Goal: Task Accomplishment & Management: Manage account settings

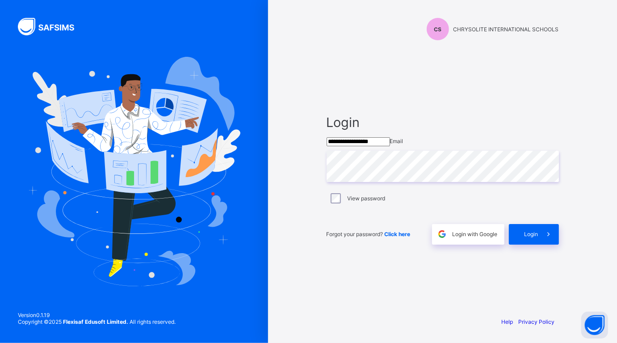
type input "**********"
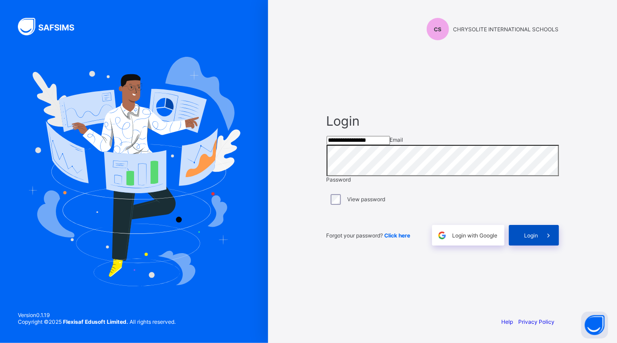
click at [530, 239] on span "Login" at bounding box center [532, 235] width 14 height 7
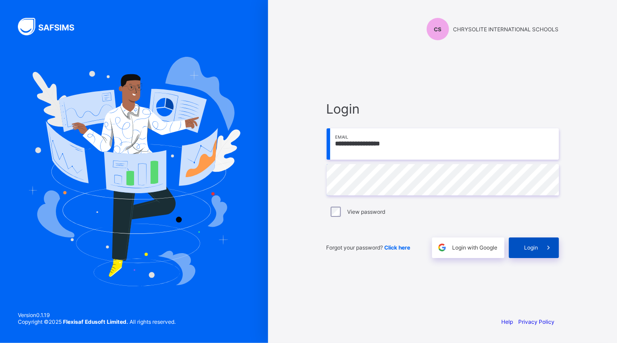
click at [521, 241] on div "Login" at bounding box center [534, 247] width 50 height 21
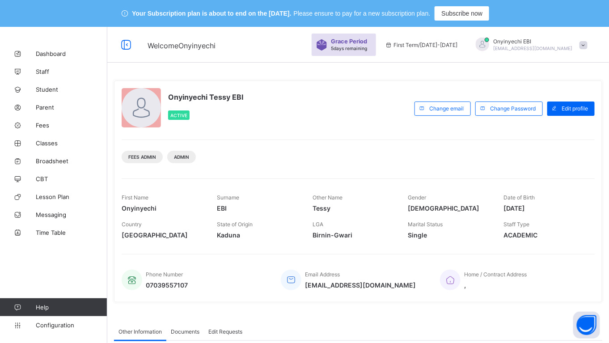
click at [410, 245] on div "Onyinyechi Tessy EBI Active Change email Change Password Edit profile Fees Admi…" at bounding box center [358, 191] width 488 height 222
click at [40, 120] on link "Fees" at bounding box center [53, 125] width 107 height 18
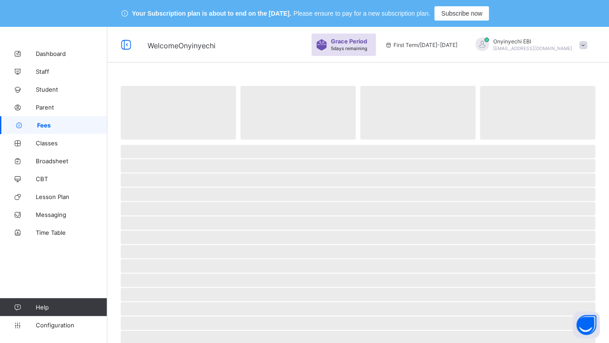
drag, startPoint x: 40, startPoint y: 120, endPoint x: 228, endPoint y: 68, distance: 195.1
click at [228, 68] on div "Welcome Onyinyechi Grace Period 5 days remaining First Term / 2025-2026 Onyinye…" at bounding box center [304, 271] width 609 height 488
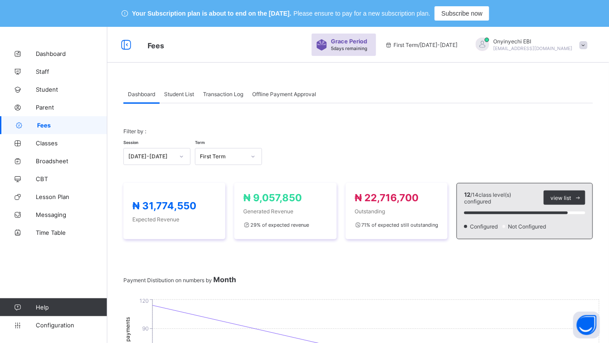
click at [173, 88] on div "Student List" at bounding box center [179, 94] width 39 height 18
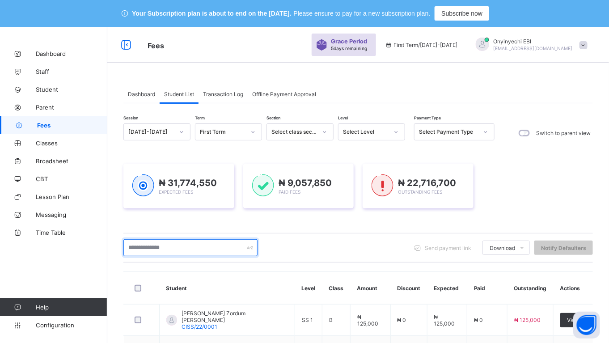
click at [176, 251] on input "text" at bounding box center [190, 247] width 134 height 17
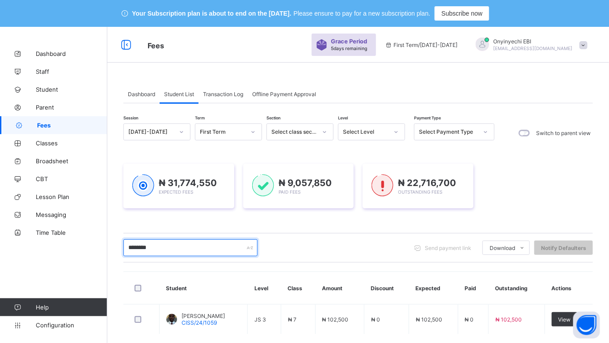
scroll to position [22, 0]
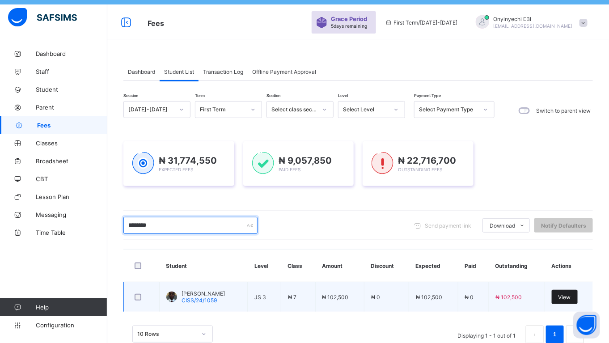
type input "********"
click at [571, 294] on span "View" at bounding box center [564, 297] width 13 height 7
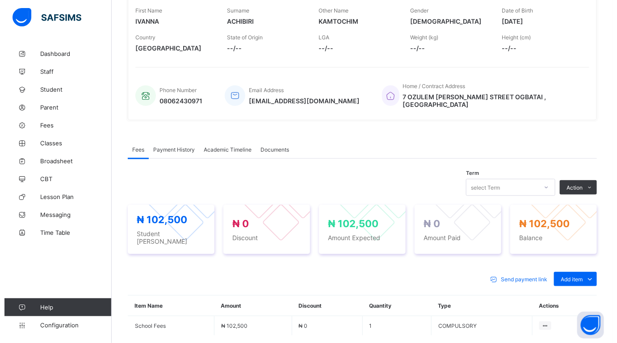
scroll to position [177, 0]
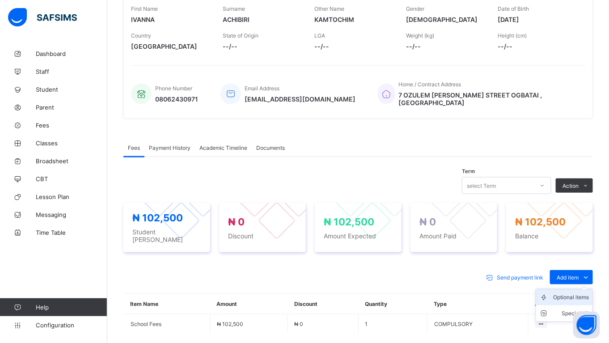
click at [581, 293] on div "Optional items" at bounding box center [571, 297] width 36 height 9
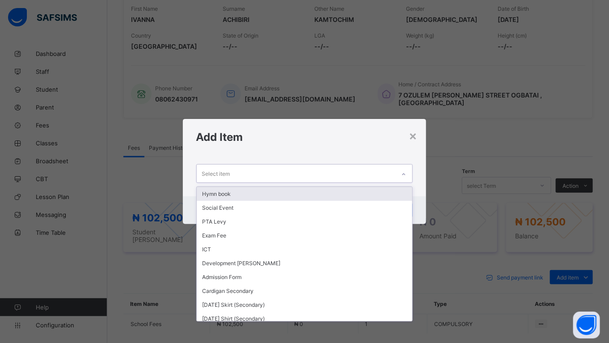
click at [273, 173] on div "Select item" at bounding box center [296, 173] width 199 height 17
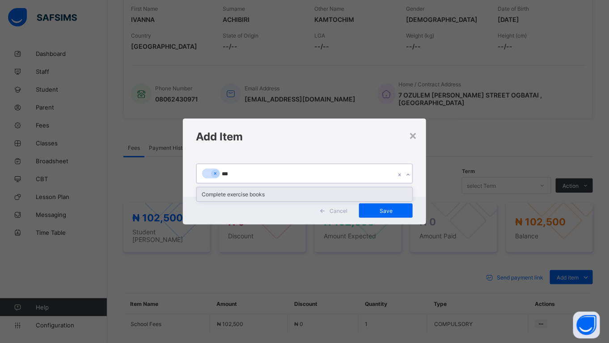
type input "****"
click at [255, 195] on div "Complete exercise books" at bounding box center [305, 194] width 216 height 14
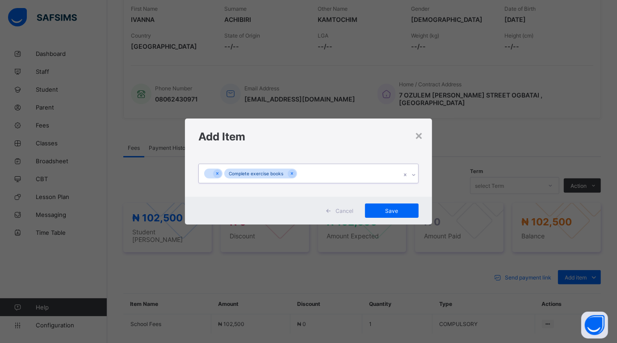
click at [296, 173] on div "Complete exercise books" at bounding box center [260, 174] width 73 height 10
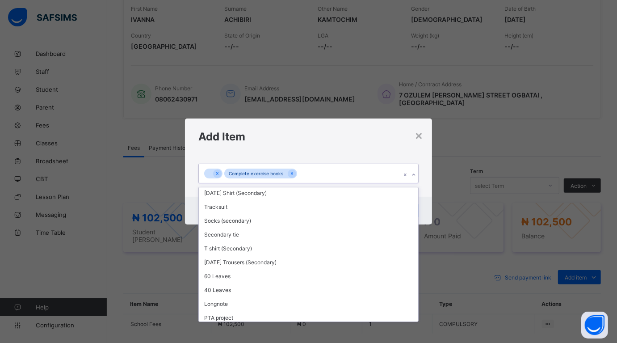
scroll to position [162, 0]
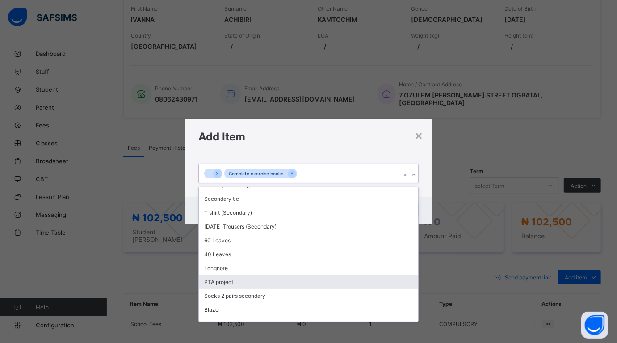
click at [266, 275] on div "PTA project" at bounding box center [308, 282] width 219 height 14
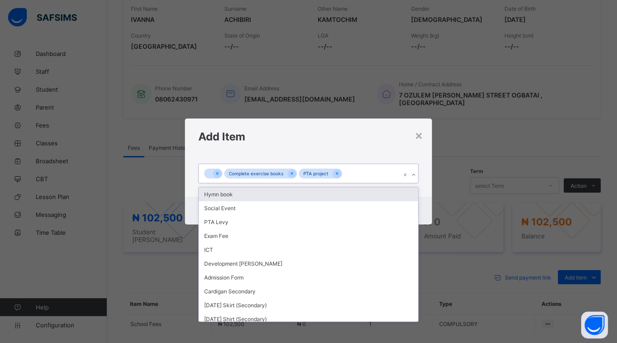
click at [349, 167] on div "Complete exercise books PTA project" at bounding box center [300, 173] width 202 height 19
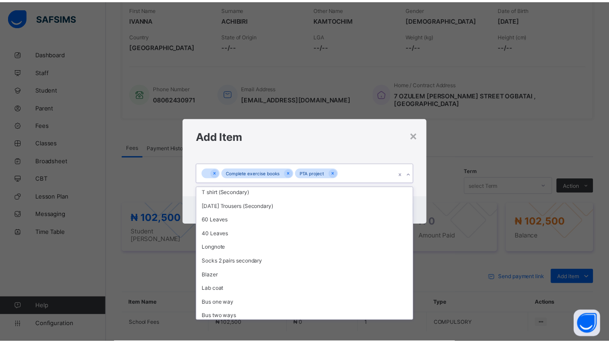
scroll to position [201, 0]
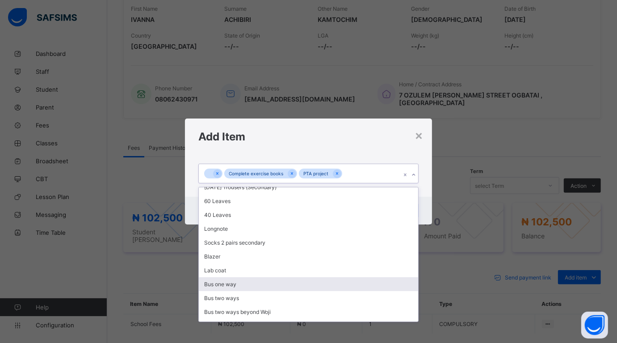
click at [369, 277] on div "Bus one way" at bounding box center [308, 284] width 219 height 14
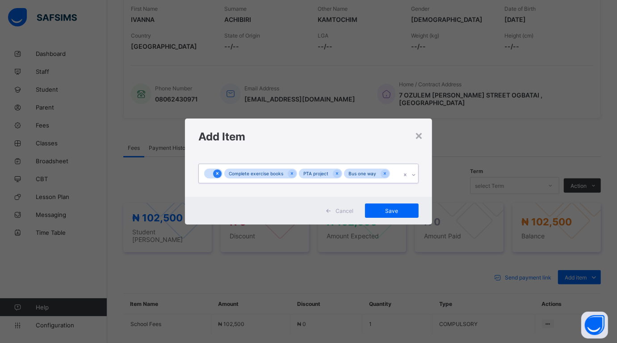
click at [217, 177] on icon at bounding box center [217, 173] width 5 height 6
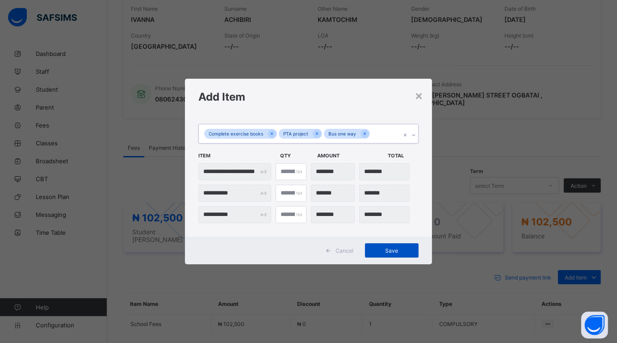
click at [389, 244] on div "Save" at bounding box center [392, 250] width 54 height 14
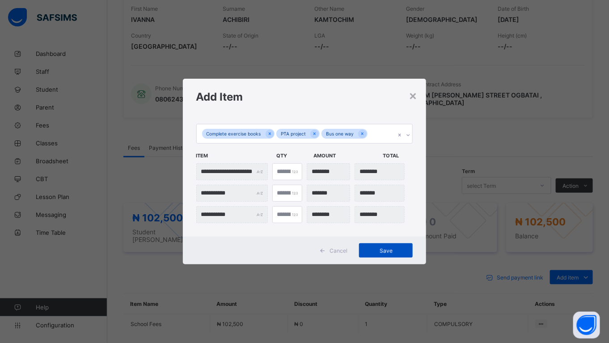
click at [389, 244] on div "Save" at bounding box center [386, 250] width 54 height 14
click at [395, 247] on div "Save" at bounding box center [386, 250] width 54 height 14
click at [395, 247] on span "Save" at bounding box center [386, 250] width 40 height 7
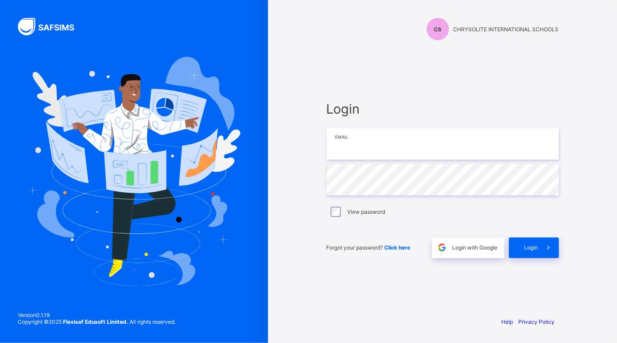
click at [386, 147] on input "email" at bounding box center [443, 143] width 233 height 31
type input "**********"
click at [539, 243] on span at bounding box center [549, 247] width 21 height 21
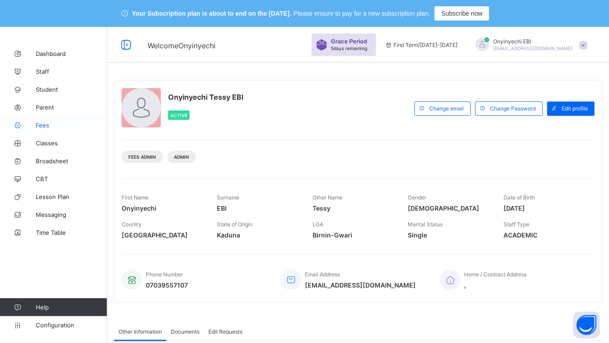
click at [40, 124] on span "Fees" at bounding box center [72, 125] width 72 height 7
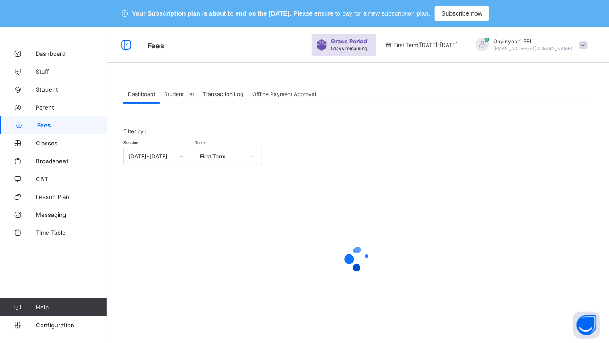
click at [186, 94] on span "Student List" at bounding box center [179, 94] width 30 height 7
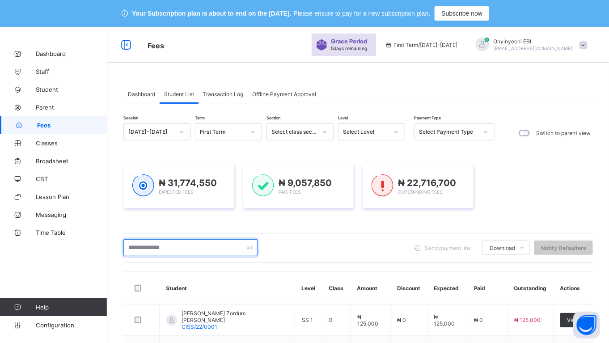
click at [153, 247] on input "text" at bounding box center [190, 247] width 134 height 17
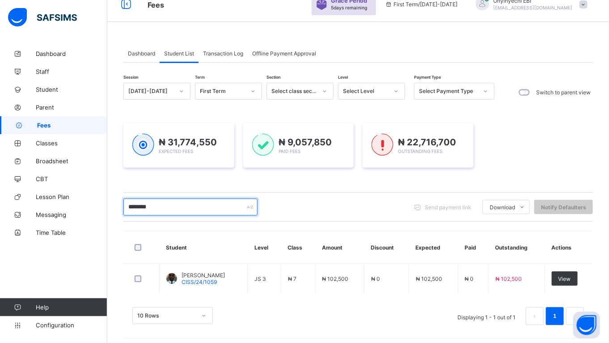
scroll to position [42, 0]
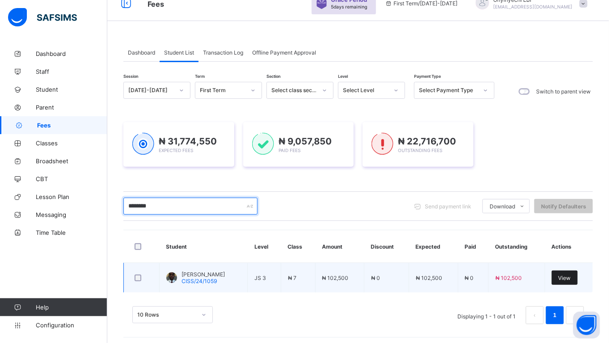
type input "********"
click at [575, 273] on div "View" at bounding box center [565, 278] width 26 height 14
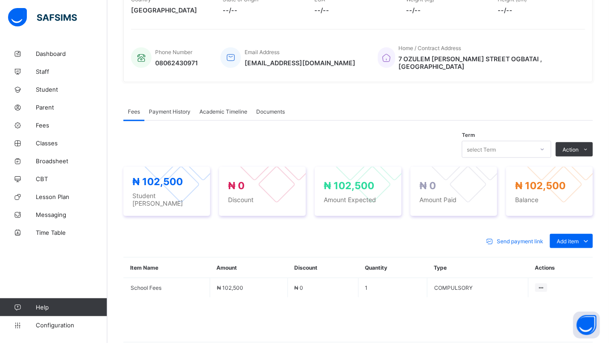
scroll to position [214, 0]
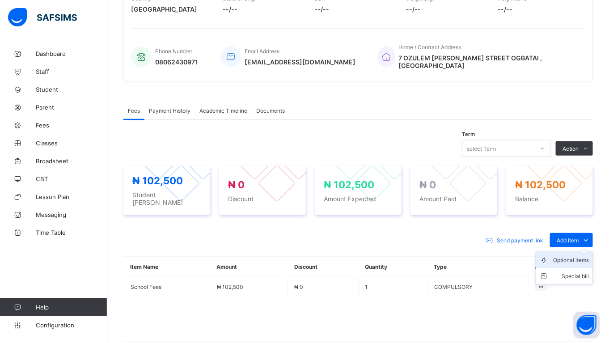
click at [569, 256] on div "Optional items" at bounding box center [571, 260] width 36 height 9
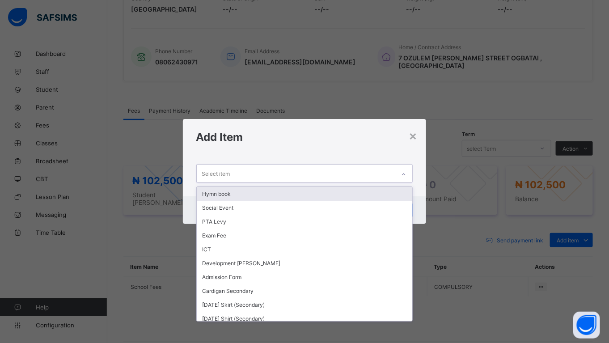
click at [287, 173] on div "Select item" at bounding box center [296, 173] width 199 height 17
click at [271, 172] on div "Select item" at bounding box center [296, 173] width 199 height 17
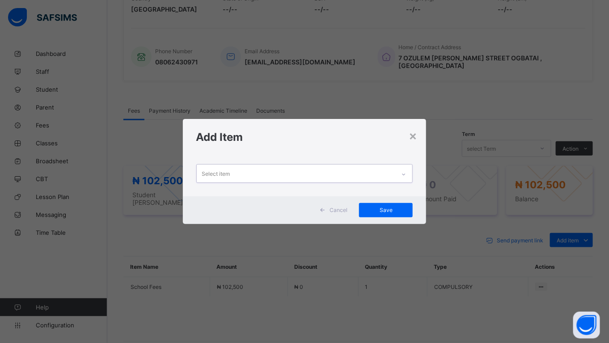
click at [271, 172] on div "Select item" at bounding box center [296, 173] width 199 height 17
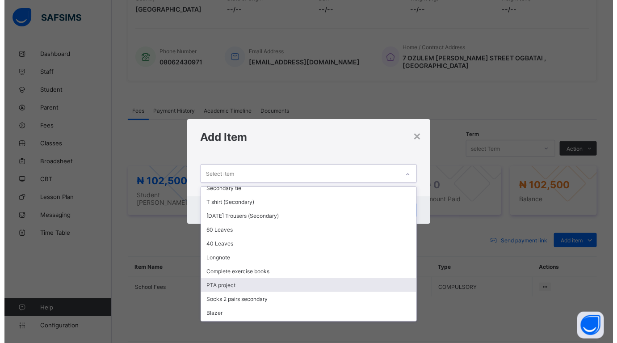
scroll to position [173, 0]
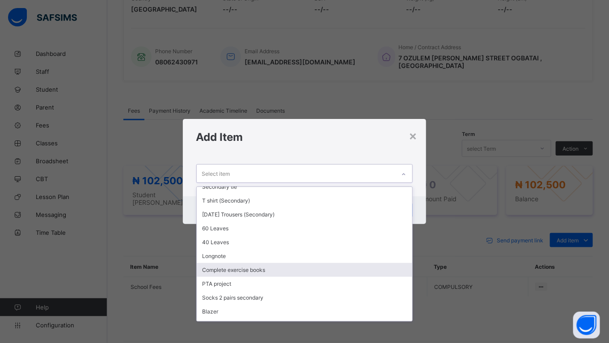
click at [281, 266] on div "Complete exercise books" at bounding box center [305, 270] width 216 height 14
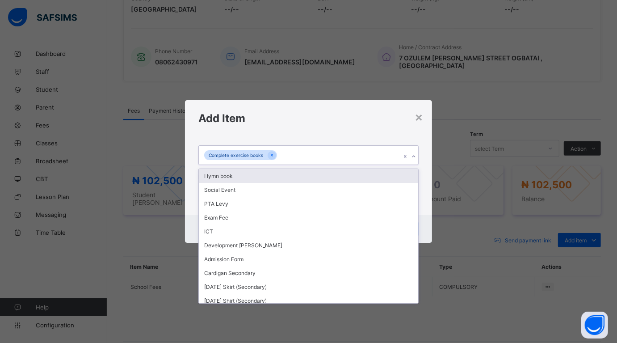
click at [279, 150] on div "Complete exercise books" at bounding box center [300, 155] width 202 height 19
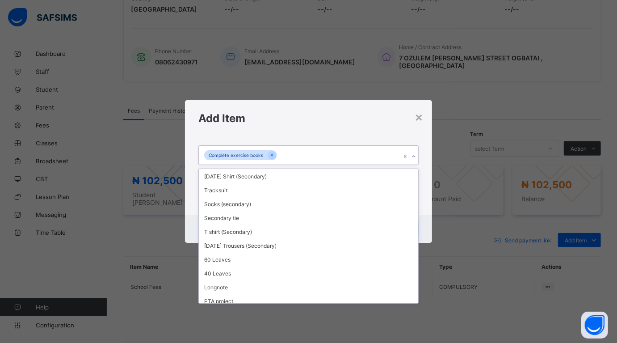
scroll to position [146, 0]
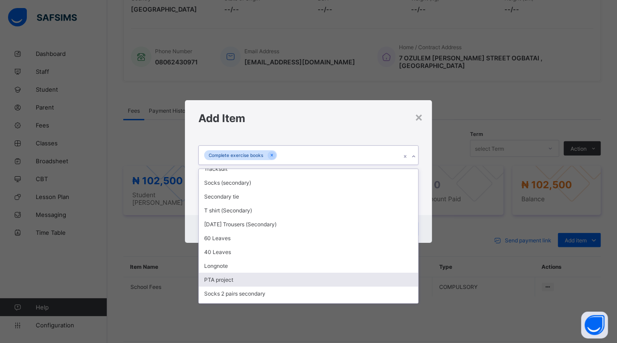
click at [262, 274] on div "PTA project" at bounding box center [308, 280] width 219 height 14
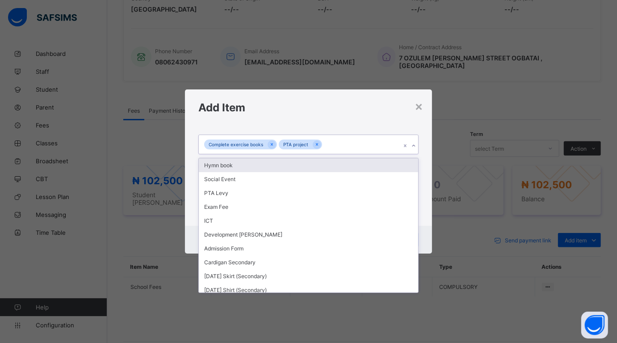
click at [325, 144] on div "Complete exercise books PTA project" at bounding box center [300, 144] width 202 height 19
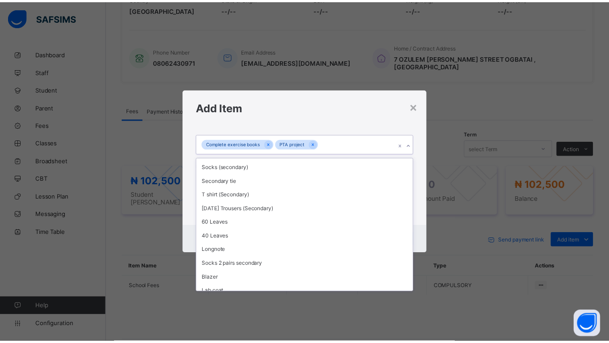
scroll to position [201, 0]
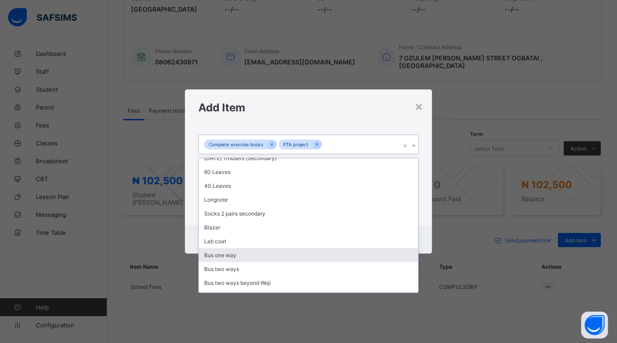
click at [355, 248] on div "Bus one way" at bounding box center [308, 255] width 219 height 14
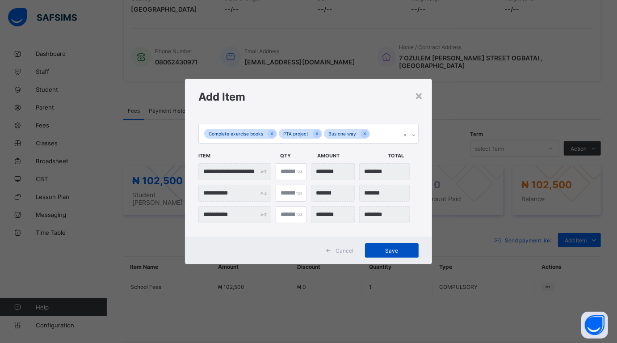
click at [388, 247] on div "Save" at bounding box center [392, 250] width 54 height 14
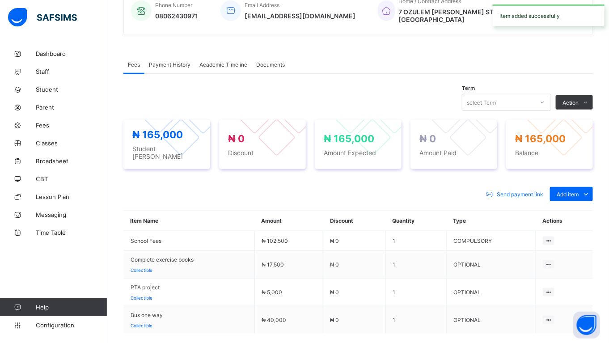
scroll to position [298, 0]
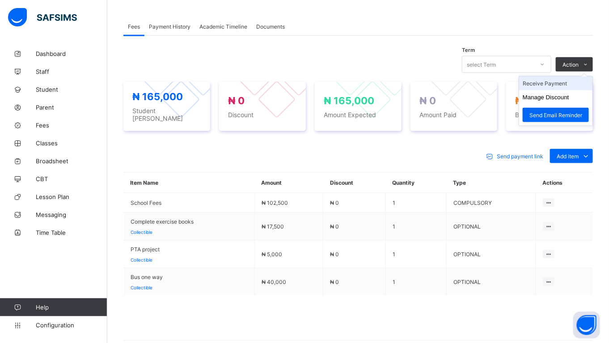
click at [573, 77] on li "Receive Payment" at bounding box center [555, 83] width 73 height 14
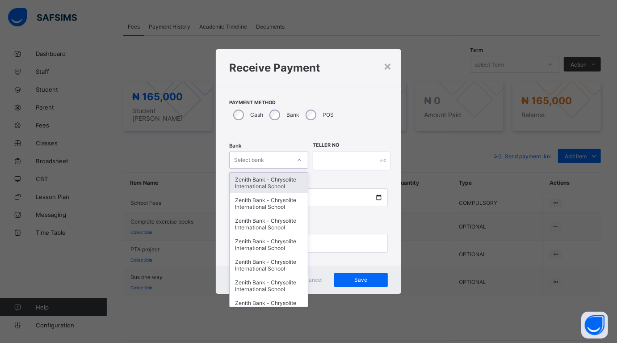
click at [295, 158] on div at bounding box center [299, 160] width 15 height 14
type input "**"
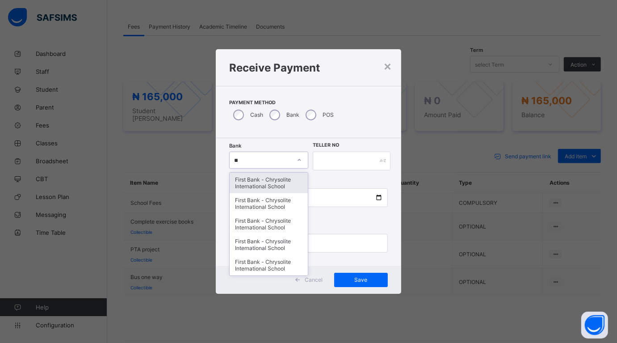
click at [275, 178] on div "First Bank - Chrysolite International School" at bounding box center [269, 183] width 78 height 21
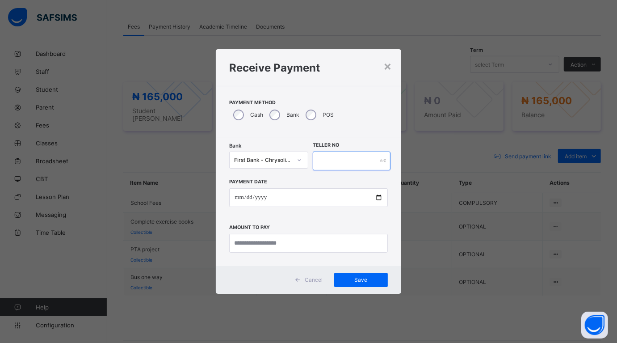
click at [320, 162] on input "text" at bounding box center [352, 161] width 78 height 19
type input "******"
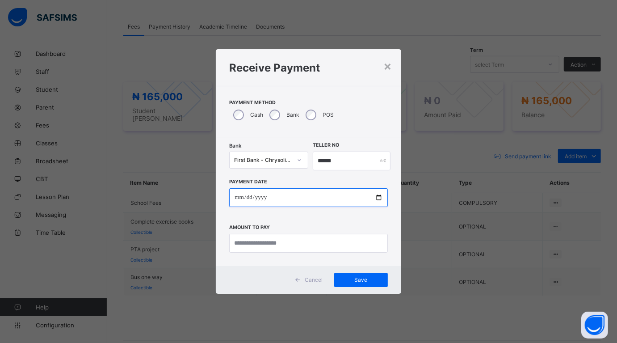
click at [378, 195] on input "date" at bounding box center [308, 197] width 158 height 19
type input "**********"
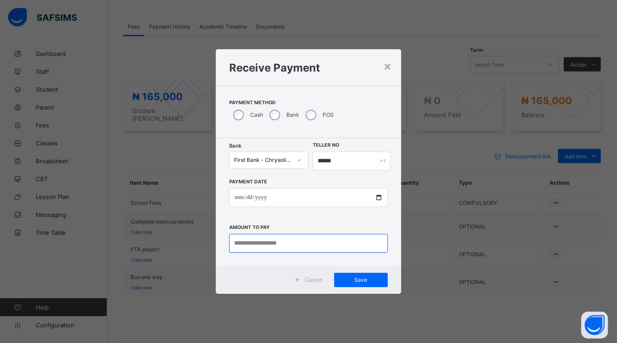
click at [282, 244] on input "currency" at bounding box center [308, 243] width 158 height 19
type input "*********"
click at [360, 277] on span "Save" at bounding box center [361, 279] width 40 height 7
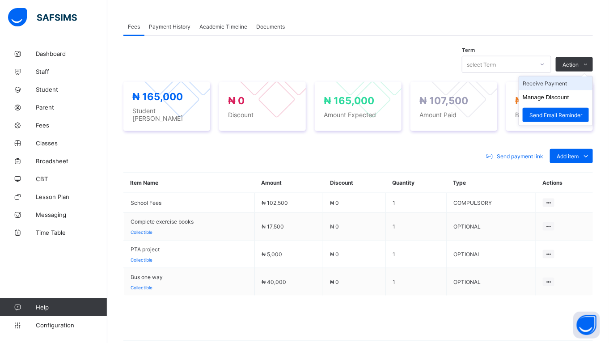
click at [564, 76] on li "Receive Payment" at bounding box center [555, 83] width 73 height 14
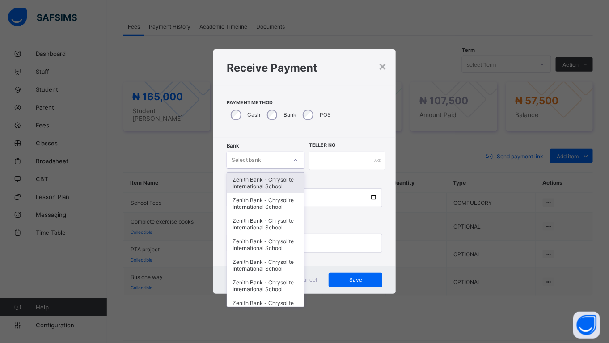
click at [293, 160] on icon at bounding box center [295, 160] width 5 height 9
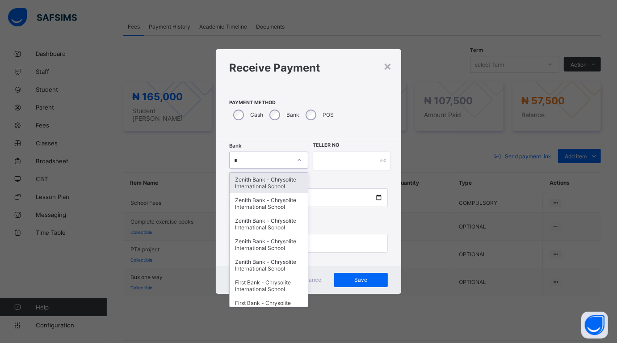
type input "**"
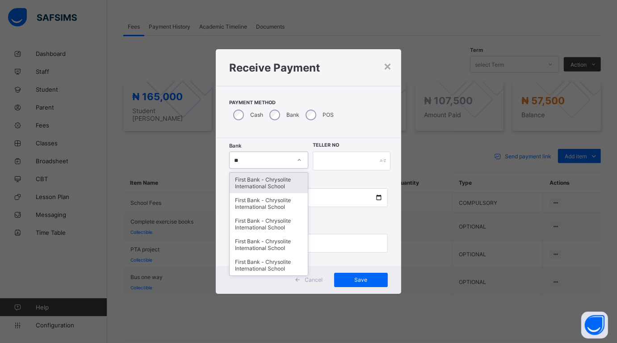
click at [274, 179] on div "First Bank - Chrysolite International School" at bounding box center [269, 183] width 78 height 21
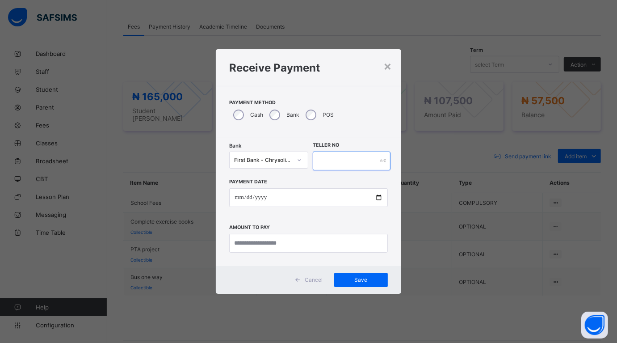
click at [322, 161] on input "text" at bounding box center [352, 161] width 78 height 19
type input "******"
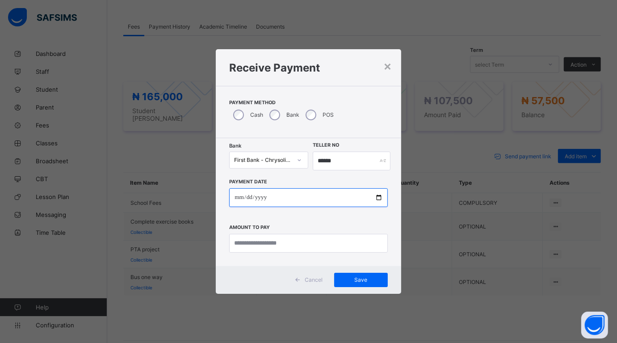
click at [331, 199] on input "date" at bounding box center [308, 197] width 158 height 19
click at [376, 197] on input "date" at bounding box center [308, 197] width 158 height 19
type input "**********"
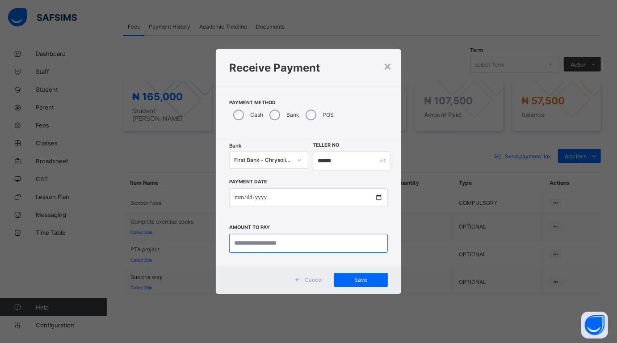
click at [262, 243] on input "currency" at bounding box center [308, 243] width 158 height 19
type input "********"
click at [354, 279] on span "Save" at bounding box center [361, 279] width 40 height 7
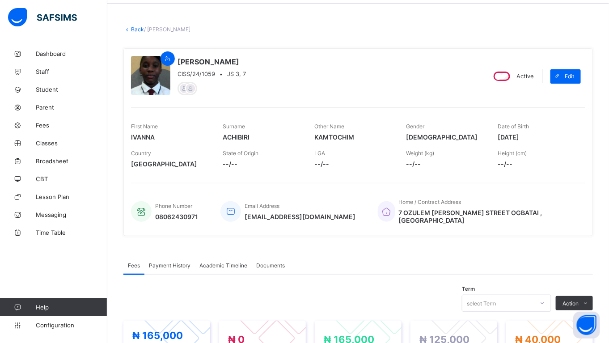
scroll to position [0, 0]
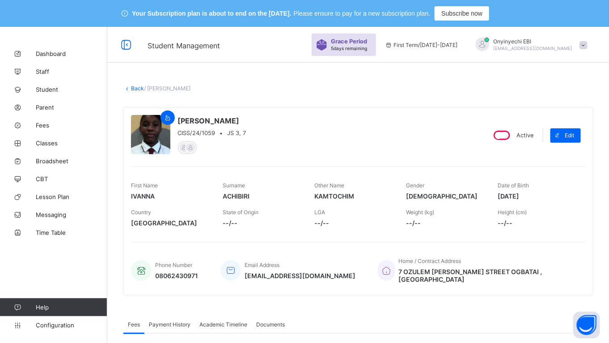
click at [133, 85] on link "Back" at bounding box center [137, 88] width 13 height 7
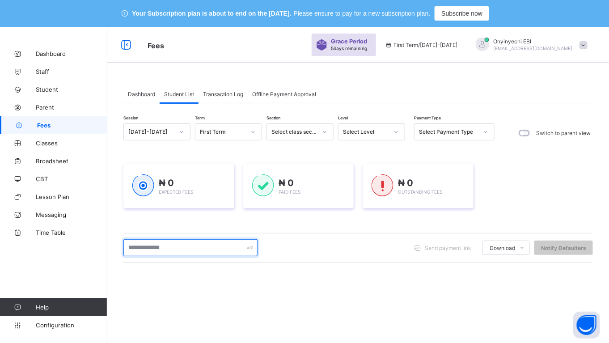
click at [166, 246] on input "text" at bounding box center [190, 247] width 134 height 17
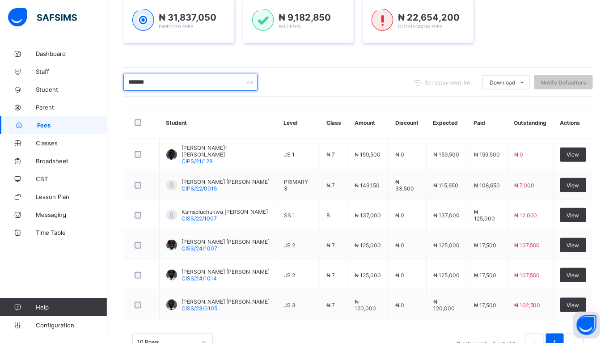
scroll to position [177, 0]
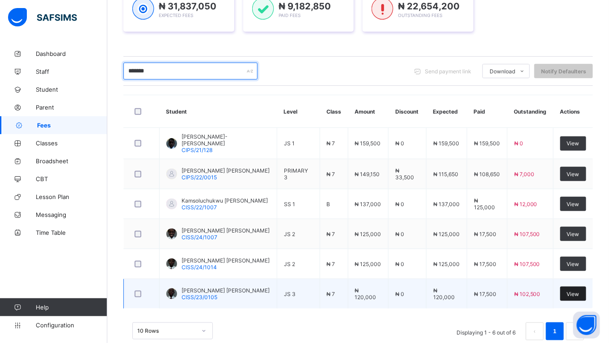
type input "*******"
click at [576, 289] on div "View" at bounding box center [573, 294] width 26 height 14
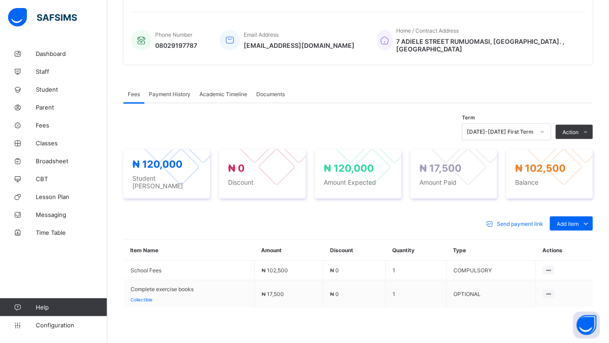
scroll to position [227, 0]
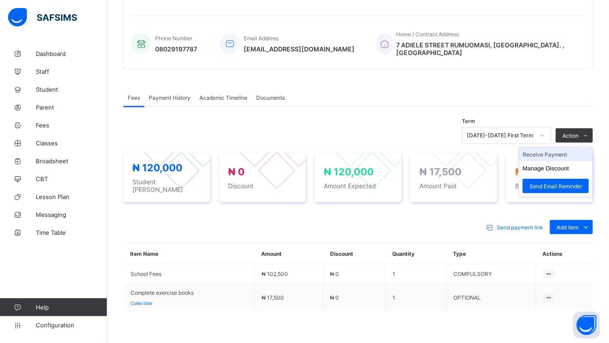
click at [560, 148] on li "Receive Payment" at bounding box center [555, 155] width 73 height 14
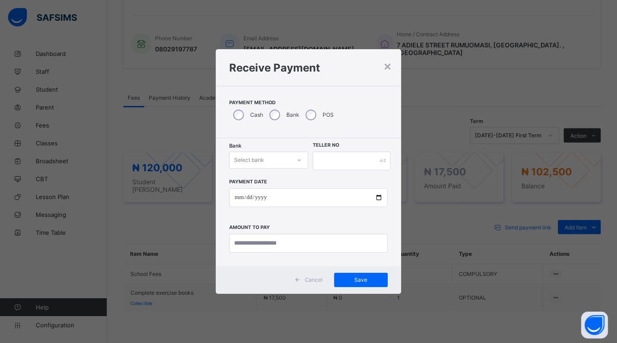
click at [299, 161] on icon at bounding box center [299, 160] width 5 height 9
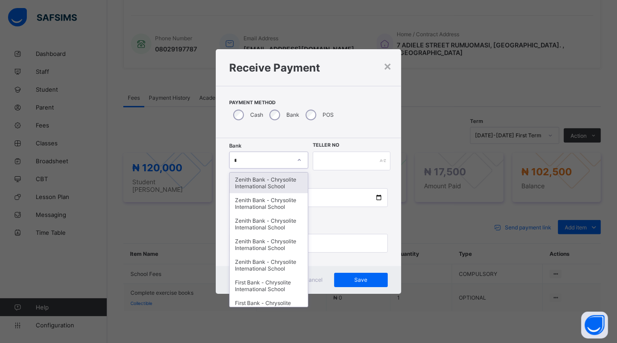
type input "**"
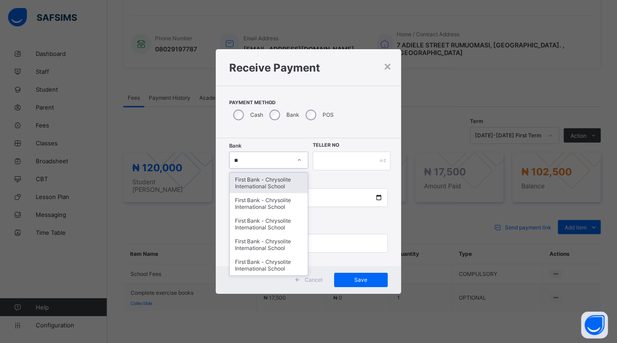
click at [273, 182] on div "First Bank - Chrysolite International School" at bounding box center [269, 183] width 78 height 21
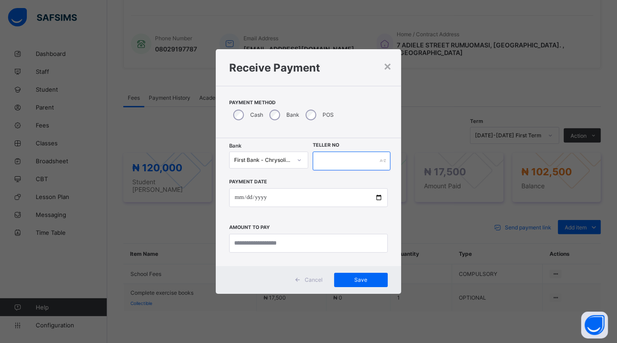
click at [331, 158] on input "text" at bounding box center [352, 161] width 78 height 19
type input "*****"
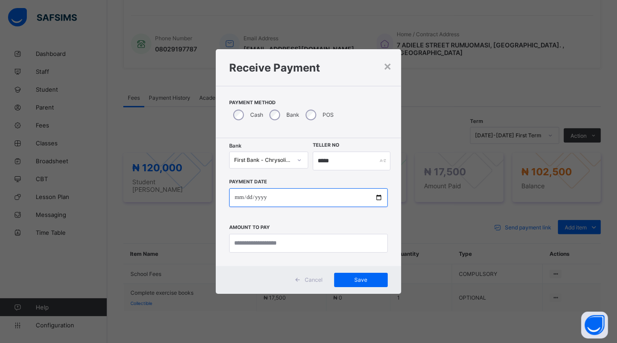
click at [381, 199] on input "date" at bounding box center [308, 197] width 158 height 19
type input "**********"
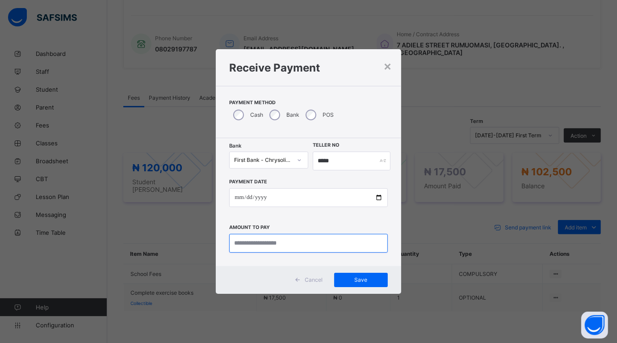
click at [269, 249] on input "currency" at bounding box center [308, 243] width 158 height 19
type input "*********"
click at [355, 278] on span "Save" at bounding box center [361, 279] width 40 height 7
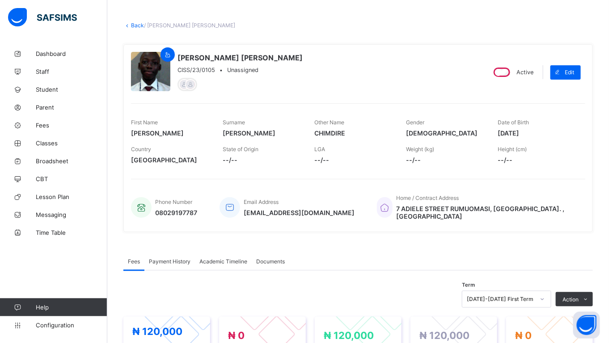
scroll to position [11, 0]
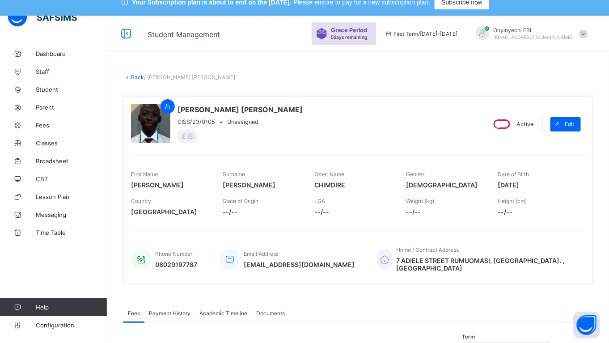
click at [133, 75] on link "Back" at bounding box center [137, 77] width 13 height 7
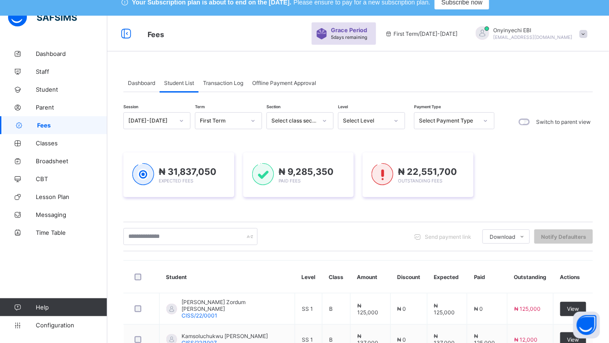
click at [133, 75] on div "Dashboard" at bounding box center [141, 83] width 36 height 18
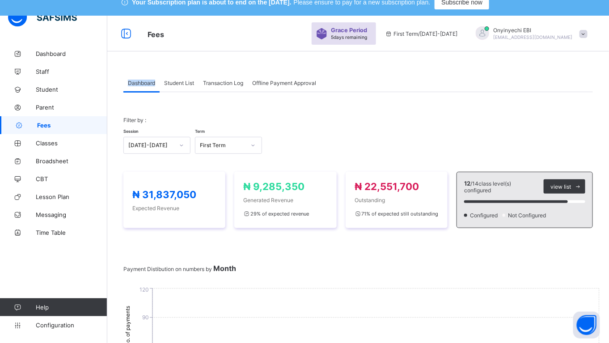
click at [133, 75] on div "Dashboard" at bounding box center [141, 83] width 36 height 18
click at [414, 121] on div "Filter by : Session 2025-2026 Term First Term" at bounding box center [357, 135] width 469 height 55
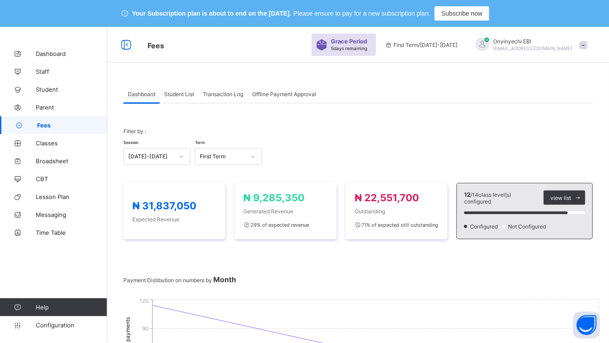
click at [180, 89] on div "Student List" at bounding box center [179, 94] width 39 height 18
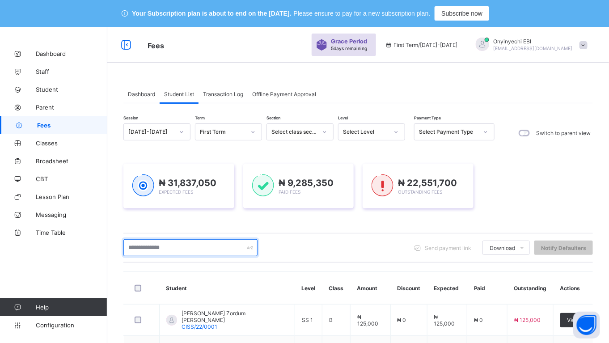
click at [151, 247] on input "text" at bounding box center [190, 247] width 134 height 17
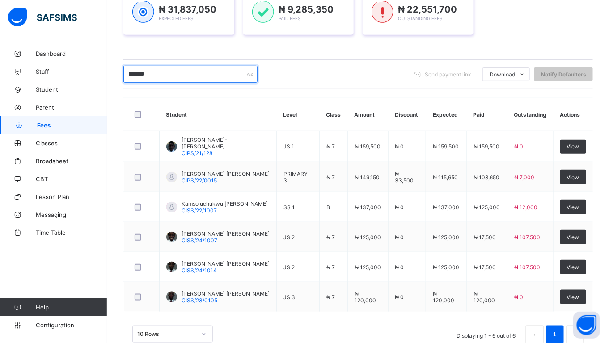
scroll to position [175, 0]
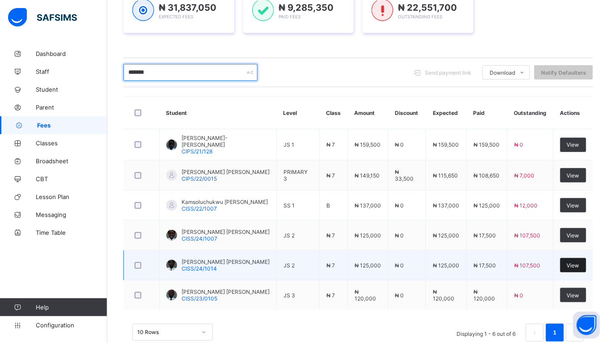
type input "*******"
click at [575, 258] on div "View" at bounding box center [573, 265] width 26 height 14
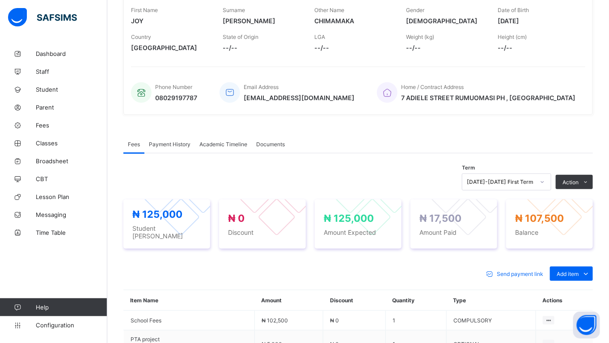
scroll to position [235, 0]
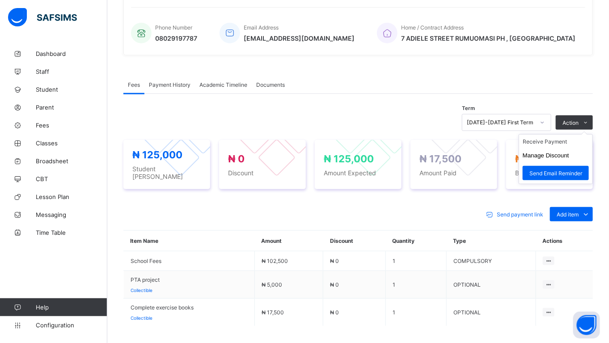
click at [567, 137] on ul "Receive Payment Manage Discount Send Email Reminder" at bounding box center [556, 159] width 74 height 50
click at [561, 141] on li "Receive Payment" at bounding box center [555, 142] width 73 height 14
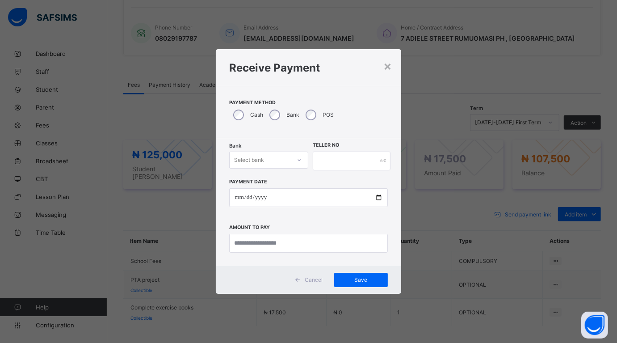
click at [300, 160] on icon at bounding box center [299, 160] width 5 height 9
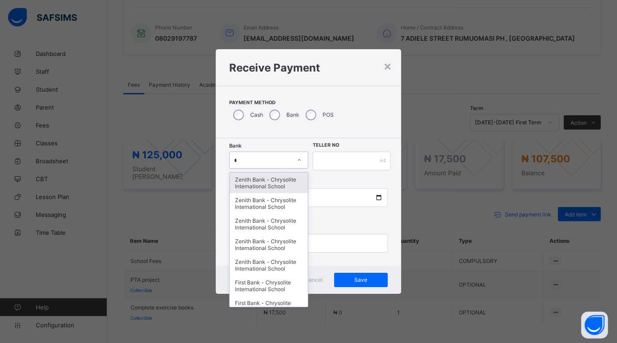
type input "**"
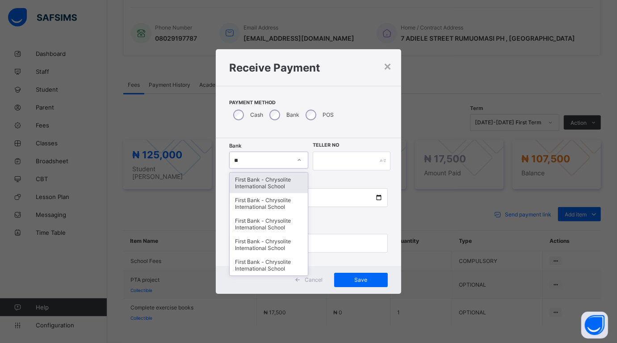
click at [274, 183] on div "First Bank - Chrysolite International School" at bounding box center [269, 183] width 78 height 21
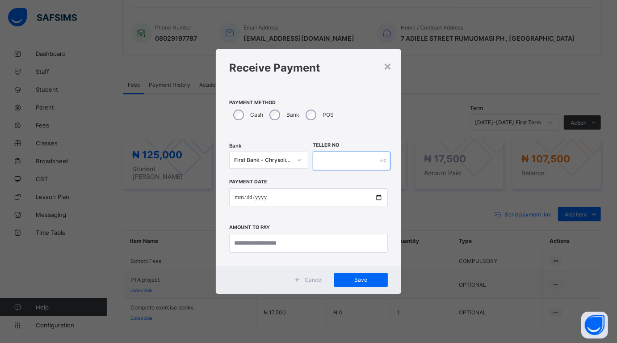
click at [336, 160] on input "text" at bounding box center [352, 161] width 78 height 19
type input "******"
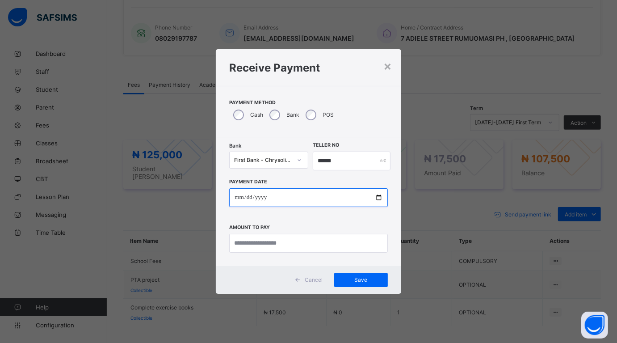
click at [381, 195] on input "date" at bounding box center [308, 197] width 158 height 19
type input "**********"
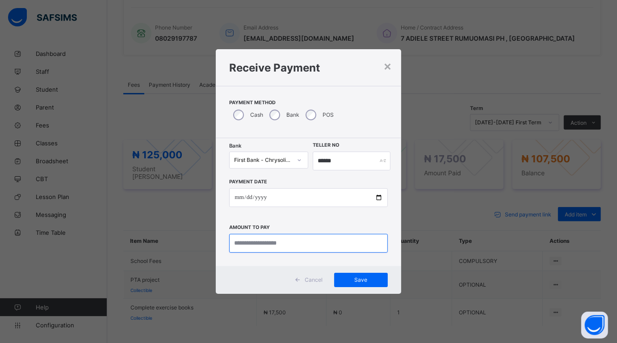
click at [286, 246] on input "currency" at bounding box center [308, 243] width 158 height 19
drag, startPoint x: 287, startPoint y: 246, endPoint x: 323, endPoint y: 265, distance: 41.0
click at [323, 265] on div "**********" at bounding box center [308, 202] width 185 height 128
type input "*********"
click at [355, 278] on span "Save" at bounding box center [361, 279] width 40 height 7
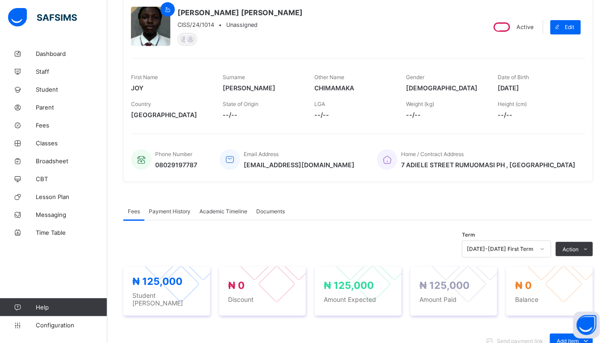
scroll to position [11, 0]
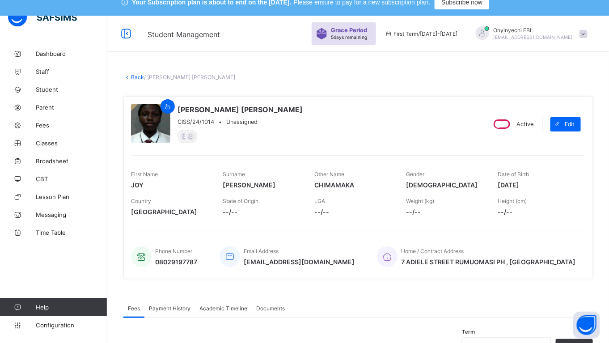
click at [138, 74] on link "Back" at bounding box center [137, 77] width 13 height 7
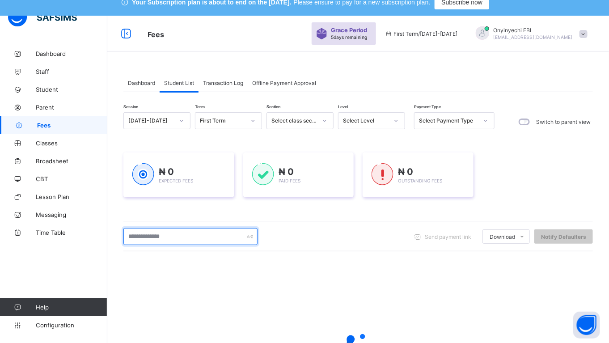
click at [144, 231] on input "text" at bounding box center [190, 236] width 134 height 17
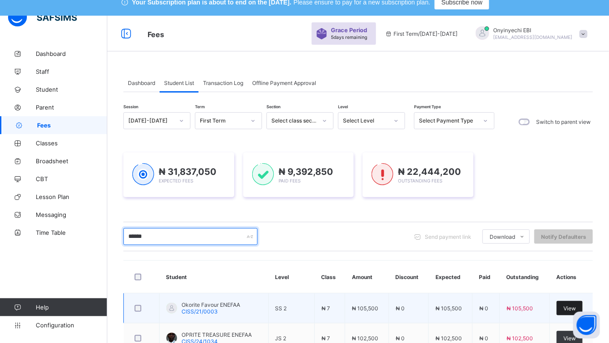
type input "******"
click at [575, 304] on div "View" at bounding box center [570, 308] width 26 height 14
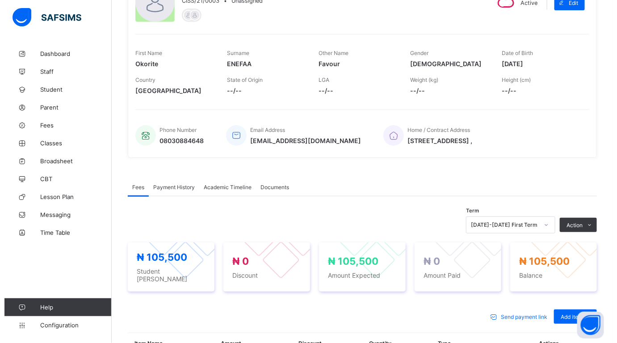
scroll to position [135, 0]
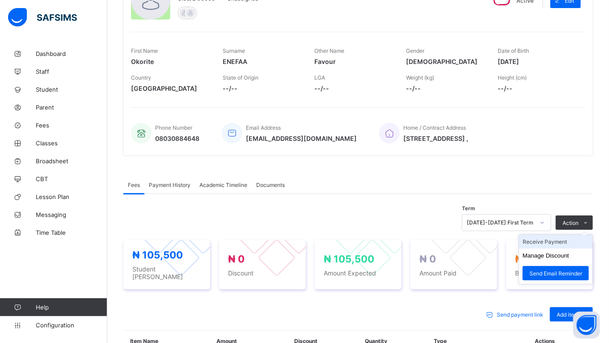
click at [555, 240] on li "Receive Payment" at bounding box center [555, 242] width 73 height 14
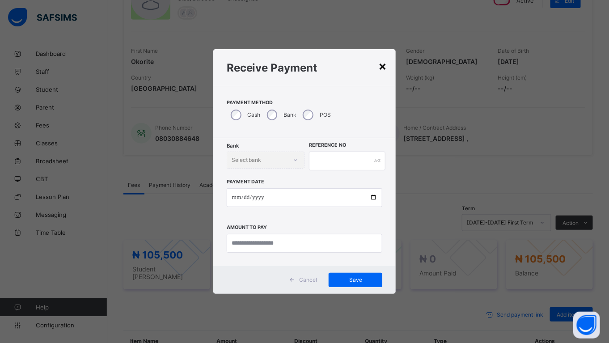
click at [382, 68] on div "×" at bounding box center [382, 65] width 8 height 15
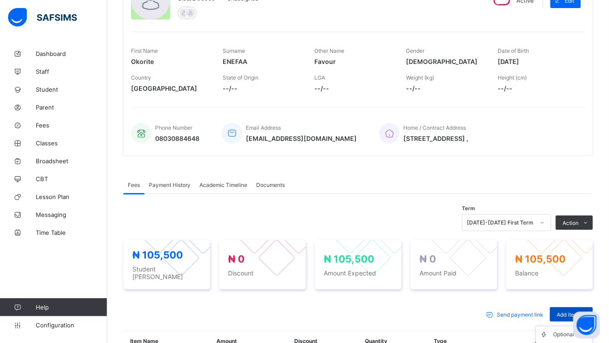
click at [567, 307] on div "Add item" at bounding box center [571, 314] width 43 height 14
click at [566, 326] on ul "Optional items Special bill" at bounding box center [564, 342] width 57 height 33
click at [566, 330] on div "Optional items" at bounding box center [571, 334] width 36 height 9
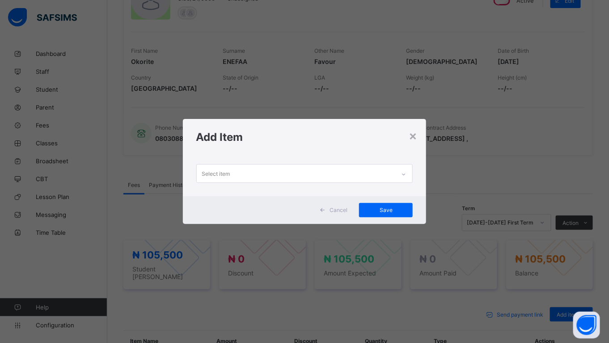
click at [291, 172] on div "Select item" at bounding box center [296, 173] width 199 height 17
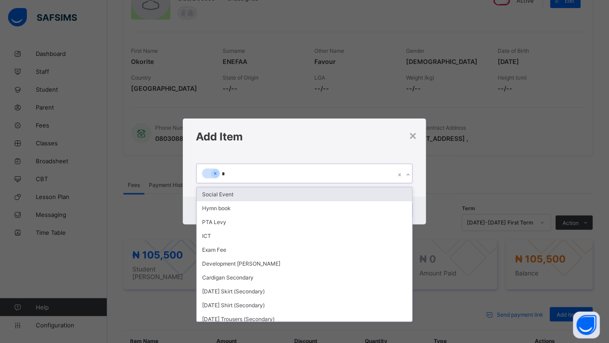
type input "**"
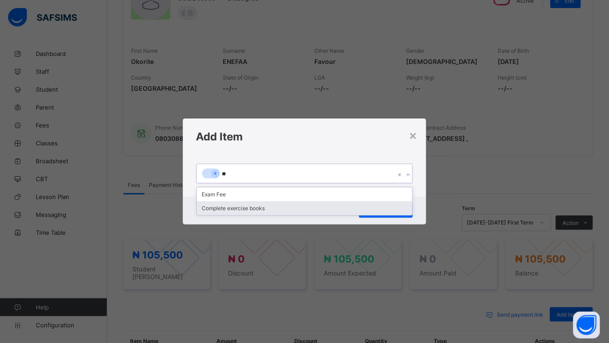
click at [267, 206] on div "Complete exercise books" at bounding box center [305, 208] width 216 height 14
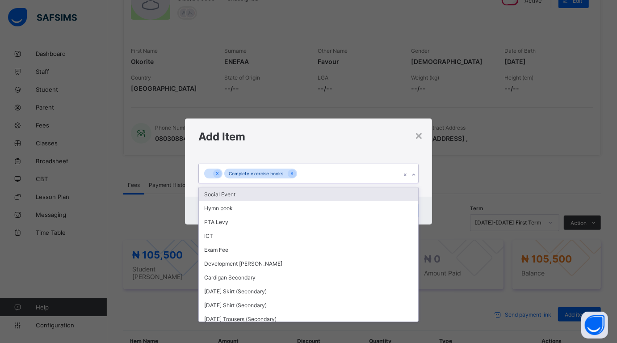
click at [302, 172] on div "Complete exercise books" at bounding box center [300, 173] width 202 height 19
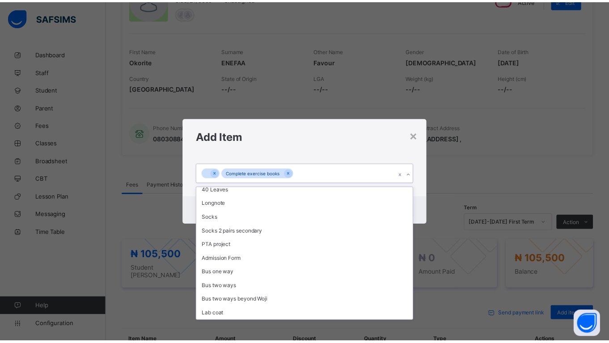
scroll to position [228, 0]
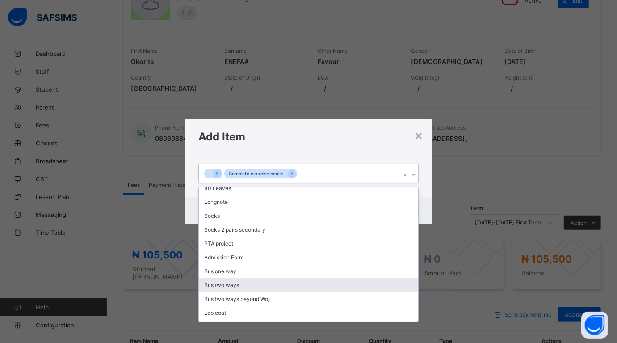
click at [354, 278] on div "Bus two ways" at bounding box center [308, 285] width 219 height 14
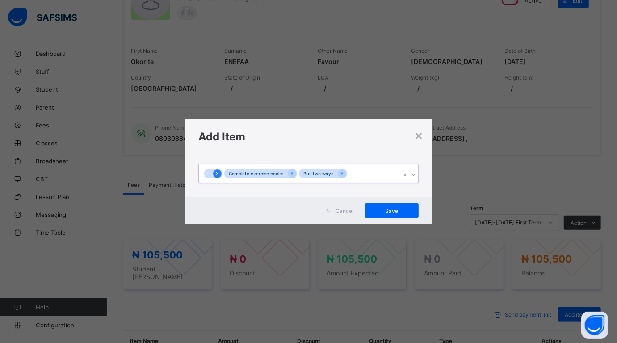
click at [217, 172] on icon at bounding box center [217, 173] width 5 height 6
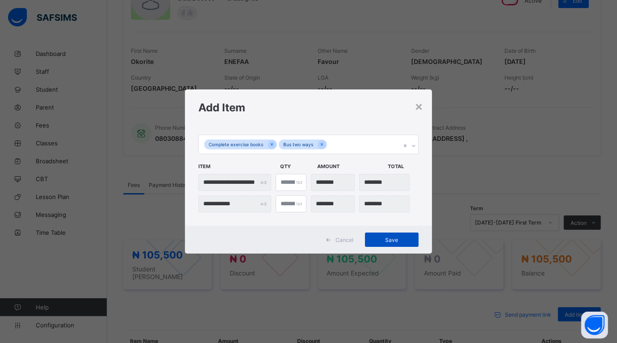
click at [390, 237] on span "Save" at bounding box center [392, 240] width 40 height 7
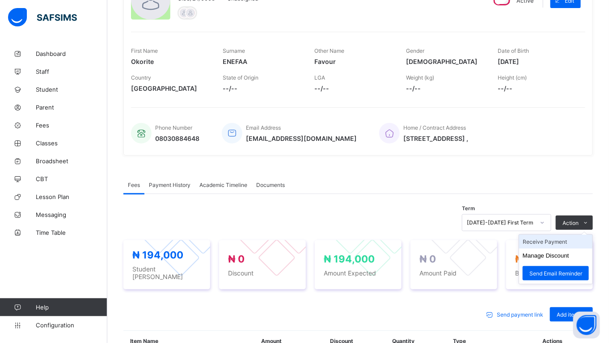
click at [559, 240] on li "Receive Payment" at bounding box center [555, 242] width 73 height 14
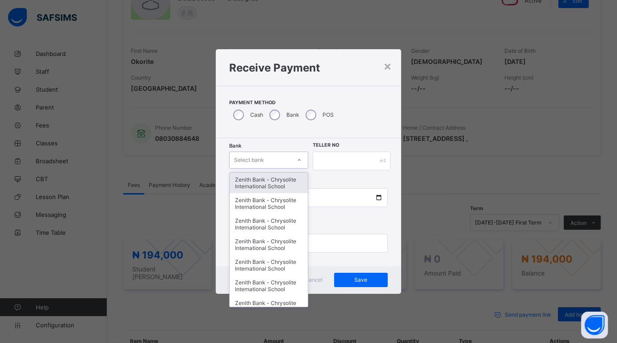
click at [258, 160] on div "Select bank" at bounding box center [249, 160] width 30 height 17
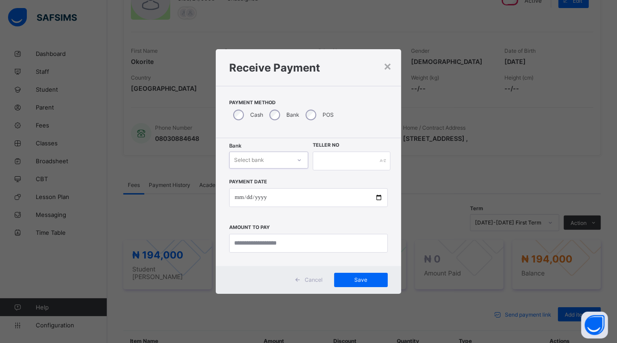
click at [258, 160] on div "Select bank" at bounding box center [249, 160] width 30 height 17
click at [275, 157] on div "Select bank" at bounding box center [260, 160] width 61 height 13
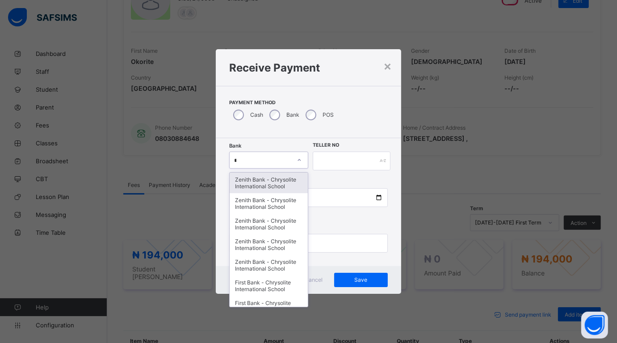
type input "**"
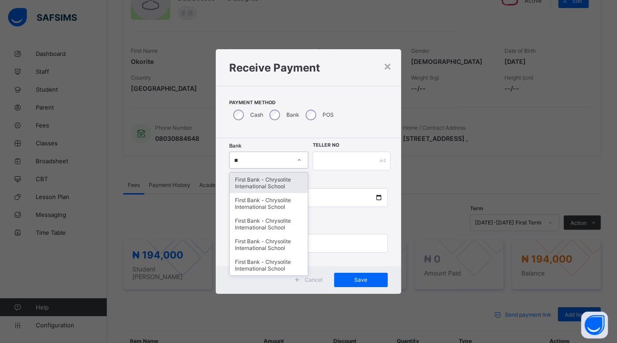
click at [264, 179] on div "First Bank - Chrysolite International School" at bounding box center [269, 183] width 78 height 21
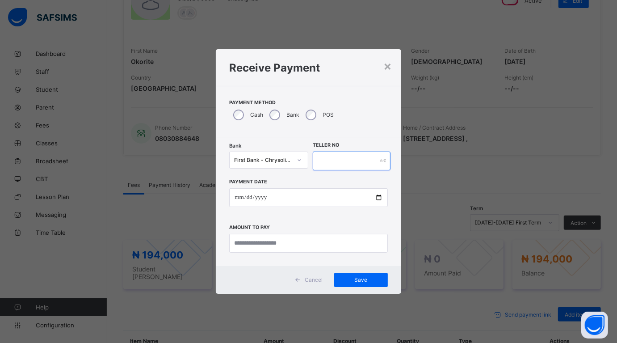
click at [338, 155] on input "text" at bounding box center [352, 161] width 78 height 19
type input "******"
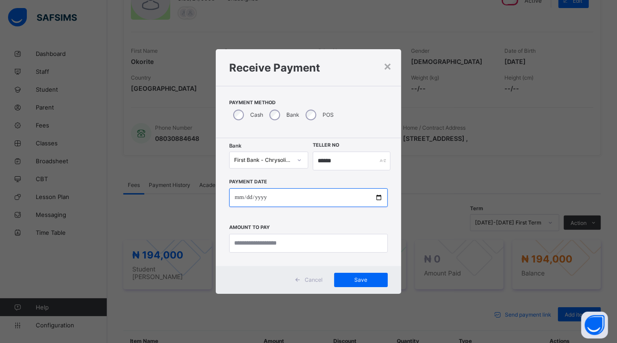
click at [378, 198] on input "date" at bounding box center [308, 197] width 158 height 19
type input "**********"
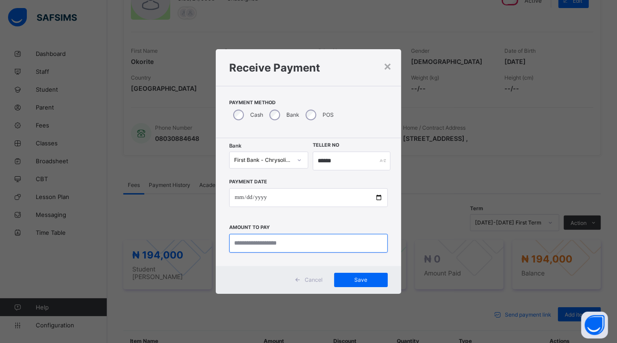
click at [255, 238] on input "currency" at bounding box center [308, 243] width 158 height 19
type input "********"
click at [352, 274] on div "Save" at bounding box center [361, 280] width 54 height 14
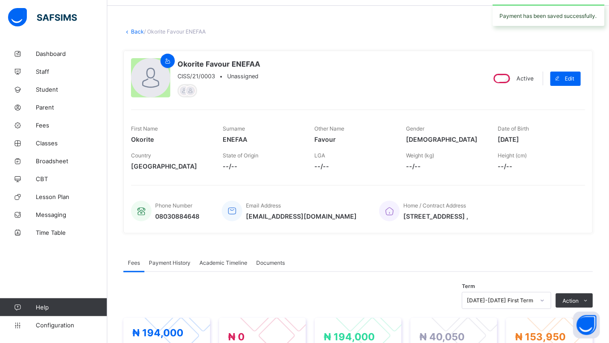
scroll to position [56, 0]
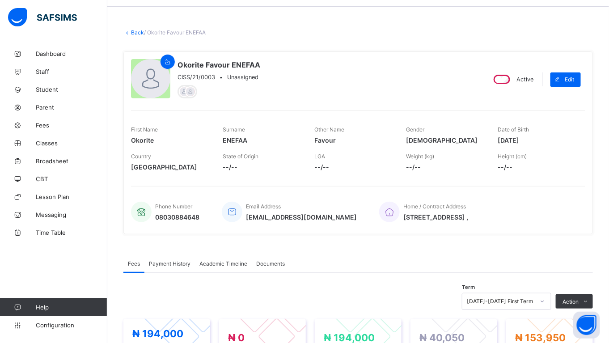
drag, startPoint x: 135, startPoint y: 30, endPoint x: 142, endPoint y: 38, distance: 10.9
click at [135, 30] on link "Back" at bounding box center [137, 32] width 13 height 7
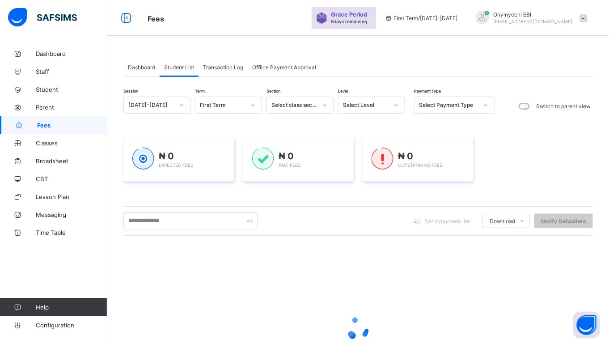
scroll to position [56, 0]
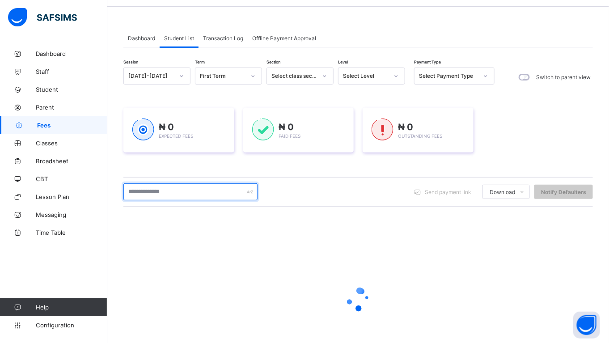
click at [148, 186] on input "text" at bounding box center [190, 191] width 134 height 17
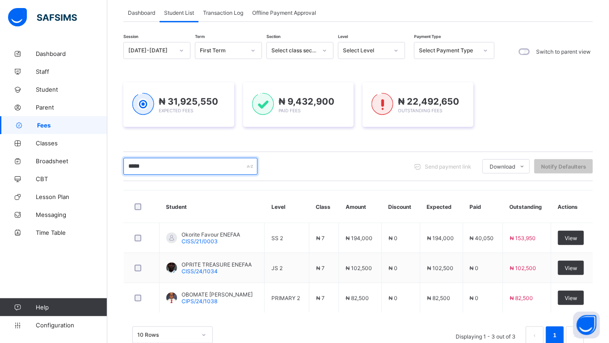
scroll to position [101, 0]
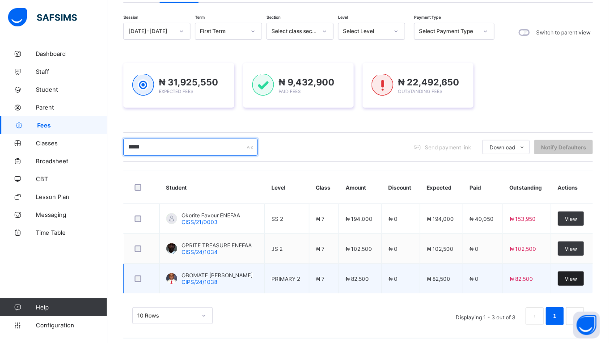
type input "*****"
click at [581, 273] on div "View" at bounding box center [571, 278] width 26 height 14
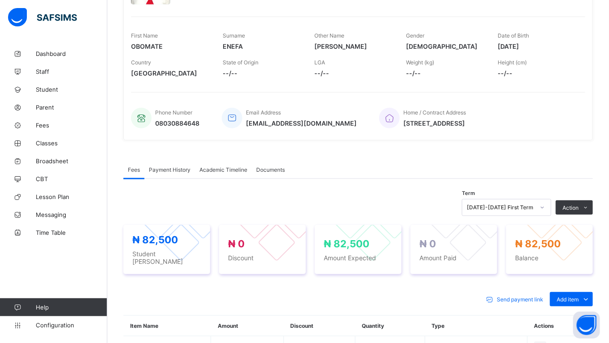
scroll to position [195, 0]
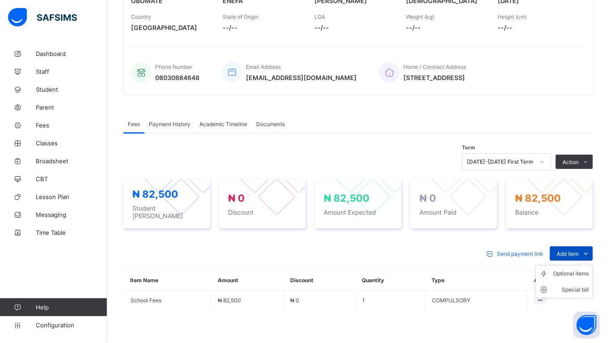
click at [578, 246] on div "Add item" at bounding box center [571, 253] width 43 height 14
click at [571, 269] on div "Optional items" at bounding box center [571, 273] width 36 height 9
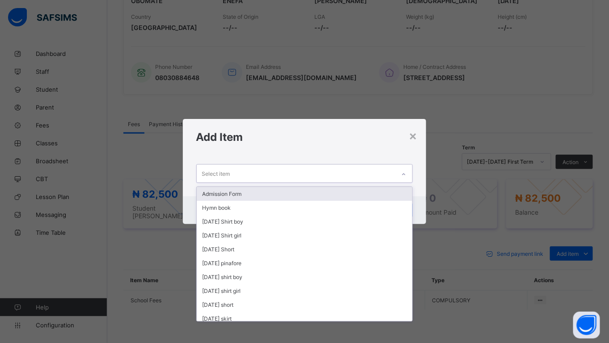
click at [221, 171] on div "Select item" at bounding box center [216, 173] width 28 height 17
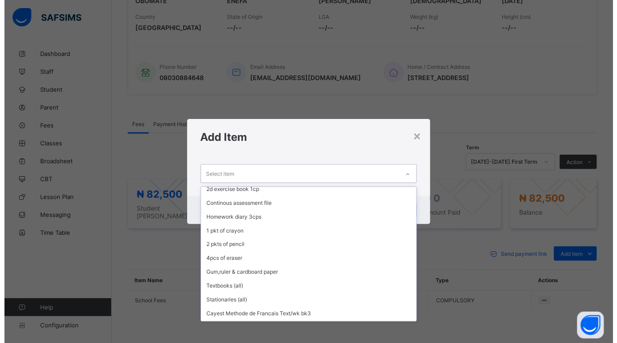
scroll to position [563, 0]
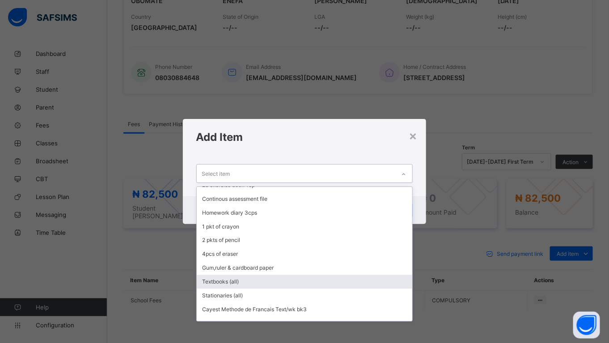
click at [246, 275] on div "Textbooks (all)" at bounding box center [305, 282] width 216 height 14
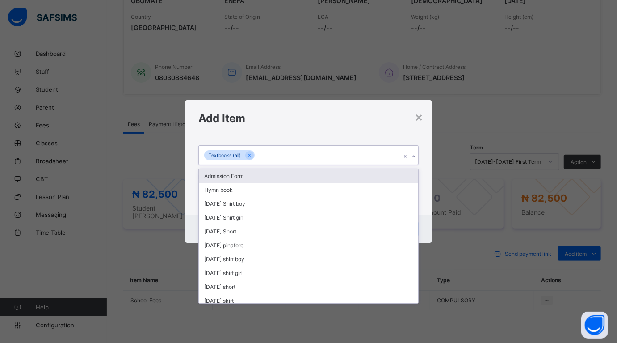
click at [265, 155] on div "Textbooks (all)" at bounding box center [300, 155] width 202 height 19
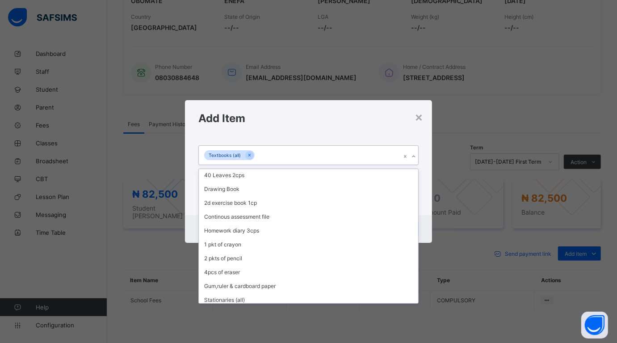
scroll to position [617, 0]
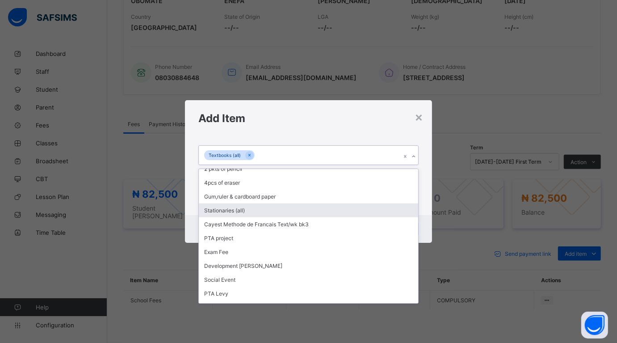
click at [256, 203] on div "Stationaries (all)" at bounding box center [308, 210] width 219 height 14
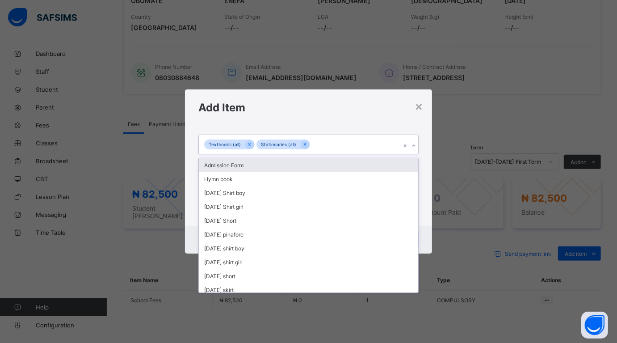
click at [322, 145] on div "Textbooks (all) Stationaries (all)" at bounding box center [300, 144] width 202 height 19
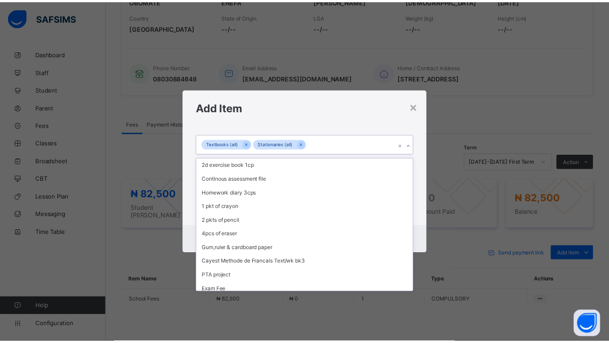
scroll to position [604, 0]
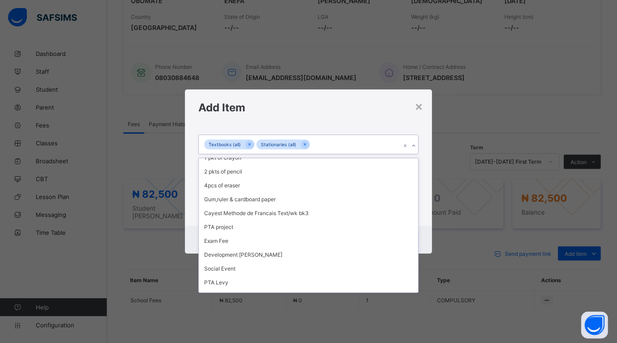
click at [246, 303] on div "Bus two ways" at bounding box center [308, 310] width 219 height 14
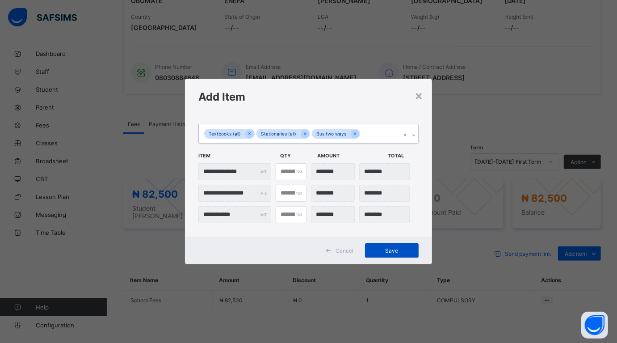
click at [391, 246] on div "Save" at bounding box center [392, 250] width 54 height 14
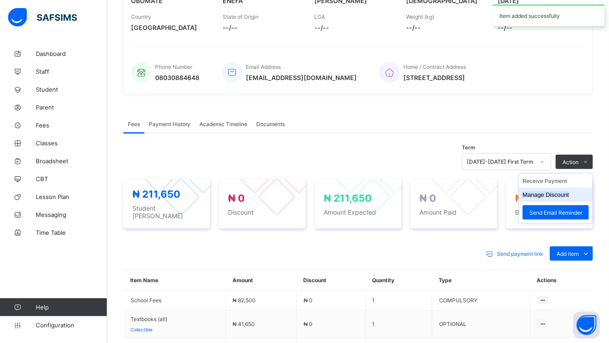
click at [547, 191] on button "Manage Discount" at bounding box center [546, 194] width 47 height 7
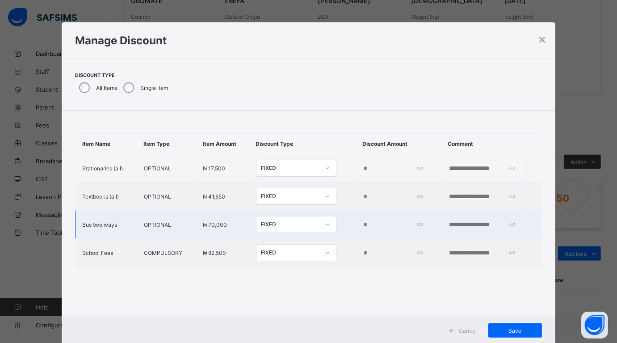
click at [363, 226] on input "*" at bounding box center [392, 224] width 58 height 7
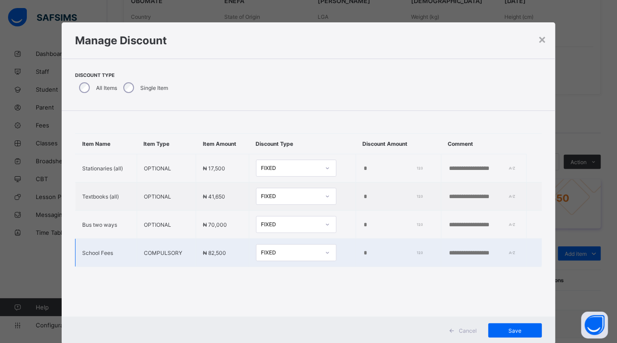
type input "*****"
click at [363, 252] on input "*" at bounding box center [392, 252] width 58 height 7
type input "****"
click at [515, 329] on span "Save" at bounding box center [515, 330] width 40 height 7
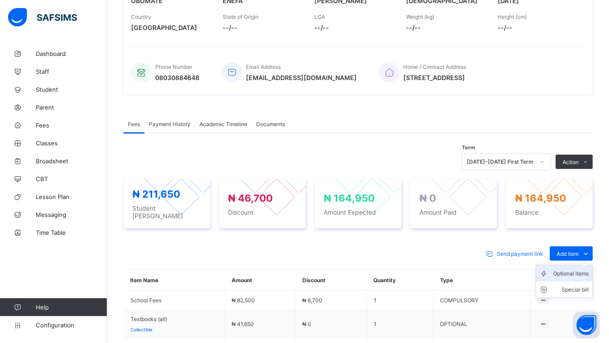
click at [578, 269] on div "Optional items" at bounding box center [571, 273] width 36 height 9
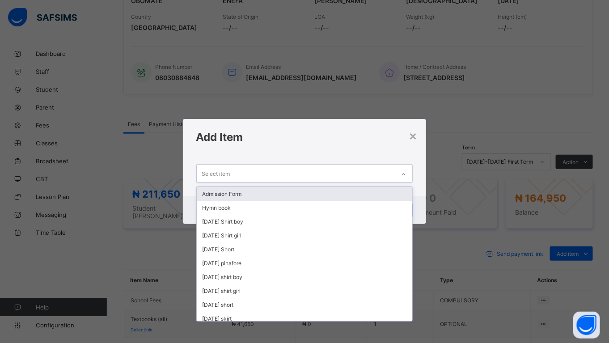
click at [272, 168] on div "Select item" at bounding box center [296, 173] width 199 height 17
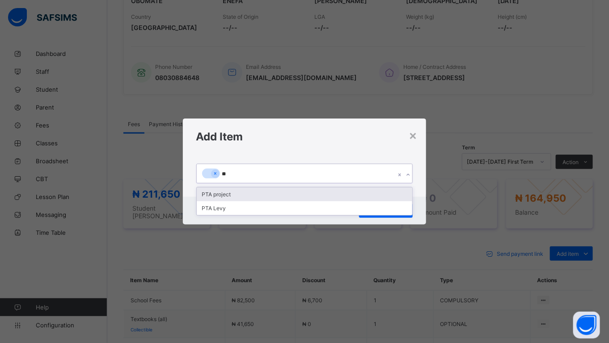
type input "***"
click at [257, 196] on div "PTA project" at bounding box center [305, 194] width 216 height 14
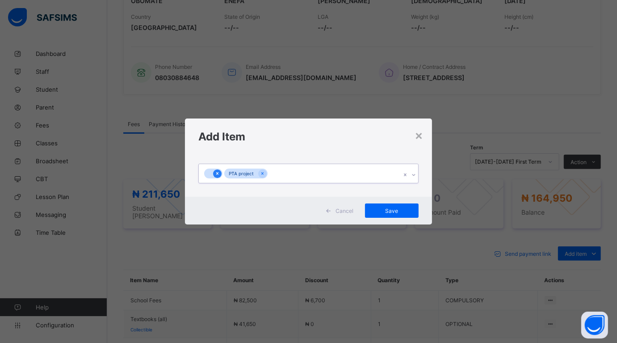
click at [220, 173] on icon at bounding box center [217, 173] width 5 height 6
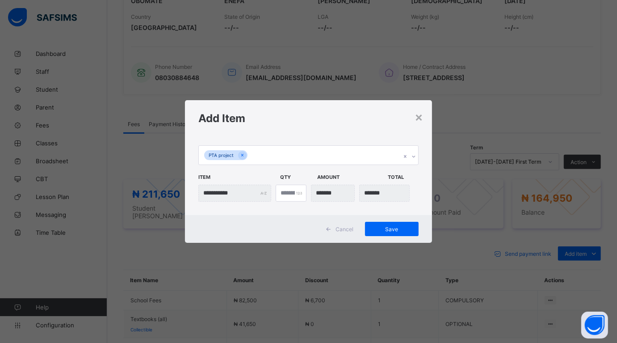
drag, startPoint x: 385, startPoint y: 226, endPoint x: 379, endPoint y: 237, distance: 12.4
click at [385, 227] on span "Save" at bounding box center [392, 229] width 40 height 7
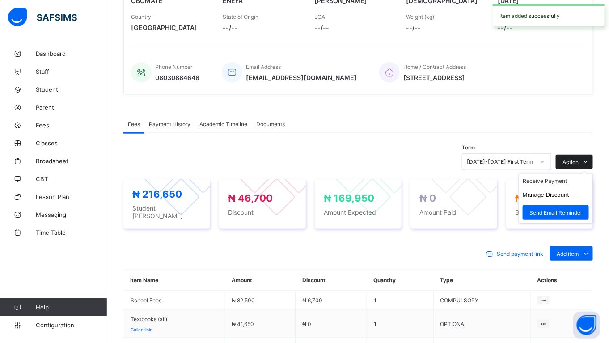
click at [589, 160] on icon at bounding box center [586, 162] width 7 height 6
click at [562, 178] on li "Receive Payment" at bounding box center [555, 181] width 73 height 14
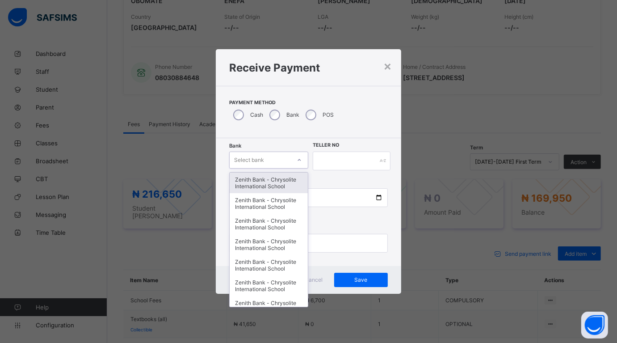
click at [279, 160] on div "Select bank" at bounding box center [260, 160] width 61 height 13
type input "**"
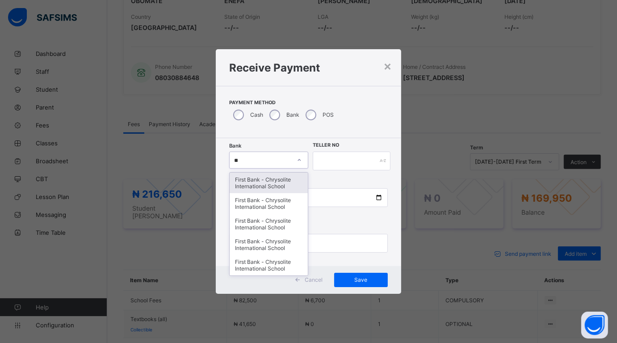
click at [251, 180] on div "First Bank - Chrysolite International School" at bounding box center [269, 183] width 78 height 21
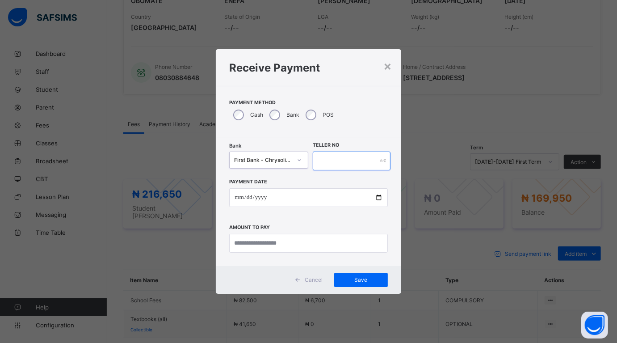
click at [365, 155] on input "text" at bounding box center [352, 161] width 78 height 19
type input "****"
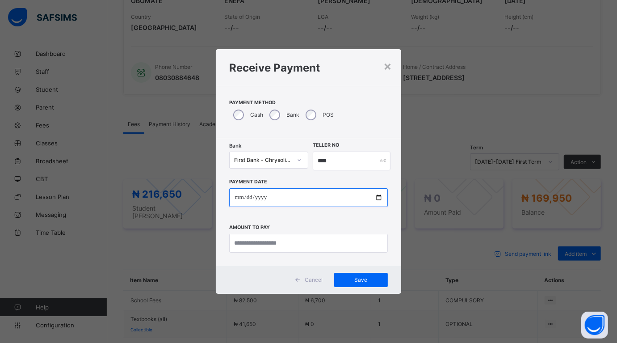
click at [378, 198] on input "date" at bounding box center [308, 197] width 158 height 19
type input "**********"
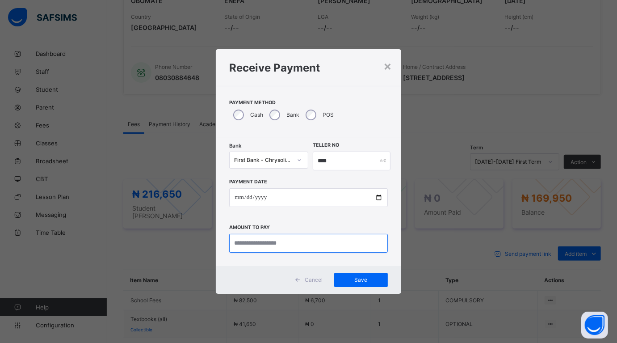
click at [255, 243] on input "currency" at bounding box center [308, 243] width 158 height 19
type input "*********"
click at [363, 278] on span "Save" at bounding box center [361, 279] width 40 height 7
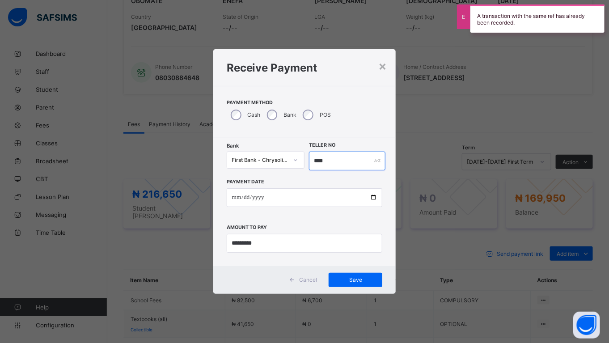
click at [346, 161] on input "****" at bounding box center [347, 161] width 76 height 19
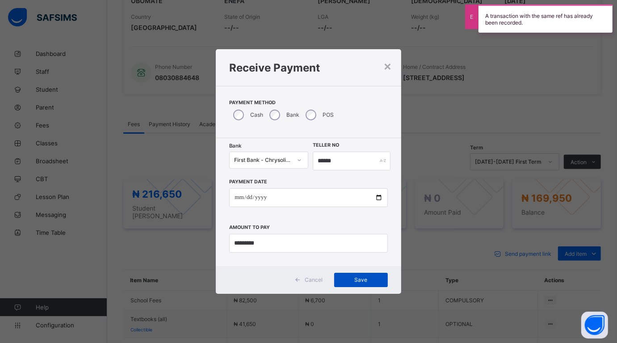
click at [352, 279] on span "Save" at bounding box center [361, 279] width 40 height 7
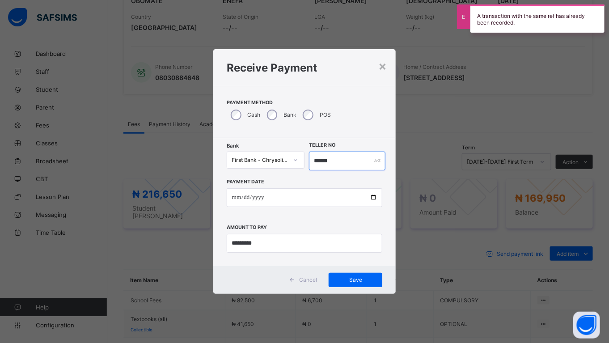
click at [347, 164] on input "******" at bounding box center [347, 161] width 76 height 19
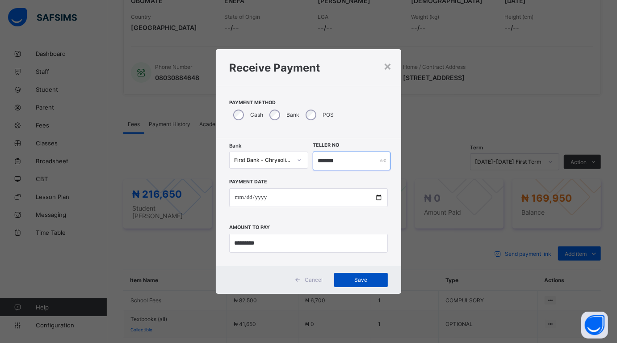
type input "*******"
click at [367, 275] on div "Save" at bounding box center [361, 280] width 54 height 14
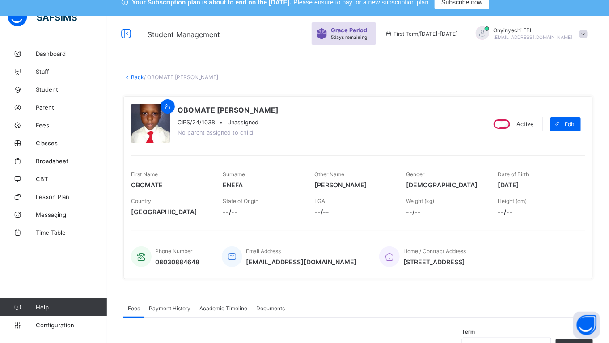
scroll to position [1, 0]
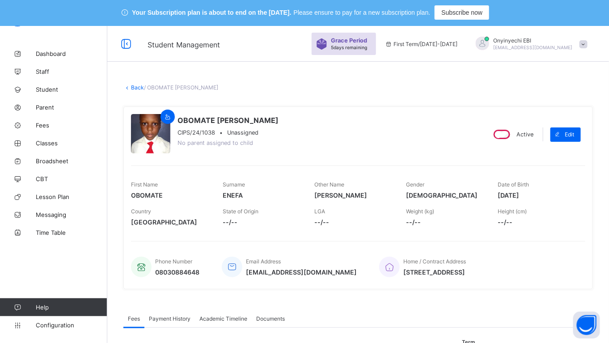
click at [135, 84] on link "Back" at bounding box center [137, 87] width 13 height 7
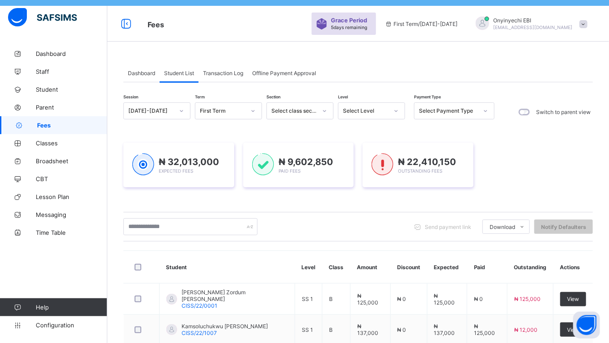
scroll to position [12, 0]
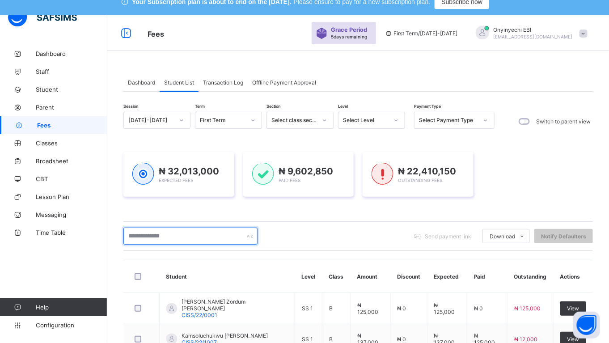
click at [200, 234] on input "text" at bounding box center [190, 236] width 134 height 17
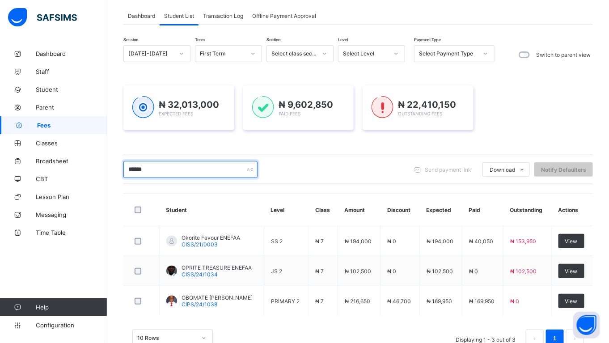
scroll to position [79, 0]
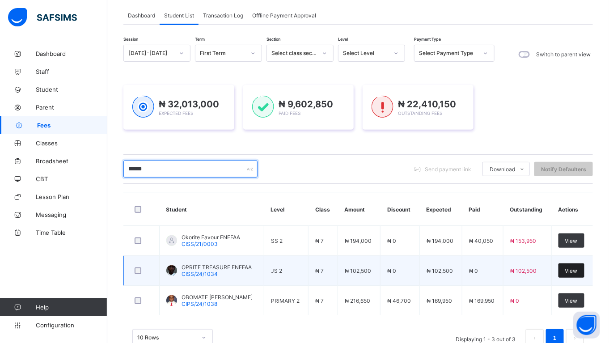
type input "******"
click at [574, 265] on div "View" at bounding box center [571, 270] width 26 height 14
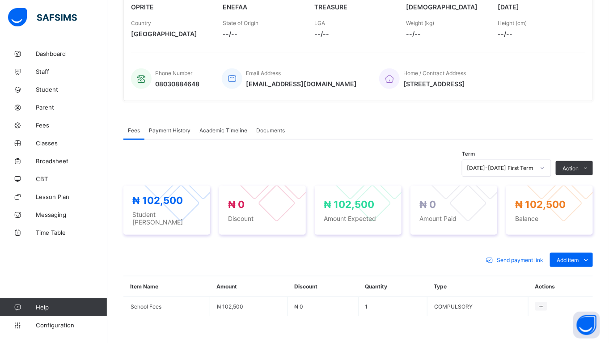
scroll to position [192, 0]
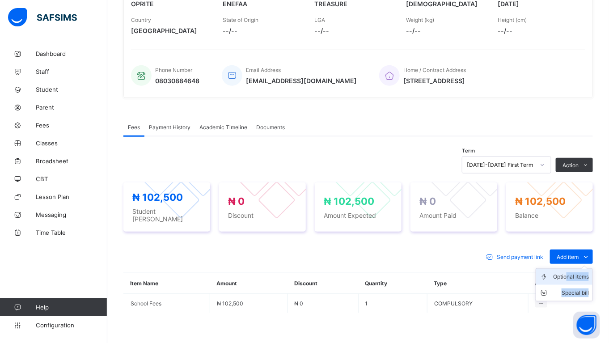
click at [575, 274] on ul "Optional items Special bill" at bounding box center [564, 284] width 57 height 33
click at [562, 271] on ul "Optional items Special bill" at bounding box center [564, 284] width 57 height 33
click at [591, 254] on icon at bounding box center [586, 256] width 10 height 9
click at [575, 273] on div "Optional items" at bounding box center [571, 276] width 36 height 9
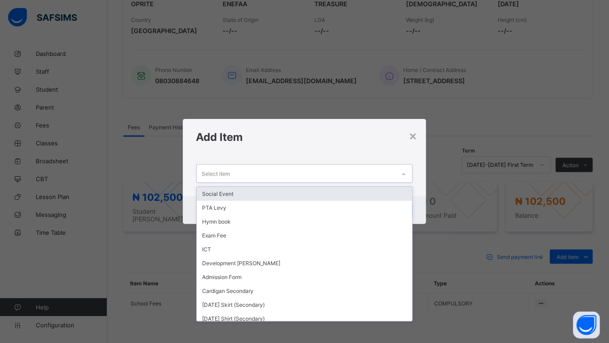
click at [298, 175] on div "Select item" at bounding box center [296, 173] width 199 height 17
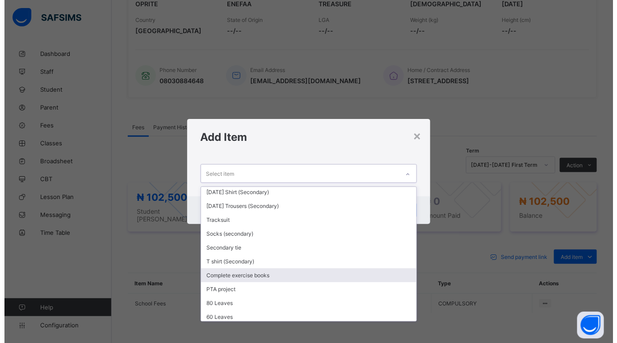
scroll to position [129, 0]
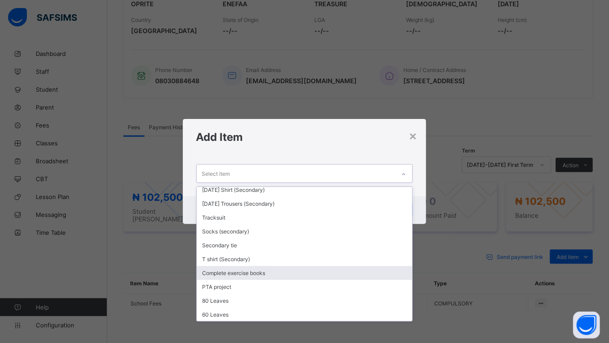
click at [332, 266] on div "Complete exercise books" at bounding box center [305, 273] width 216 height 14
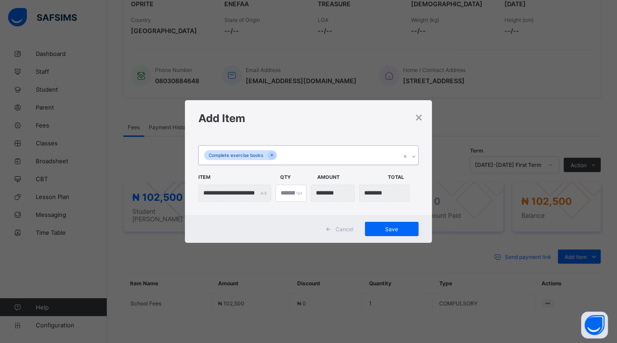
click at [304, 155] on div "Complete exercise books" at bounding box center [300, 155] width 202 height 19
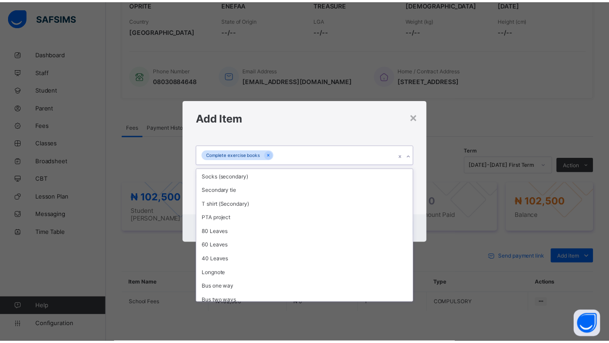
scroll to position [215, 0]
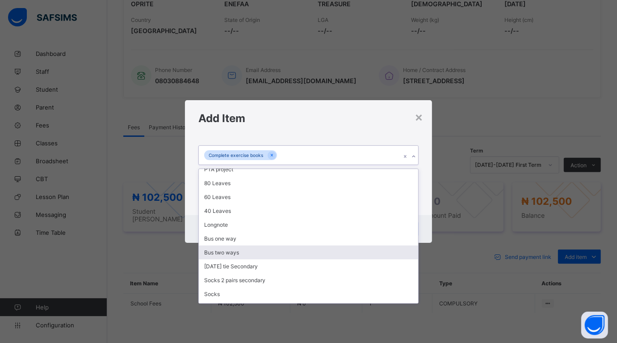
click at [240, 245] on div "Bus two ways" at bounding box center [308, 252] width 219 height 14
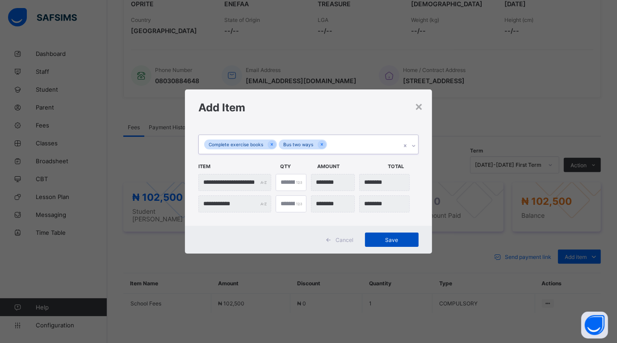
click at [389, 237] on span "Save" at bounding box center [392, 240] width 40 height 7
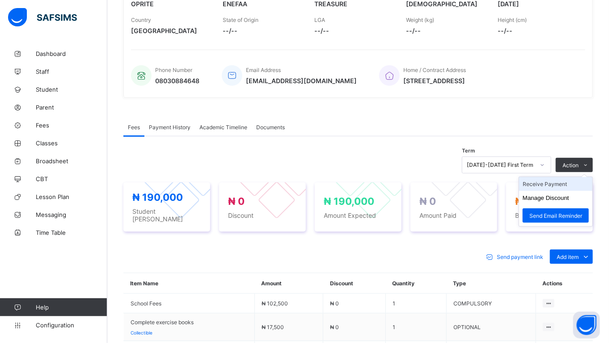
click at [559, 186] on li "Receive Payment" at bounding box center [555, 184] width 73 height 14
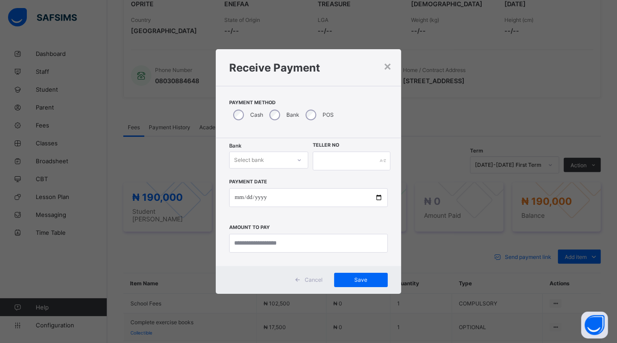
click at [297, 157] on icon at bounding box center [299, 160] width 5 height 9
type input "**"
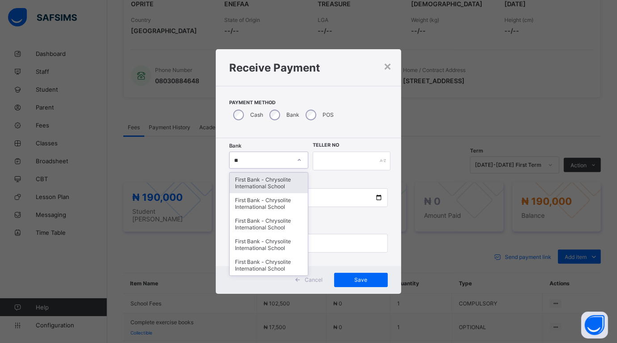
click at [284, 180] on div "First Bank - Chrysolite International School" at bounding box center [269, 183] width 78 height 21
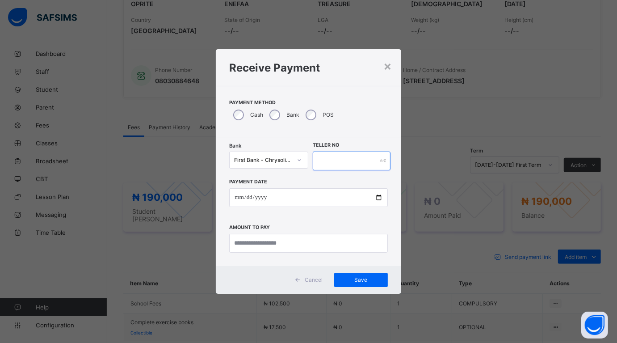
click at [343, 165] on input "text" at bounding box center [352, 161] width 78 height 19
type input "******"
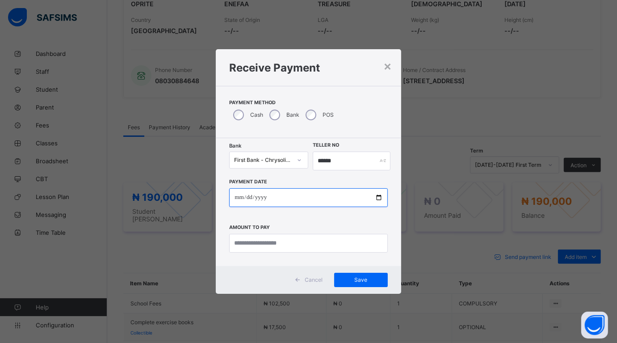
click at [376, 194] on input "date" at bounding box center [308, 197] width 158 height 19
type input "**********"
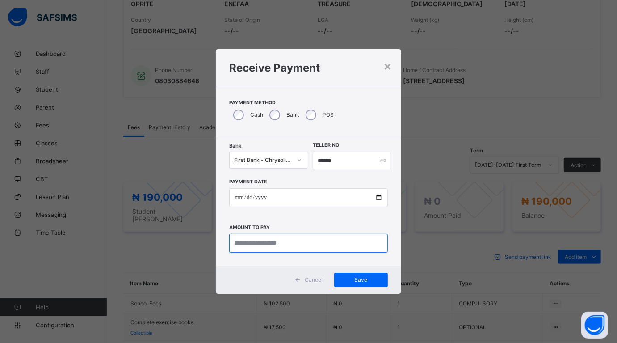
click at [264, 237] on input "currency" at bounding box center [308, 243] width 158 height 19
type input "*********"
click at [365, 273] on div "Save" at bounding box center [361, 280] width 54 height 14
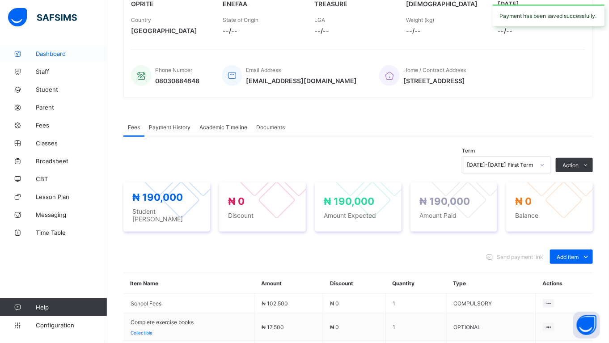
click at [45, 47] on link "Dashboard" at bounding box center [53, 54] width 107 height 18
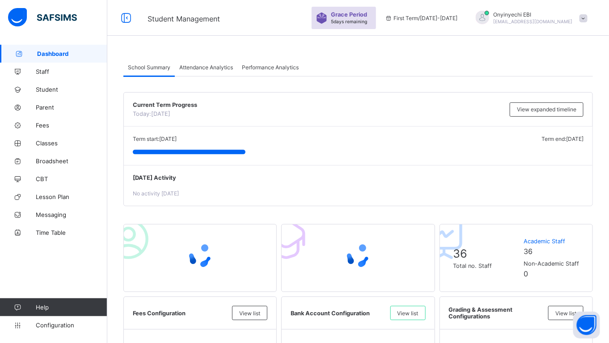
scroll to position [192, 0]
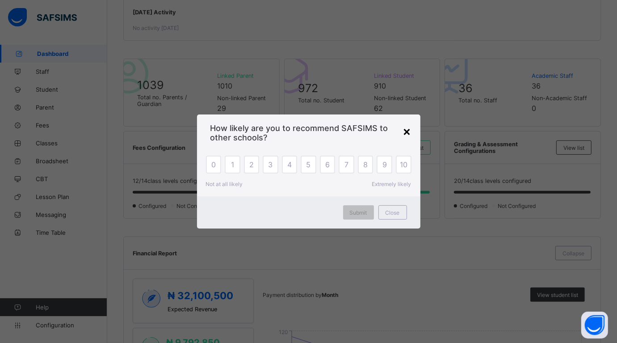
click at [410, 131] on div "×" at bounding box center [407, 130] width 8 height 15
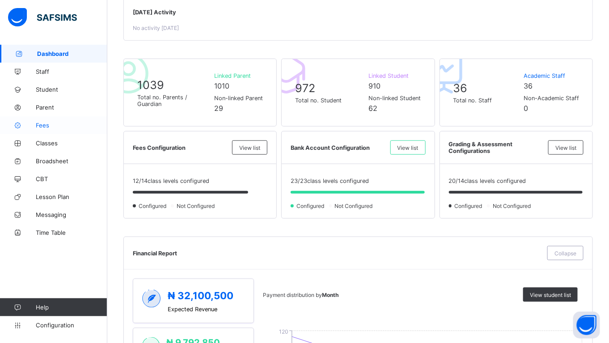
click at [46, 122] on span "Fees" at bounding box center [72, 125] width 72 height 7
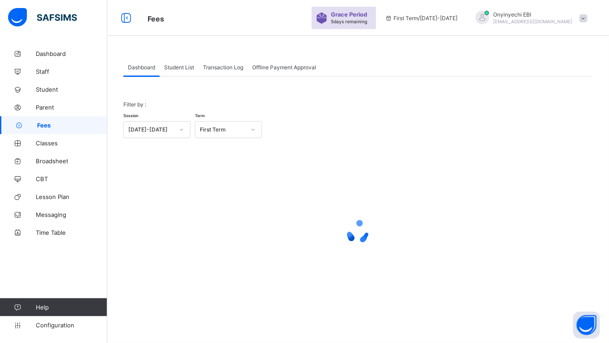
scroll to position [27, 0]
click at [186, 67] on span "Student List" at bounding box center [179, 67] width 30 height 7
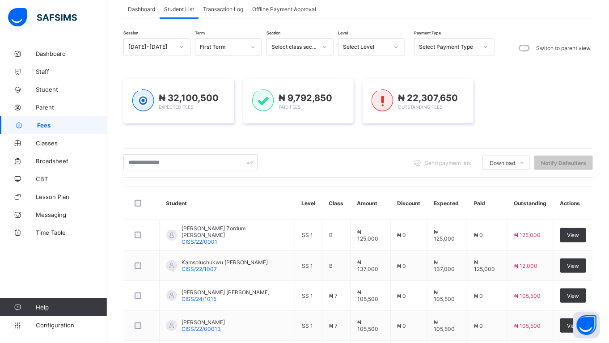
scroll to position [74, 0]
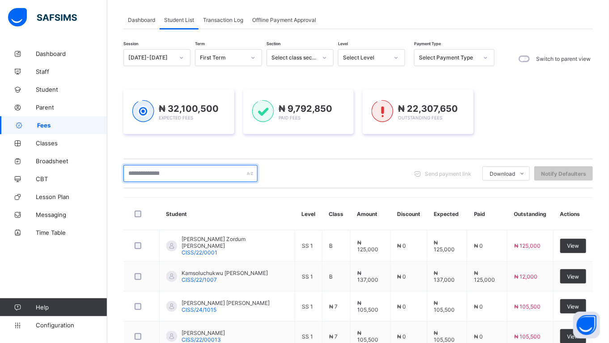
drag, startPoint x: 160, startPoint y: 176, endPoint x: 179, endPoint y: 183, distance: 20.7
click at [179, 183] on div "Send payment link Download Students Payment Students Payment Status Student Ite…" at bounding box center [357, 174] width 469 height 30
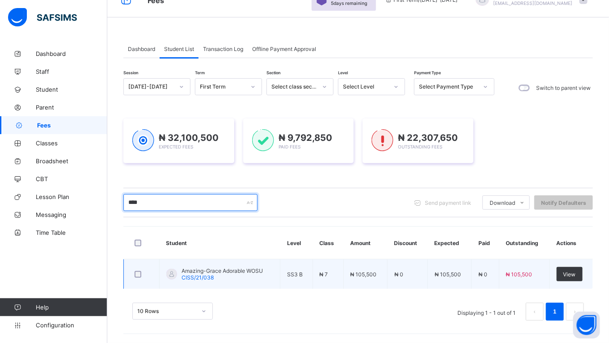
scroll to position [46, 0]
type input "****"
click at [576, 271] on span "View" at bounding box center [569, 274] width 13 height 7
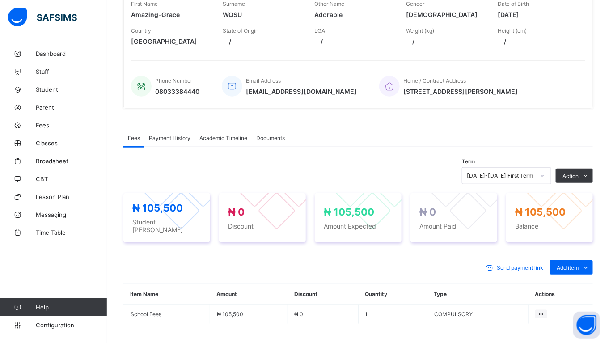
scroll to position [186, 0]
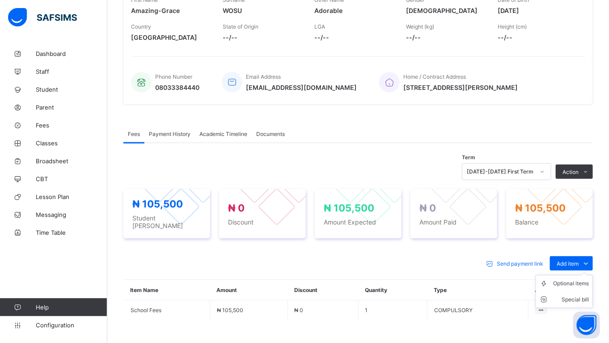
drag, startPoint x: 584, startPoint y: 258, endPoint x: 581, endPoint y: 266, distance: 9.1
click at [581, 266] on div "Add item Optional items Special bill" at bounding box center [571, 263] width 43 height 14
drag, startPoint x: 581, startPoint y: 266, endPoint x: 571, endPoint y: 278, distance: 15.5
click at [571, 279] on div "Optional items" at bounding box center [571, 283] width 36 height 9
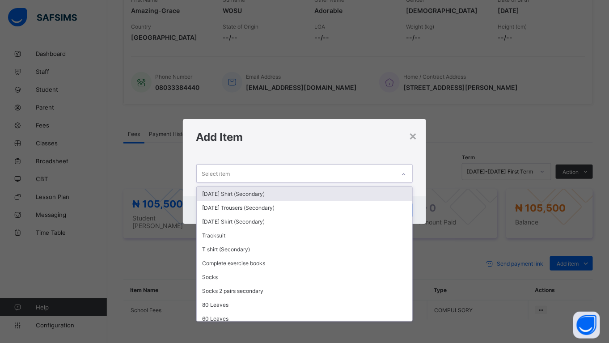
click at [208, 170] on div "Select item" at bounding box center [216, 173] width 28 height 17
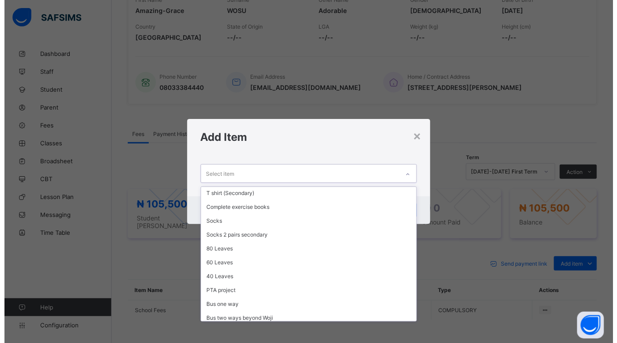
scroll to position [54, 0]
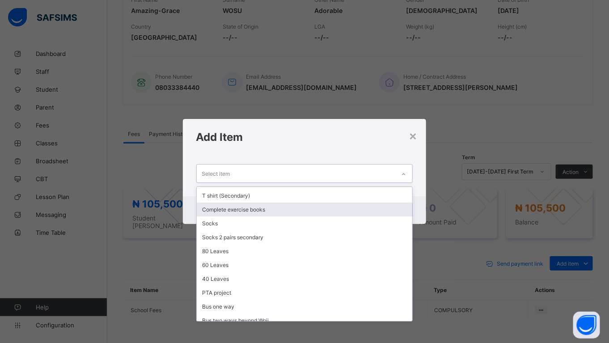
click at [274, 204] on div "Complete exercise books" at bounding box center [305, 210] width 216 height 14
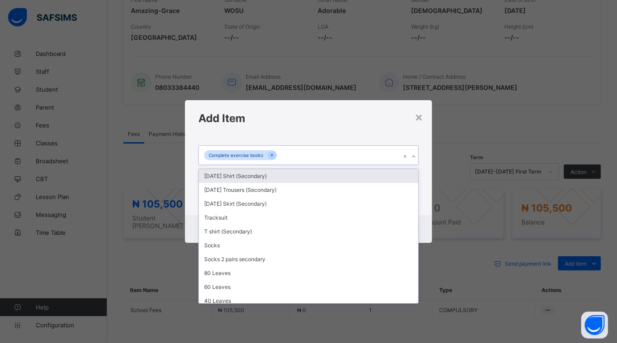
click at [287, 152] on div "Complete exercise books" at bounding box center [300, 155] width 202 height 19
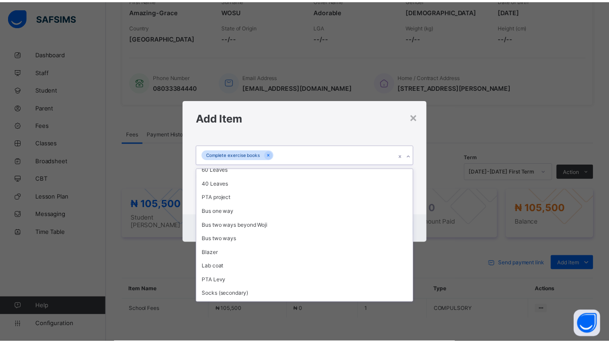
scroll to position [118, 0]
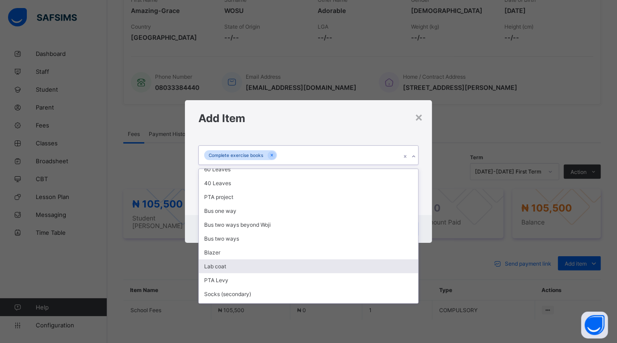
click at [216, 259] on div "Lab coat" at bounding box center [308, 266] width 219 height 14
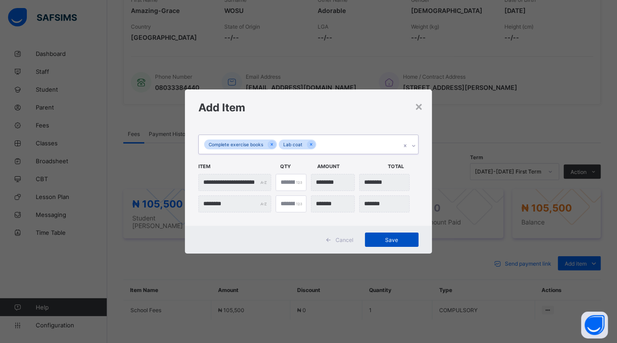
click at [391, 240] on span "Save" at bounding box center [392, 240] width 40 height 7
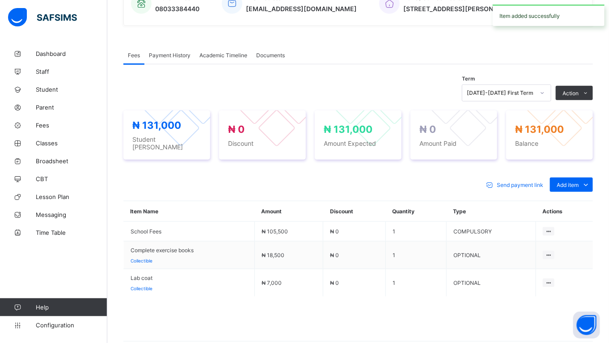
scroll to position [262, 0]
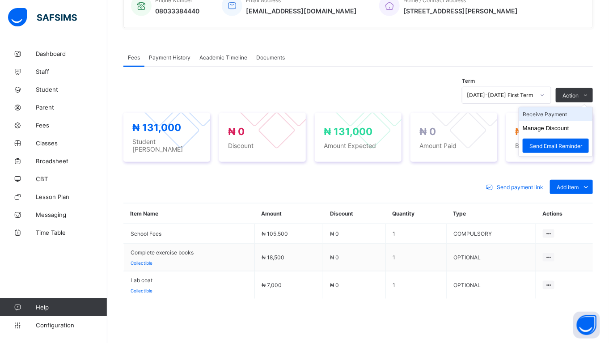
click at [577, 112] on li "Receive Payment" at bounding box center [555, 114] width 73 height 14
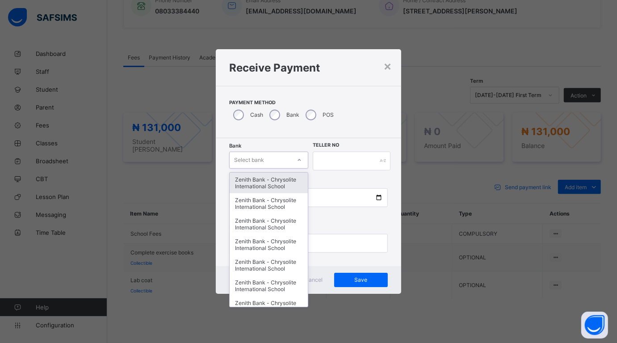
click at [291, 156] on div "Select bank" at bounding box center [260, 160] width 61 height 13
click at [269, 191] on div "Zenith Bank - Chrysolite International School" at bounding box center [269, 183] width 78 height 21
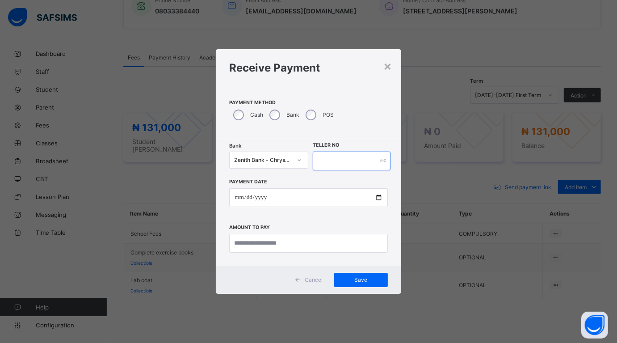
click at [337, 156] on input "text" at bounding box center [352, 161] width 78 height 19
type input "*****"
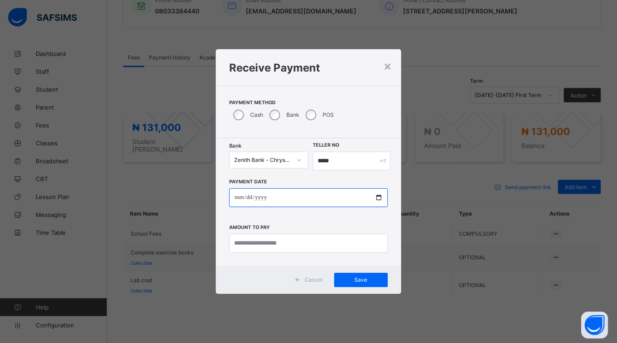
click at [378, 195] on input "date" at bounding box center [308, 197] width 158 height 19
type input "**********"
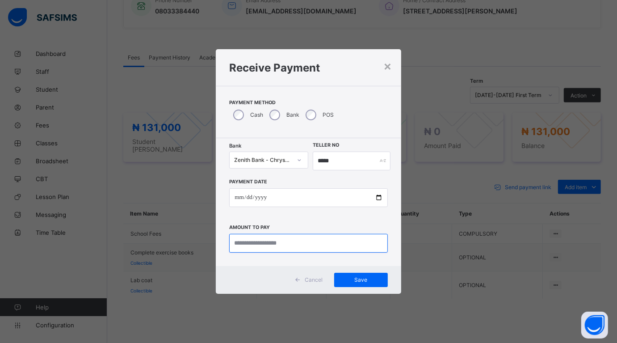
click at [311, 243] on input "currency" at bounding box center [308, 243] width 158 height 19
type input "********"
click at [363, 280] on span "Save" at bounding box center [361, 279] width 40 height 7
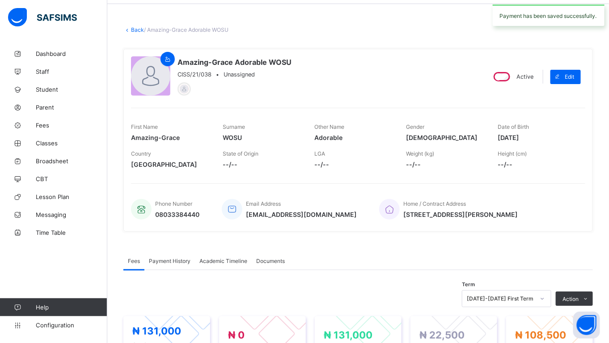
scroll to position [57, 0]
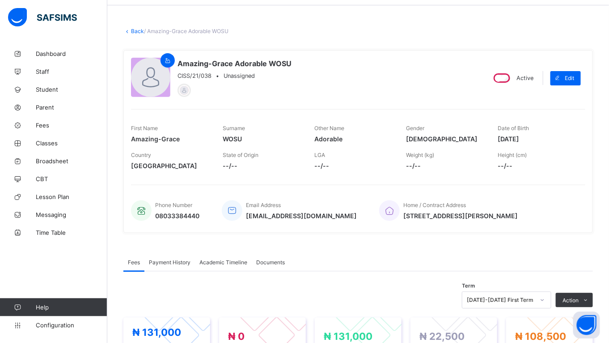
click at [135, 25] on div "× Delete Document This action would delete the document with name: from the sys…" at bounding box center [358, 306] width 502 height 584
click at [133, 29] on link "Back" at bounding box center [137, 31] width 13 height 7
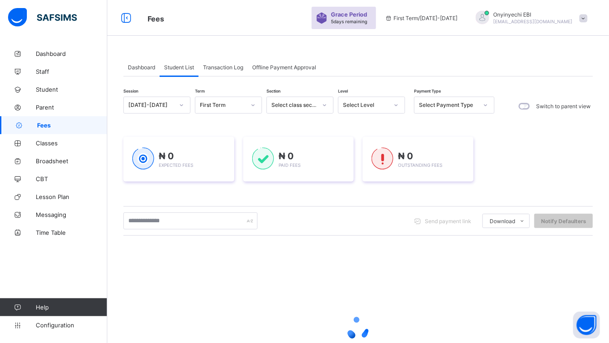
scroll to position [57, 0]
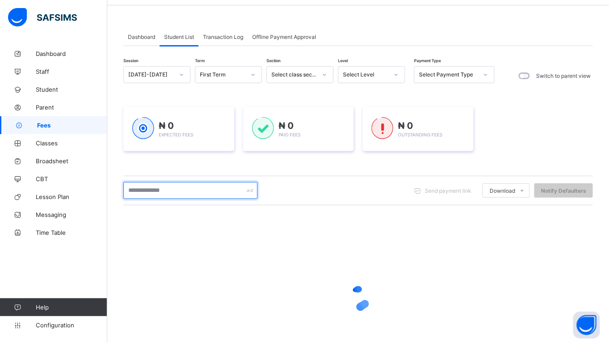
click at [157, 187] on input "text" at bounding box center [190, 190] width 134 height 17
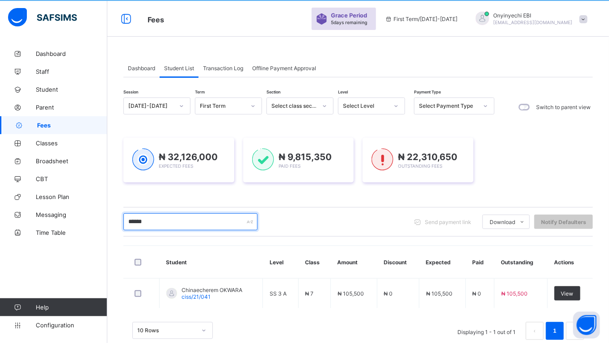
scroll to position [46, 0]
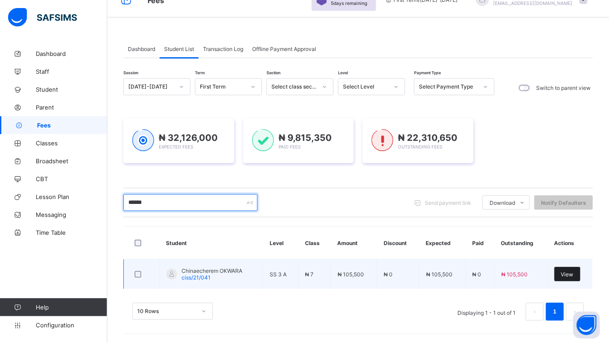
type input "******"
click at [570, 268] on div "View" at bounding box center [567, 274] width 26 height 14
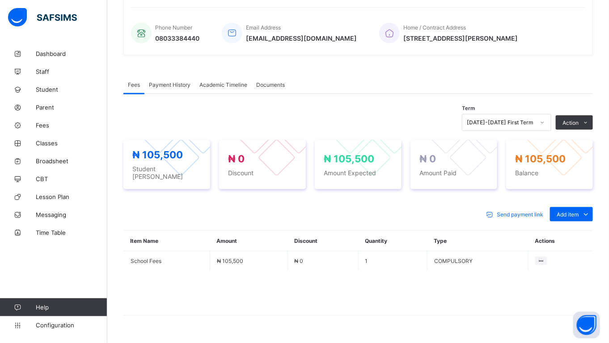
scroll to position [250, 0]
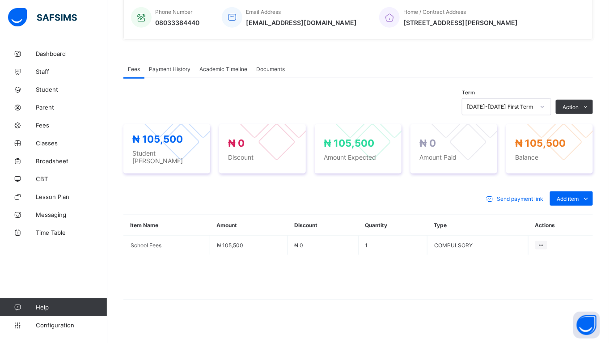
click at [0, 0] on div "Optional items" at bounding box center [0, 0] width 0 height 0
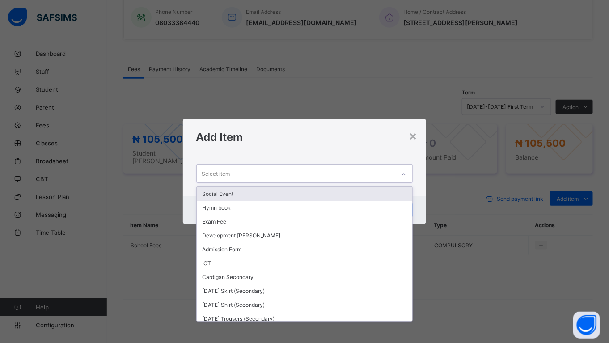
click at [269, 169] on div "Select item" at bounding box center [296, 173] width 199 height 17
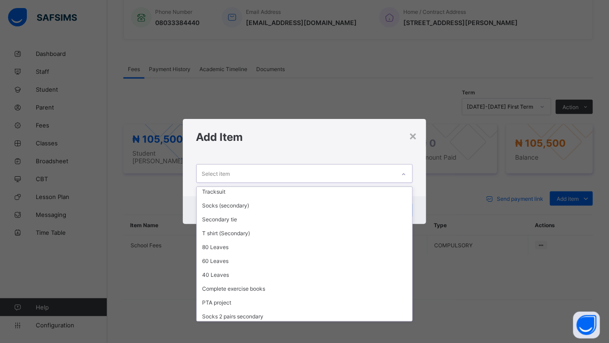
scroll to position [147, 0]
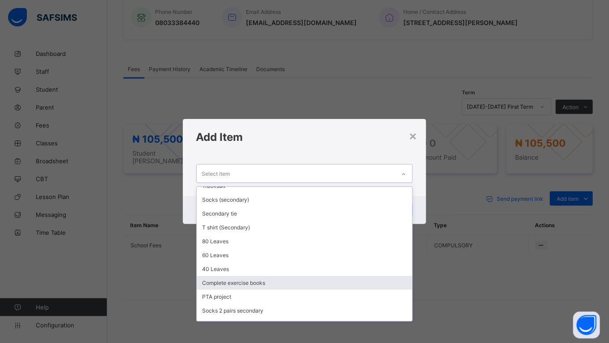
click at [284, 276] on div "Complete exercise books" at bounding box center [305, 283] width 216 height 14
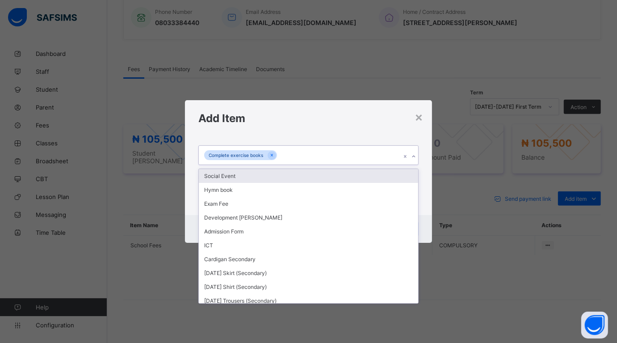
click at [293, 151] on div "Complete exercise books" at bounding box center [300, 155] width 202 height 19
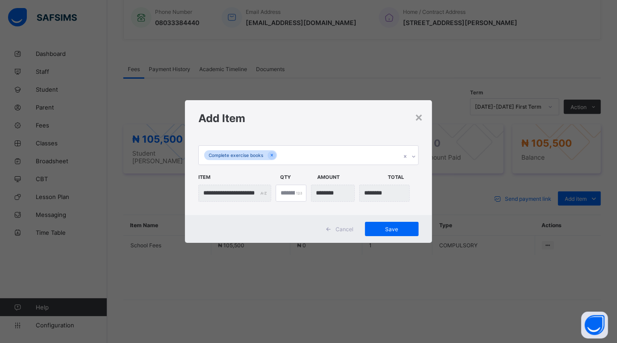
click at [376, 115] on h1 "Add Item" at bounding box center [309, 118] width 220 height 13
click at [395, 225] on div "Save" at bounding box center [392, 229] width 54 height 14
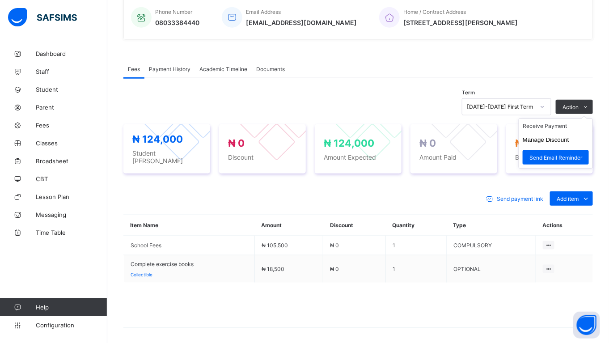
click at [559, 122] on ul "Receive Payment Manage Discount Send Email Reminder" at bounding box center [556, 143] width 74 height 50
click at [564, 126] on li "Receive Payment" at bounding box center [555, 126] width 73 height 14
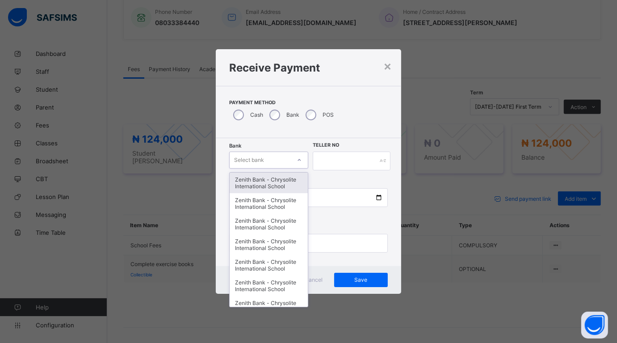
click at [258, 152] on div "Select bank" at bounding box center [268, 160] width 79 height 17
click at [247, 182] on div "Zenith Bank - Chrysolite International School" at bounding box center [269, 183] width 78 height 21
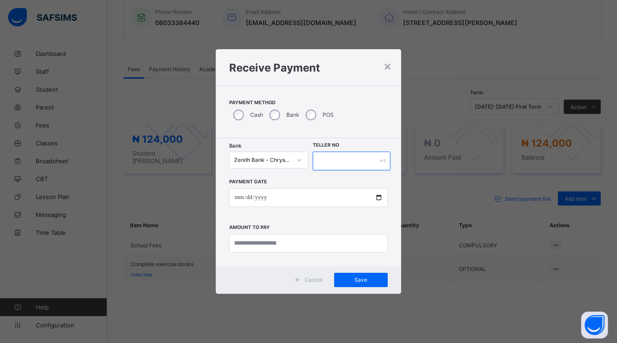
click at [350, 156] on input "text" at bounding box center [352, 161] width 78 height 19
type input "******"
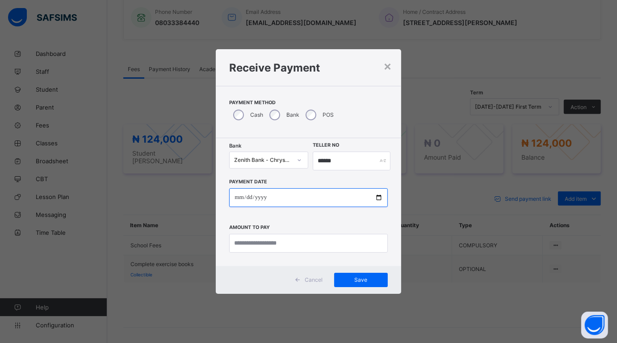
click at [379, 197] on input "date" at bounding box center [308, 197] width 158 height 19
type input "**********"
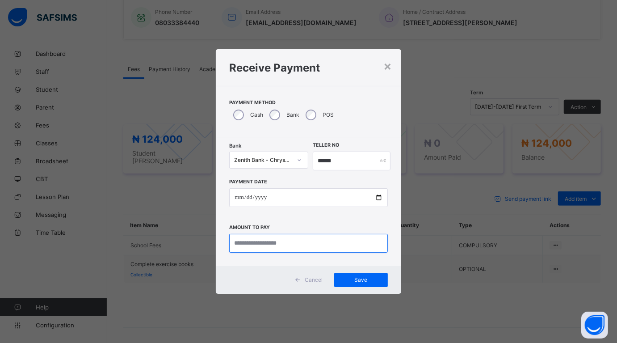
click at [271, 241] on input "currency" at bounding box center [308, 243] width 158 height 19
type input "********"
click at [362, 275] on div "Save" at bounding box center [361, 280] width 54 height 14
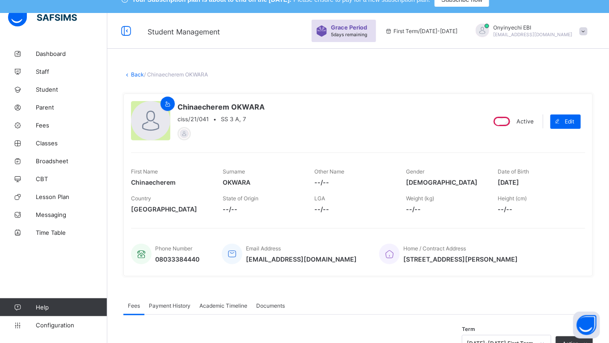
scroll to position [7, 0]
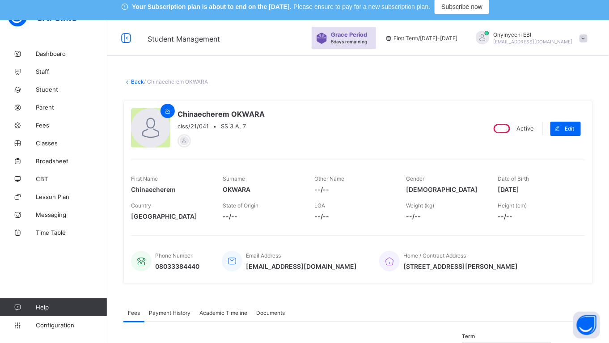
click at [133, 80] on link "Back" at bounding box center [137, 81] width 13 height 7
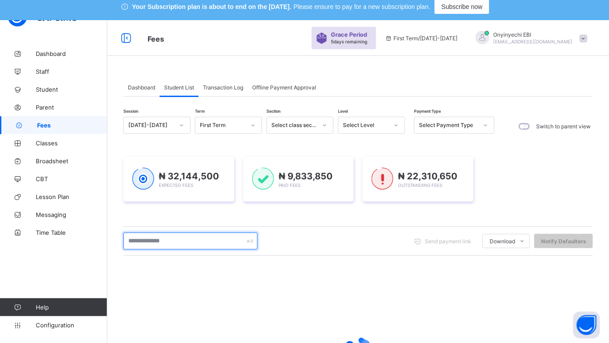
click at [146, 239] on input "text" at bounding box center [190, 241] width 134 height 17
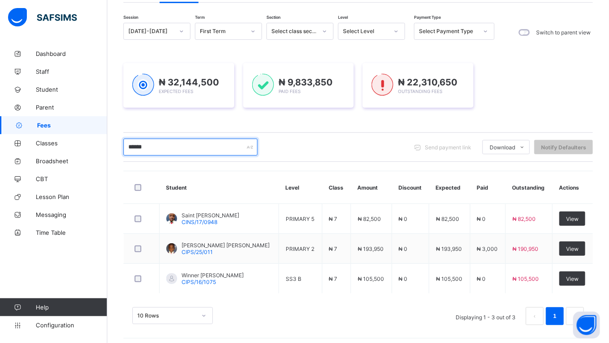
scroll to position [105, 0]
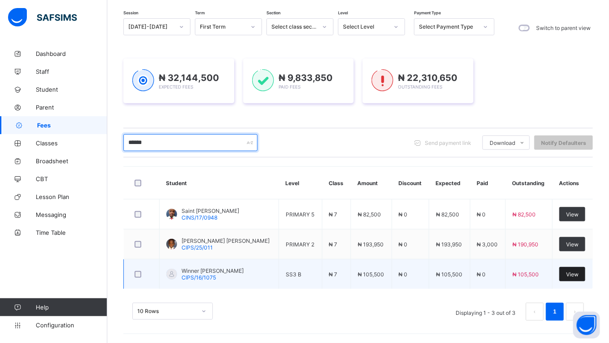
type input "******"
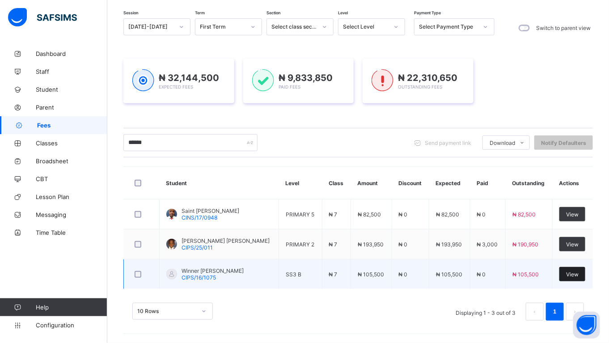
click at [579, 271] on div "View" at bounding box center [572, 274] width 26 height 14
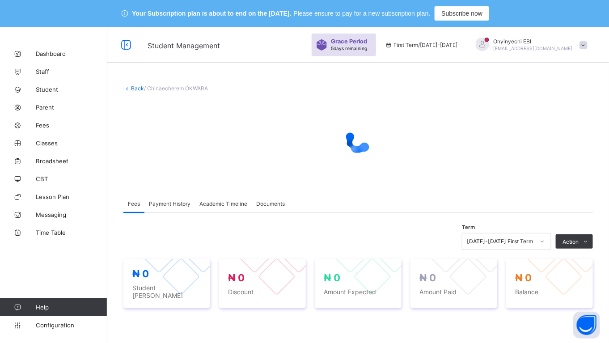
click at [133, 86] on link "Back" at bounding box center [137, 88] width 13 height 7
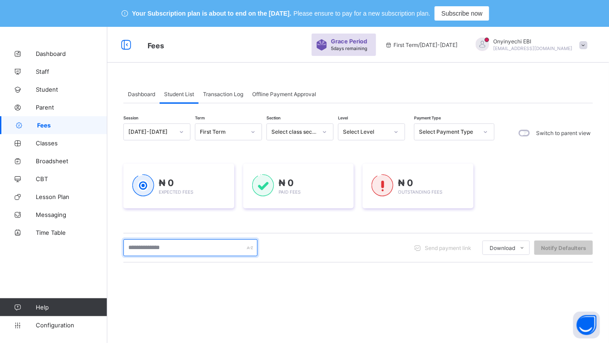
click at [163, 248] on input "text" at bounding box center [190, 247] width 134 height 17
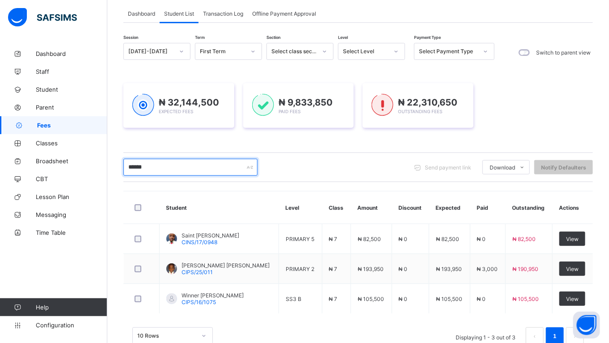
scroll to position [84, 0]
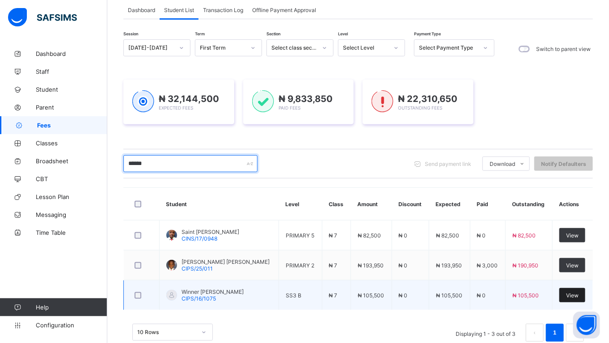
type input "******"
click at [577, 293] on span "View" at bounding box center [572, 295] width 13 height 7
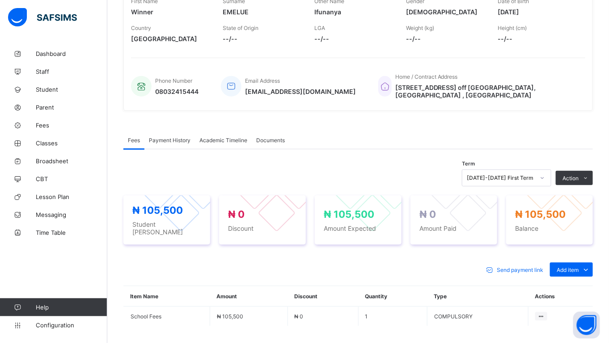
scroll to position [189, 0]
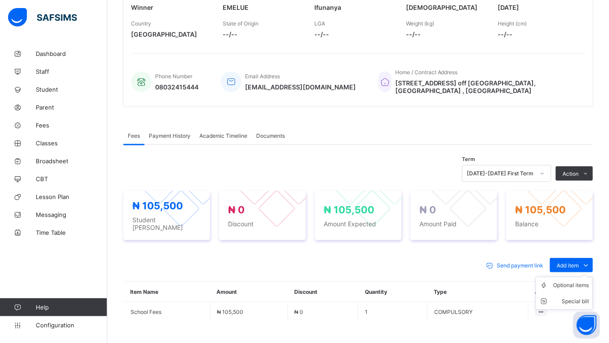
click at [582, 277] on ul "Optional items Special bill" at bounding box center [564, 293] width 57 height 33
click at [580, 277] on ul "Optional items Special bill" at bounding box center [564, 293] width 57 height 33
click at [575, 281] on div "Optional items" at bounding box center [571, 285] width 36 height 9
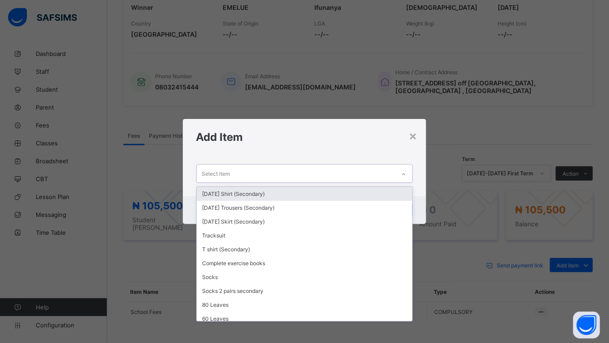
click at [287, 173] on div "Select item" at bounding box center [296, 173] width 199 height 17
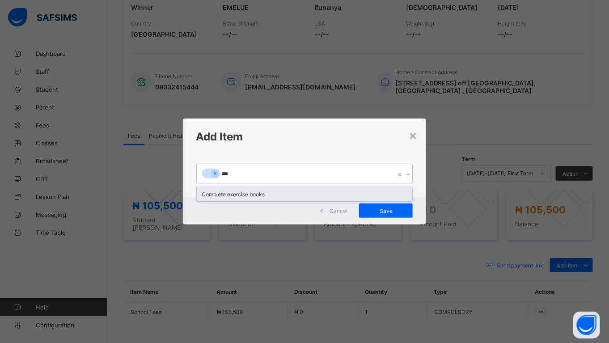
type input "****"
click at [222, 191] on div "Complete exercise books" at bounding box center [305, 194] width 216 height 14
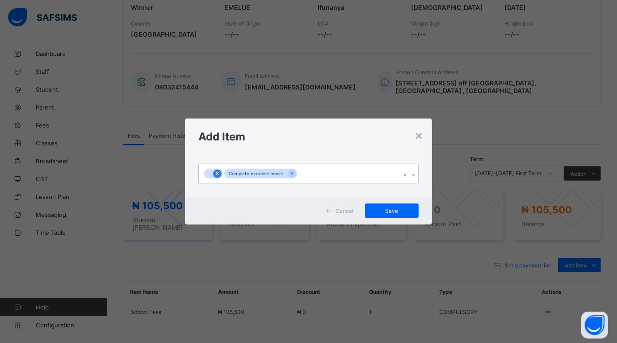
click at [220, 176] on icon at bounding box center [217, 173] width 5 height 6
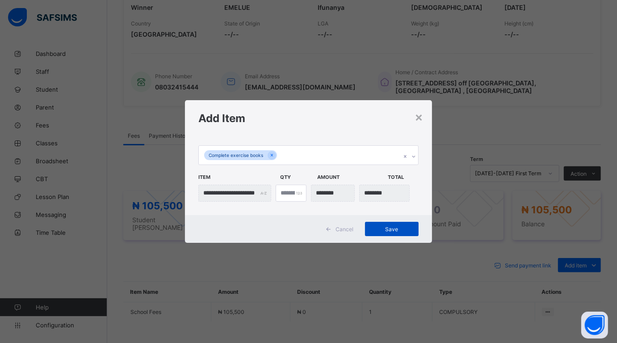
click at [401, 224] on div "Save" at bounding box center [392, 229] width 54 height 14
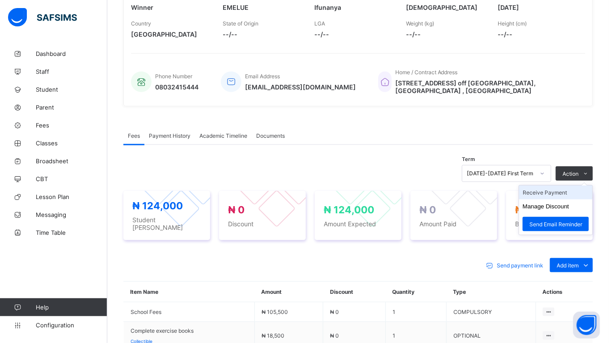
click at [557, 186] on li "Receive Payment" at bounding box center [555, 193] width 73 height 14
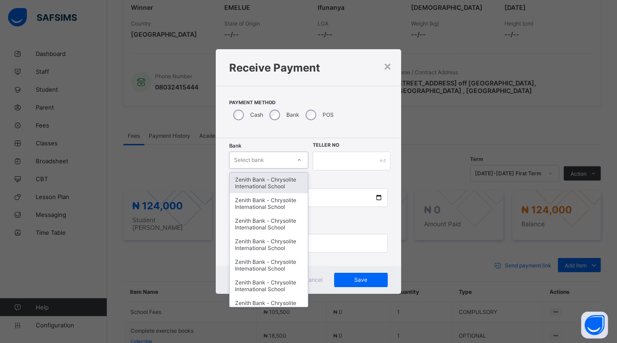
click at [298, 158] on icon at bounding box center [299, 160] width 5 height 9
type input "**"
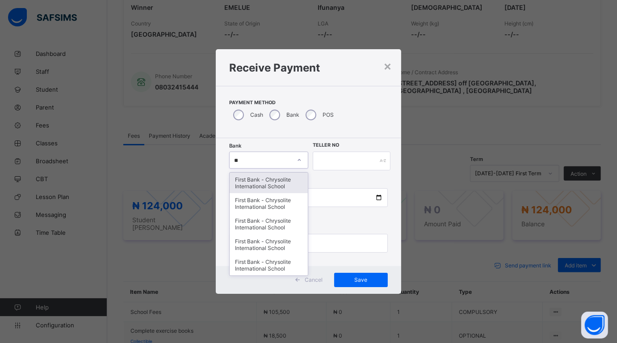
drag, startPoint x: 280, startPoint y: 175, endPoint x: 280, endPoint y: 180, distance: 5.4
click at [280, 175] on div "First Bank - Chrysolite International School" at bounding box center [269, 183] width 78 height 21
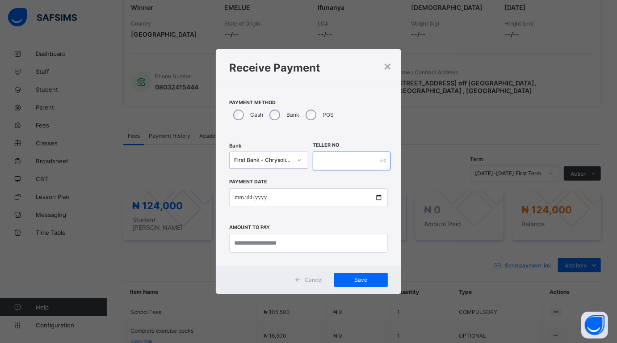
click at [322, 164] on input "text" at bounding box center [352, 161] width 78 height 19
type input "******"
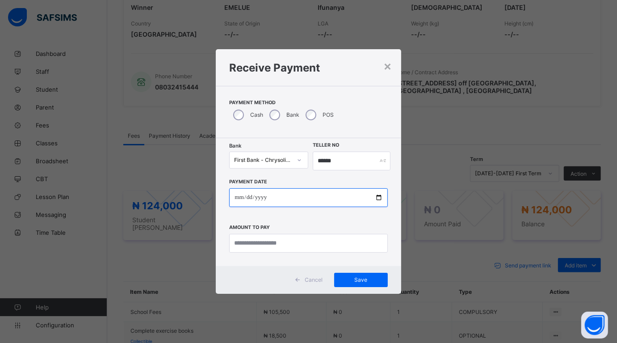
click at [381, 199] on input "date" at bounding box center [308, 197] width 158 height 19
type input "**********"
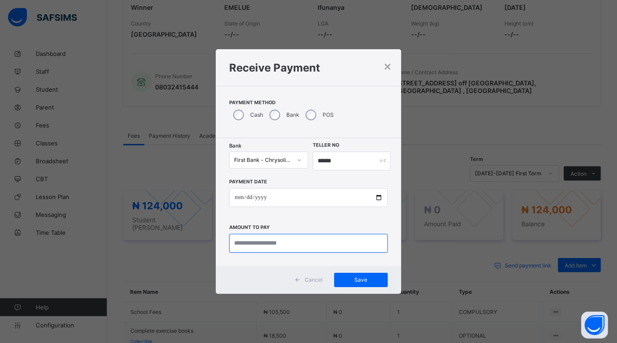
click at [269, 238] on input "currency" at bounding box center [308, 243] width 158 height 19
type input "*********"
click at [366, 279] on span "Save" at bounding box center [361, 279] width 40 height 7
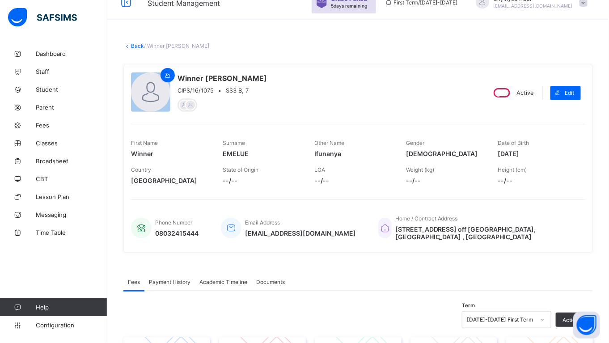
scroll to position [39, 0]
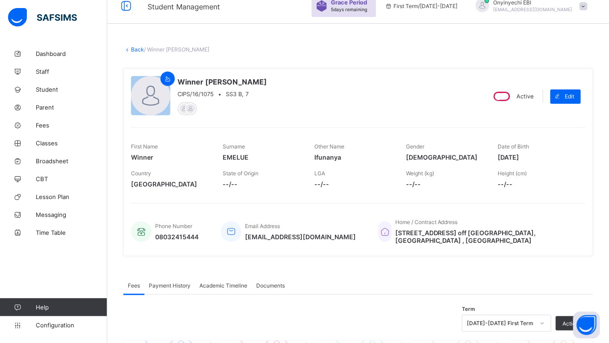
click at [135, 44] on div "× Delete Document This action would delete the document with name: from the sys…" at bounding box center [358, 313] width 502 height 561
click at [134, 46] on link "Back" at bounding box center [137, 49] width 13 height 7
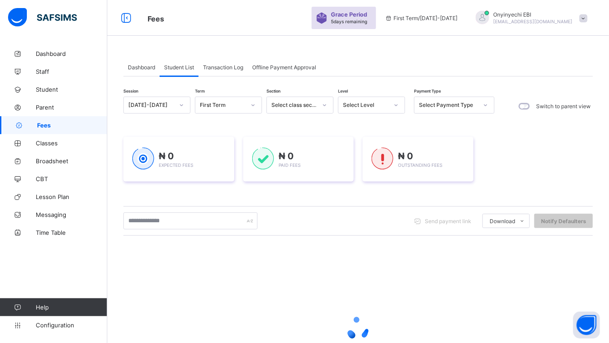
scroll to position [39, 0]
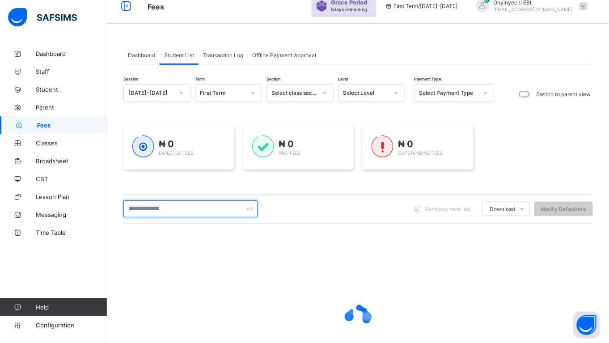
drag, startPoint x: 170, startPoint y: 207, endPoint x: 175, endPoint y: 206, distance: 4.6
click at [170, 207] on input "text" at bounding box center [190, 208] width 134 height 17
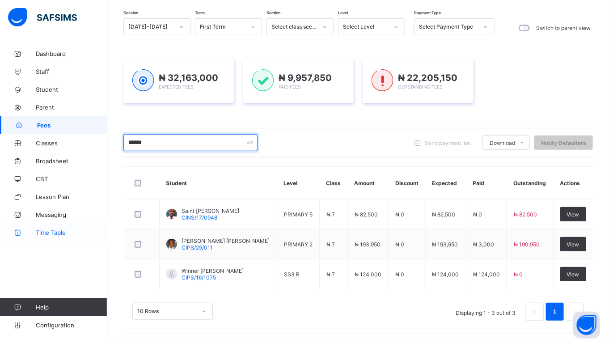
scroll to position [106, 0]
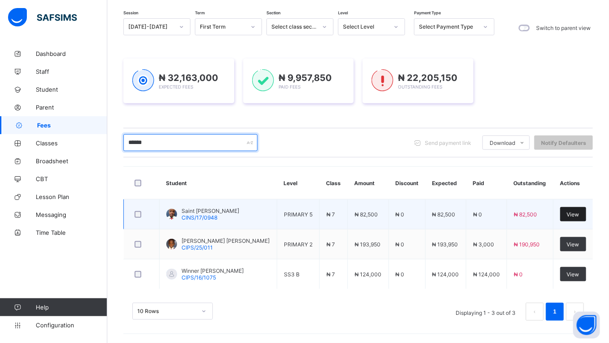
type input "******"
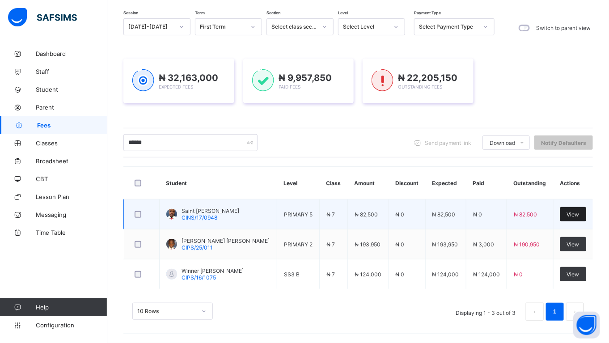
click at [576, 213] on span "View" at bounding box center [573, 214] width 13 height 7
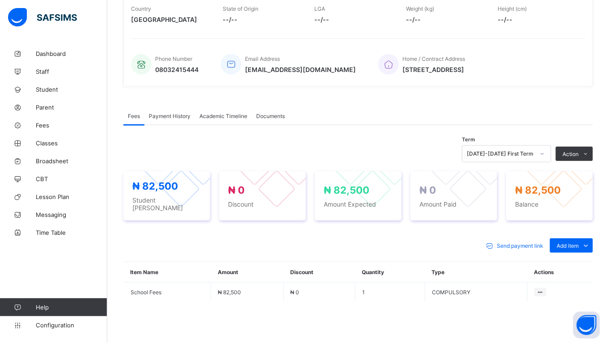
scroll to position [224, 0]
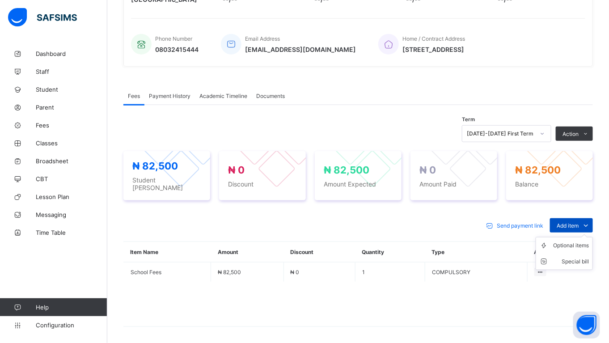
click at [573, 222] on span "Add item" at bounding box center [568, 225] width 22 height 7
click at [575, 237] on ul "Optional items Special bill" at bounding box center [564, 253] width 57 height 33
click at [566, 241] on div "Optional items" at bounding box center [571, 245] width 36 height 9
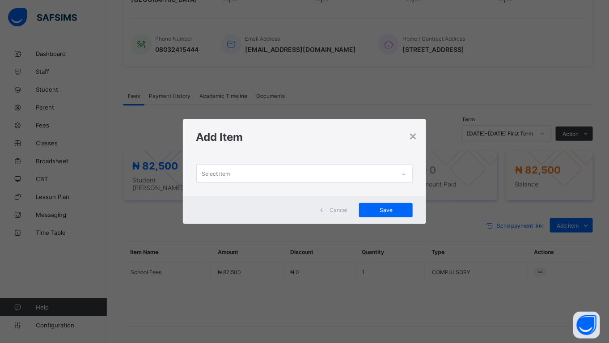
click at [274, 174] on div "Select item" at bounding box center [296, 173] width 199 height 17
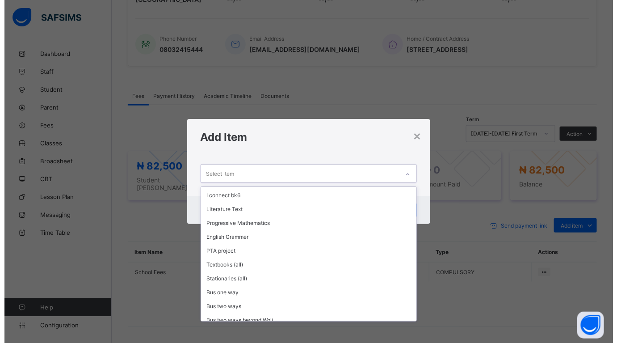
scroll to position [483, 0]
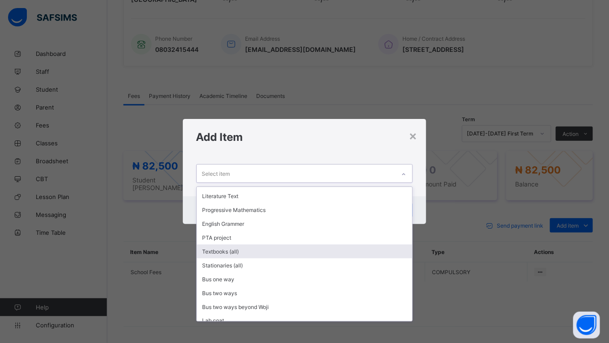
click at [217, 245] on div "Textbooks (all)" at bounding box center [305, 252] width 216 height 14
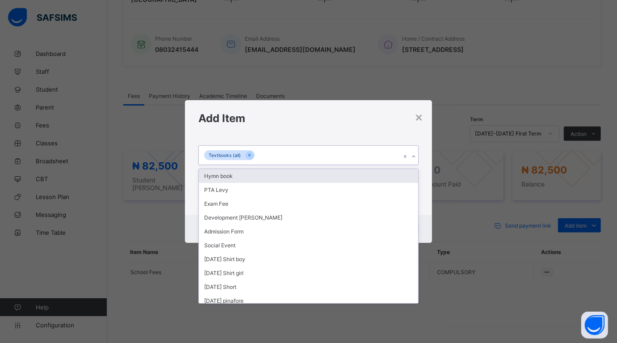
click at [258, 150] on div "Textbooks (all)" at bounding box center [300, 155] width 202 height 19
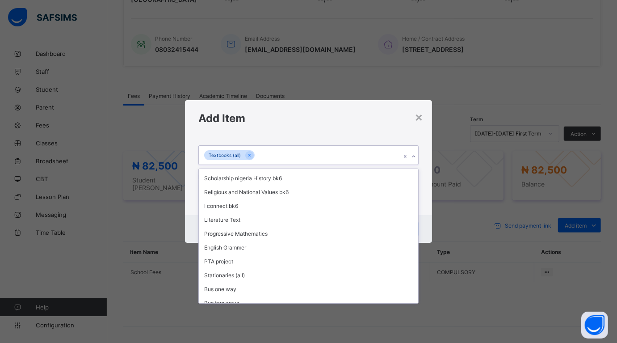
scroll to position [460, 0]
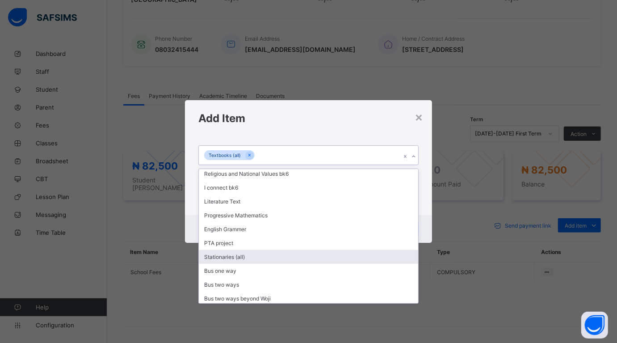
click at [274, 250] on div "Stationaries (all)" at bounding box center [308, 257] width 219 height 14
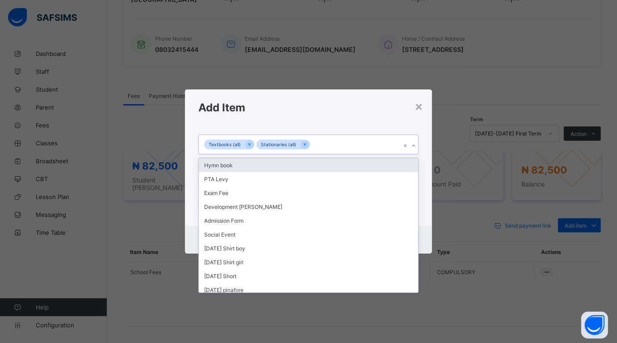
click at [323, 142] on div "Textbooks (all) Stationaries (all)" at bounding box center [300, 144] width 202 height 19
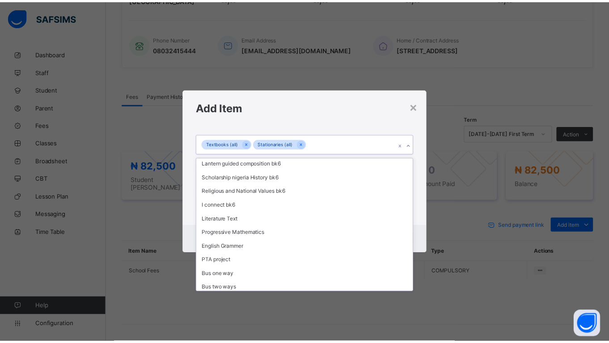
scroll to position [441, 0]
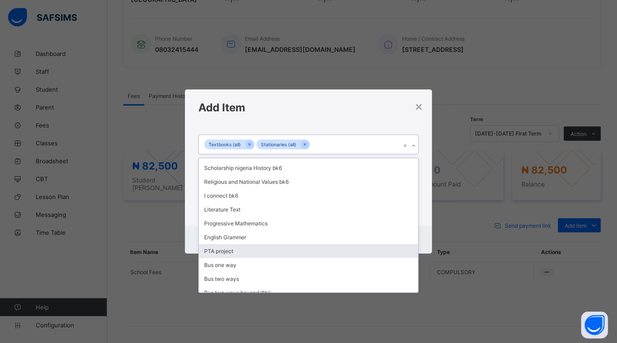
click at [279, 244] on div "PTA project" at bounding box center [308, 251] width 219 height 14
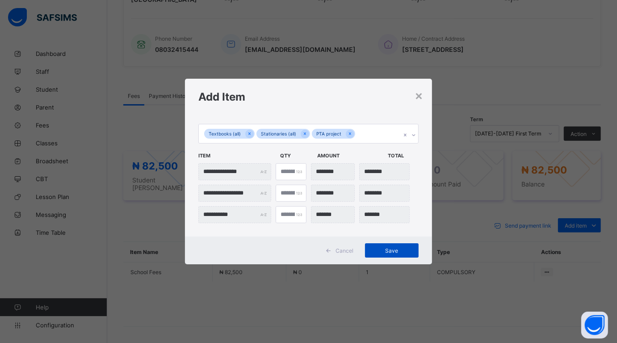
click at [388, 249] on span "Save" at bounding box center [392, 250] width 40 height 7
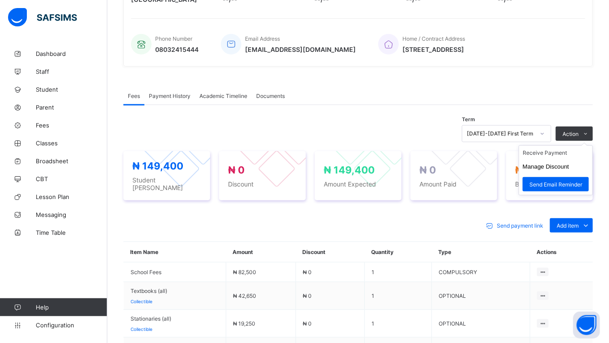
click at [550, 149] on ul "Receive Payment Manage Discount Send Email Reminder" at bounding box center [556, 170] width 74 height 50
click at [562, 165] on span "₦ 149,400" at bounding box center [540, 170] width 51 height 12
click at [563, 150] on li "Receive Payment" at bounding box center [555, 153] width 73 height 14
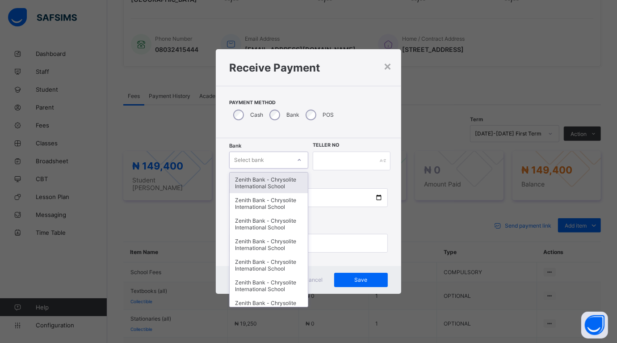
click at [279, 158] on div "Select bank" at bounding box center [260, 160] width 61 height 13
type input "**"
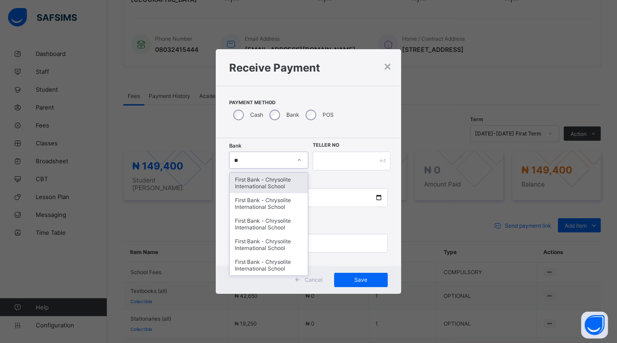
click at [279, 178] on div "First Bank - Chrysolite International School" at bounding box center [269, 183] width 78 height 21
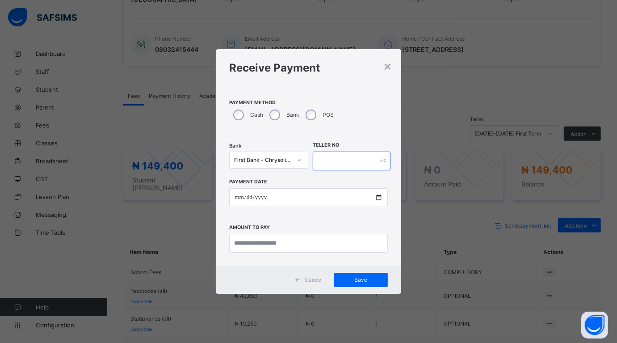
click at [325, 159] on input "text" at bounding box center [352, 161] width 78 height 19
type input "*******"
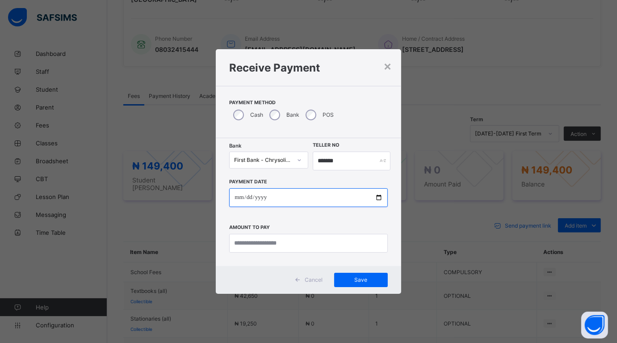
click at [379, 197] on input "date" at bounding box center [308, 197] width 158 height 19
type input "**********"
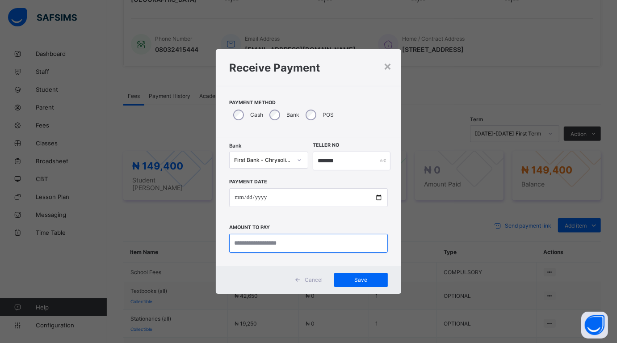
click at [292, 248] on input "currency" at bounding box center [308, 243] width 158 height 19
click at [266, 242] on input "currency" at bounding box center [308, 243] width 158 height 19
type input "*********"
click at [360, 275] on div "Save" at bounding box center [361, 280] width 54 height 14
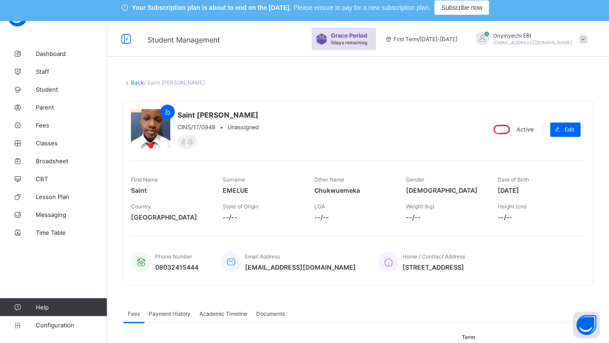
scroll to position [4, 0]
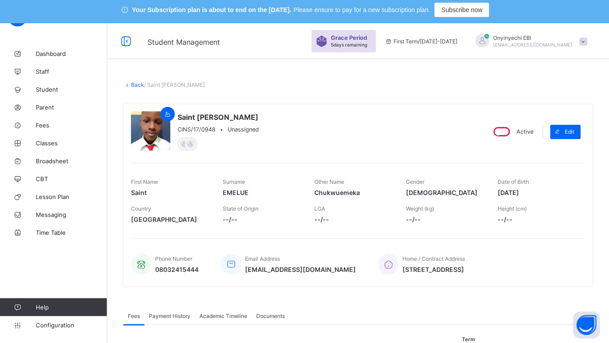
click at [133, 81] on link "Back" at bounding box center [137, 84] width 13 height 7
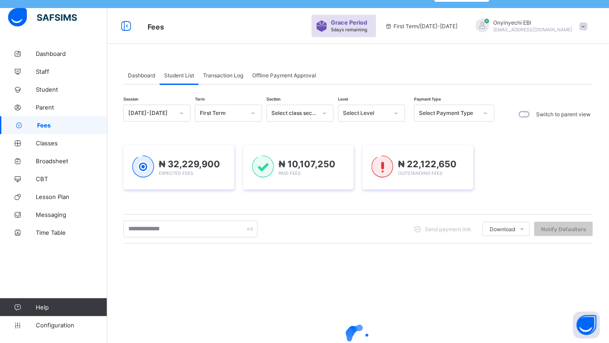
scroll to position [25, 0]
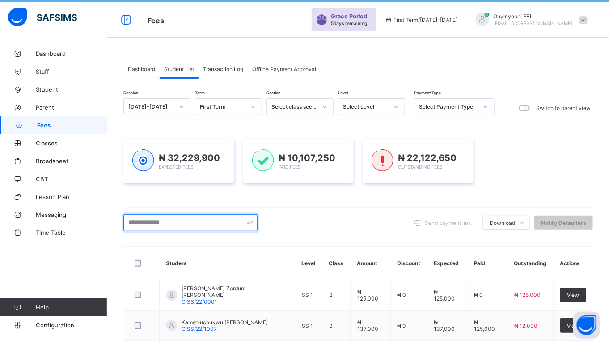
click at [165, 219] on input "text" at bounding box center [190, 222] width 134 height 17
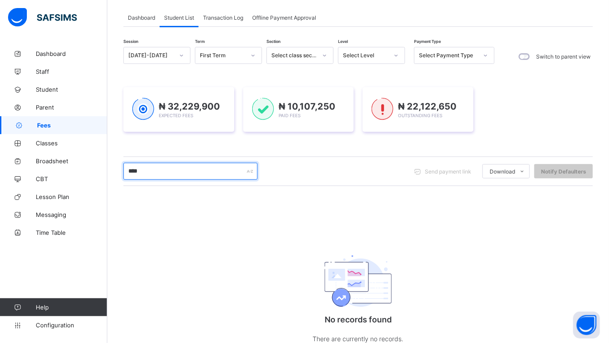
scroll to position [110, 0]
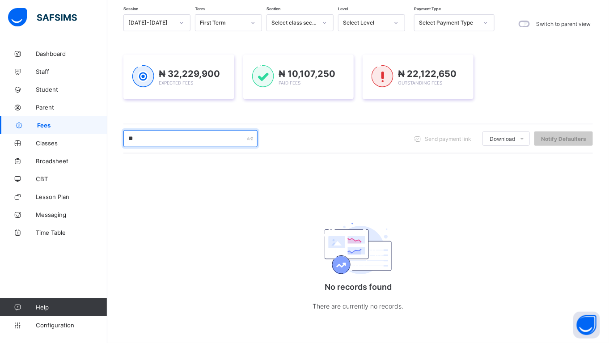
type input "*"
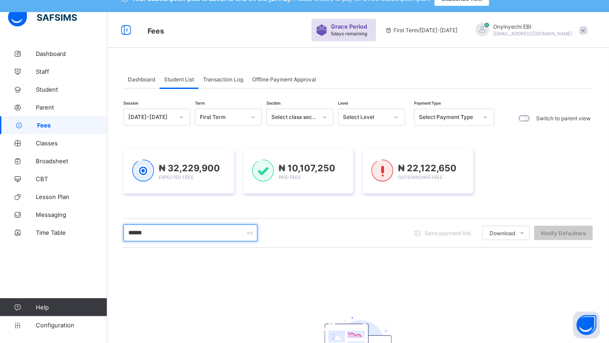
scroll to position [0, 0]
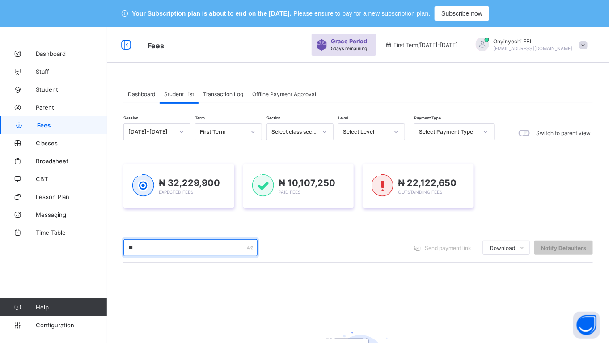
type input "*"
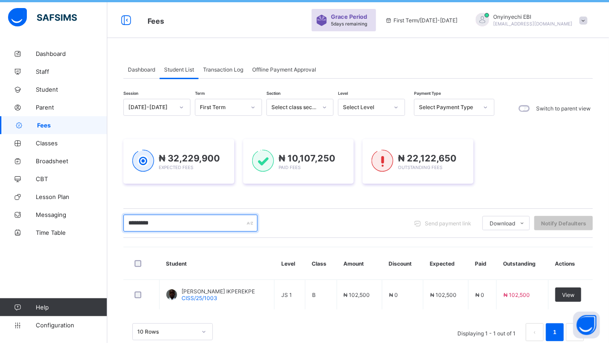
scroll to position [46, 0]
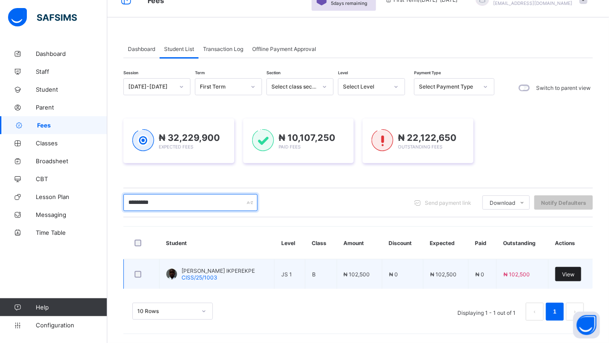
type input "*********"
click at [575, 271] on span "View" at bounding box center [568, 274] width 13 height 7
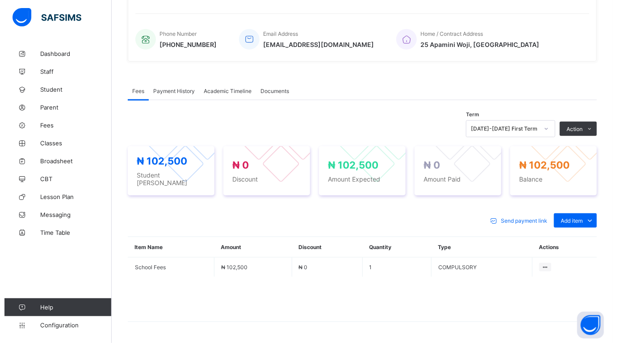
scroll to position [250, 0]
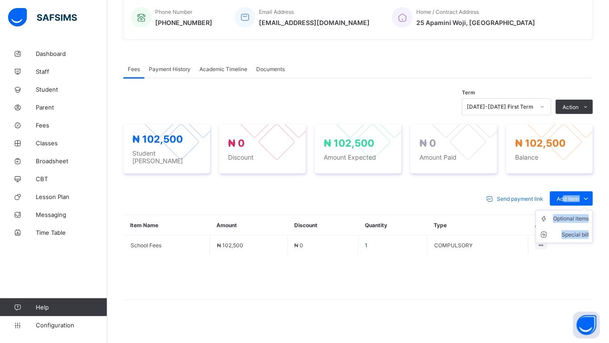
drag, startPoint x: 571, startPoint y: 187, endPoint x: 573, endPoint y: 206, distance: 18.9
click at [573, 206] on div "Add item Optional items Special bill" at bounding box center [571, 198] width 43 height 14
drag, startPoint x: 573, startPoint y: 206, endPoint x: 573, endPoint y: 211, distance: 5.4
click at [573, 214] on div "Optional items" at bounding box center [571, 218] width 36 height 9
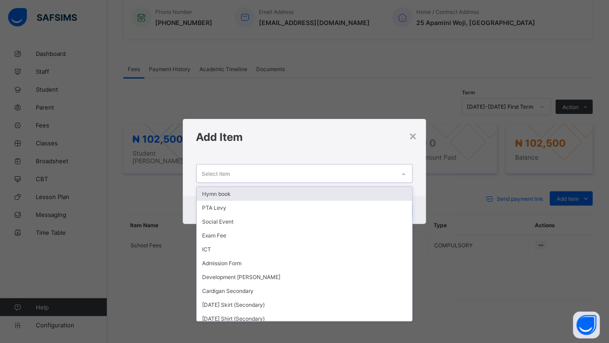
drag, startPoint x: 242, startPoint y: 166, endPoint x: 244, endPoint y: 177, distance: 10.4
click at [242, 169] on div "Select item" at bounding box center [296, 173] width 199 height 17
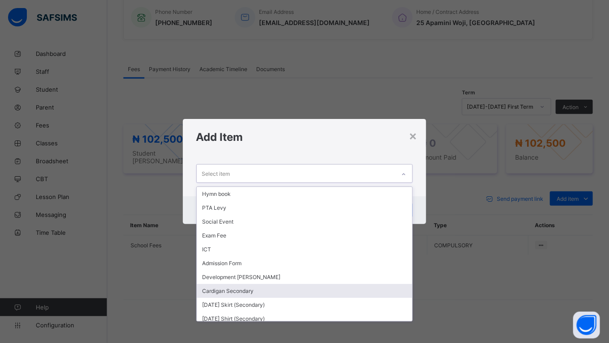
click at [233, 289] on div "Cardigan Secondary" at bounding box center [305, 291] width 216 height 14
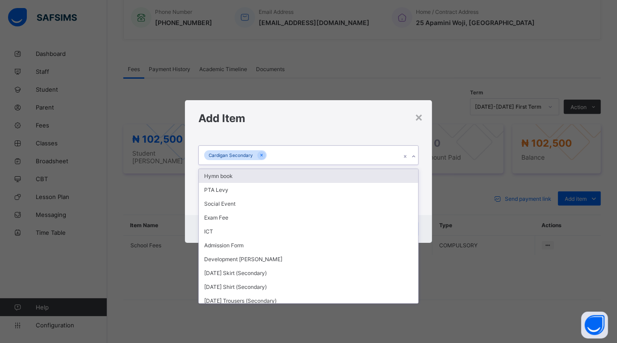
drag, startPoint x: 278, startPoint y: 151, endPoint x: 269, endPoint y: 157, distance: 11.5
click at [273, 152] on div "Cardigan Secondary" at bounding box center [300, 155] width 202 height 19
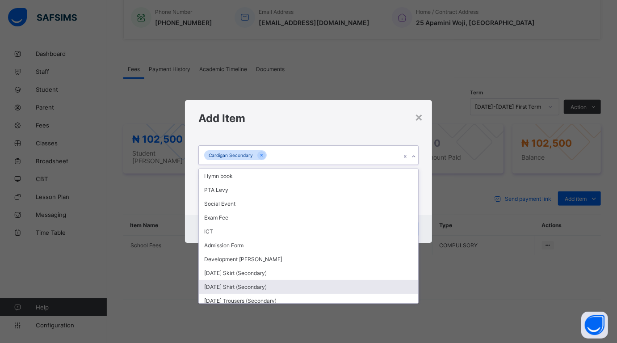
click at [244, 283] on div "[DATE] Shirt (Secondary)" at bounding box center [308, 287] width 219 height 14
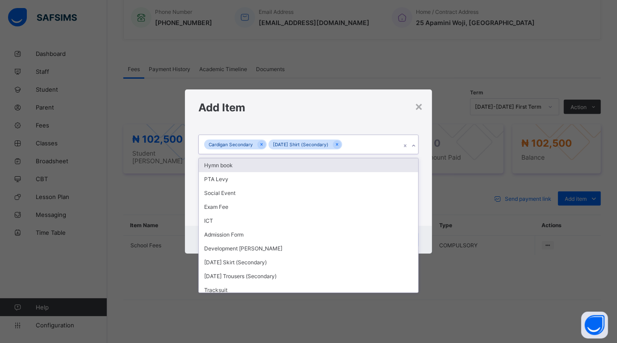
click at [351, 143] on div "Cardigan Secondary Monday Shirt (Secondary)" at bounding box center [300, 144] width 202 height 19
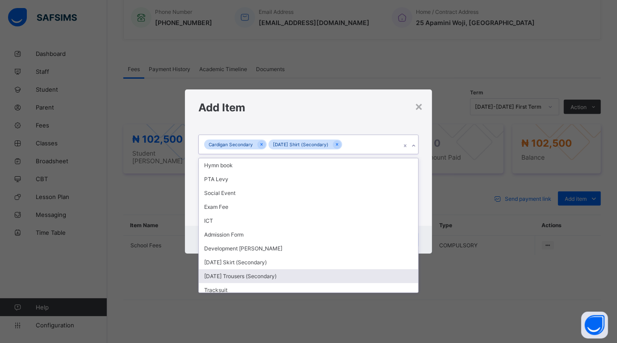
click at [276, 275] on div "[DATE] Trousers (Secondary)" at bounding box center [308, 276] width 219 height 14
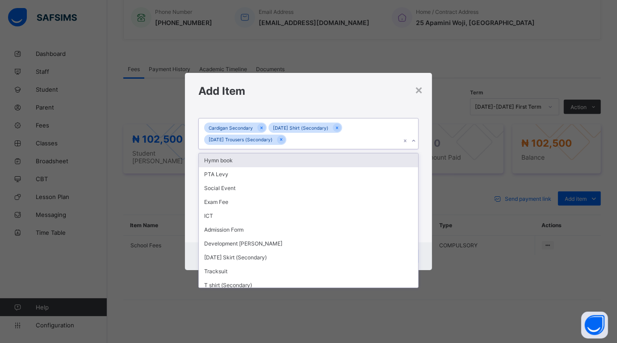
drag, startPoint x: 287, startPoint y: 134, endPoint x: 284, endPoint y: 144, distance: 10.6
click at [287, 136] on div "Cardigan Secondary Monday Shirt (Secondary) Monday Trousers (Secondary)" at bounding box center [300, 133] width 202 height 31
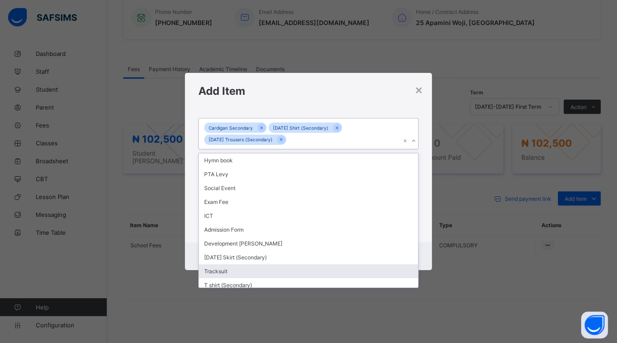
click at [242, 268] on div "Tracksuit" at bounding box center [308, 271] width 219 height 14
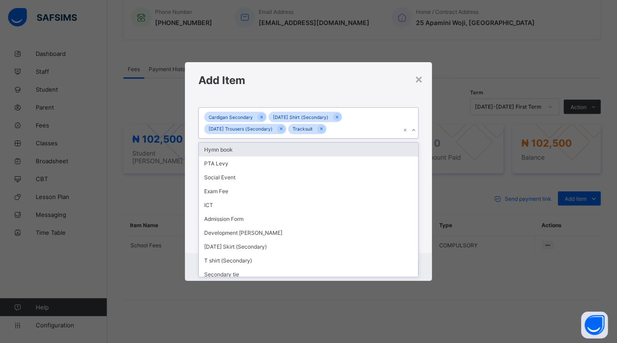
click at [330, 124] on div "Cardigan Secondary Monday Shirt (Secondary) Monday Trousers (Secondary) Tracksu…" at bounding box center [300, 123] width 202 height 31
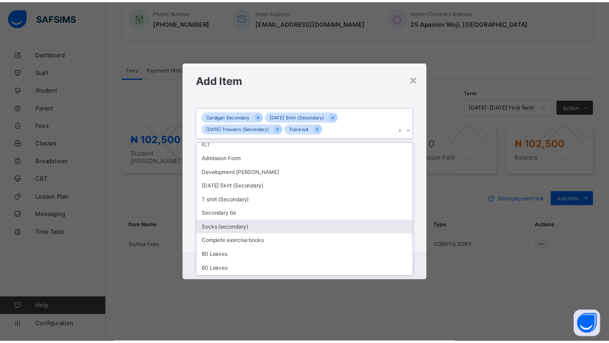
scroll to position [71, 0]
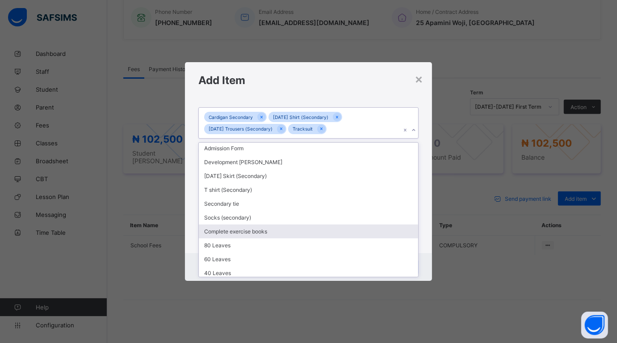
click at [266, 226] on div "Complete exercise books" at bounding box center [308, 231] width 219 height 14
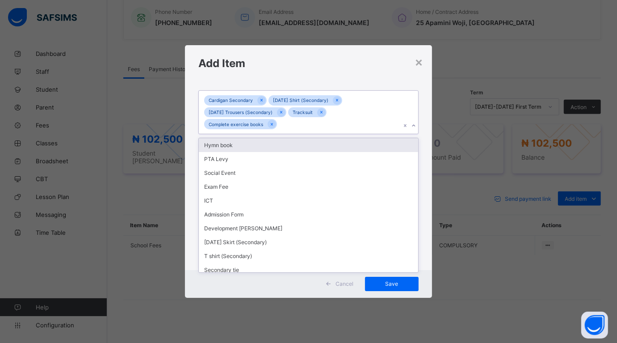
click at [280, 123] on div "Cardigan Secondary Monday Shirt (Secondary) Monday Trousers (Secondary) Tracksu…" at bounding box center [300, 112] width 202 height 43
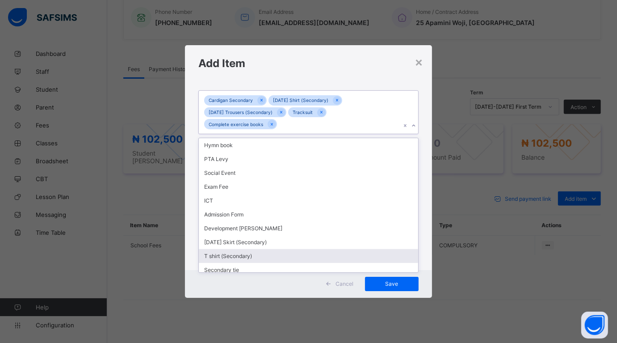
click at [274, 251] on div "T shirt (Secondary)" at bounding box center [308, 256] width 219 height 14
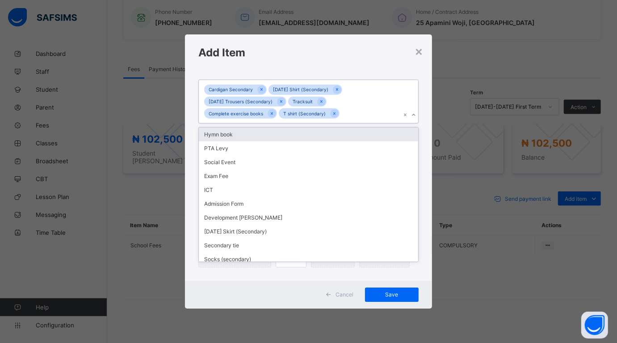
click at [344, 111] on div "Cardigan Secondary Monday Shirt (Secondary) Monday Trousers (Secondary) Tracksu…" at bounding box center [300, 101] width 202 height 43
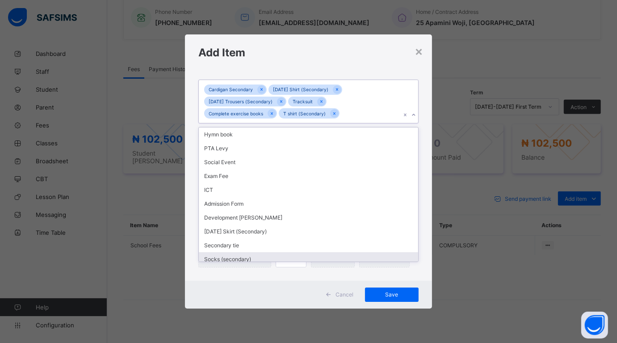
click at [325, 253] on div "Socks (secondary)" at bounding box center [308, 259] width 219 height 14
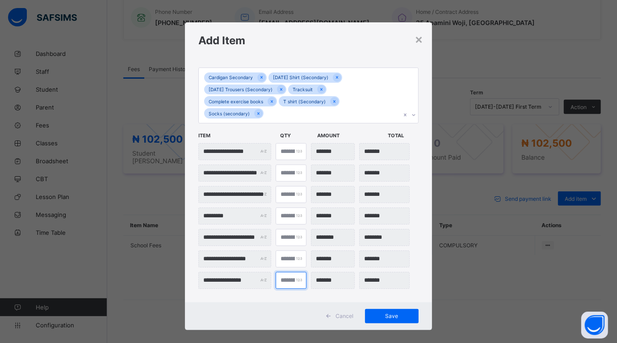
click at [291, 283] on input "*" at bounding box center [291, 280] width 31 height 17
type input "***"
type input "*"
type input "*******"
type input "*"
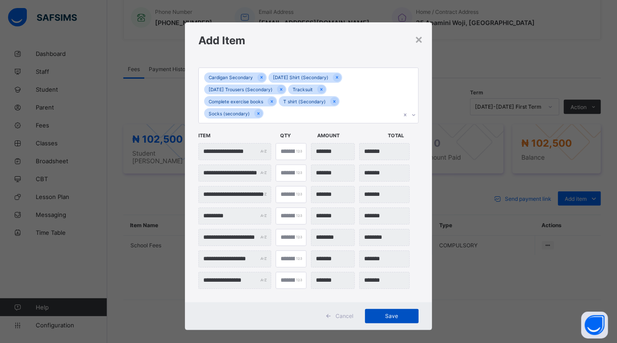
click at [379, 313] on span "Save" at bounding box center [392, 316] width 40 height 7
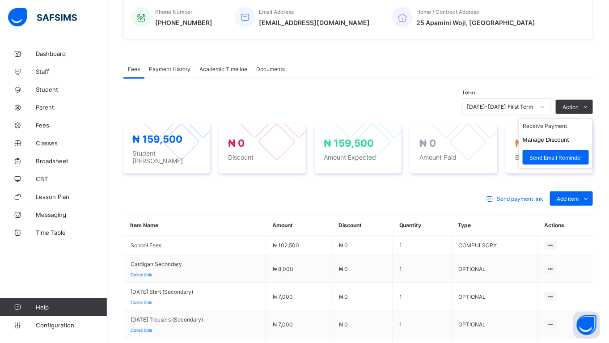
click at [557, 122] on ul "Receive Payment Manage Discount Send Email Reminder" at bounding box center [556, 143] width 74 height 50
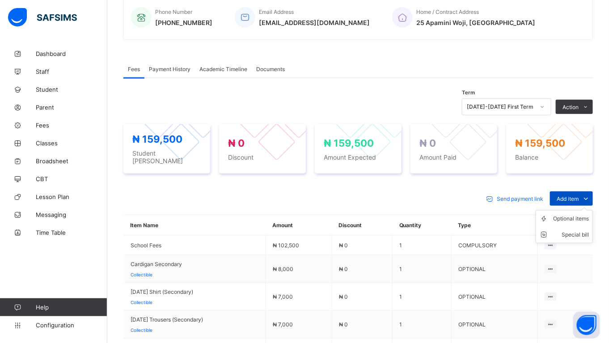
click at [582, 191] on div "Add item" at bounding box center [571, 198] width 43 height 14
click at [578, 214] on div "Optional items" at bounding box center [571, 218] width 36 height 9
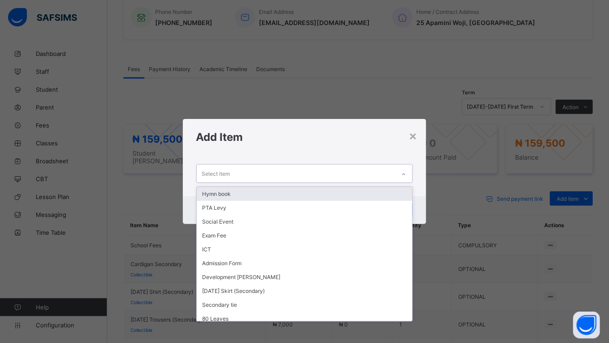
drag, startPoint x: 211, startPoint y: 174, endPoint x: 215, endPoint y: 178, distance: 5.4
click at [211, 173] on div "Select item" at bounding box center [216, 173] width 28 height 17
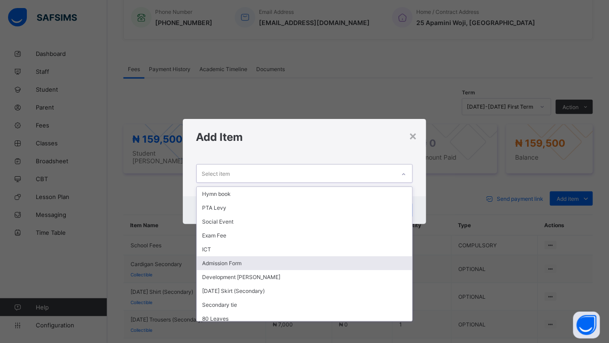
click at [217, 258] on div "Admission Form" at bounding box center [305, 263] width 216 height 14
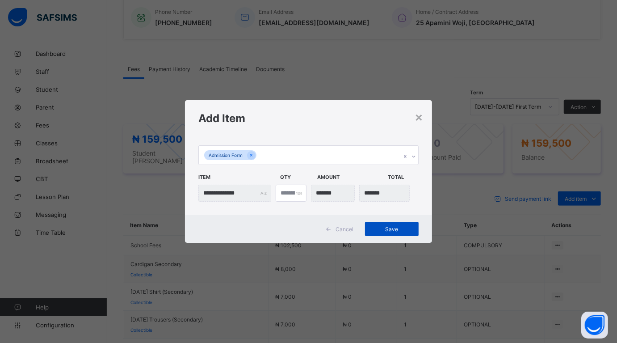
click at [387, 225] on div "Save" at bounding box center [392, 229] width 54 height 14
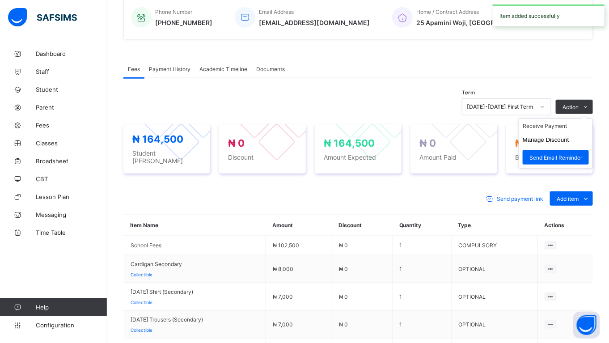
click at [566, 121] on ul "Receive Payment Manage Discount Send Email Reminder" at bounding box center [556, 143] width 74 height 50
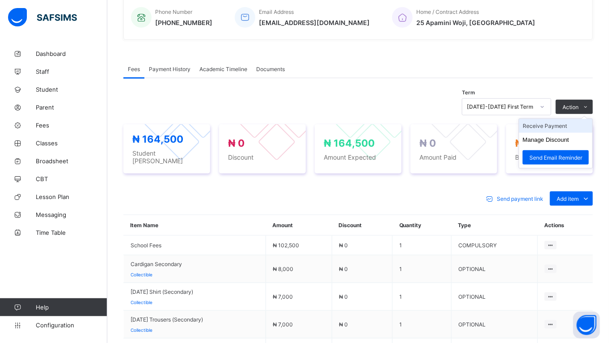
click at [566, 123] on li "Receive Payment" at bounding box center [555, 126] width 73 height 14
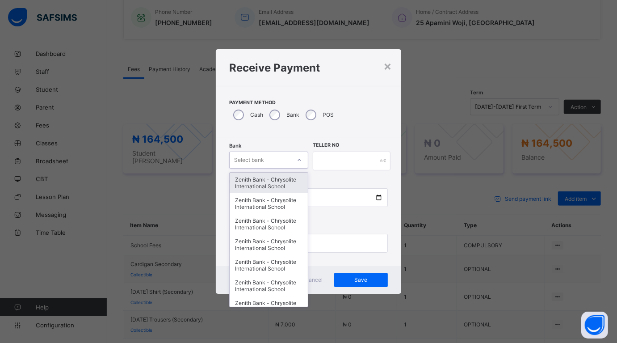
click at [299, 153] on div at bounding box center [299, 160] width 15 height 14
click at [251, 189] on div "Zenith Bank - Chrysolite International School" at bounding box center [269, 183] width 78 height 21
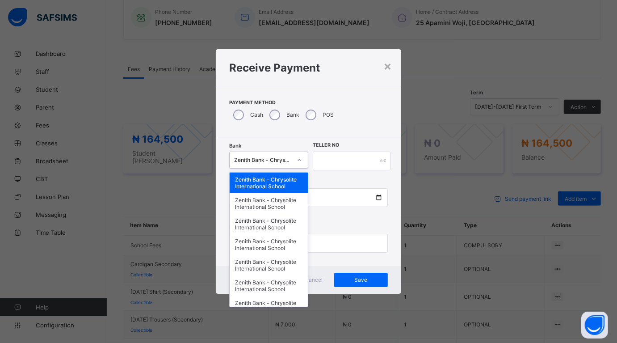
click at [296, 158] on div at bounding box center [299, 160] width 15 height 14
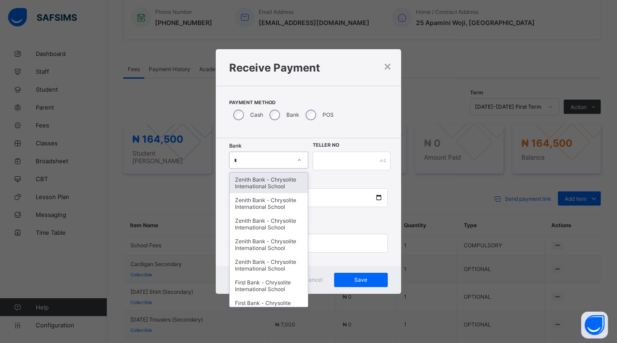
type input "**"
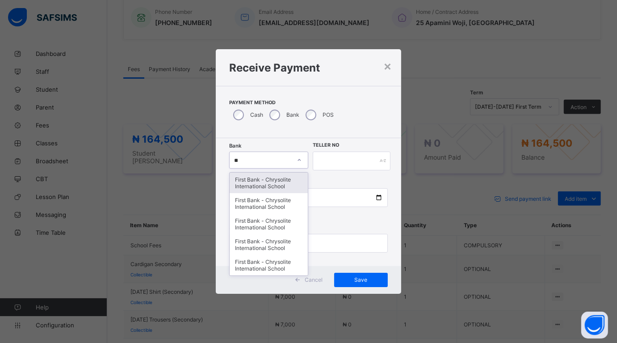
click at [280, 182] on div "First Bank - Chrysolite International School" at bounding box center [269, 183] width 78 height 21
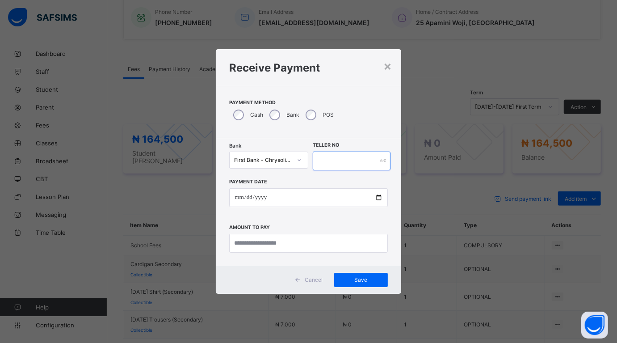
click at [334, 153] on input "text" at bounding box center [352, 161] width 78 height 19
type input "******"
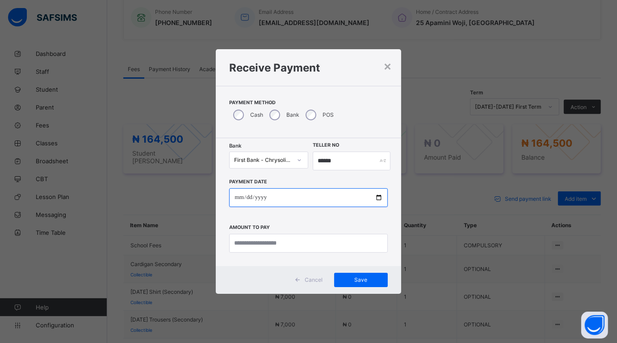
drag, startPoint x: 377, startPoint y: 197, endPoint x: 350, endPoint y: 214, distance: 31.9
click at [377, 198] on input "date" at bounding box center [308, 197] width 158 height 19
type input "**********"
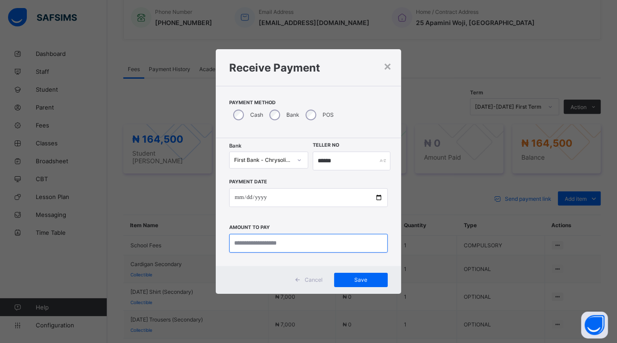
click at [266, 240] on input "currency" at bounding box center [308, 243] width 158 height 19
type input "*******"
click at [360, 278] on span "Save" at bounding box center [361, 279] width 40 height 7
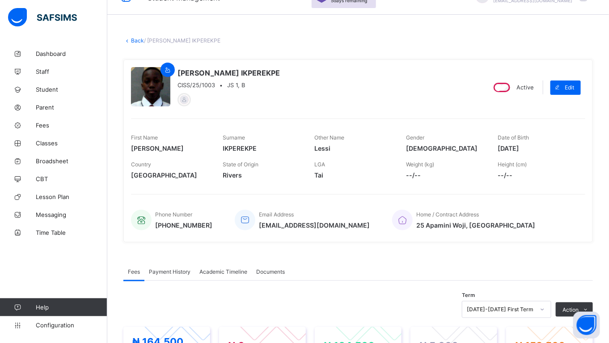
scroll to position [34, 0]
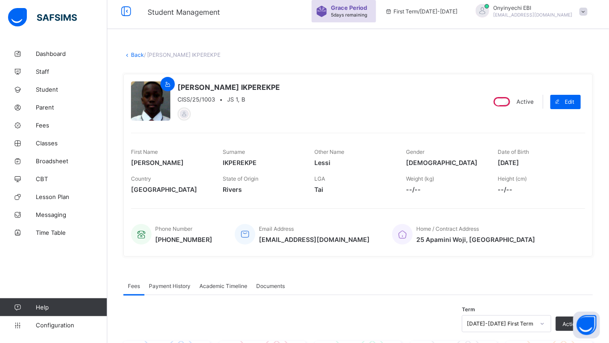
click at [133, 52] on link "Back" at bounding box center [137, 54] width 13 height 7
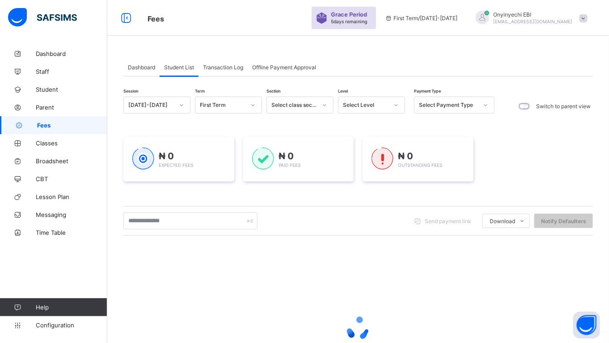
scroll to position [34, 0]
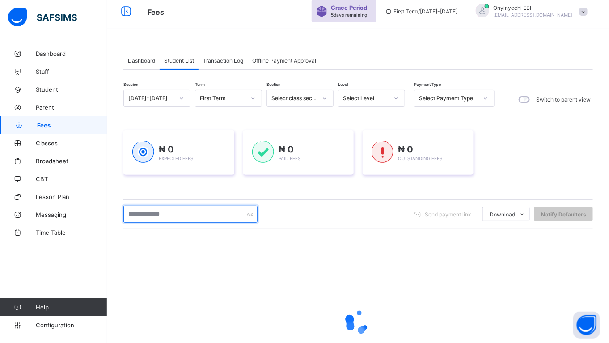
drag, startPoint x: 141, startPoint y: 213, endPoint x: 213, endPoint y: 265, distance: 89.4
click at [141, 213] on input "text" at bounding box center [190, 214] width 134 height 17
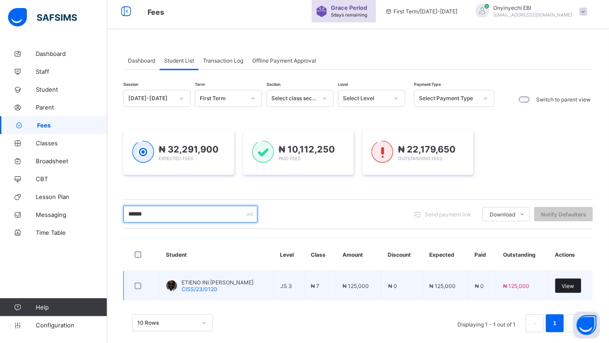
type input "******"
click at [573, 281] on div "View" at bounding box center [568, 286] width 26 height 14
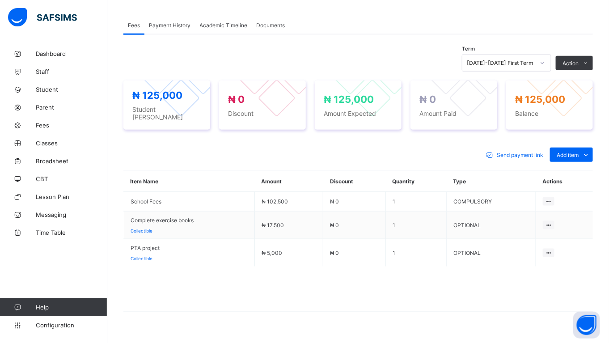
scroll to position [301, 0]
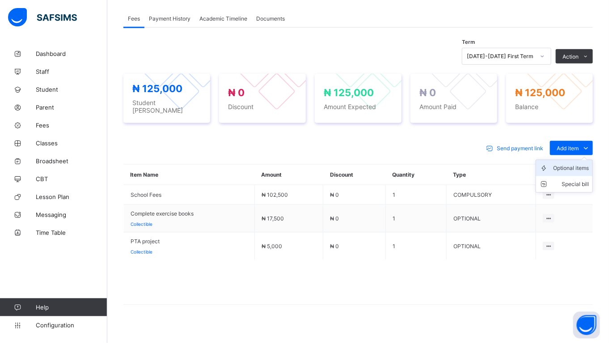
click at [566, 166] on div "Optional items" at bounding box center [571, 168] width 36 height 9
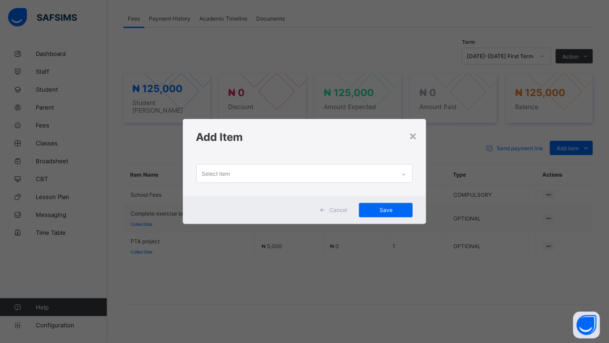
click at [271, 169] on div "Select item" at bounding box center [296, 173] width 199 height 17
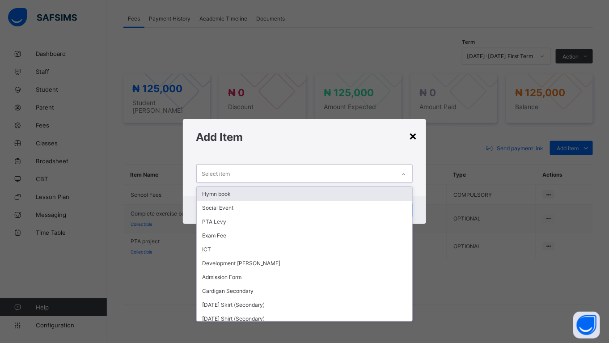
click at [415, 135] on div "×" at bounding box center [413, 135] width 8 height 15
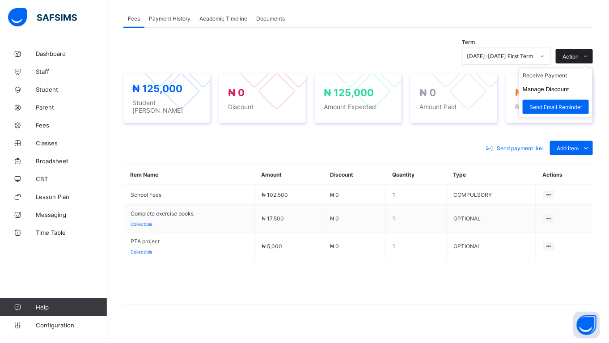
click at [589, 59] on icon at bounding box center [586, 57] width 7 height 6
click at [569, 78] on li "Receive Payment" at bounding box center [555, 75] width 73 height 14
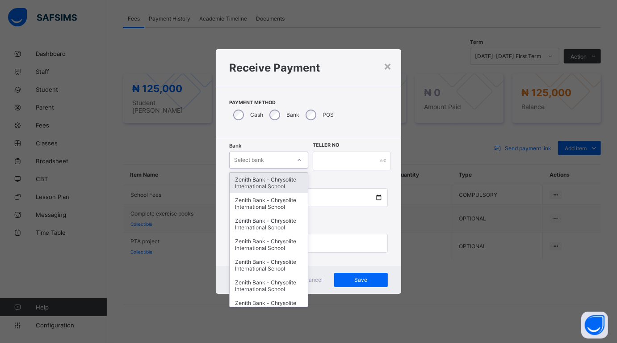
click at [269, 156] on div "Select bank" at bounding box center [260, 160] width 61 height 13
type input "**"
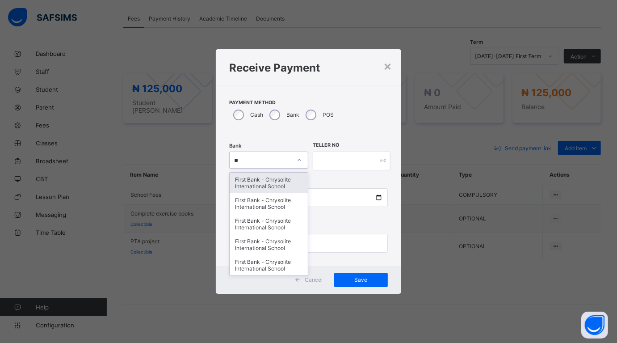
click at [283, 179] on div "First Bank - Chrysolite International School" at bounding box center [269, 183] width 78 height 21
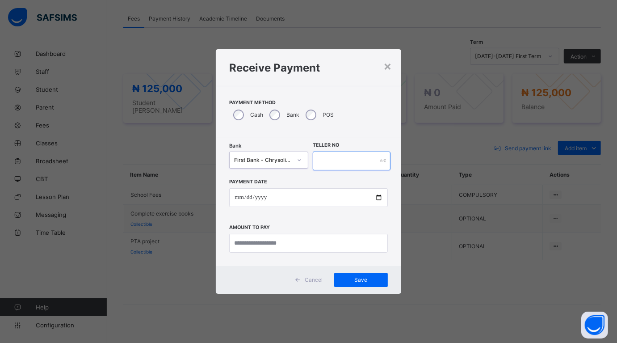
click at [323, 159] on input "text" at bounding box center [352, 161] width 78 height 19
type input "*****"
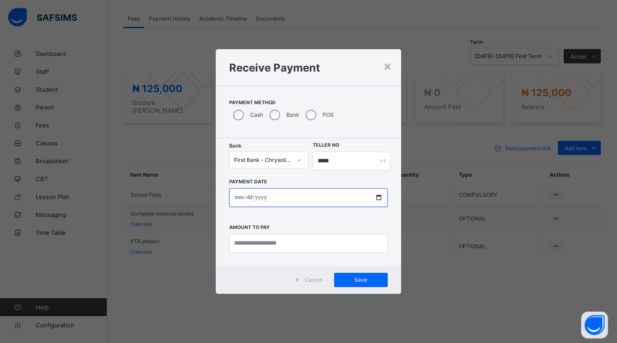
click at [381, 195] on input "date" at bounding box center [308, 197] width 158 height 19
type input "**********"
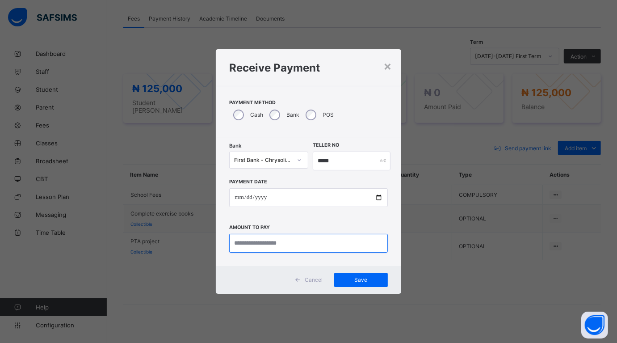
click at [265, 242] on input "currency" at bounding box center [308, 243] width 158 height 19
type input "*********"
click at [360, 275] on div "Save" at bounding box center [361, 280] width 54 height 14
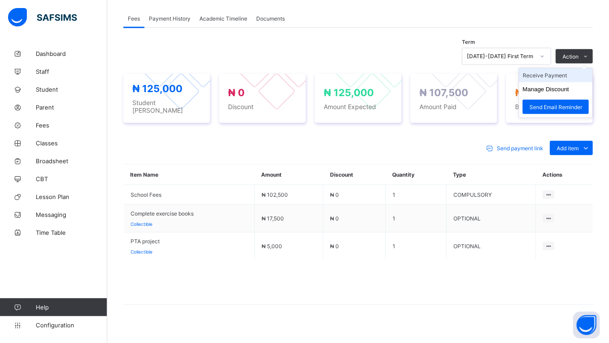
click at [567, 78] on li "Receive Payment" at bounding box center [555, 75] width 73 height 14
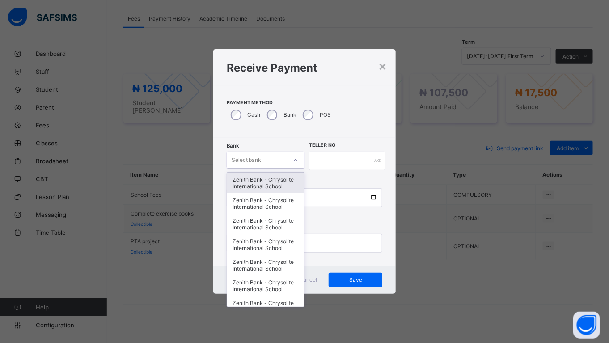
click at [294, 159] on icon at bounding box center [295, 160] width 5 height 9
click at [236, 185] on div "Zenith Bank - Chrysolite International School" at bounding box center [265, 183] width 77 height 21
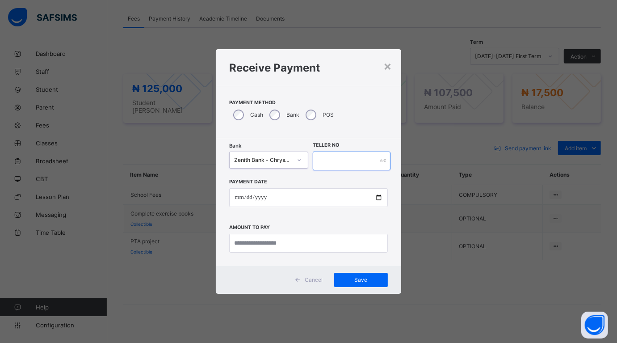
click at [338, 162] on input "text" at bounding box center [352, 161] width 78 height 19
type input "******"
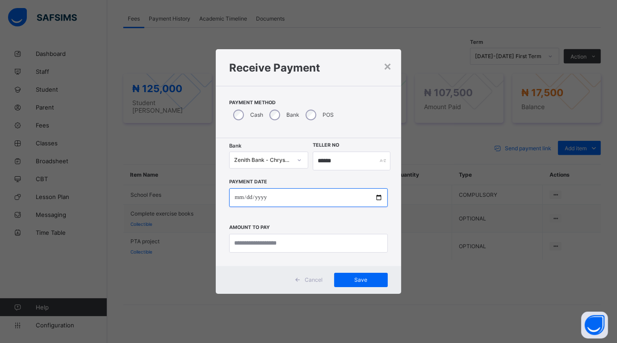
click at [378, 198] on input "date" at bounding box center [308, 197] width 158 height 19
type input "**********"
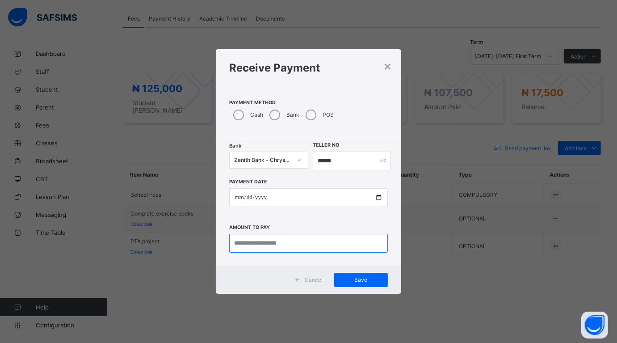
click at [273, 247] on input "currency" at bounding box center [308, 243] width 158 height 19
click at [273, 240] on input "currency" at bounding box center [308, 243] width 158 height 19
click at [247, 247] on input "currency" at bounding box center [308, 243] width 158 height 19
drag, startPoint x: 273, startPoint y: 246, endPoint x: 237, endPoint y: 246, distance: 36.2
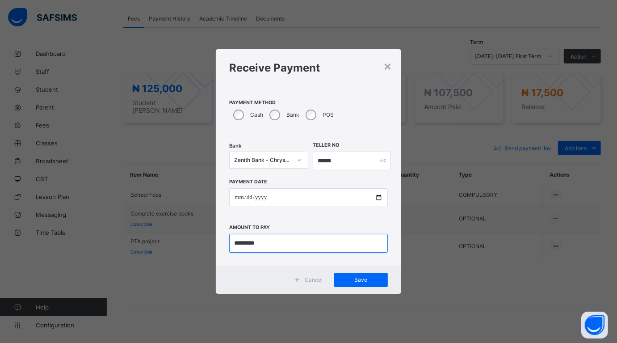
click at [237, 246] on input "currency" at bounding box center [308, 243] width 158 height 19
type input "********"
drag, startPoint x: 355, startPoint y: 276, endPoint x: 341, endPoint y: 272, distance: 14.6
click at [351, 275] on div "Save" at bounding box center [361, 280] width 54 height 14
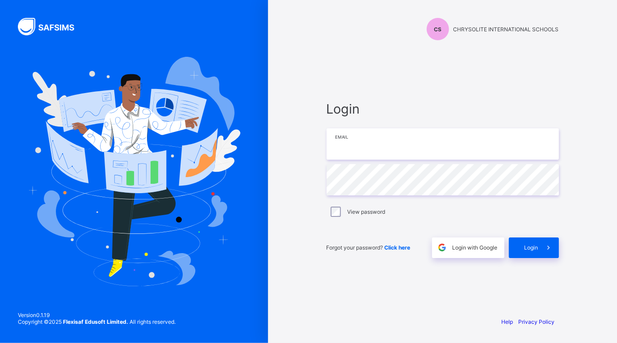
click at [395, 144] on input "email" at bounding box center [443, 143] width 233 height 31
type input "**********"
click at [533, 242] on div "Login" at bounding box center [534, 247] width 50 height 21
click at [527, 243] on div "Login" at bounding box center [534, 247] width 50 height 21
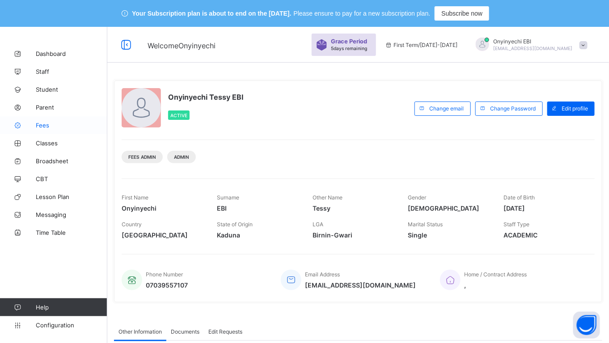
drag, startPoint x: 45, startPoint y: 117, endPoint x: 52, endPoint y: 117, distance: 7.6
click at [45, 117] on link "Fees" at bounding box center [53, 125] width 107 height 18
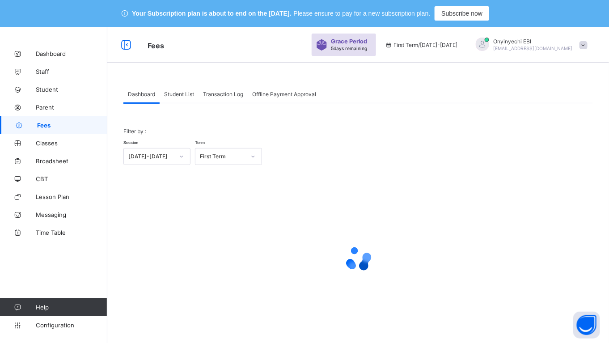
drag, startPoint x: 179, startPoint y: 89, endPoint x: 180, endPoint y: 105, distance: 15.7
click at [179, 93] on div "Student List" at bounding box center [179, 94] width 39 height 18
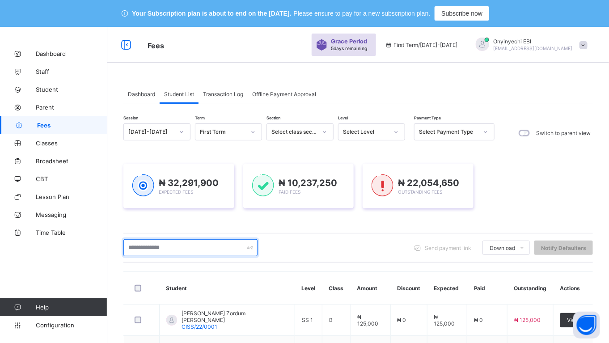
drag, startPoint x: 160, startPoint y: 245, endPoint x: 182, endPoint y: 249, distance: 21.9
click at [160, 245] on input "text" at bounding box center [190, 247] width 134 height 17
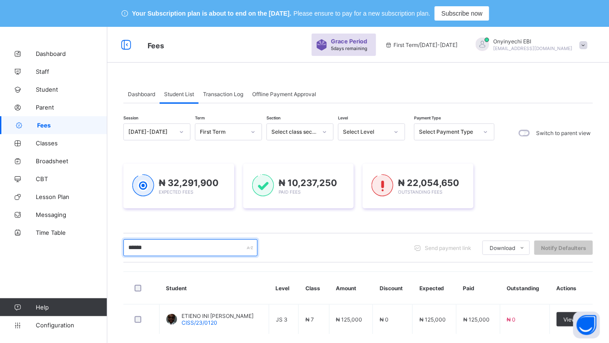
scroll to position [46, 0]
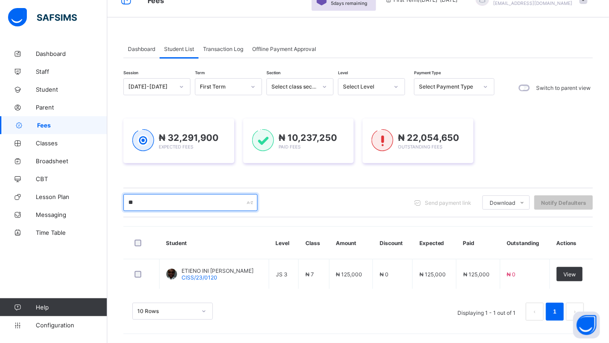
type input "*"
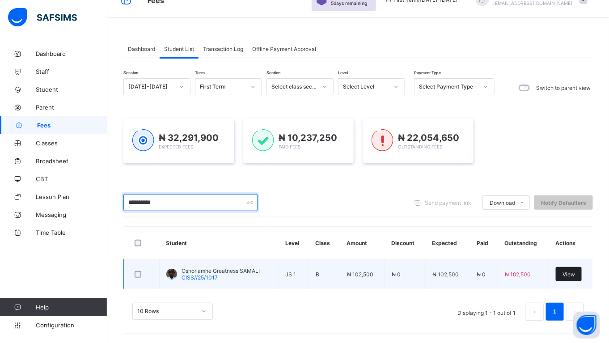
type input "**********"
click at [575, 271] on span "View" at bounding box center [568, 274] width 13 height 7
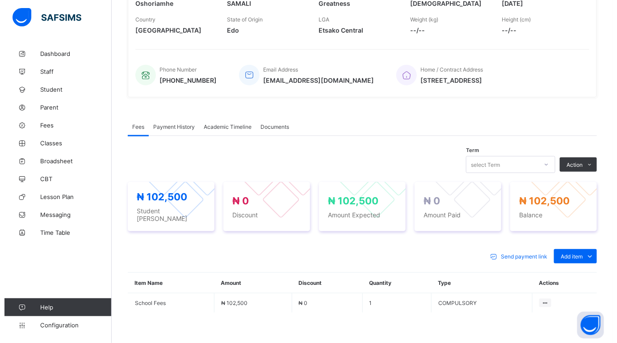
scroll to position [200, 0]
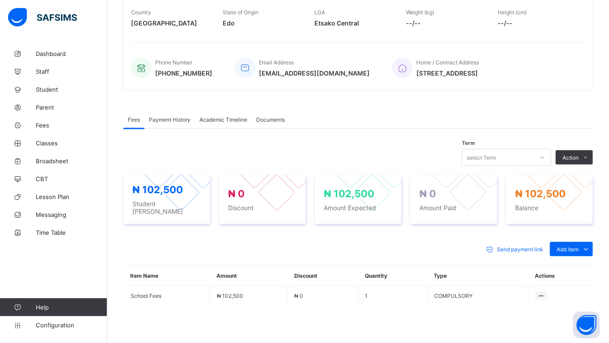
drag, startPoint x: 580, startPoint y: 262, endPoint x: 573, endPoint y: 262, distance: 7.6
click at [0, 0] on div "Optional items" at bounding box center [0, 0] width 0 height 0
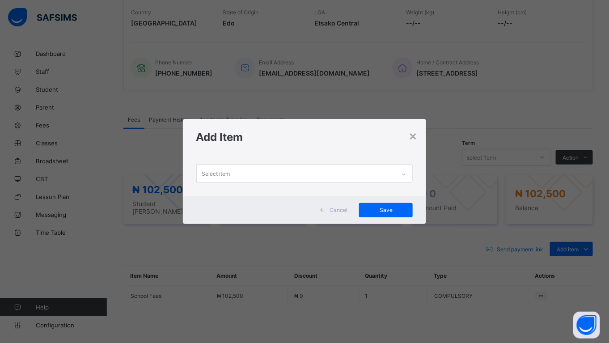
drag, startPoint x: 206, startPoint y: 170, endPoint x: 225, endPoint y: 170, distance: 18.8
click at [207, 170] on div "Select item" at bounding box center [216, 173] width 28 height 17
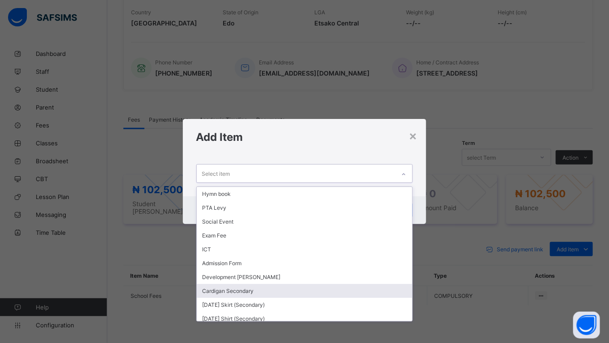
click at [278, 286] on div "Cardigan Secondary" at bounding box center [305, 291] width 216 height 14
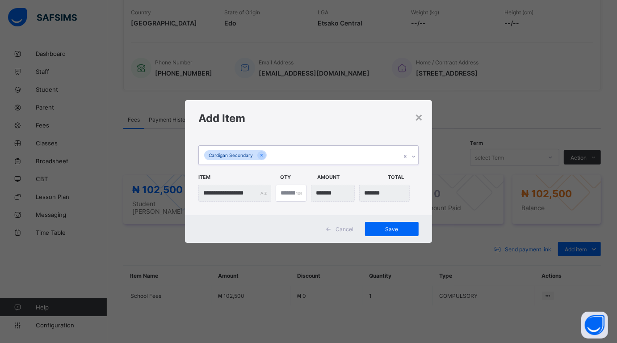
click at [271, 148] on div "Cardigan Secondary" at bounding box center [300, 155] width 202 height 19
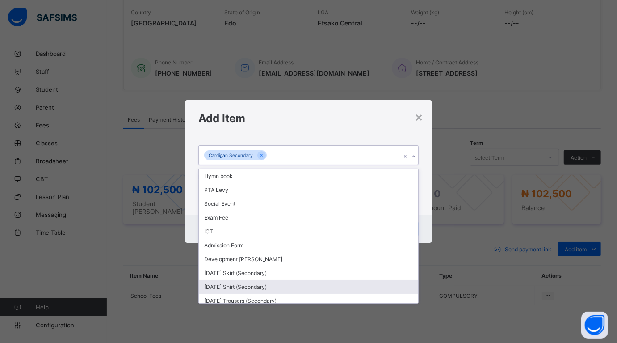
click at [249, 284] on div "[DATE] Shirt (Secondary)" at bounding box center [308, 287] width 219 height 14
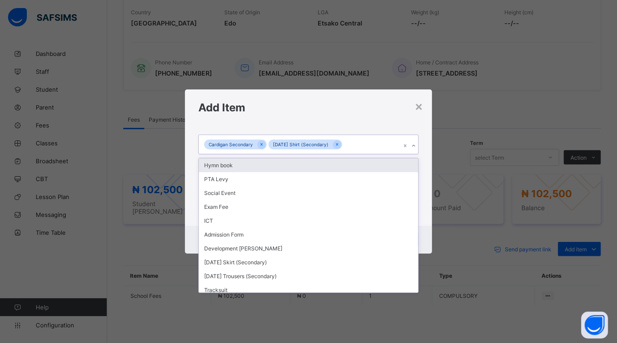
click at [346, 139] on div "Cardigan Secondary Monday Shirt (Secondary)" at bounding box center [300, 144] width 202 height 19
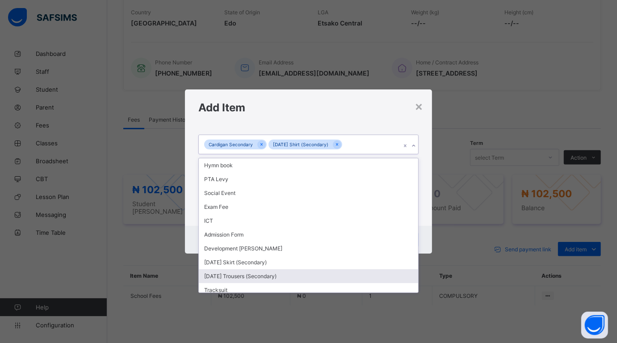
click at [283, 274] on div "[DATE] Trousers (Secondary)" at bounding box center [308, 276] width 219 height 14
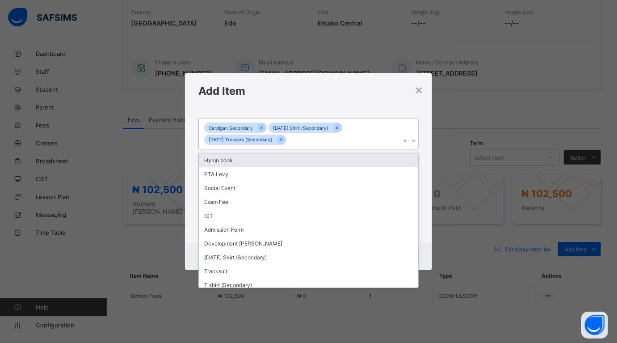
click at [293, 138] on div "Cardigan Secondary Monday Shirt (Secondary) Monday Trousers (Secondary)" at bounding box center [300, 133] width 202 height 31
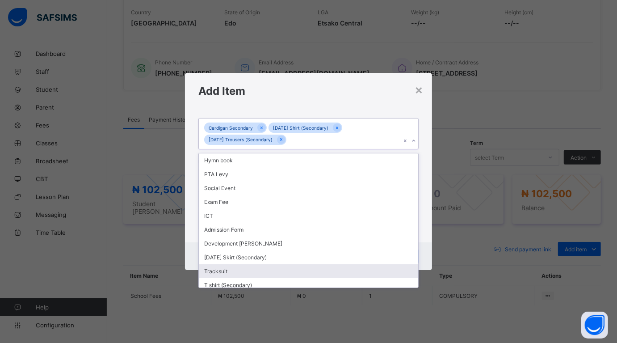
click at [237, 269] on div "Tracksuit" at bounding box center [308, 271] width 219 height 14
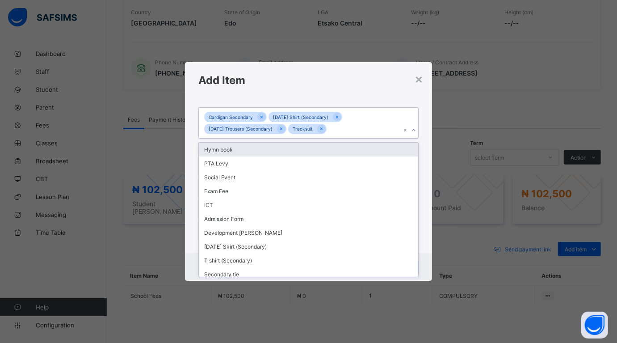
click at [332, 127] on div "Cardigan Secondary Monday Shirt (Secondary) Monday Trousers (Secondary) Tracksu…" at bounding box center [300, 123] width 202 height 31
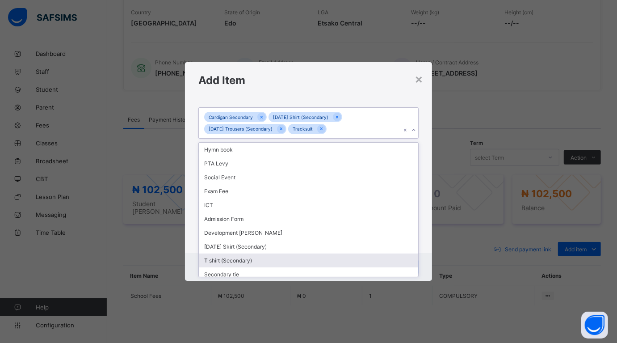
click at [250, 256] on div "T shirt (Secondary)" at bounding box center [308, 261] width 219 height 14
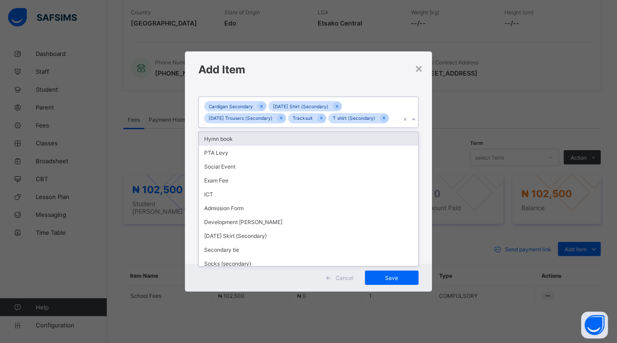
click at [391, 113] on div "Cardigan Secondary Monday Shirt (Secondary) Monday Trousers (Secondary) Tracksu…" at bounding box center [300, 112] width 202 height 31
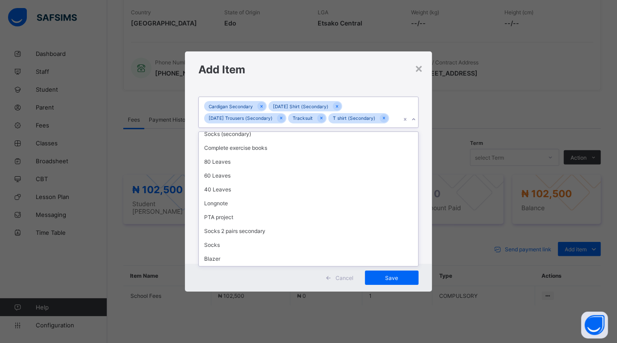
scroll to position [131, 0]
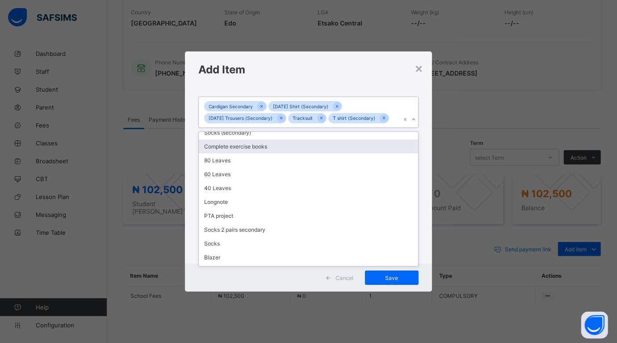
click at [303, 144] on div "Complete exercise books" at bounding box center [308, 147] width 219 height 14
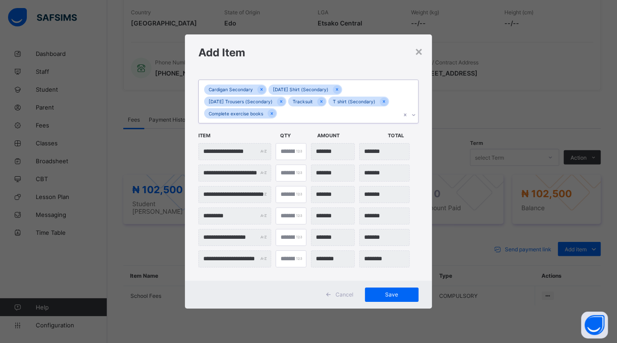
click at [290, 111] on div "Cardigan Secondary Monday Shirt (Secondary) Monday Trousers (Secondary) Tracksu…" at bounding box center [300, 101] width 202 height 43
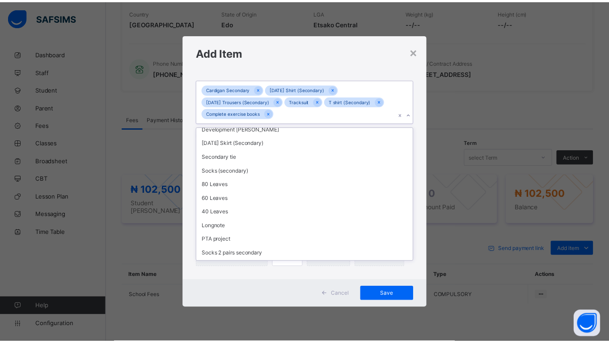
scroll to position [84, 0]
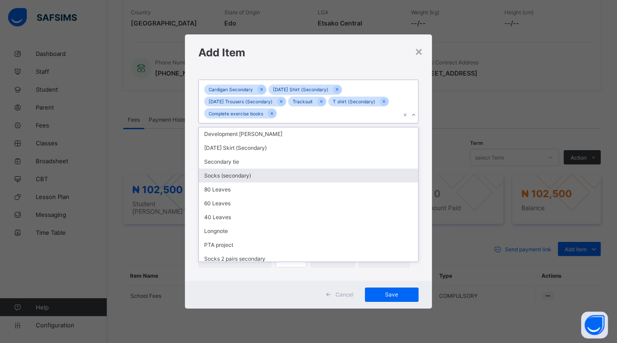
click at [293, 169] on div "Socks (secondary)" at bounding box center [308, 176] width 219 height 14
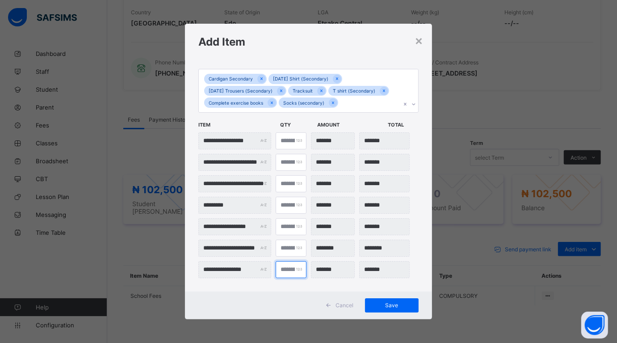
click at [291, 267] on input "*" at bounding box center [291, 269] width 31 height 17
type input "***"
type input "*"
type input "*******"
type input "*"
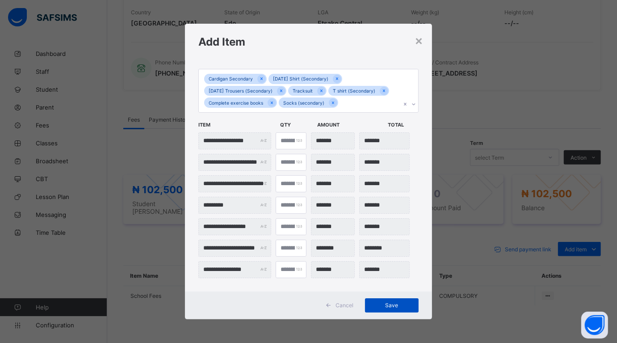
click at [389, 300] on div "Save" at bounding box center [392, 305] width 54 height 14
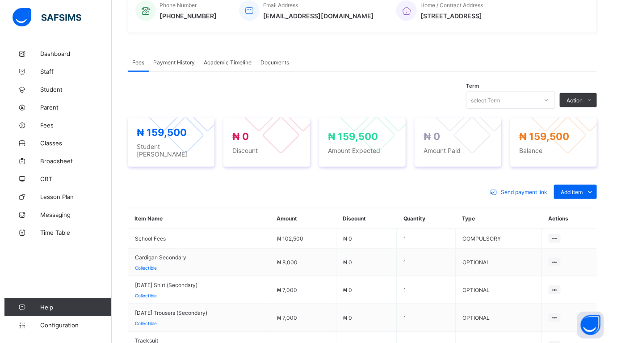
scroll to position [232, 0]
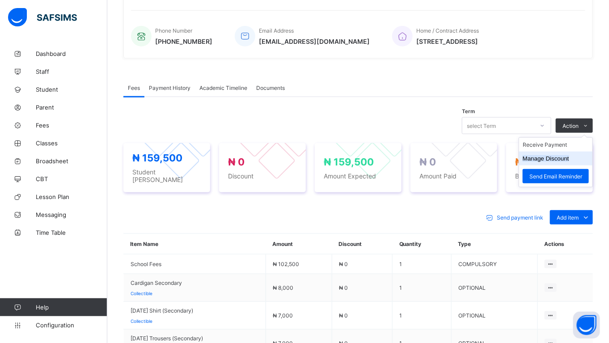
click at [551, 157] on button "Manage Discount" at bounding box center [546, 158] width 47 height 7
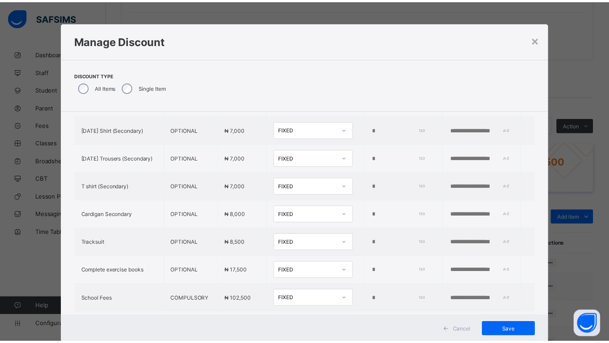
scroll to position [100, 0]
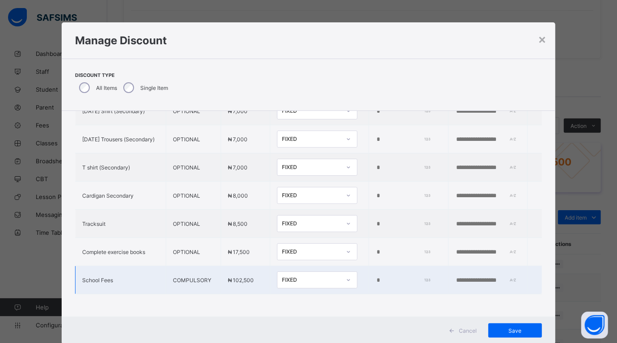
click at [376, 277] on input "*" at bounding box center [402, 280] width 53 height 7
type input "****"
click at [479, 277] on input "text" at bounding box center [487, 280] width 62 height 7
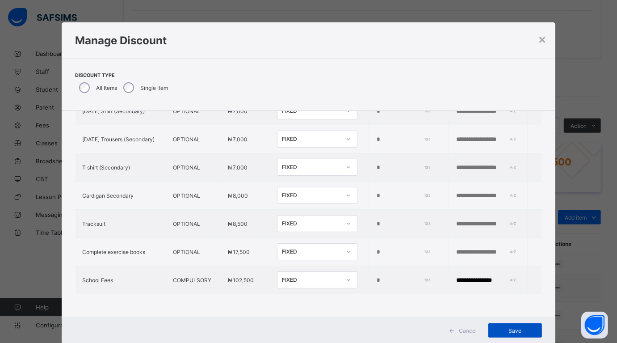
type input "**********"
click at [507, 330] on span "Save" at bounding box center [515, 330] width 40 height 7
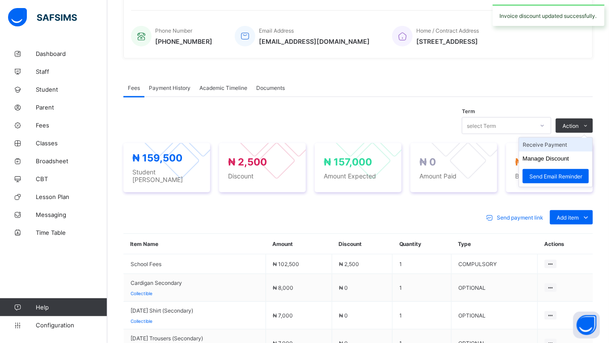
click at [559, 142] on li "Receive Payment" at bounding box center [555, 145] width 73 height 14
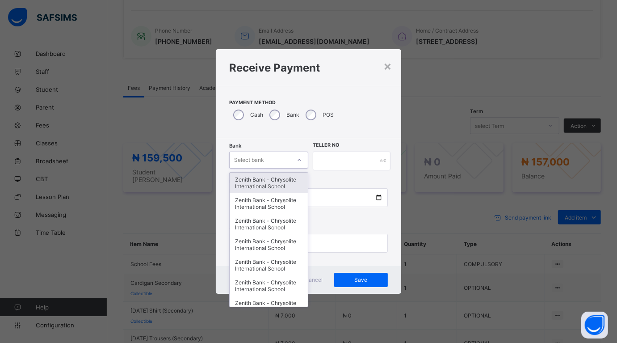
click at [255, 157] on div "Select bank" at bounding box center [249, 160] width 30 height 17
type input "**"
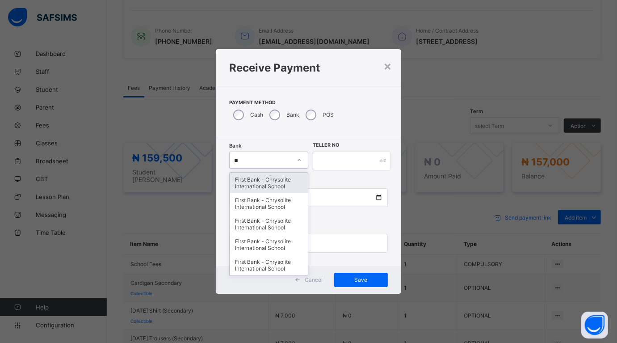
click at [261, 181] on div "First Bank - Chrysolite International School" at bounding box center [269, 183] width 78 height 21
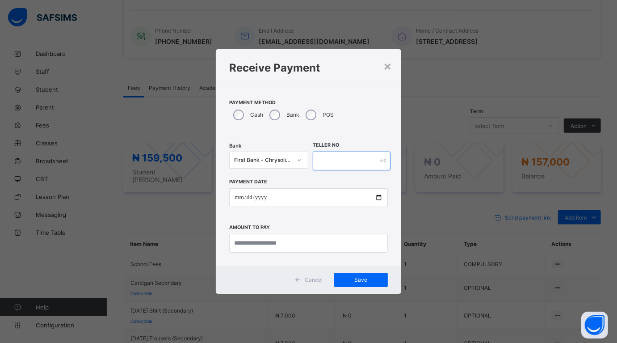
click at [342, 162] on input "text" at bounding box center [352, 161] width 78 height 19
type input "*****"
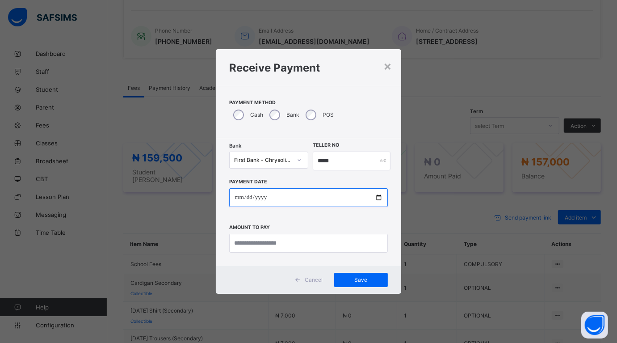
click at [376, 197] on input "date" at bounding box center [308, 197] width 158 height 19
type input "**********"
click at [388, 66] on div "×" at bounding box center [388, 65] width 8 height 15
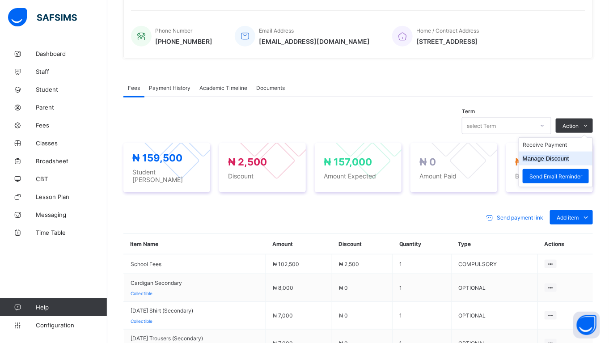
click at [562, 155] on button "Manage Discount" at bounding box center [546, 158] width 47 height 7
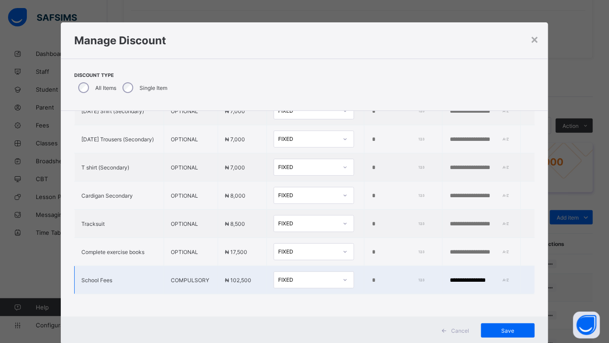
click at [364, 267] on td "****" at bounding box center [403, 280] width 78 height 28
click at [371, 277] on input "****" at bounding box center [397, 280] width 52 height 7
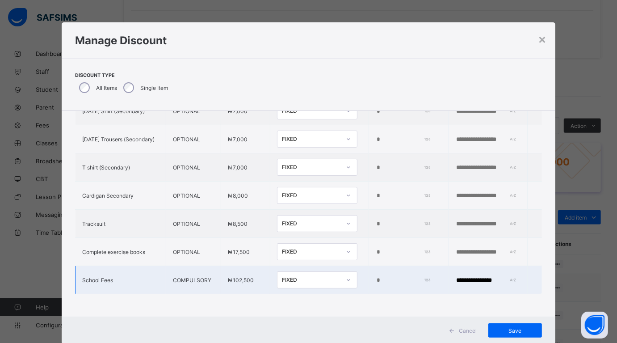
drag, startPoint x: 363, startPoint y: 269, endPoint x: 392, endPoint y: 272, distance: 29.6
click at [376, 277] on input "****" at bounding box center [402, 280] width 53 height 7
type input "****"
click at [521, 327] on div "Save" at bounding box center [516, 330] width 54 height 14
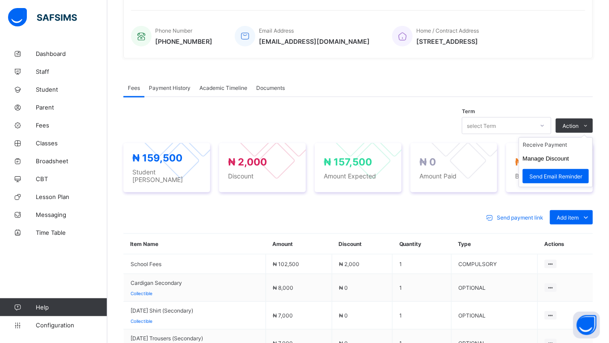
click at [557, 139] on ul "Receive Payment Manage Discount Send Email Reminder" at bounding box center [556, 162] width 74 height 50
click at [554, 140] on ul "Receive Payment Manage Discount Send Email Reminder" at bounding box center [556, 162] width 74 height 50
click at [559, 142] on li "Receive Payment" at bounding box center [555, 145] width 73 height 14
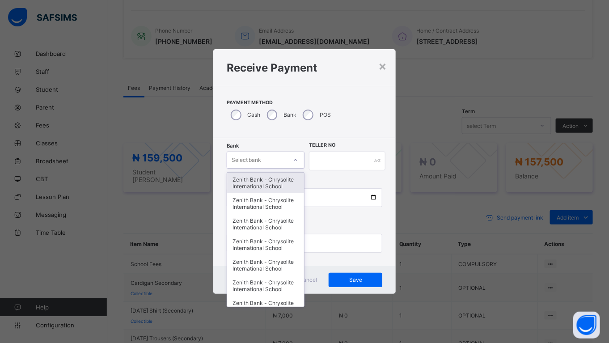
click at [296, 157] on icon at bounding box center [295, 160] width 5 height 9
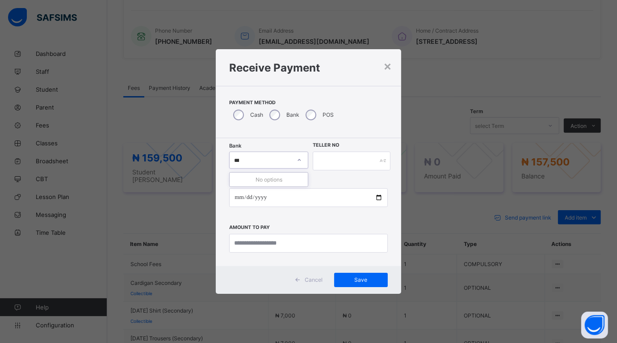
type input "**"
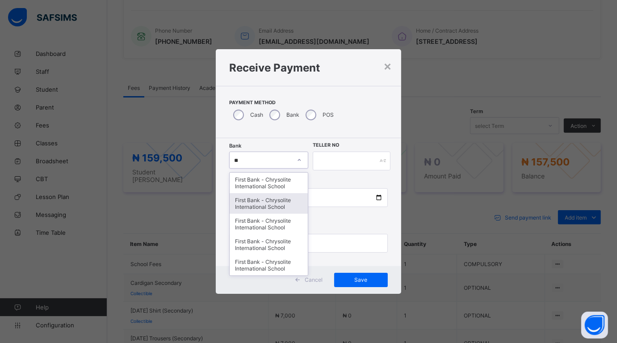
click at [251, 207] on div "First Bank - Chrysolite International School" at bounding box center [269, 203] width 78 height 21
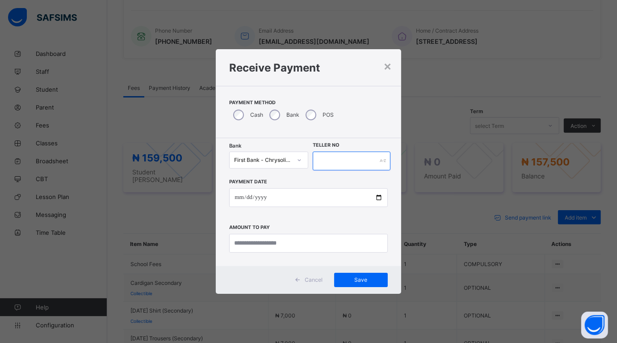
click at [343, 161] on input "text" at bounding box center [352, 161] width 78 height 19
type input "*****"
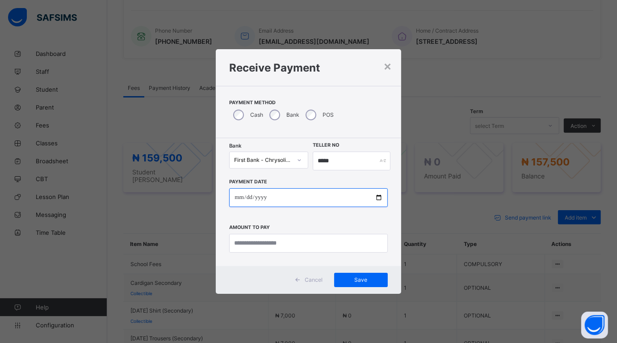
click at [376, 195] on input "date" at bounding box center [308, 197] width 158 height 19
type input "**********"
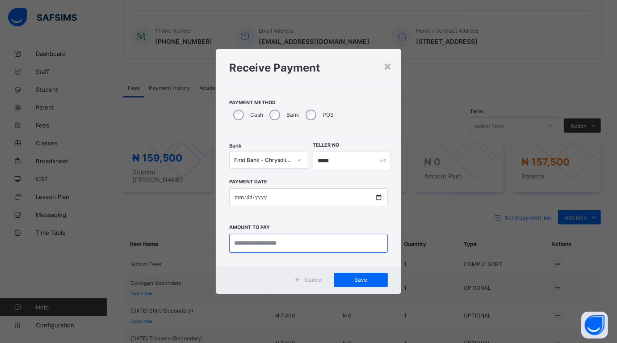
click at [282, 247] on input "currency" at bounding box center [308, 243] width 158 height 19
type input "*********"
click at [361, 278] on span "Save" at bounding box center [361, 279] width 40 height 7
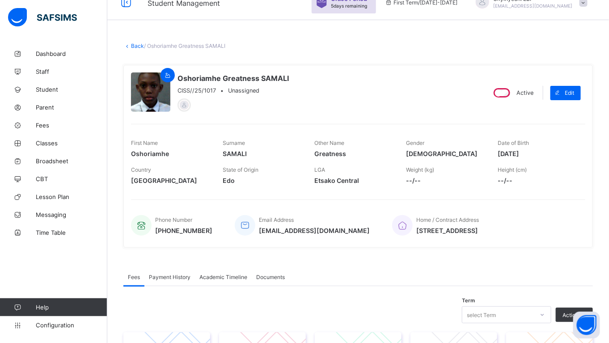
scroll to position [0, 0]
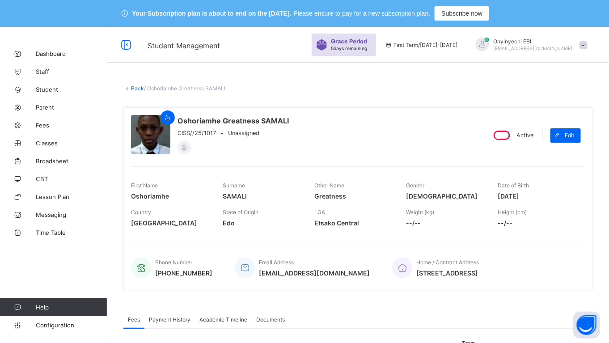
click at [135, 86] on link "Back" at bounding box center [137, 88] width 13 height 7
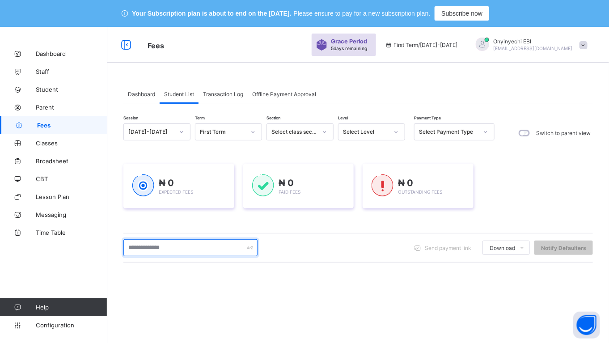
click at [155, 242] on input "text" at bounding box center [190, 247] width 134 height 17
click at [131, 247] on input "text" at bounding box center [190, 247] width 134 height 17
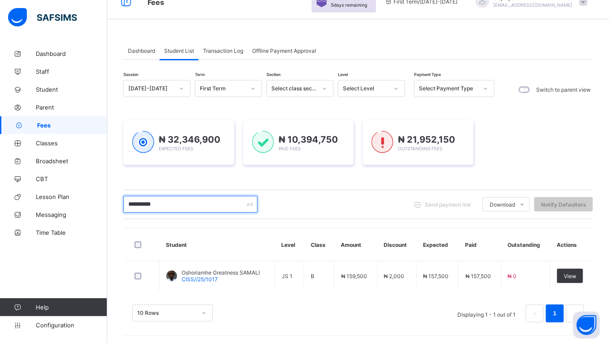
scroll to position [46, 0]
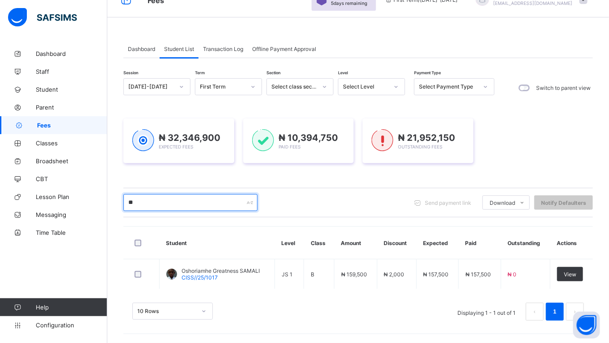
type input "*"
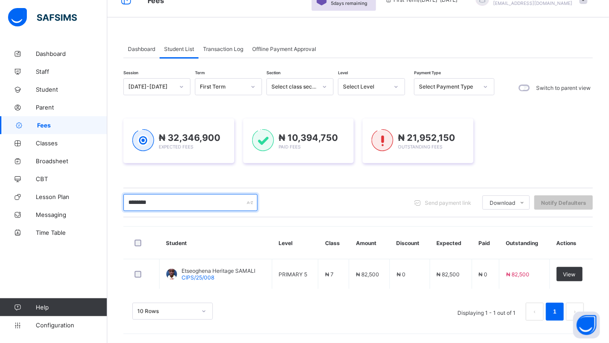
drag, startPoint x: 179, startPoint y: 195, endPoint x: 185, endPoint y: 196, distance: 5.9
click at [185, 196] on input "********" at bounding box center [190, 202] width 134 height 17
type input "*"
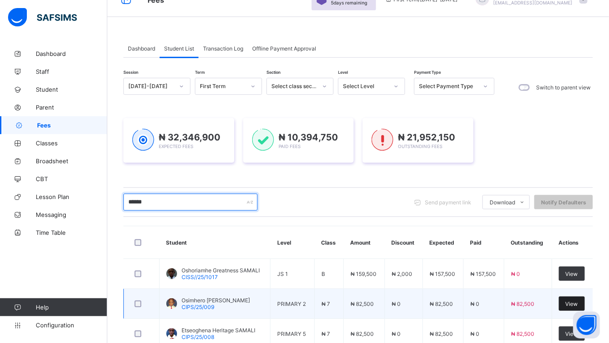
type input "******"
drag, startPoint x: 576, startPoint y: 298, endPoint x: 573, endPoint y: 291, distance: 8.2
click at [573, 291] on td "View" at bounding box center [572, 304] width 41 height 30
click at [579, 298] on div "View" at bounding box center [572, 303] width 26 height 14
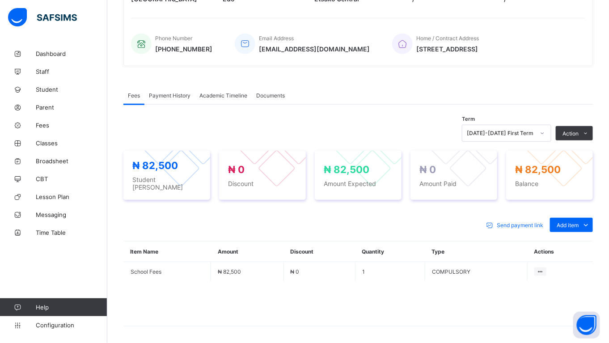
scroll to position [219, 0]
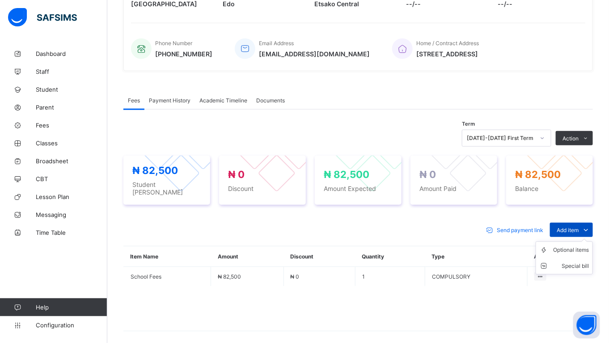
click at [568, 227] on span "Add item" at bounding box center [568, 230] width 22 height 7
drag, startPoint x: 573, startPoint y: 241, endPoint x: 569, endPoint y: 243, distance: 5.0
click at [569, 243] on ul "Optional items Special bill" at bounding box center [564, 257] width 57 height 33
click at [567, 241] on ul "Optional items Special bill" at bounding box center [564, 257] width 57 height 33
click at [0, 0] on div "Optional items" at bounding box center [0, 0] width 0 height 0
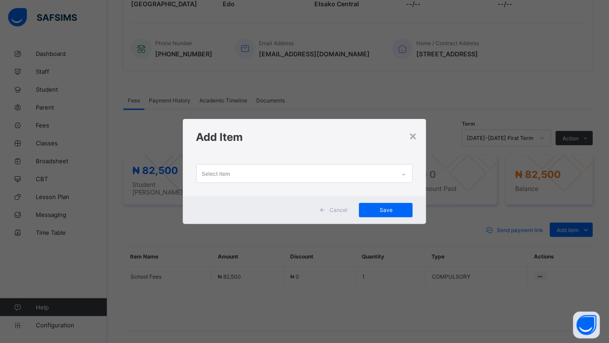
click at [212, 171] on div "Select item" at bounding box center [216, 173] width 28 height 17
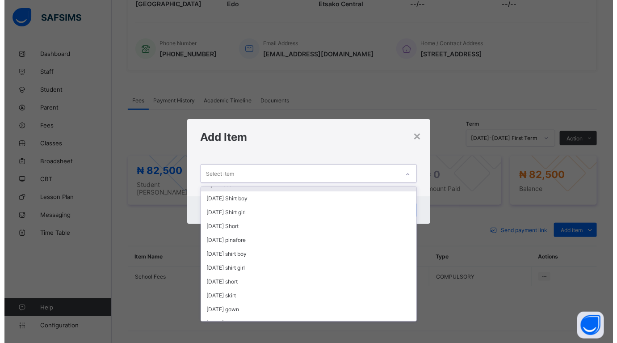
scroll to position [0, 0]
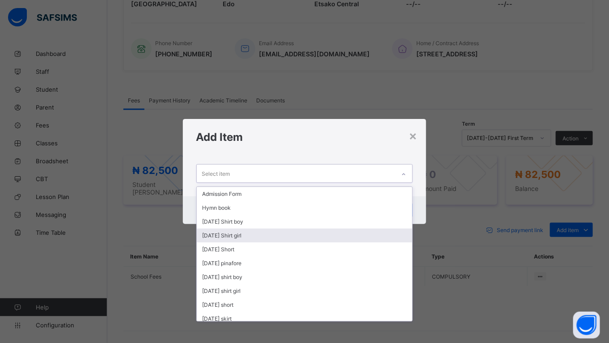
drag, startPoint x: 233, startPoint y: 235, endPoint x: 235, endPoint y: 254, distance: 18.9
click at [233, 236] on div "[DATE] Shirt girl" at bounding box center [305, 235] width 216 height 14
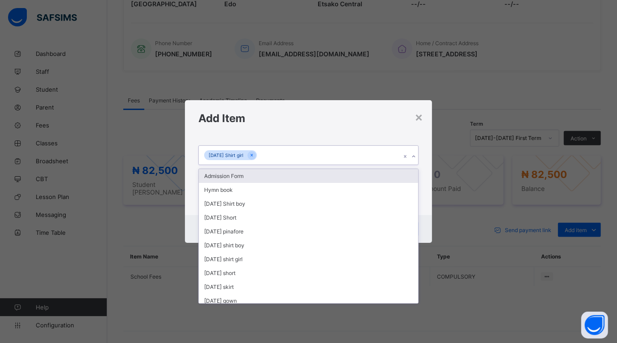
click at [260, 149] on div "[DATE] Shirt girl" at bounding box center [300, 155] width 202 height 19
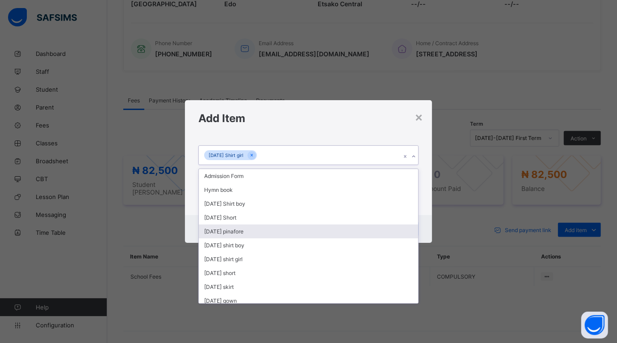
click at [251, 225] on div "[DATE] pinafore" at bounding box center [308, 231] width 219 height 14
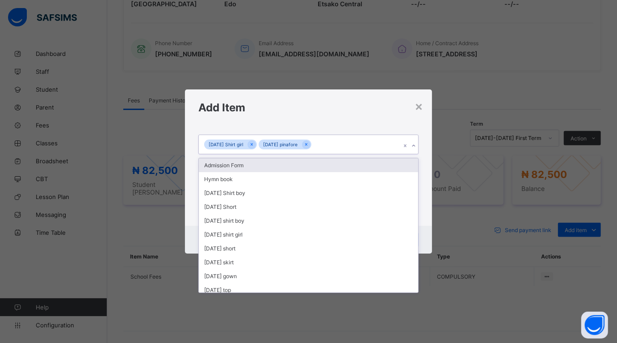
click at [318, 140] on div "Monday Shirt girl Monday pinafore" at bounding box center [300, 144] width 202 height 19
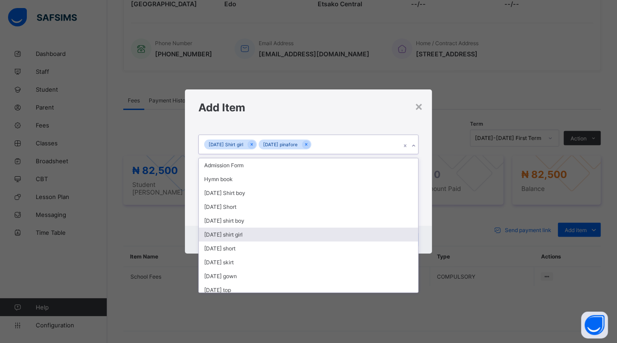
click at [263, 228] on div "[DATE] shirt girl" at bounding box center [308, 235] width 219 height 14
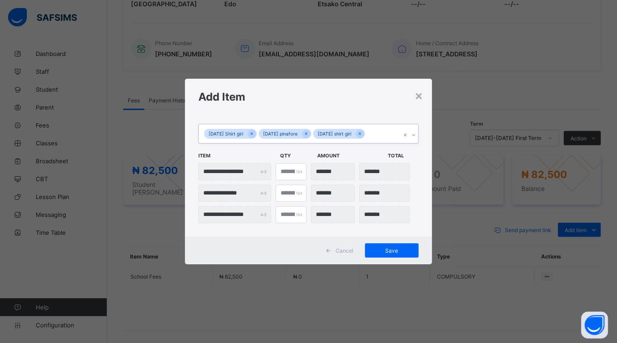
click at [368, 133] on input "text" at bounding box center [367, 134] width 1 height 6
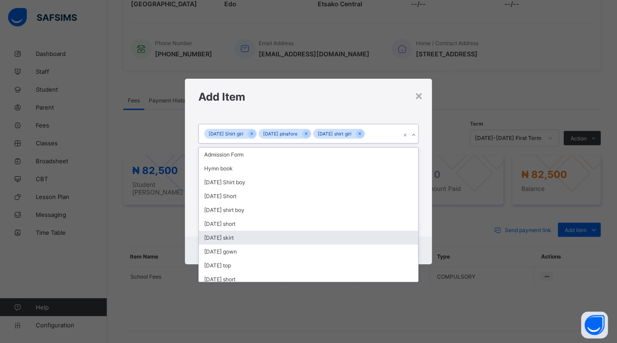
click at [258, 232] on div "[DATE] skirt" at bounding box center [308, 238] width 219 height 14
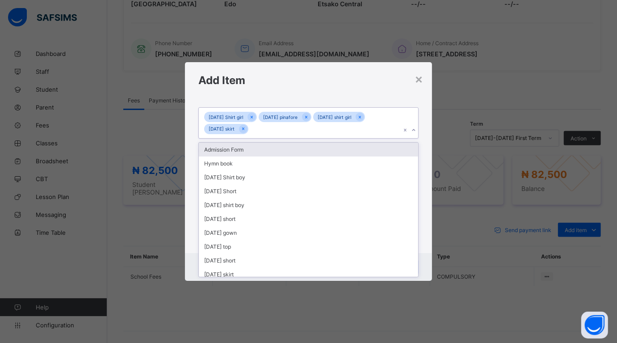
click at [255, 125] on div "Monday Shirt girl Monday pinafore Tuesday shirt girl Tuesday skirt" at bounding box center [300, 123] width 202 height 31
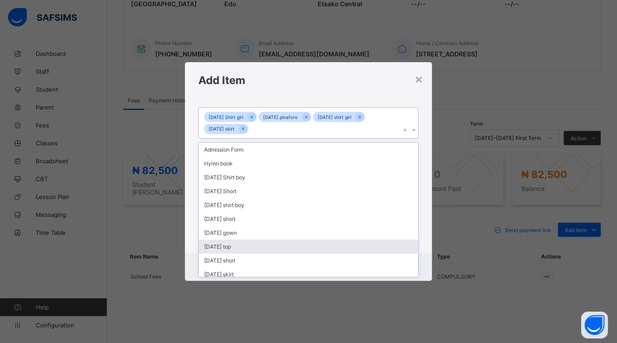
click at [322, 240] on div "[DATE] top" at bounding box center [308, 247] width 219 height 14
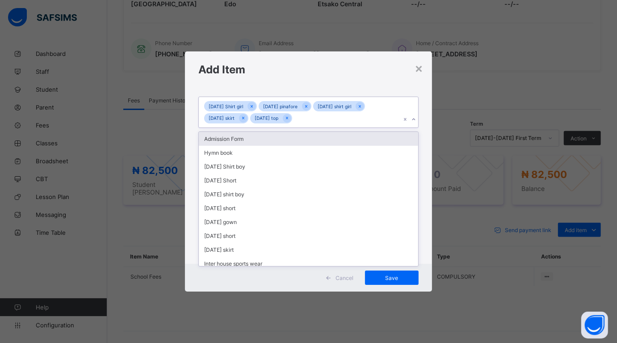
click at [309, 115] on div "Monday Shirt girl Monday pinafore Tuesday shirt girl Tuesday skirt Wednesday top" at bounding box center [300, 112] width 202 height 31
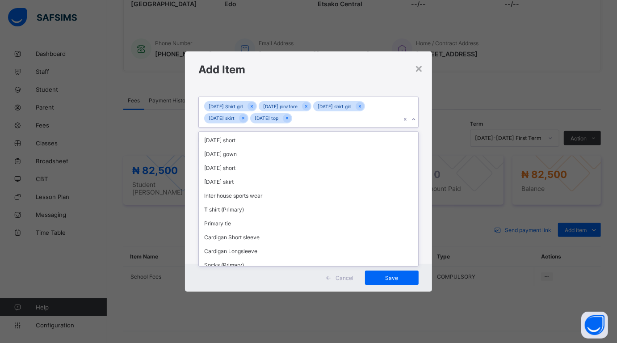
scroll to position [65, 0]
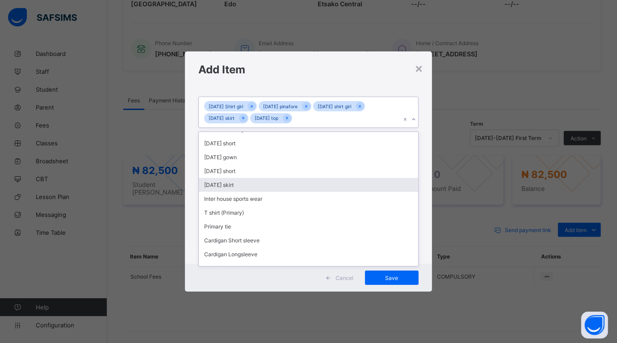
click at [284, 184] on div "[DATE] skirt" at bounding box center [308, 185] width 219 height 14
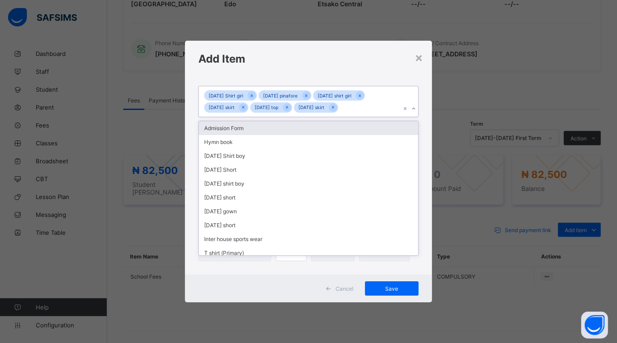
click at [366, 107] on div "Monday Shirt girl Monday pinafore Tuesday shirt girl Tuesday skirt Wednesday to…" at bounding box center [300, 101] width 202 height 31
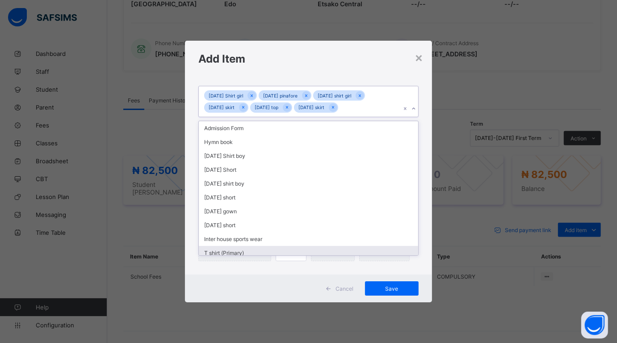
click at [397, 247] on div "T shirt (Primary)" at bounding box center [308, 253] width 219 height 14
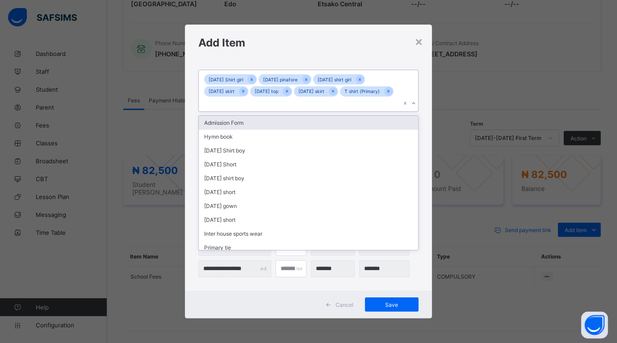
click at [265, 100] on div "Monday Shirt girl Monday pinafore Tuesday shirt girl Tuesday skirt Wednesday to…" at bounding box center [300, 91] width 202 height 42
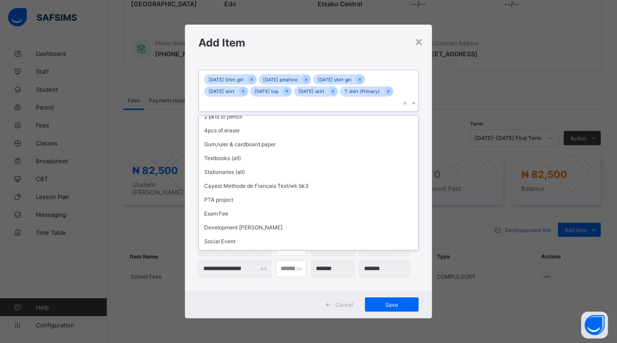
scroll to position [537, 0]
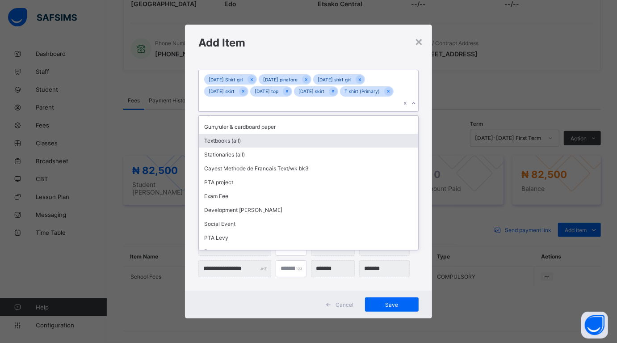
click at [293, 134] on div "Textbooks (all)" at bounding box center [308, 141] width 219 height 14
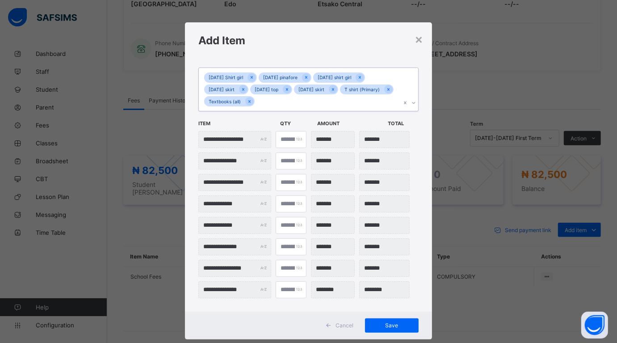
click at [317, 101] on div "Monday Shirt girl Monday pinafore Tuesday shirt girl Tuesday skirt Wednesday to…" at bounding box center [300, 89] width 202 height 43
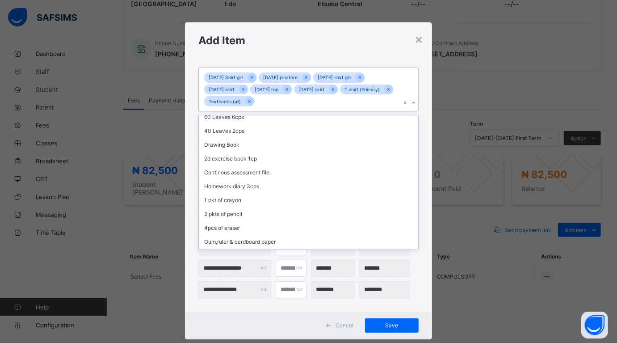
scroll to position [523, 0]
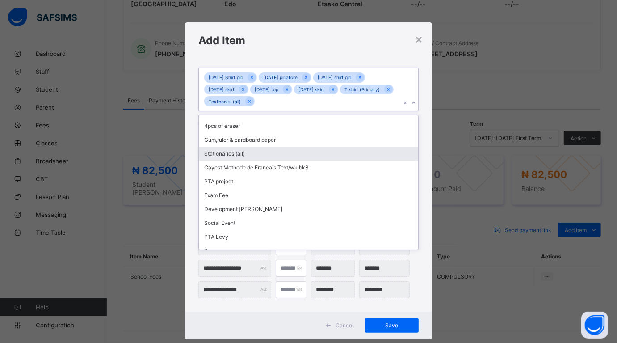
click at [253, 147] on div "Stationaries (all)" at bounding box center [308, 154] width 219 height 14
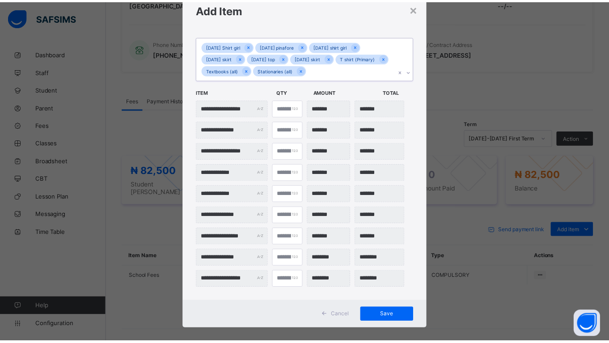
scroll to position [40, 0]
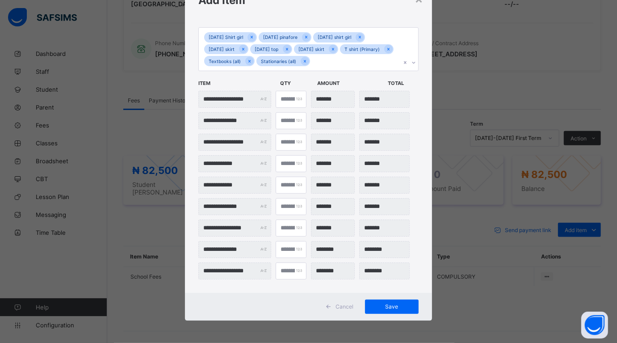
drag, startPoint x: 393, startPoint y: 305, endPoint x: 374, endPoint y: 294, distance: 22.0
click at [383, 300] on div "Save" at bounding box center [392, 307] width 54 height 14
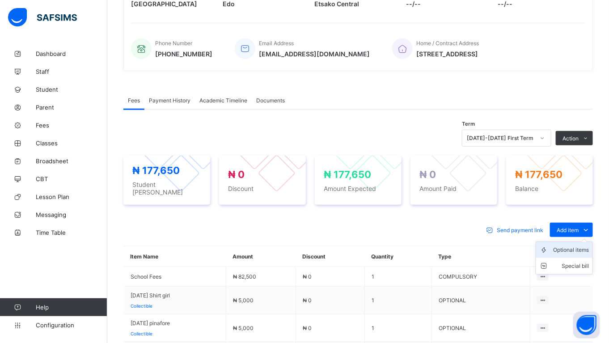
click at [581, 245] on div "Optional items" at bounding box center [571, 249] width 36 height 9
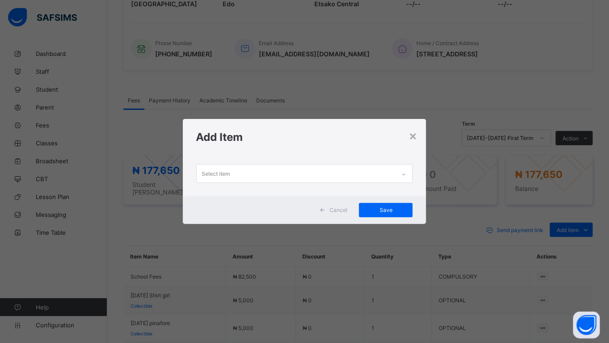
click at [249, 172] on div "Select item" at bounding box center [296, 173] width 199 height 17
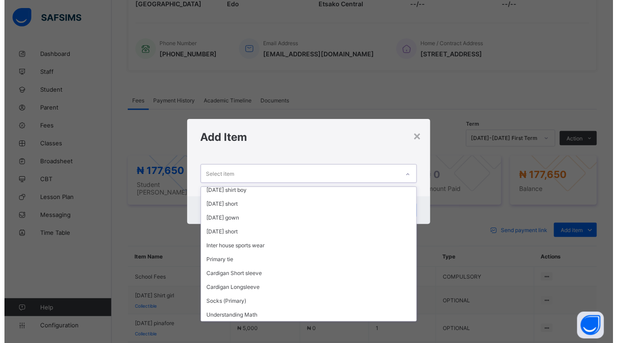
scroll to position [76, 0]
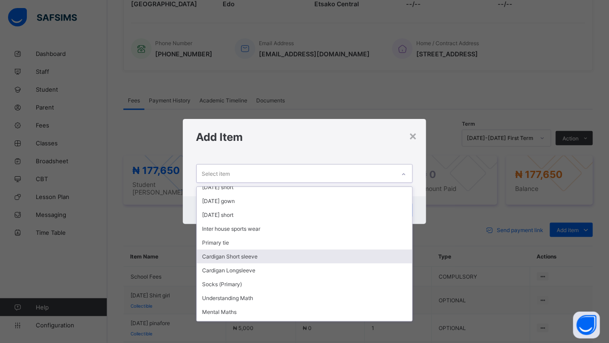
click at [260, 251] on div "Cardigan Short sleeve" at bounding box center [305, 256] width 216 height 14
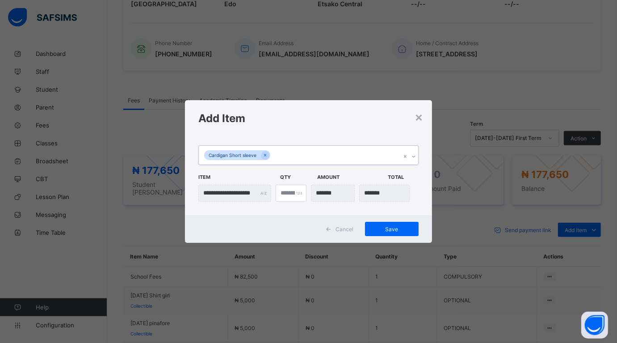
click at [279, 152] on div "Cardigan Short sleeve" at bounding box center [300, 155] width 202 height 19
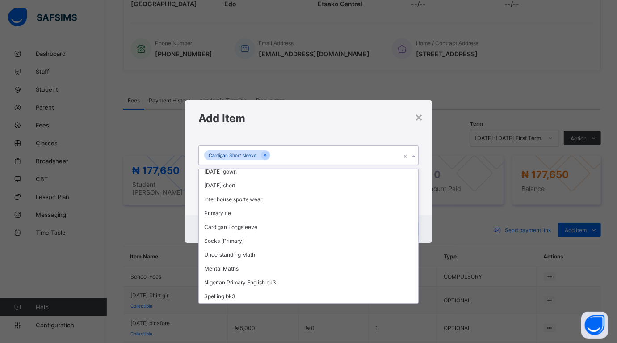
scroll to position [113, 0]
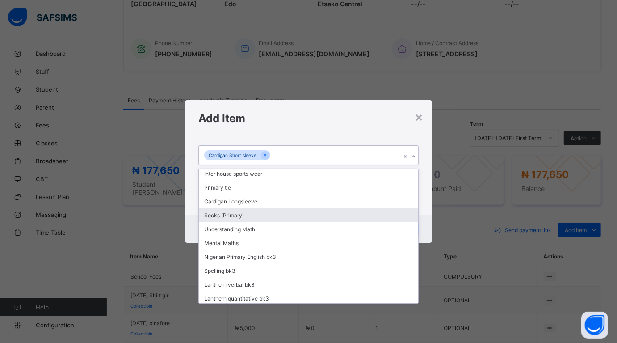
click at [258, 208] on div "Socks (Primary)" at bounding box center [308, 215] width 219 height 14
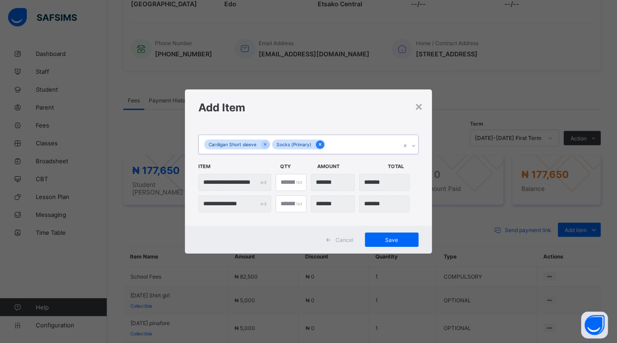
click at [319, 144] on icon at bounding box center [320, 144] width 2 height 3
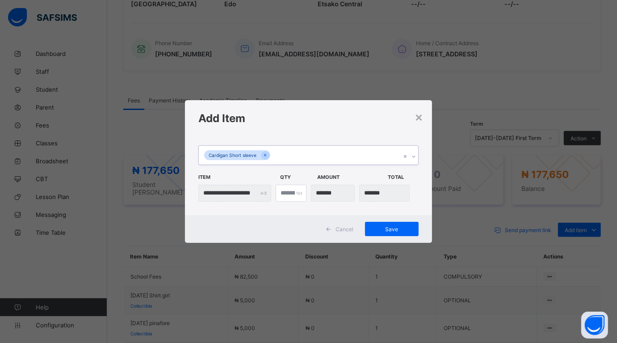
click at [283, 150] on div "Cardigan Short sleeve" at bounding box center [300, 155] width 202 height 19
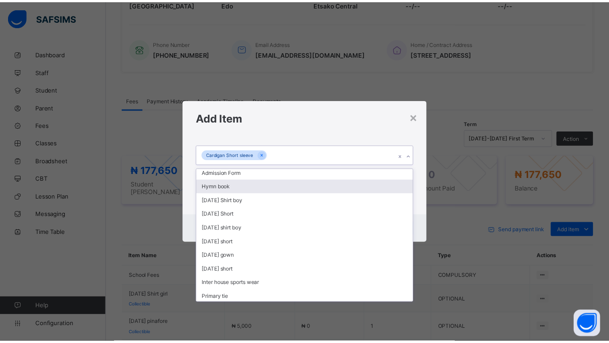
scroll to position [0, 0]
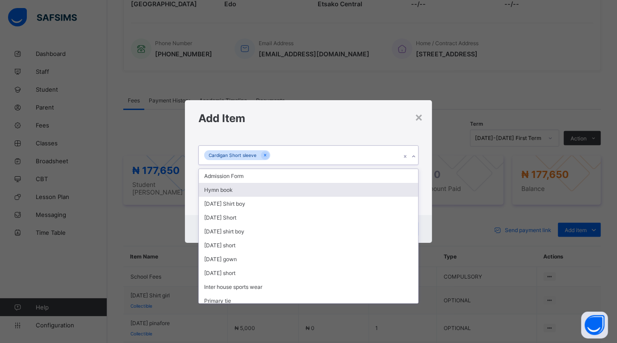
click at [283, 186] on div "Hymn book" at bounding box center [308, 190] width 219 height 14
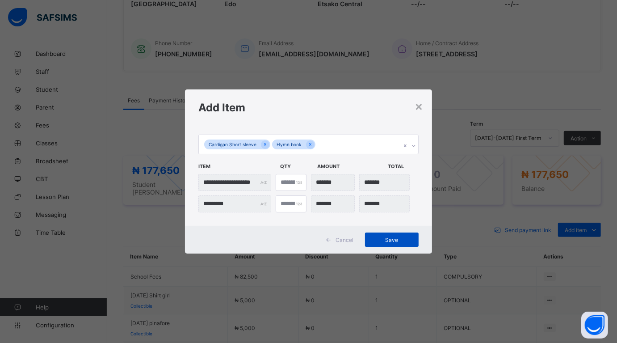
click at [383, 236] on div "Save" at bounding box center [392, 240] width 54 height 14
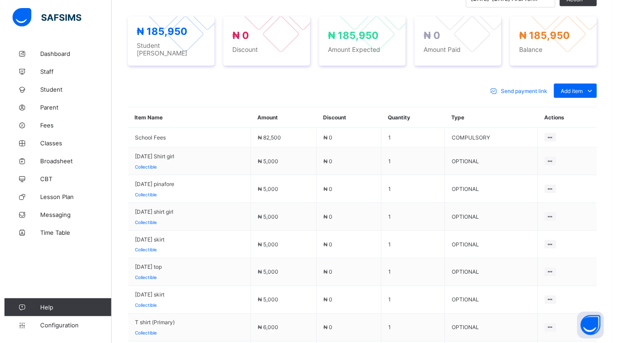
scroll to position [349, 0]
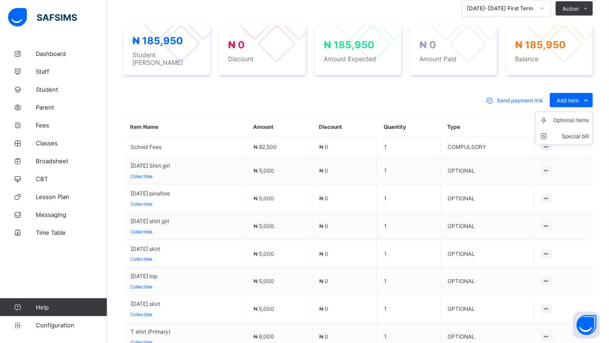
click at [580, 112] on ul "Optional items Special bill" at bounding box center [564, 128] width 57 height 33
click at [576, 116] on div "Optional items" at bounding box center [571, 120] width 36 height 9
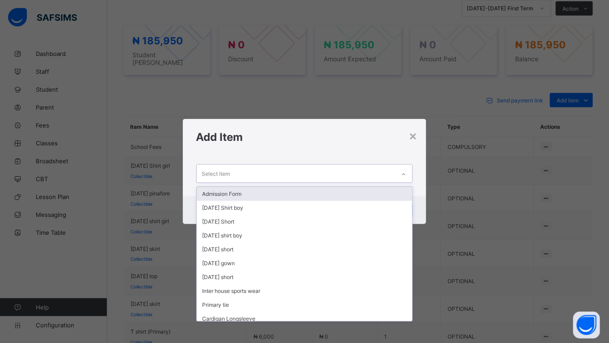
click at [233, 171] on div "Select item" at bounding box center [296, 173] width 199 height 17
click at [219, 195] on div "Admission Form" at bounding box center [305, 194] width 216 height 14
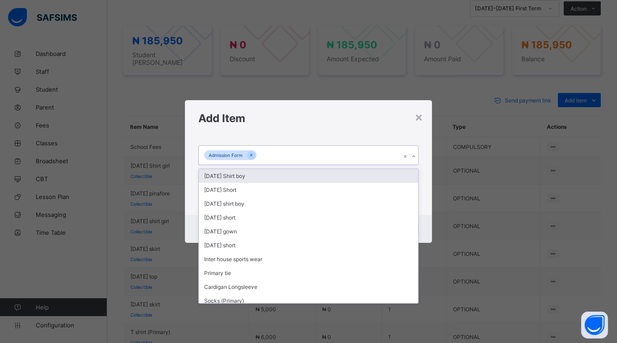
click at [262, 151] on div "Admission Form" at bounding box center [300, 155] width 202 height 19
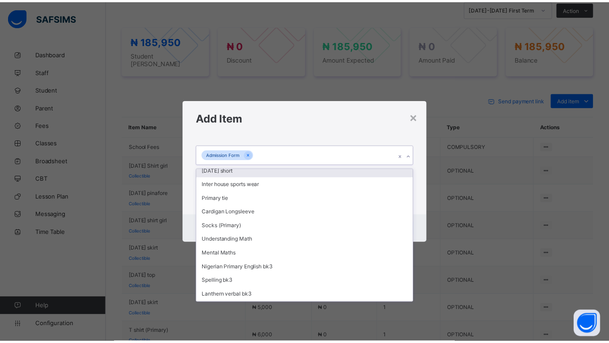
scroll to position [84, 0]
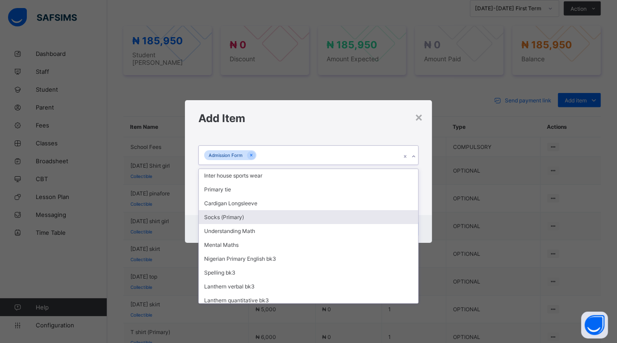
drag, startPoint x: 229, startPoint y: 213, endPoint x: 233, endPoint y: 223, distance: 10.0
click at [229, 216] on div "Socks (Primary)" at bounding box center [308, 217] width 219 height 14
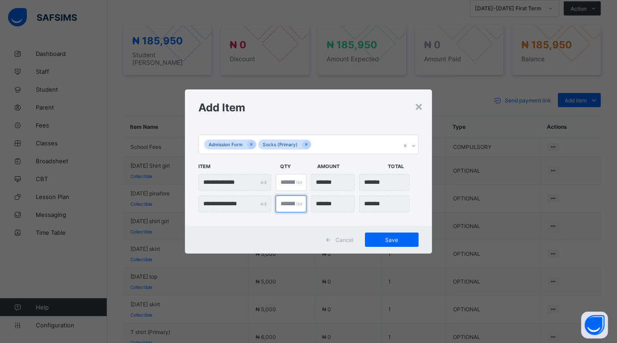
click at [288, 202] on input "*" at bounding box center [291, 203] width 31 height 17
type input "***"
type input "*"
type input "*******"
type input "*"
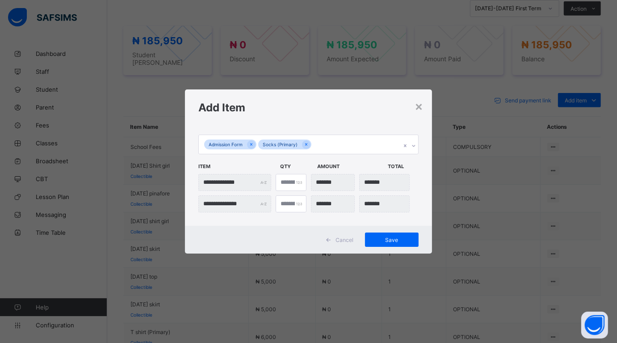
click at [385, 232] on div "Cancel Save" at bounding box center [308, 240] width 247 height 28
click at [385, 233] on div "Save" at bounding box center [392, 240] width 54 height 14
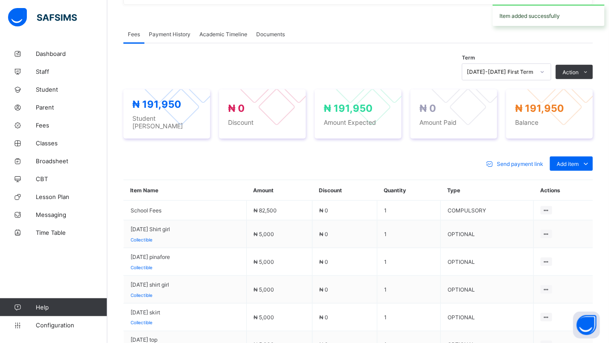
scroll to position [349, 0]
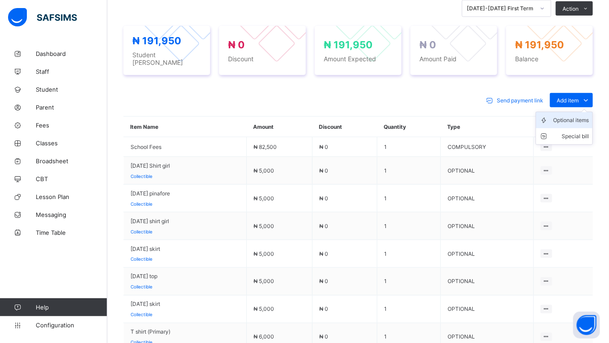
click at [579, 116] on div "Optional items" at bounding box center [571, 120] width 36 height 9
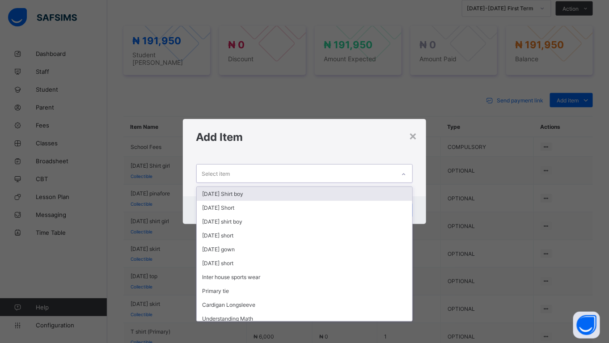
click at [251, 177] on div "Select item" at bounding box center [296, 173] width 199 height 17
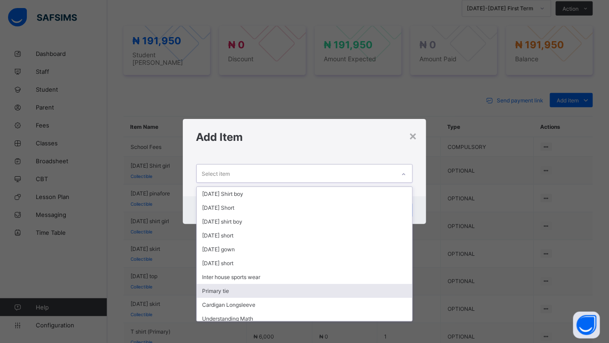
click at [382, 288] on div "Primary tie" at bounding box center [305, 291] width 216 height 14
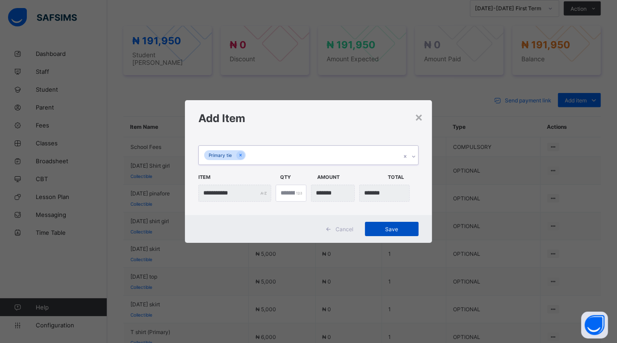
click at [385, 228] on span "Save" at bounding box center [392, 229] width 40 height 7
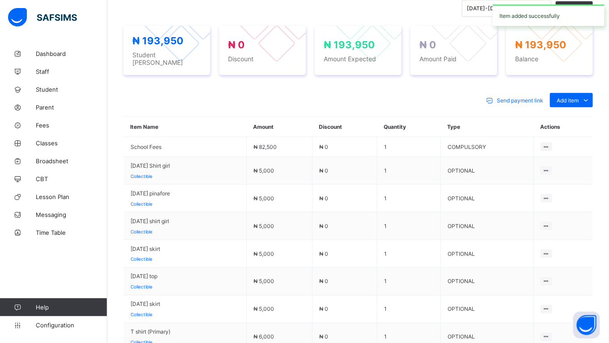
click at [0, 0] on div "Optional items" at bounding box center [0, 0] width 0 height 0
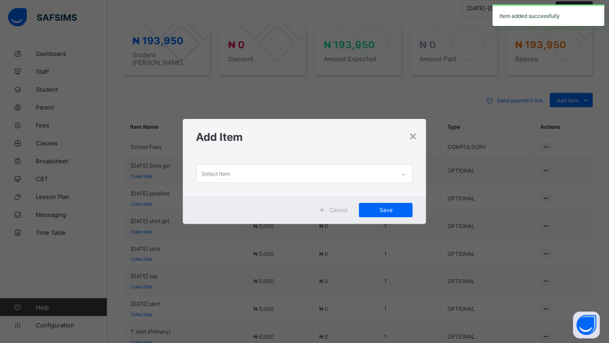
click at [279, 170] on div "Select item" at bounding box center [296, 173] width 199 height 17
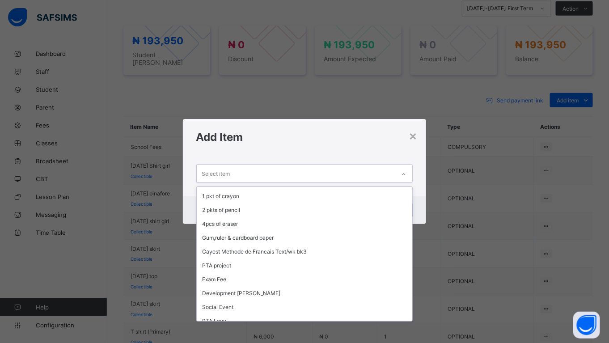
scroll to position [443, 0]
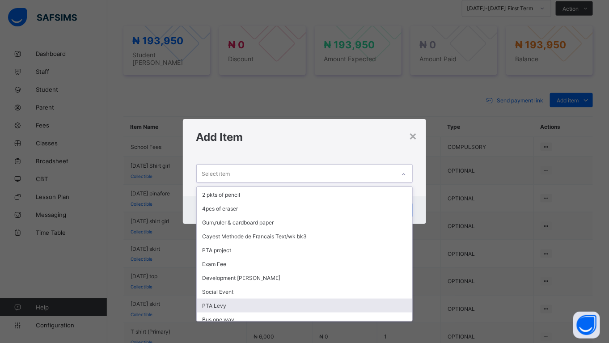
click at [218, 299] on div "PTA Levy" at bounding box center [305, 306] width 216 height 14
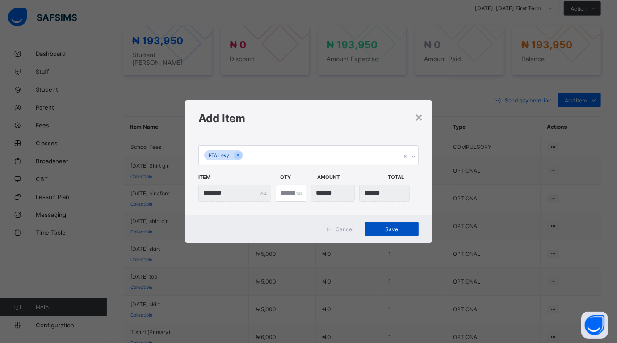
drag, startPoint x: 389, startPoint y: 229, endPoint x: 384, endPoint y: 227, distance: 6.2
click at [389, 229] on span "Save" at bounding box center [392, 229] width 40 height 7
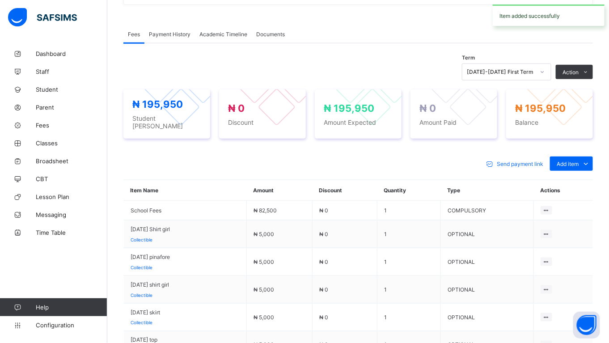
scroll to position [349, 0]
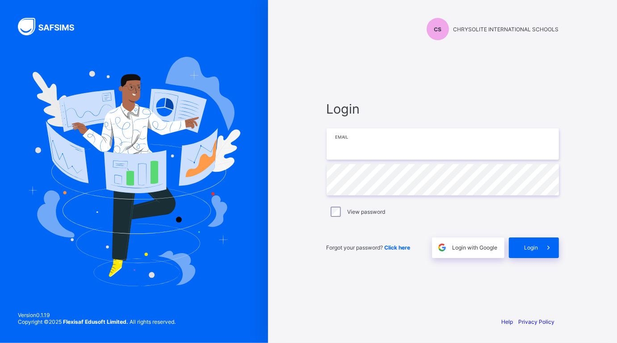
click at [358, 135] on input "email" at bounding box center [443, 143] width 233 height 31
type input "**********"
click at [540, 241] on span at bounding box center [549, 247] width 21 height 21
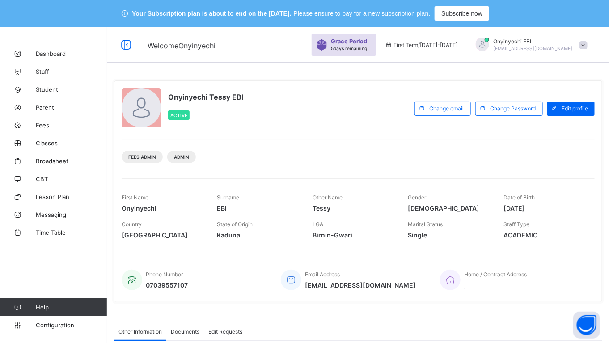
scroll to position [1, 0]
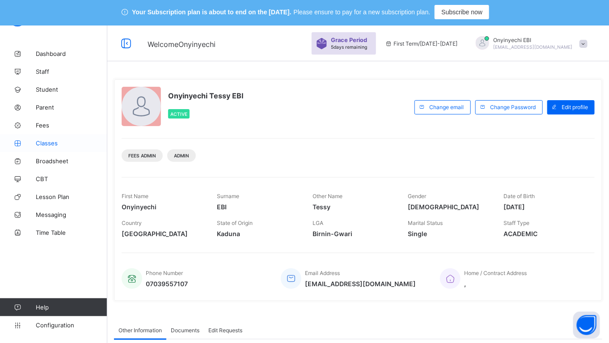
drag, startPoint x: 47, startPoint y: 122, endPoint x: 56, endPoint y: 141, distance: 21.4
click at [47, 122] on span "Fees" at bounding box center [72, 125] width 72 height 7
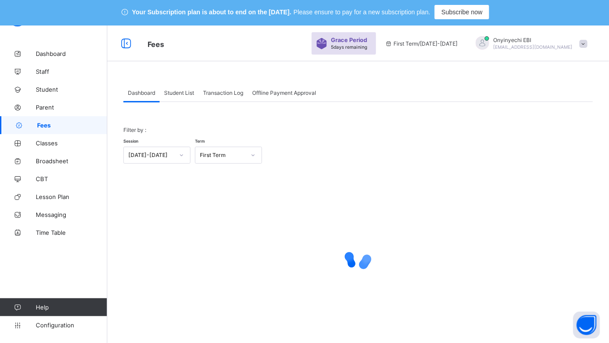
click at [174, 86] on div "Student List" at bounding box center [179, 93] width 39 height 18
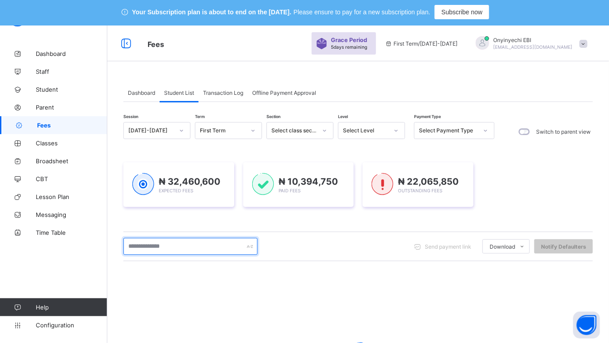
click at [146, 244] on input "text" at bounding box center [190, 246] width 134 height 17
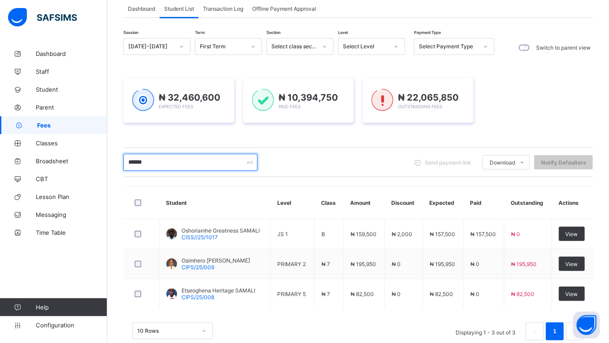
scroll to position [97, 0]
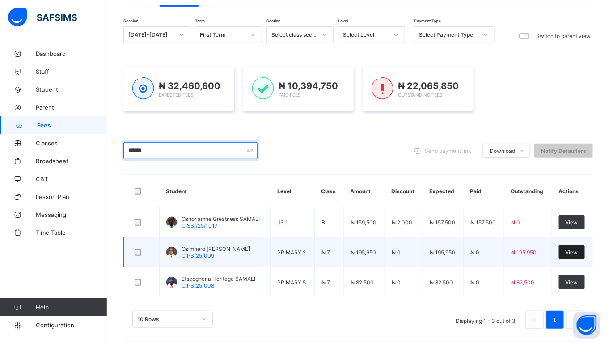
type input "******"
click at [578, 249] on span "View" at bounding box center [572, 252] width 13 height 7
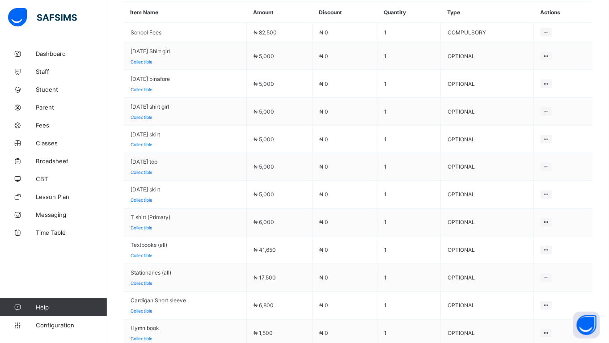
scroll to position [496, 0]
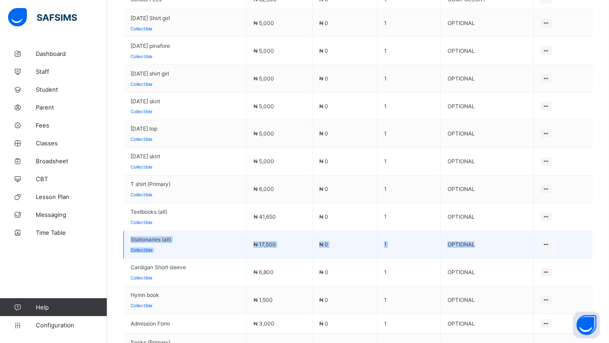
drag, startPoint x: 597, startPoint y: 228, endPoint x: 595, endPoint y: 235, distance: 7.5
click at [593, 235] on tbody "School Fees ₦ 82,500 ₦ 0 1 COMPULSORY Monday Shirt girl Collectible ₦ 5,000 ₦ 0…" at bounding box center [358, 199] width 469 height 419
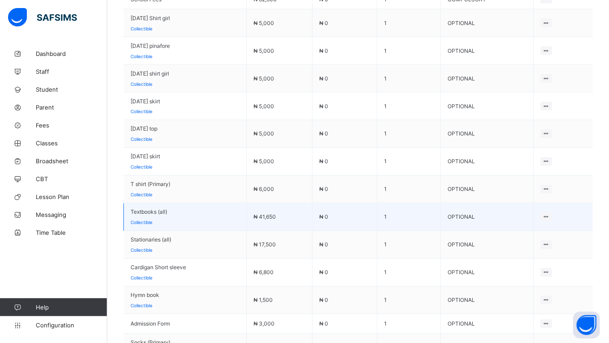
click at [197, 209] on span "Textbooks (all)" at bounding box center [185, 212] width 109 height 7
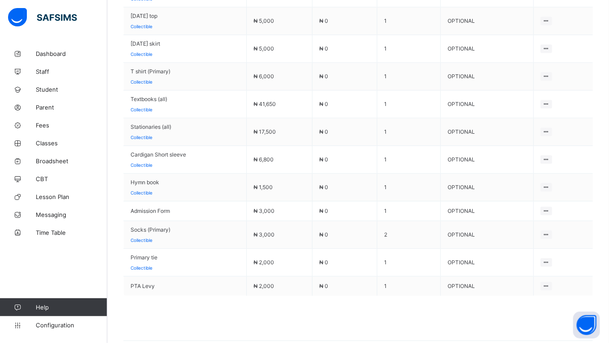
scroll to position [611, 0]
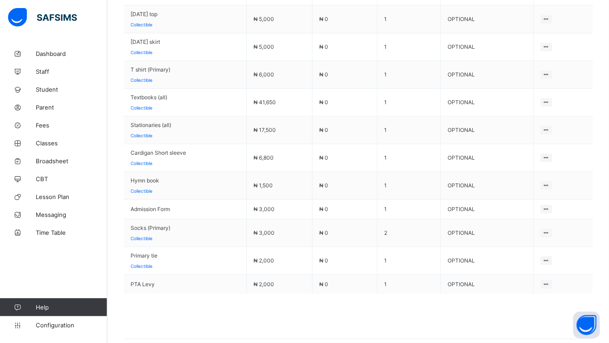
click at [0, 0] on div "Delete Payment Item" at bounding box center [0, 0] width 0 height 0
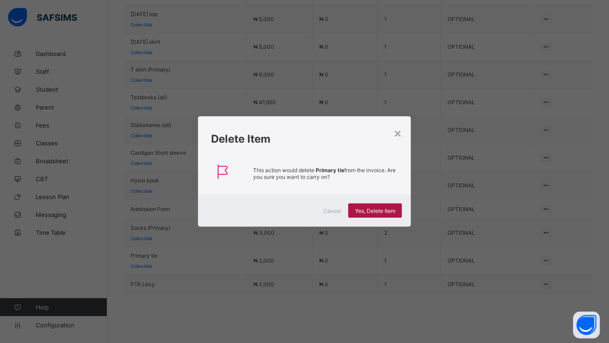
click at [372, 209] on span "Yes, Delete Item" at bounding box center [375, 210] width 40 height 7
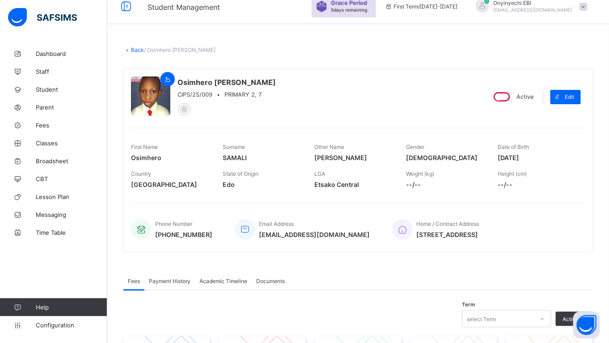
scroll to position [0, 0]
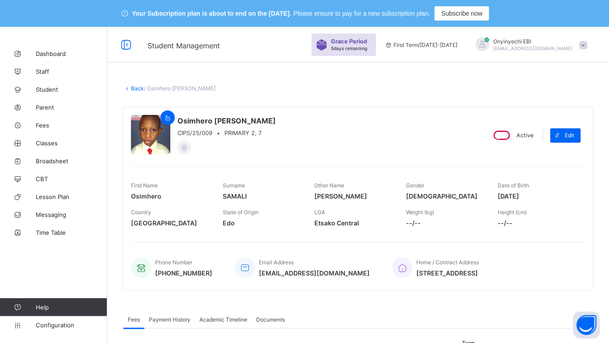
click at [134, 85] on link "Back" at bounding box center [137, 88] width 13 height 7
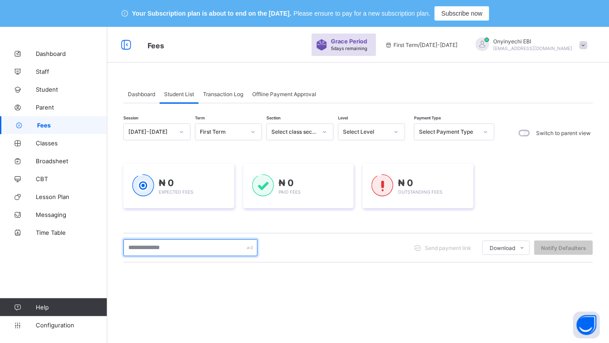
click at [131, 242] on input "text" at bounding box center [190, 247] width 134 height 17
type input "******"
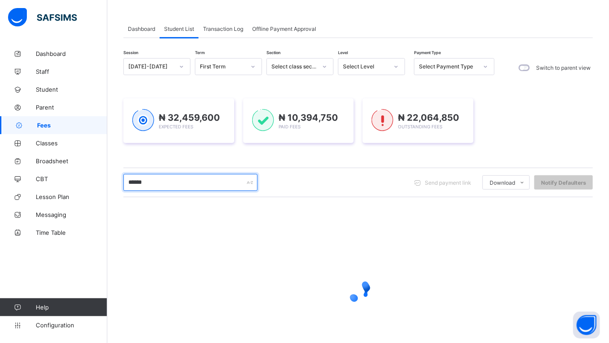
scroll to position [72, 0]
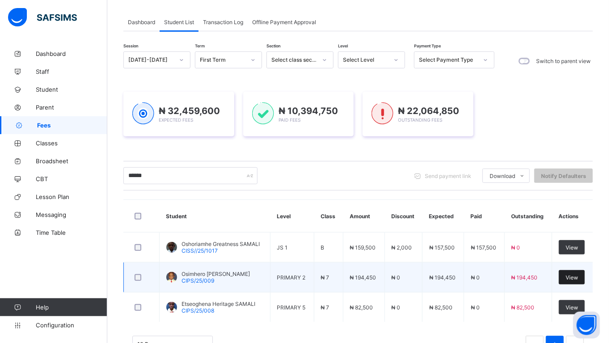
click at [577, 275] on span "View" at bounding box center [572, 277] width 13 height 7
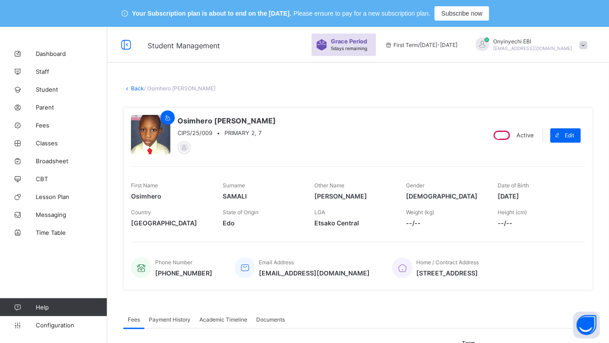
click at [135, 86] on link "Back" at bounding box center [137, 88] width 13 height 7
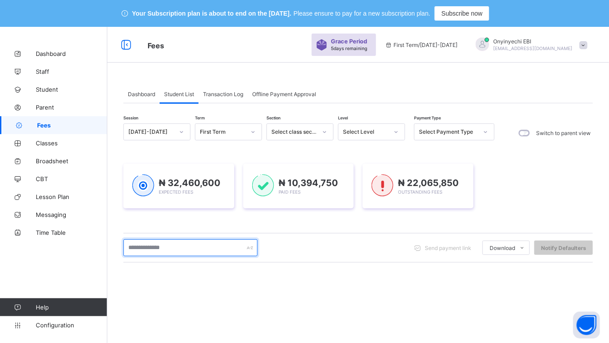
click at [187, 246] on input "text" at bounding box center [190, 247] width 134 height 17
type input "******"
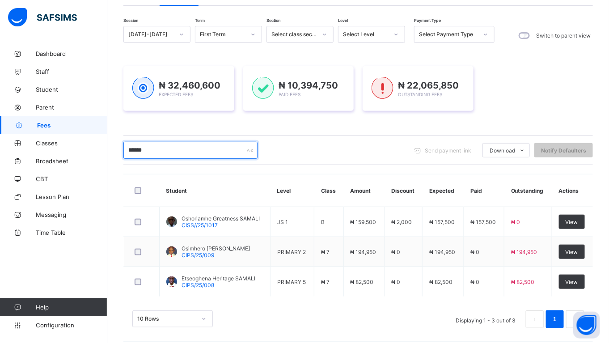
scroll to position [104, 0]
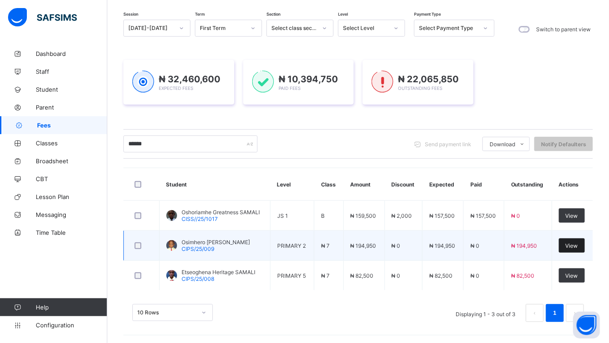
click at [578, 242] on span "View" at bounding box center [572, 245] width 13 height 7
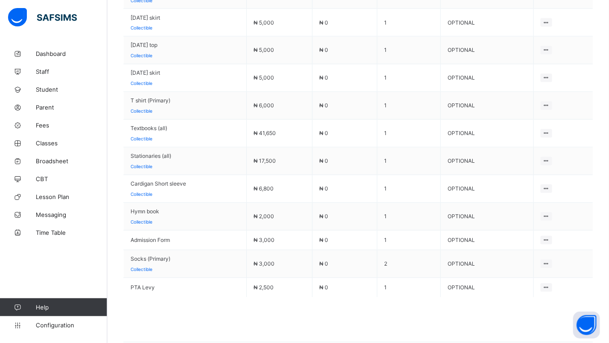
scroll to position [582, 0]
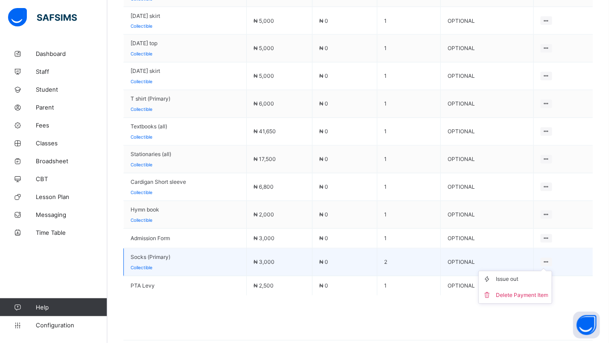
click at [550, 259] on icon at bounding box center [547, 262] width 8 height 7
click at [540, 291] on div "Delete Payment Item" at bounding box center [522, 295] width 52 height 9
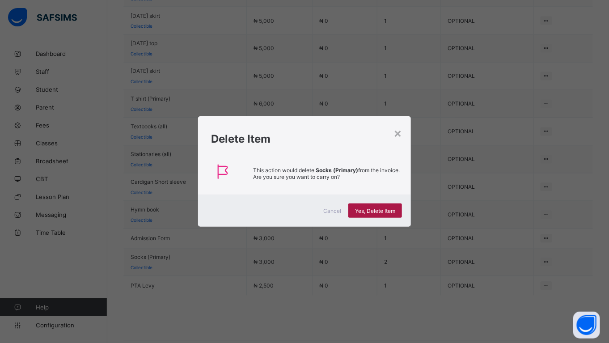
click at [370, 208] on span "Yes, Delete Item" at bounding box center [375, 210] width 40 height 7
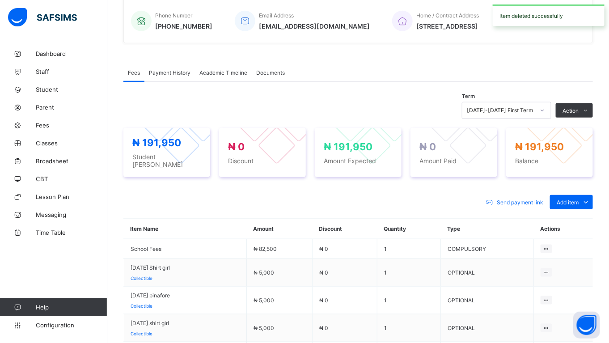
scroll to position [262, 0]
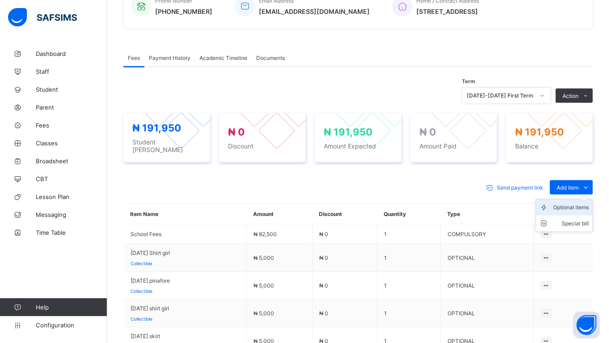
click at [578, 203] on div "Optional items" at bounding box center [571, 207] width 36 height 9
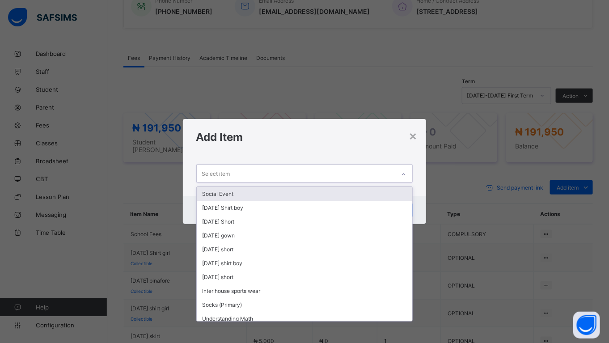
drag, startPoint x: 211, startPoint y: 167, endPoint x: 213, endPoint y: 177, distance: 9.9
click at [211, 170] on div "Select item" at bounding box center [216, 173] width 28 height 17
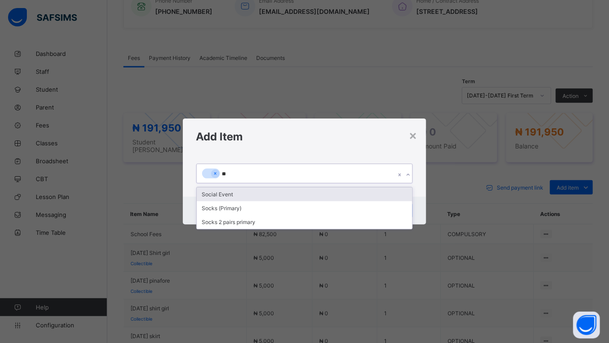
type input "***"
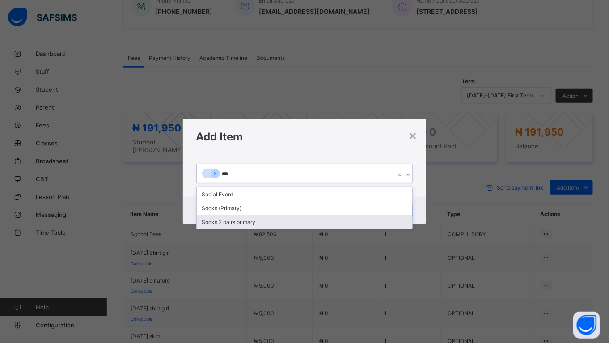
click at [224, 218] on div "Socks 2 pairs primary" at bounding box center [305, 222] width 216 height 14
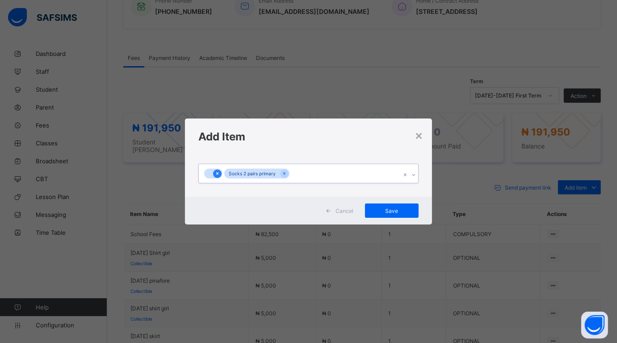
click at [214, 172] on div at bounding box center [217, 173] width 8 height 8
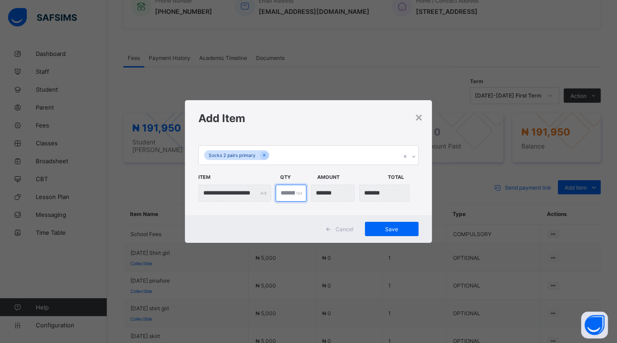
click at [288, 194] on input "*" at bounding box center [291, 193] width 31 height 17
type input "***"
type input "*"
type input "*******"
type input "*"
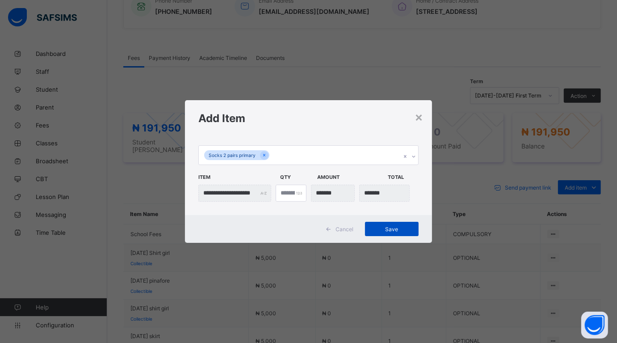
click at [395, 225] on div "Save" at bounding box center [392, 229] width 54 height 14
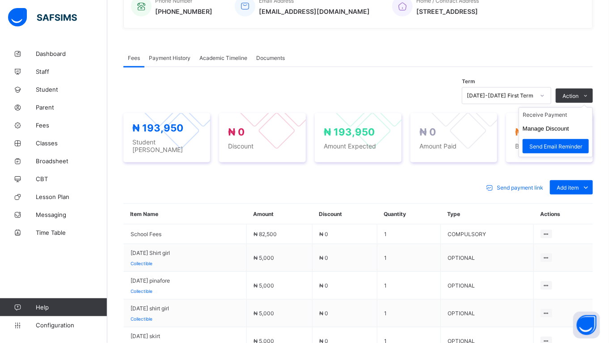
click at [553, 110] on ul "Receive Payment Manage Discount Send Email Reminder" at bounding box center [556, 132] width 74 height 50
click at [555, 110] on ul "Receive Payment Manage Discount Send Email Reminder" at bounding box center [556, 132] width 74 height 50
click at [556, 112] on li "Receive Payment" at bounding box center [555, 115] width 73 height 14
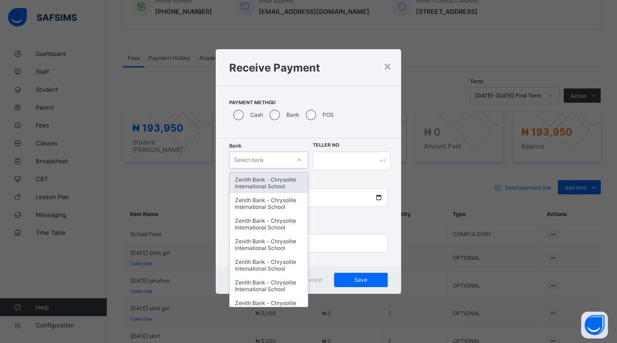
click at [300, 159] on icon at bounding box center [299, 160] width 5 height 9
type input "**"
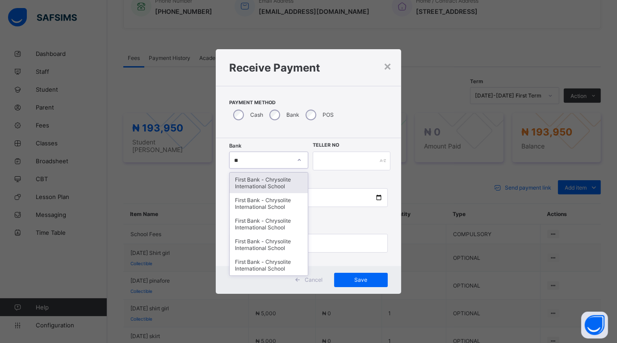
click at [264, 179] on div "First Bank - Chrysolite International School" at bounding box center [269, 183] width 78 height 21
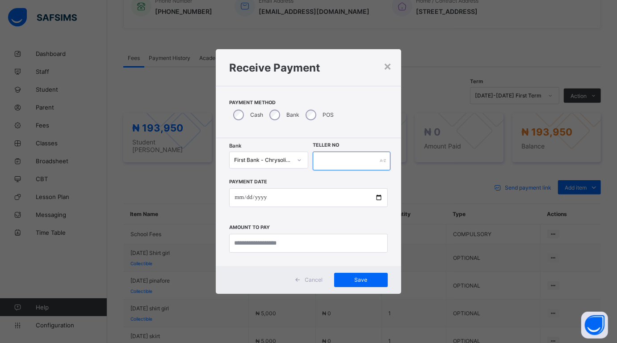
click at [367, 165] on input "text" at bounding box center [352, 161] width 78 height 19
type input "*****"
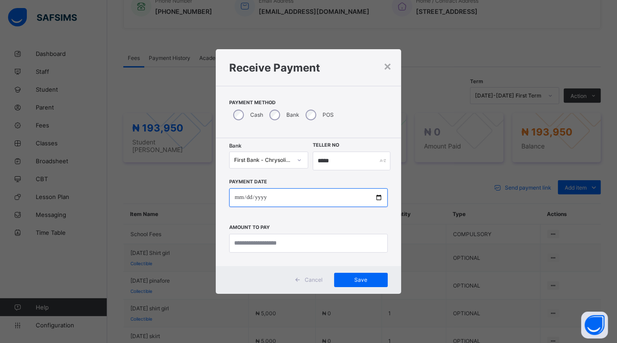
click at [378, 197] on input "date" at bounding box center [308, 197] width 158 height 19
type input "**********"
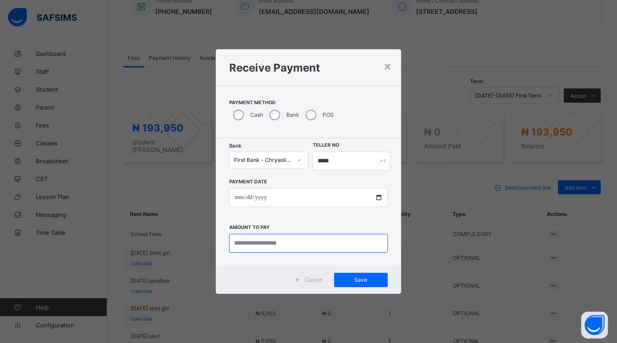
click at [291, 244] on input "currency" at bounding box center [308, 243] width 158 height 19
click at [341, 241] on input "currency" at bounding box center [308, 243] width 158 height 19
type input "********"
click at [374, 276] on span "Save" at bounding box center [361, 279] width 40 height 7
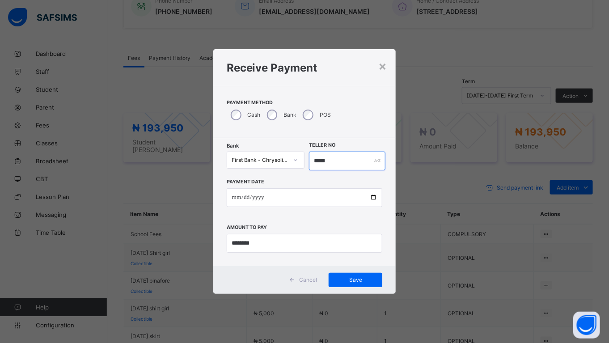
click at [347, 158] on input "*****" at bounding box center [347, 161] width 76 height 19
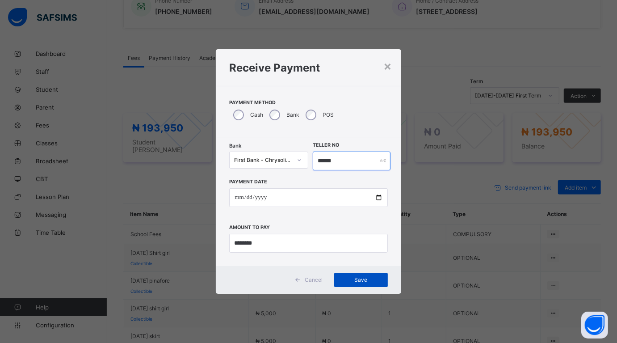
type input "******"
click at [362, 277] on span "Save" at bounding box center [361, 279] width 40 height 7
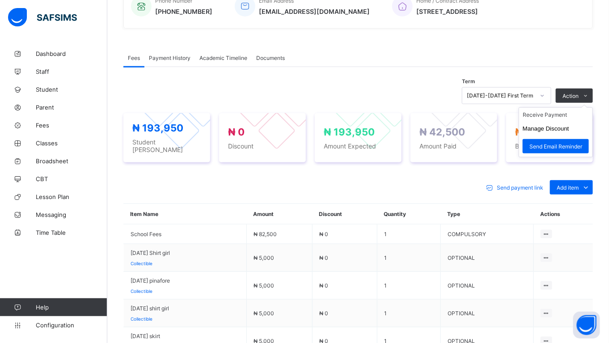
click at [531, 111] on ul "Receive Payment Manage Discount Send Email Reminder" at bounding box center [556, 132] width 74 height 50
click at [542, 110] on ul "Receive Payment Manage Discount Send Email Reminder" at bounding box center [556, 132] width 74 height 50
click at [542, 114] on li "Receive Payment" at bounding box center [555, 115] width 73 height 14
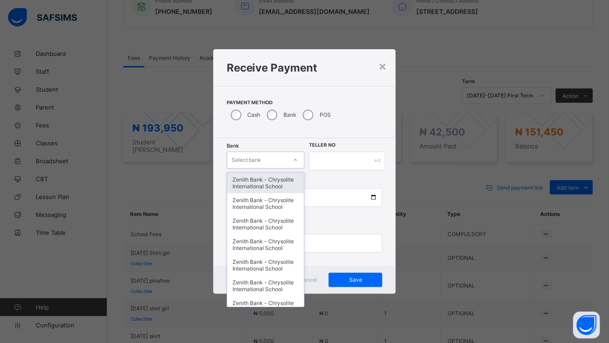
click at [286, 160] on div "Select bank" at bounding box center [257, 160] width 60 height 13
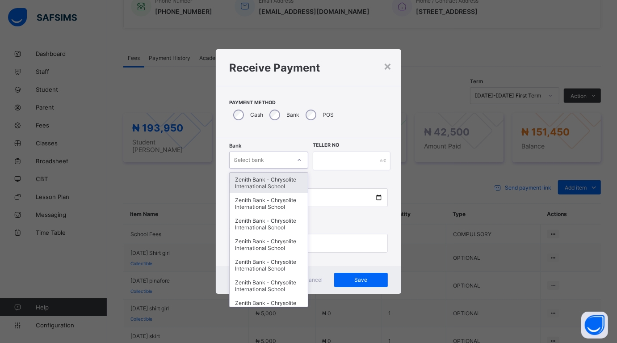
type input "**"
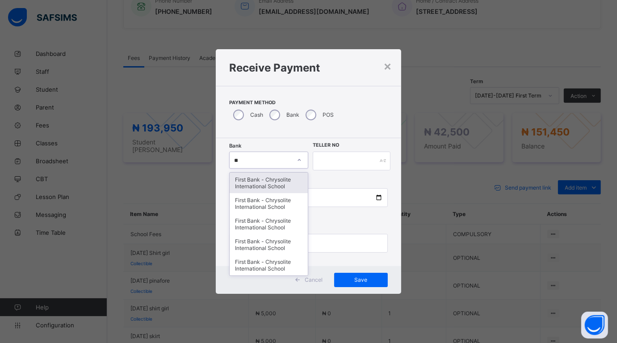
click at [254, 181] on div "First Bank - Chrysolite International School" at bounding box center [269, 183] width 78 height 21
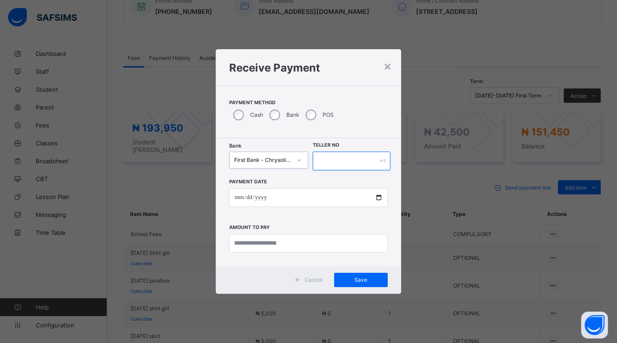
click at [321, 161] on input "text" at bounding box center [352, 161] width 78 height 19
type input "******"
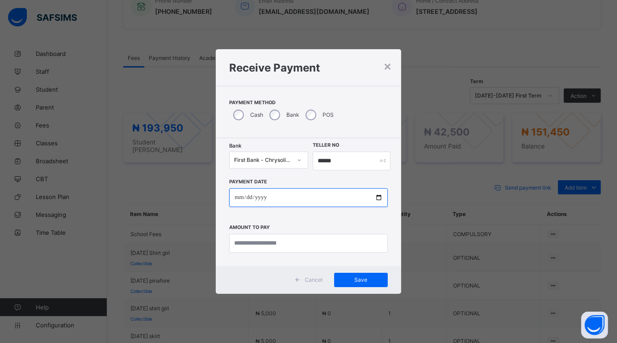
click at [376, 195] on input "date" at bounding box center [308, 197] width 158 height 19
type input "**********"
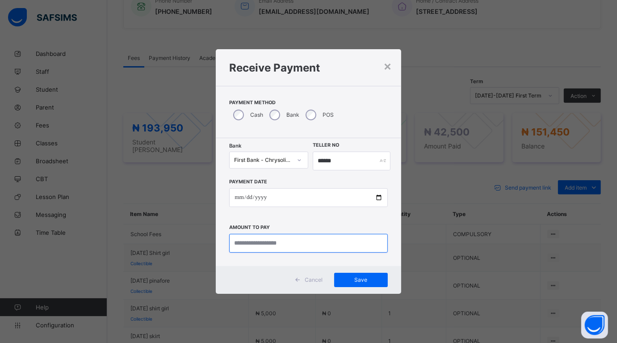
click at [271, 245] on input "currency" at bounding box center [308, 243] width 158 height 19
drag, startPoint x: 259, startPoint y: 244, endPoint x: 233, endPoint y: 244, distance: 25.9
click at [233, 244] on input "currency" at bounding box center [308, 243] width 158 height 19
type input "********"
click at [368, 273] on div "Save" at bounding box center [361, 280] width 54 height 14
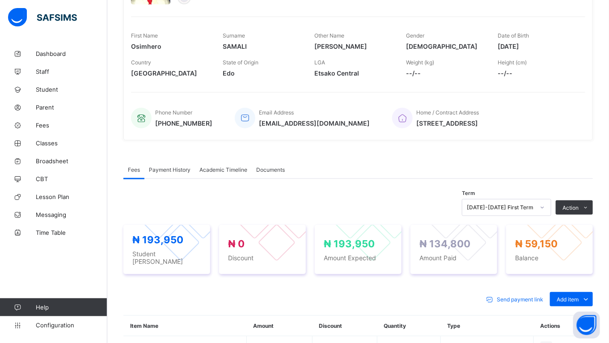
scroll to position [148, 0]
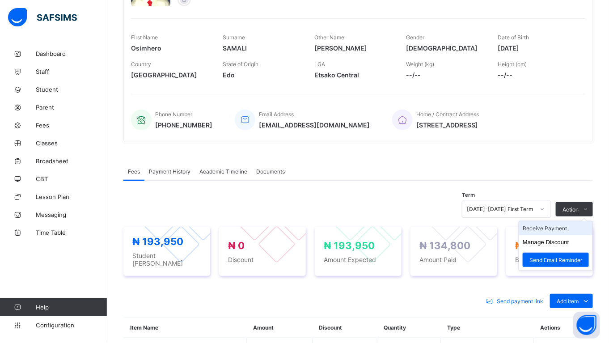
click at [558, 228] on li "Receive Payment" at bounding box center [555, 228] width 73 height 14
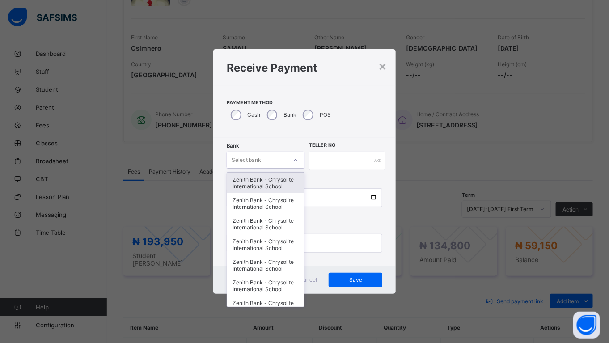
click at [279, 158] on div "Select bank" at bounding box center [257, 160] width 60 height 13
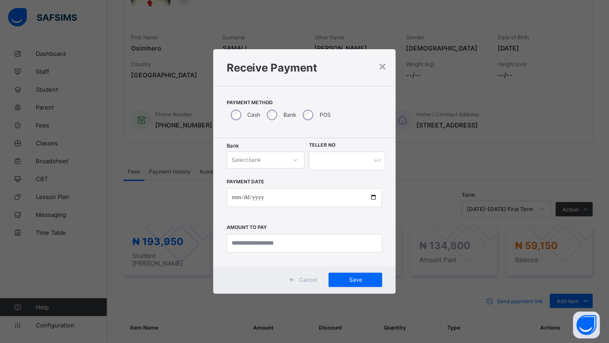
drag, startPoint x: 466, startPoint y: 137, endPoint x: 461, endPoint y: 139, distance: 5.8
click at [461, 139] on div "× Receive Payment Payment Method Cash Bank POS Bank Select bank Teller No Payme…" at bounding box center [304, 171] width 609 height 343
click at [387, 63] on div "×" at bounding box center [382, 65] width 8 height 15
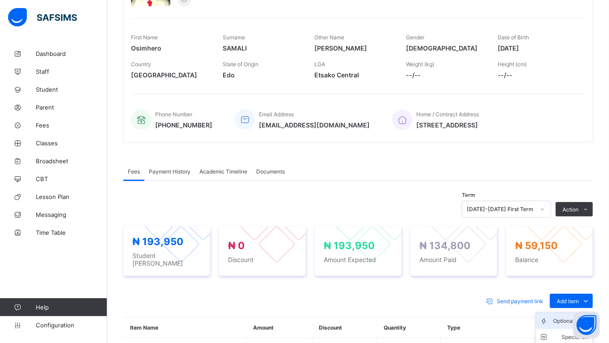
click at [561, 317] on div "Optional items" at bounding box center [571, 321] width 36 height 9
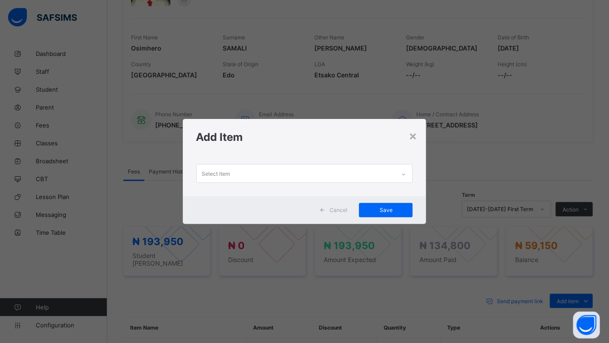
click at [239, 173] on div "Select item" at bounding box center [296, 173] width 199 height 17
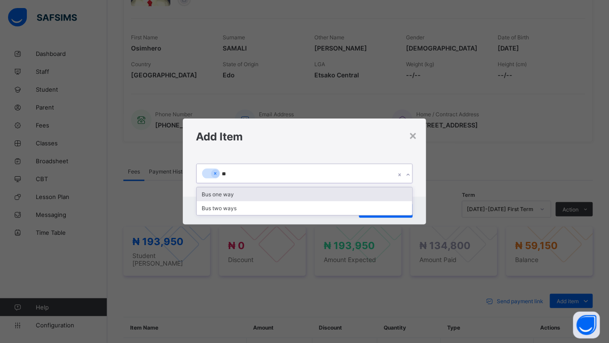
type input "***"
click at [217, 193] on div "Bus one way" at bounding box center [305, 194] width 216 height 14
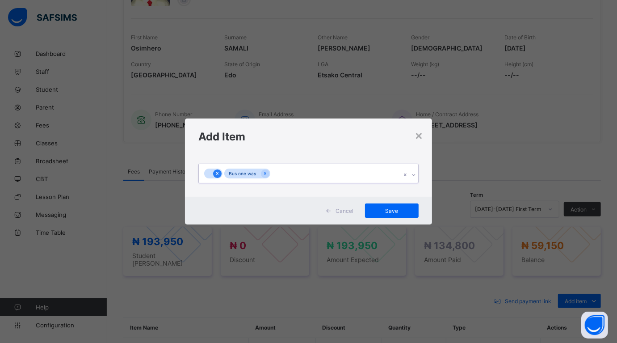
click at [217, 173] on icon at bounding box center [217, 173] width 5 height 6
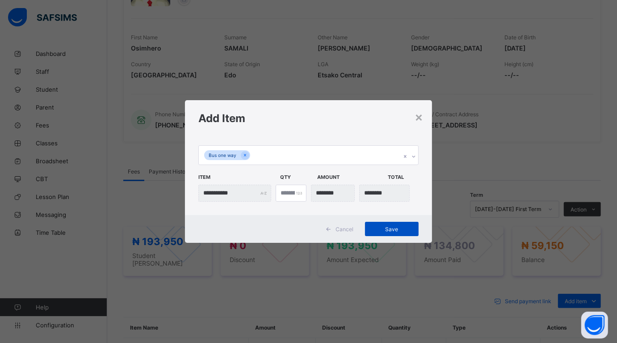
click at [389, 227] on span "Save" at bounding box center [392, 229] width 40 height 7
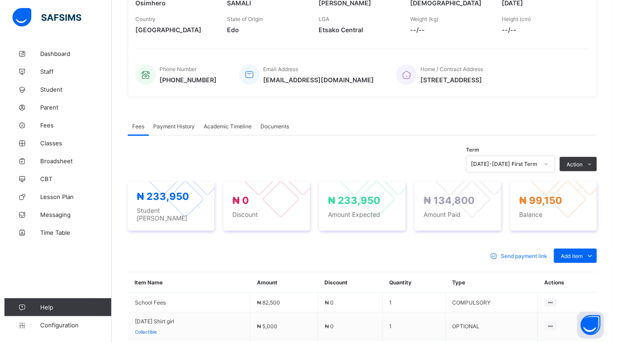
scroll to position [235, 0]
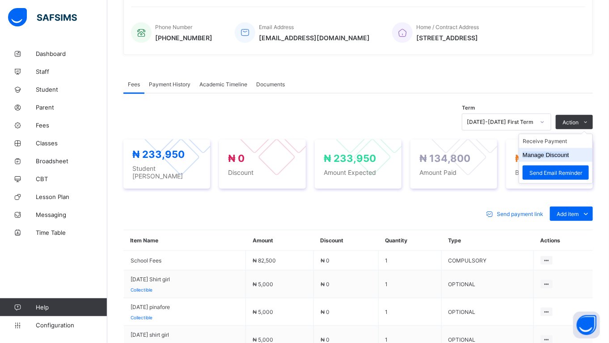
click at [559, 149] on li "Manage Discount" at bounding box center [555, 155] width 73 height 14
click at [549, 152] on button "Manage Discount" at bounding box center [546, 155] width 47 height 7
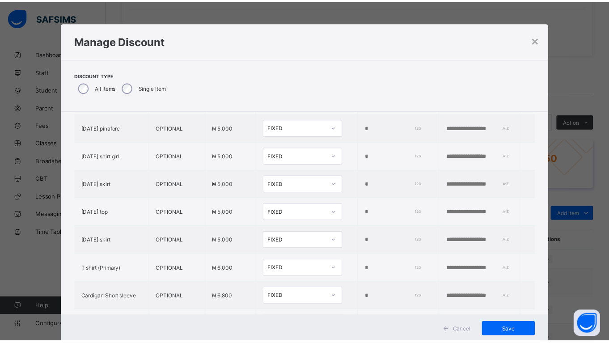
scroll to position [320, 0]
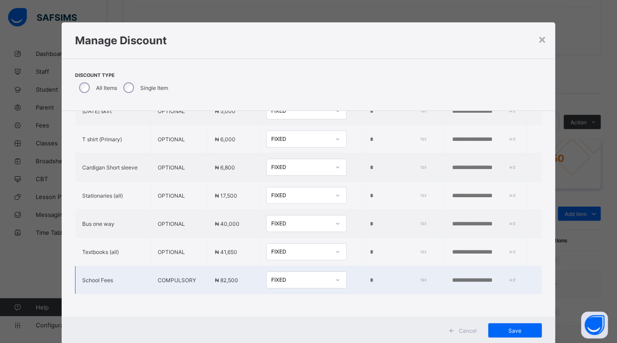
click at [369, 277] on input "*" at bounding box center [396, 280] width 55 height 7
type input "*****"
click at [459, 277] on input "text" at bounding box center [483, 280] width 62 height 7
type input "**********"
click at [508, 327] on div "Save" at bounding box center [516, 330] width 54 height 14
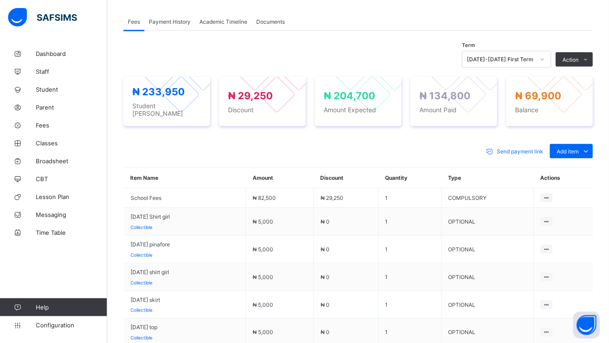
scroll to position [206, 0]
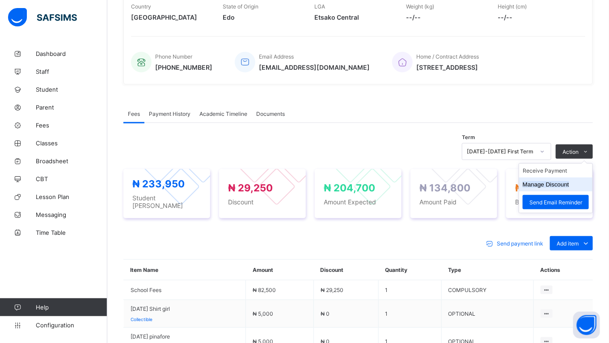
click at [551, 181] on button "Manage Discount" at bounding box center [546, 184] width 47 height 7
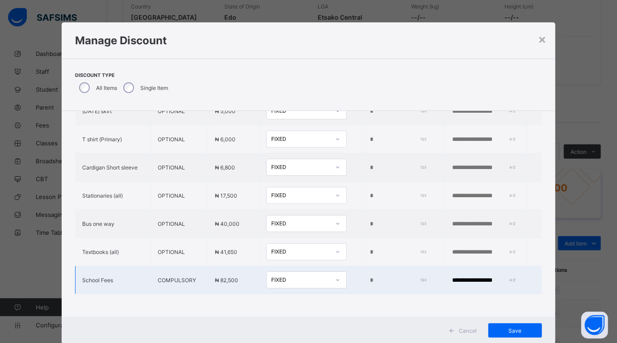
drag, startPoint x: 363, startPoint y: 271, endPoint x: 370, endPoint y: 269, distance: 7.8
click at [369, 277] on input "*****" at bounding box center [396, 280] width 55 height 7
type input "*"
type input "*****"
click at [515, 326] on div "Save" at bounding box center [516, 330] width 54 height 14
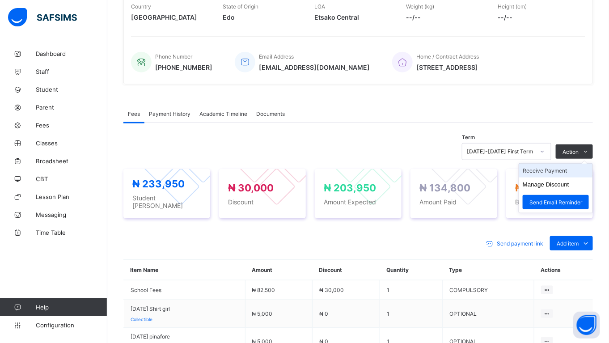
click at [560, 168] on li "Receive Payment" at bounding box center [555, 171] width 73 height 14
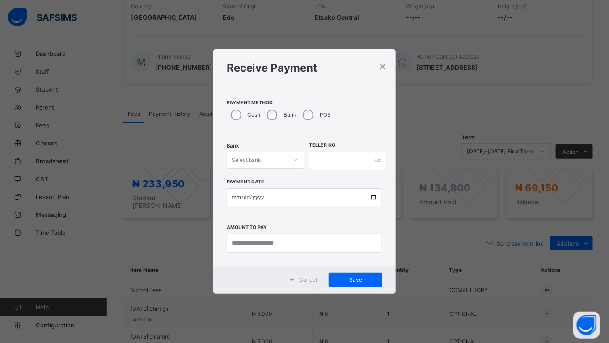
click at [291, 158] on div at bounding box center [295, 160] width 15 height 14
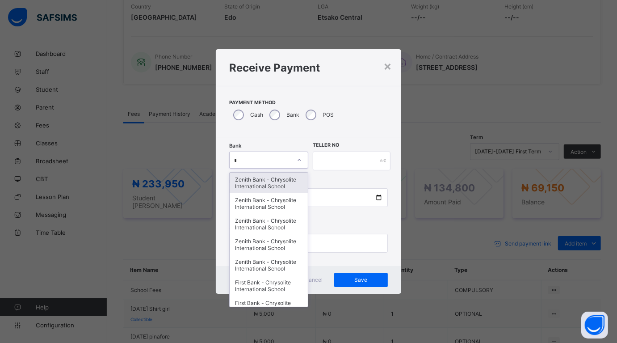
type input "**"
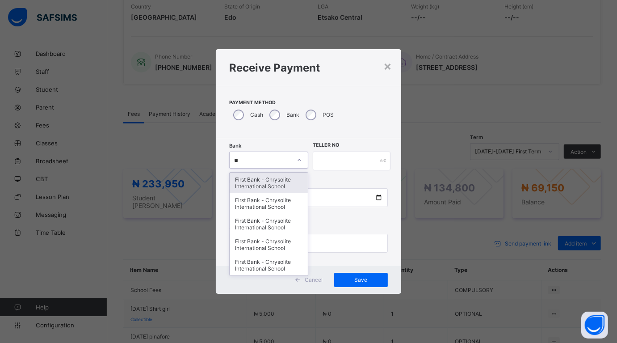
click at [266, 180] on div "First Bank - Chrysolite International School" at bounding box center [269, 183] width 78 height 21
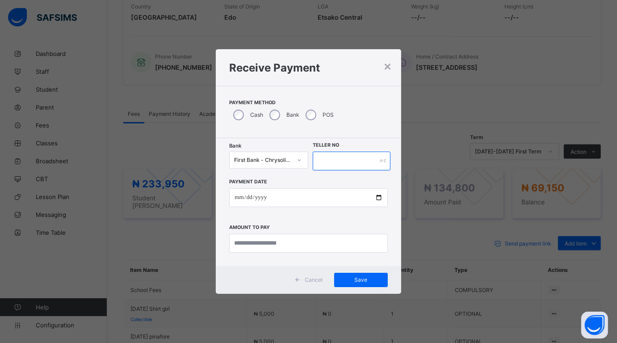
click at [326, 161] on input "text" at bounding box center [352, 161] width 78 height 19
type input "*****"
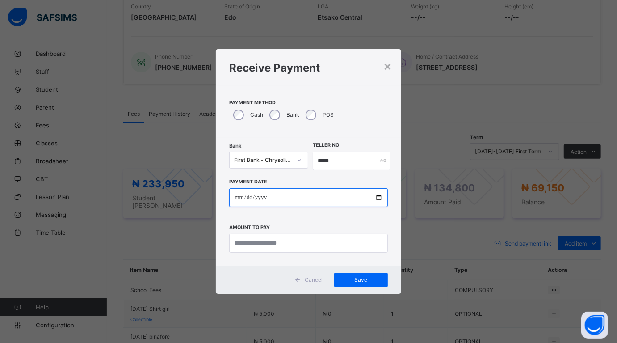
click at [378, 195] on input "date" at bounding box center [308, 197] width 158 height 19
type input "**********"
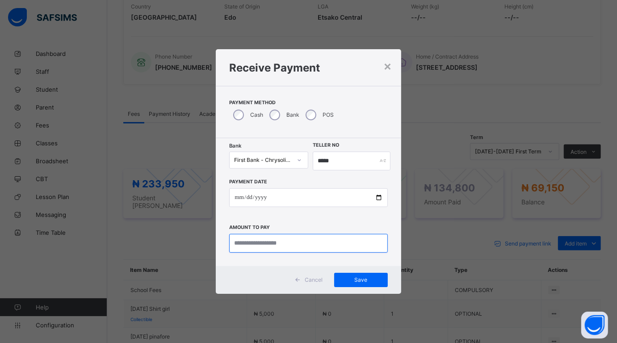
click at [250, 241] on input "currency" at bounding box center [308, 243] width 158 height 19
type input "********"
drag, startPoint x: 356, startPoint y: 280, endPoint x: 363, endPoint y: 274, distance: 8.9
click at [358, 279] on span "Save" at bounding box center [361, 279] width 40 height 7
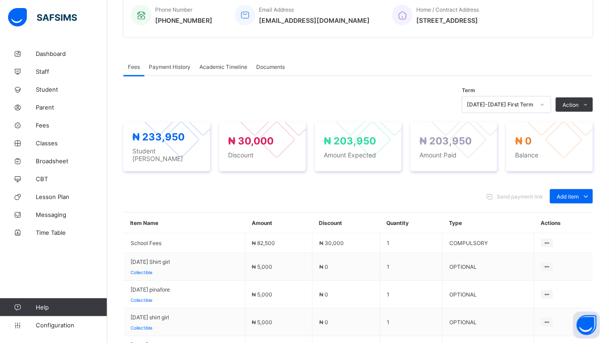
scroll to position [251, 0]
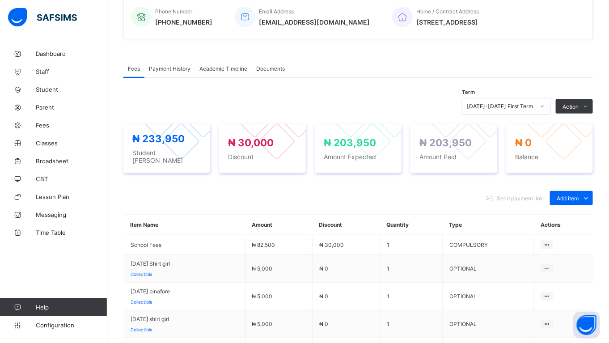
click at [161, 63] on div "Payment History" at bounding box center [169, 68] width 51 height 18
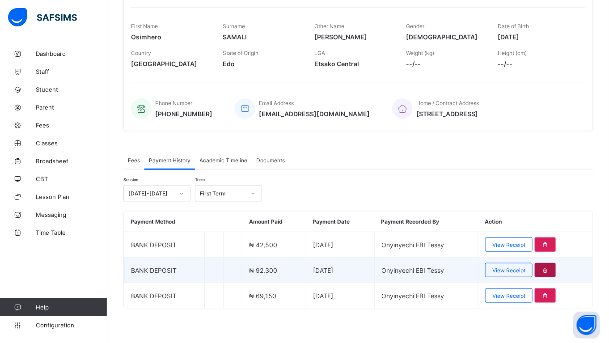
click at [549, 267] on icon at bounding box center [545, 270] width 8 height 7
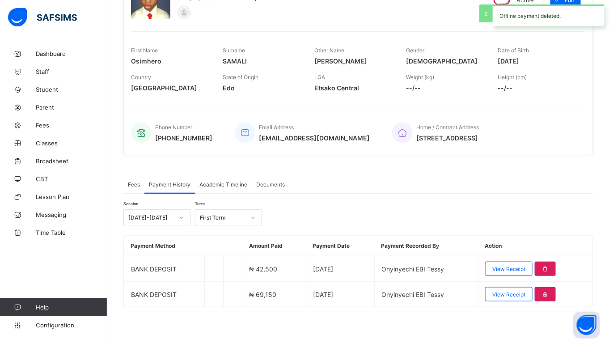
scroll to position [133, 0]
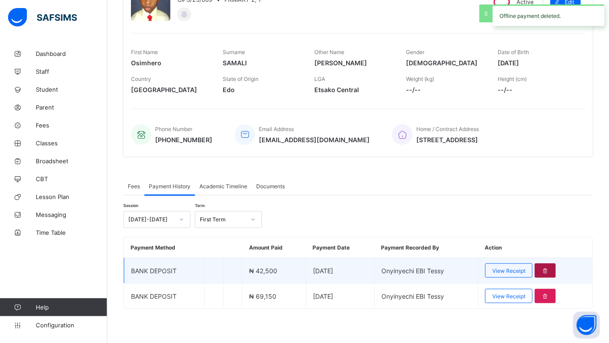
click at [549, 267] on icon at bounding box center [545, 270] width 8 height 7
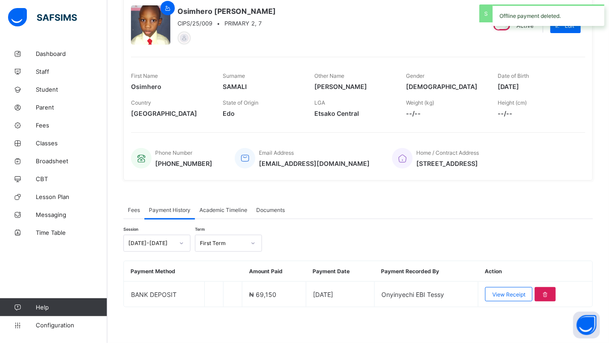
scroll to position [108, 0]
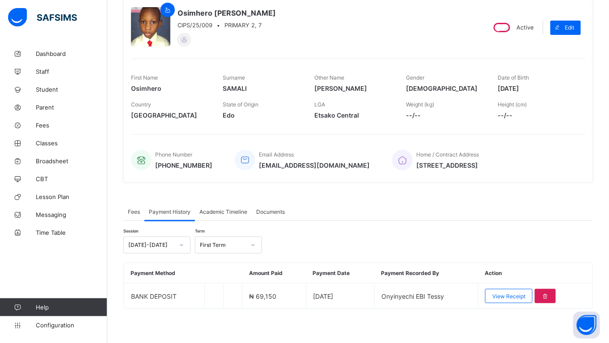
click at [131, 206] on div "Fees" at bounding box center [133, 212] width 21 height 18
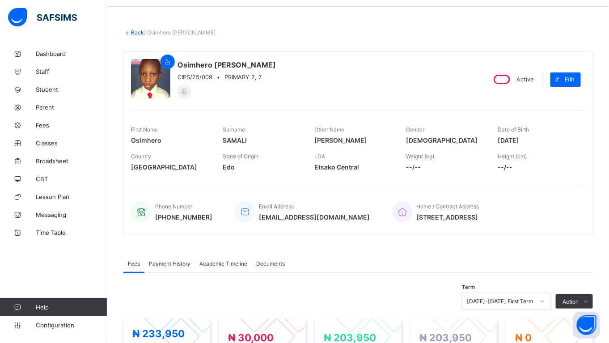
scroll to position [50, 0]
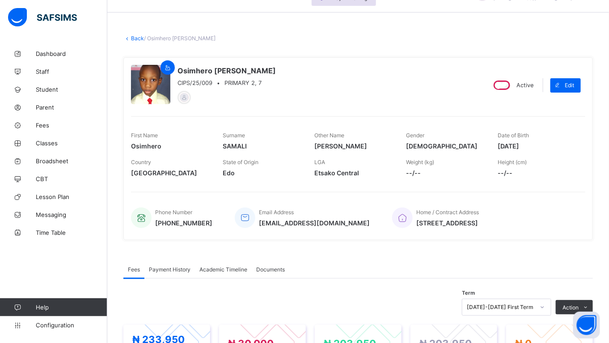
click at [135, 36] on link "Back" at bounding box center [137, 38] width 13 height 7
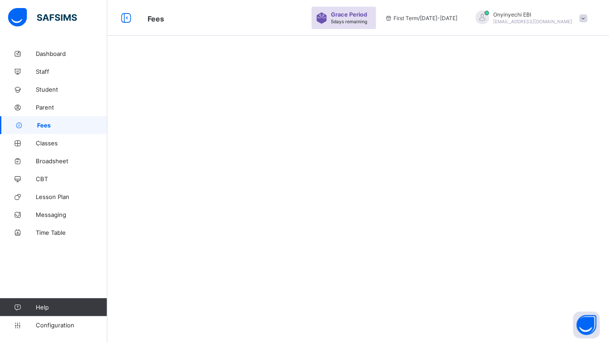
scroll to position [50, 0]
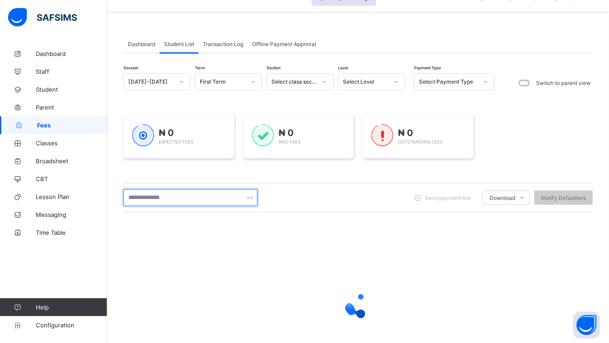
drag, startPoint x: 188, startPoint y: 194, endPoint x: 177, endPoint y: 197, distance: 12.2
click at [188, 194] on input "text" at bounding box center [190, 197] width 134 height 17
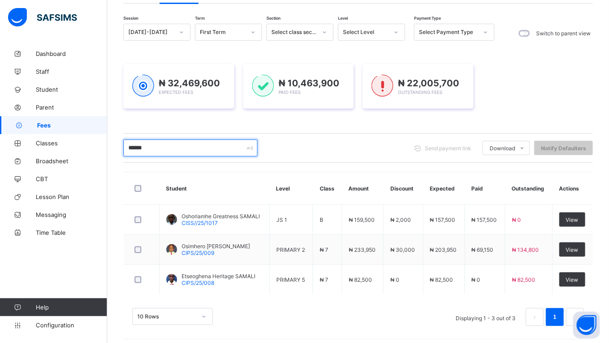
scroll to position [106, 0]
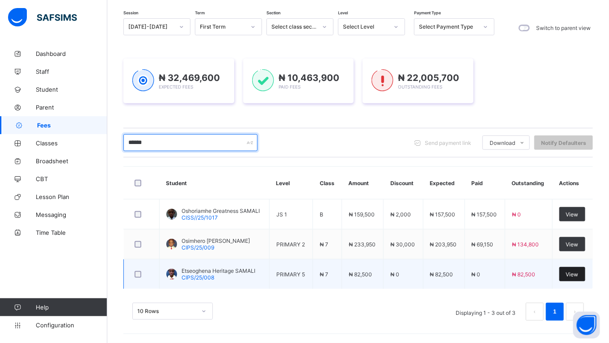
type input "******"
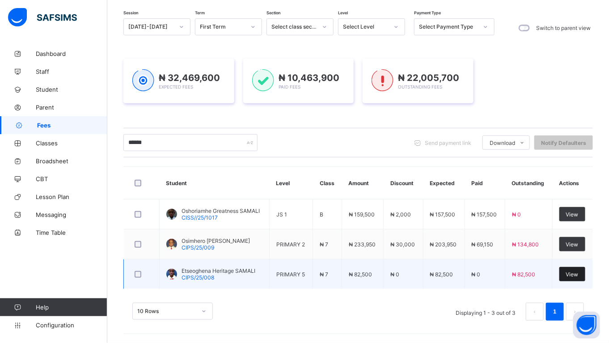
click at [579, 271] on span "View" at bounding box center [572, 274] width 13 height 7
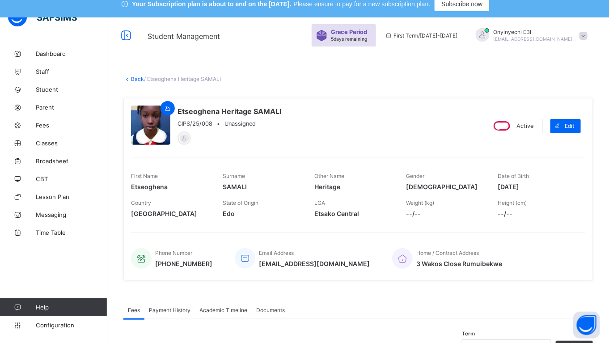
scroll to position [8, 0]
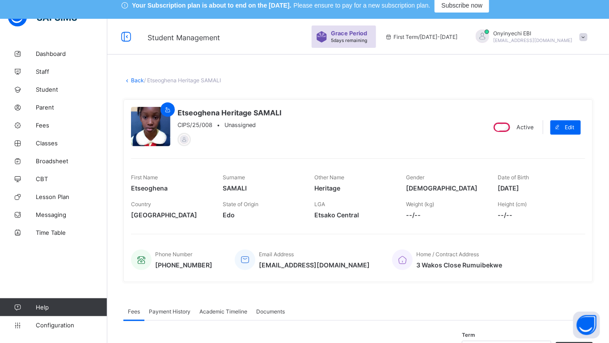
click at [134, 77] on link "Back" at bounding box center [137, 80] width 13 height 7
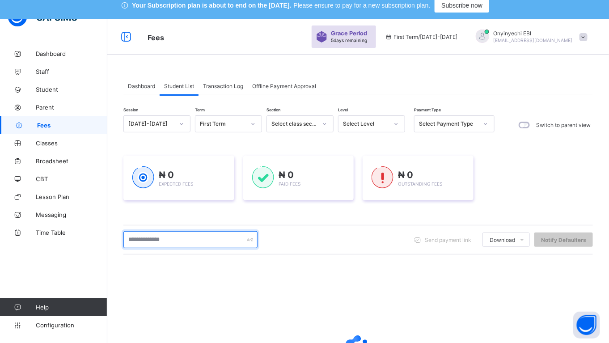
click at [158, 238] on input "text" at bounding box center [190, 239] width 134 height 17
type input "*"
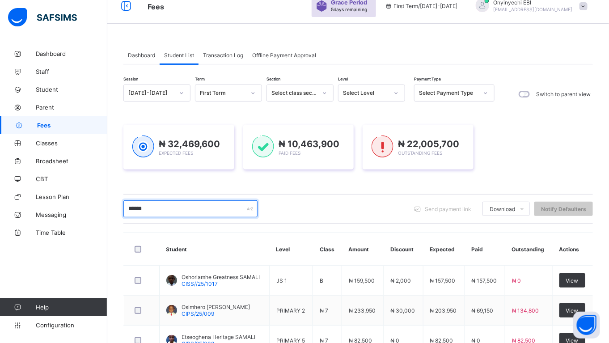
scroll to position [106, 0]
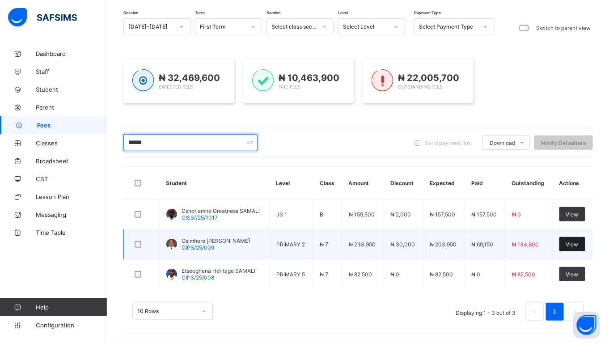
type input "******"
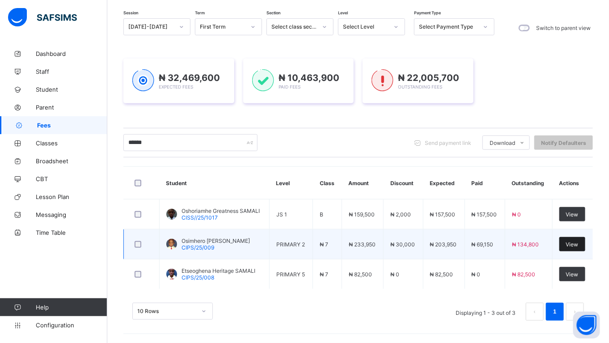
click at [572, 244] on div "View" at bounding box center [572, 244] width 26 height 14
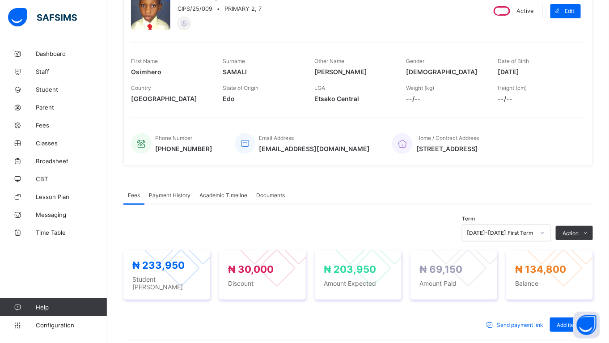
scroll to position [104, 0]
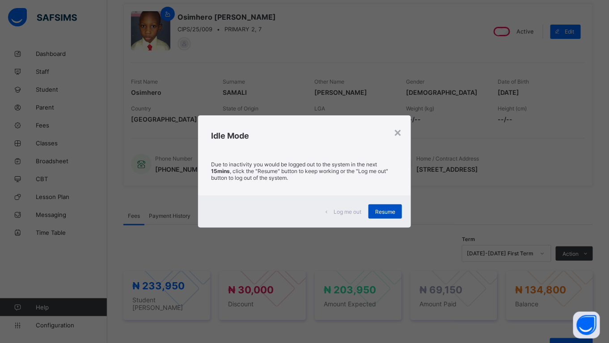
click at [380, 204] on div "Resume" at bounding box center [385, 211] width 34 height 14
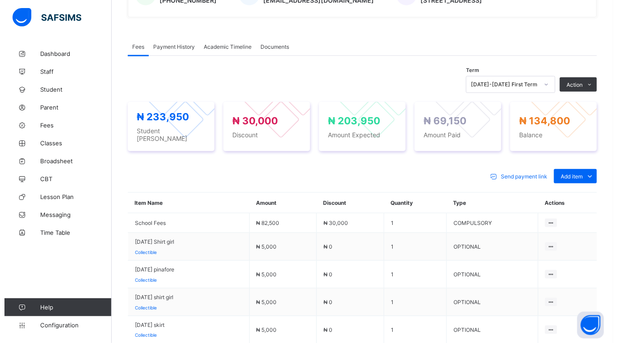
scroll to position [266, 0]
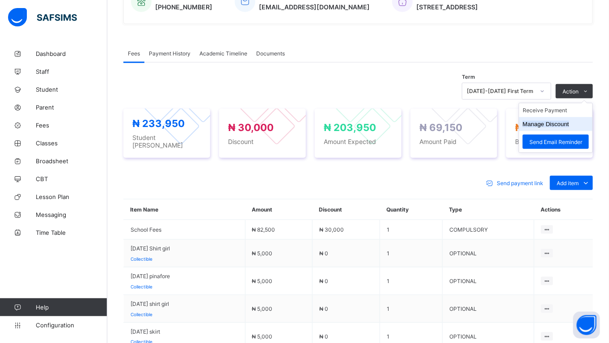
click at [548, 121] on button "Manage Discount" at bounding box center [546, 124] width 47 height 7
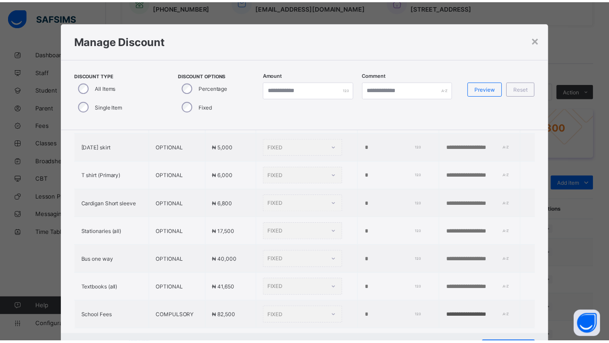
scroll to position [296, 0]
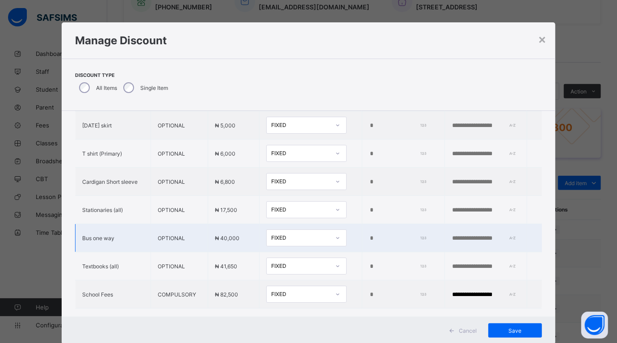
click at [369, 237] on input "*" at bounding box center [396, 238] width 55 height 7
type input "*****"
click at [369, 294] on input "*****" at bounding box center [396, 294] width 55 height 7
type input "*"
type input "*****"
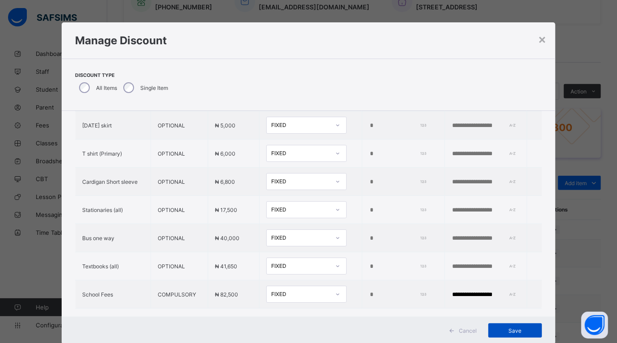
click at [508, 325] on div "Save" at bounding box center [516, 330] width 54 height 14
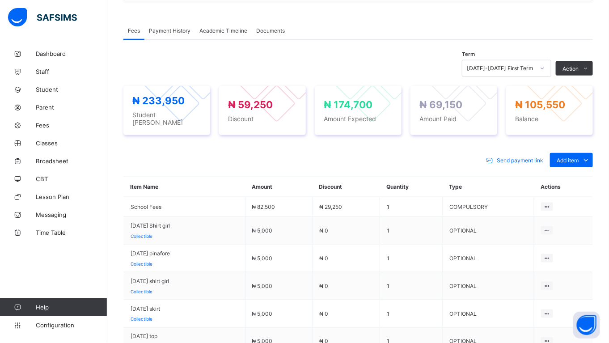
scroll to position [287, 0]
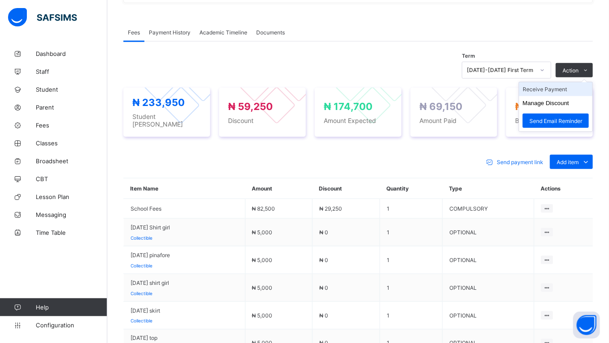
click at [543, 86] on li "Receive Payment" at bounding box center [555, 89] width 73 height 14
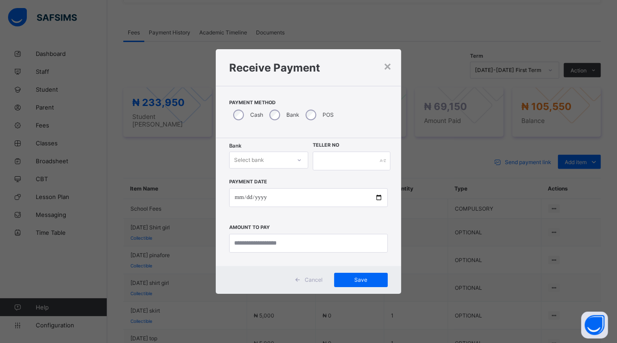
click at [296, 156] on div at bounding box center [299, 160] width 15 height 14
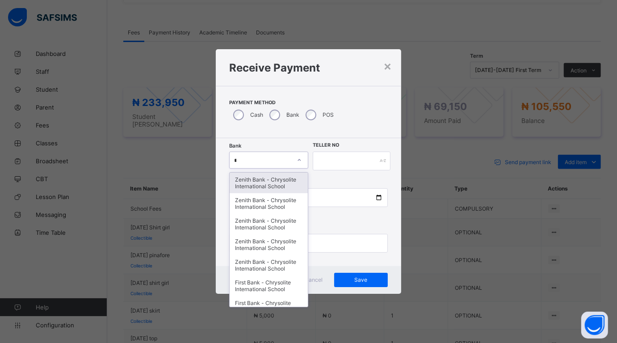
type input "**"
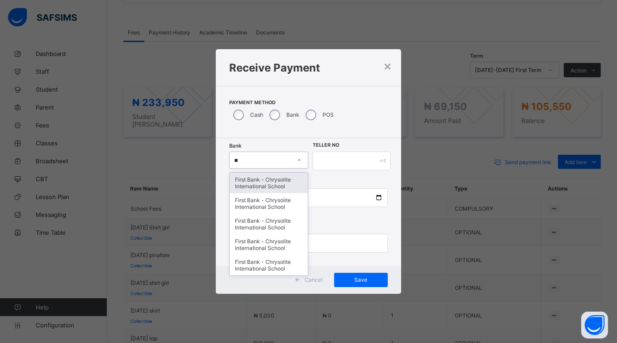
click at [272, 179] on div "First Bank - Chrysolite International School" at bounding box center [269, 183] width 78 height 21
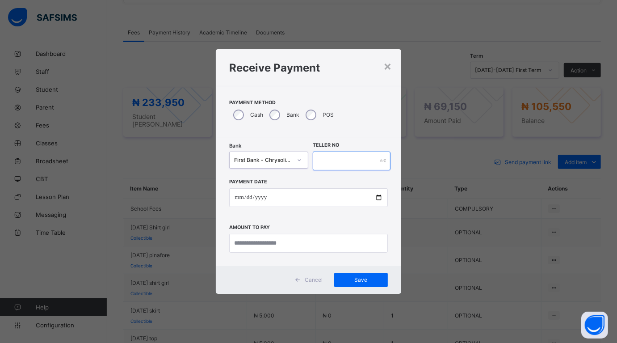
click at [328, 155] on input "text" at bounding box center [352, 161] width 78 height 19
type input "******"
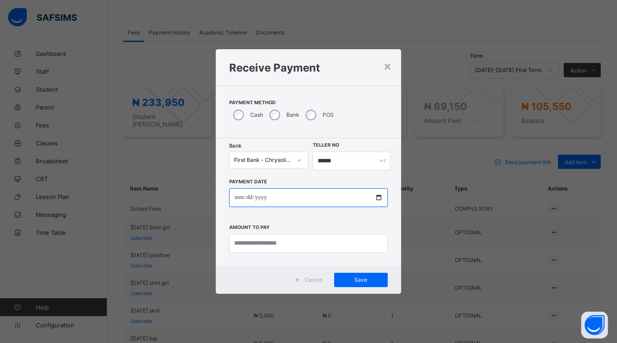
click at [380, 198] on input "date" at bounding box center [308, 197] width 158 height 19
type input "**********"
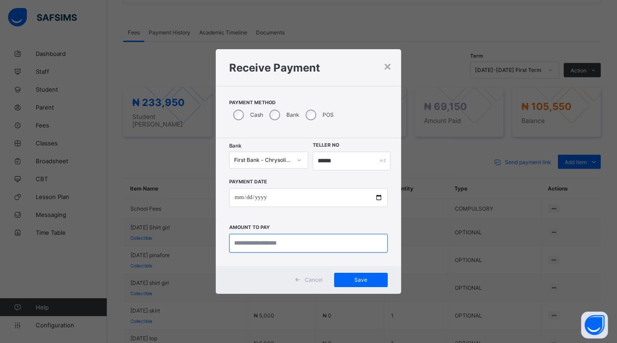
click at [255, 248] on input "currency" at bounding box center [308, 243] width 158 height 19
type input "*********"
click at [364, 276] on div "Save" at bounding box center [361, 280] width 54 height 14
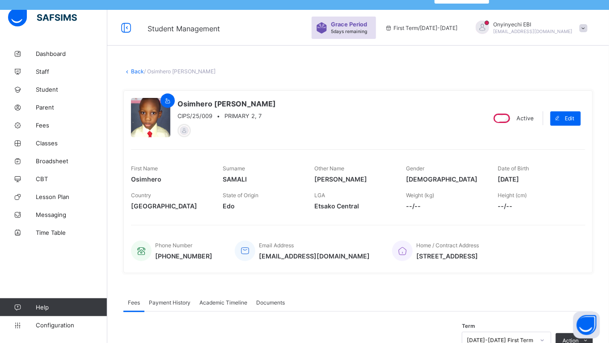
scroll to position [0, 0]
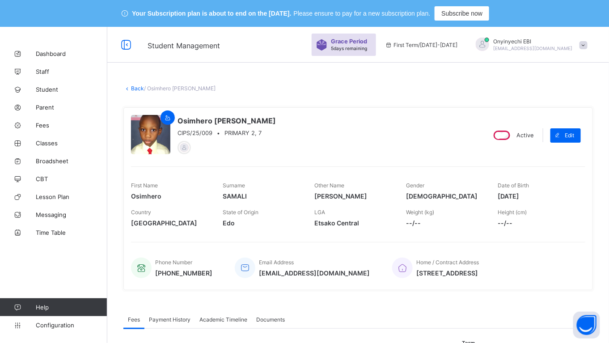
click at [133, 87] on link "Back" at bounding box center [137, 88] width 13 height 7
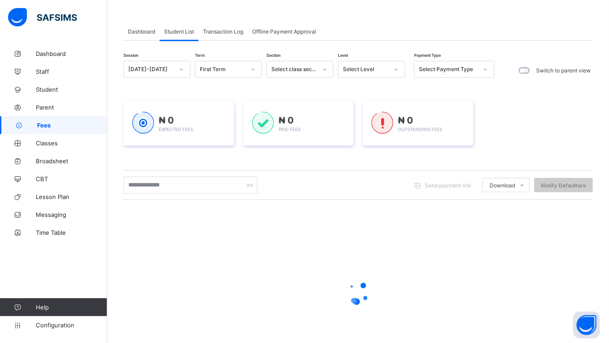
scroll to position [76, 0]
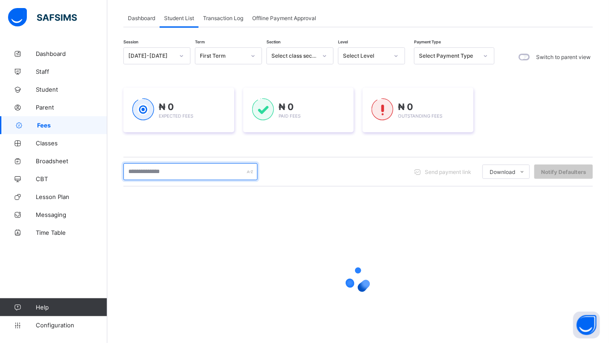
click at [177, 166] on input "text" at bounding box center [190, 171] width 134 height 17
type input "******"
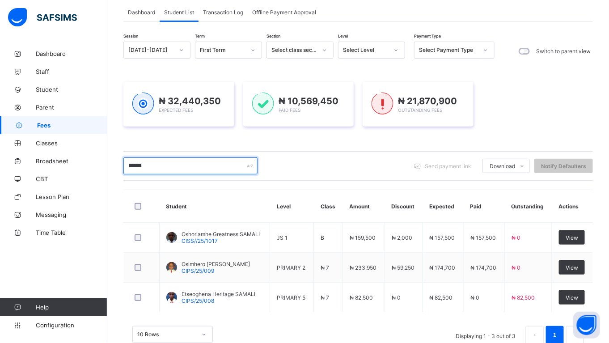
scroll to position [106, 0]
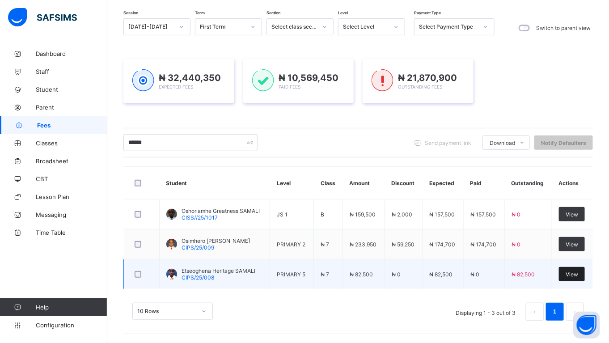
click at [577, 271] on span "View" at bounding box center [572, 274] width 13 height 7
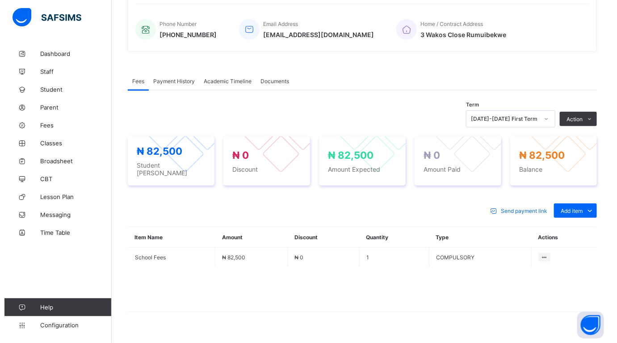
scroll to position [250, 0]
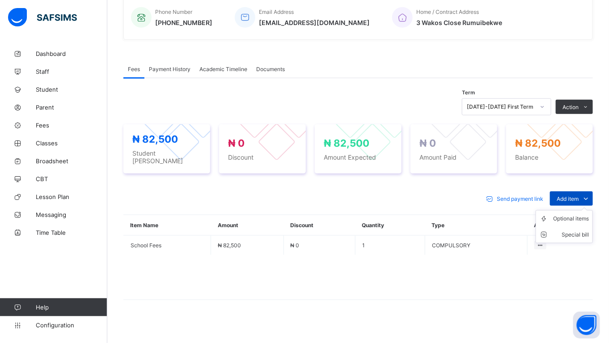
click at [571, 191] on div "Add item" at bounding box center [571, 198] width 43 height 14
drag, startPoint x: 565, startPoint y: 211, endPoint x: 559, endPoint y: 211, distance: 5.8
click at [0, 0] on div "Optional items" at bounding box center [0, 0] width 0 height 0
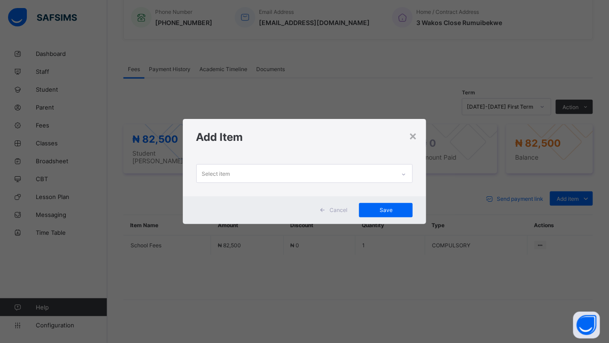
click at [217, 175] on div "Select item" at bounding box center [216, 173] width 28 height 17
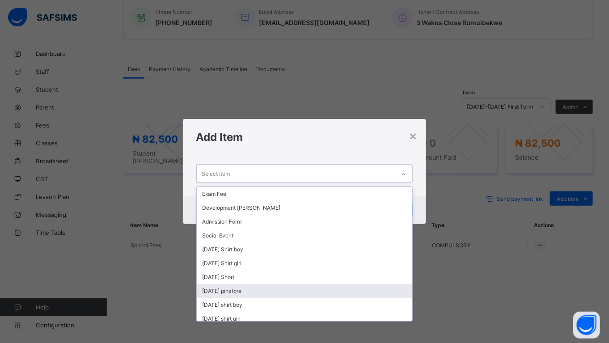
click at [237, 288] on div "[DATE] pinafore" at bounding box center [305, 291] width 216 height 14
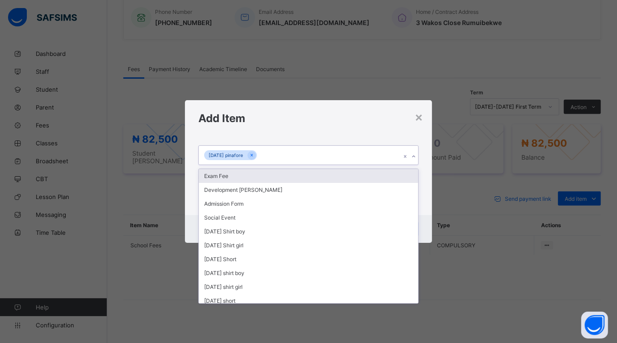
click at [263, 156] on div "[DATE] pinafore" at bounding box center [300, 155] width 202 height 19
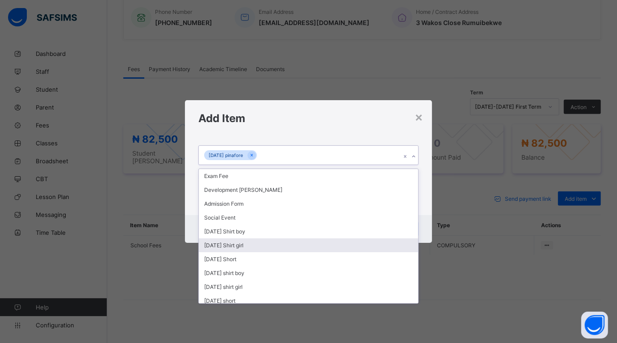
click at [247, 244] on div "[DATE] Shirt girl" at bounding box center [308, 245] width 219 height 14
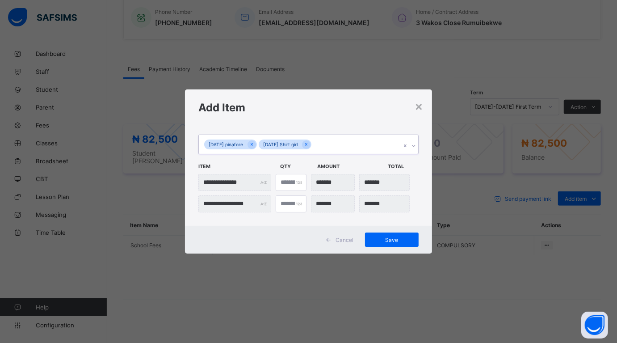
click at [320, 139] on div "Monday pinafore Monday Shirt girl" at bounding box center [300, 144] width 202 height 19
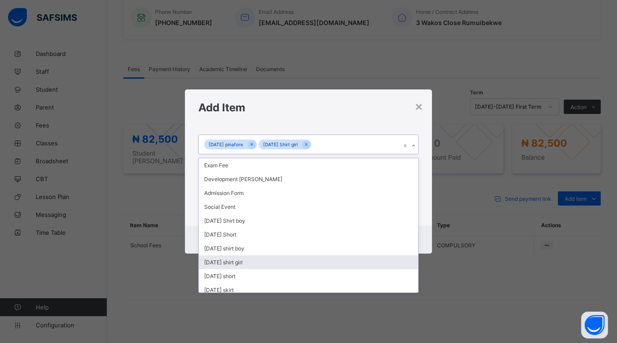
click at [244, 262] on div "[DATE] shirt girl" at bounding box center [308, 262] width 219 height 14
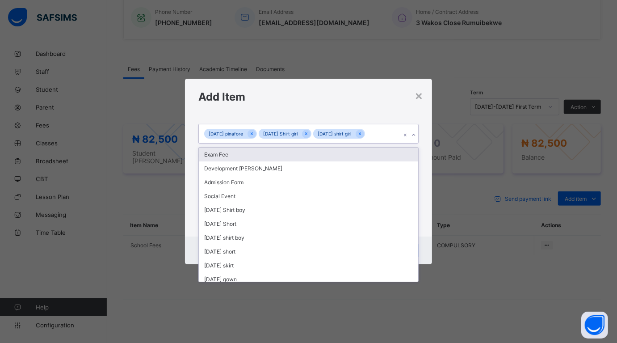
click at [368, 131] on input "text" at bounding box center [367, 134] width 1 height 6
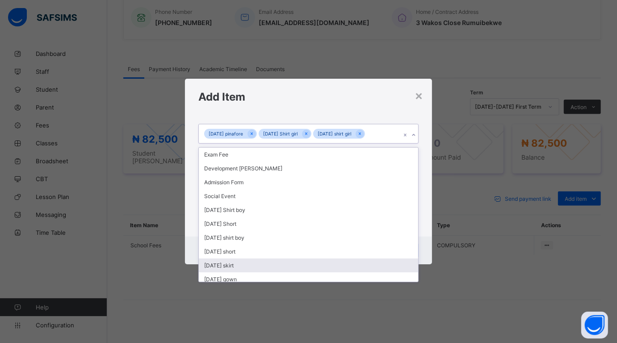
click at [307, 261] on div "[DATE] skirt" at bounding box center [308, 265] width 219 height 14
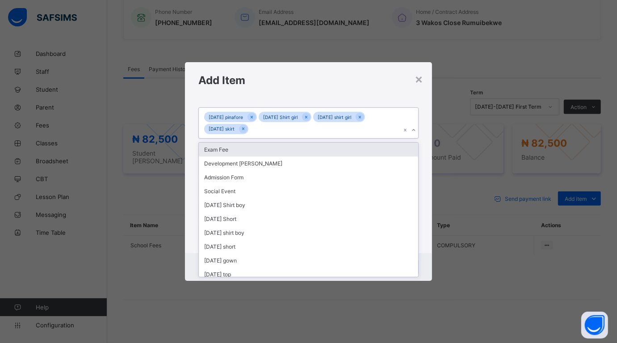
click at [251, 127] on input "text" at bounding box center [250, 130] width 1 height 6
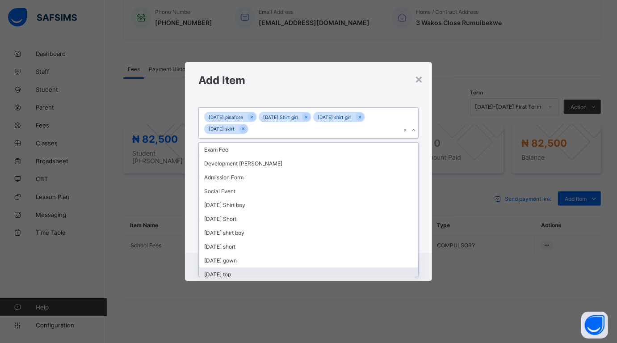
click at [240, 267] on div "[DATE] top" at bounding box center [308, 274] width 219 height 14
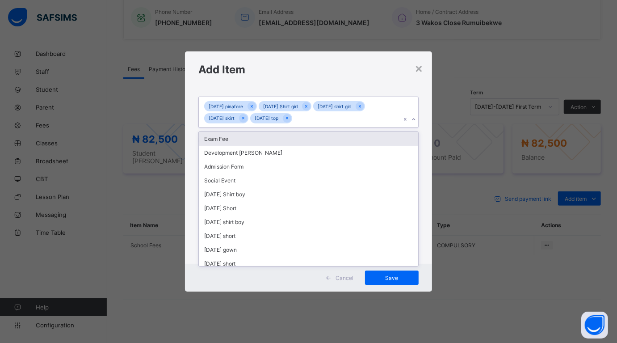
click at [311, 119] on div "Monday pinafore Monday Shirt girl Tuesday shirt girl Tuesday skirt Wednesday top" at bounding box center [300, 112] width 202 height 31
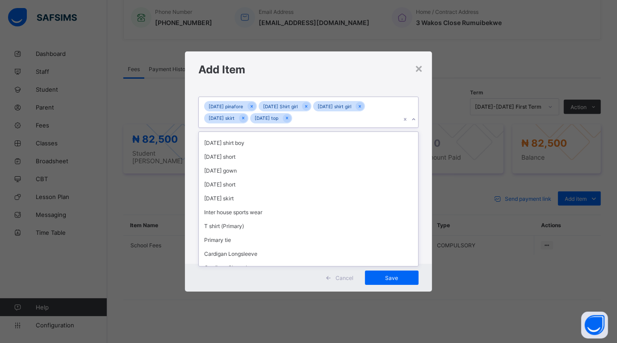
scroll to position [101, 0]
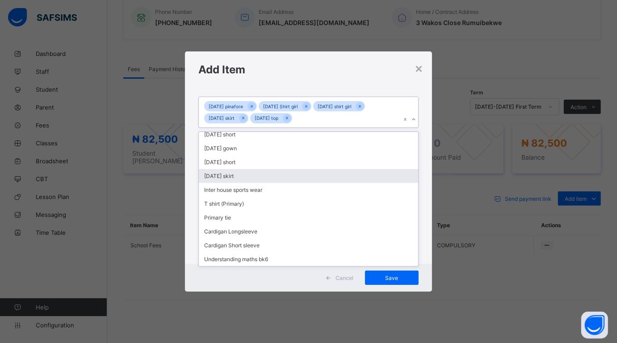
click at [236, 170] on div "[DATE] skirt" at bounding box center [308, 176] width 219 height 14
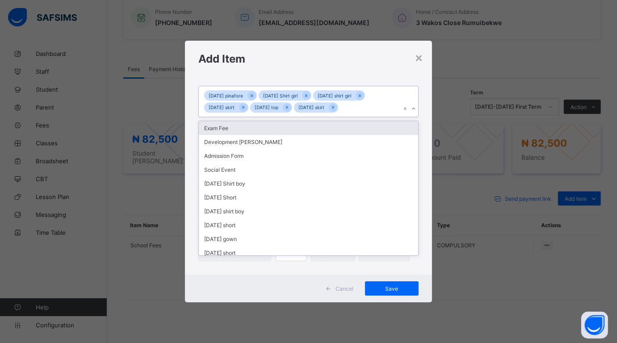
click at [361, 104] on div "Monday pinafore Monday Shirt girl Tuesday shirt girl Tuesday skirt Wednesday to…" at bounding box center [300, 101] width 202 height 31
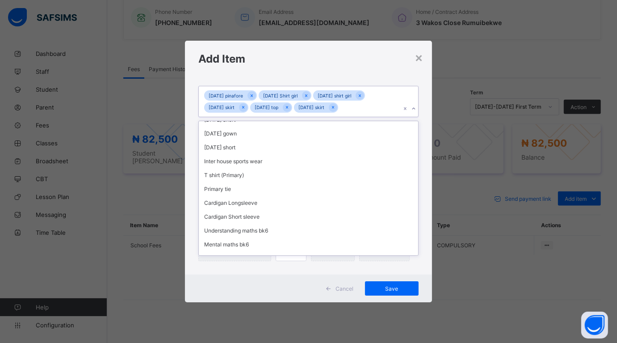
scroll to position [108, 0]
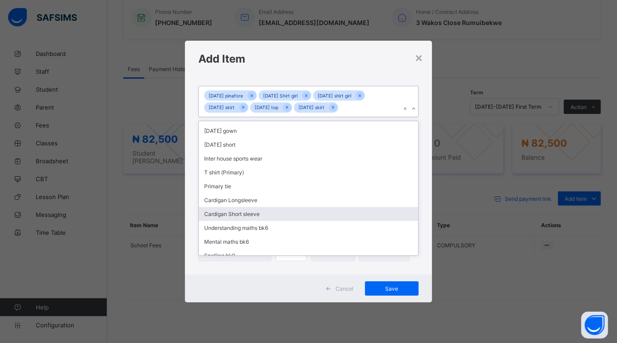
click at [255, 209] on div "Cardigan Short sleeve" at bounding box center [308, 214] width 219 height 14
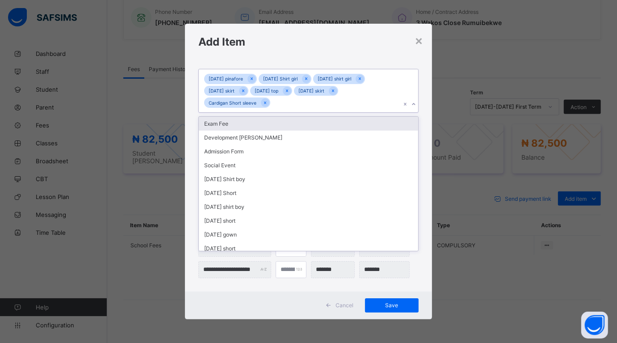
click at [273, 101] on div "Monday pinafore Monday Shirt girl Tuesday shirt girl Tuesday skirt Wednesday to…" at bounding box center [300, 90] width 202 height 43
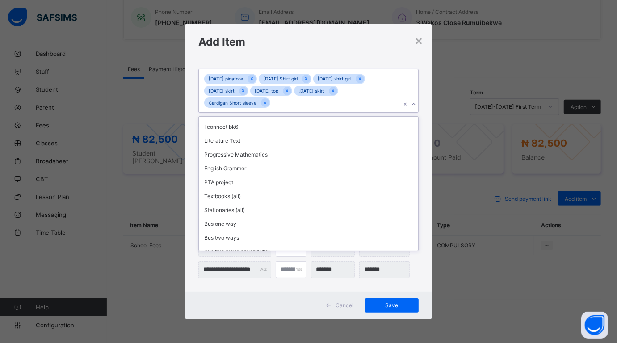
scroll to position [321, 0]
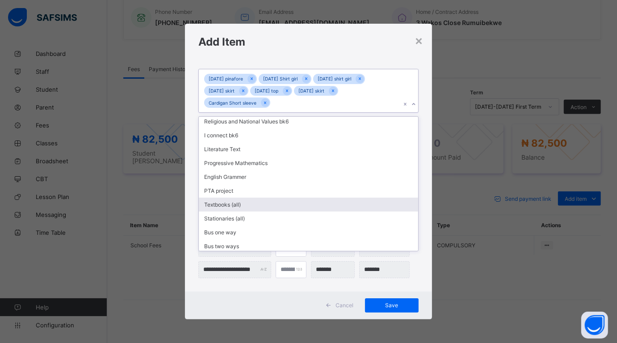
click at [256, 198] on div "Textbooks (all)" at bounding box center [308, 205] width 219 height 14
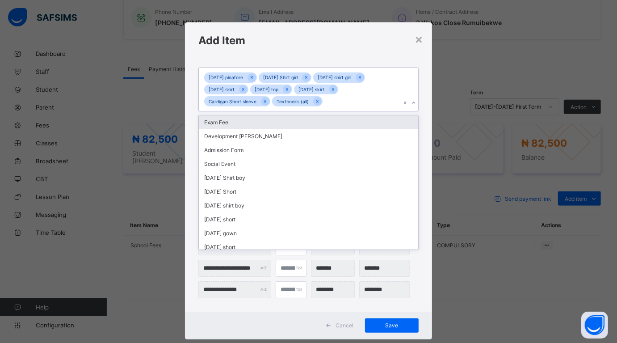
drag, startPoint x: 322, startPoint y: 100, endPoint x: 322, endPoint y: 106, distance: 6.7
click at [325, 101] on input "text" at bounding box center [325, 102] width 1 height 6
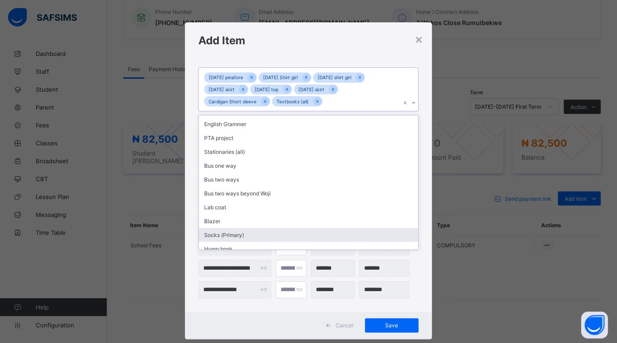
scroll to position [365, 0]
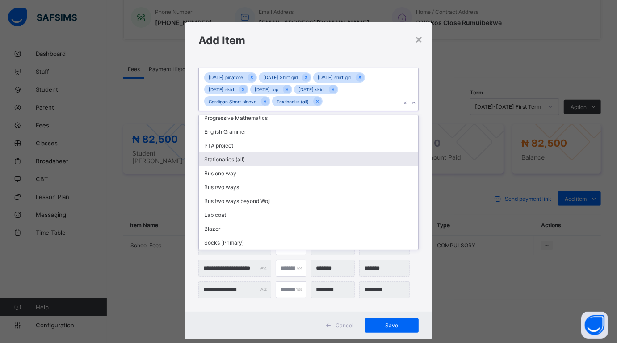
click at [282, 152] on div "Stationaries (all)" at bounding box center [308, 159] width 219 height 14
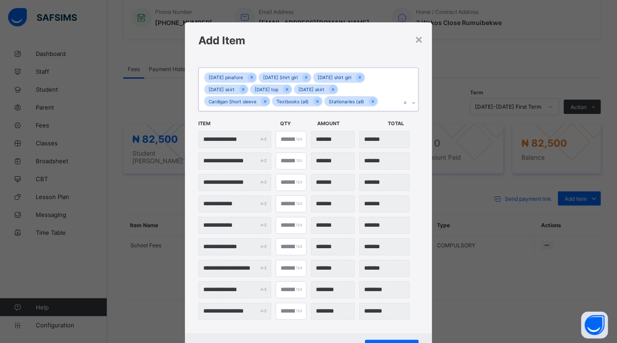
click at [380, 99] on input "text" at bounding box center [380, 102] width 1 height 6
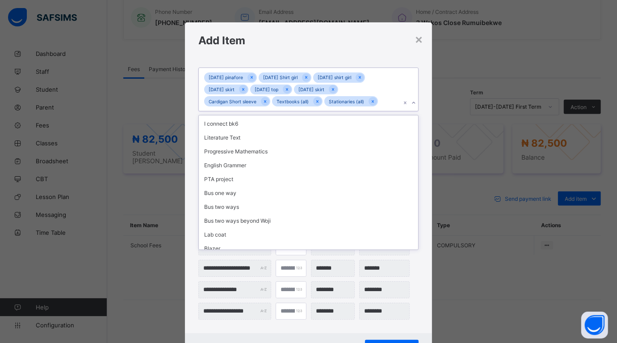
scroll to position [362, 0]
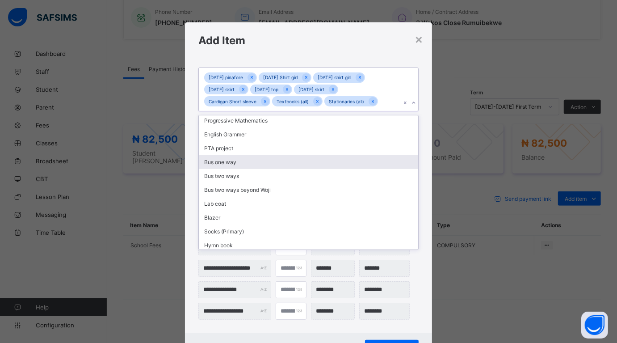
click at [347, 155] on div "Bus one way" at bounding box center [308, 162] width 219 height 14
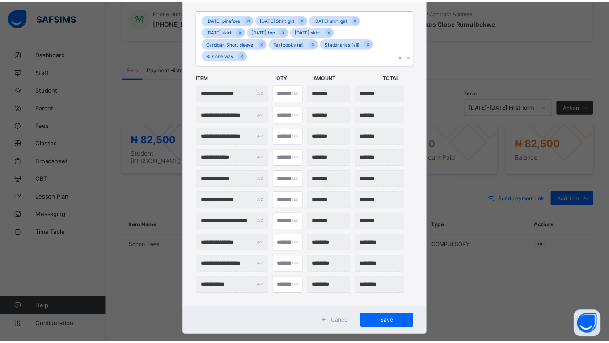
scroll to position [74, 0]
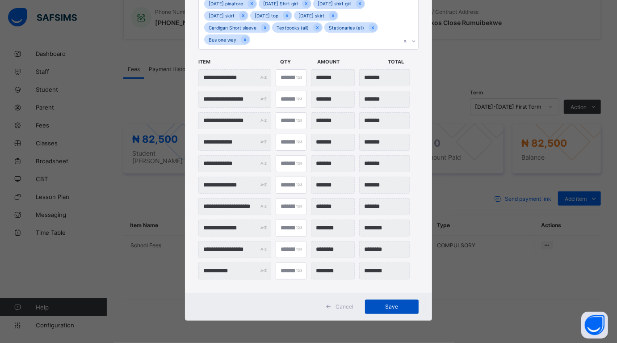
click at [385, 305] on span "Save" at bounding box center [392, 306] width 40 height 7
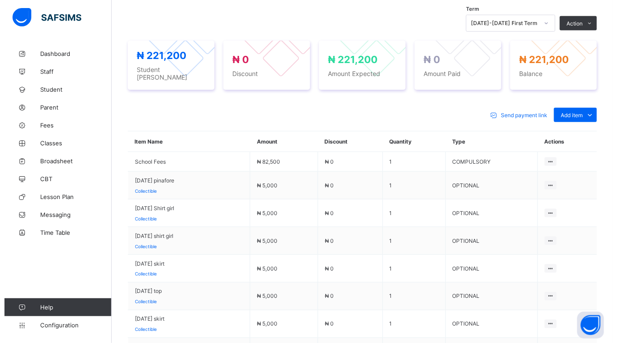
scroll to position [330, 0]
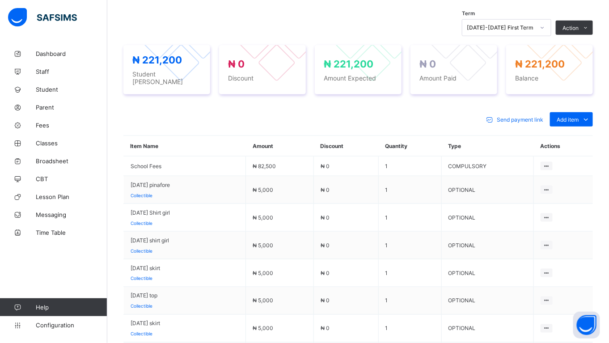
drag, startPoint x: 584, startPoint y: 131, endPoint x: 560, endPoint y: 131, distance: 23.3
click at [0, 0] on div "Optional items" at bounding box center [0, 0] width 0 height 0
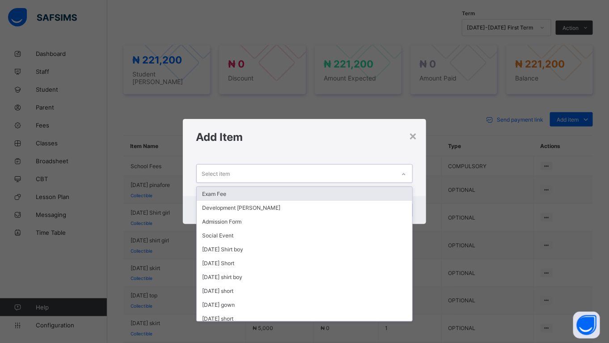
click at [220, 171] on div "Select item" at bounding box center [216, 173] width 28 height 17
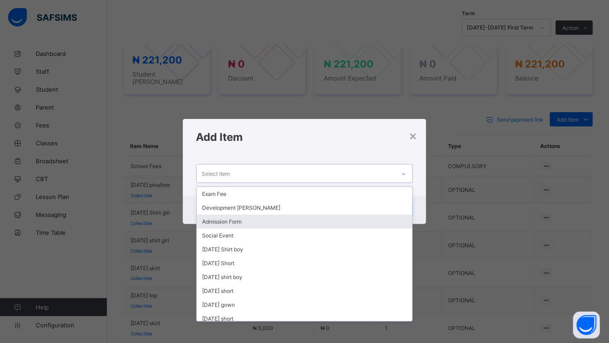
click at [224, 220] on div "Admission Form" at bounding box center [305, 222] width 216 height 14
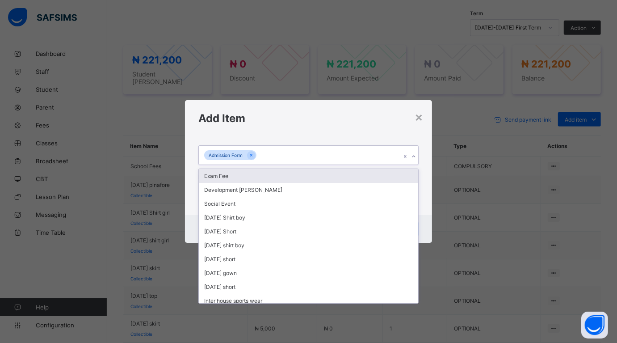
click at [267, 151] on div "Admission Form" at bounding box center [300, 155] width 202 height 19
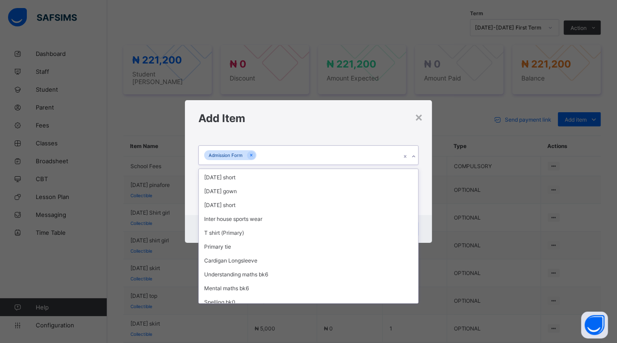
scroll to position [84, 0]
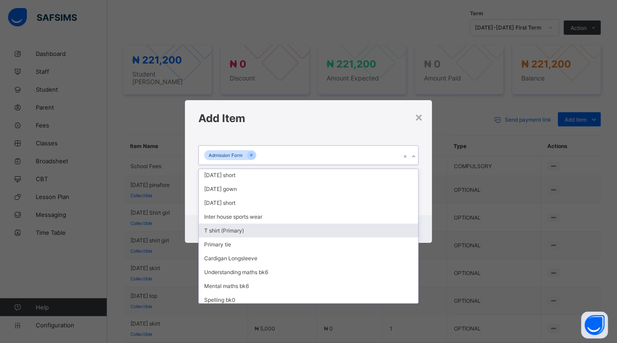
click at [266, 226] on div "T shirt (Primary)" at bounding box center [308, 231] width 219 height 14
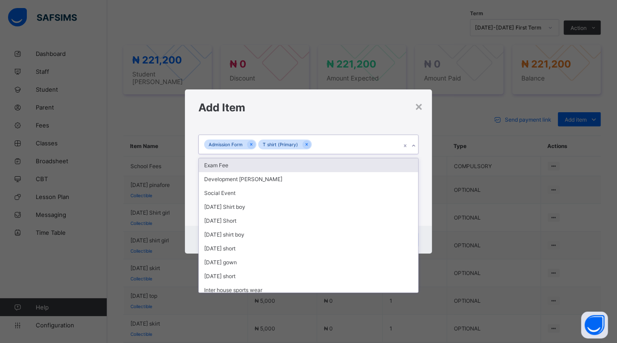
click at [315, 139] on div "Admission Form T shirt (Primary)" at bounding box center [300, 144] width 202 height 19
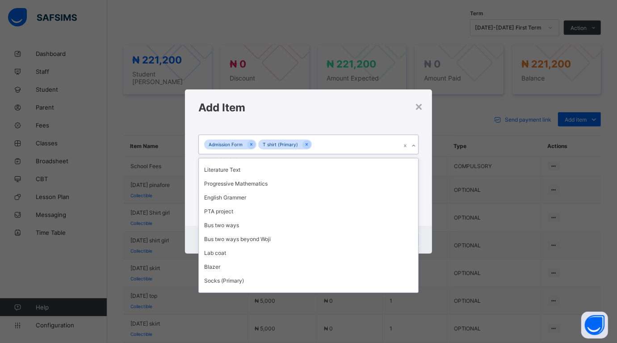
scroll to position [322, 0]
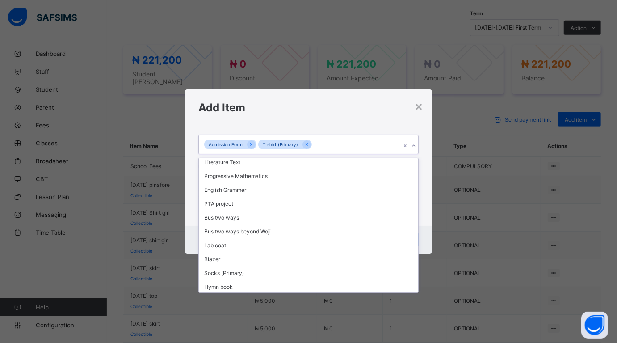
click at [230, 294] on div "PTA Levy" at bounding box center [308, 301] width 219 height 14
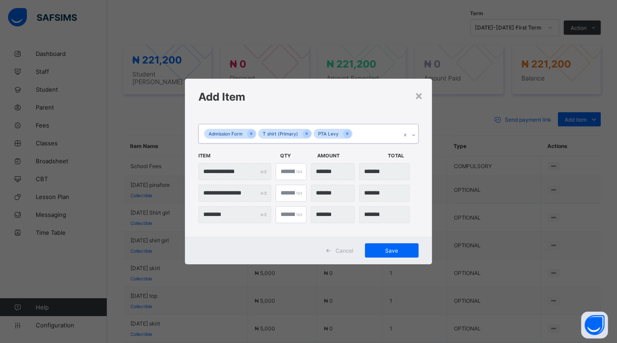
click at [357, 129] on div "Admission Form T shirt (Primary) PTA Levy" at bounding box center [300, 133] width 202 height 19
click at [355, 129] on div "Admission Form T shirt (Primary) PTA Levy" at bounding box center [300, 133] width 202 height 19
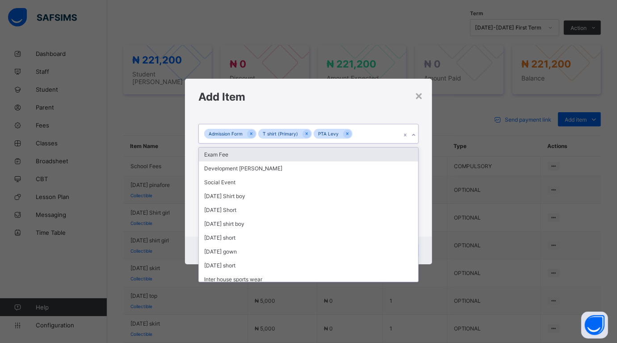
click at [355, 131] on input "text" at bounding box center [355, 134] width 1 height 6
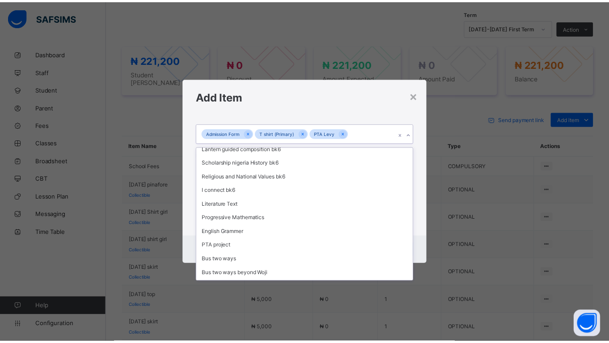
scroll to position [309, 0]
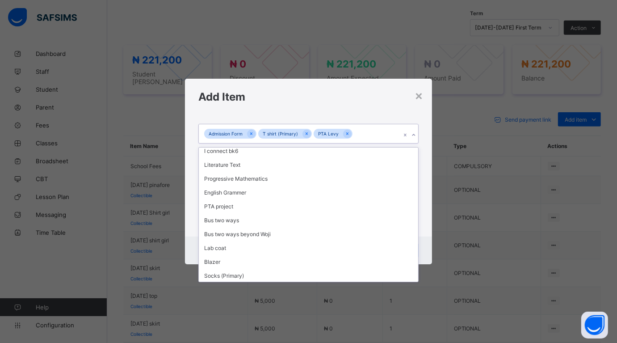
click at [234, 283] on div "Hymn book" at bounding box center [308, 290] width 219 height 14
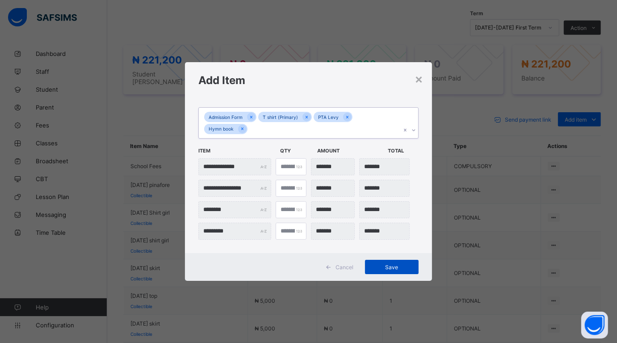
click at [383, 263] on div "Save" at bounding box center [392, 267] width 54 height 14
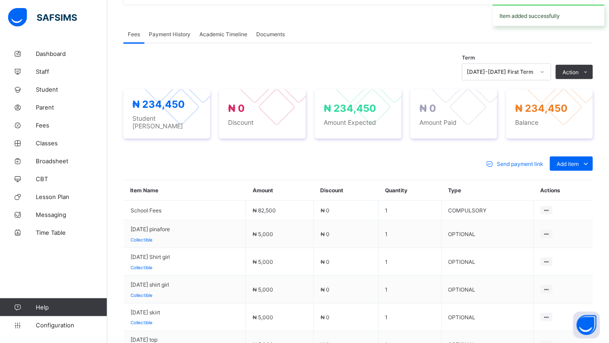
scroll to position [330, 0]
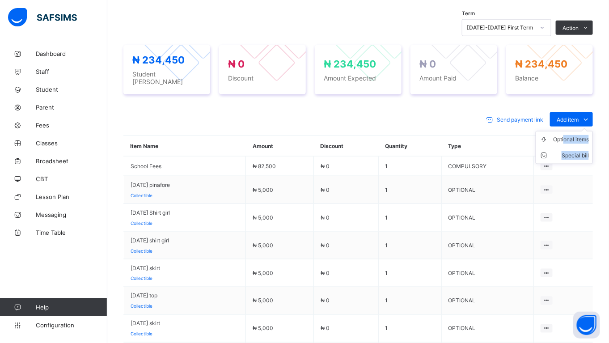
click at [571, 131] on ul "Optional items Special bill" at bounding box center [564, 147] width 57 height 33
click at [572, 131] on ul "Optional items Special bill" at bounding box center [564, 147] width 57 height 33
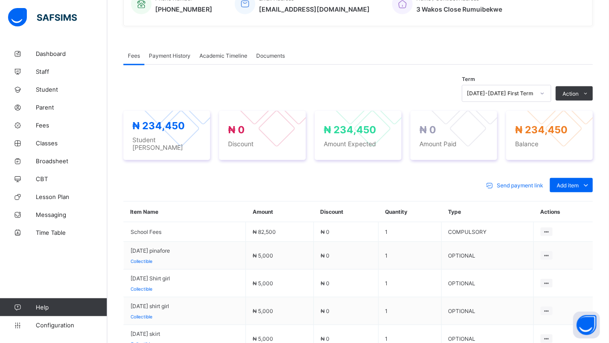
scroll to position [262, 0]
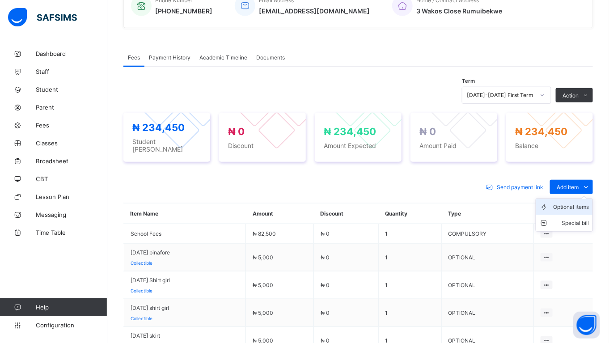
click at [562, 203] on div "Optional items" at bounding box center [571, 207] width 36 height 9
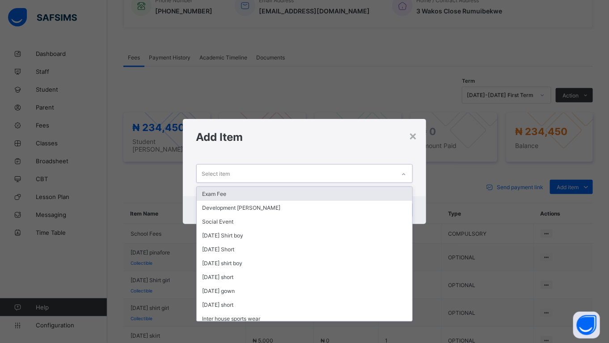
click at [260, 171] on div "Select item" at bounding box center [296, 173] width 199 height 17
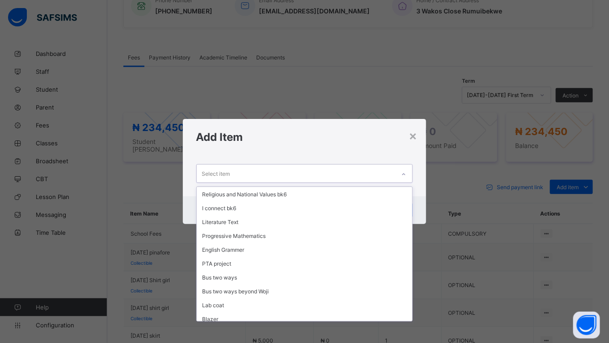
scroll to position [295, 0]
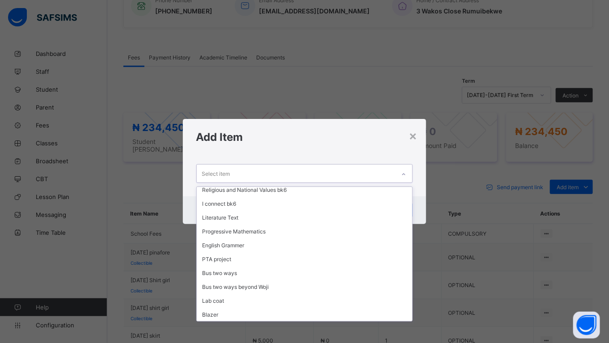
click at [283, 321] on div "Socks (Primary)" at bounding box center [305, 328] width 216 height 14
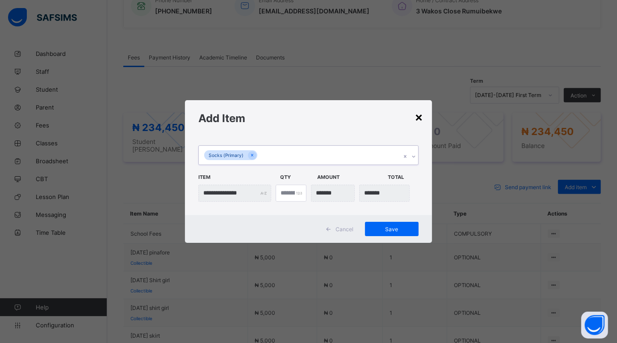
click at [419, 119] on div "×" at bounding box center [419, 116] width 8 height 15
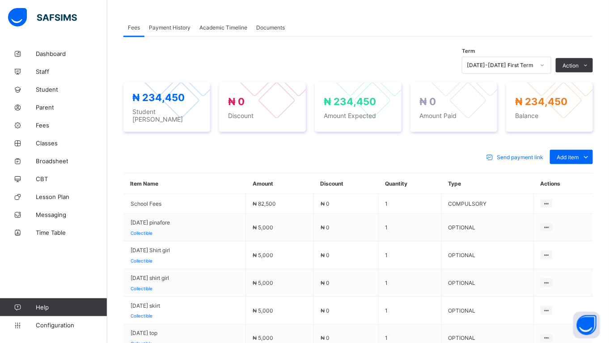
scroll to position [277, 0]
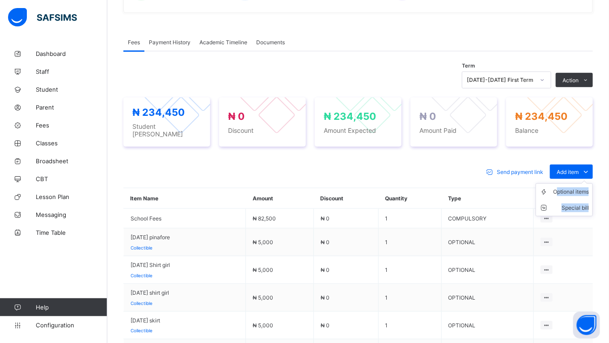
click at [565, 183] on ul "Optional items Special bill" at bounding box center [564, 199] width 57 height 33
click at [0, 0] on div "Optional items" at bounding box center [0, 0] width 0 height 0
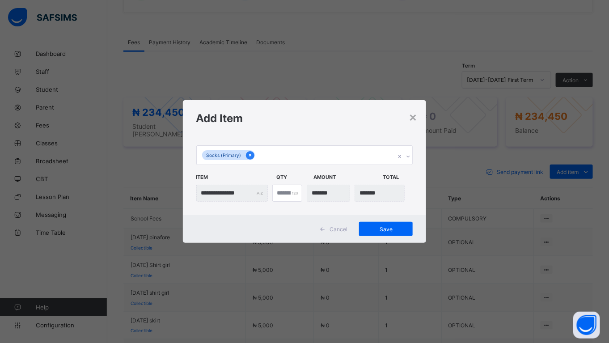
click at [248, 154] on icon at bounding box center [250, 155] width 5 height 6
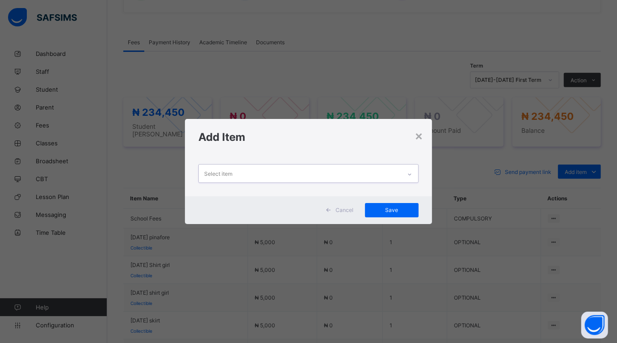
click at [224, 173] on div "Select item" at bounding box center [218, 173] width 28 height 17
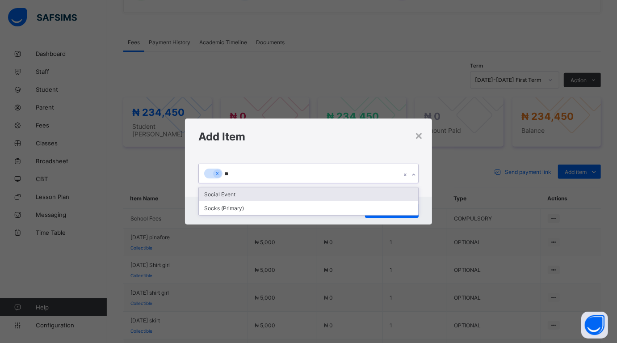
type input "***"
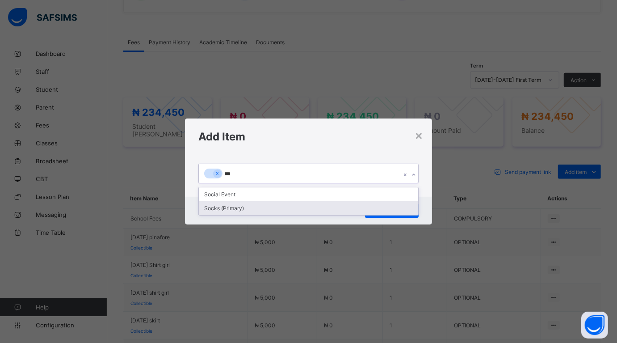
click at [208, 211] on div "Socks (Primary)" at bounding box center [308, 208] width 219 height 14
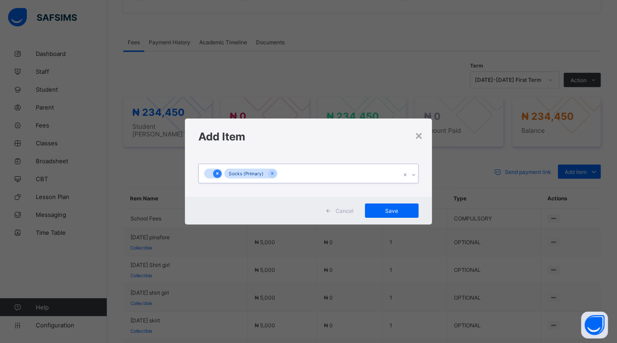
click at [216, 171] on icon at bounding box center [217, 173] width 5 height 6
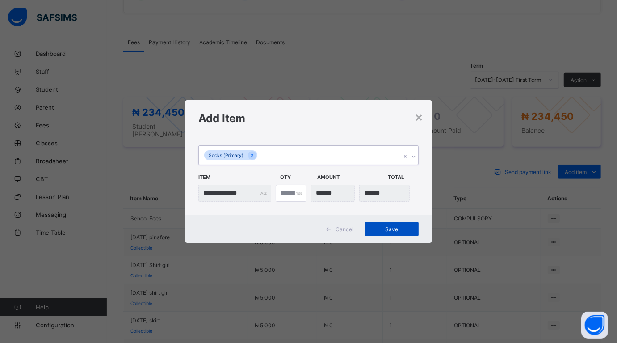
click at [380, 222] on div "Save" at bounding box center [392, 229] width 54 height 14
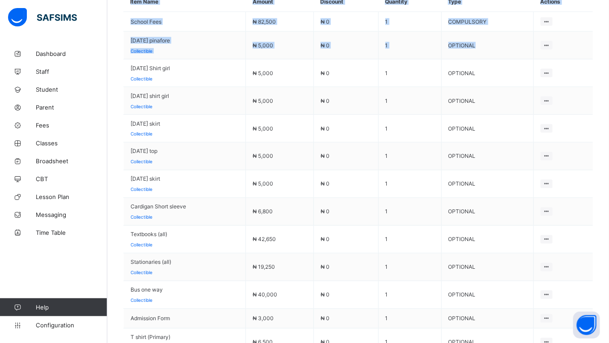
scroll to position [52, 0]
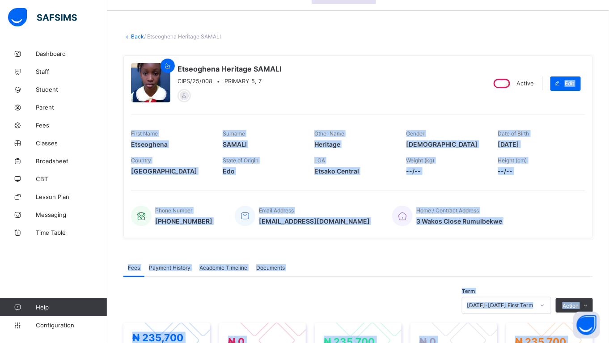
drag, startPoint x: 613, startPoint y: 76, endPoint x: 585, endPoint y: 48, distance: 39.8
drag, startPoint x: 585, startPoint y: 48, endPoint x: 588, endPoint y: 186, distance: 137.3
click at [588, 186] on div "Etseoghena Heritage SAMALI CIPS/25/008 • PRIMARY 5, 7 Active Edit First Name Et…" at bounding box center [357, 146] width 469 height 183
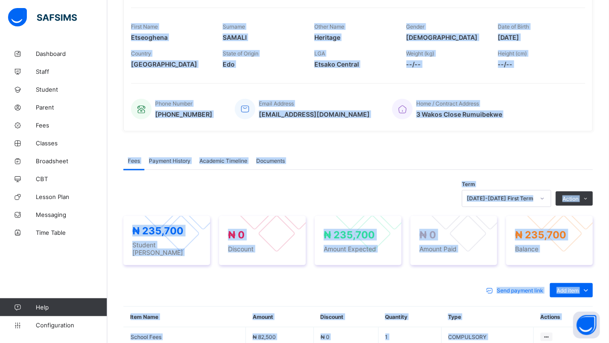
scroll to position [200, 0]
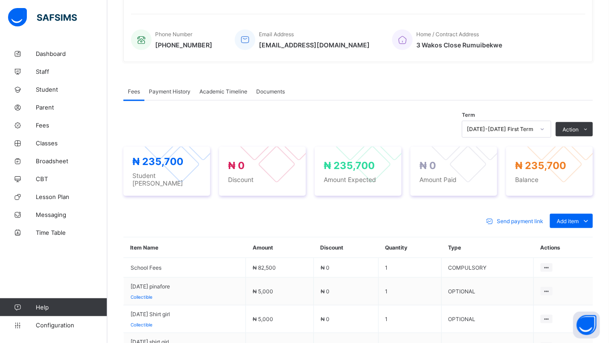
scroll to position [224, 0]
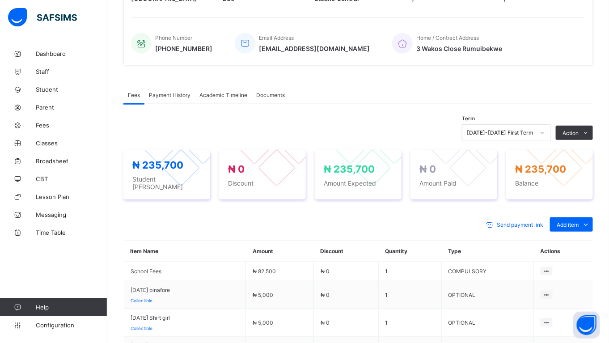
click at [0, 0] on div "Optional items" at bounding box center [0, 0] width 0 height 0
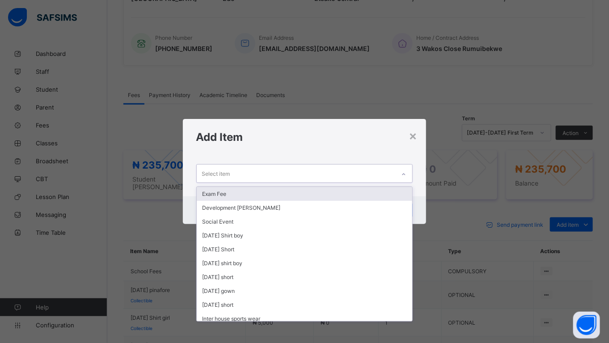
click at [208, 171] on div "Select item" at bounding box center [216, 173] width 28 height 17
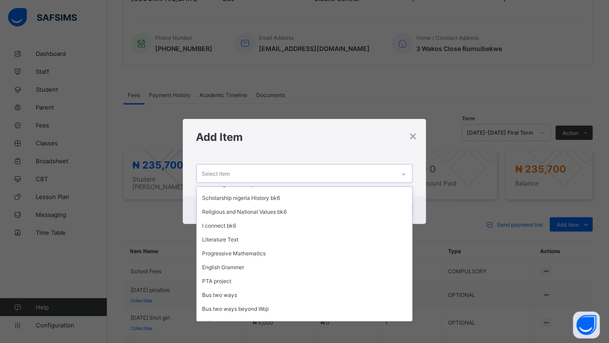
scroll to position [282, 0]
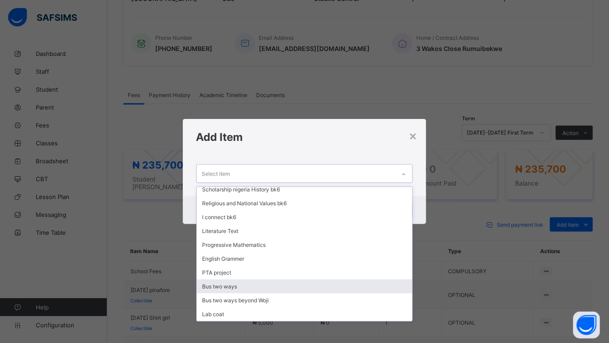
click at [231, 279] on div "Bus two ways" at bounding box center [305, 286] width 216 height 14
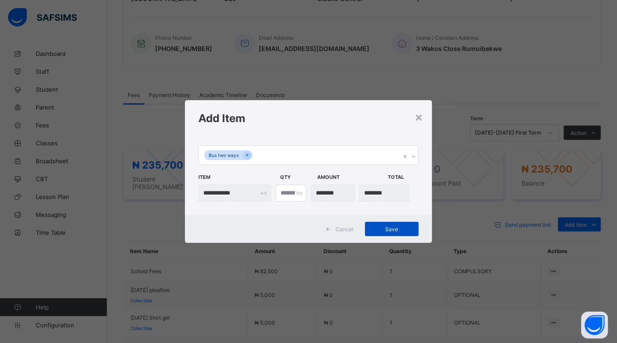
click at [385, 226] on span "Save" at bounding box center [392, 229] width 40 height 7
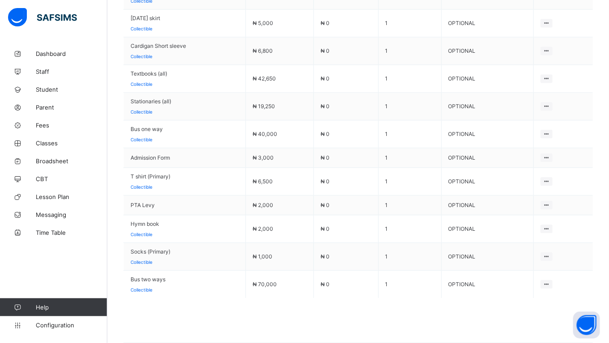
scroll to position [624, 0]
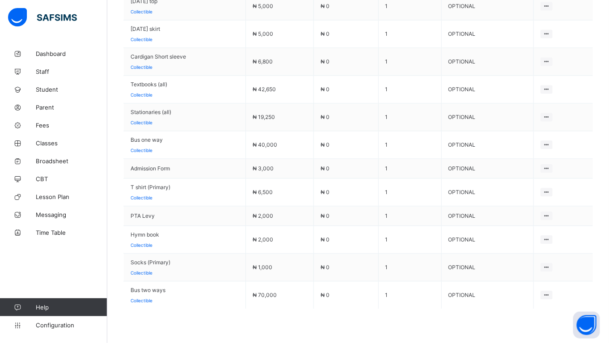
drag, startPoint x: 533, startPoint y: 312, endPoint x: 525, endPoint y: 307, distance: 9.3
click at [0, 0] on li "Delete Payment Item" at bounding box center [0, 0] width 0 height 0
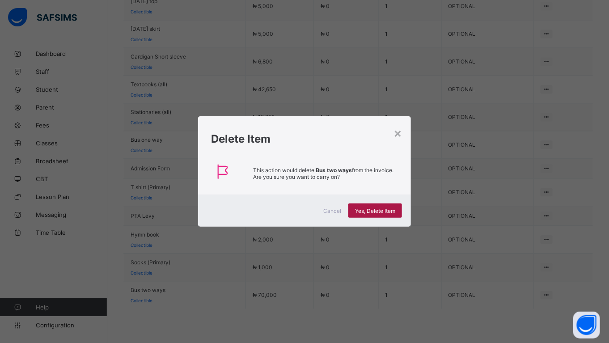
click at [368, 208] on span "Yes, Delete Item" at bounding box center [375, 210] width 40 height 7
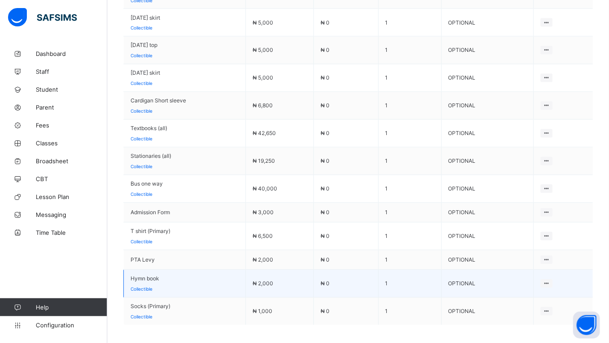
scroll to position [582, 0]
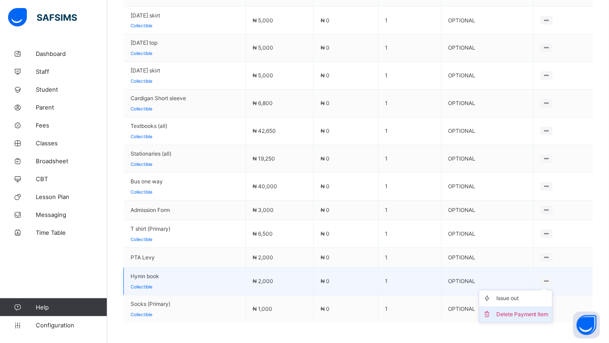
click at [549, 310] on div "Delete Payment Item" at bounding box center [522, 314] width 52 height 9
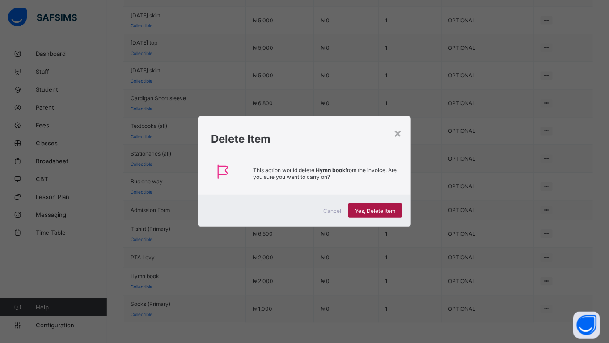
click at [389, 207] on span "Yes, Delete Item" at bounding box center [375, 210] width 40 height 7
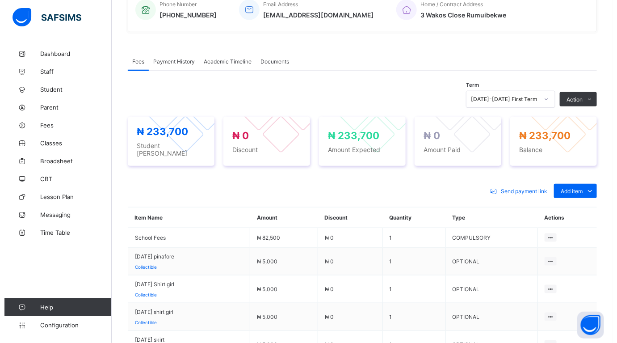
scroll to position [275, 0]
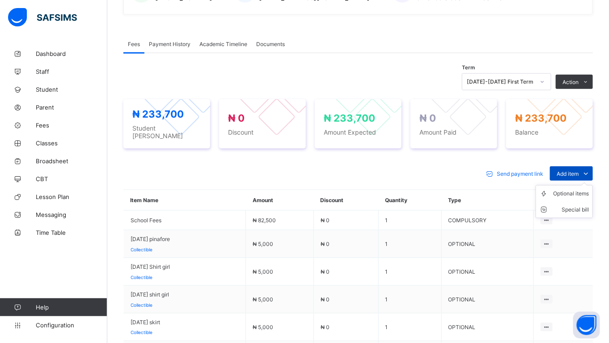
click at [575, 170] on span "Add item" at bounding box center [568, 173] width 22 height 7
click at [573, 189] on div "Optional items" at bounding box center [571, 193] width 36 height 9
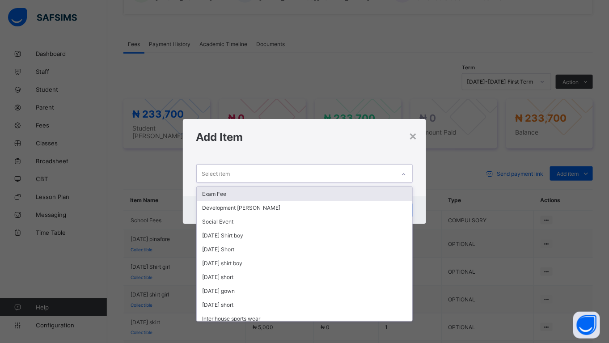
drag, startPoint x: 233, startPoint y: 176, endPoint x: 231, endPoint y: 150, distance: 26.0
click at [232, 176] on div "Select item" at bounding box center [296, 173] width 199 height 17
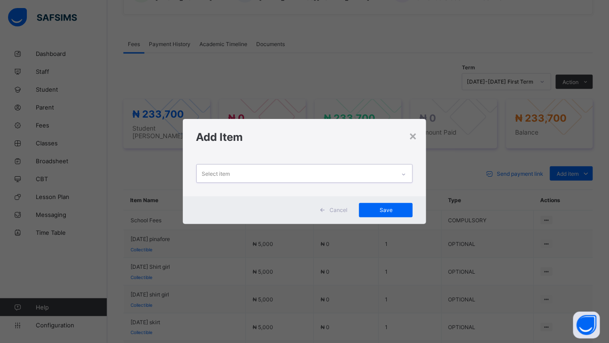
click at [203, 177] on div "Select item" at bounding box center [216, 173] width 28 height 17
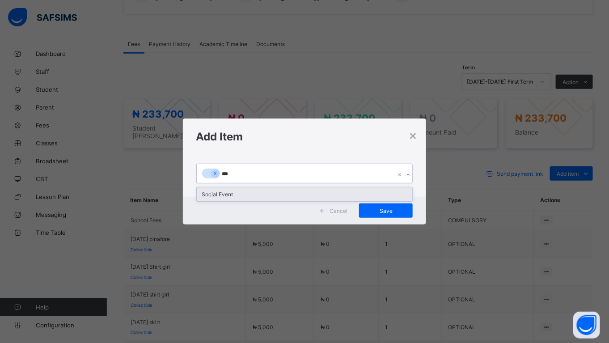
type input "****"
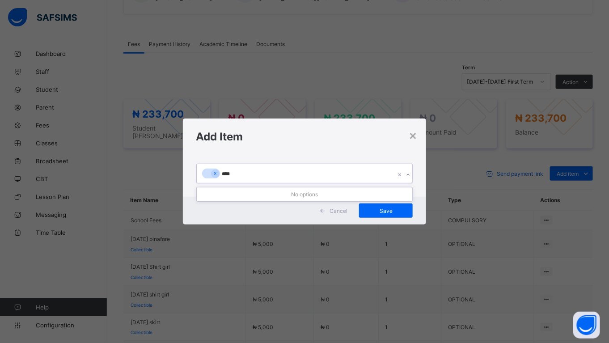
drag, startPoint x: 212, startPoint y: 173, endPoint x: 216, endPoint y: 180, distance: 8.2
click at [213, 173] on icon at bounding box center [215, 173] width 5 height 6
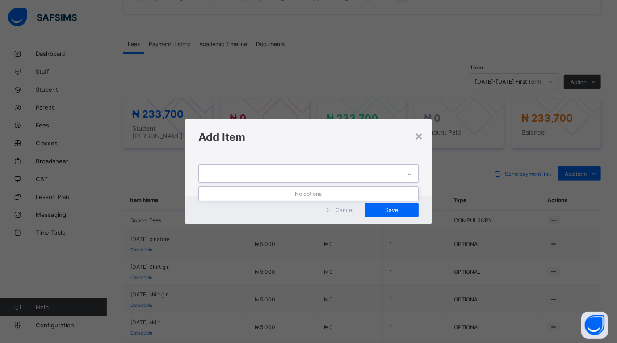
click at [229, 173] on div "sock" at bounding box center [300, 173] width 202 height 17
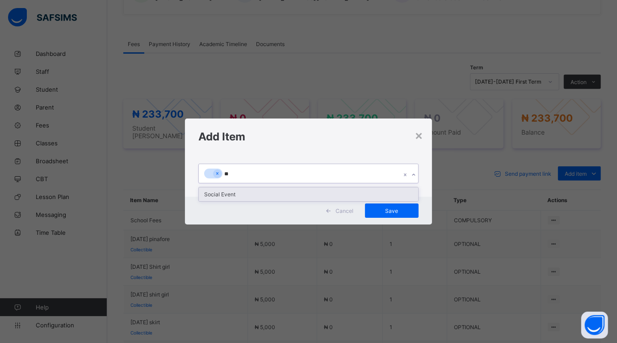
type input "*"
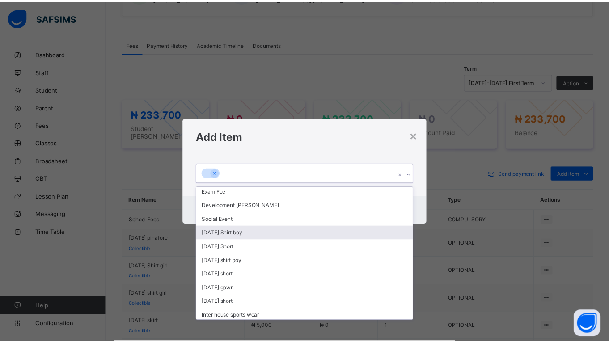
scroll to position [0, 0]
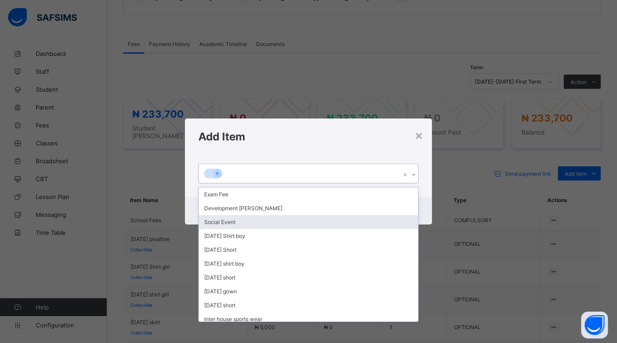
click at [441, 162] on div "× Add Item option Social Event focused, 3 of 32. 32 results available. Select i…" at bounding box center [308, 171] width 617 height 343
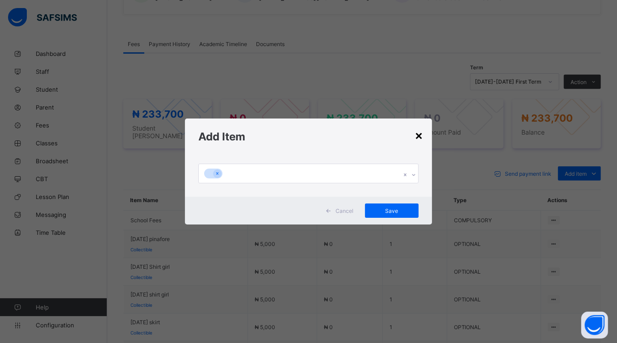
click at [421, 135] on div "×" at bounding box center [419, 134] width 8 height 15
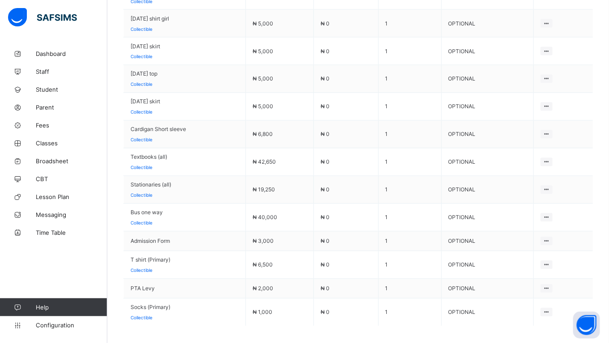
scroll to position [555, 0]
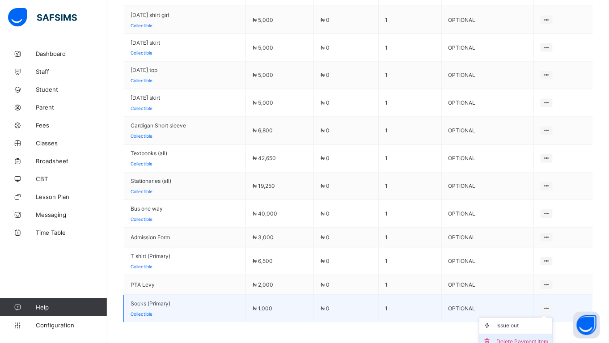
click at [541, 338] on div "Delete Payment Item" at bounding box center [522, 342] width 52 height 9
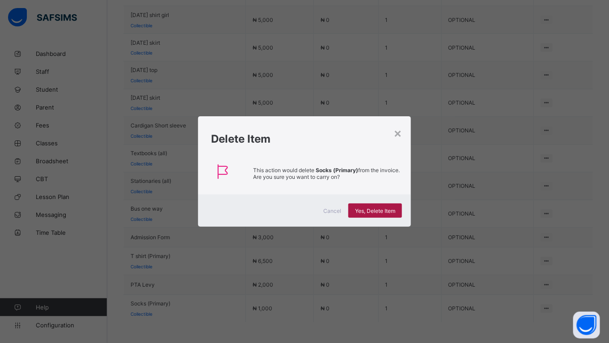
click at [360, 208] on span "Yes, Delete Item" at bounding box center [375, 210] width 40 height 7
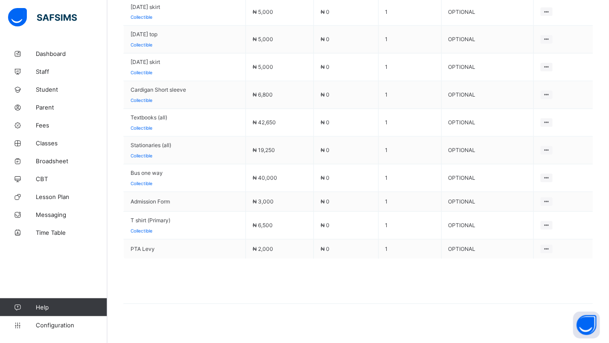
scroll to position [568, 0]
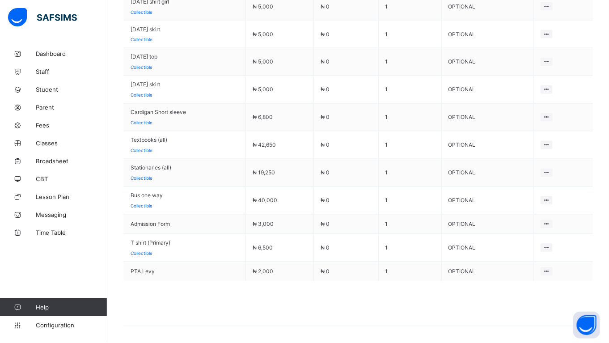
drag, startPoint x: 609, startPoint y: 214, endPoint x: 602, endPoint y: 160, distance: 54.1
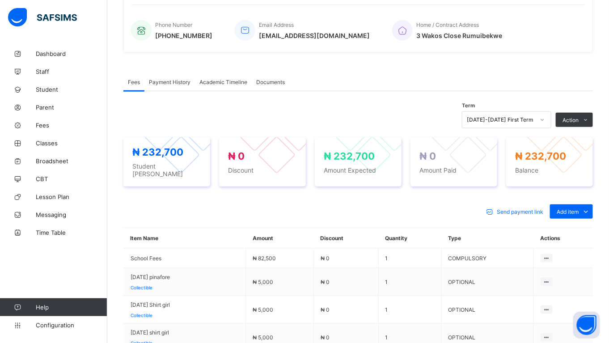
scroll to position [233, 0]
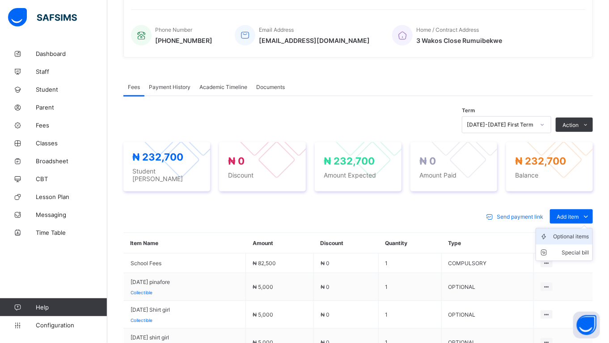
click at [572, 232] on div "Optional items" at bounding box center [571, 236] width 36 height 9
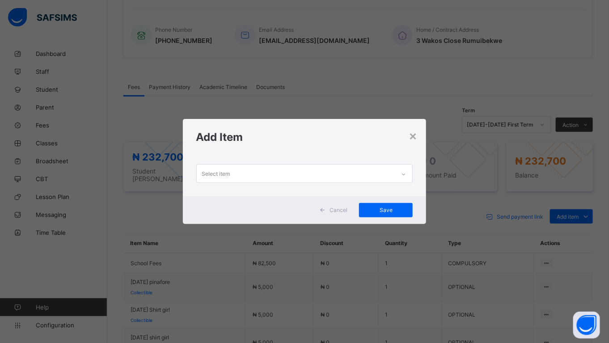
click at [243, 175] on div "Select item" at bounding box center [296, 173] width 199 height 17
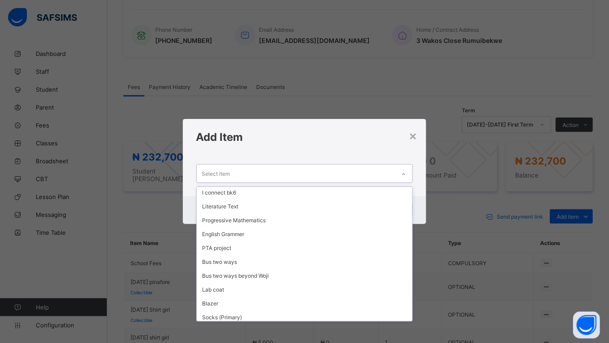
scroll to position [309, 0]
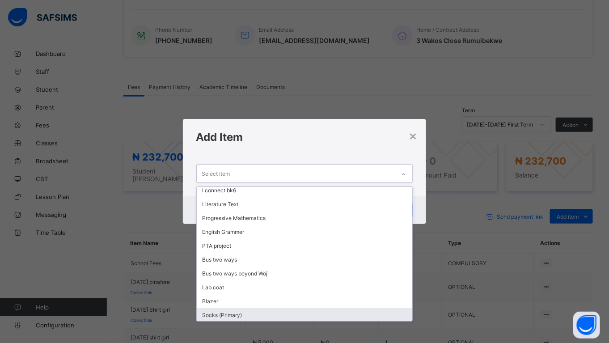
click at [276, 308] on div "Socks (Primary)" at bounding box center [305, 315] width 216 height 14
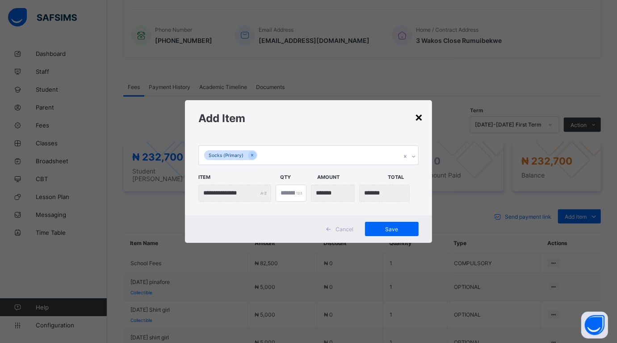
click at [419, 115] on div "×" at bounding box center [419, 116] width 8 height 15
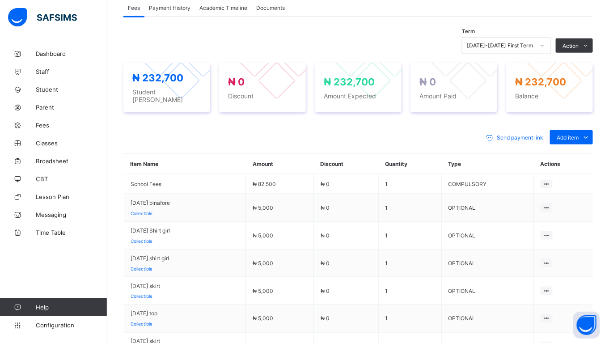
scroll to position [320, 0]
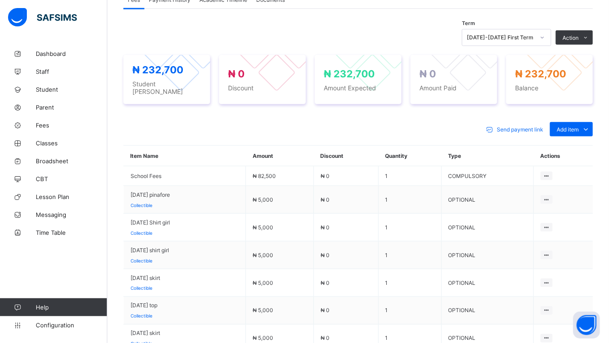
click at [0, 0] on div "Optional items" at bounding box center [0, 0] width 0 height 0
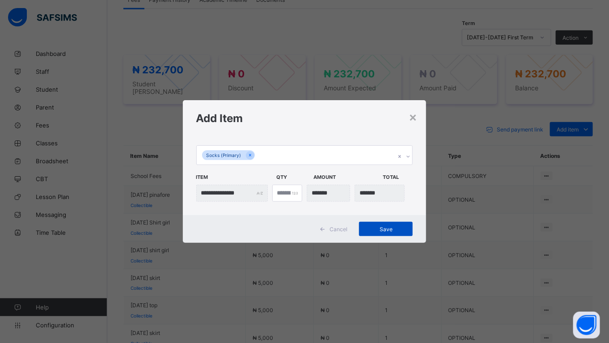
click at [378, 224] on div "Save" at bounding box center [386, 229] width 54 height 14
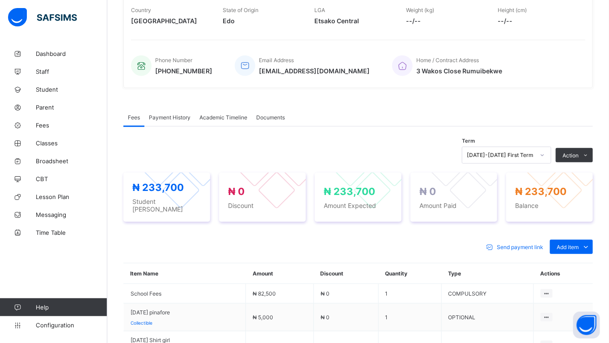
scroll to position [180, 0]
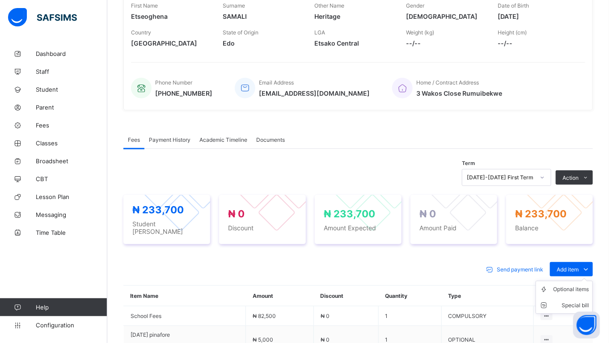
click at [576, 281] on ul "Optional items Special bill" at bounding box center [564, 297] width 57 height 33
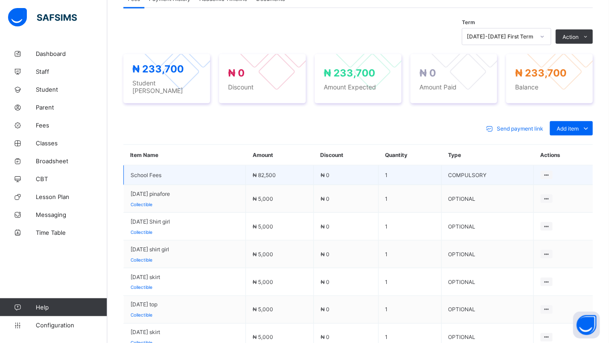
scroll to position [316, 0]
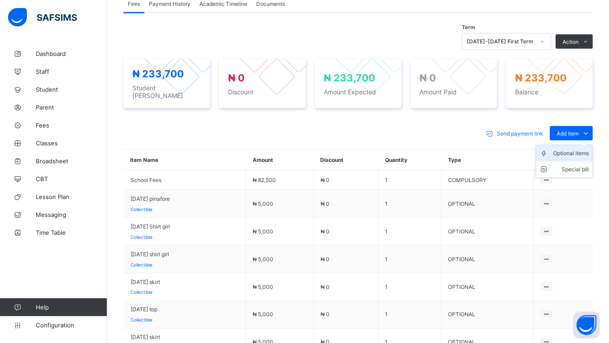
click at [575, 149] on div "Optional items" at bounding box center [571, 153] width 36 height 9
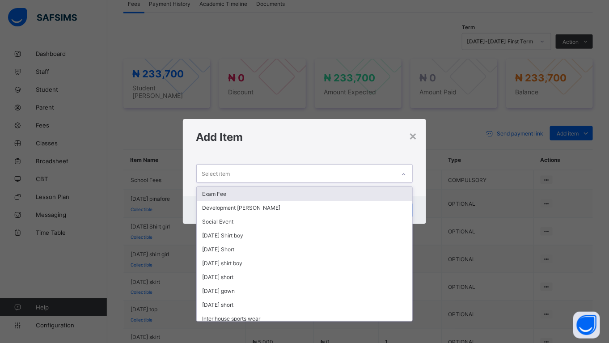
click at [252, 173] on div "Select item" at bounding box center [296, 173] width 199 height 17
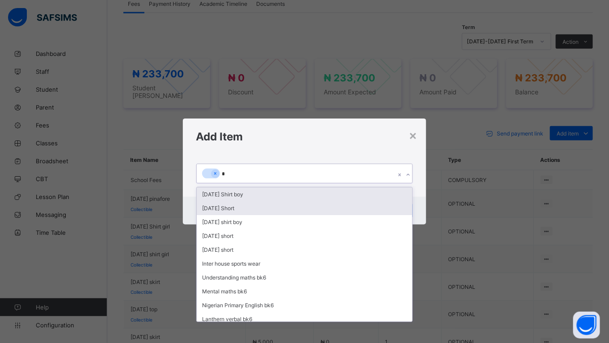
type input "**"
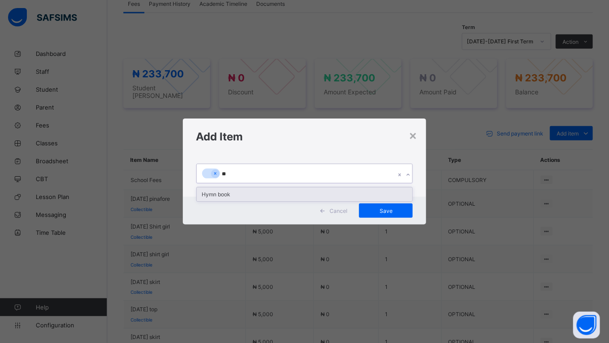
click at [258, 194] on div "Hymn book" at bounding box center [305, 194] width 216 height 14
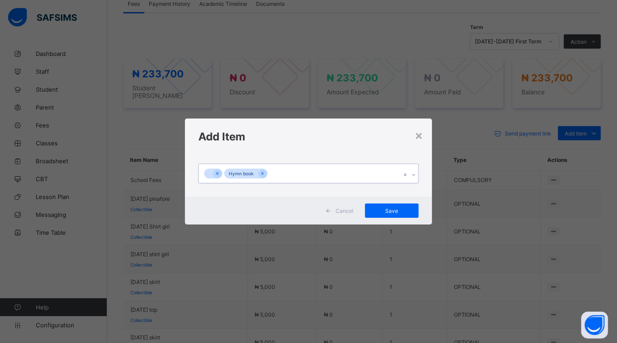
click at [214, 169] on div at bounding box center [213, 174] width 18 height 10
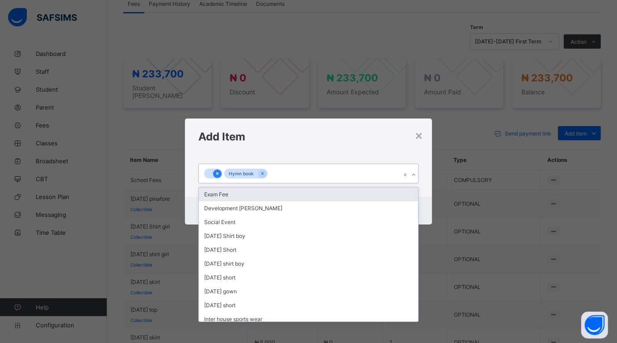
click at [218, 173] on icon at bounding box center [217, 173] width 5 height 6
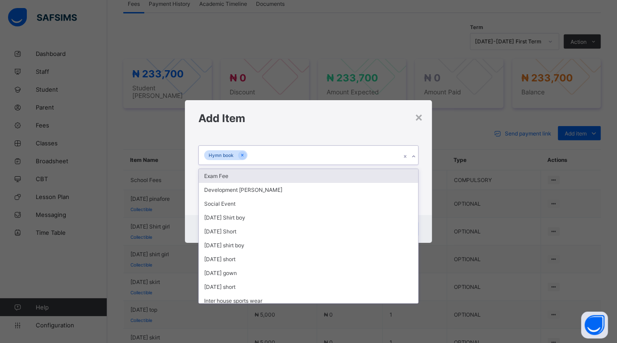
click at [378, 125] on div "Add Item" at bounding box center [308, 118] width 247 height 36
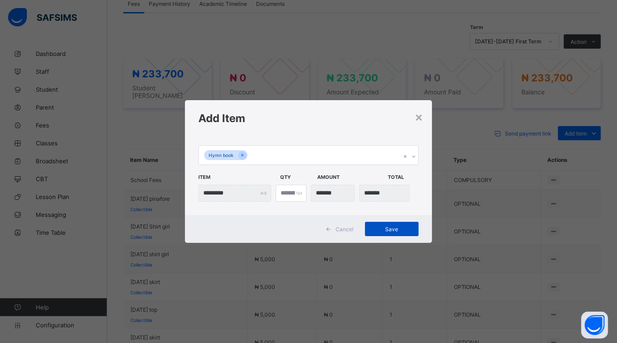
click at [386, 228] on span "Save" at bounding box center [392, 229] width 40 height 7
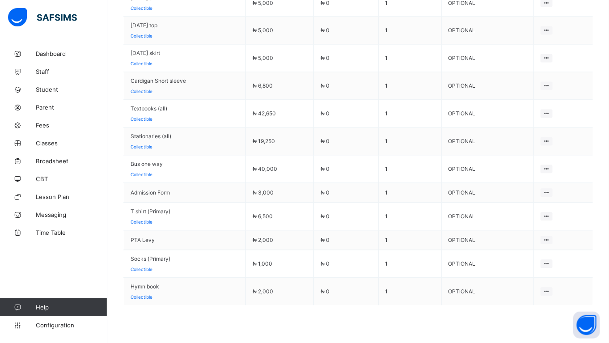
scroll to position [646, 0]
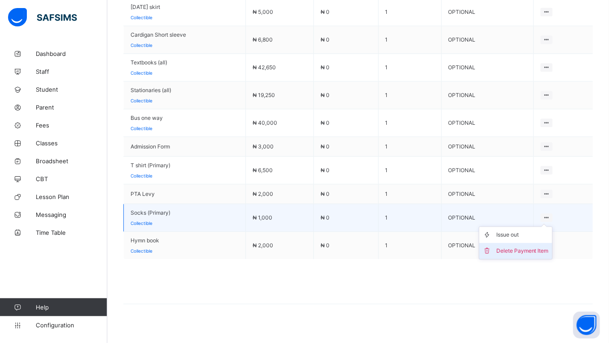
click at [537, 246] on div "Delete Payment Item" at bounding box center [522, 250] width 52 height 9
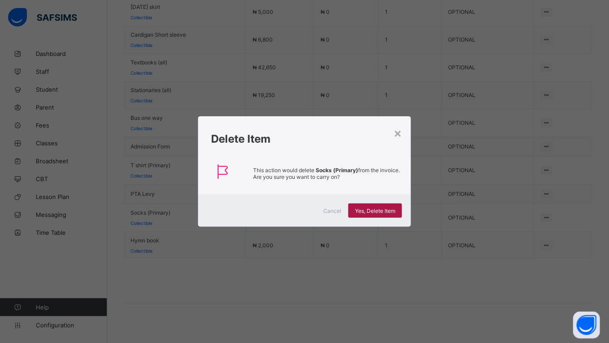
click at [368, 208] on span "Yes, Delete Item" at bounding box center [375, 210] width 40 height 7
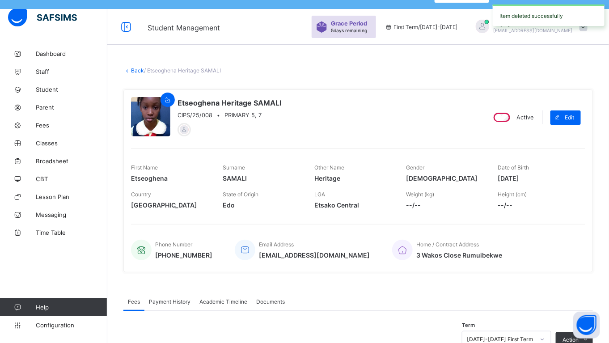
scroll to position [14, 0]
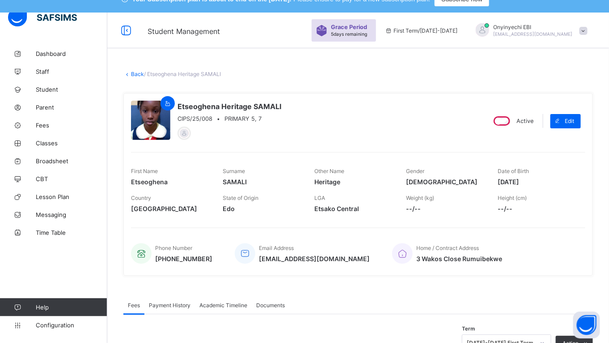
click at [137, 71] on link "Back" at bounding box center [137, 74] width 13 height 7
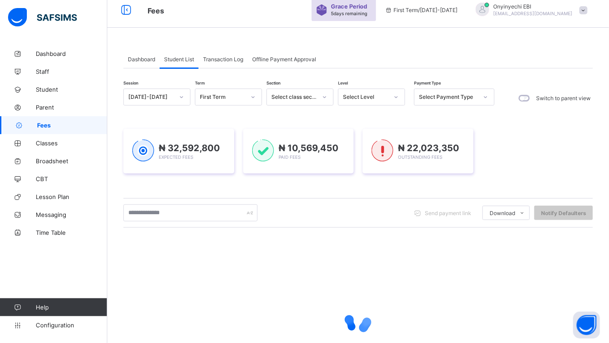
scroll to position [40, 0]
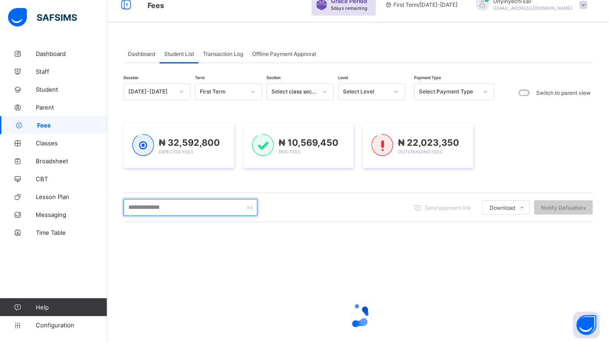
click at [159, 205] on input "text" at bounding box center [190, 207] width 134 height 17
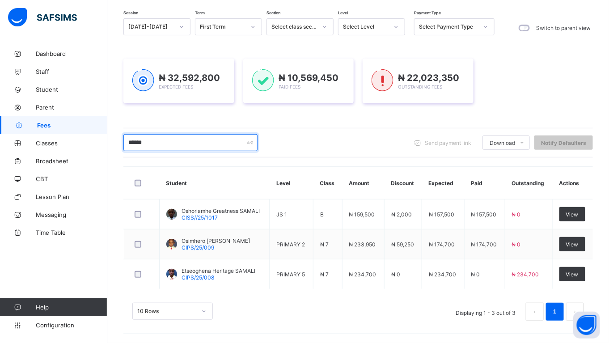
scroll to position [106, 0]
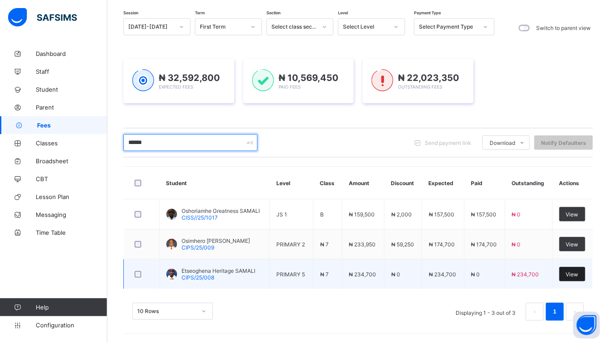
type input "******"
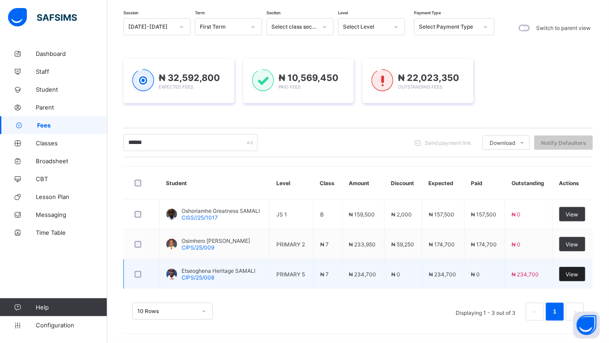
click at [575, 271] on div "View" at bounding box center [572, 274] width 26 height 14
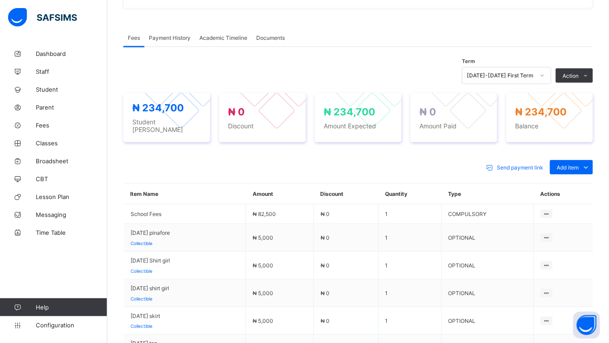
scroll to position [312, 0]
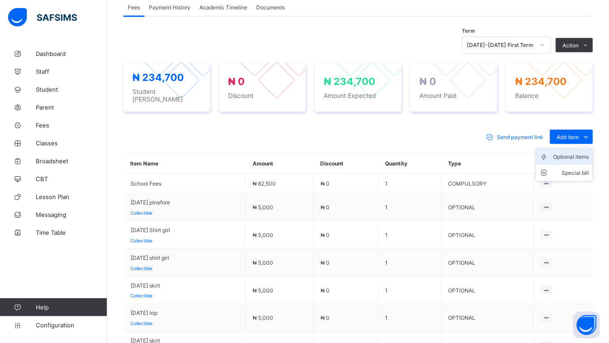
click at [574, 152] on div "Optional items" at bounding box center [571, 156] width 36 height 9
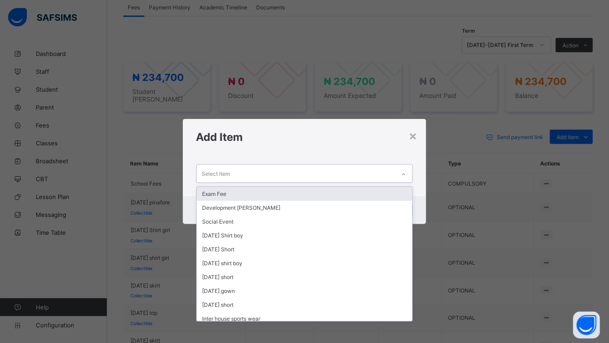
click at [329, 166] on div "Select item" at bounding box center [296, 173] width 199 height 17
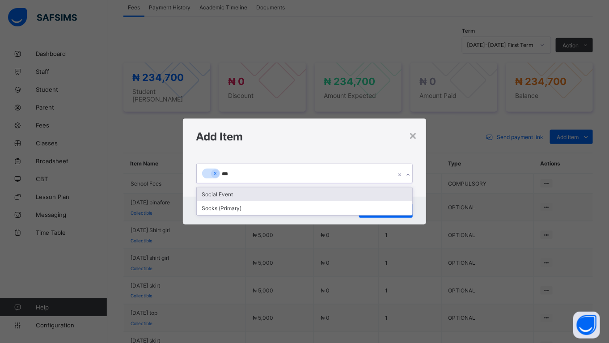
type input "****"
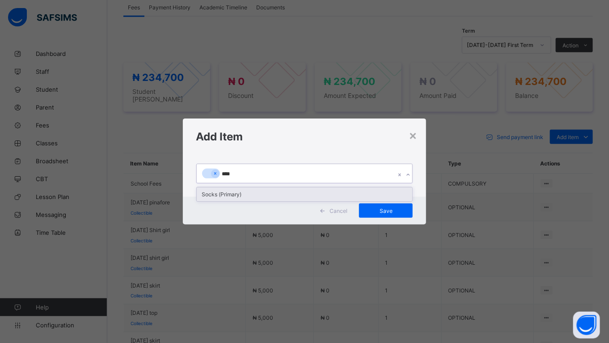
click at [240, 190] on div "Socks (Primary)" at bounding box center [305, 194] width 216 height 14
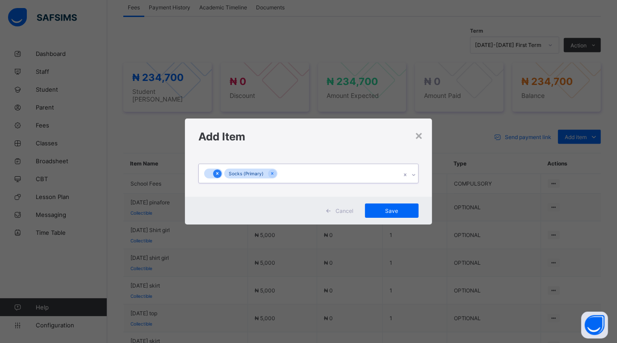
click at [220, 173] on div at bounding box center [217, 173] width 8 height 8
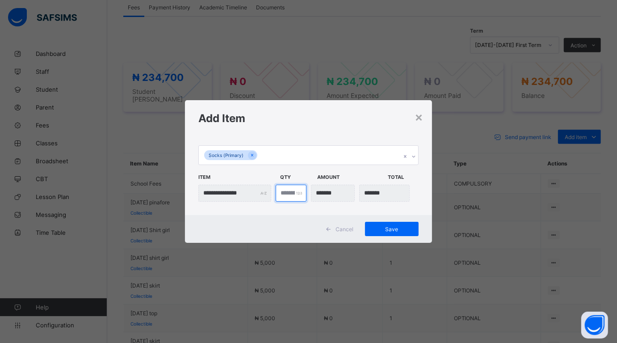
click at [289, 190] on input "*" at bounding box center [291, 193] width 31 height 17
type input "***"
type input "*"
type input "*******"
type input "*"
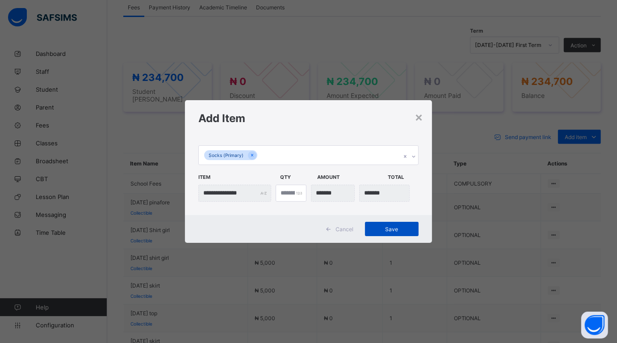
click at [392, 226] on span "Save" at bounding box center [392, 229] width 40 height 7
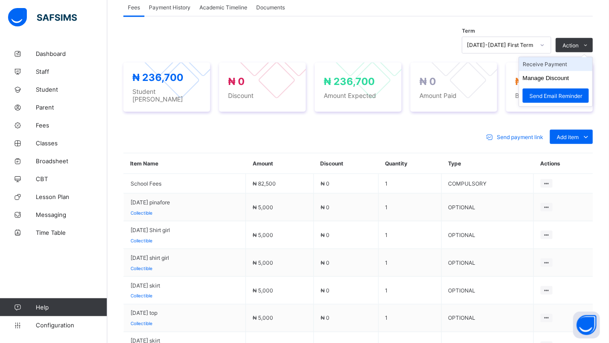
click at [559, 61] on li "Receive Payment" at bounding box center [555, 64] width 73 height 14
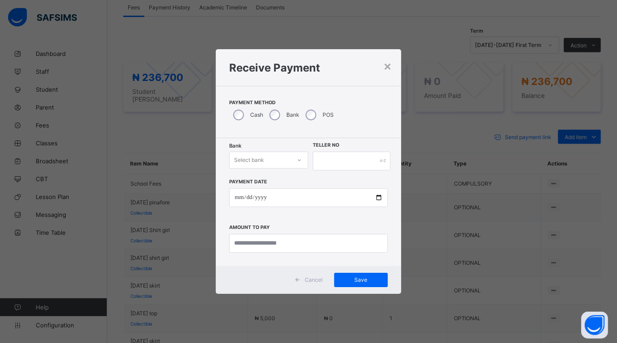
click at [279, 156] on div "Select bank" at bounding box center [260, 160] width 61 height 13
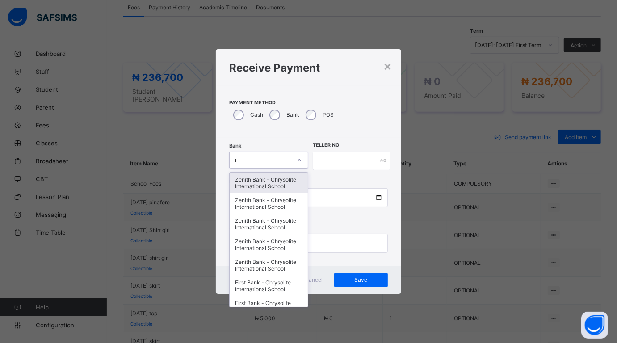
type input "**"
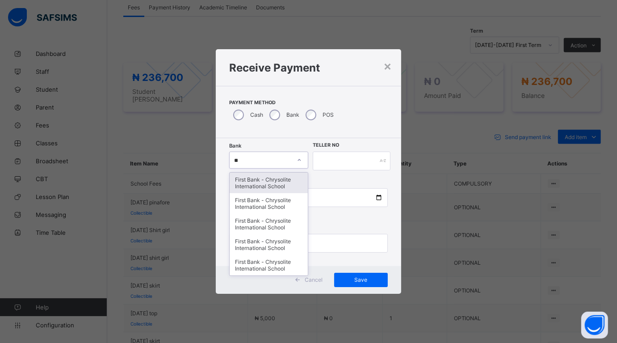
click at [262, 179] on div "First Bank - Chrysolite International School" at bounding box center [269, 183] width 78 height 21
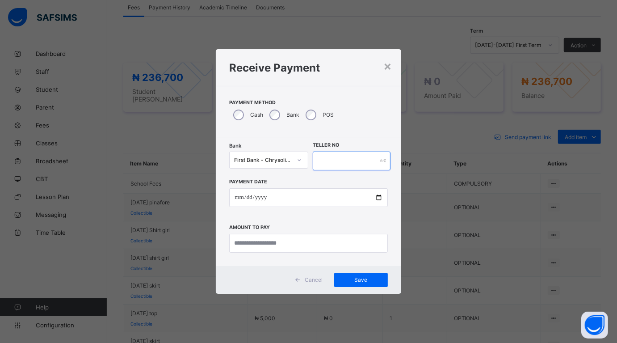
click at [322, 159] on input "text" at bounding box center [352, 161] width 78 height 19
type input "****"
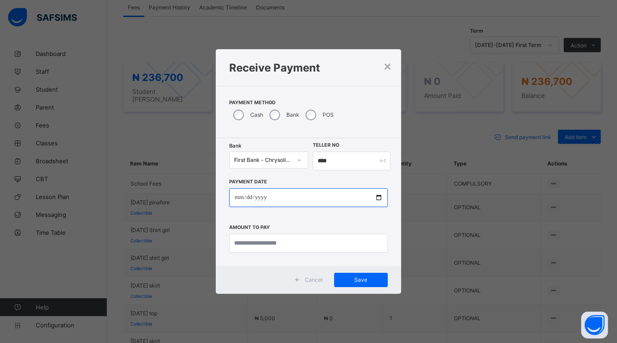
click at [376, 198] on input "date" at bounding box center [308, 197] width 158 height 19
type input "**********"
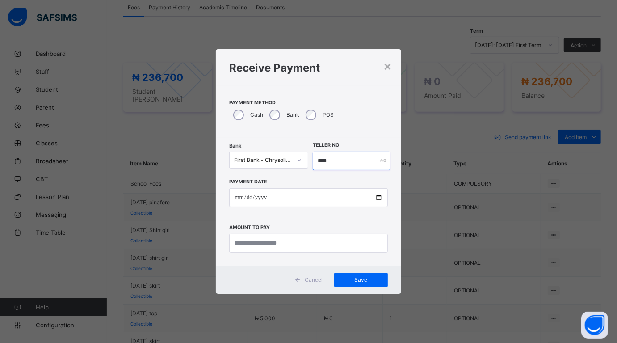
click at [343, 164] on input "****" at bounding box center [352, 161] width 78 height 19
type input "******"
click at [290, 240] on input "currency" at bounding box center [308, 243] width 158 height 19
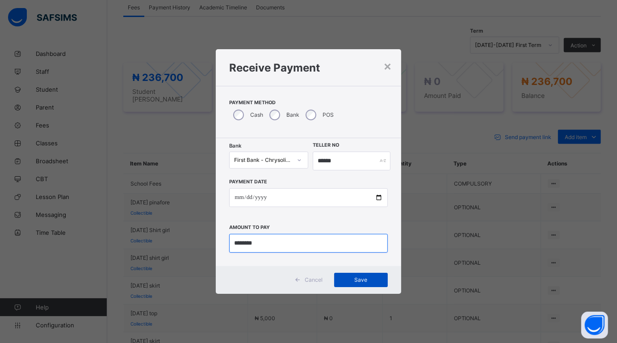
type input "********"
click at [355, 275] on div "Save" at bounding box center [361, 280] width 54 height 14
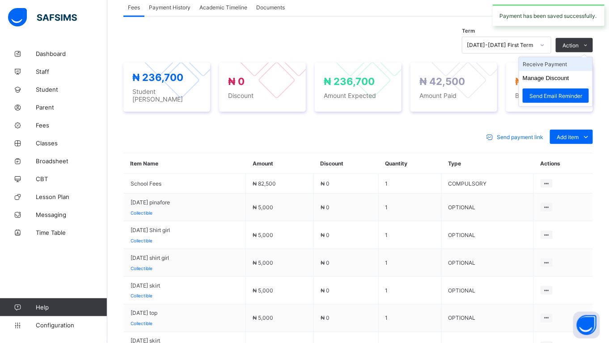
click at [562, 61] on li "Receive Payment" at bounding box center [555, 64] width 73 height 14
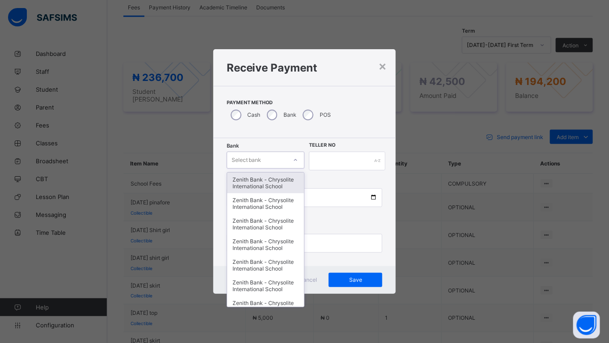
click at [285, 160] on div "Select bank" at bounding box center [257, 160] width 60 height 13
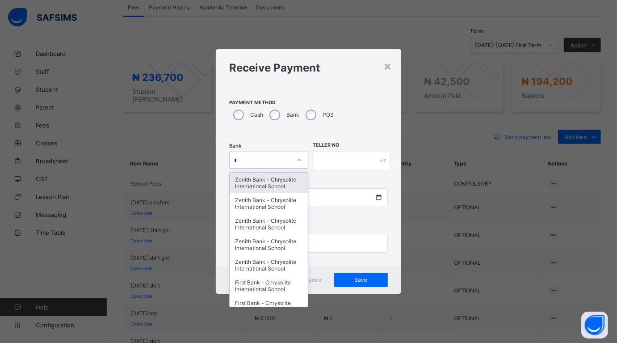
type input "**"
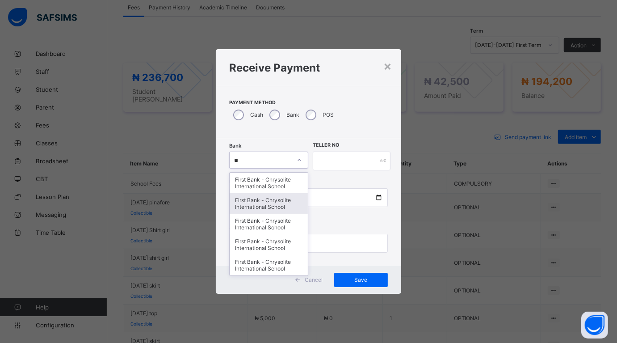
click at [257, 199] on div "First Bank - Chrysolite International School" at bounding box center [269, 203] width 78 height 21
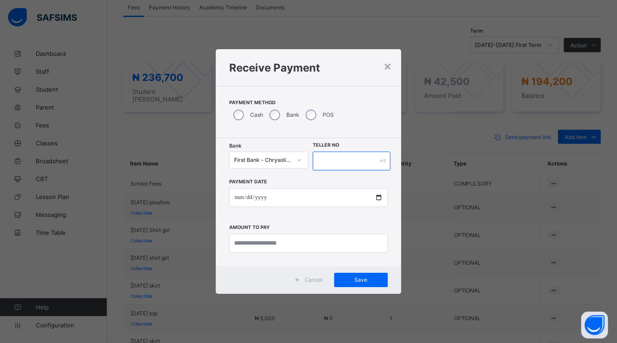
click at [338, 153] on input "text" at bounding box center [352, 161] width 78 height 19
type input "******"
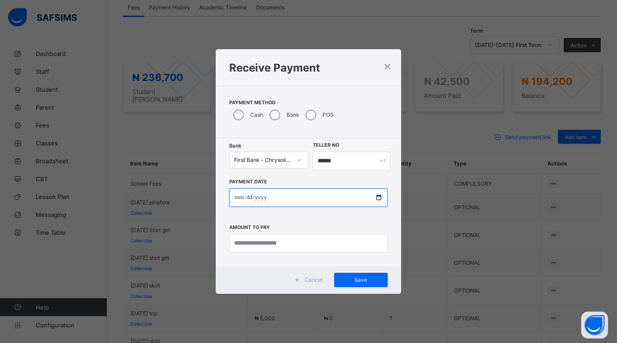
click at [376, 197] on input "date" at bounding box center [308, 197] width 158 height 19
type input "**********"
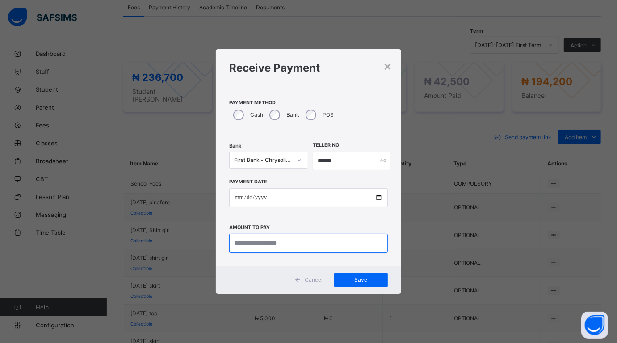
click at [259, 248] on input "currency" at bounding box center [308, 243] width 158 height 19
type input "********"
click at [365, 274] on div "Save" at bounding box center [361, 280] width 54 height 14
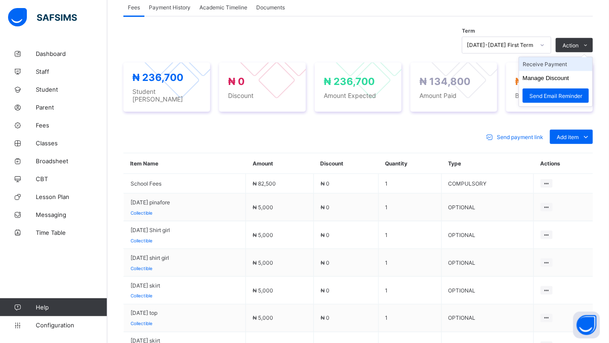
click at [555, 63] on li "Receive Payment" at bounding box center [555, 64] width 73 height 14
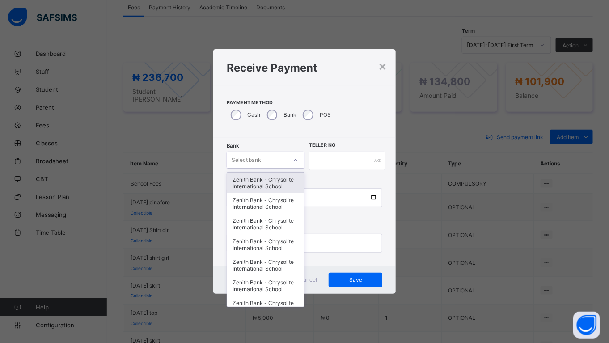
click at [266, 152] on div "Select bank" at bounding box center [266, 160] width 78 height 17
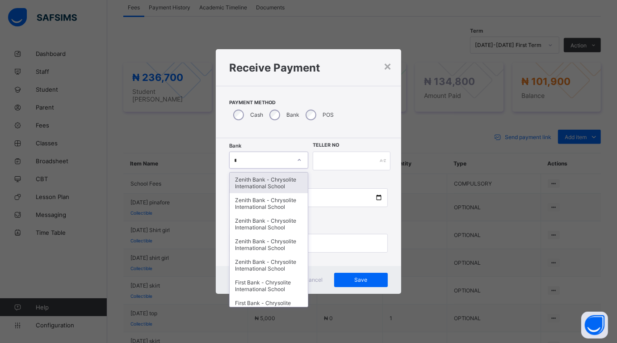
type input "**"
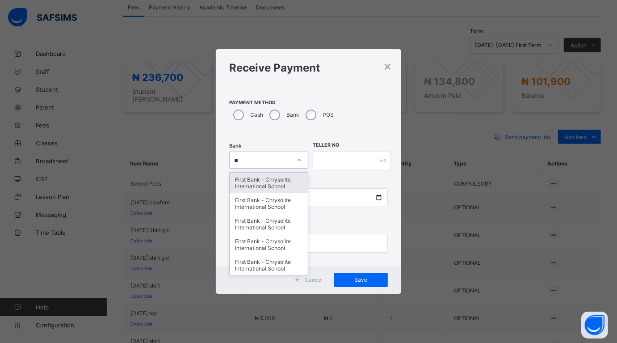
click at [261, 179] on div "First Bank - Chrysolite International School" at bounding box center [269, 183] width 78 height 21
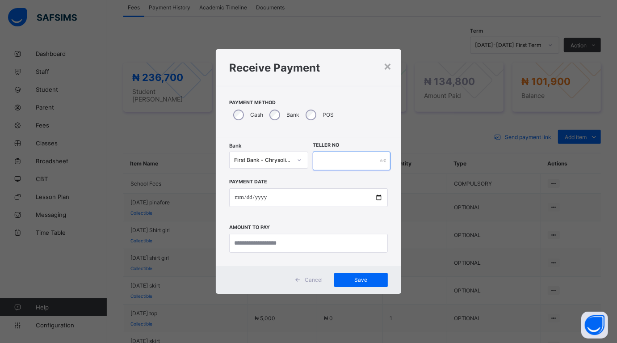
click at [346, 160] on input "text" at bounding box center [352, 161] width 78 height 19
type input "*****"
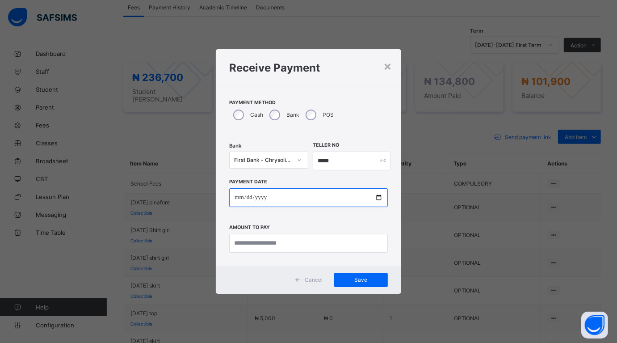
click at [378, 199] on input "date" at bounding box center [308, 197] width 158 height 19
type input "**********"
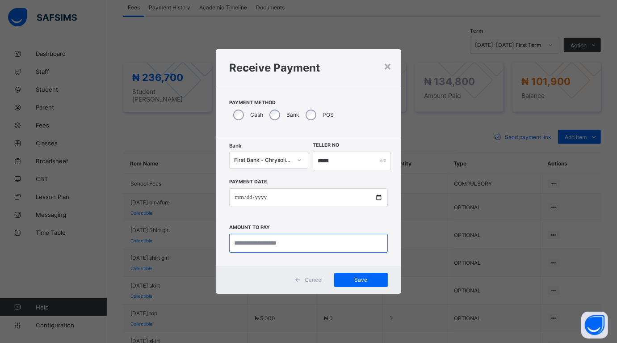
click at [273, 245] on input "currency" at bounding box center [308, 243] width 158 height 19
type input "********"
click at [364, 275] on div "Save" at bounding box center [361, 280] width 54 height 14
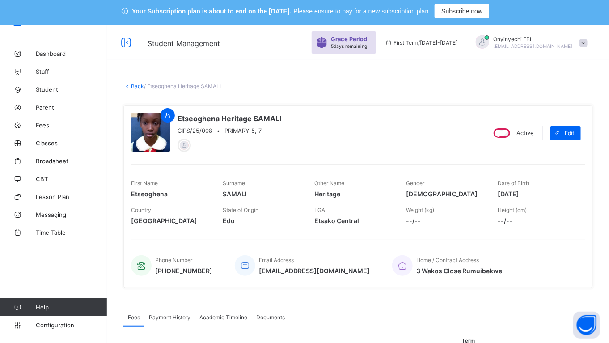
scroll to position [0, 0]
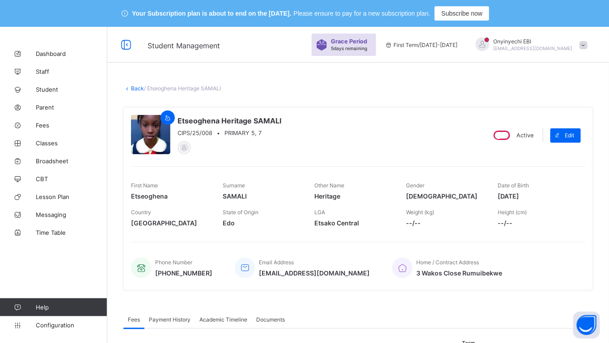
click at [133, 85] on link "Back" at bounding box center [137, 88] width 13 height 7
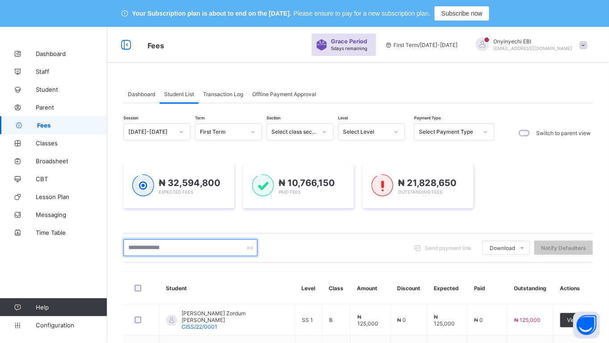
drag, startPoint x: 162, startPoint y: 249, endPoint x: 166, endPoint y: 243, distance: 7.8
click at [162, 249] on input "text" at bounding box center [190, 247] width 134 height 17
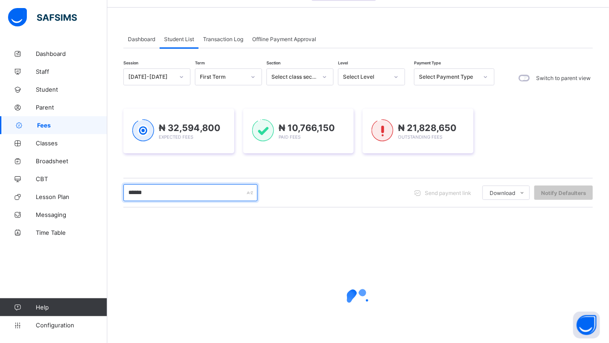
scroll to position [80, 0]
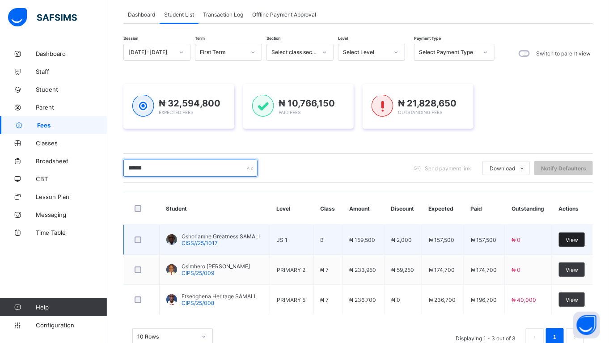
type input "******"
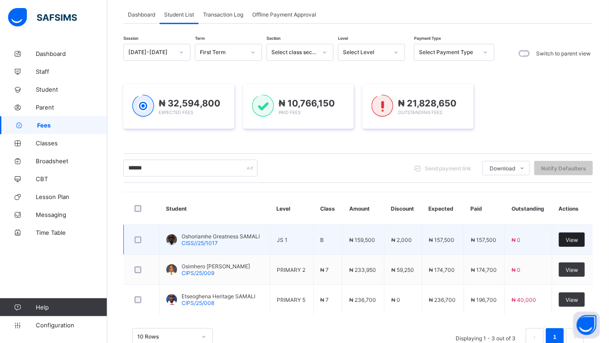
click at [575, 236] on div "View" at bounding box center [572, 240] width 26 height 14
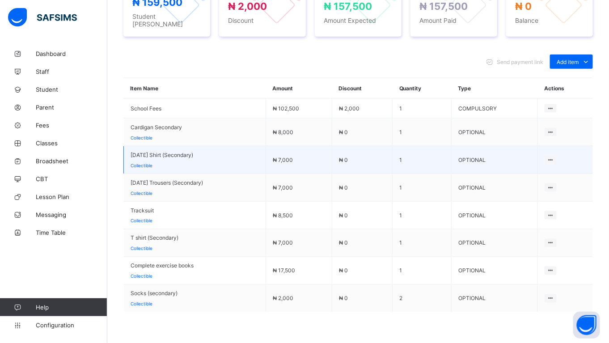
scroll to position [383, 0]
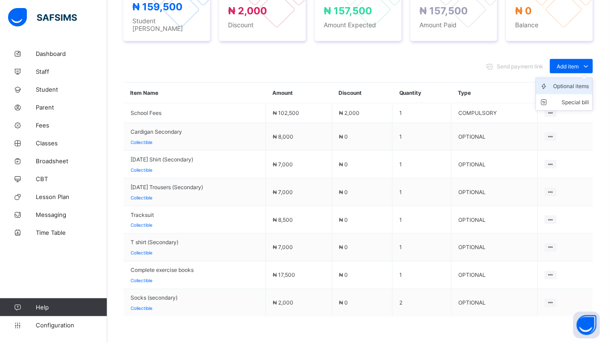
click at [575, 82] on div "Optional items" at bounding box center [571, 86] width 36 height 9
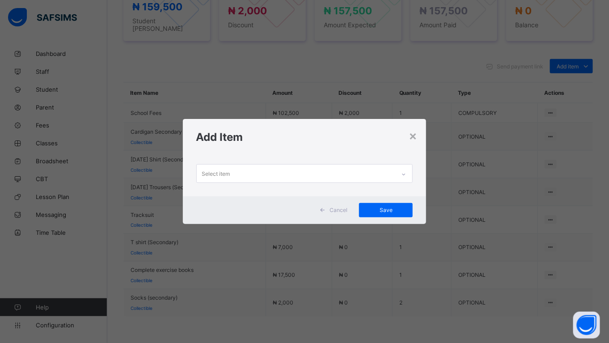
click at [246, 169] on div "Select item" at bounding box center [296, 173] width 199 height 17
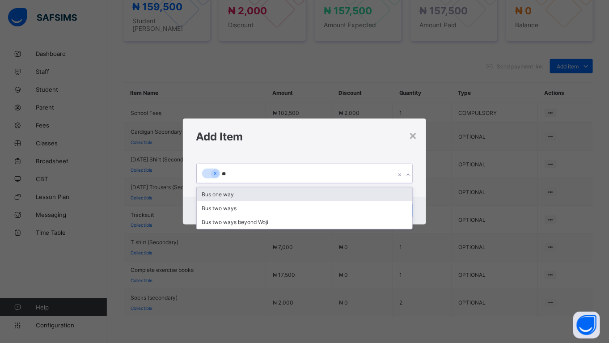
type input "***"
click at [216, 195] on div "Bus one way" at bounding box center [305, 194] width 216 height 14
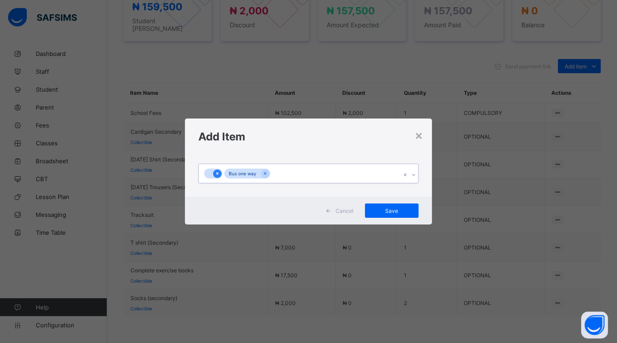
click at [216, 172] on icon at bounding box center [217, 173] width 5 height 6
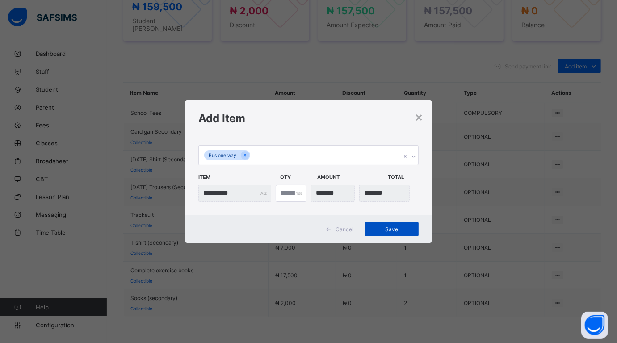
click at [390, 224] on div "Save" at bounding box center [392, 229] width 54 height 14
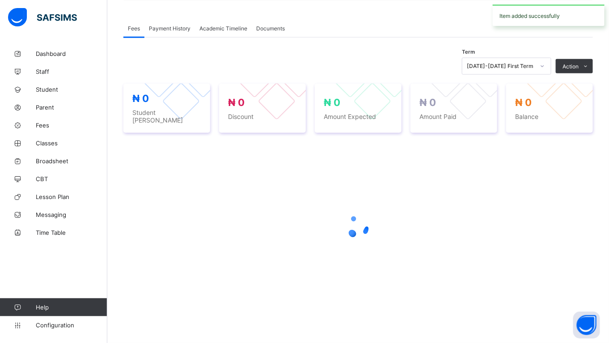
scroll to position [285, 0]
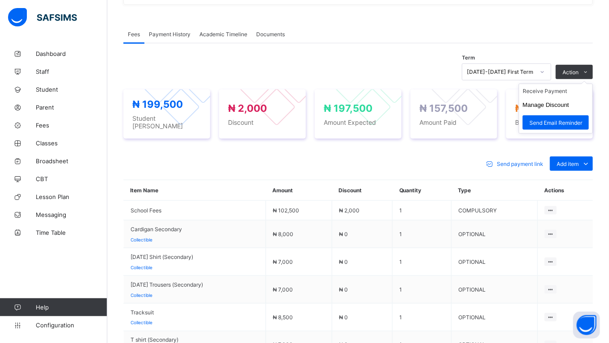
click at [554, 84] on ul "Receive Payment Manage Discount Send Email Reminder" at bounding box center [556, 109] width 74 height 50
click at [548, 88] on li "Receive Payment" at bounding box center [555, 91] width 73 height 14
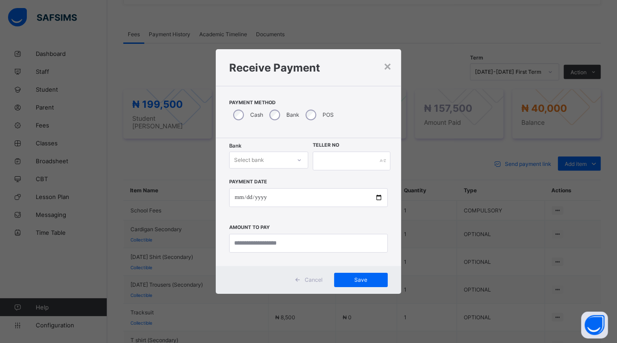
click at [275, 157] on div "Select bank" at bounding box center [260, 160] width 61 height 13
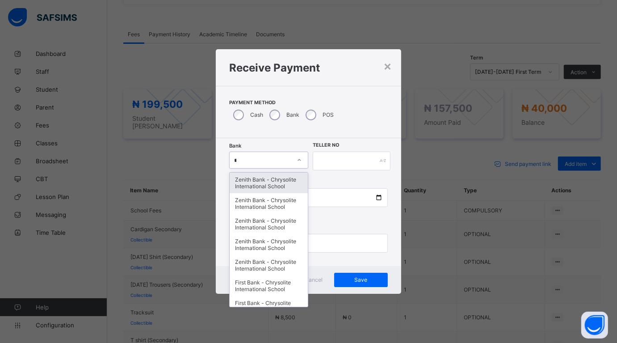
type input "**"
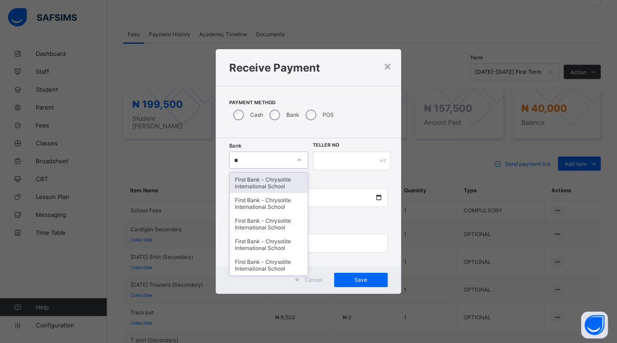
click at [258, 179] on div "First Bank - Chrysolite International School" at bounding box center [269, 183] width 78 height 21
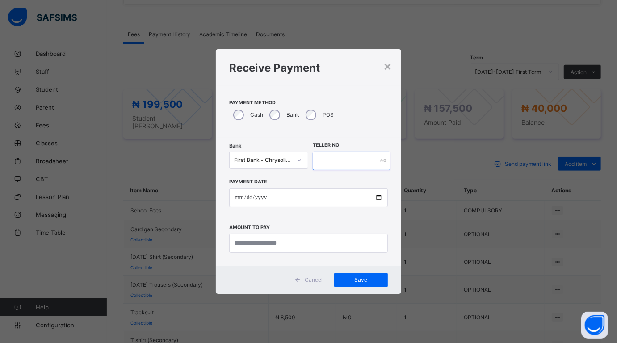
click at [327, 164] on input "text" at bounding box center [352, 161] width 78 height 19
type input "*****"
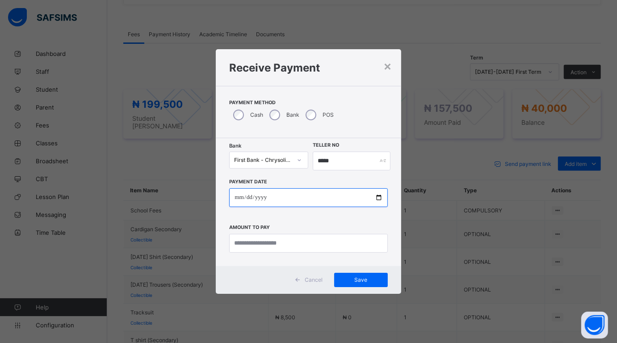
click at [381, 195] on input "date" at bounding box center [308, 197] width 158 height 19
type input "**********"
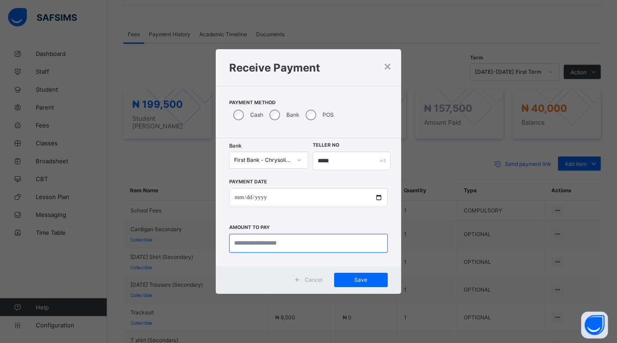
click at [266, 242] on input "currency" at bounding box center [308, 243] width 158 height 19
type input "********"
click at [373, 272] on div "Cancel Save" at bounding box center [308, 280] width 185 height 28
click at [367, 273] on div "Save" at bounding box center [361, 280] width 54 height 14
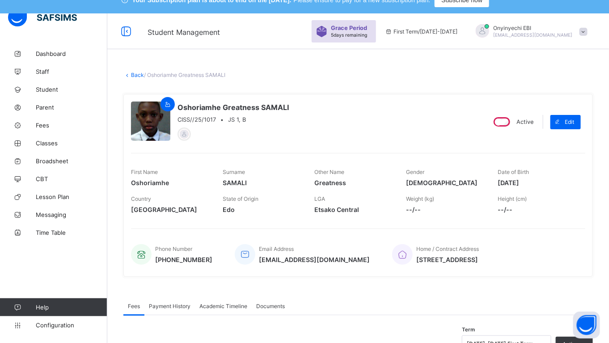
scroll to position [0, 0]
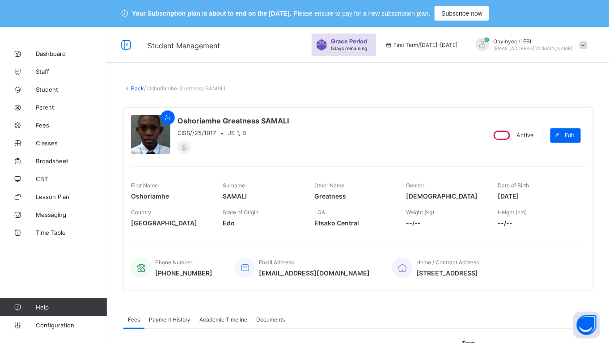
click at [135, 86] on link "Back" at bounding box center [137, 88] width 13 height 7
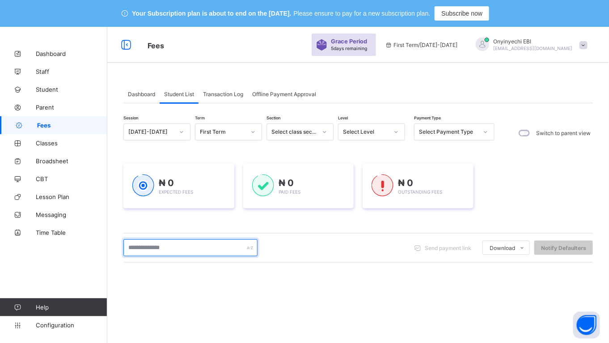
click at [155, 241] on input "text" at bounding box center [190, 247] width 134 height 17
type input "******"
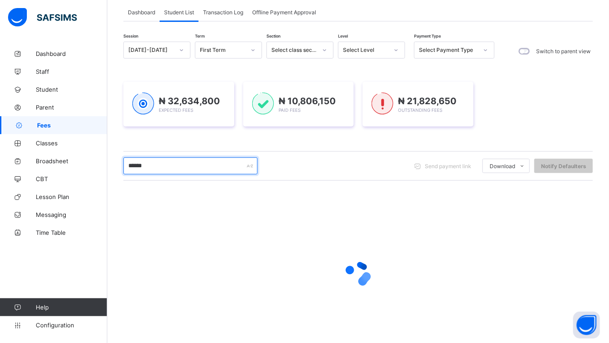
scroll to position [111, 0]
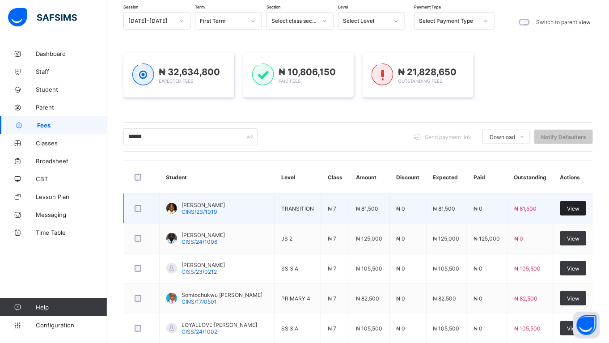
click at [578, 204] on div "View" at bounding box center [573, 208] width 26 height 14
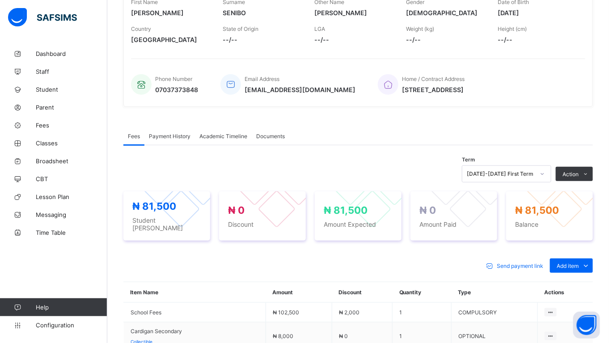
scroll to position [287, 0]
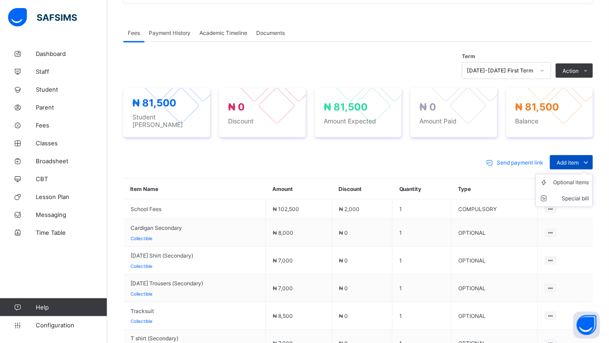
drag, startPoint x: 573, startPoint y: 159, endPoint x: 573, endPoint y: 163, distance: 4.5
click at [573, 163] on span "Add item" at bounding box center [568, 162] width 22 height 7
drag, startPoint x: 573, startPoint y: 163, endPoint x: 573, endPoint y: 176, distance: 12.5
click at [573, 176] on ul "Optional items Special bill" at bounding box center [564, 190] width 57 height 33
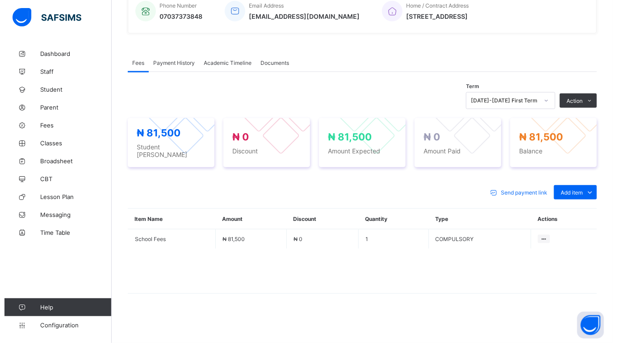
scroll to position [255, 0]
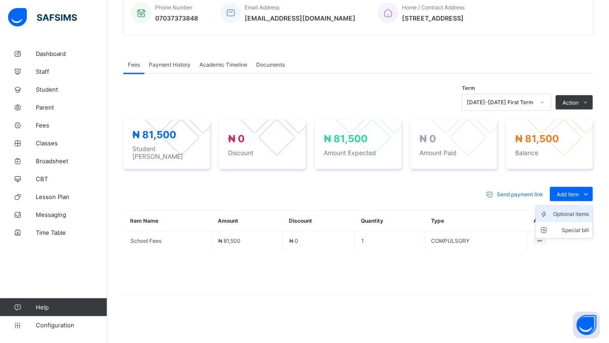
click at [568, 212] on div "Optional items" at bounding box center [571, 214] width 36 height 9
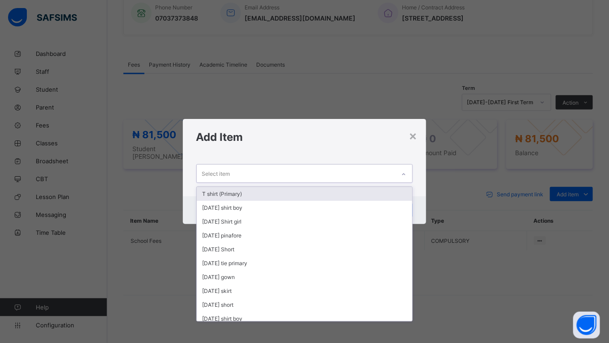
drag, startPoint x: 255, startPoint y: 170, endPoint x: 255, endPoint y: 164, distance: 6.3
click at [255, 169] on div "Select item" at bounding box center [296, 173] width 199 height 17
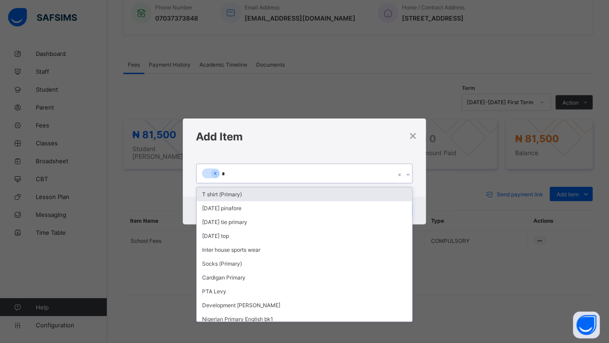
type input "**"
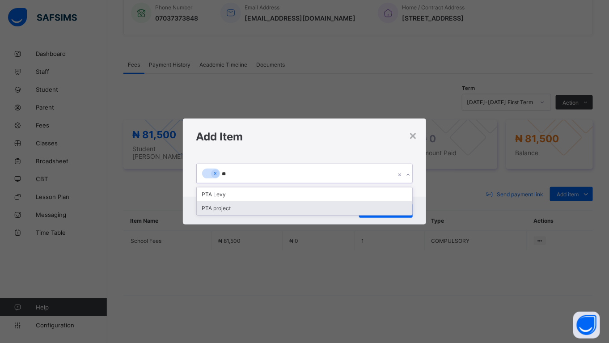
click at [228, 207] on div "PTA project" at bounding box center [305, 208] width 216 height 14
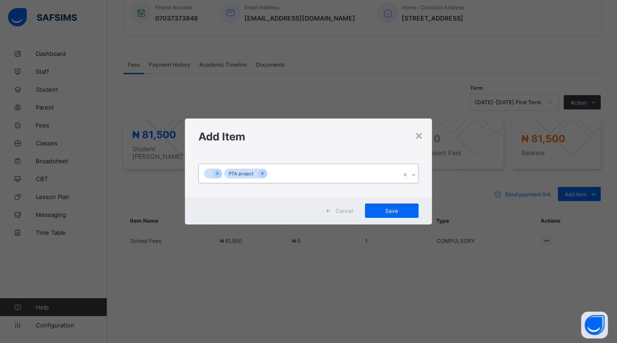
click at [276, 170] on div "PTA project" at bounding box center [300, 173] width 202 height 19
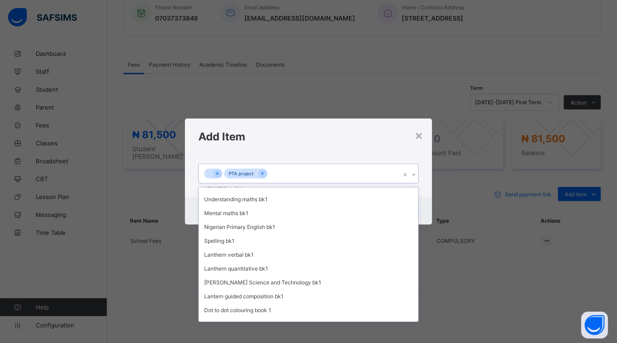
scroll to position [469, 0]
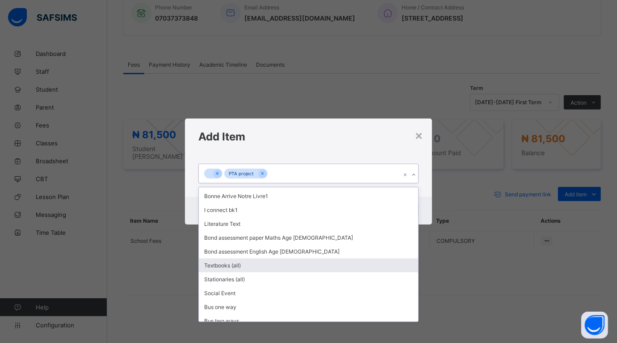
click at [236, 258] on div "Textbooks (all)" at bounding box center [308, 265] width 219 height 14
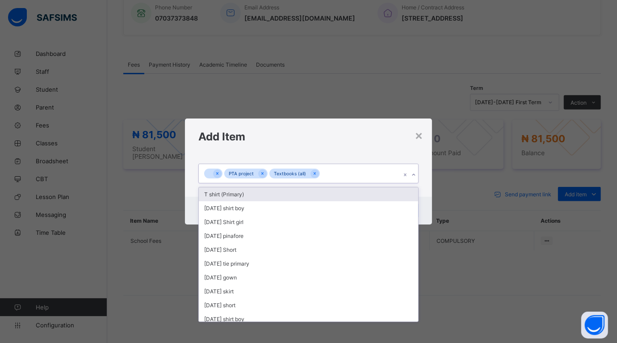
click at [324, 171] on div "PTA project Textbooks (all)" at bounding box center [300, 173] width 202 height 19
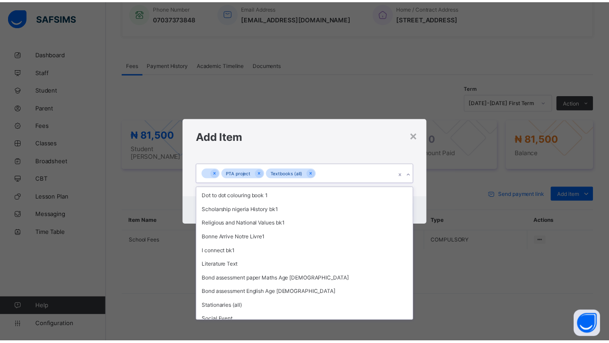
scroll to position [431, 0]
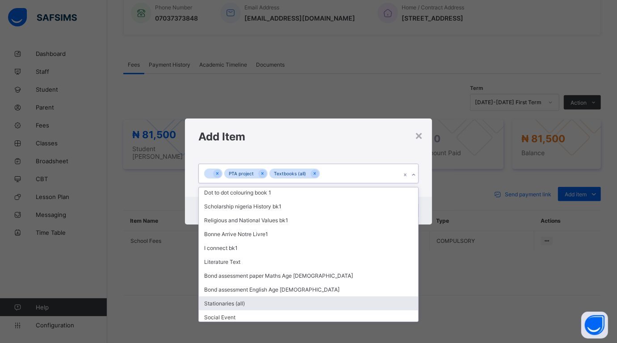
click at [219, 296] on div "Stationaries (all)" at bounding box center [308, 303] width 219 height 14
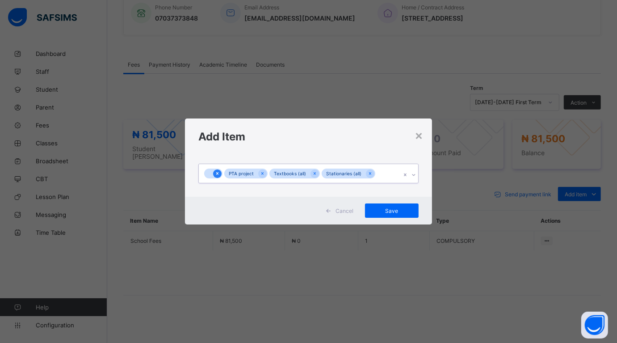
click at [214, 172] on div at bounding box center [217, 173] width 8 height 8
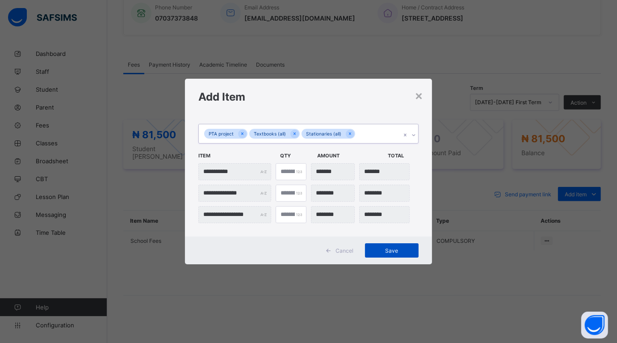
click at [382, 246] on div "Save" at bounding box center [392, 250] width 54 height 14
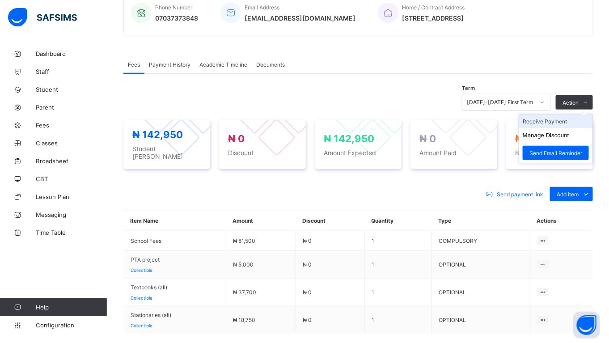
click at [564, 124] on li "Receive Payment" at bounding box center [555, 121] width 73 height 14
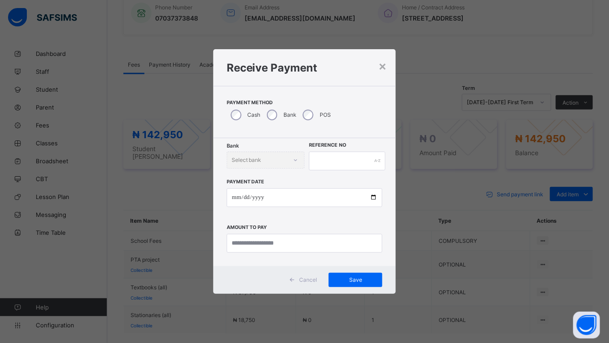
click at [271, 157] on div "Bank Select bank" at bounding box center [266, 160] width 78 height 17
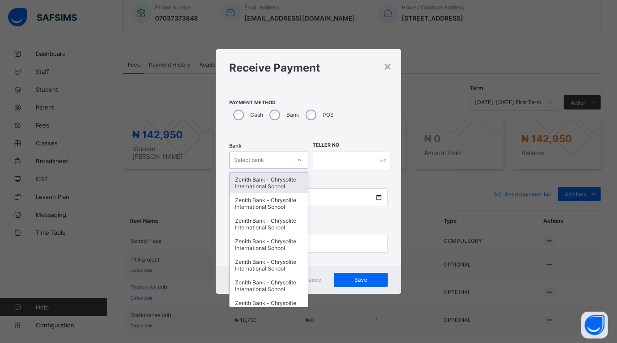
click at [300, 159] on icon at bounding box center [299, 160] width 5 height 9
type input "**"
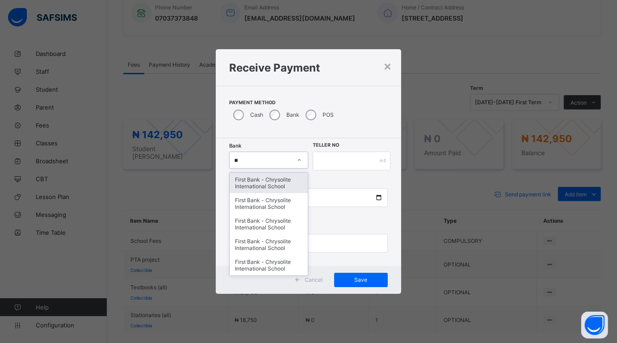
click at [247, 182] on div "First Bank - Chrysolite International School" at bounding box center [269, 183] width 78 height 21
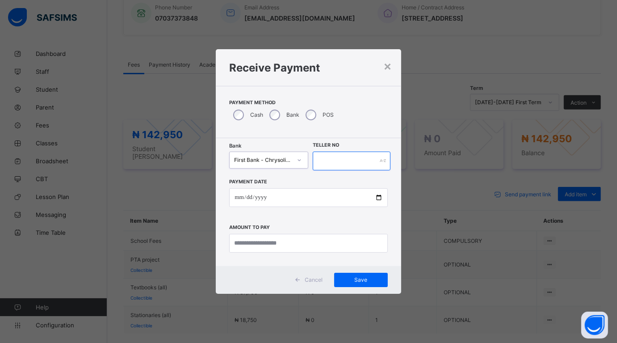
click at [332, 159] on input "text" at bounding box center [352, 161] width 78 height 19
type input "******"
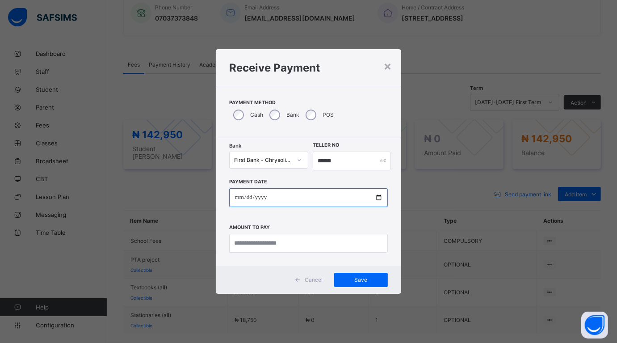
click at [375, 198] on input "date" at bounding box center [308, 197] width 158 height 19
type input "**********"
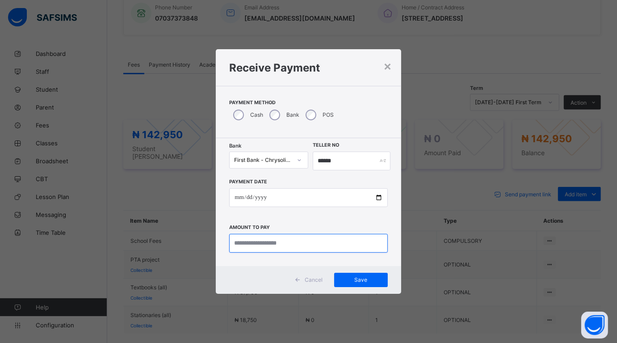
click at [289, 246] on input "currency" at bounding box center [308, 243] width 158 height 19
type input "********"
click at [357, 278] on span "Save" at bounding box center [361, 279] width 40 height 7
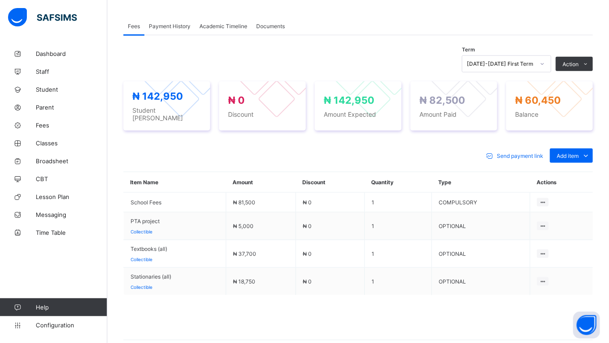
scroll to position [289, 0]
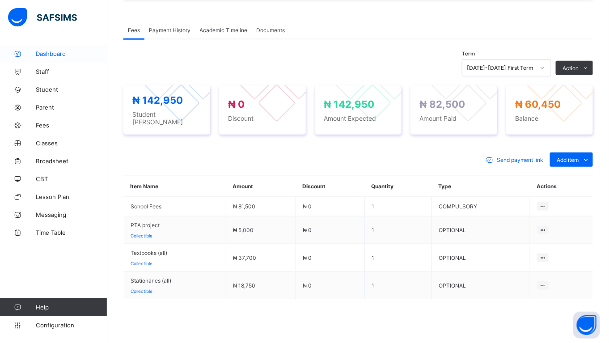
click at [51, 48] on link "Dashboard" at bounding box center [53, 54] width 107 height 18
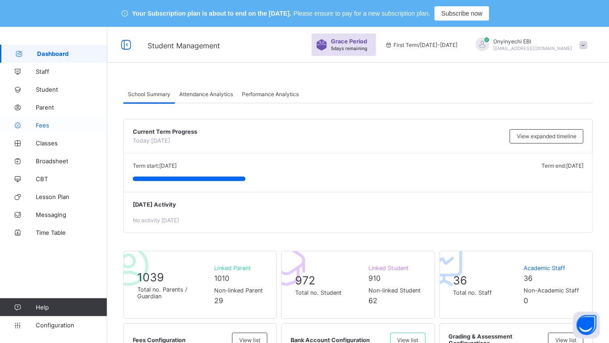
click at [41, 125] on span "Fees" at bounding box center [72, 125] width 72 height 7
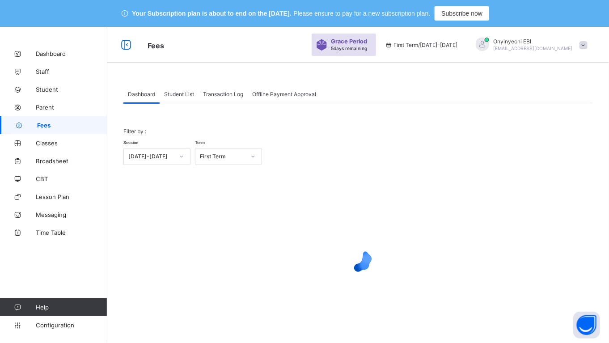
click at [177, 92] on span "Student List" at bounding box center [179, 94] width 30 height 7
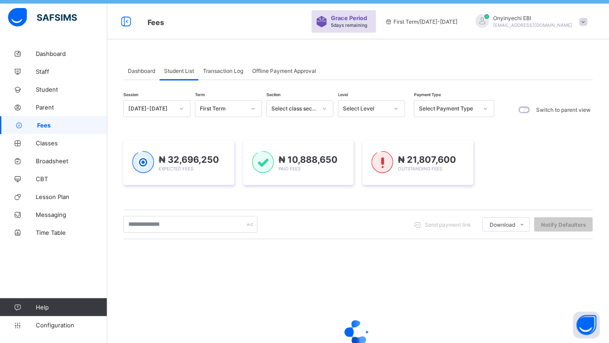
scroll to position [21, 0]
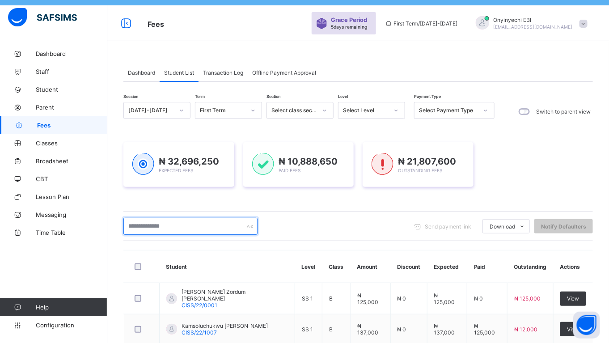
click at [173, 226] on input "text" at bounding box center [190, 226] width 134 height 17
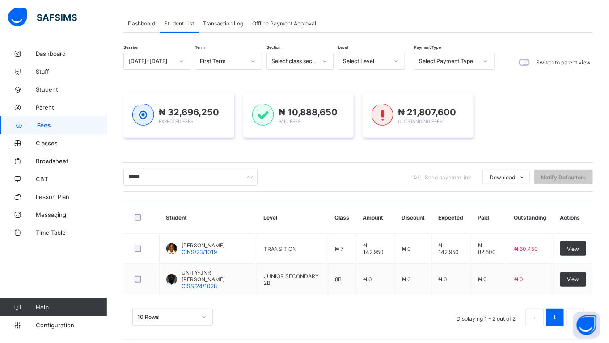
scroll to position [75, 0]
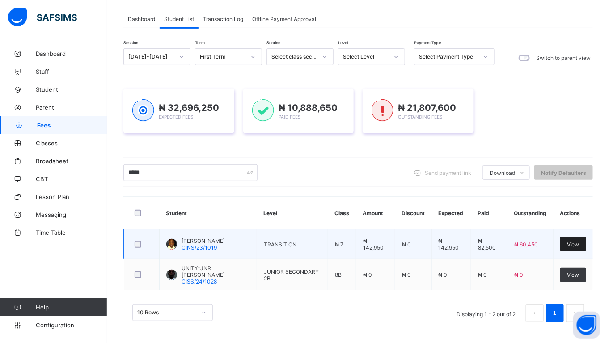
type input "*****"
click at [578, 243] on span "View" at bounding box center [573, 244] width 13 height 7
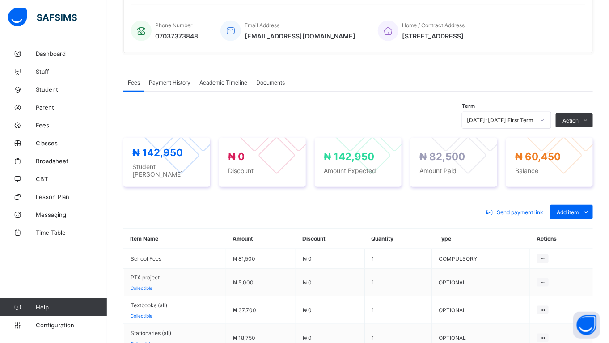
scroll to position [233, 0]
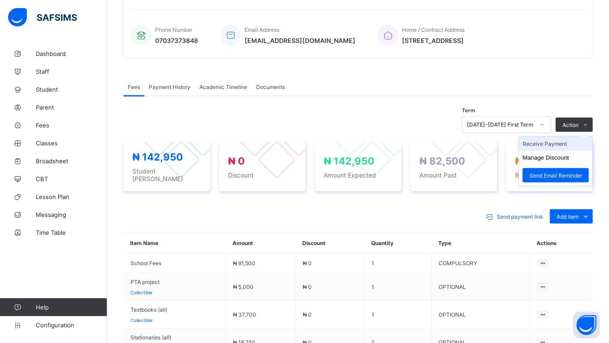
click at [554, 147] on li "Receive Payment" at bounding box center [555, 144] width 73 height 14
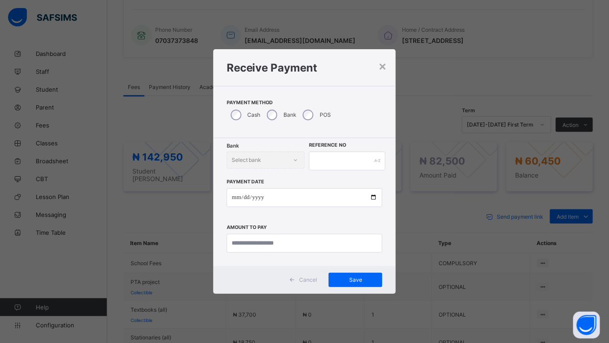
click at [264, 114] on div "Bank" at bounding box center [281, 115] width 36 height 19
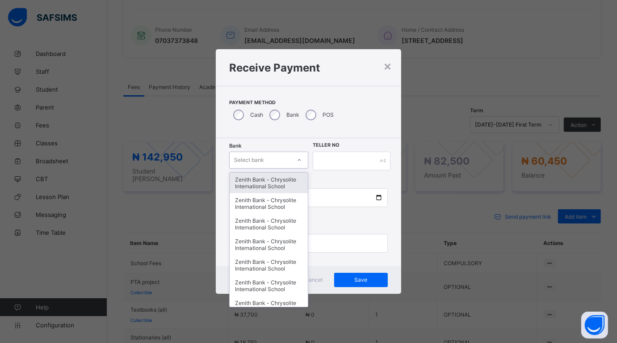
click at [300, 161] on icon at bounding box center [299, 160] width 5 height 9
click at [271, 177] on div "Zenith Bank - Chrysolite International School" at bounding box center [269, 183] width 78 height 21
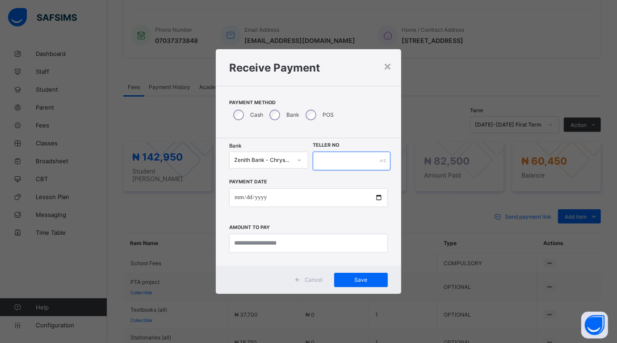
drag, startPoint x: 341, startPoint y: 164, endPoint x: 336, endPoint y: 158, distance: 7.9
click at [341, 162] on input "text" at bounding box center [352, 161] width 78 height 19
type input "****"
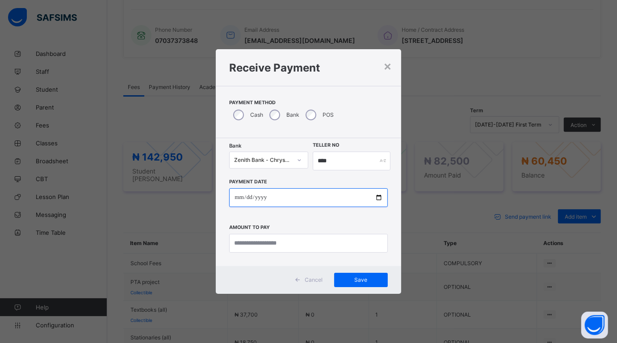
click at [378, 195] on input "date" at bounding box center [308, 197] width 158 height 19
type input "**********"
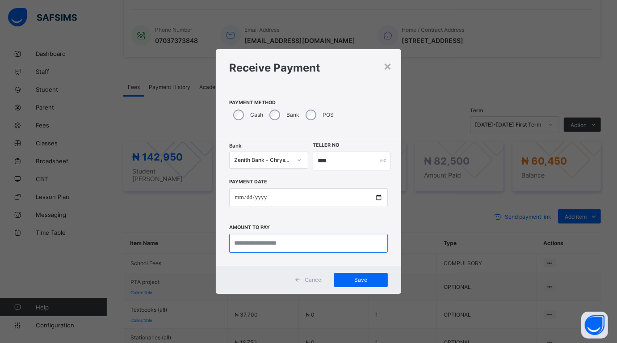
click at [292, 245] on input "currency" at bounding box center [308, 243] width 158 height 19
click at [274, 242] on input "currency" at bounding box center [308, 243] width 158 height 19
type input "********"
drag, startPoint x: 332, startPoint y: 155, endPoint x: 347, endPoint y: 162, distance: 16.2
click at [333, 155] on input "****" at bounding box center [352, 161] width 78 height 19
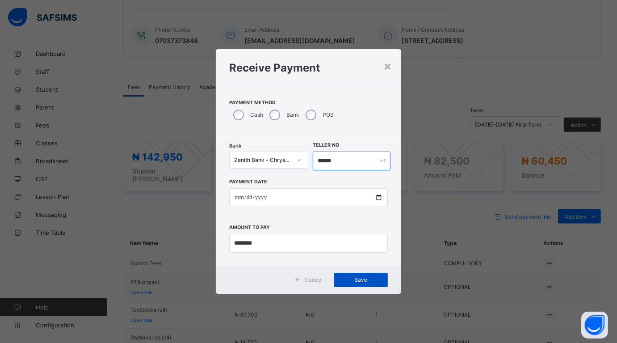
type input "******"
click at [356, 273] on div "Save" at bounding box center [361, 280] width 54 height 14
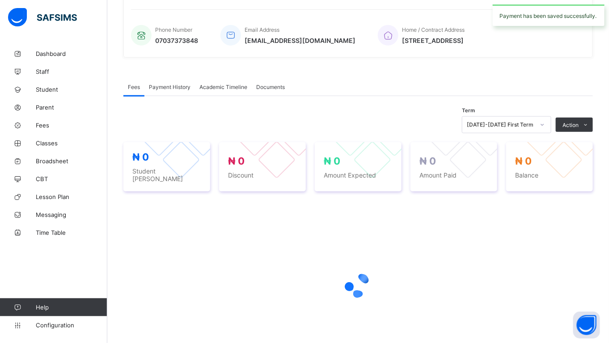
click at [357, 278] on icon at bounding box center [358, 285] width 36 height 36
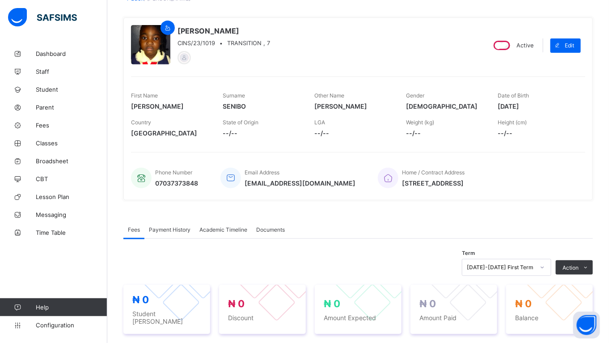
scroll to position [0, 0]
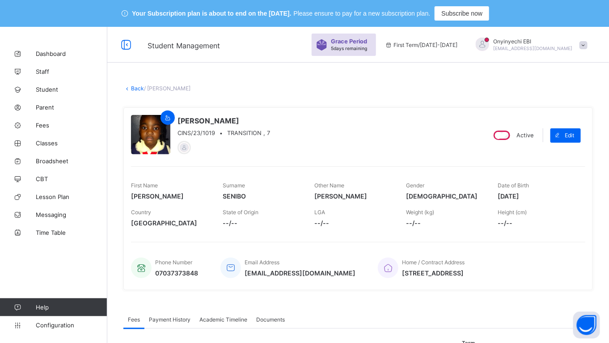
click at [135, 86] on link "Back" at bounding box center [137, 88] width 13 height 7
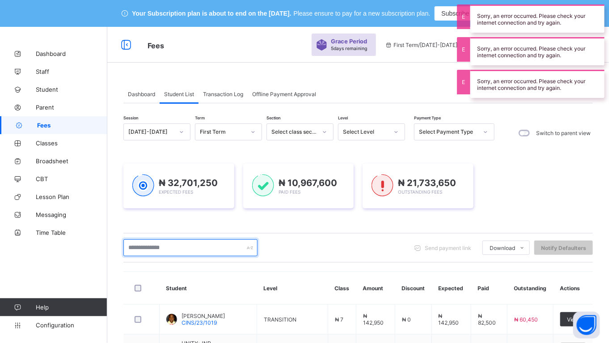
click at [193, 239] on input "text" at bounding box center [190, 247] width 134 height 17
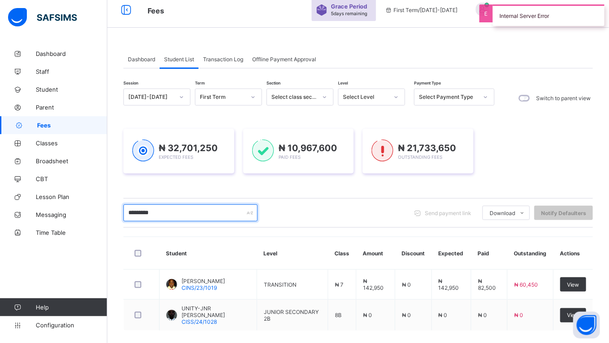
scroll to position [75, 0]
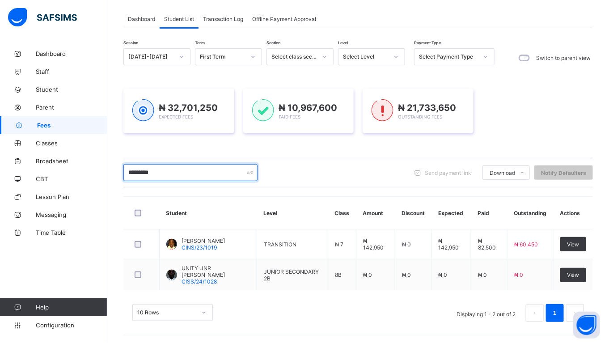
click at [173, 173] on input "*********" at bounding box center [190, 172] width 134 height 17
type input "*"
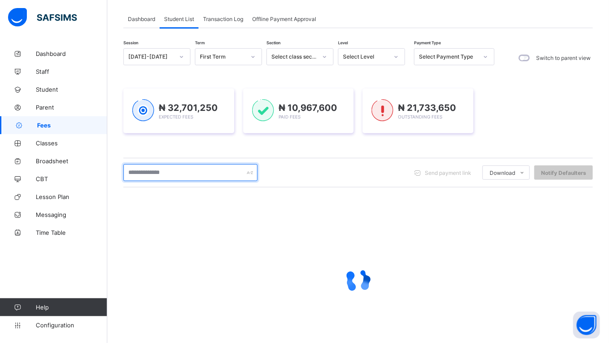
click at [154, 175] on input "text" at bounding box center [190, 172] width 134 height 17
click at [156, 176] on input "**" at bounding box center [190, 172] width 134 height 17
click at [144, 173] on input "**" at bounding box center [190, 172] width 134 height 17
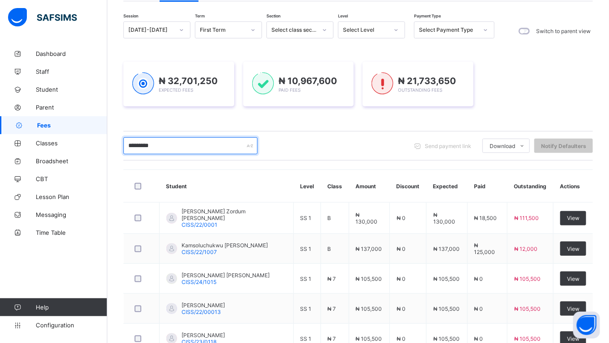
scroll to position [74, 0]
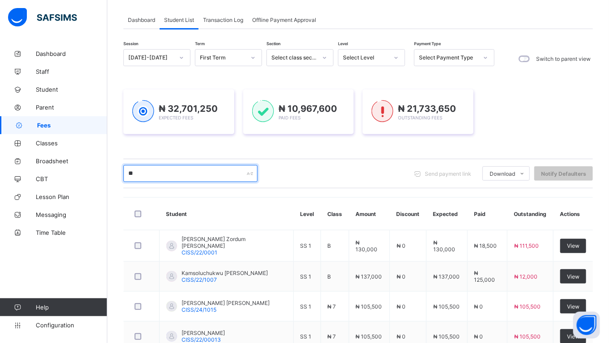
type input "*"
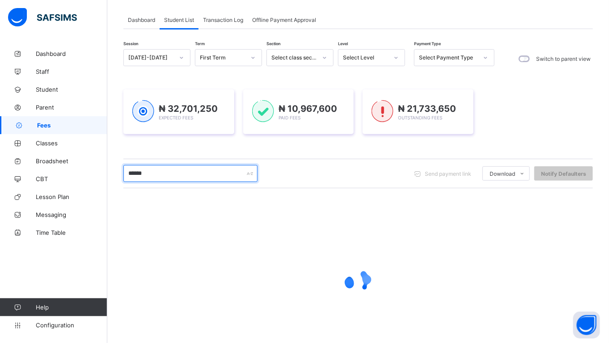
click at [186, 176] on input "******" at bounding box center [190, 173] width 134 height 17
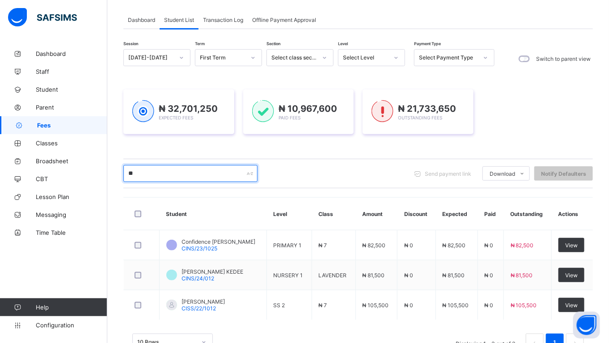
type input "*"
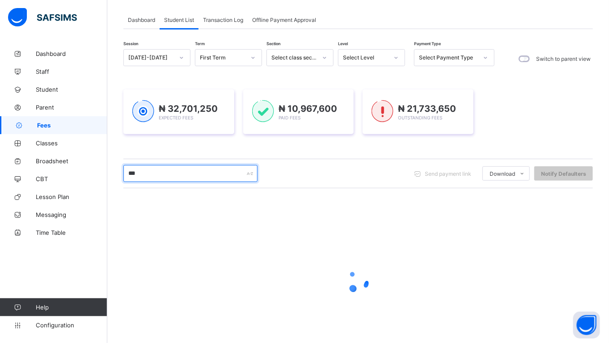
type input "****"
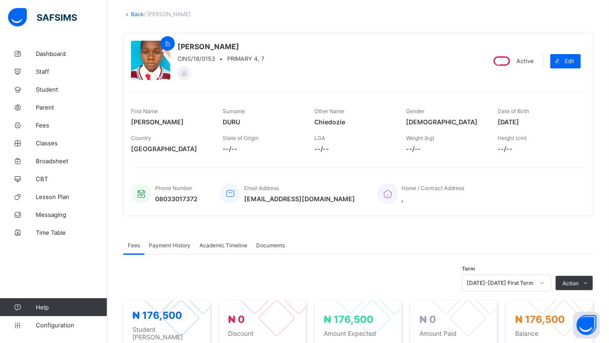
scroll to position [232, 0]
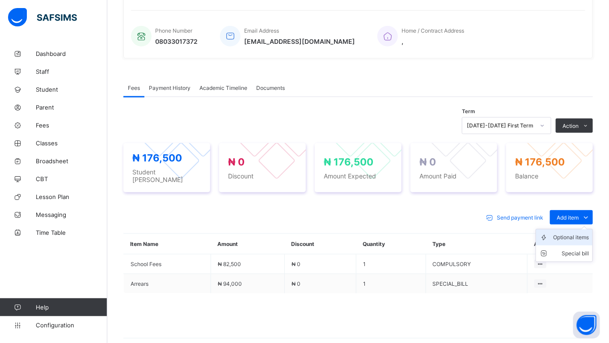
click at [571, 233] on div "Optional items" at bounding box center [571, 237] width 36 height 9
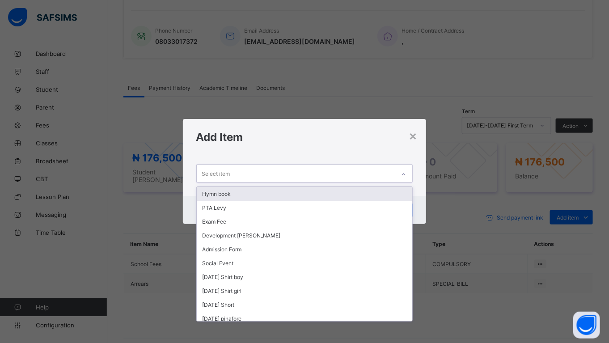
click at [279, 170] on div "Select item" at bounding box center [296, 173] width 199 height 17
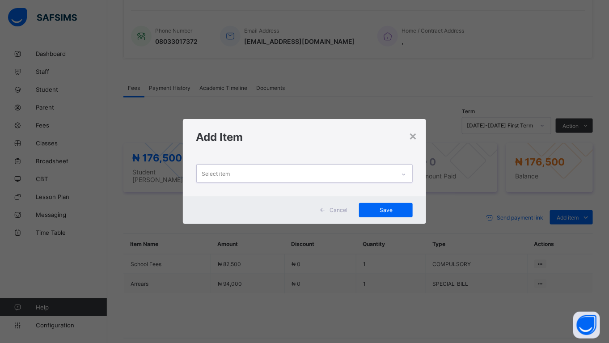
click at [256, 175] on div "Select item" at bounding box center [296, 173] width 199 height 17
drag, startPoint x: 417, startPoint y: 139, endPoint x: 413, endPoint y: 142, distance: 5.5
click at [416, 140] on div "×" at bounding box center [413, 135] width 8 height 15
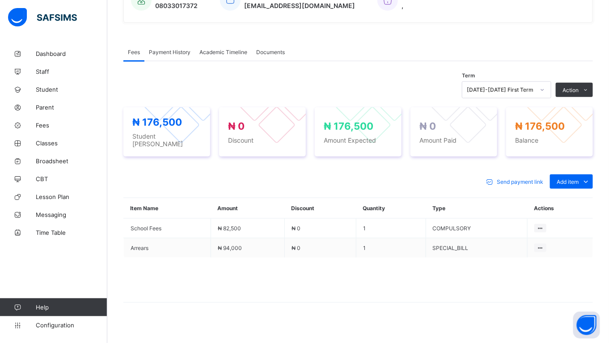
scroll to position [269, 0]
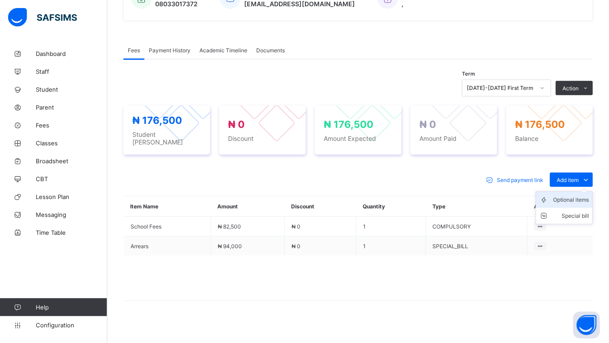
click at [582, 195] on div "Optional items" at bounding box center [571, 199] width 36 height 9
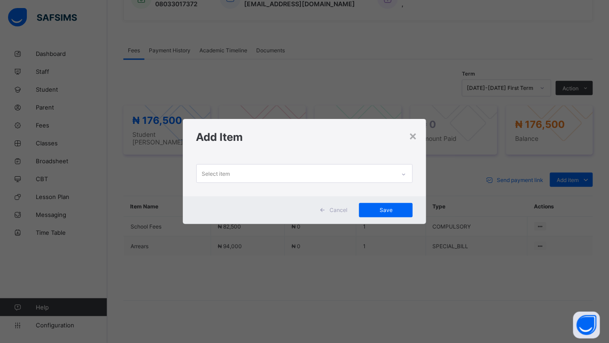
click at [242, 173] on div "Select item" at bounding box center [296, 173] width 199 height 17
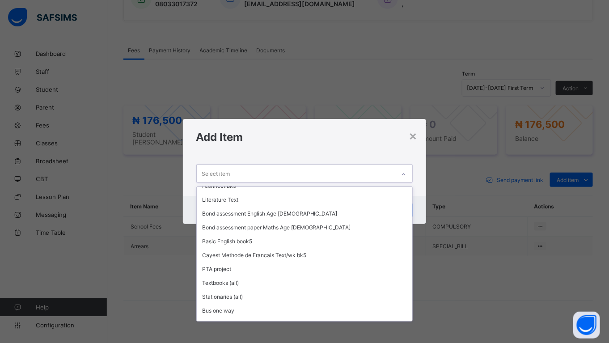
scroll to position [483, 0]
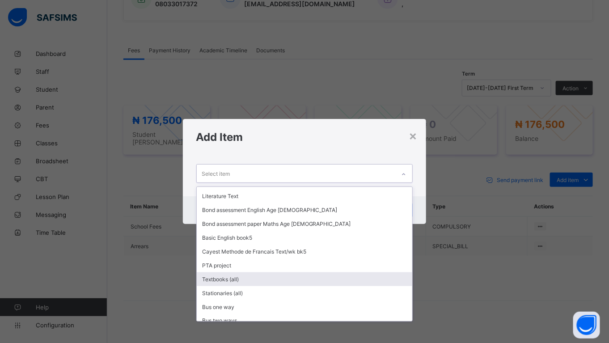
click at [242, 272] on div "Textbooks (all)" at bounding box center [305, 279] width 216 height 14
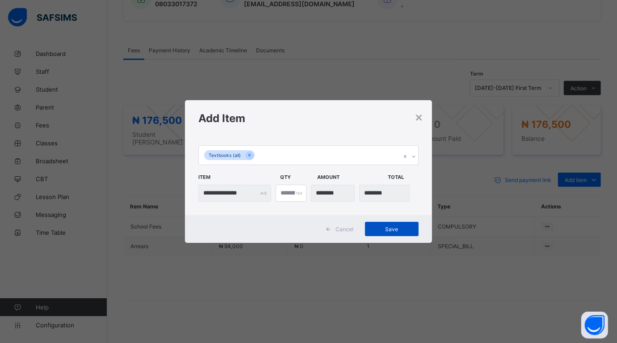
click at [380, 224] on div "Save" at bounding box center [392, 229] width 54 height 14
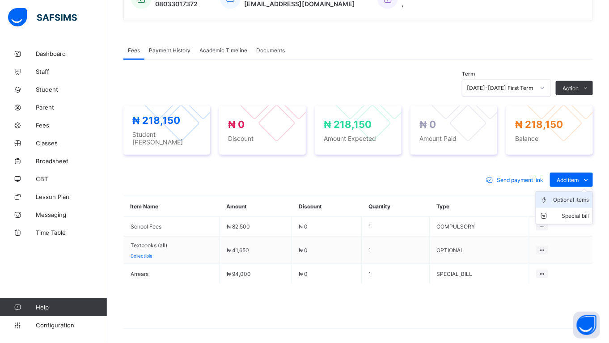
click at [570, 195] on div "Optional items" at bounding box center [571, 199] width 36 height 9
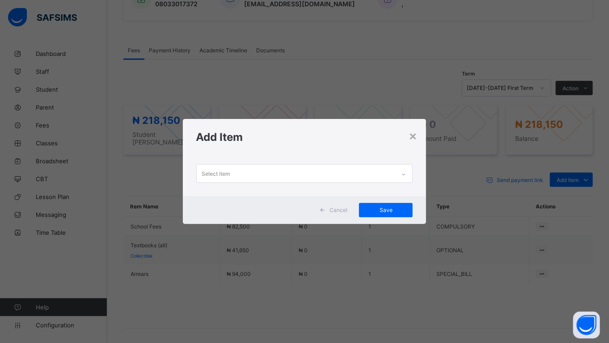
click at [253, 169] on div "Select item" at bounding box center [296, 173] width 199 height 17
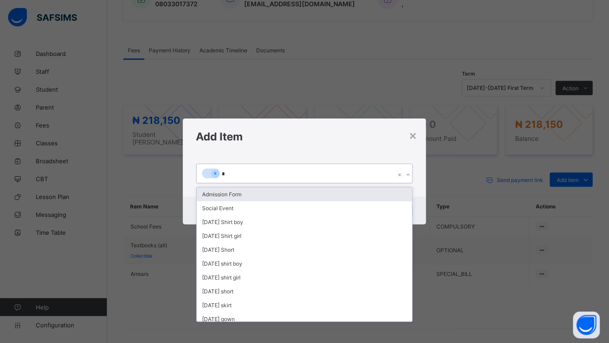
type input "**"
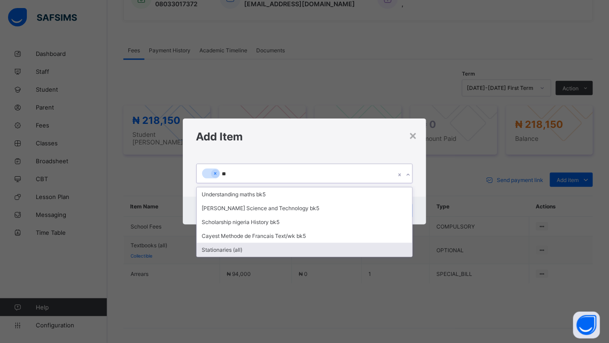
click at [266, 248] on div "Stationaries (all)" at bounding box center [305, 250] width 216 height 14
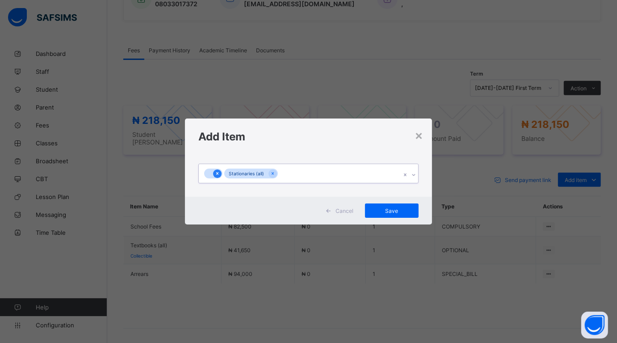
click at [220, 173] on div at bounding box center [217, 173] width 8 height 8
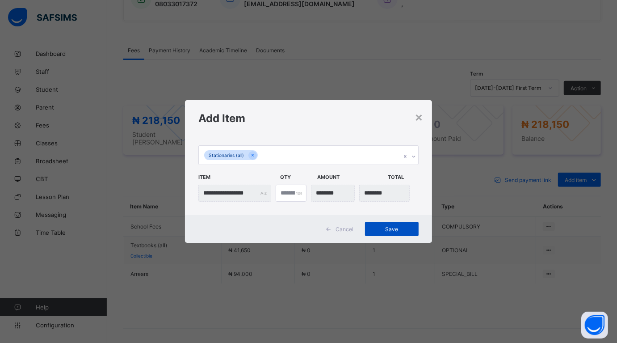
click at [392, 227] on span "Save" at bounding box center [392, 229] width 40 height 7
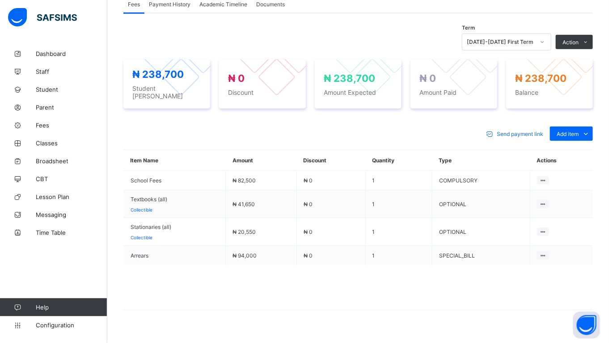
scroll to position [316, 0]
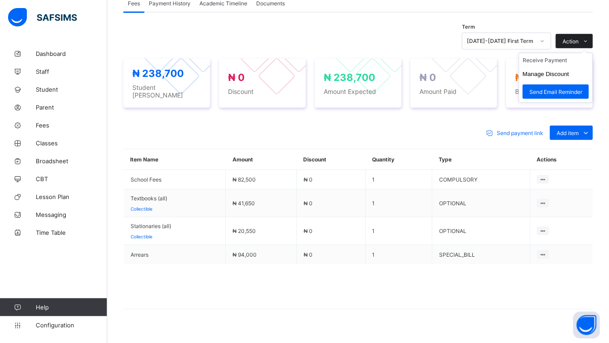
click at [589, 40] on icon at bounding box center [586, 41] width 7 height 6
click at [589, 38] on icon at bounding box center [586, 41] width 7 height 6
click at [567, 57] on ul "Receive Payment Manage Discount Send Email Reminder" at bounding box center [556, 78] width 74 height 50
click at [542, 59] on li "Receive Payment" at bounding box center [555, 60] width 73 height 14
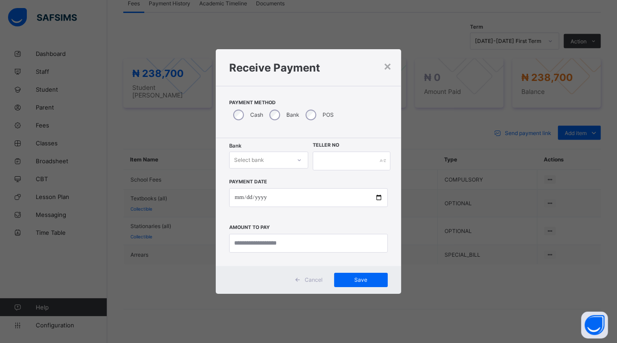
click at [298, 158] on icon at bounding box center [299, 160] width 5 height 9
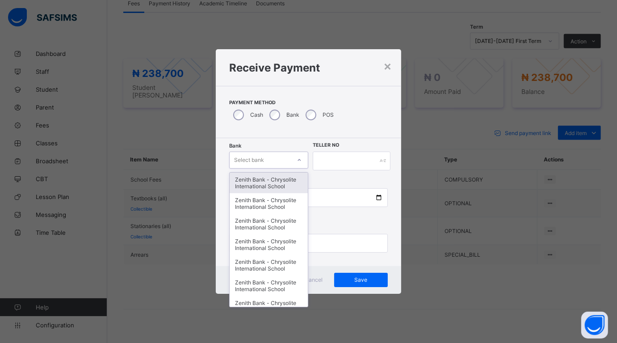
click at [279, 183] on div "Zenith Bank - Chrysolite International School" at bounding box center [269, 183] width 78 height 21
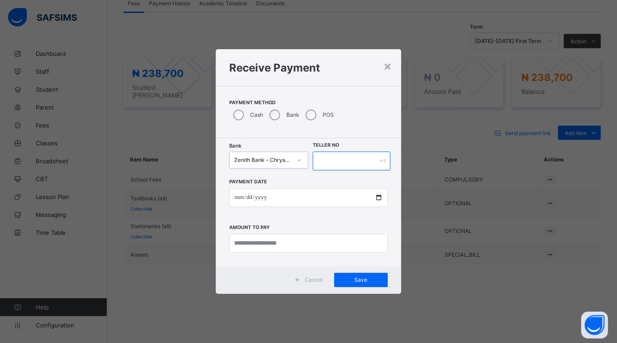
click at [321, 159] on input "text" at bounding box center [352, 161] width 78 height 19
type input "******"
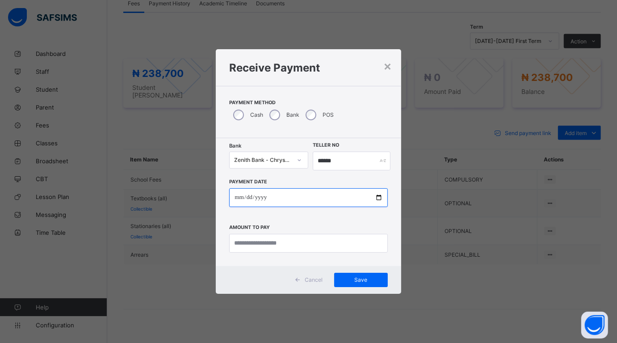
click at [376, 198] on input "date" at bounding box center [308, 197] width 158 height 19
type input "**********"
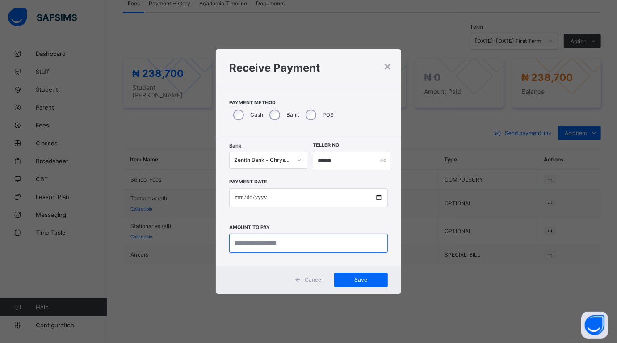
click at [295, 243] on input "currency" at bounding box center [308, 243] width 158 height 19
type input "********"
click at [365, 277] on span "Save" at bounding box center [361, 279] width 40 height 7
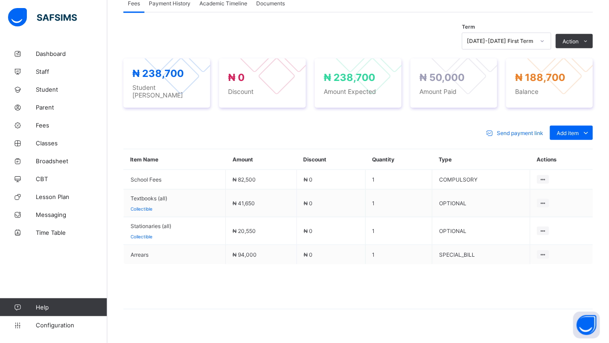
drag, startPoint x: 546, startPoint y: 57, endPoint x: 544, endPoint y: 61, distance: 4.6
click at [0, 0] on li "Receive Payment" at bounding box center [0, 0] width 0 height 0
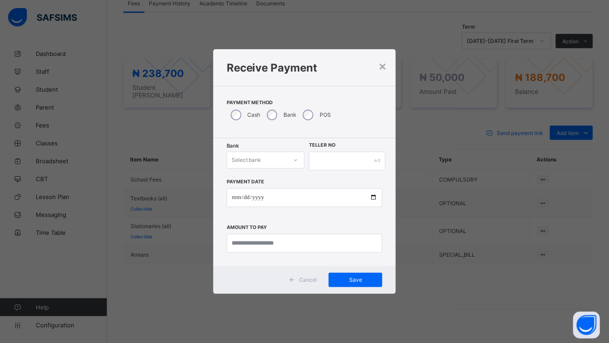
click at [292, 159] on div at bounding box center [295, 160] width 15 height 14
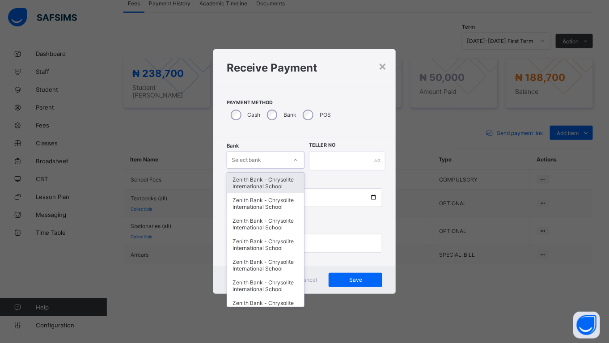
click at [271, 184] on div "Zenith Bank - Chrysolite International School" at bounding box center [265, 183] width 77 height 21
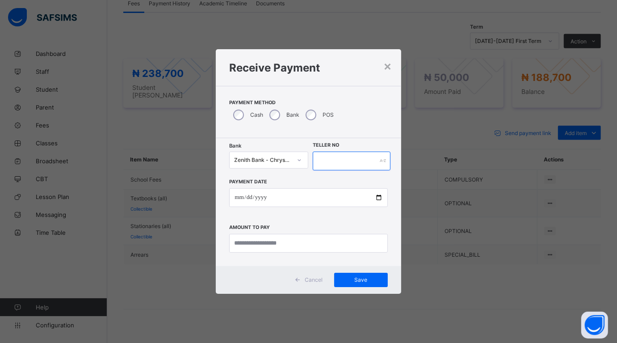
click at [337, 158] on input "text" at bounding box center [352, 161] width 78 height 19
type input "*****"
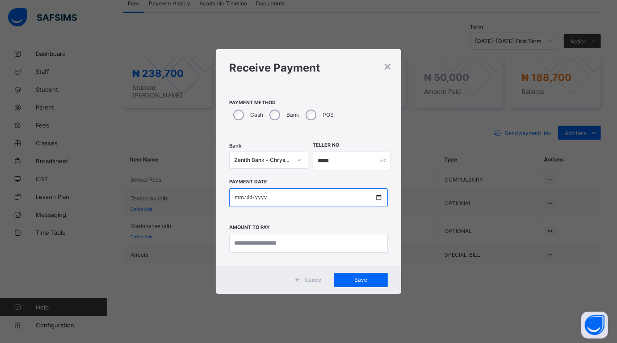
click at [376, 195] on input "date" at bounding box center [308, 197] width 158 height 19
type input "**********"
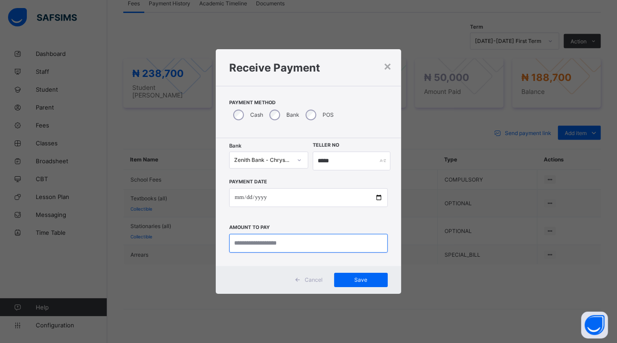
click at [280, 243] on input "currency" at bounding box center [308, 243] width 158 height 19
type input "********"
click at [362, 277] on span "Save" at bounding box center [361, 279] width 40 height 7
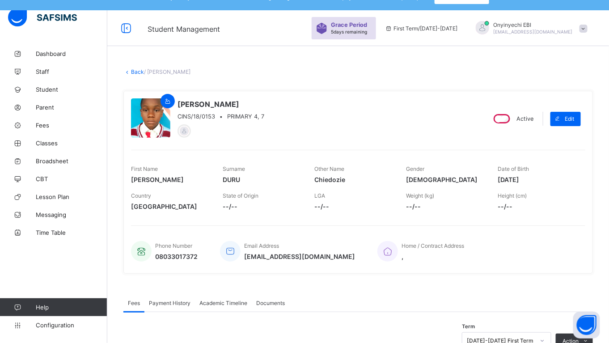
scroll to position [14, 0]
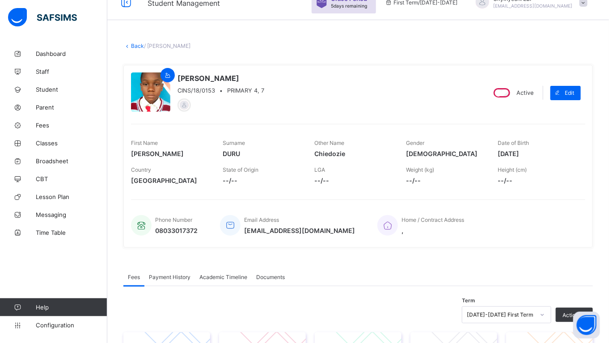
scroll to position [37, 0]
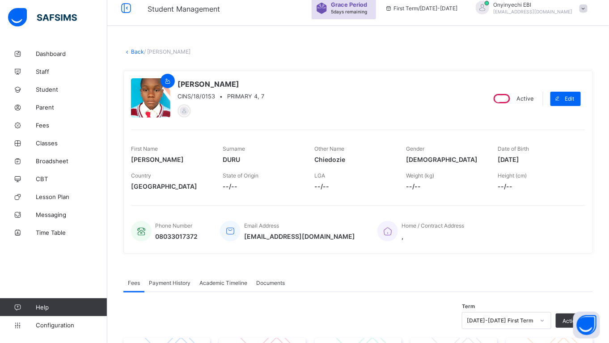
click at [132, 52] on link "Back" at bounding box center [137, 51] width 13 height 7
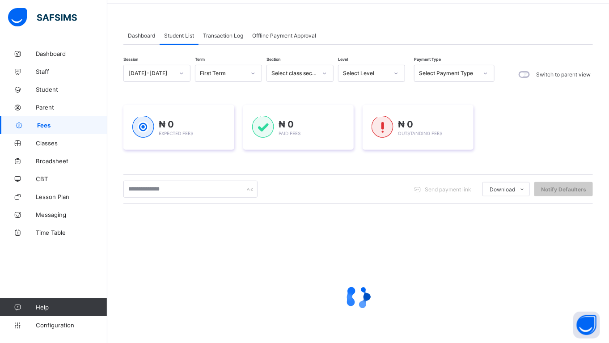
scroll to position [61, 0]
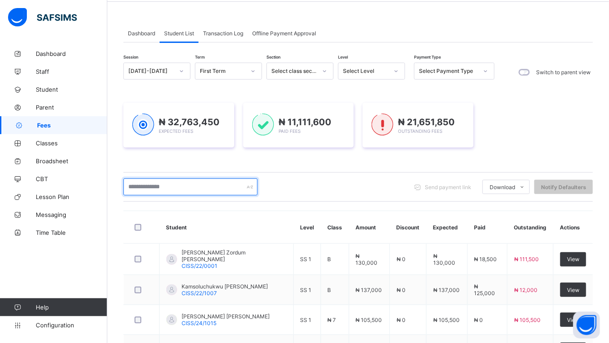
click at [142, 185] on input "text" at bounding box center [190, 186] width 134 height 17
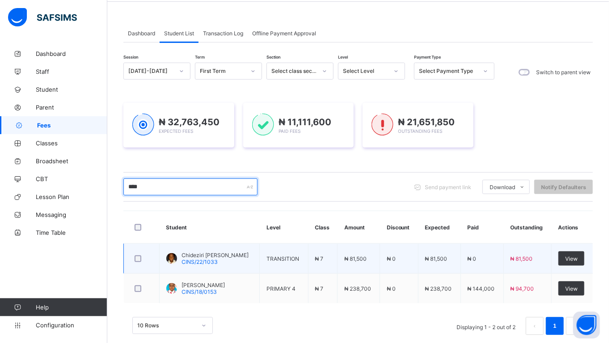
type input "****"
click at [578, 251] on td "View" at bounding box center [572, 259] width 41 height 30
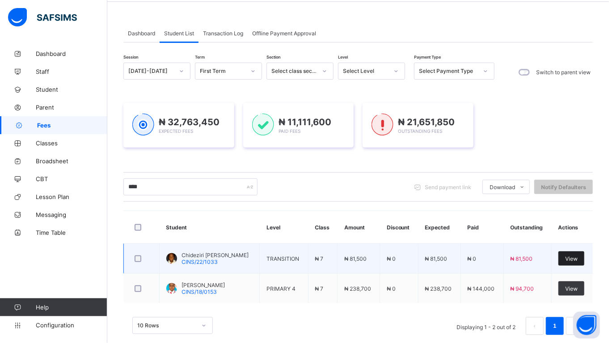
click at [577, 258] on span "View" at bounding box center [571, 258] width 13 height 7
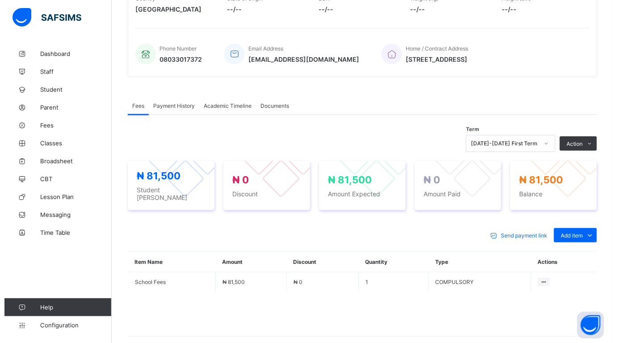
scroll to position [217, 0]
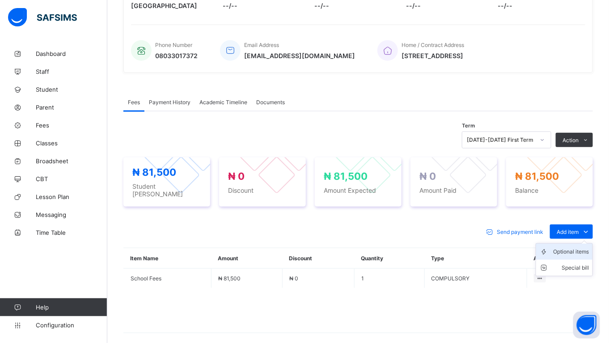
click at [580, 247] on div "Optional items" at bounding box center [571, 251] width 36 height 9
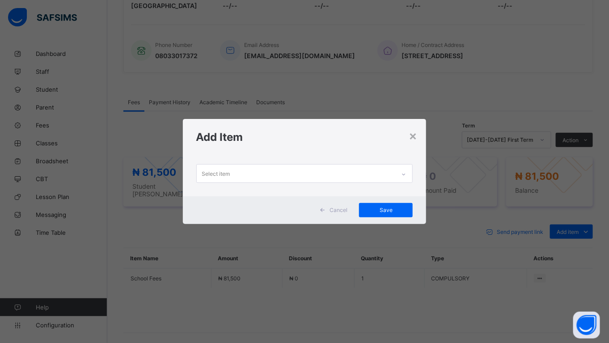
click at [211, 173] on div "Select item" at bounding box center [216, 173] width 28 height 17
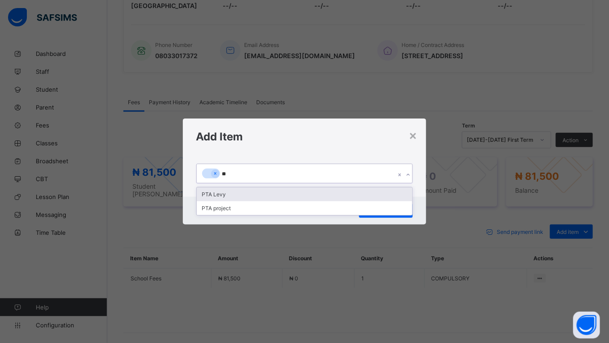
type input "***"
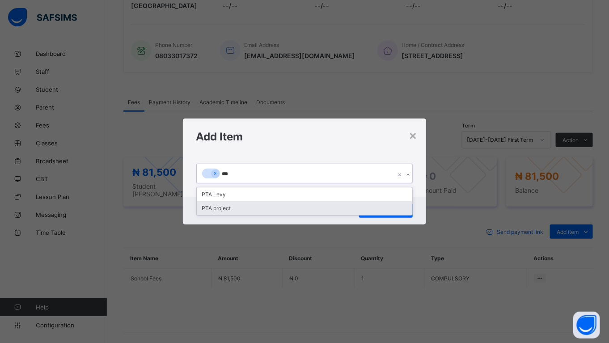
click at [213, 207] on div "PTA project" at bounding box center [305, 208] width 216 height 14
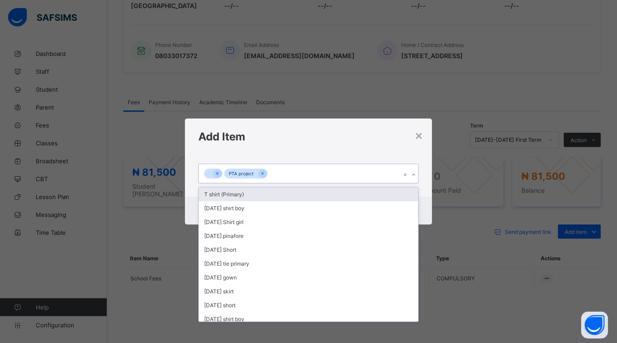
click at [274, 170] on div "PTA project" at bounding box center [300, 173] width 202 height 19
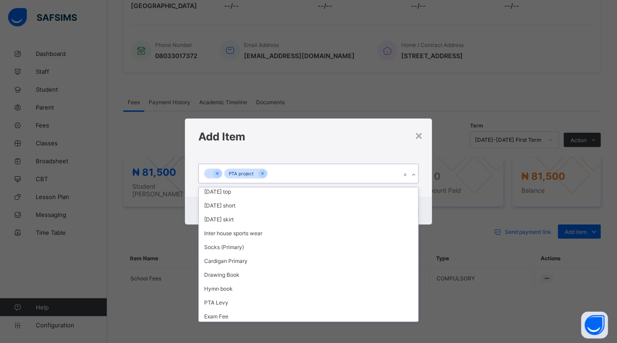
scroll to position [469, 0]
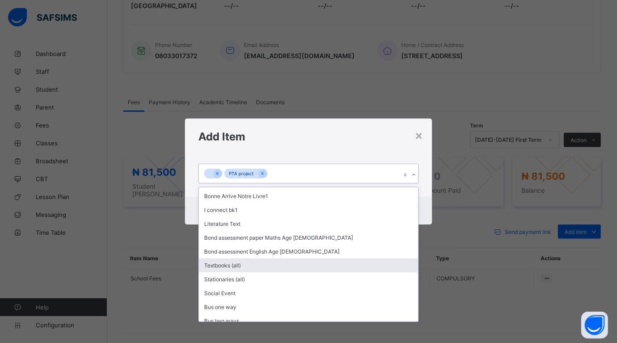
click at [220, 258] on div "Textbooks (all)" at bounding box center [308, 265] width 219 height 14
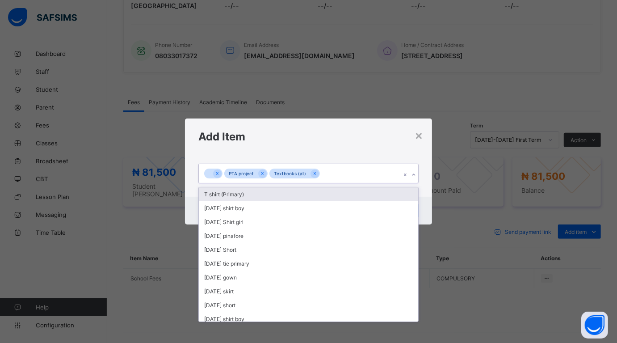
click at [325, 171] on div "PTA project Textbooks (all)" at bounding box center [300, 173] width 202 height 19
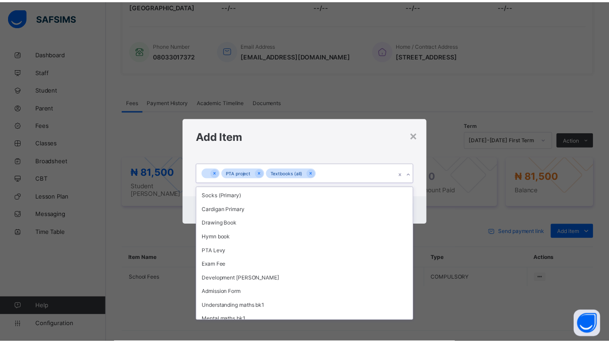
scroll to position [456, 0]
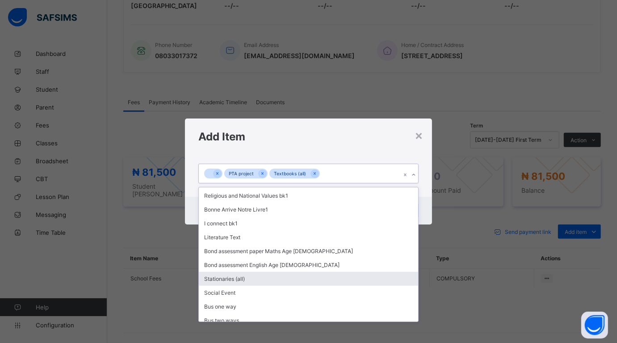
click at [211, 272] on div "Stationaries (all)" at bounding box center [308, 279] width 219 height 14
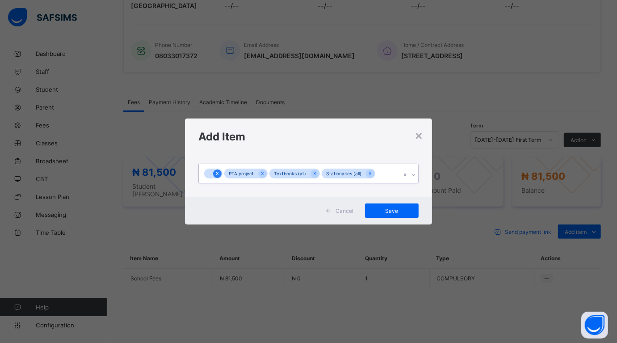
click at [220, 173] on icon at bounding box center [217, 173] width 5 height 6
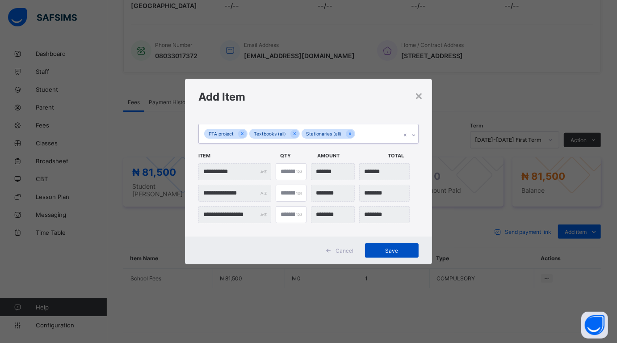
click at [388, 244] on div "Save" at bounding box center [392, 250] width 54 height 14
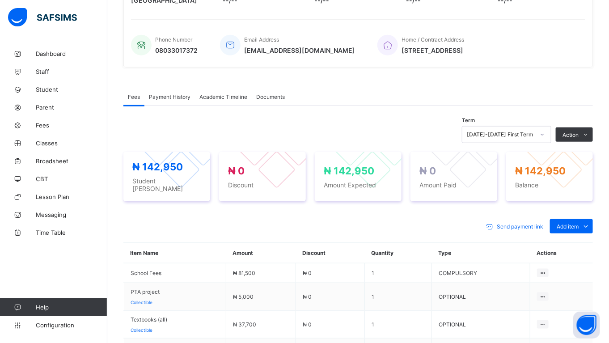
scroll to position [227, 0]
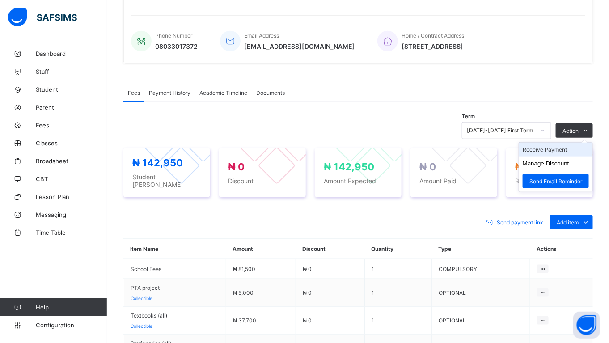
click at [571, 148] on li "Receive Payment" at bounding box center [555, 150] width 73 height 14
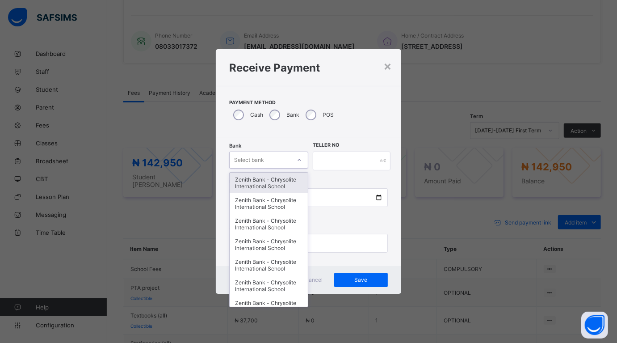
click at [288, 160] on div "Select bank" at bounding box center [260, 160] width 61 height 13
click at [266, 179] on div "Zenith Bank - Chrysolite International School" at bounding box center [269, 183] width 78 height 21
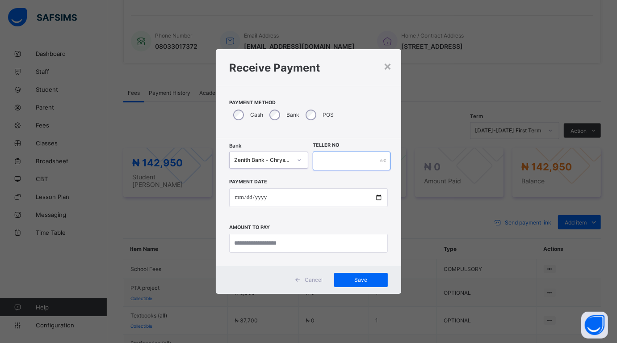
click at [330, 164] on input "text" at bounding box center [352, 161] width 78 height 19
type input "*****"
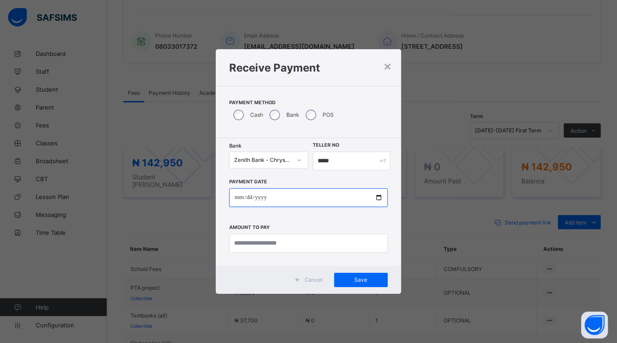
click at [377, 197] on input "date" at bounding box center [308, 197] width 158 height 19
type input "**********"
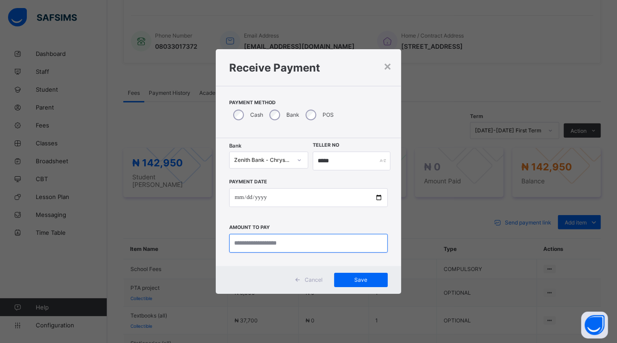
click at [259, 245] on input "currency" at bounding box center [308, 243] width 158 height 19
type input "********"
click at [354, 278] on span "Save" at bounding box center [361, 279] width 40 height 7
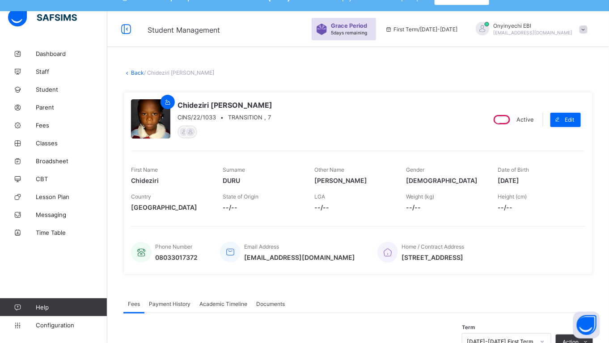
scroll to position [0, 0]
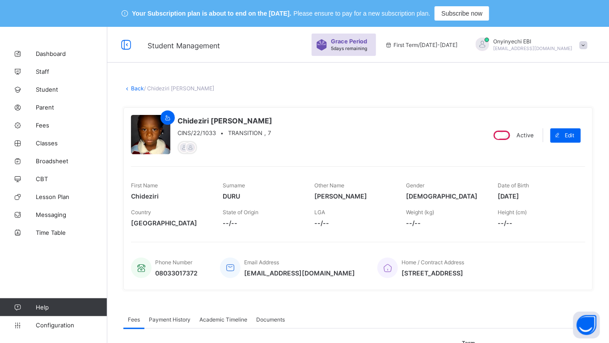
drag, startPoint x: 135, startPoint y: 84, endPoint x: 142, endPoint y: 86, distance: 6.9
click at [133, 85] on link "Back" at bounding box center [137, 88] width 13 height 7
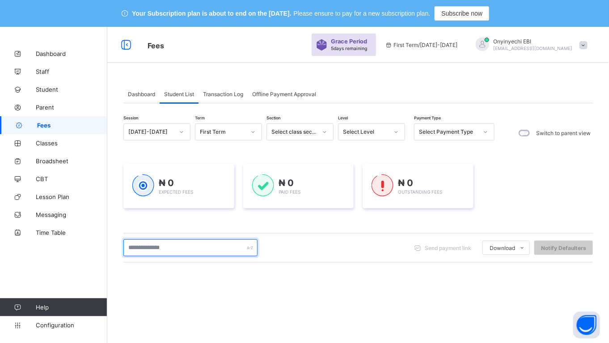
click at [156, 242] on input "text" at bounding box center [190, 247] width 134 height 17
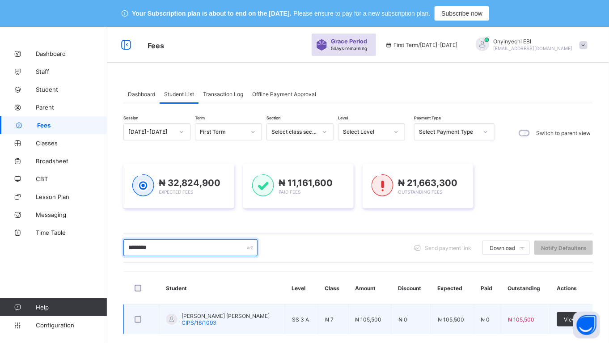
scroll to position [46, 0]
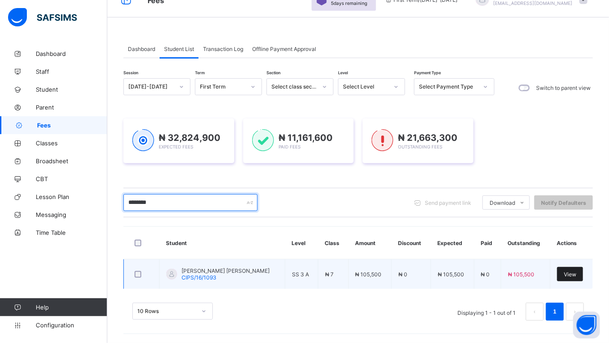
type input "********"
click at [576, 271] on span "View" at bounding box center [570, 274] width 13 height 7
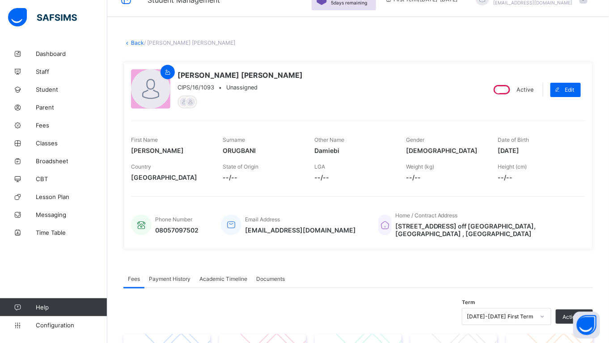
scroll to position [218, 0]
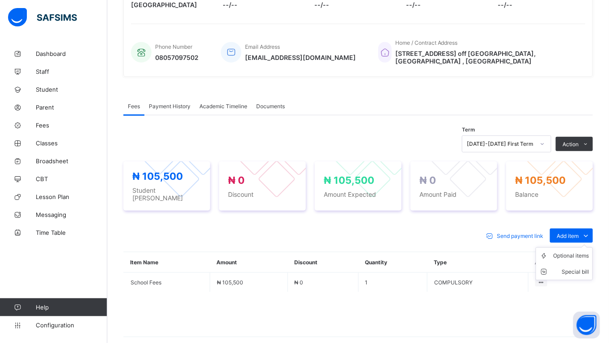
click at [577, 247] on ul "Optional items Special bill" at bounding box center [564, 263] width 57 height 33
click at [0, 0] on div "Optional items" at bounding box center [0, 0] width 0 height 0
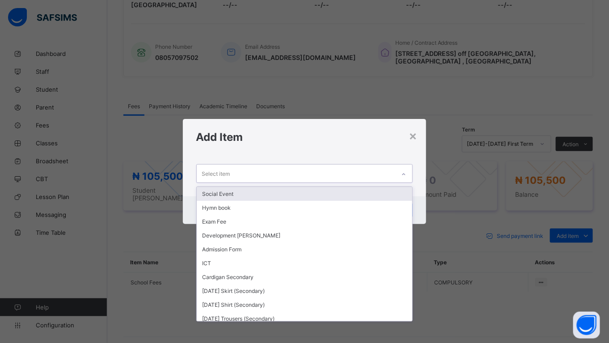
click at [290, 171] on div "Select item" at bounding box center [296, 173] width 199 height 17
type input "***"
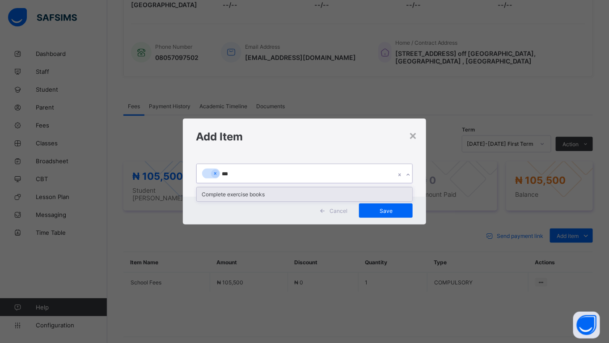
click at [243, 190] on div "Complete exercise books" at bounding box center [305, 194] width 216 height 14
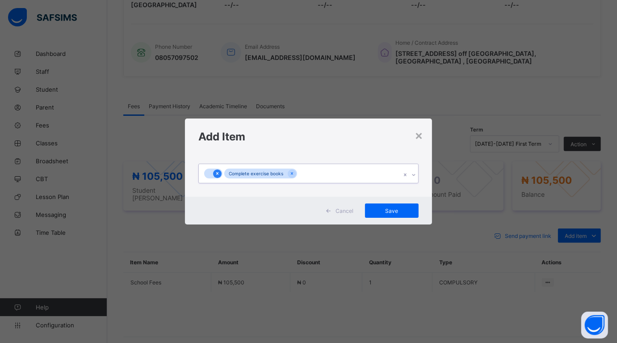
click at [216, 173] on icon at bounding box center [217, 173] width 5 height 6
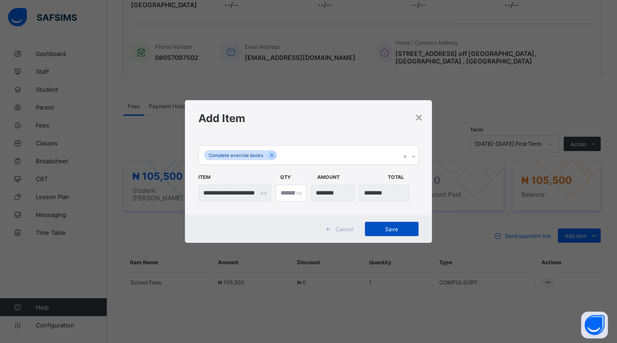
click at [396, 226] on span "Save" at bounding box center [392, 229] width 40 height 7
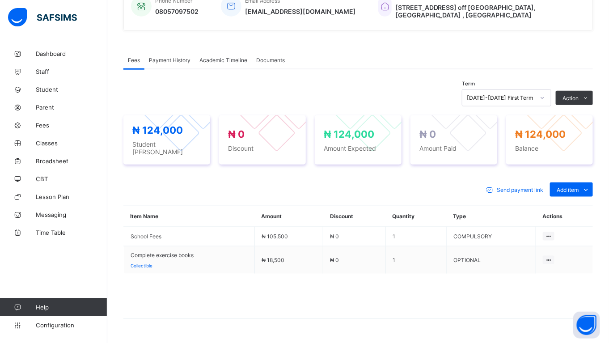
scroll to position [278, 0]
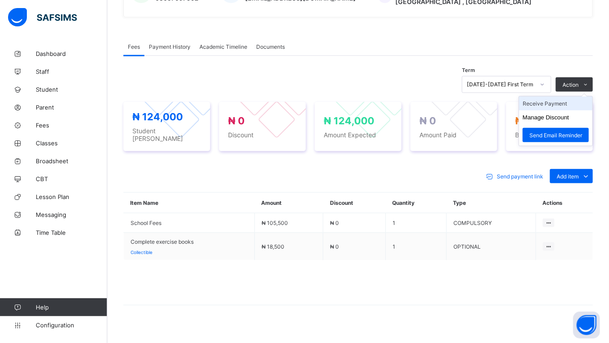
click at [566, 97] on li "Receive Payment" at bounding box center [555, 104] width 73 height 14
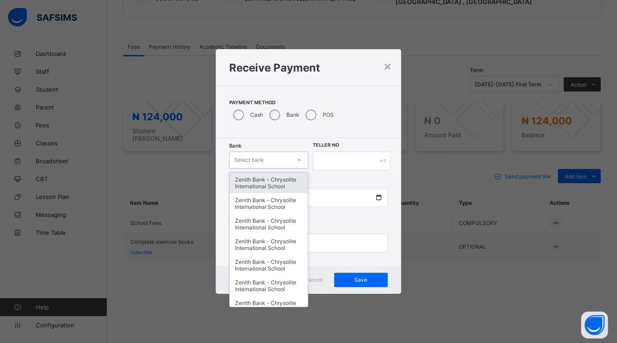
click at [268, 160] on div "Select bank" at bounding box center [260, 160] width 61 height 13
click at [267, 181] on div "Zenith Bank - Chrysolite International School" at bounding box center [269, 183] width 78 height 21
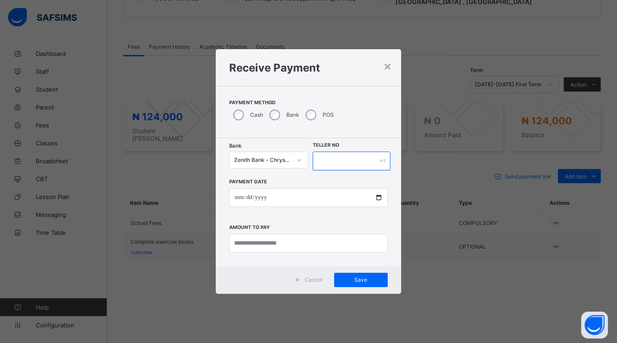
click at [334, 160] on input "text" at bounding box center [352, 161] width 78 height 19
type input "*****"
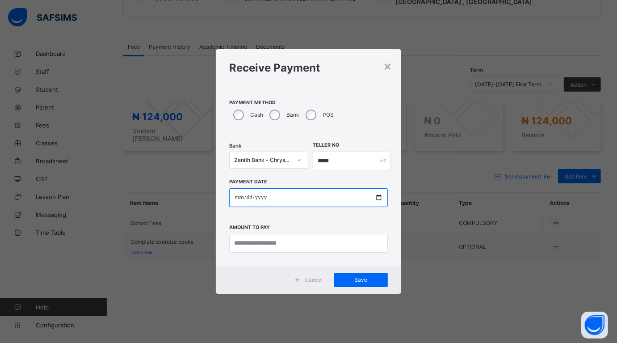
click at [378, 198] on input "date" at bounding box center [308, 197] width 158 height 19
type input "**********"
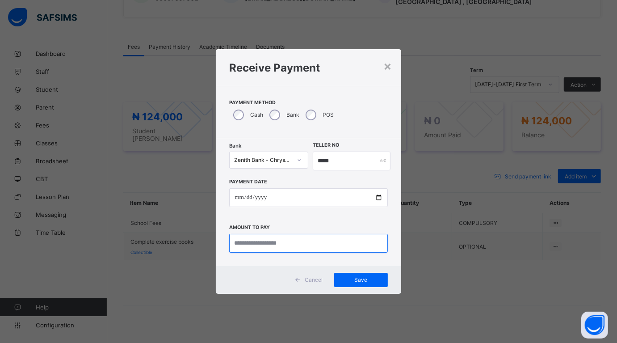
click at [246, 244] on input "currency" at bounding box center [308, 243] width 158 height 19
type input "********"
click at [359, 275] on div "Save" at bounding box center [361, 280] width 54 height 14
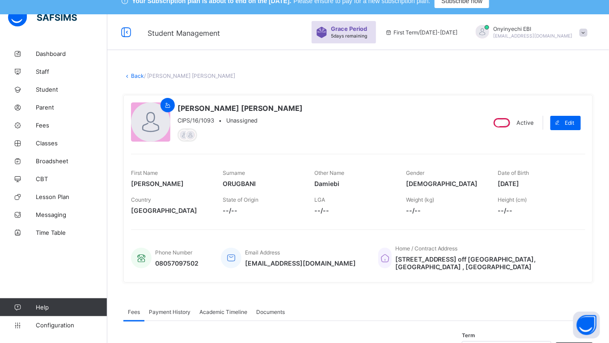
scroll to position [0, 0]
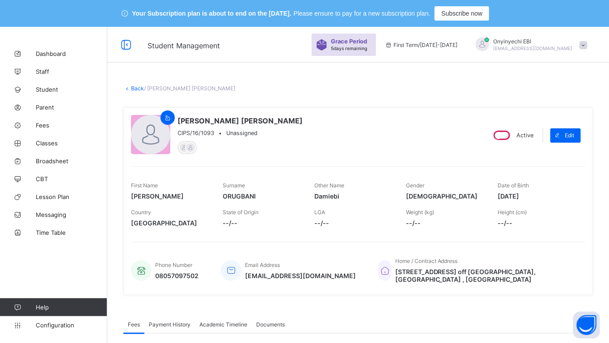
click at [135, 86] on link "Back" at bounding box center [137, 88] width 13 height 7
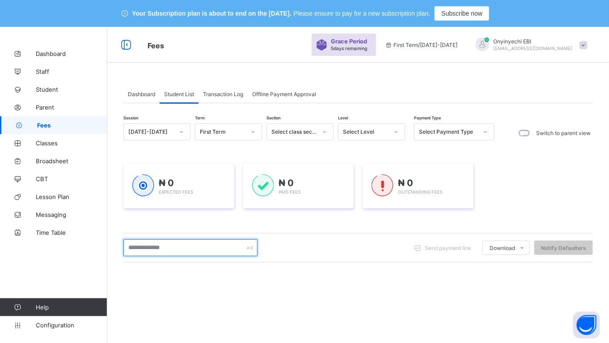
click at [200, 246] on input "text" at bounding box center [190, 247] width 134 height 17
type input "*******"
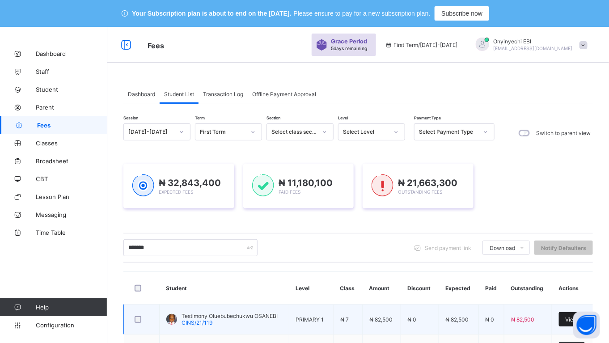
click at [578, 316] on span "View" at bounding box center [572, 319] width 13 height 7
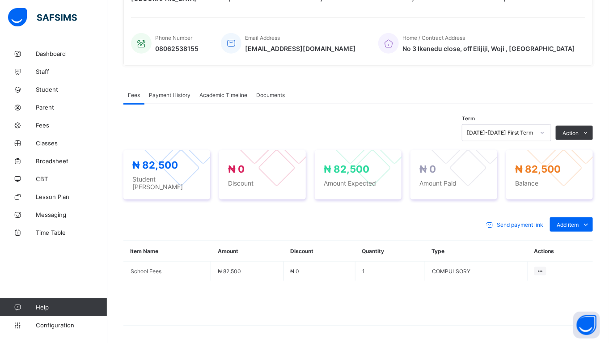
scroll to position [228, 0]
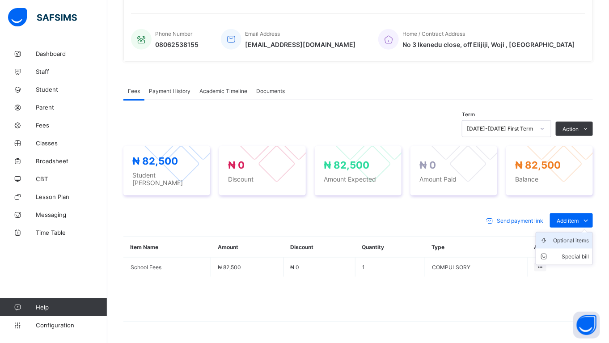
click at [571, 236] on div "Optional items" at bounding box center [571, 240] width 36 height 9
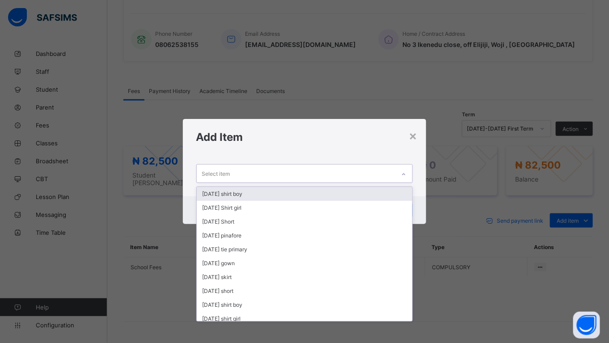
drag, startPoint x: 213, startPoint y: 174, endPoint x: 219, endPoint y: 181, distance: 9.2
click at [218, 180] on div "Select item" at bounding box center [216, 173] width 28 height 17
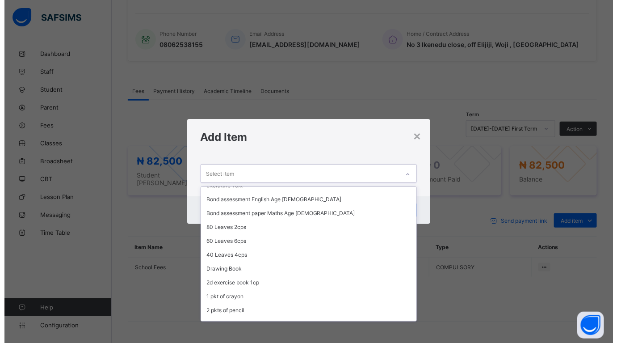
scroll to position [483, 0]
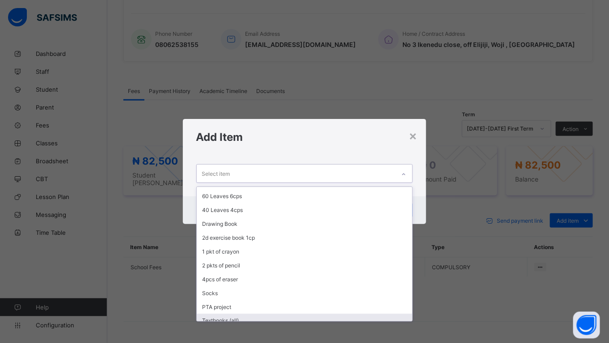
click at [305, 314] on div "Textbooks (all)" at bounding box center [305, 321] width 216 height 14
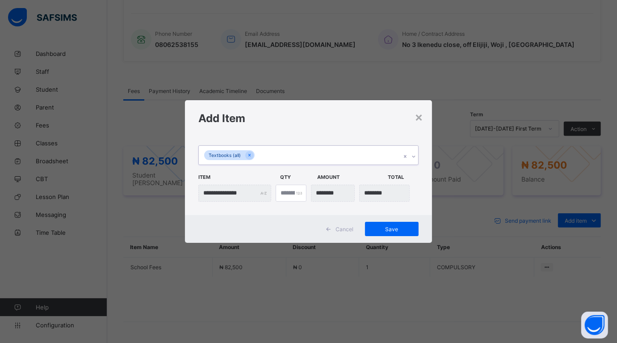
click at [260, 155] on div "Textbooks (all)" at bounding box center [300, 155] width 202 height 19
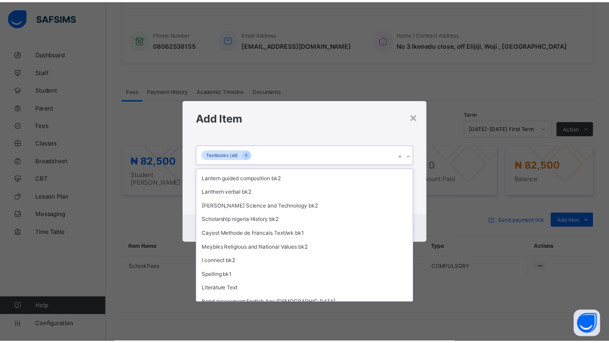
scroll to position [469, 0]
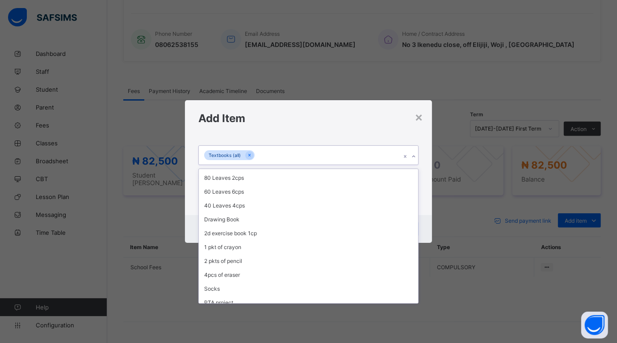
click at [325, 309] on div "Stationaries (all)" at bounding box center [308, 316] width 219 height 14
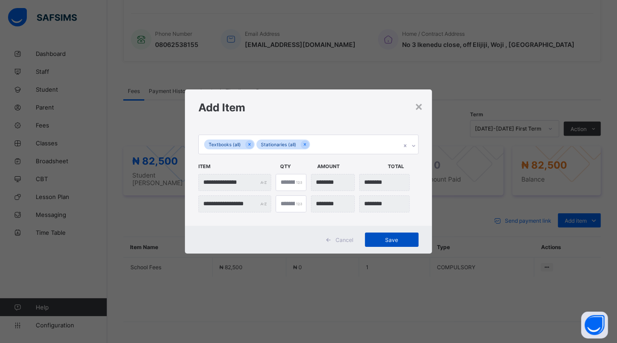
click at [393, 235] on div "Save" at bounding box center [392, 240] width 54 height 14
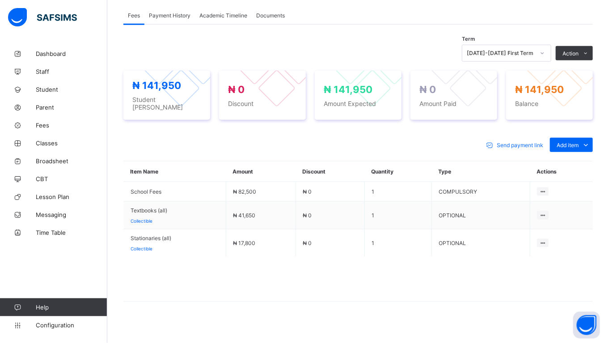
scroll to position [305, 0]
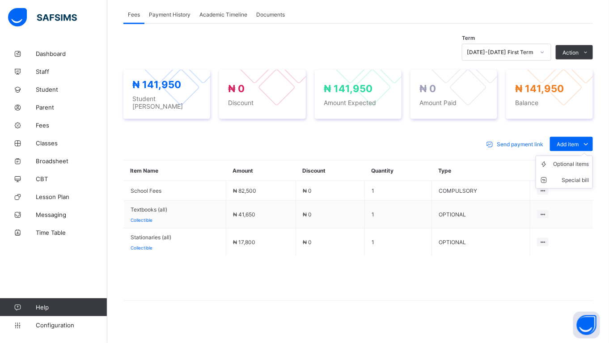
click at [579, 156] on ul "Optional items Special bill" at bounding box center [564, 172] width 57 height 33
click at [566, 160] on div "Optional items" at bounding box center [571, 164] width 36 height 9
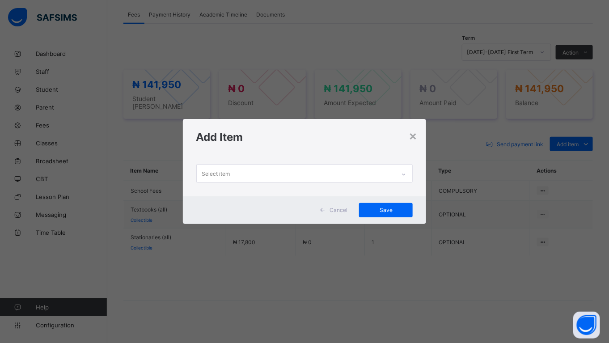
click at [244, 165] on div "Select item" at bounding box center [304, 173] width 217 height 18
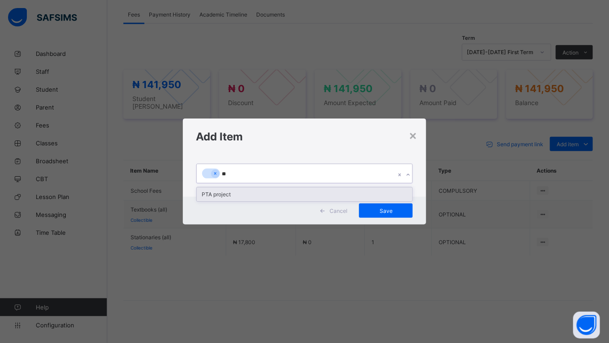
type input "***"
click at [258, 196] on div "PTA project" at bounding box center [305, 194] width 216 height 14
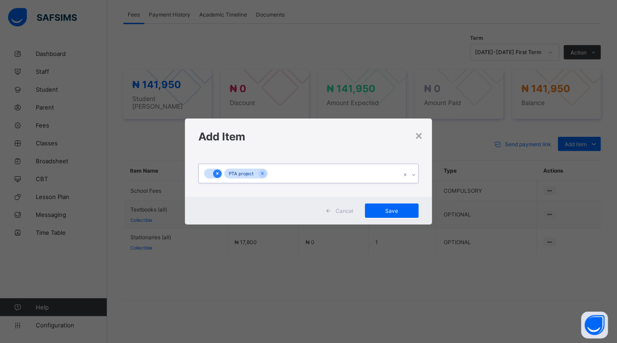
click at [215, 171] on div at bounding box center [217, 173] width 8 height 8
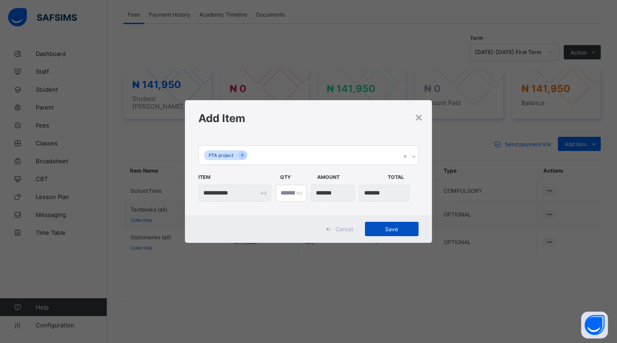
click at [393, 224] on div "Save" at bounding box center [392, 229] width 54 height 14
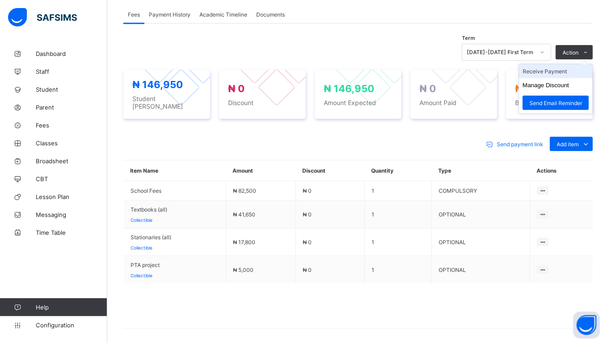
click at [555, 70] on li "Receive Payment" at bounding box center [555, 71] width 73 height 14
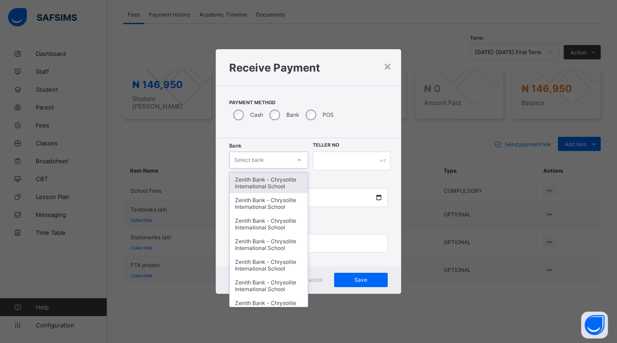
click at [278, 162] on div "Select bank" at bounding box center [260, 160] width 61 height 13
type input "**"
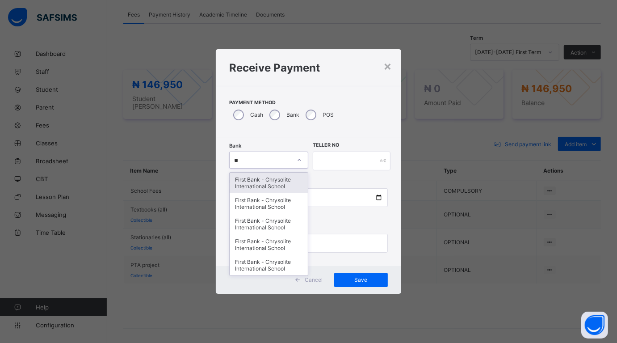
click at [261, 180] on div "First Bank - Chrysolite International School" at bounding box center [269, 183] width 78 height 21
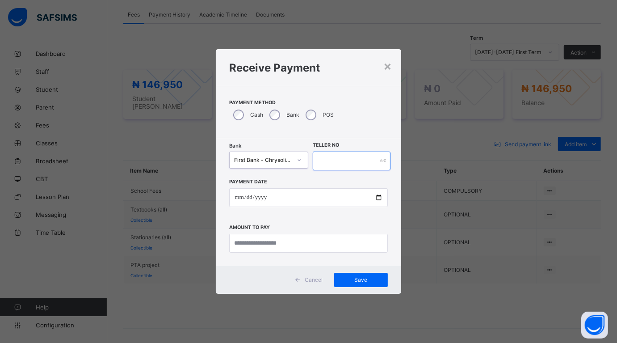
click at [332, 162] on input "text" at bounding box center [352, 161] width 78 height 19
type input "*****"
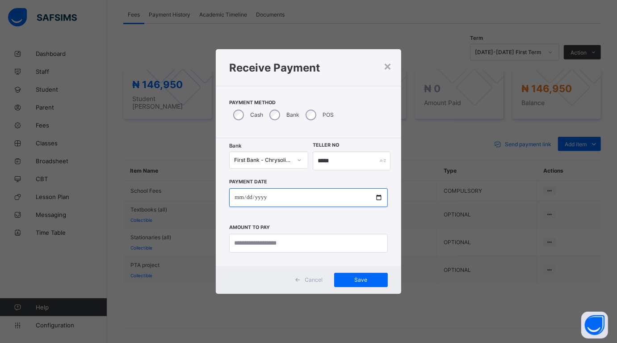
drag, startPoint x: 378, startPoint y: 199, endPoint x: 374, endPoint y: 195, distance: 5.1
click at [377, 199] on input "date" at bounding box center [308, 197] width 158 height 19
type input "**********"
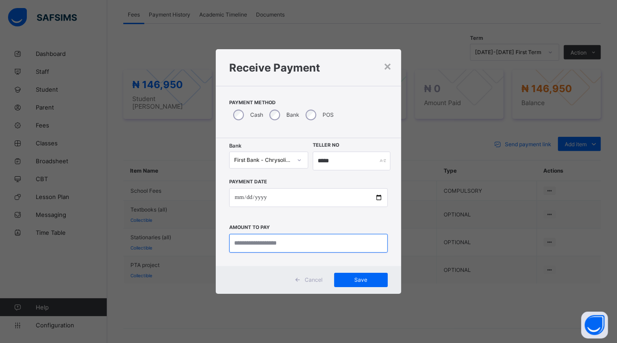
click at [298, 247] on input "currency" at bounding box center [308, 243] width 158 height 19
type input "*********"
click at [365, 271] on div "Cancel Save" at bounding box center [308, 280] width 185 height 28
click at [363, 278] on span "Save" at bounding box center [361, 279] width 40 height 7
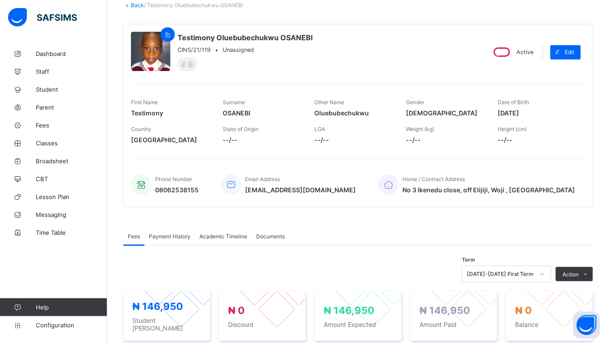
scroll to position [38, 0]
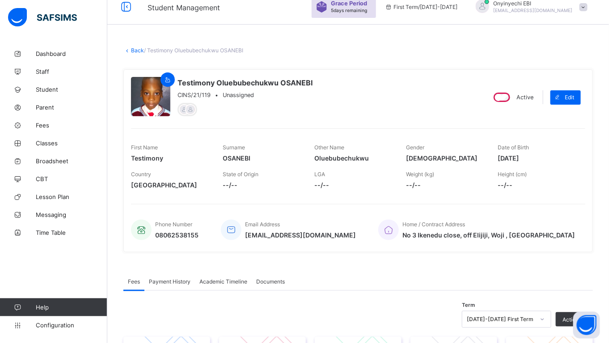
click at [138, 47] on link "Back" at bounding box center [137, 50] width 13 height 7
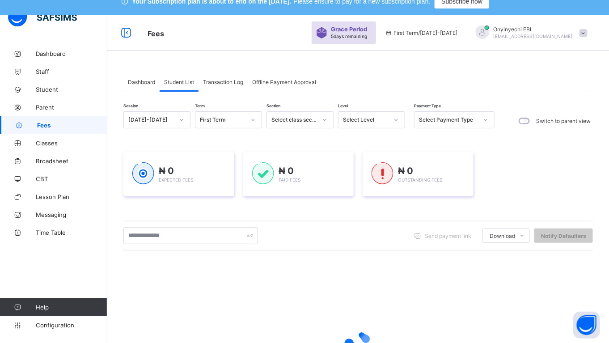
scroll to position [7, 0]
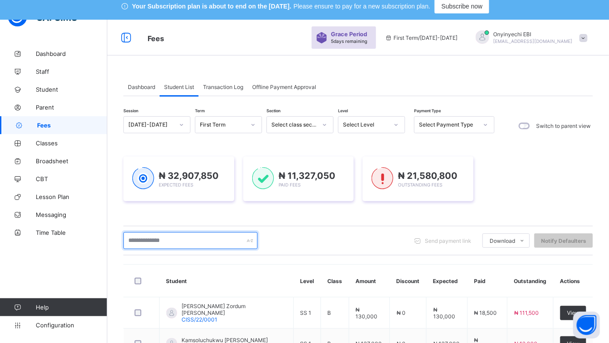
click at [198, 236] on input "text" at bounding box center [190, 240] width 134 height 17
click at [194, 235] on input "text" at bounding box center [190, 240] width 134 height 17
click at [195, 239] on input "text" at bounding box center [190, 240] width 134 height 17
click at [173, 236] on input "text" at bounding box center [190, 240] width 134 height 17
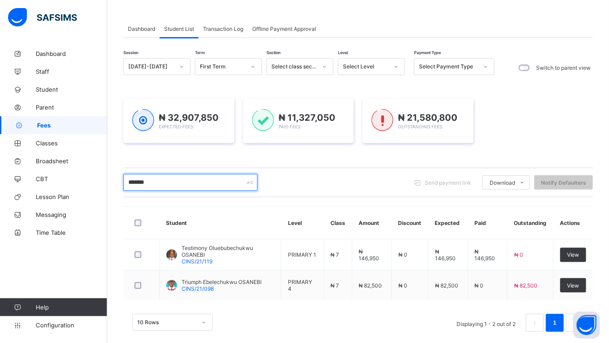
scroll to position [72, 0]
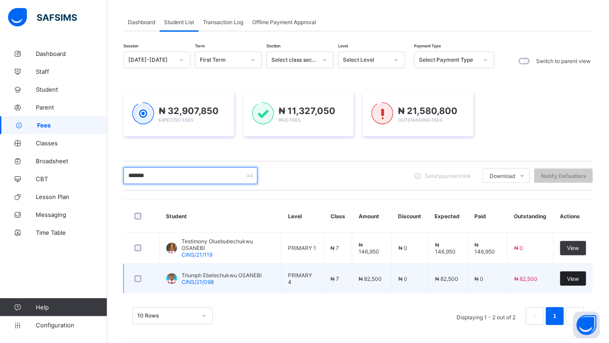
type input "*******"
click at [585, 274] on div "View" at bounding box center [573, 278] width 26 height 14
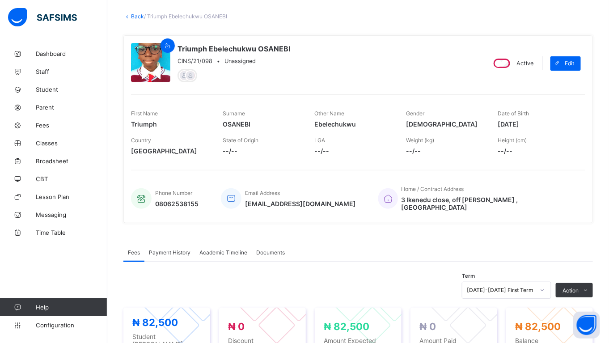
scroll to position [240, 0]
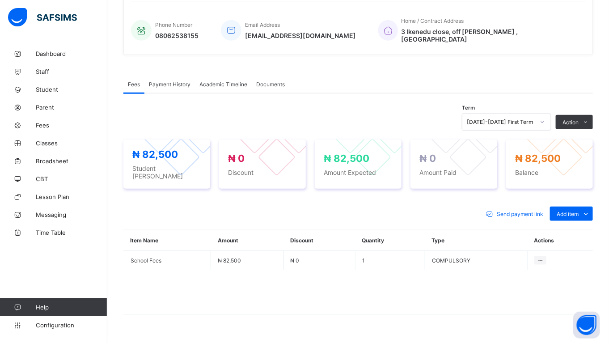
click at [0, 0] on div "Optional items" at bounding box center [0, 0] width 0 height 0
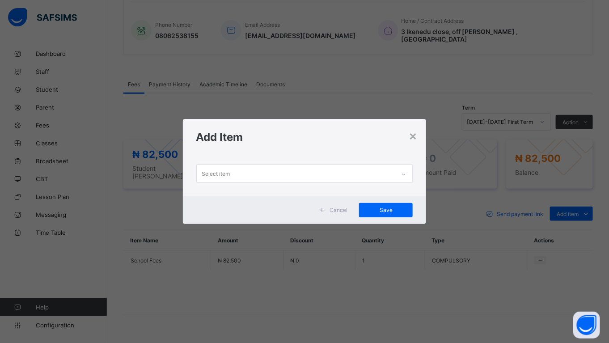
click at [235, 171] on div "Select item" at bounding box center [296, 173] width 199 height 17
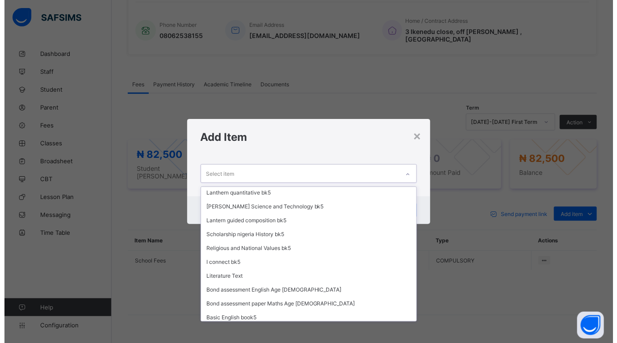
scroll to position [483, 0]
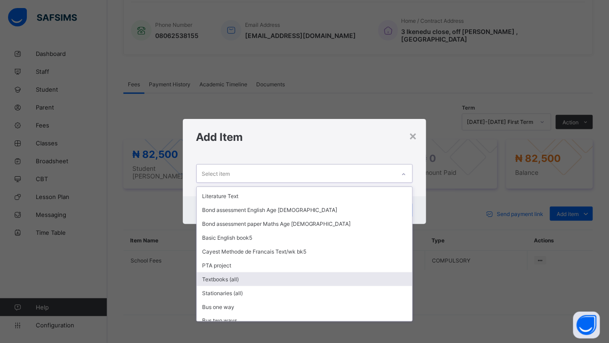
click at [204, 272] on div "Textbooks (all)" at bounding box center [305, 279] width 216 height 14
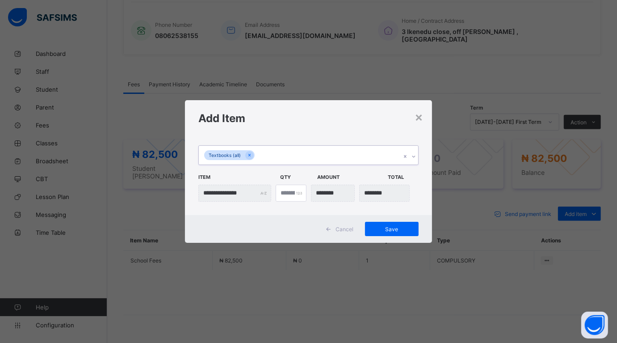
click at [264, 152] on div "Textbooks (all)" at bounding box center [300, 155] width 202 height 19
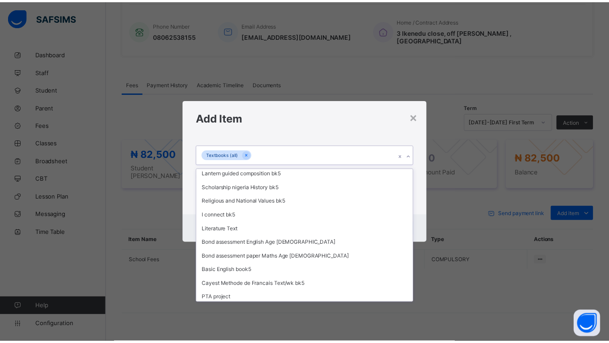
scroll to position [469, 0]
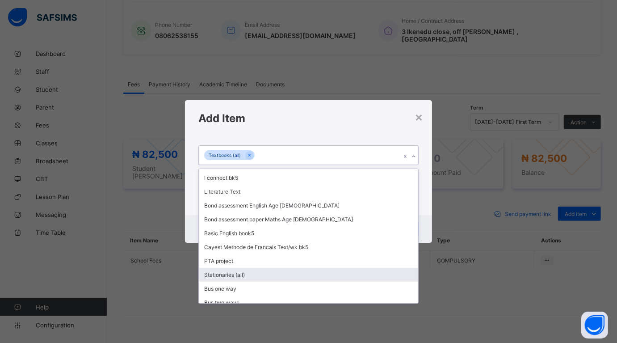
click at [221, 268] on div "Stationaries (all)" at bounding box center [308, 275] width 219 height 14
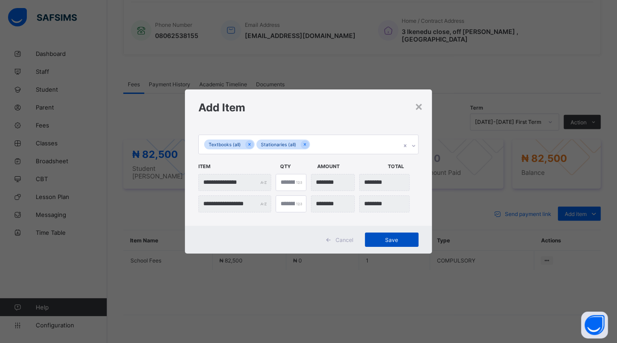
click at [381, 235] on div "Save" at bounding box center [392, 240] width 54 height 14
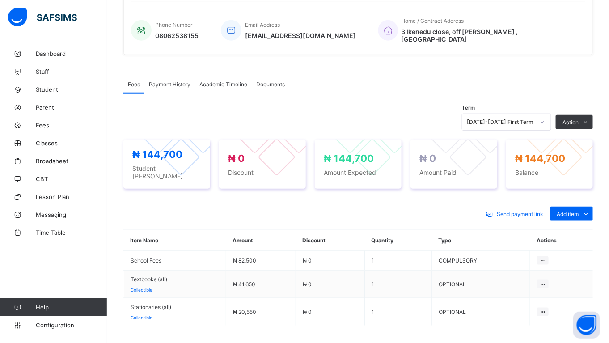
drag, startPoint x: 561, startPoint y: 133, endPoint x: 484, endPoint y: 134, distance: 77.4
click at [0, 0] on li "Receive Payment" at bounding box center [0, 0] width 0 height 0
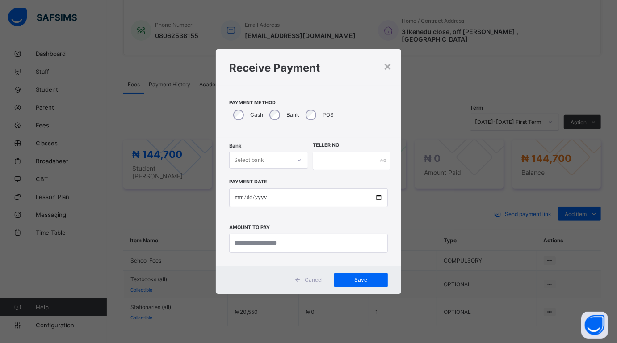
click at [270, 161] on div "Select bank" at bounding box center [260, 160] width 61 height 13
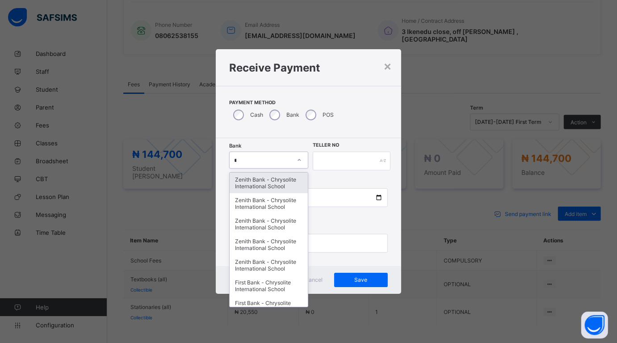
type input "**"
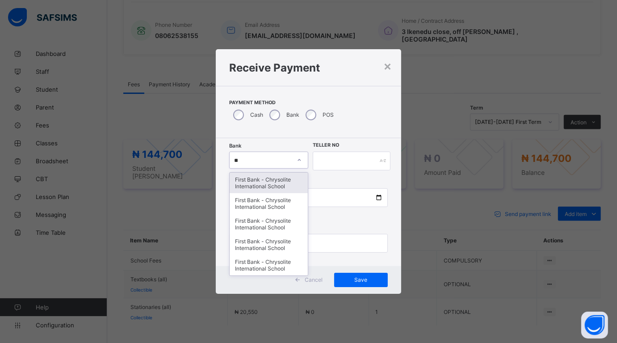
click at [282, 181] on div "First Bank - Chrysolite International School" at bounding box center [269, 183] width 78 height 21
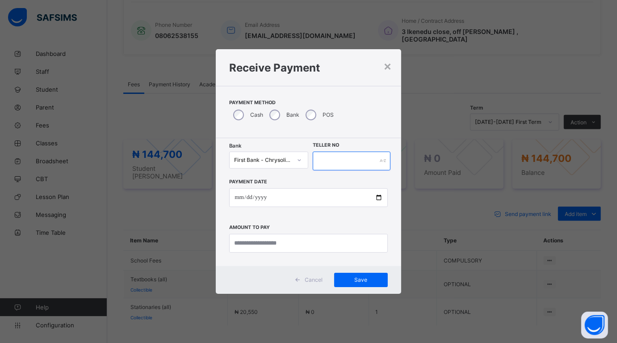
click at [326, 155] on input "text" at bounding box center [352, 161] width 78 height 19
type input "******"
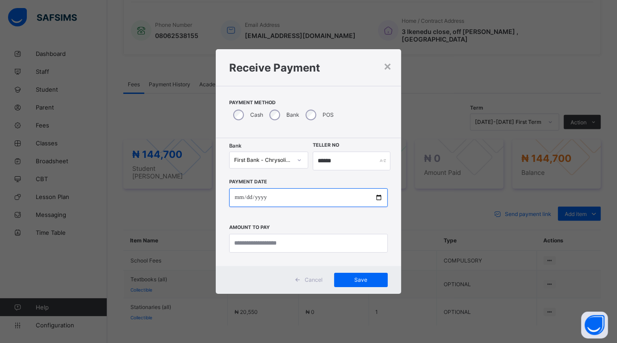
drag, startPoint x: 378, startPoint y: 198, endPoint x: 377, endPoint y: 193, distance: 4.7
click at [378, 196] on input "date" at bounding box center [308, 197] width 158 height 19
type input "**********"
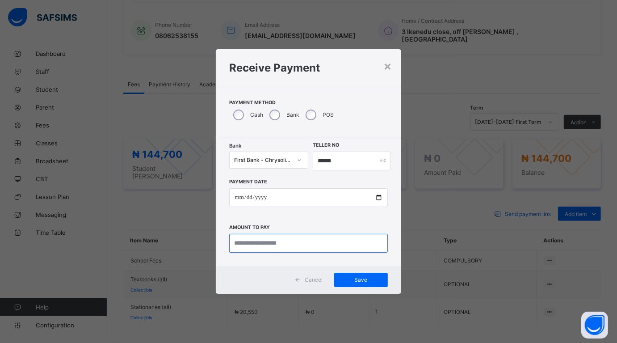
click at [331, 246] on input "currency" at bounding box center [308, 243] width 158 height 19
type input "*********"
click at [355, 275] on div "Save" at bounding box center [361, 280] width 54 height 14
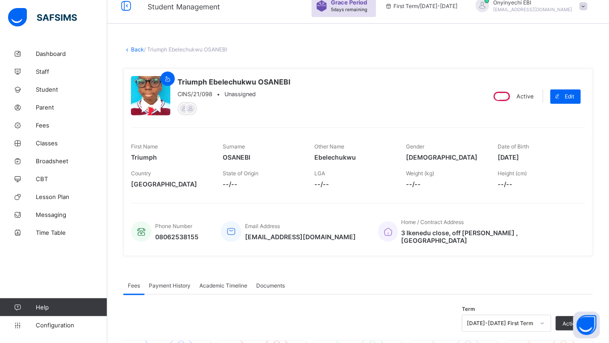
scroll to position [0, 0]
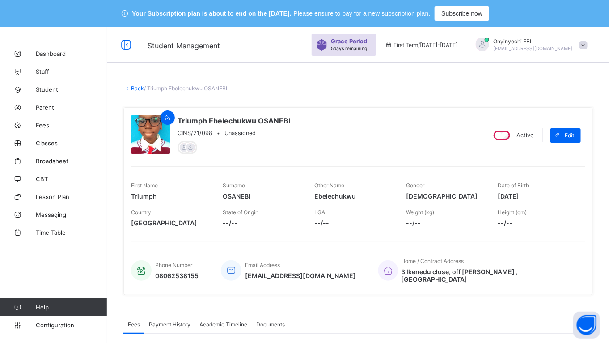
click at [134, 85] on link "Back" at bounding box center [137, 88] width 13 height 7
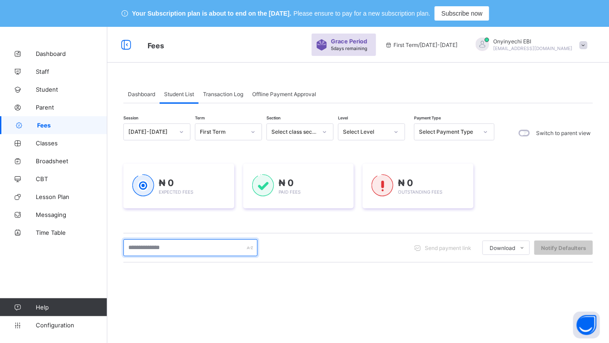
click at [179, 243] on input "text" at bounding box center [190, 247] width 134 height 17
click at [182, 248] on input "*****" at bounding box center [190, 247] width 134 height 17
click at [189, 245] on input "*****" at bounding box center [190, 247] width 134 height 17
click at [197, 248] on input "*****" at bounding box center [190, 247] width 134 height 17
type input "*****"
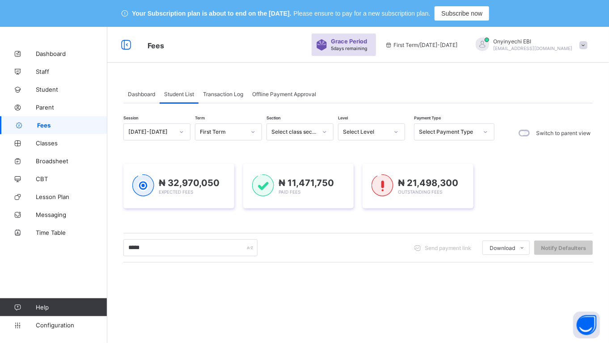
click at [130, 271] on div "Dashboard Student List Transaction Log Offline Payment Approval Student List Mo…" at bounding box center [358, 263] width 502 height 382
click at [175, 249] on input "*****" at bounding box center [190, 247] width 134 height 17
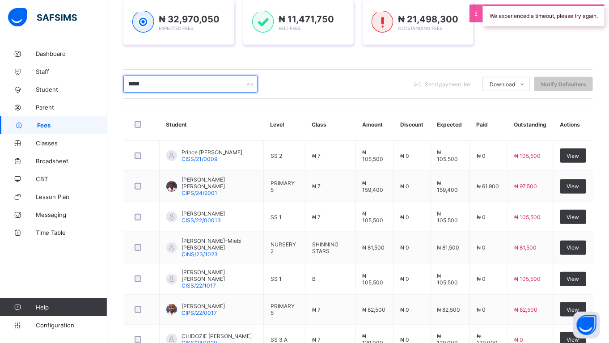
scroll to position [162, 0]
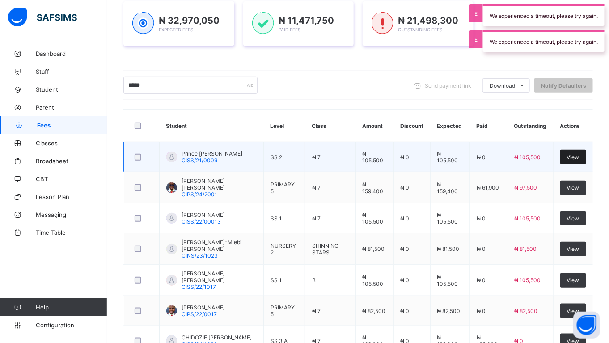
click at [579, 157] on span "View" at bounding box center [573, 157] width 13 height 7
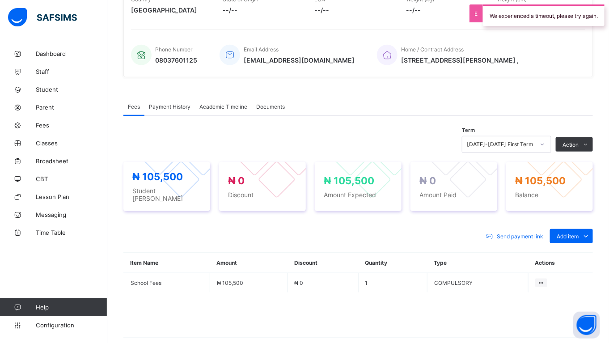
scroll to position [209, 0]
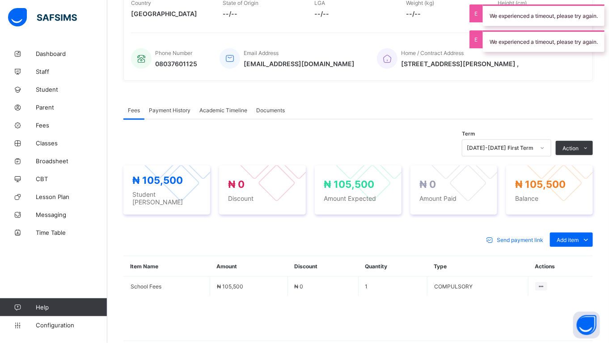
click at [0, 0] on li "Receive Payment" at bounding box center [0, 0] width 0 height 0
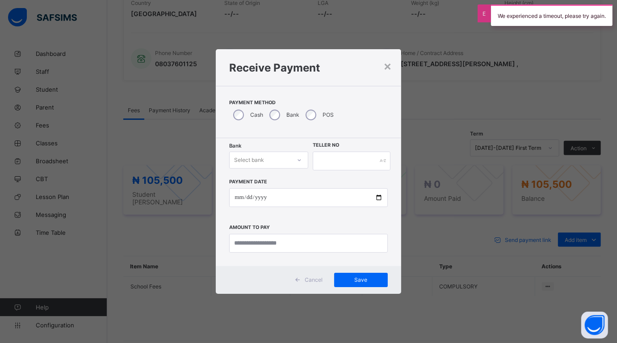
click at [289, 158] on div "Select bank" at bounding box center [260, 160] width 61 height 13
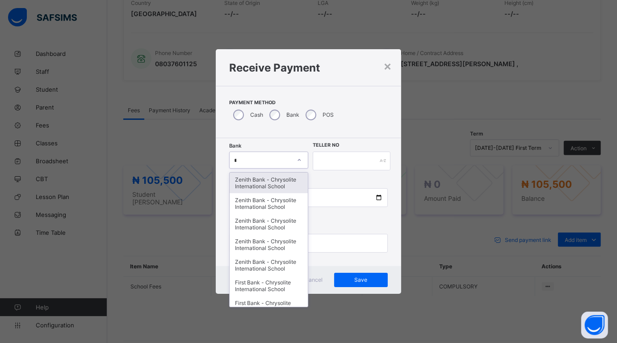
type input "**"
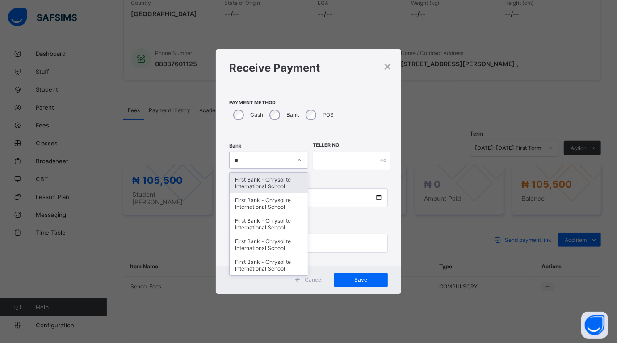
click at [278, 179] on div "First Bank - Chrysolite International School" at bounding box center [269, 183] width 78 height 21
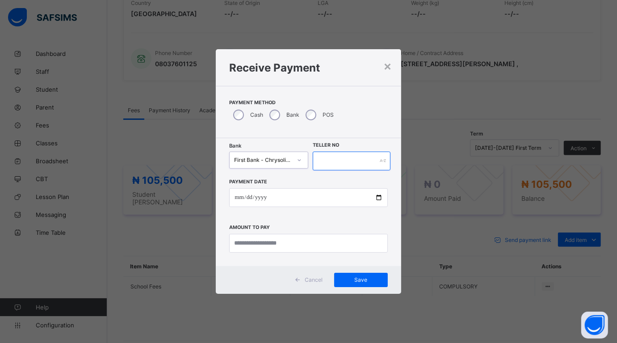
click at [331, 161] on input "text" at bounding box center [352, 161] width 78 height 19
type input "****"
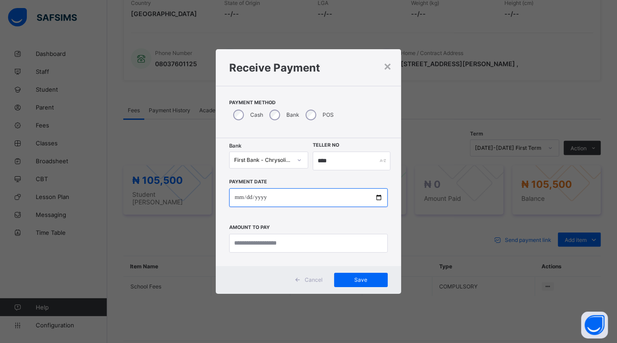
click at [378, 198] on input "date" at bounding box center [308, 197] width 158 height 19
type input "**********"
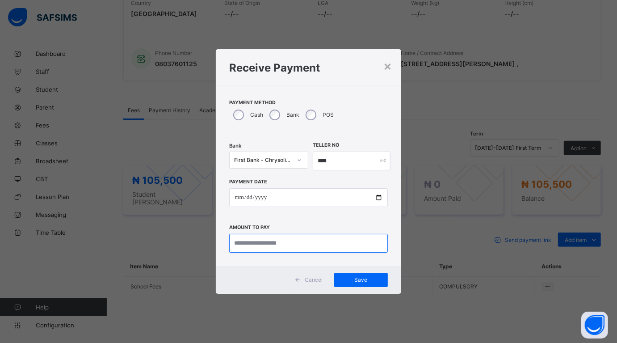
click at [322, 242] on input "currency" at bounding box center [308, 243] width 158 height 19
type input "*********"
click at [353, 276] on span "Save" at bounding box center [361, 279] width 40 height 7
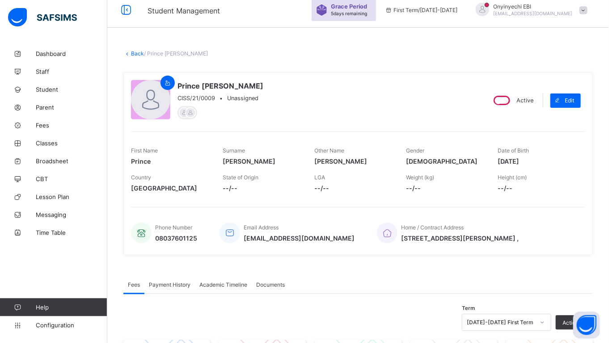
scroll to position [0, 0]
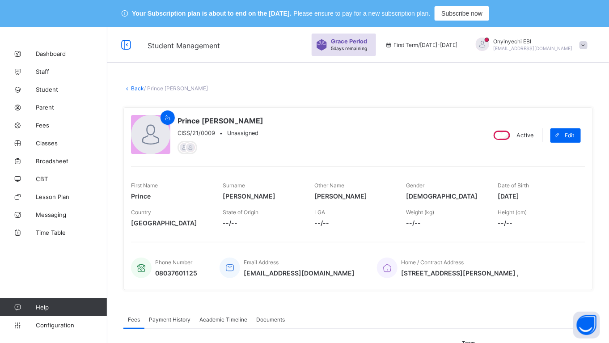
drag, startPoint x: 135, startPoint y: 85, endPoint x: 301, endPoint y: 136, distance: 173.5
click at [135, 85] on link "Back" at bounding box center [137, 88] width 13 height 7
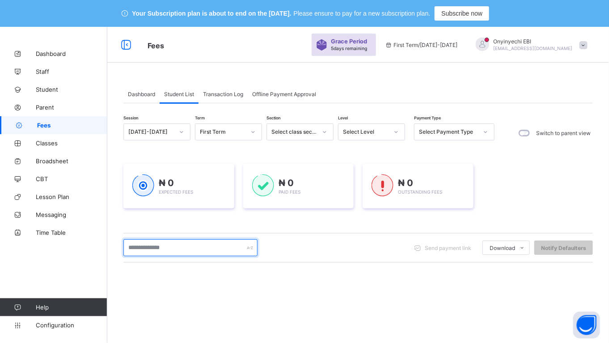
drag, startPoint x: 153, startPoint y: 244, endPoint x: 141, endPoint y: 226, distance: 21.6
click at [152, 241] on input "text" at bounding box center [190, 247] width 134 height 17
type input "*****"
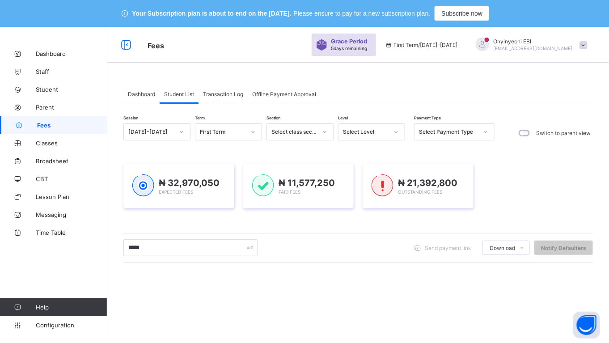
drag, startPoint x: 417, startPoint y: 246, endPoint x: 305, endPoint y: 279, distance: 116.0
click at [391, 246] on div "***** Send payment link Download Students Payment Students Payment Status Stude…" at bounding box center [357, 247] width 469 height 17
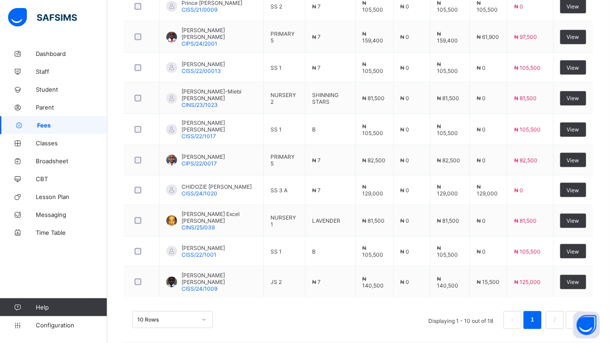
scroll to position [316, 0]
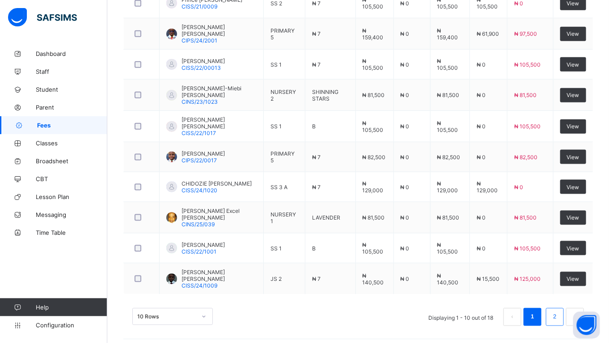
click at [559, 311] on link "2" at bounding box center [554, 317] width 8 height 12
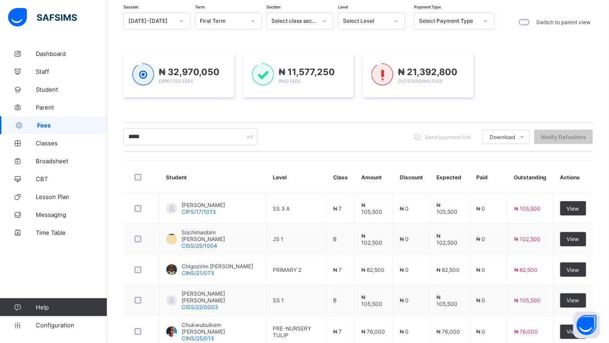
scroll to position [256, 0]
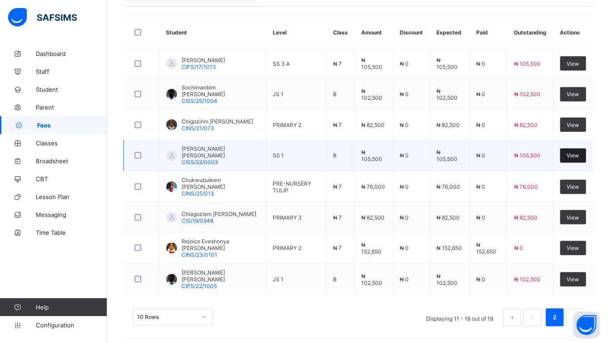
click at [579, 152] on span "View" at bounding box center [573, 155] width 13 height 7
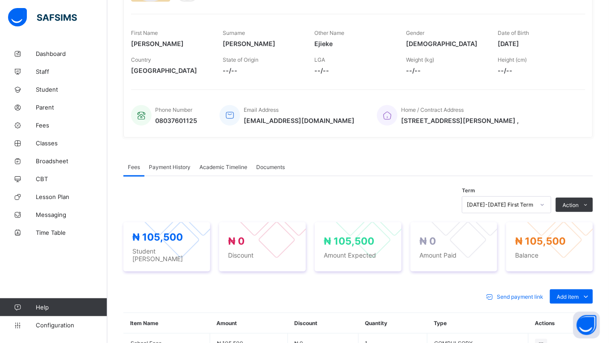
scroll to position [250, 0]
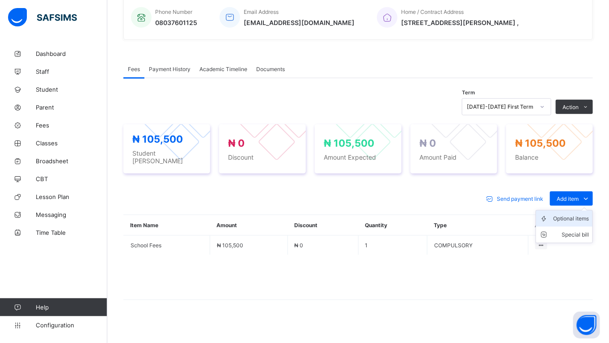
click at [585, 214] on div "Optional items" at bounding box center [571, 218] width 36 height 9
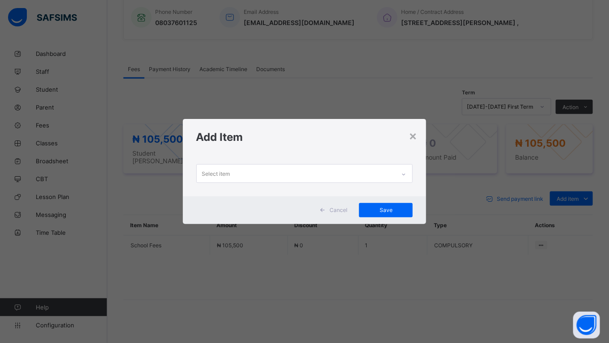
click at [317, 173] on div "Select item" at bounding box center [296, 173] width 199 height 17
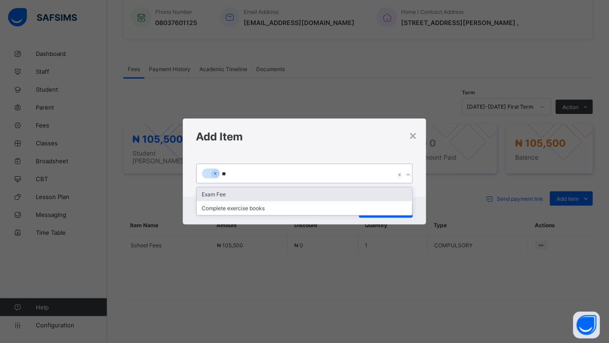
type input "***"
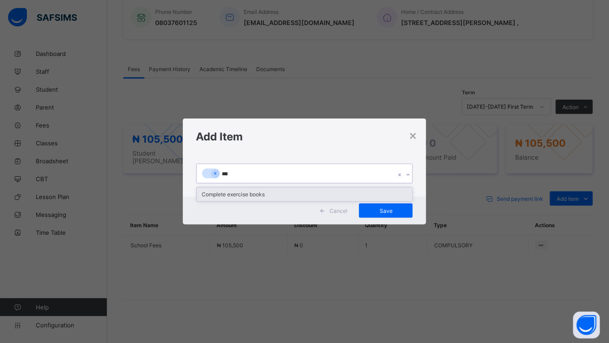
click at [275, 193] on div "Complete exercise books" at bounding box center [305, 194] width 216 height 14
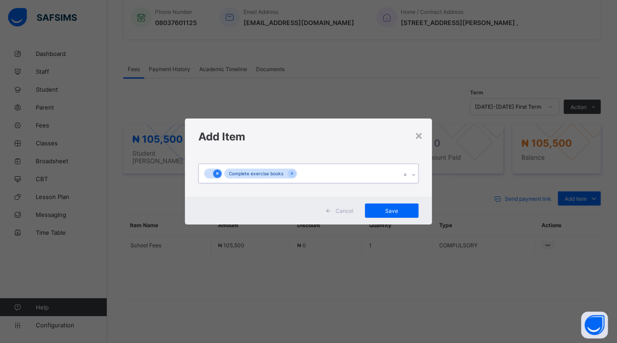
click at [217, 174] on icon at bounding box center [217, 173] width 5 height 6
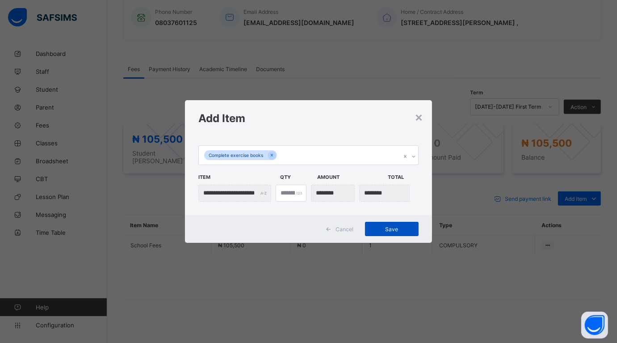
click at [390, 226] on span "Save" at bounding box center [392, 229] width 40 height 7
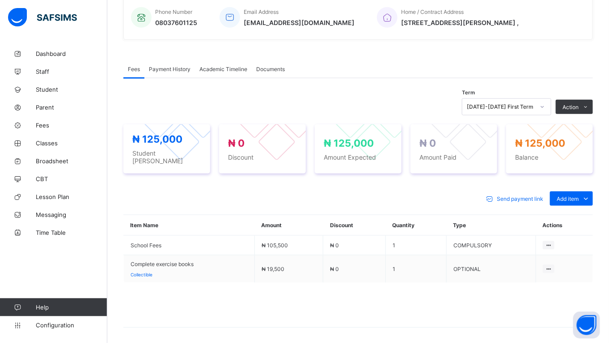
drag, startPoint x: 553, startPoint y: 125, endPoint x: 231, endPoint y: 103, distance: 322.7
click at [0, 0] on li "Receive Payment" at bounding box center [0, 0] width 0 height 0
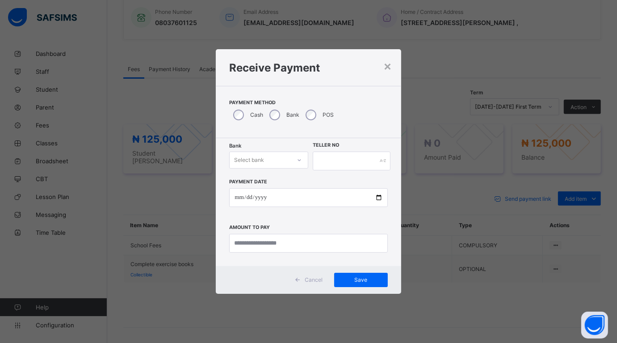
click at [300, 156] on icon at bounding box center [299, 160] width 5 height 9
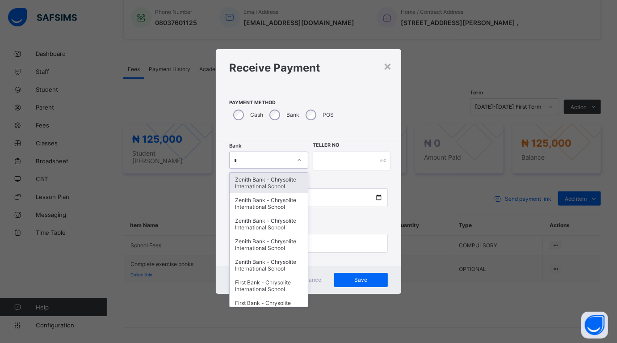
type input "**"
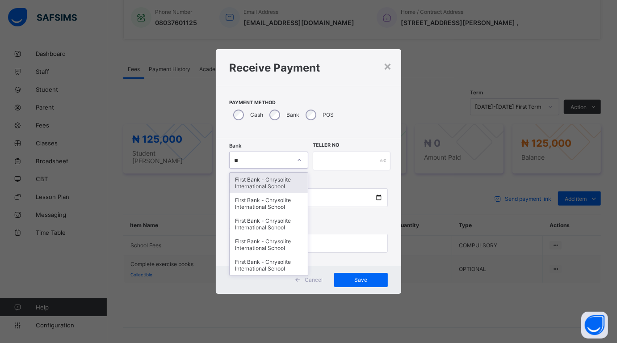
click at [279, 182] on div "First Bank - Chrysolite International School" at bounding box center [269, 183] width 78 height 21
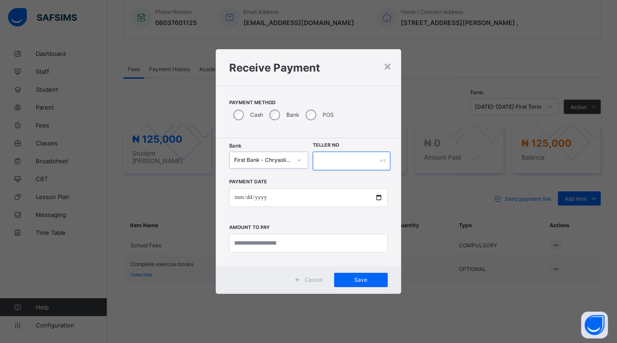
click at [322, 160] on input "text" at bounding box center [352, 161] width 78 height 19
type input "******"
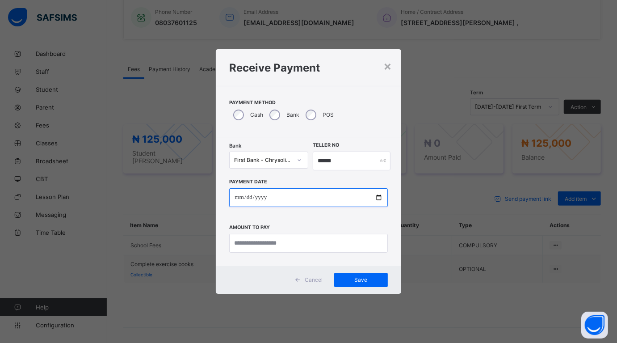
click at [379, 196] on input "date" at bounding box center [308, 197] width 158 height 19
type input "**********"
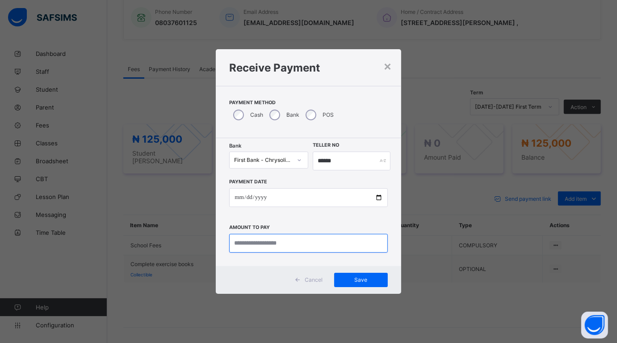
click at [260, 243] on input "currency" at bounding box center [308, 243] width 158 height 19
type input "*********"
drag, startPoint x: 348, startPoint y: 276, endPoint x: 343, endPoint y: 262, distance: 14.7
click at [349, 275] on div "Save" at bounding box center [361, 280] width 54 height 14
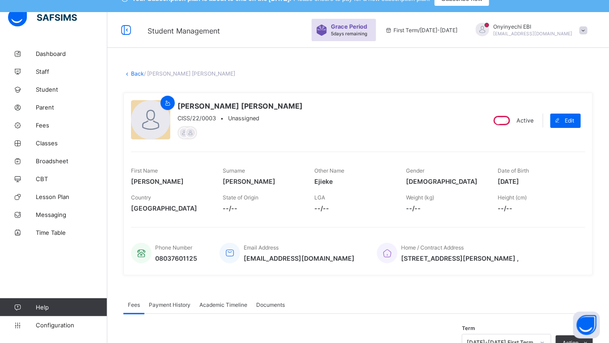
scroll to position [0, 0]
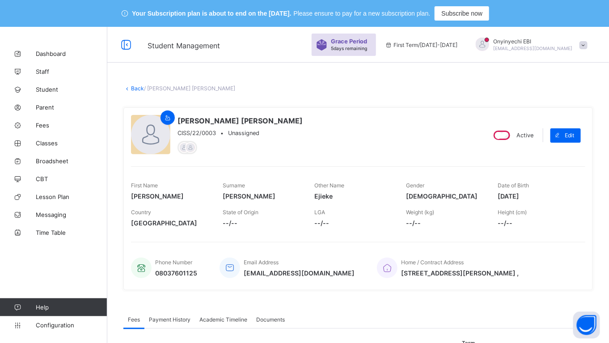
click at [134, 85] on link "Back" at bounding box center [137, 88] width 13 height 7
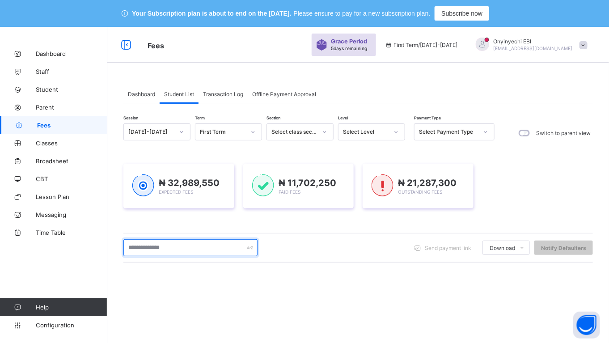
click at [148, 248] on input "text" at bounding box center [190, 247] width 134 height 17
click at [147, 242] on input "*****" at bounding box center [190, 247] width 134 height 17
click at [145, 245] on input "*****" at bounding box center [190, 247] width 134 height 17
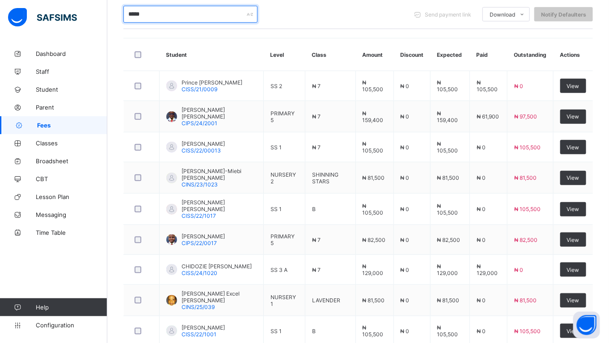
scroll to position [238, 0]
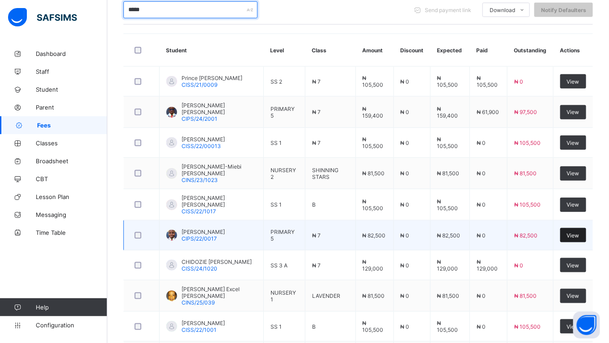
type input "*****"
click at [579, 232] on span "View" at bounding box center [573, 235] width 13 height 7
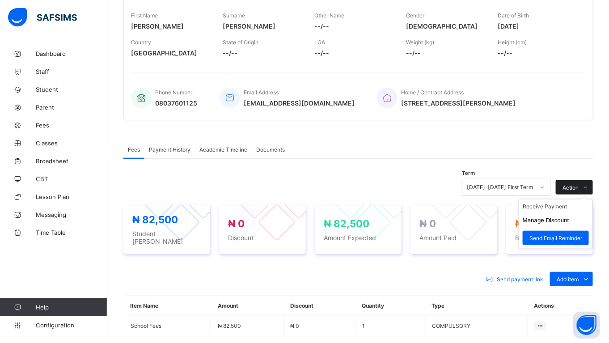
scroll to position [172, 0]
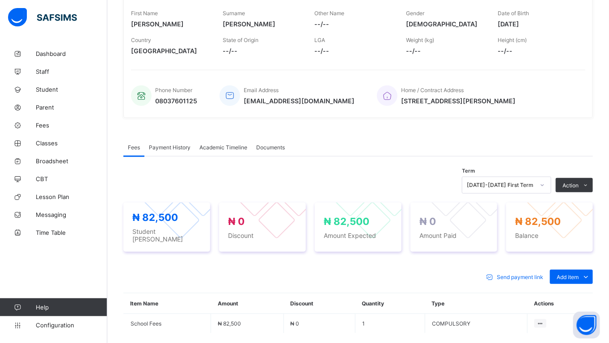
drag, startPoint x: 569, startPoint y: 214, endPoint x: 238, endPoint y: 185, distance: 332.2
click at [0, 0] on button "Manage Discount" at bounding box center [0, 0] width 0 height 0
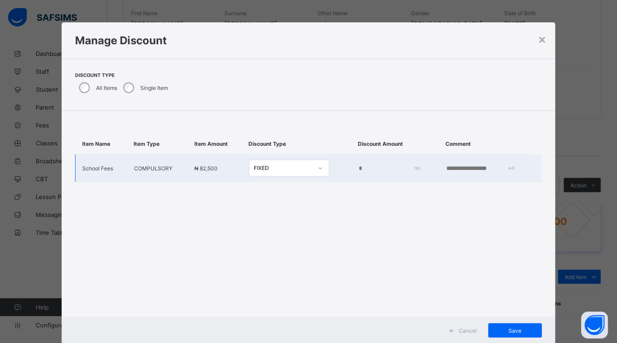
click at [359, 167] on input "*" at bounding box center [388, 168] width 59 height 7
type input "****"
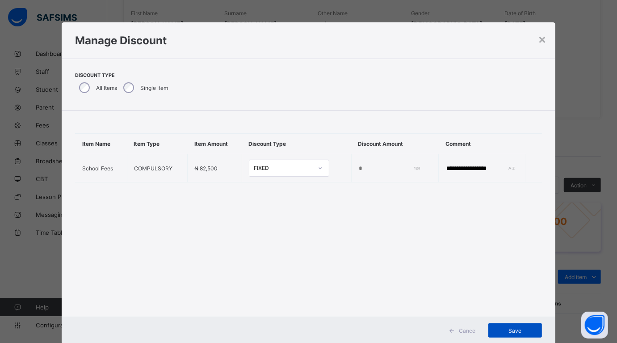
type input "**********"
click at [516, 327] on div "Save" at bounding box center [516, 330] width 54 height 14
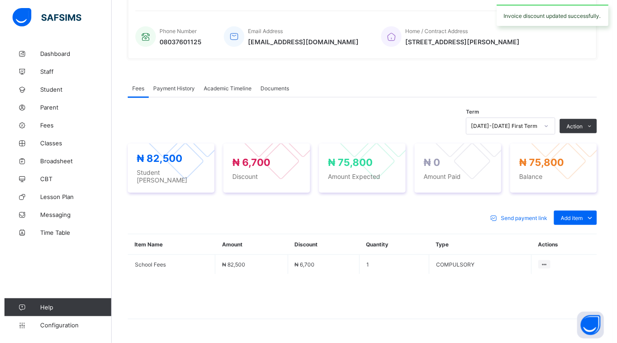
scroll to position [250, 0]
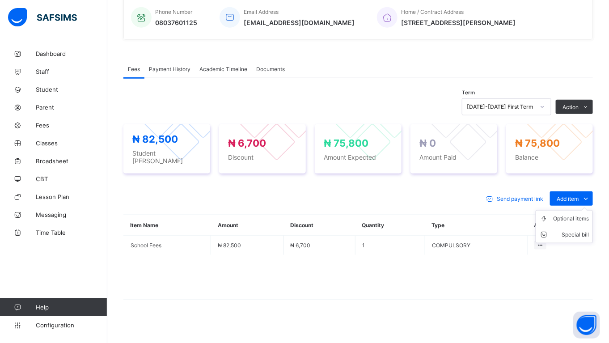
click at [571, 210] on ul "Optional items Special bill" at bounding box center [564, 226] width 57 height 33
click at [574, 214] on div "Optional items" at bounding box center [571, 218] width 36 height 9
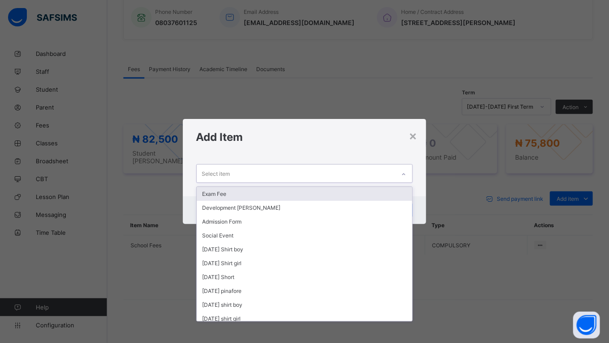
click at [210, 173] on div "Select item" at bounding box center [216, 173] width 28 height 17
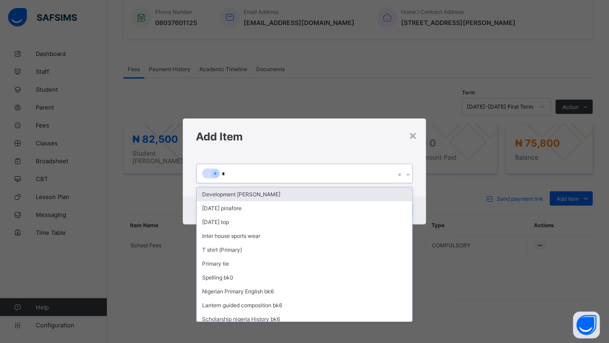
type input "**"
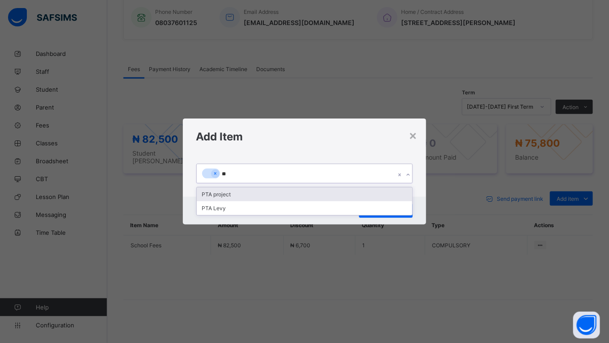
click at [230, 193] on div "PTA project" at bounding box center [305, 194] width 216 height 14
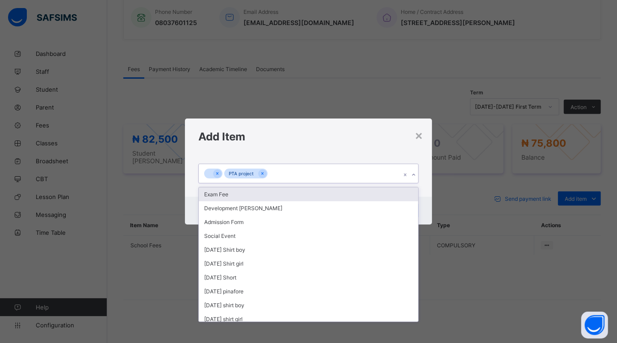
click at [292, 171] on div "PTA project" at bounding box center [300, 173] width 202 height 19
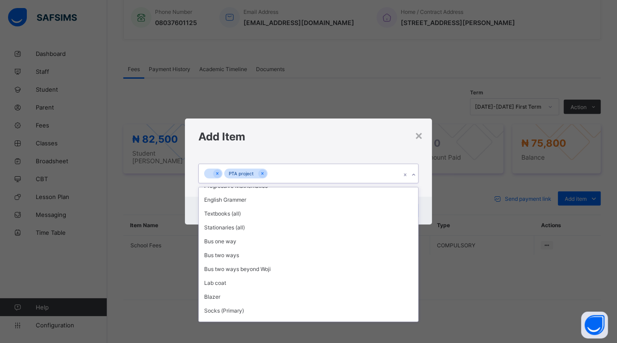
scroll to position [469, 0]
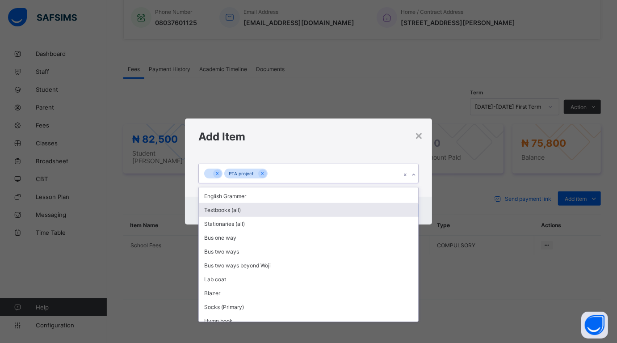
click at [274, 203] on div "Textbooks (all)" at bounding box center [308, 210] width 219 height 14
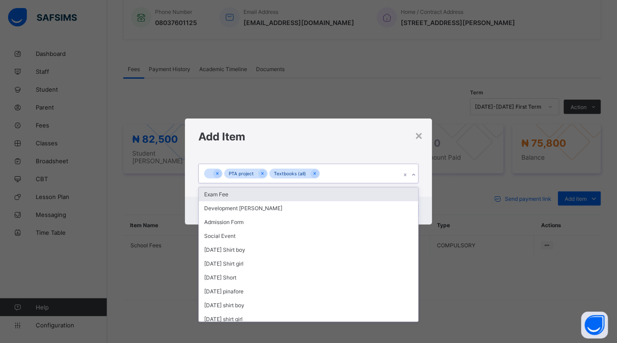
click at [325, 168] on div "PTA project Textbooks (all)" at bounding box center [300, 173] width 202 height 19
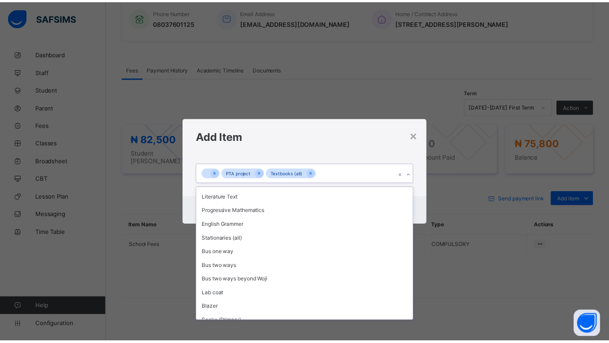
scroll to position [456, 0]
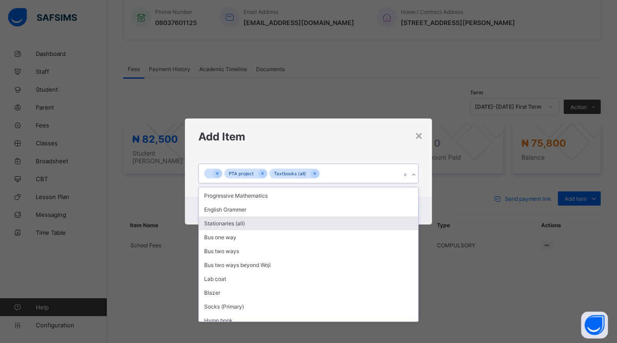
click at [266, 216] on div "Stationaries (all)" at bounding box center [308, 223] width 219 height 14
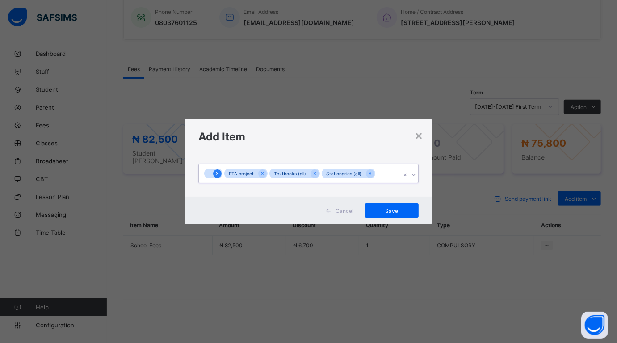
click at [216, 171] on icon at bounding box center [217, 173] width 5 height 6
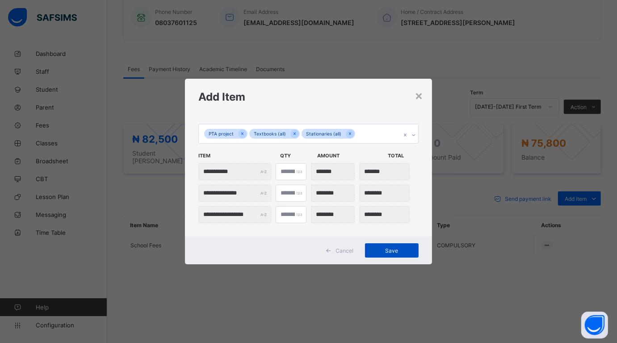
click at [390, 248] on span "Save" at bounding box center [392, 250] width 40 height 7
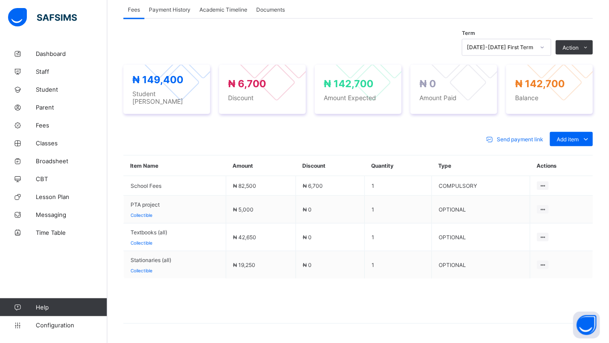
scroll to position [332, 0]
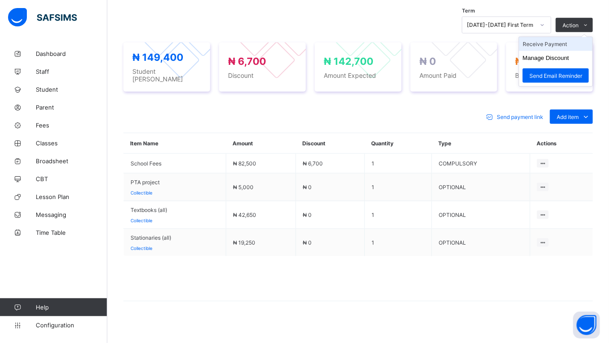
click at [539, 42] on li "Receive Payment" at bounding box center [555, 44] width 73 height 14
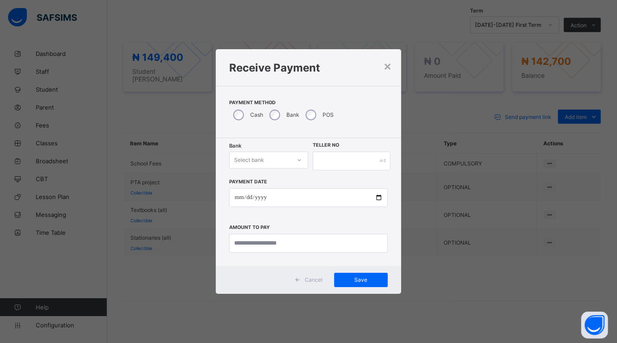
click at [263, 159] on div "Select bank" at bounding box center [249, 160] width 30 height 17
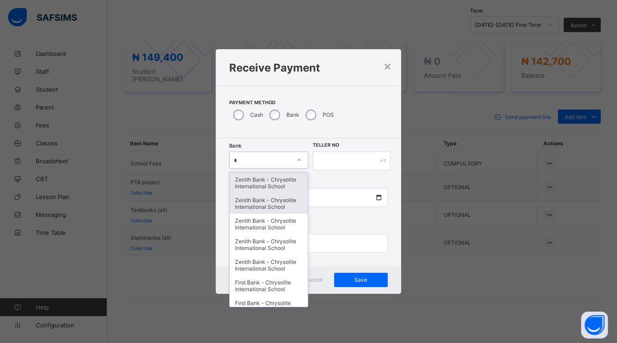
type input "**"
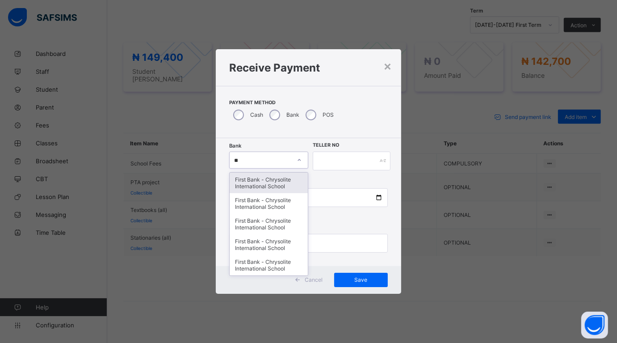
click at [246, 178] on div "First Bank - Chrysolite International School" at bounding box center [269, 183] width 78 height 21
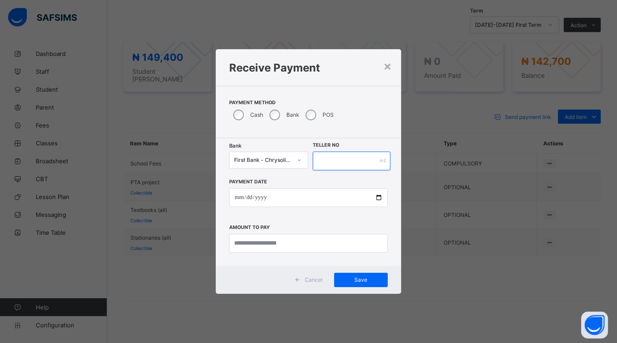
click at [331, 162] on input "text" at bounding box center [352, 161] width 78 height 19
type input "******"
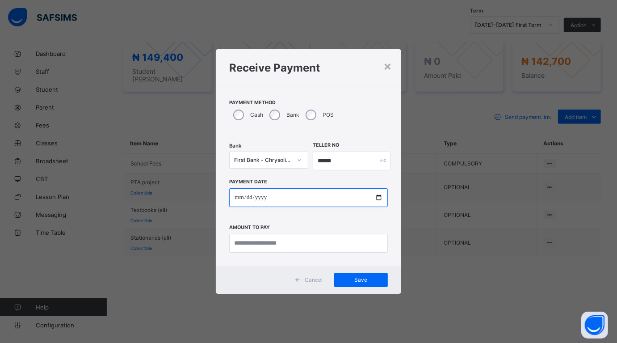
click at [379, 195] on input "date" at bounding box center [308, 197] width 158 height 19
type input "**********"
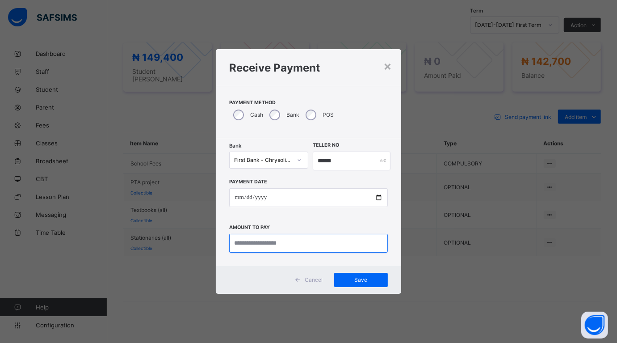
click at [256, 245] on input "currency" at bounding box center [308, 243] width 158 height 19
type input "*********"
drag, startPoint x: 354, startPoint y: 275, endPoint x: 361, endPoint y: 237, distance: 38.2
click at [355, 275] on div "Save" at bounding box center [361, 280] width 54 height 14
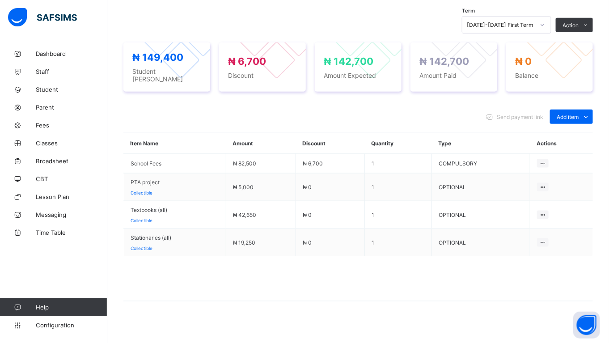
click at [79, 29] on div at bounding box center [53, 18] width 107 height 36
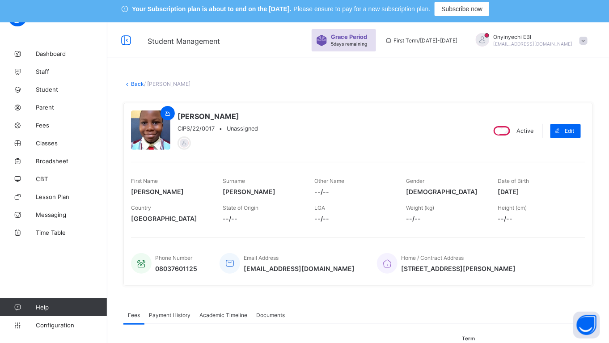
scroll to position [0, 0]
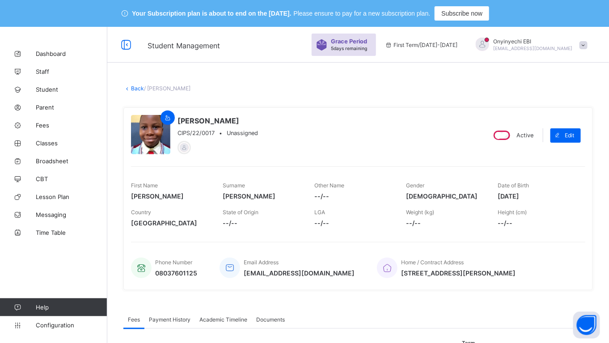
click at [137, 85] on link "Back" at bounding box center [137, 88] width 13 height 7
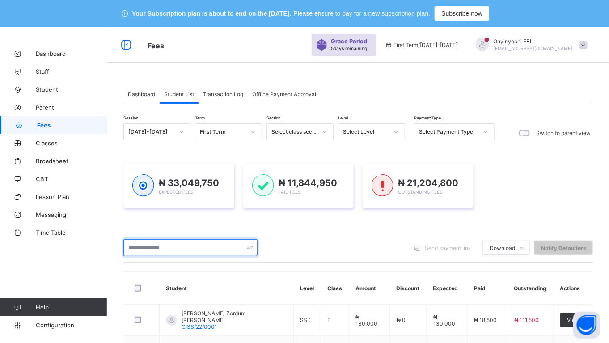
click at [156, 243] on input "text" at bounding box center [190, 247] width 134 height 17
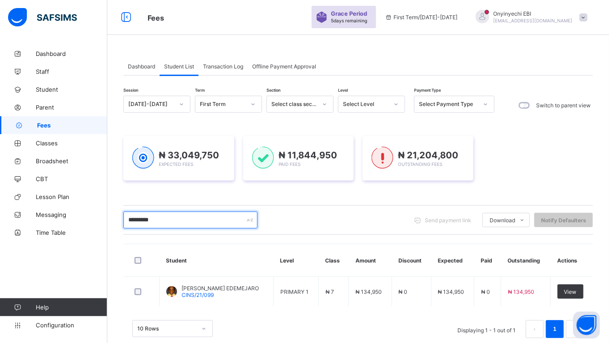
scroll to position [46, 0]
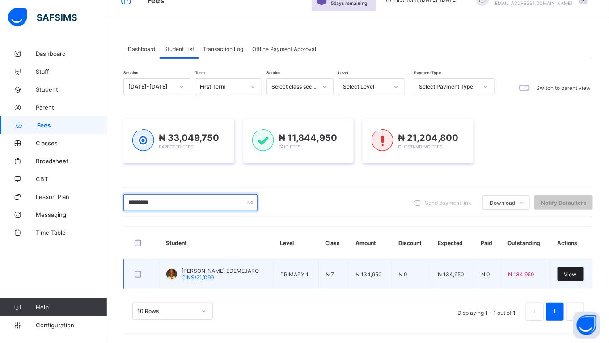
type input "*********"
click at [577, 271] on span "View" at bounding box center [570, 274] width 13 height 7
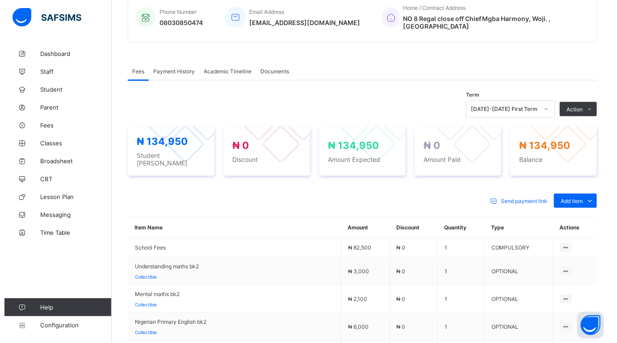
scroll to position [251, 0]
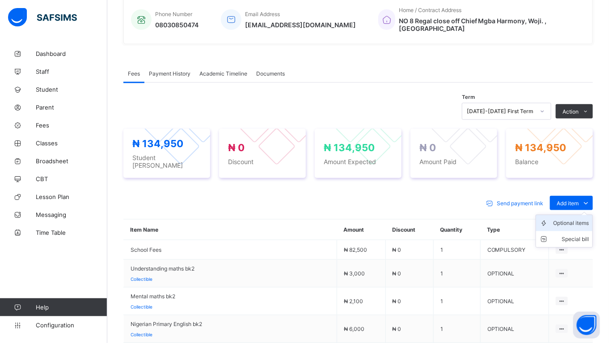
click at [576, 219] on div "Optional items" at bounding box center [571, 223] width 36 height 9
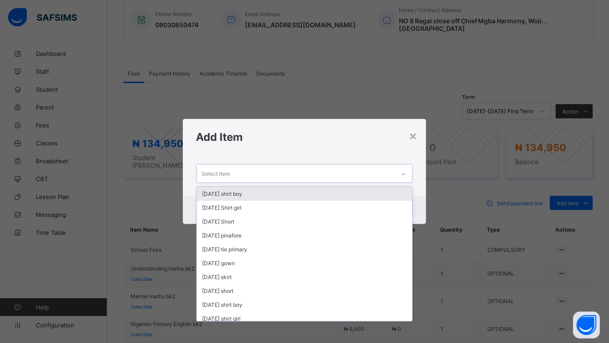
click at [249, 172] on div "Select item" at bounding box center [296, 173] width 199 height 17
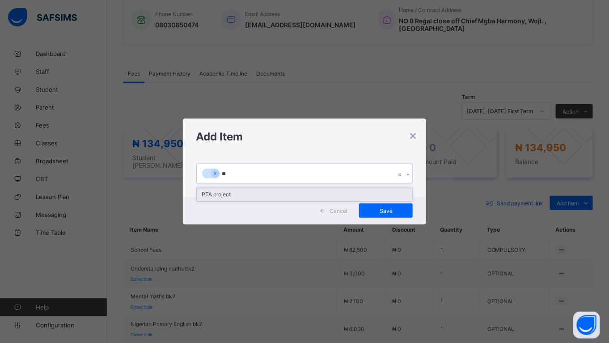
type input "***"
click at [259, 197] on div "PTA project" at bounding box center [305, 194] width 216 height 14
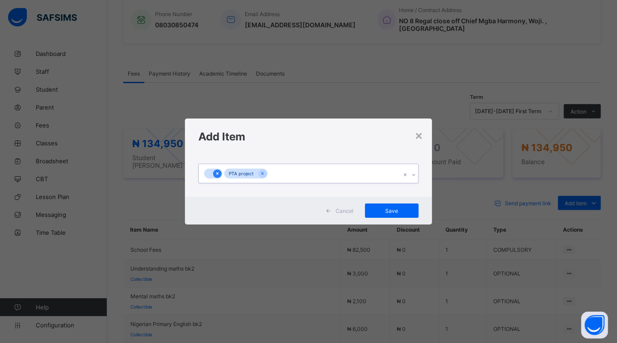
click at [217, 172] on icon at bounding box center [217, 173] width 5 height 6
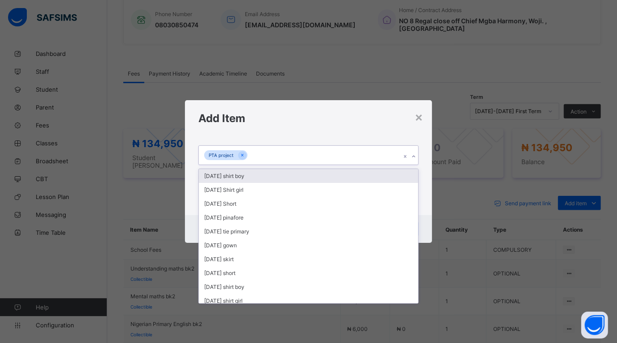
click at [255, 152] on div "PTA project" at bounding box center [300, 155] width 202 height 19
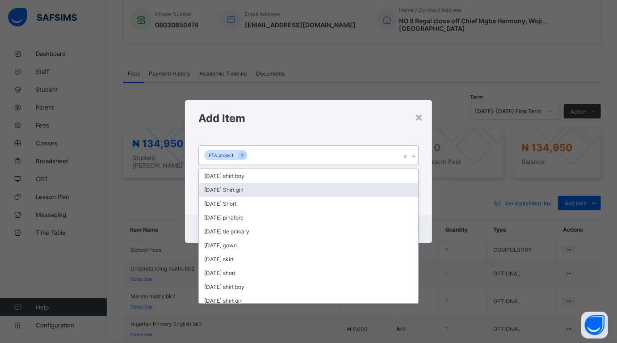
click at [424, 147] on div "**********" at bounding box center [308, 175] width 247 height 79
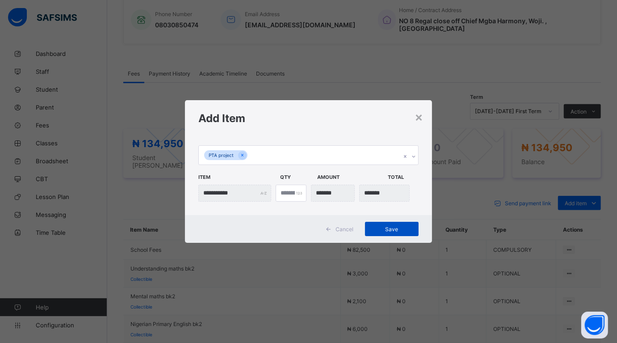
click at [385, 224] on div "Save" at bounding box center [392, 229] width 54 height 14
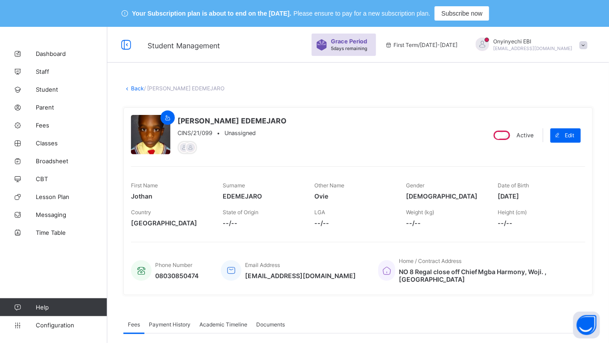
click at [133, 88] on link "Back" at bounding box center [137, 88] width 13 height 7
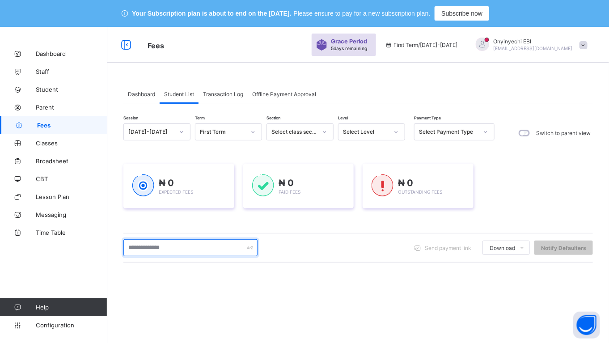
click at [134, 249] on input "text" at bounding box center [190, 247] width 134 height 17
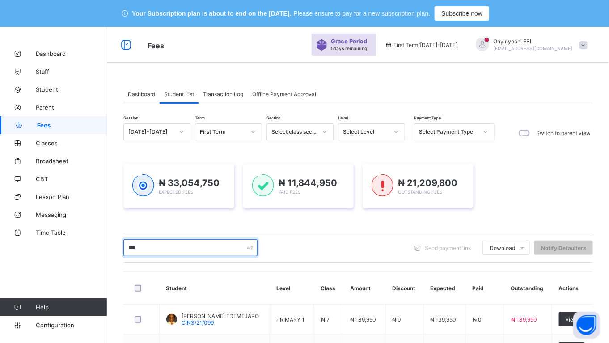
type input "***"
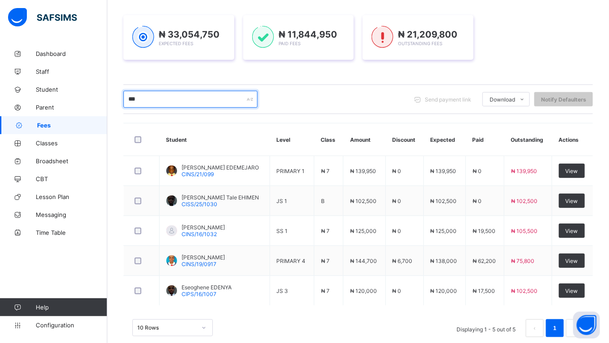
scroll to position [156, 0]
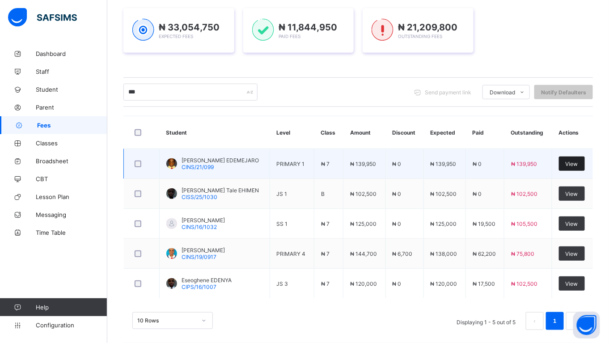
click at [578, 162] on span "View" at bounding box center [572, 164] width 13 height 7
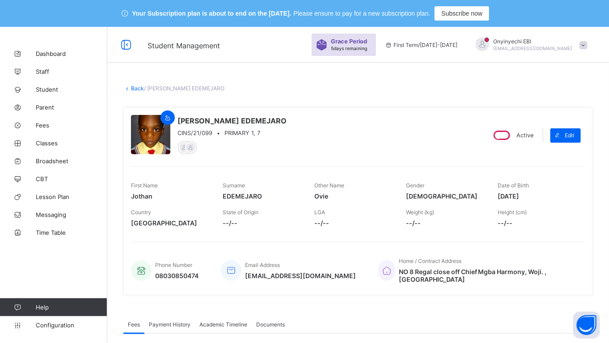
click at [135, 86] on link "Back" at bounding box center [137, 88] width 13 height 7
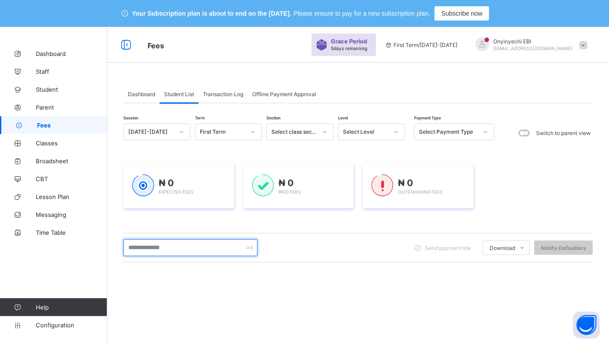
click at [203, 249] on input "text" at bounding box center [190, 247] width 134 height 17
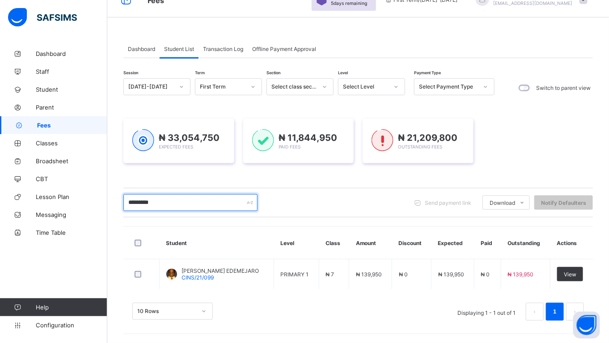
scroll to position [46, 0]
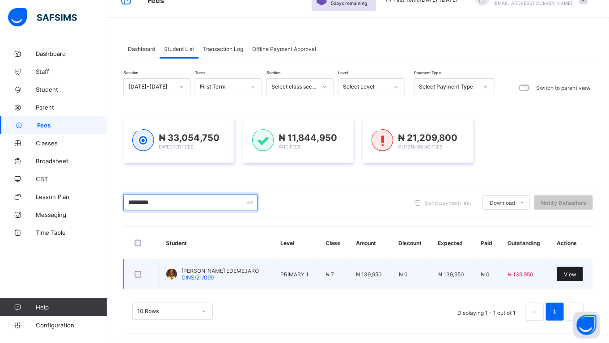
type input "*********"
click at [572, 269] on div "View" at bounding box center [570, 274] width 26 height 14
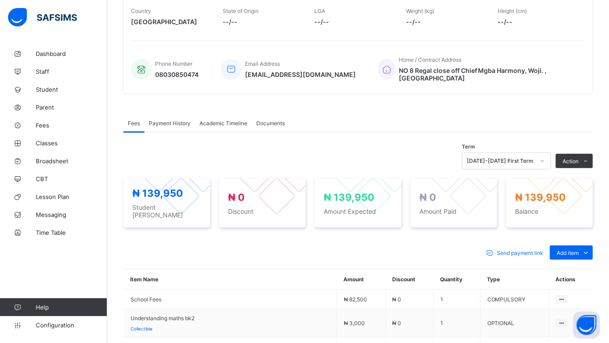
scroll to position [336, 0]
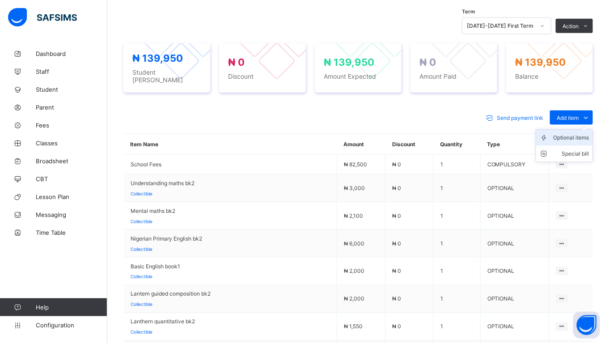
click at [571, 133] on div "Optional items" at bounding box center [571, 137] width 36 height 9
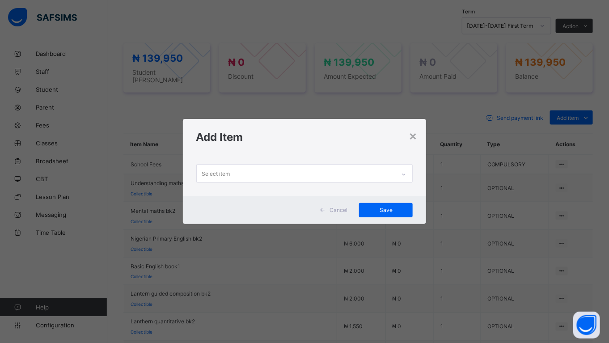
click at [219, 173] on div "Select item" at bounding box center [216, 173] width 28 height 17
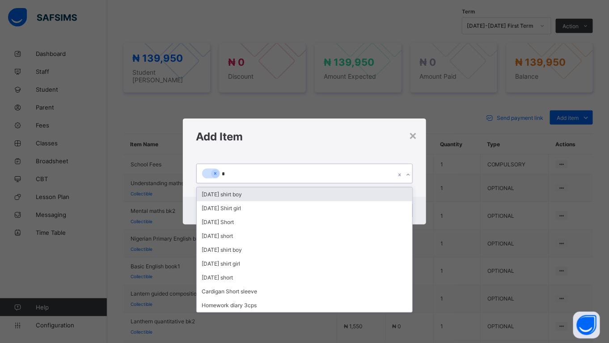
type input "**"
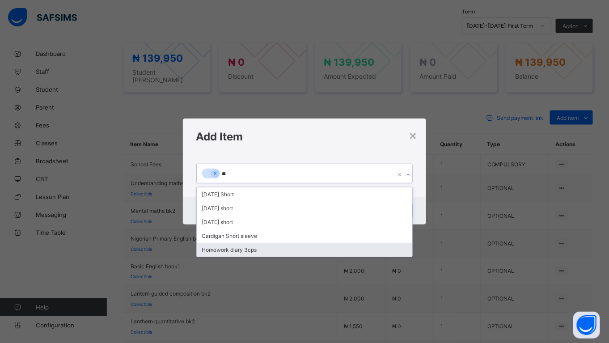
click at [225, 251] on div "Homework diary 3cps" at bounding box center [305, 250] width 216 height 14
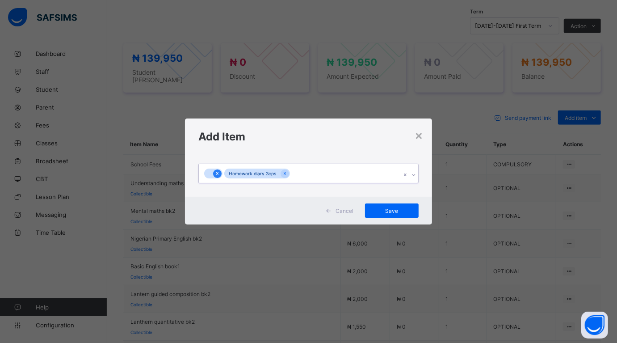
click at [217, 173] on icon at bounding box center [217, 173] width 5 height 6
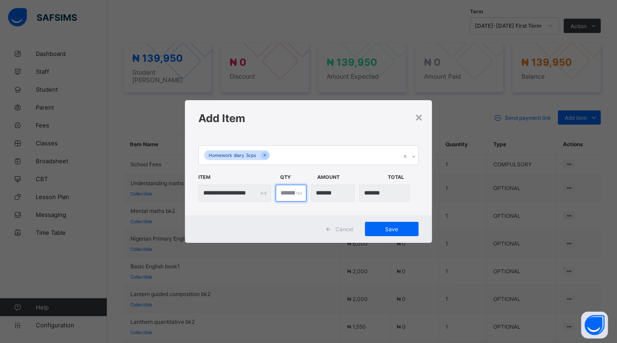
click at [288, 193] on input "*" at bounding box center [291, 193] width 31 height 17
type input "***"
type input "*"
type input "*******"
type input "*"
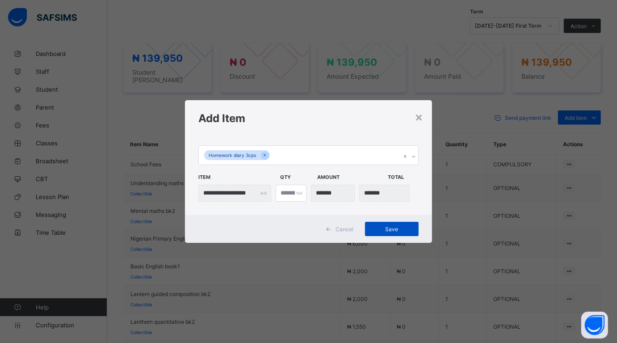
click at [385, 224] on div "Save" at bounding box center [392, 229] width 54 height 14
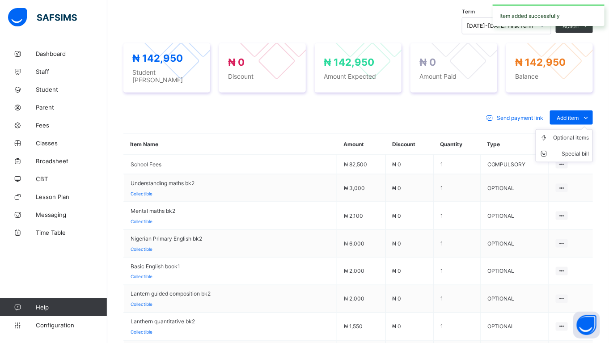
drag, startPoint x: 576, startPoint y: 105, endPoint x: 573, endPoint y: 118, distance: 13.8
click at [574, 114] on span "Add item" at bounding box center [568, 117] width 22 height 7
click at [571, 133] on div "Optional items" at bounding box center [571, 137] width 36 height 9
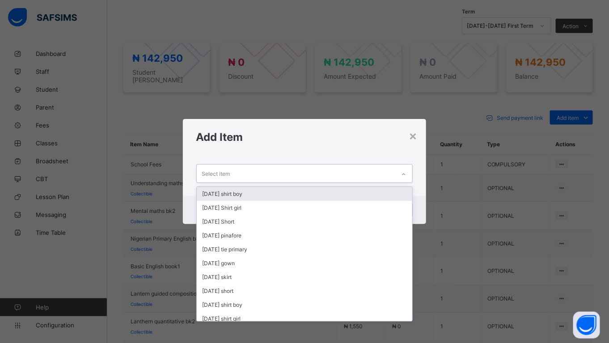
click at [238, 173] on div "Select item" at bounding box center [296, 173] width 199 height 17
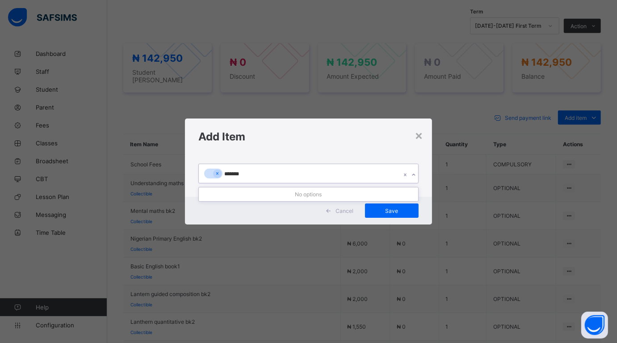
type input "********"
click at [349, 189] on div "No options" at bounding box center [308, 194] width 219 height 14
click at [347, 177] on div "continou" at bounding box center [300, 173] width 202 height 19
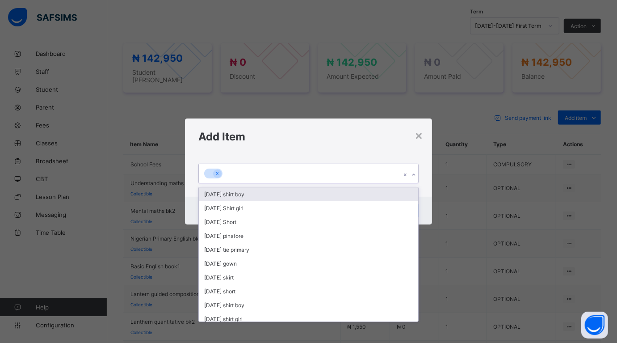
click at [341, 178] on div at bounding box center [300, 173] width 202 height 19
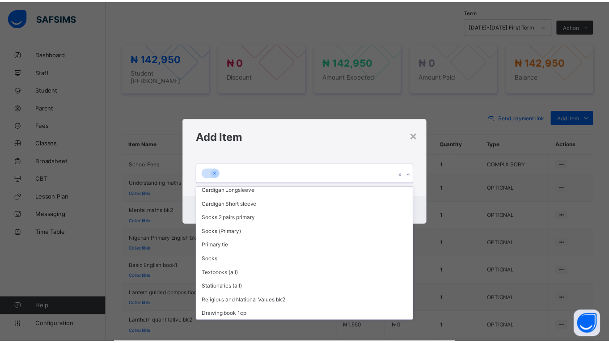
scroll to position [188, 0]
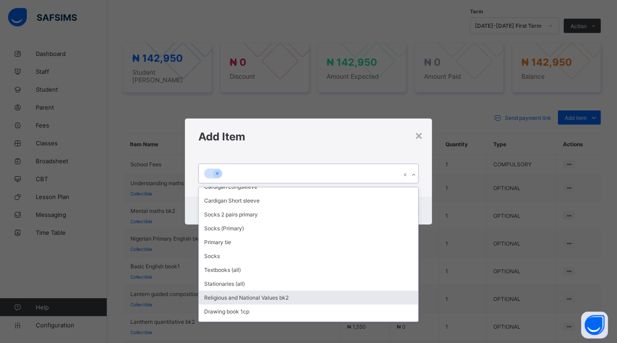
click at [341, 291] on div "Religious and National Values bk2" at bounding box center [308, 298] width 219 height 14
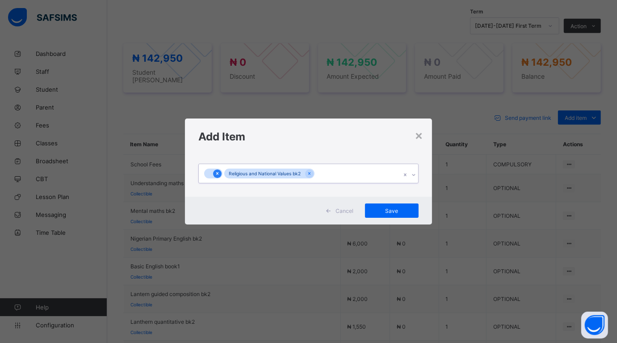
click at [215, 171] on icon at bounding box center [217, 173] width 5 height 6
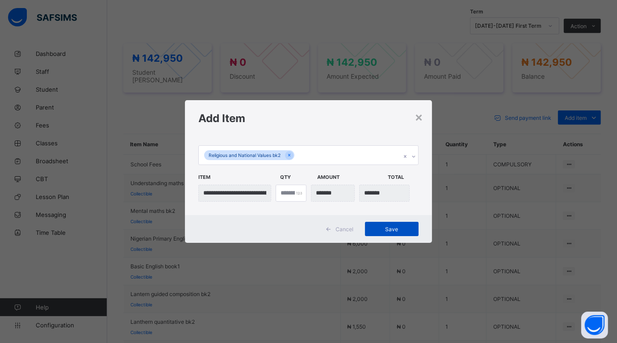
click at [382, 226] on span "Save" at bounding box center [392, 229] width 40 height 7
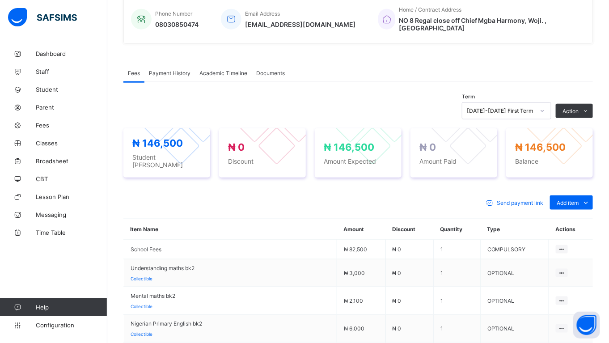
scroll to position [338, 0]
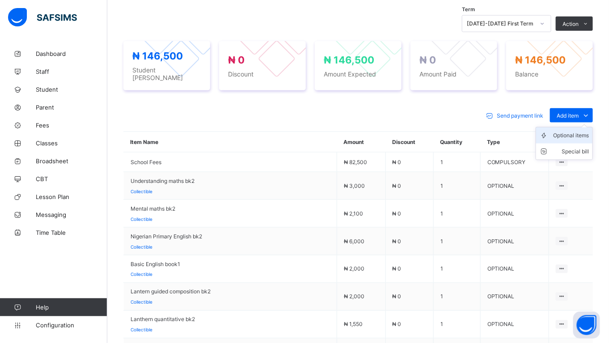
click at [577, 131] on div "Optional items" at bounding box center [571, 135] width 36 height 9
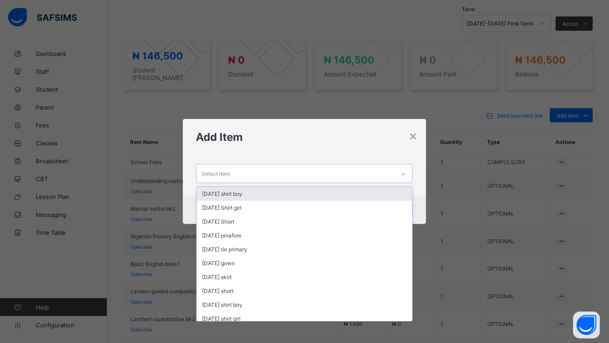
click at [251, 173] on div "Select item" at bounding box center [296, 173] width 199 height 17
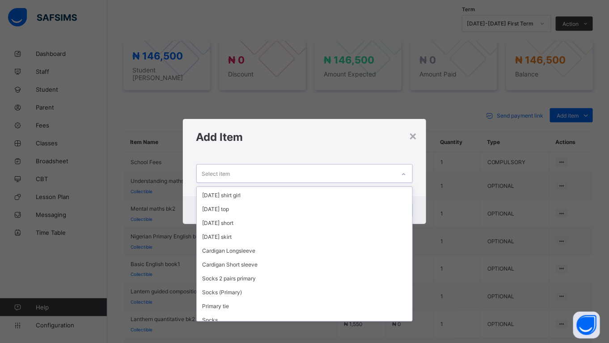
scroll to position [174, 0]
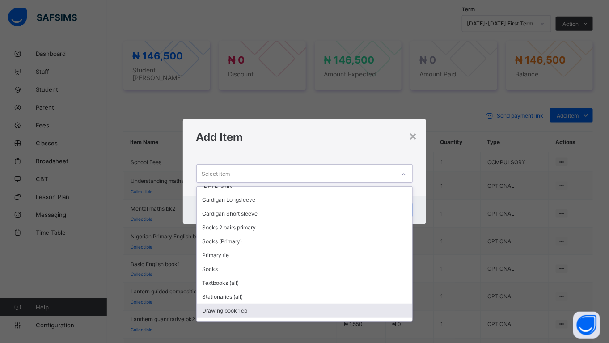
click at [341, 304] on div "Drawing book 1cp" at bounding box center [305, 311] width 216 height 14
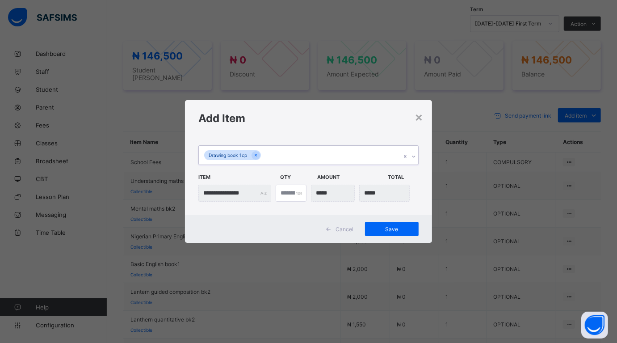
drag, startPoint x: 387, startPoint y: 224, endPoint x: 504, endPoint y: 182, distance: 124.8
click at [387, 225] on div "Save" at bounding box center [392, 229] width 54 height 14
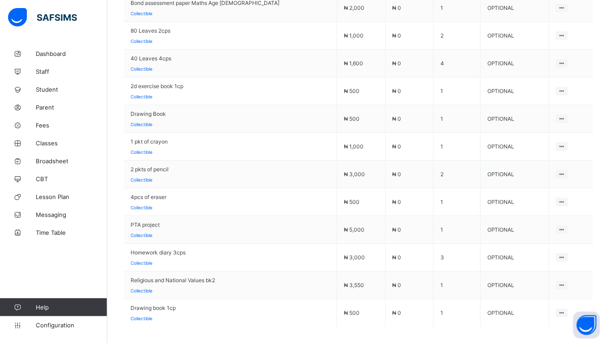
scroll to position [941, 0]
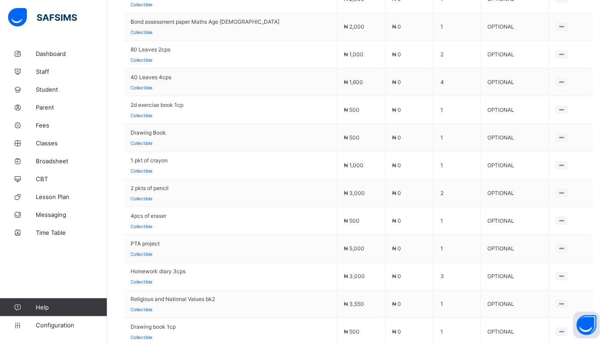
drag, startPoint x: 609, startPoint y: 5, endPoint x: 604, endPoint y: 26, distance: 21.5
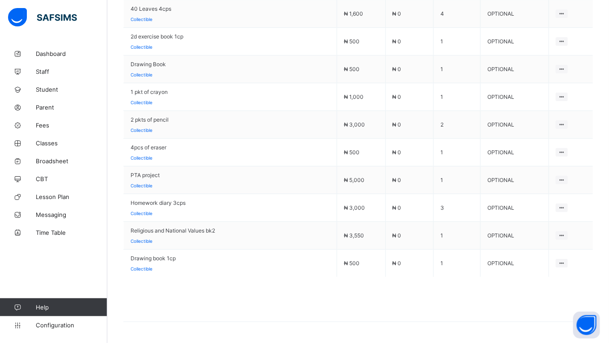
scroll to position [1005, 0]
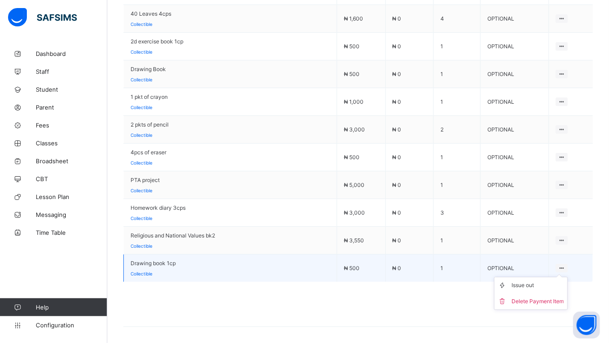
click at [560, 277] on ul "Issue out Delete Payment Item" at bounding box center [531, 293] width 74 height 33
click at [546, 297] on div "Delete Payment Item" at bounding box center [538, 301] width 52 height 9
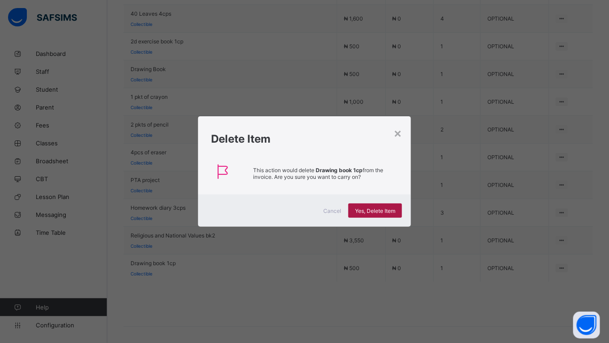
click at [372, 207] on span "Yes, Delete Item" at bounding box center [375, 210] width 40 height 7
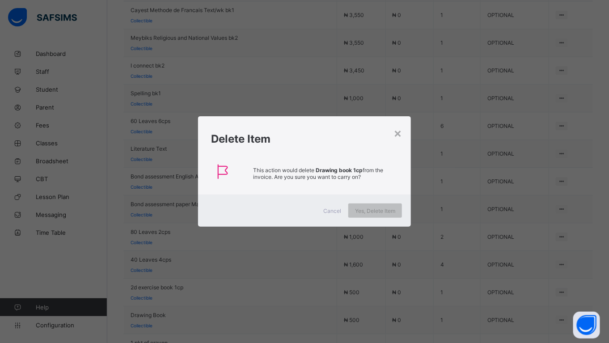
scroll to position [744, 0]
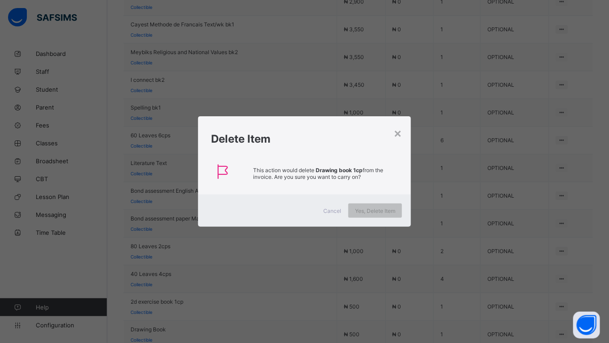
click at [533, 123] on div "× Delete Item This action would delete Drawing book 1cp from the invoice. Are y…" at bounding box center [304, 171] width 609 height 343
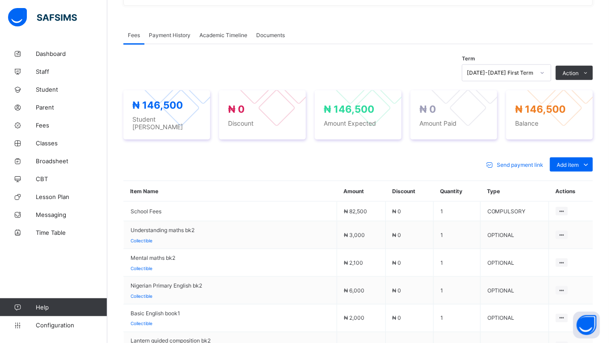
scroll to position [303, 0]
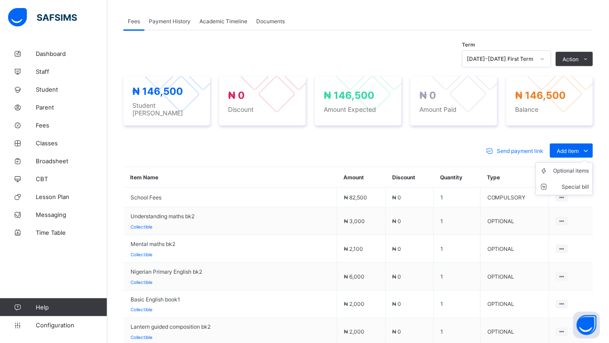
click at [567, 162] on ul "Optional items Special bill" at bounding box center [564, 178] width 57 height 33
click at [568, 166] on div "Optional items" at bounding box center [571, 170] width 36 height 9
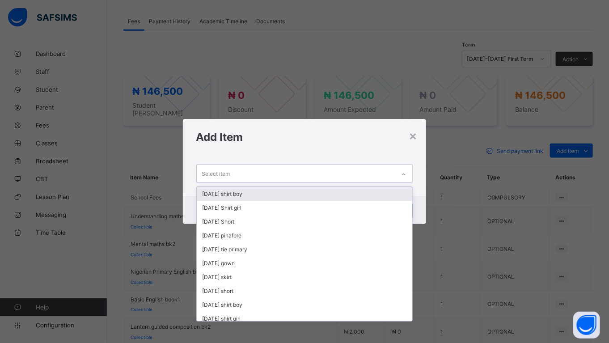
click at [282, 168] on div "Select item" at bounding box center [296, 173] width 199 height 17
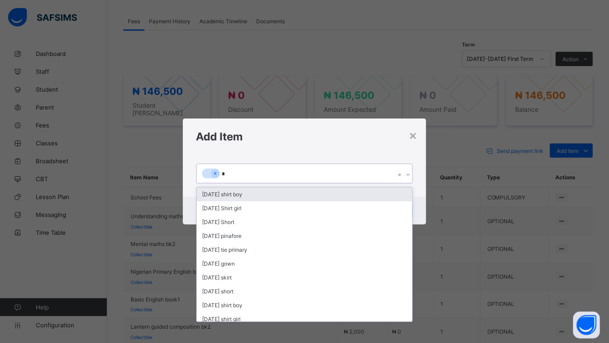
type input "**"
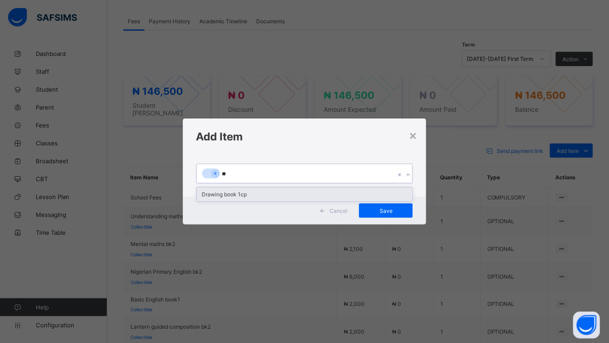
click at [278, 191] on div "Drawing book 1cp" at bounding box center [305, 194] width 216 height 14
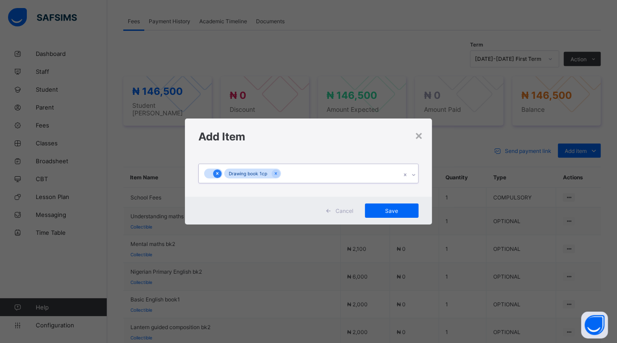
click at [221, 171] on div at bounding box center [217, 173] width 8 height 8
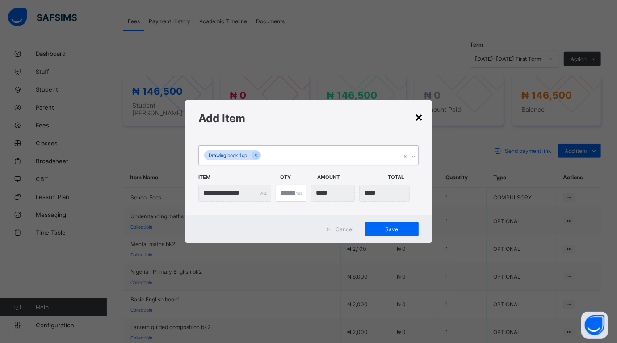
click at [416, 116] on div "×" at bounding box center [419, 116] width 8 height 15
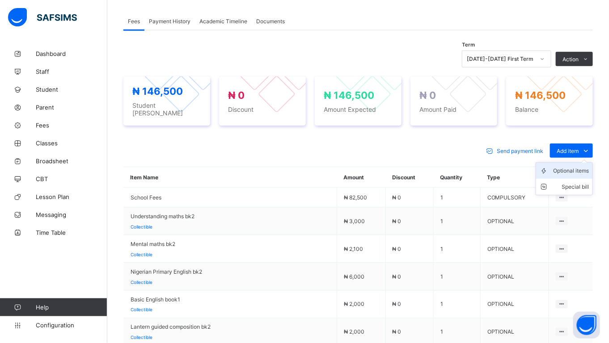
click at [566, 166] on div "Optional items" at bounding box center [571, 170] width 36 height 9
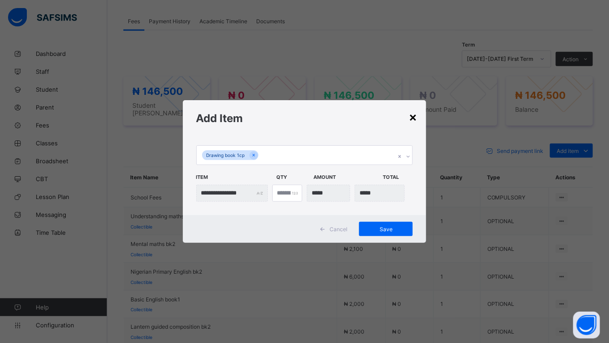
click at [417, 116] on div "×" at bounding box center [413, 116] width 8 height 15
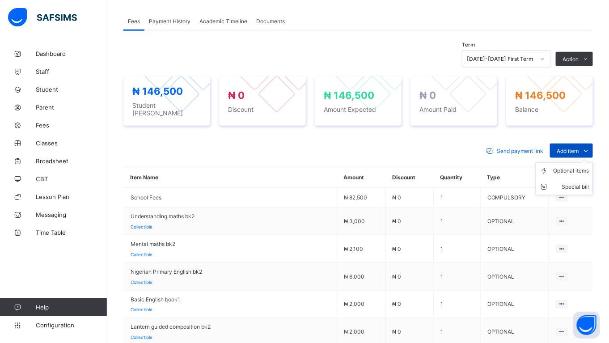
click at [584, 144] on div "Add item" at bounding box center [571, 151] width 43 height 14
click at [577, 166] on div "Optional items" at bounding box center [571, 170] width 36 height 9
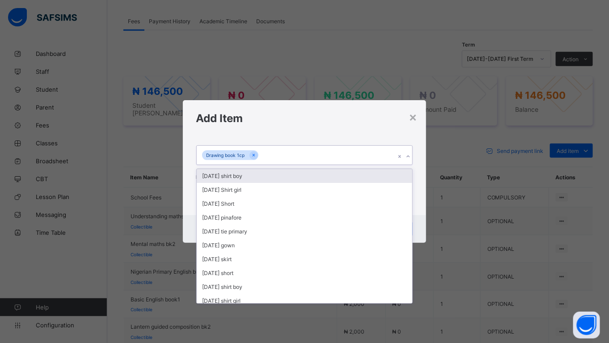
click at [276, 150] on div "Drawing book 1cp" at bounding box center [296, 155] width 199 height 19
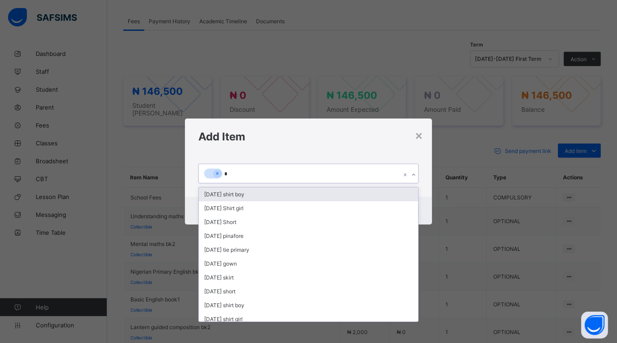
type input "**"
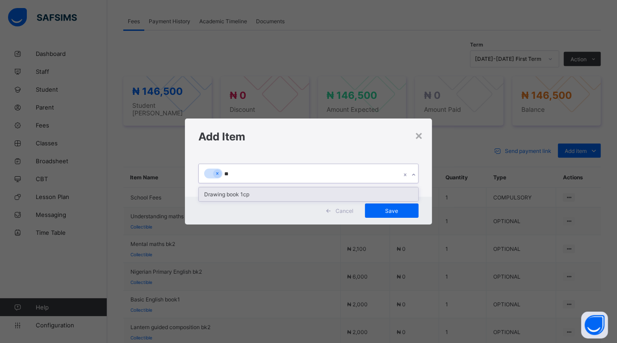
click at [237, 189] on div "Drawing book 1cp" at bounding box center [308, 194] width 219 height 14
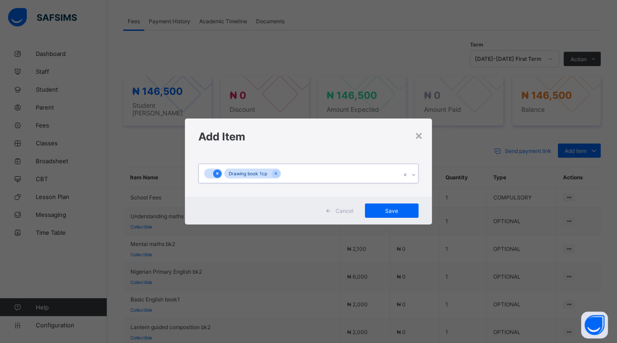
click at [217, 170] on icon at bounding box center [217, 173] width 5 height 6
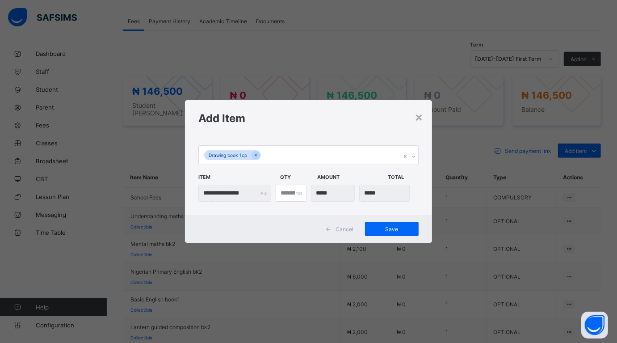
drag, startPoint x: 416, startPoint y: 117, endPoint x: 377, endPoint y: 137, distance: 43.8
click at [416, 117] on div "×" at bounding box center [419, 116] width 8 height 15
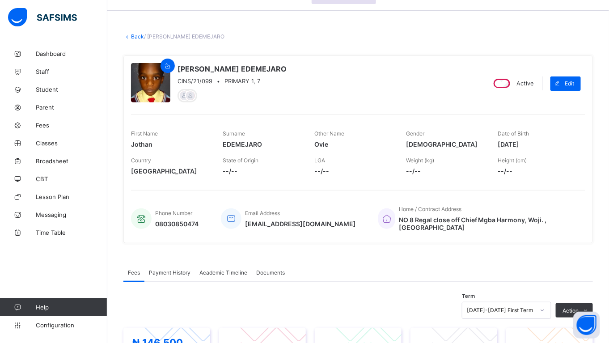
scroll to position [19, 0]
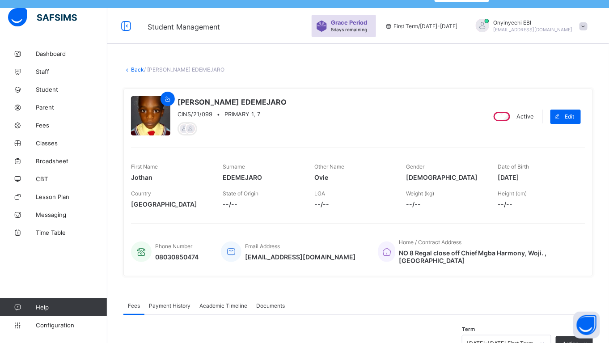
click at [132, 68] on link "Back" at bounding box center [137, 69] width 13 height 7
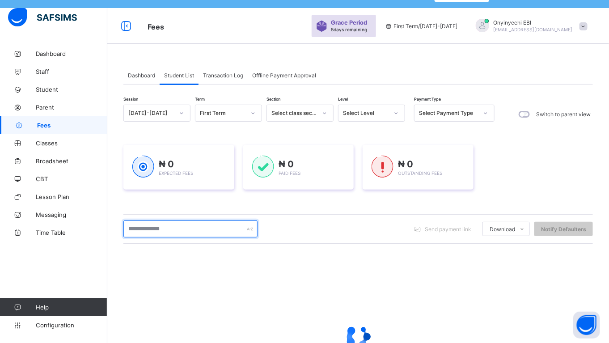
click at [169, 228] on input "text" at bounding box center [190, 228] width 134 height 17
type input "*********"
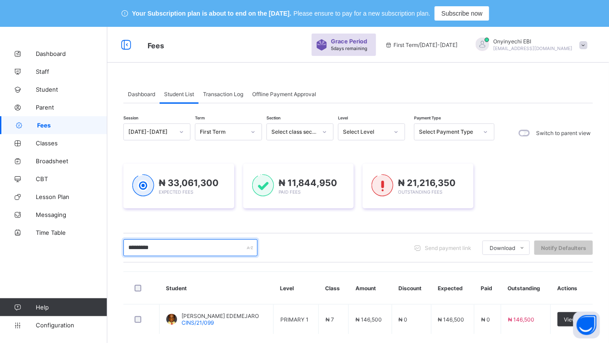
scroll to position [46, 0]
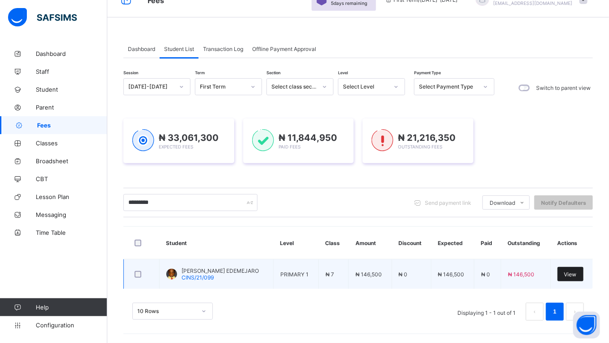
click at [571, 269] on div "View" at bounding box center [571, 274] width 26 height 14
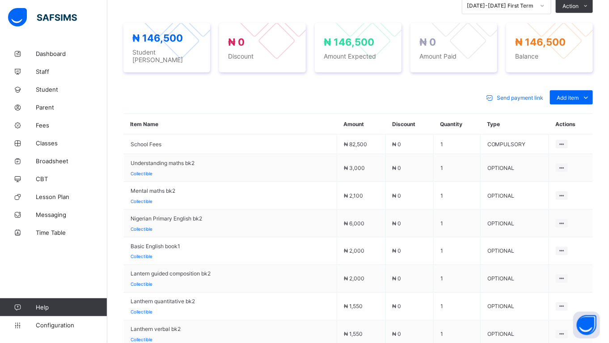
scroll to position [352, 0]
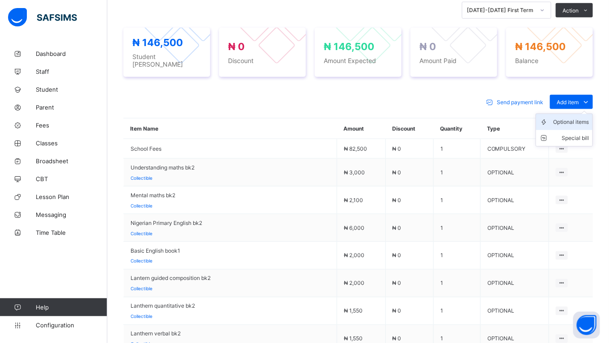
click at [578, 118] on div "Optional items" at bounding box center [571, 122] width 36 height 9
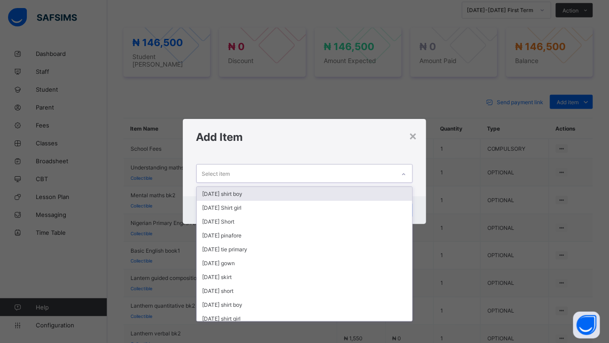
click at [235, 169] on div "Select item" at bounding box center [296, 173] width 199 height 17
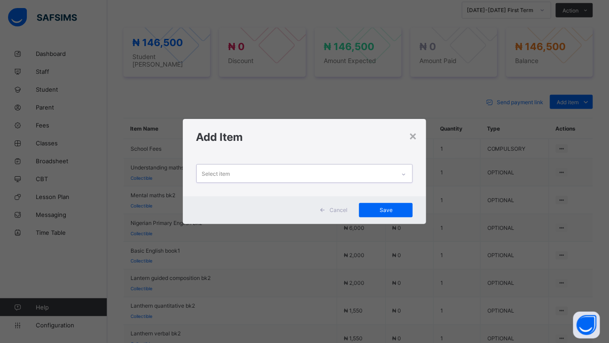
click at [222, 173] on div "Select item" at bounding box center [216, 173] width 28 height 17
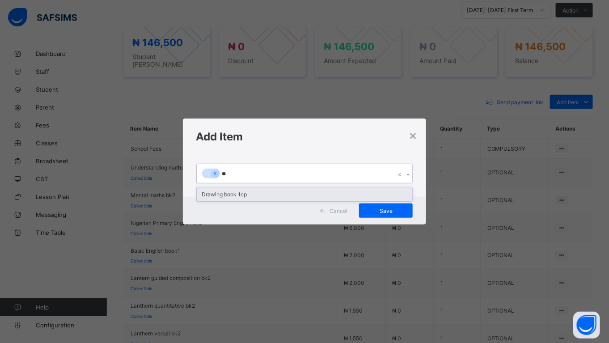
type input "***"
click at [206, 194] on div "Drawing book 1cp" at bounding box center [305, 194] width 216 height 14
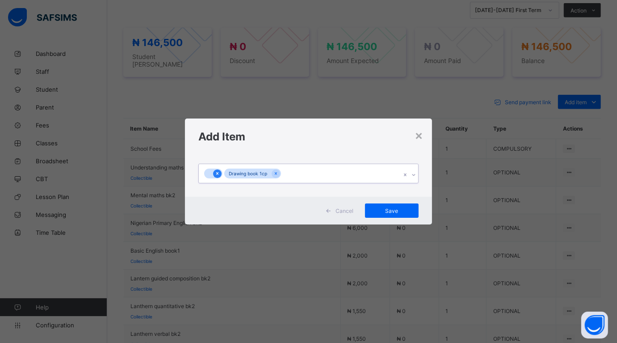
click at [216, 173] on icon at bounding box center [217, 173] width 5 height 6
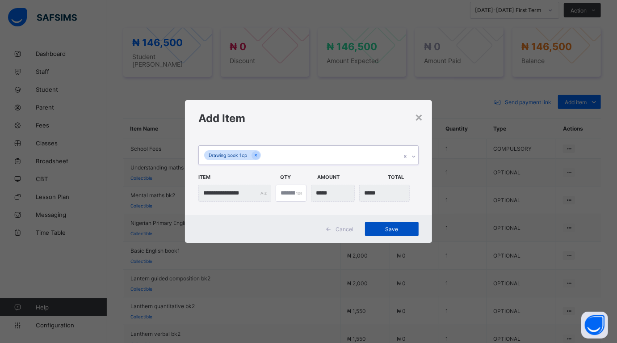
click at [389, 224] on div "Save" at bounding box center [392, 229] width 54 height 14
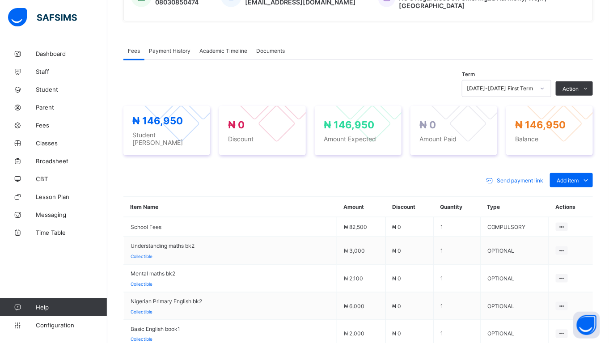
scroll to position [302, 0]
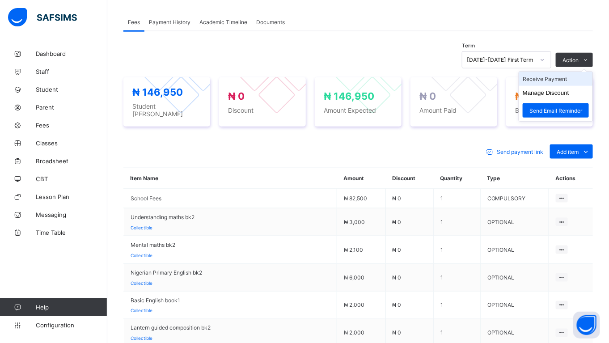
click at [558, 72] on li "Receive Payment" at bounding box center [555, 79] width 73 height 14
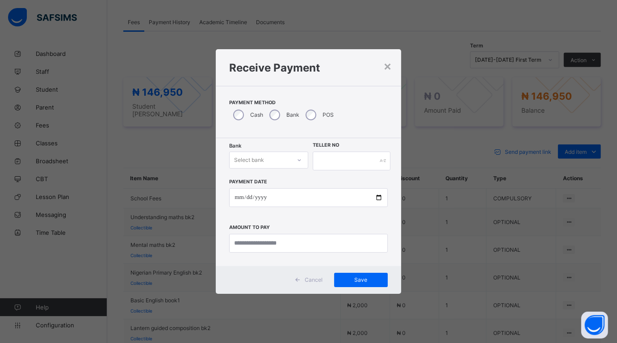
click at [262, 159] on div "Select bank" at bounding box center [249, 160] width 30 height 17
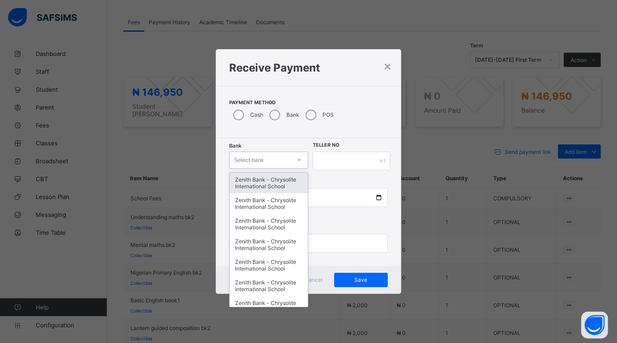
type input "*"
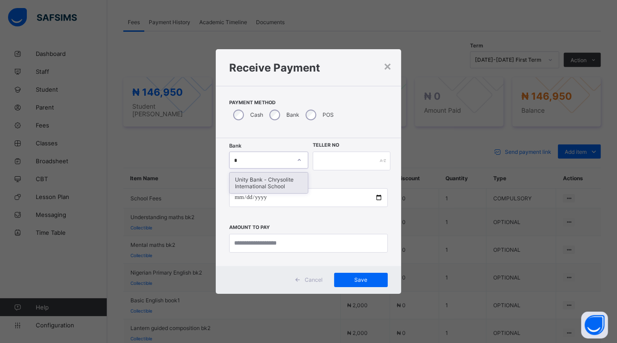
click at [264, 179] on div "Unity Bank - Chrysolite International School" at bounding box center [269, 183] width 78 height 21
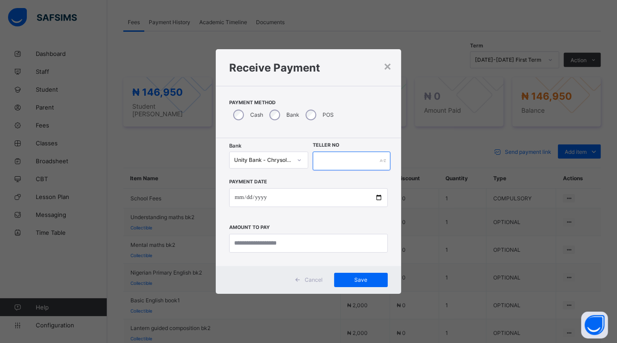
click at [333, 158] on input "text" at bounding box center [352, 161] width 78 height 19
type input "******"
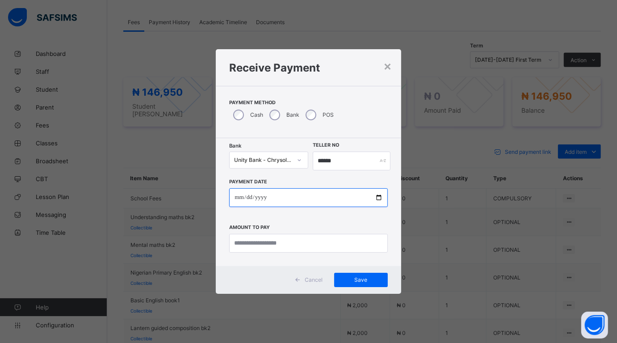
click at [379, 197] on input "date" at bounding box center [308, 197] width 158 height 19
type input "**********"
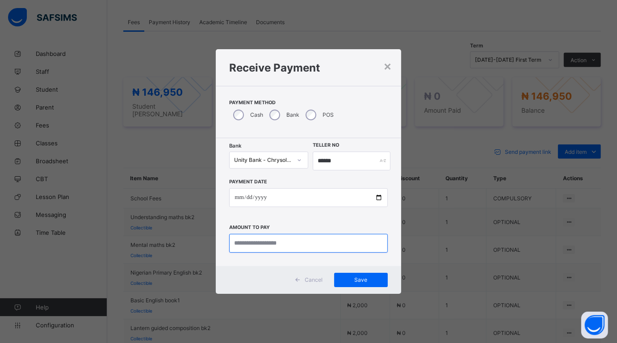
click at [253, 238] on input "currency" at bounding box center [308, 243] width 158 height 19
type input "********"
click at [365, 279] on span "Save" at bounding box center [361, 279] width 40 height 7
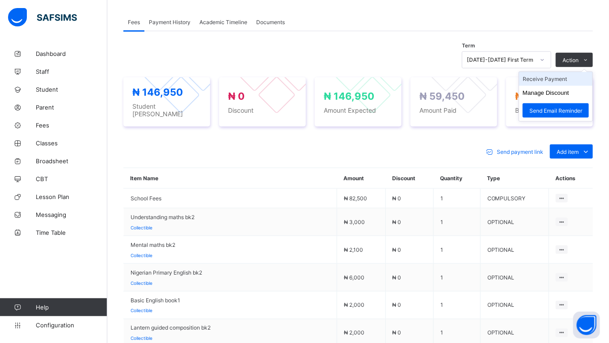
click at [558, 72] on li "Receive Payment" at bounding box center [555, 79] width 73 height 14
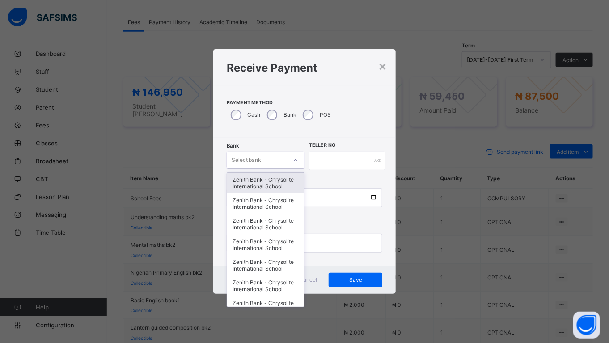
click at [271, 159] on div "Select bank" at bounding box center [257, 160] width 60 height 13
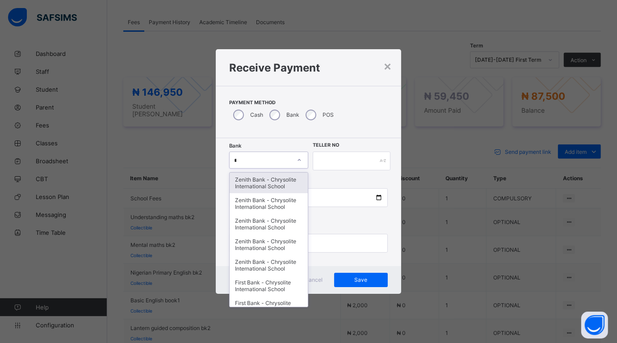
type input "**"
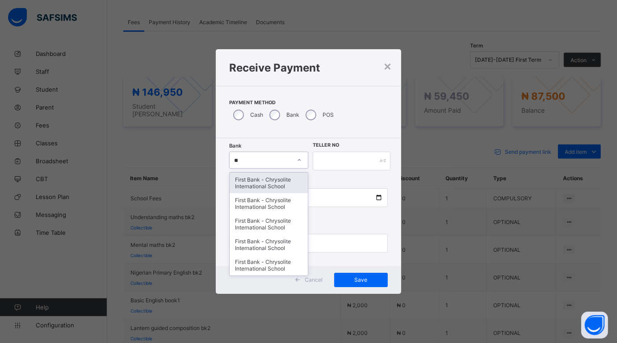
click at [274, 182] on div "First Bank - Chrysolite International School" at bounding box center [269, 183] width 78 height 21
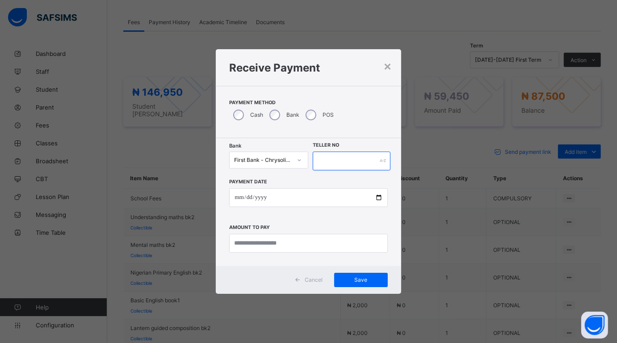
click at [340, 165] on input "text" at bounding box center [352, 161] width 78 height 19
type input "*****"
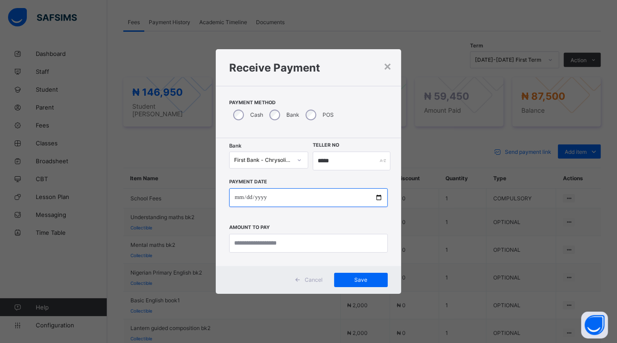
click at [283, 195] on input "date" at bounding box center [308, 197] width 158 height 19
click at [376, 195] on input "date" at bounding box center [308, 197] width 158 height 19
type input "**********"
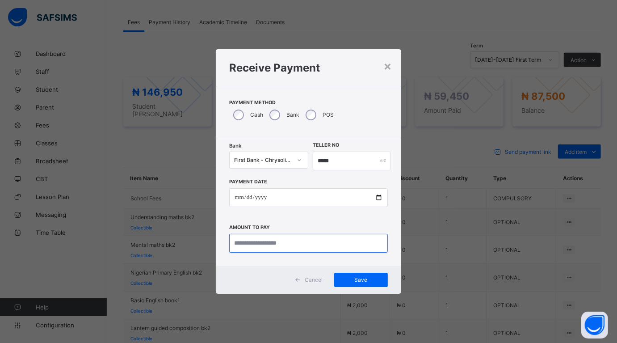
click at [262, 245] on input "currency" at bounding box center [308, 243] width 158 height 19
type input "********"
click at [360, 280] on span "Save" at bounding box center [361, 279] width 40 height 7
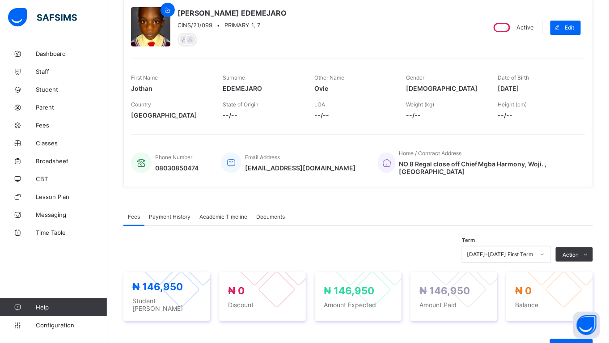
scroll to position [21, 0]
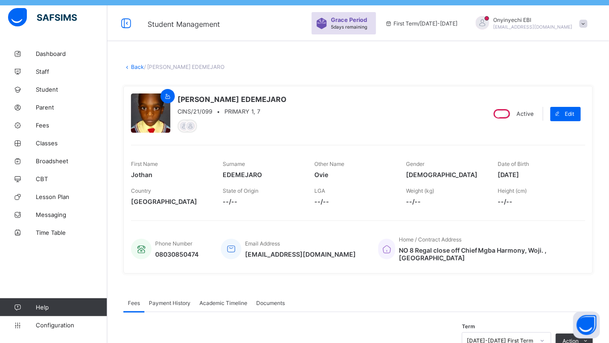
click at [135, 67] on link "Back" at bounding box center [137, 66] width 13 height 7
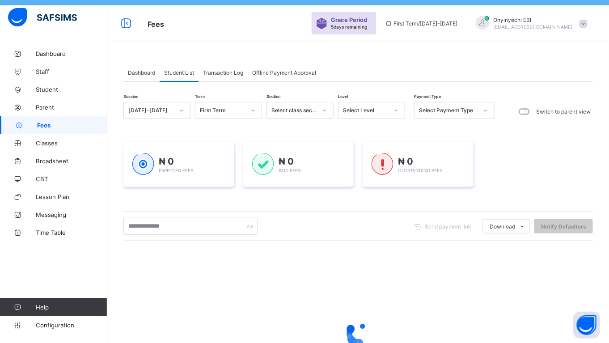
scroll to position [2, 0]
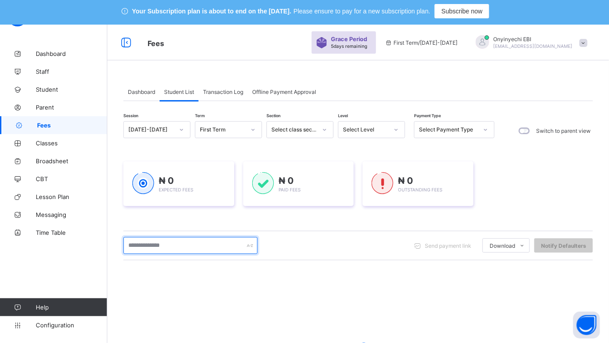
click at [144, 240] on input "text" at bounding box center [190, 245] width 134 height 17
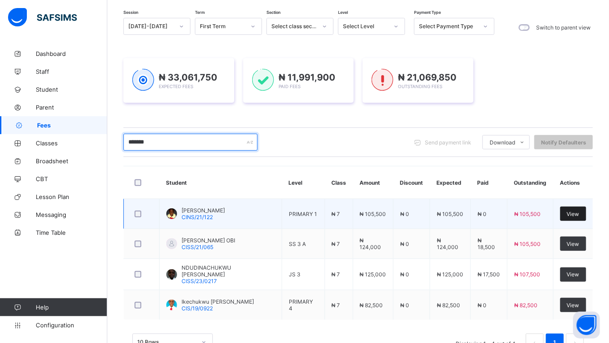
type input "*******"
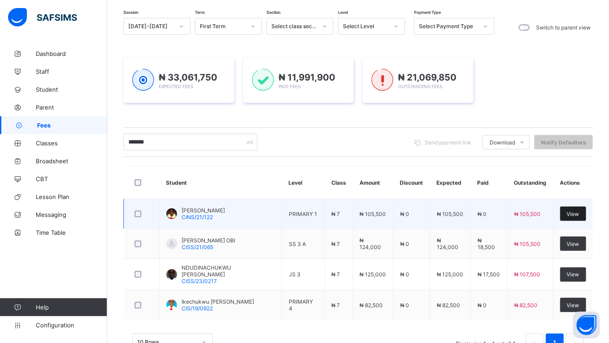
click at [580, 208] on div "View" at bounding box center [573, 214] width 26 height 14
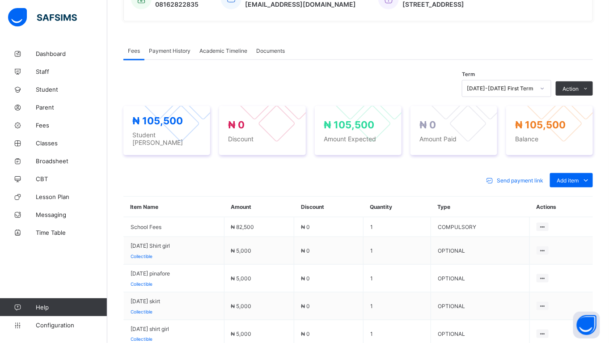
scroll to position [284, 0]
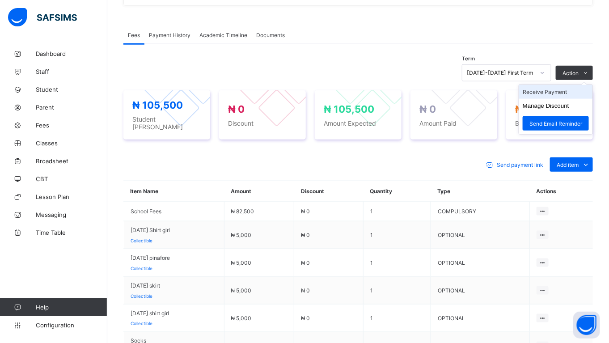
click at [563, 91] on li "Receive Payment" at bounding box center [555, 92] width 73 height 14
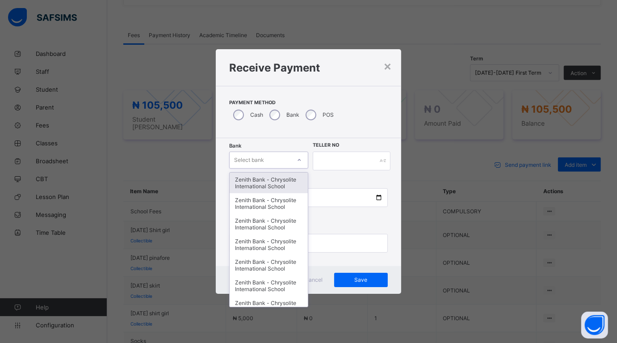
click at [294, 160] on div at bounding box center [299, 160] width 15 height 14
type input "**"
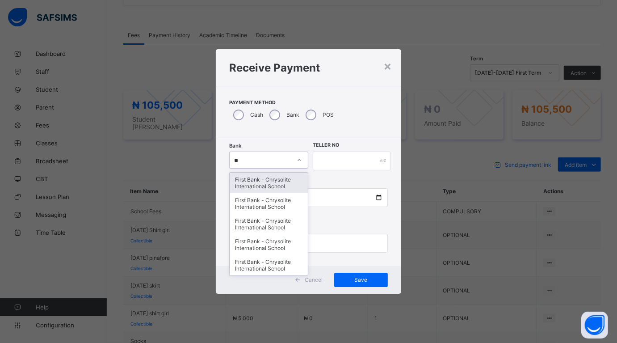
click at [289, 180] on div "First Bank - Chrysolite International School" at bounding box center [269, 183] width 78 height 21
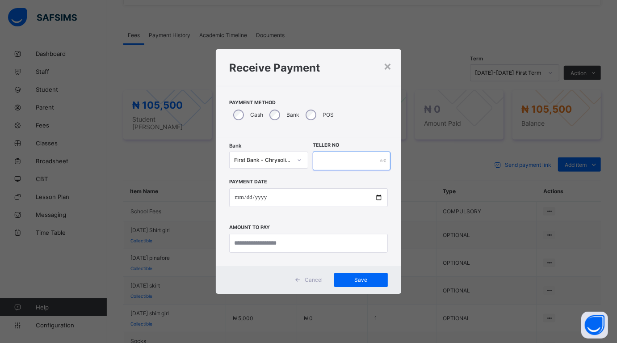
click at [335, 161] on input "text" at bounding box center [352, 161] width 78 height 19
click at [330, 161] on input "*******" at bounding box center [352, 161] width 78 height 19
type input "******"
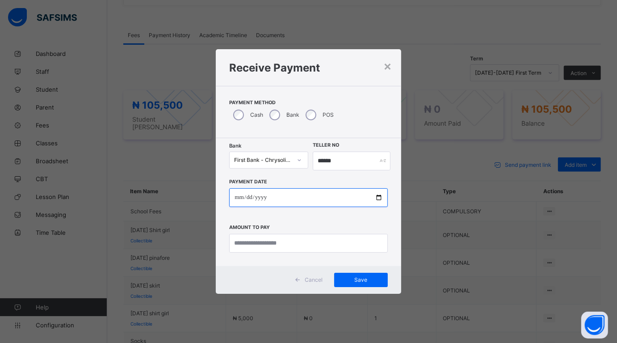
click at [378, 197] on input "date" at bounding box center [308, 197] width 158 height 19
type input "**********"
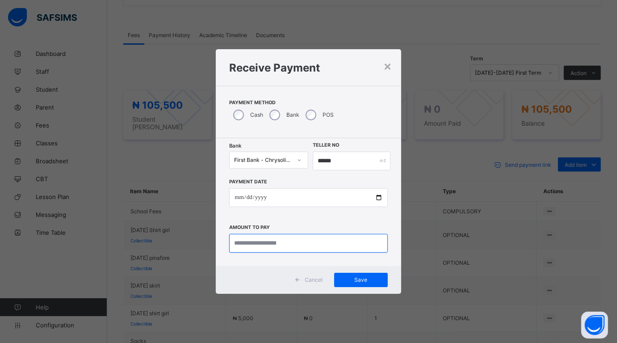
click at [262, 241] on input "currency" at bounding box center [308, 243] width 158 height 19
type input "********"
click at [354, 278] on span "Save" at bounding box center [361, 279] width 40 height 7
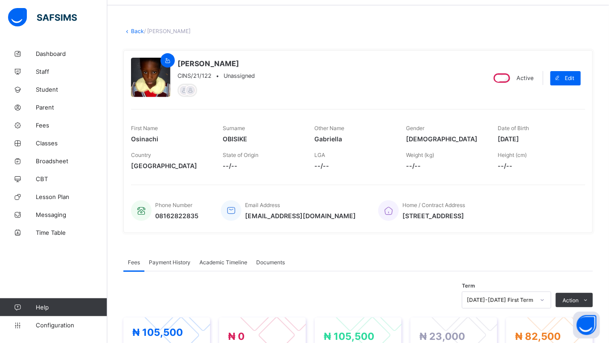
scroll to position [36, 0]
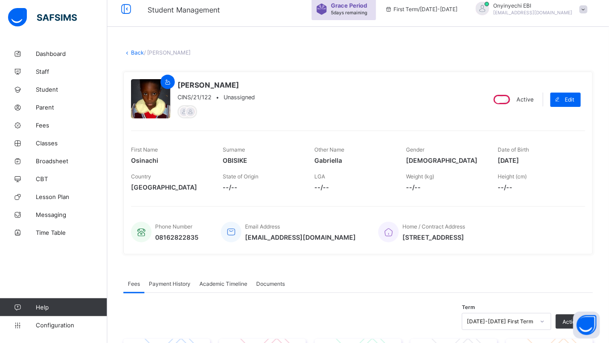
click at [133, 52] on link "Back" at bounding box center [137, 52] width 13 height 7
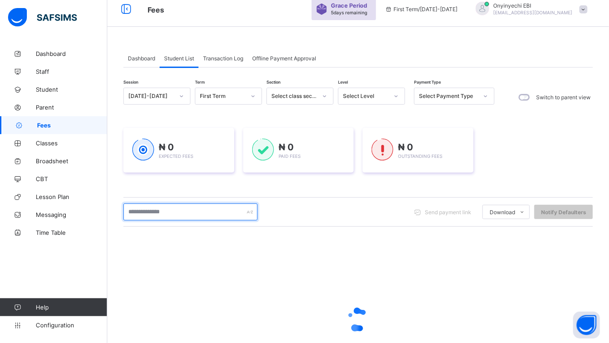
click at [149, 209] on input "text" at bounding box center [190, 211] width 134 height 17
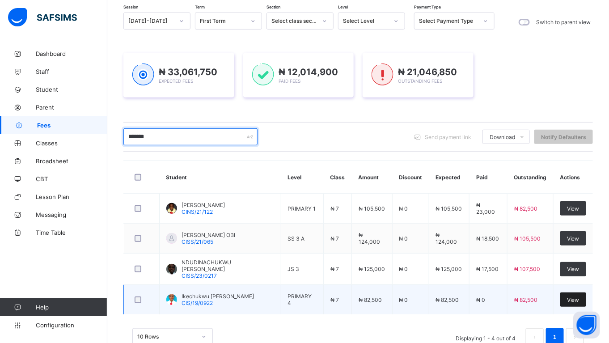
type input "*******"
click at [577, 296] on span "View" at bounding box center [573, 299] width 13 height 7
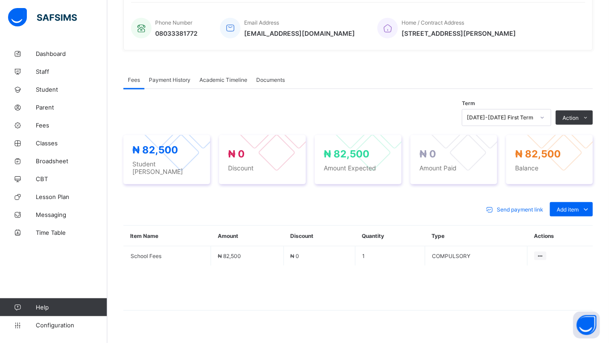
scroll to position [240, 0]
click at [575, 224] on div "Optional items" at bounding box center [571, 228] width 36 height 9
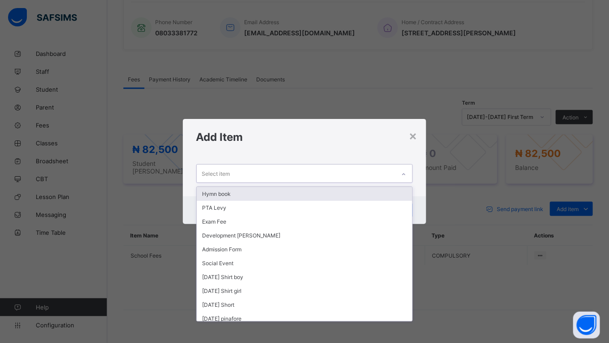
click at [244, 173] on div "Select item" at bounding box center [296, 173] width 199 height 17
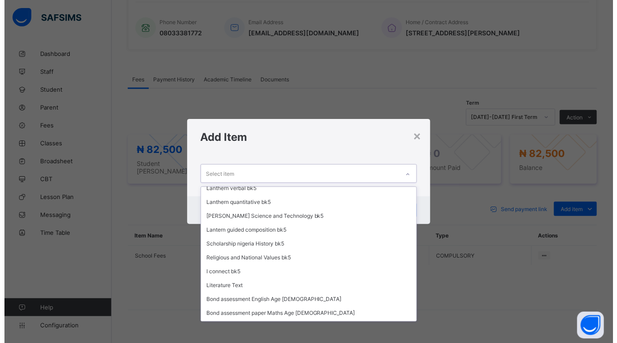
scroll to position [483, 0]
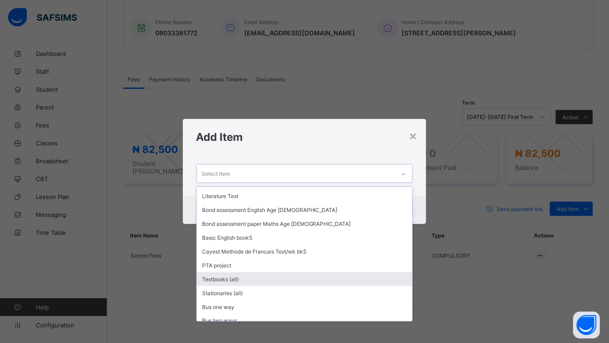
click at [205, 272] on div "Textbooks (all)" at bounding box center [305, 279] width 216 height 14
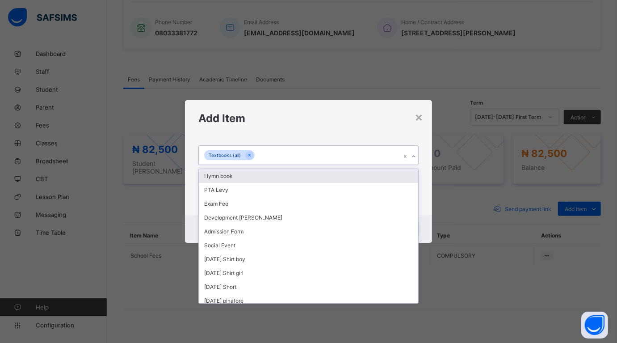
click at [284, 150] on div "Textbooks (all)" at bounding box center [300, 155] width 202 height 19
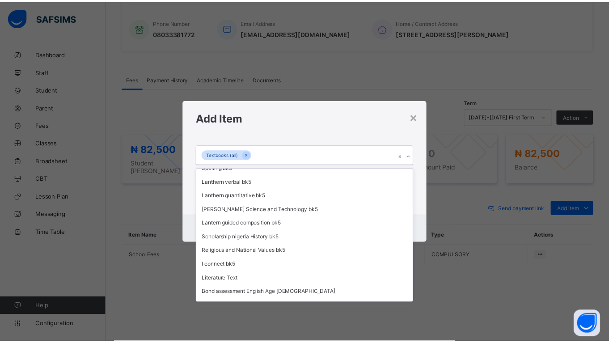
scroll to position [469, 0]
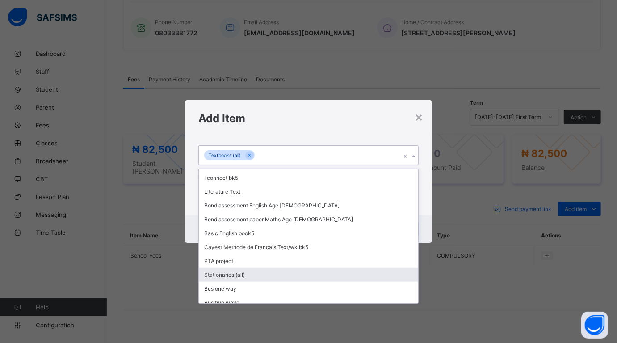
click at [255, 268] on div "Stationaries (all)" at bounding box center [308, 275] width 219 height 14
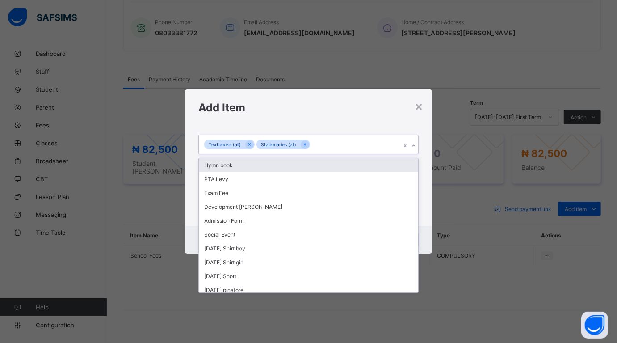
click at [325, 144] on div "Textbooks (all) Stationaries (all)" at bounding box center [300, 144] width 202 height 19
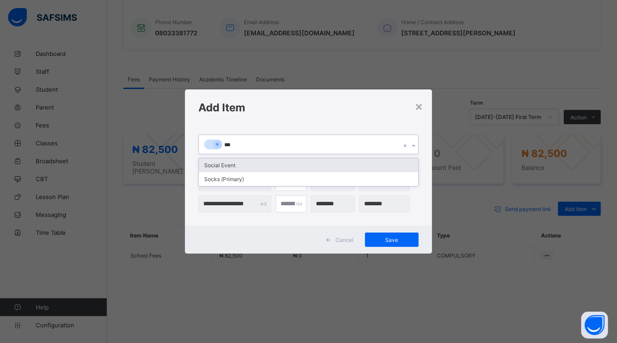
type input "****"
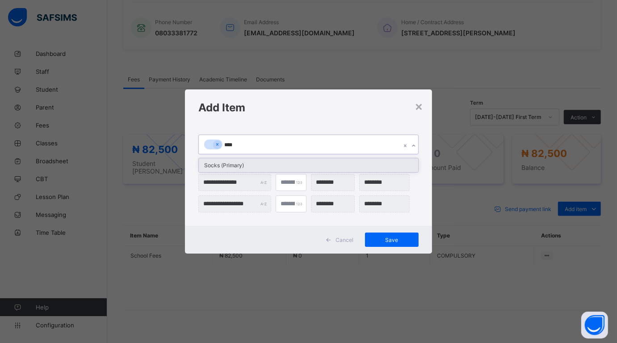
click at [237, 168] on div "Socks (Primary)" at bounding box center [308, 165] width 219 height 14
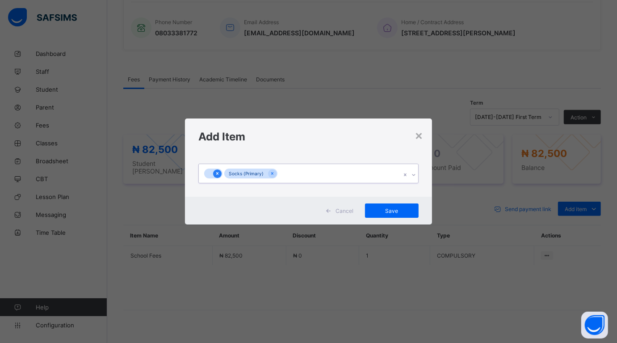
click at [218, 176] on icon at bounding box center [217, 173] width 5 height 6
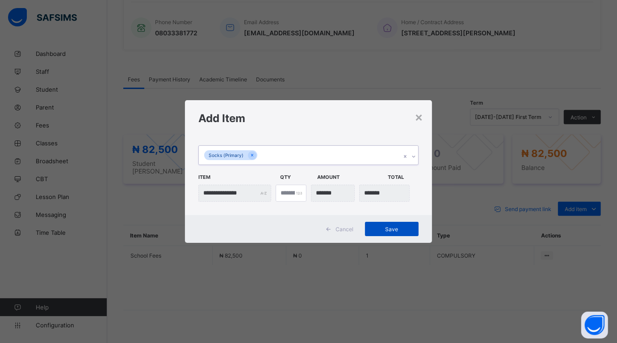
click at [389, 226] on span "Save" at bounding box center [392, 229] width 40 height 7
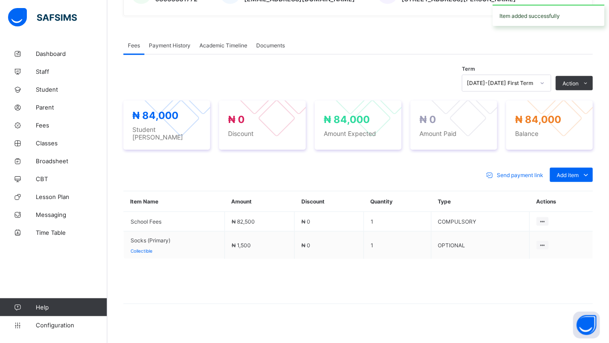
scroll to position [278, 0]
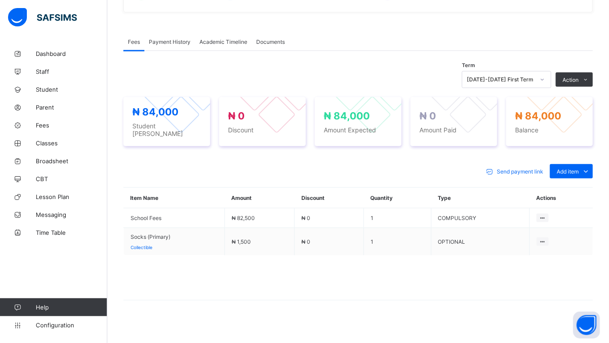
drag, startPoint x: 538, startPoint y: 263, endPoint x: 528, endPoint y: 264, distance: 10.4
click at [0, 0] on li "Delete Payment Item" at bounding box center [0, 0] width 0 height 0
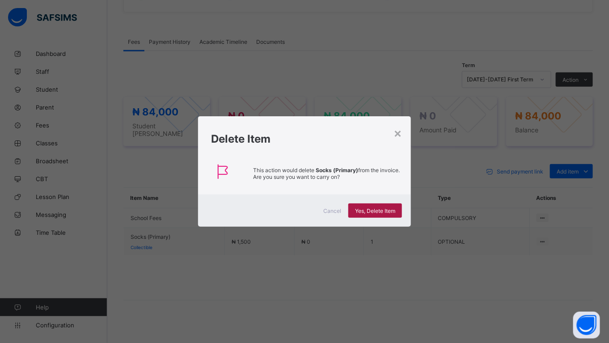
click at [371, 206] on div "Yes, Delete Item" at bounding box center [375, 210] width 54 height 14
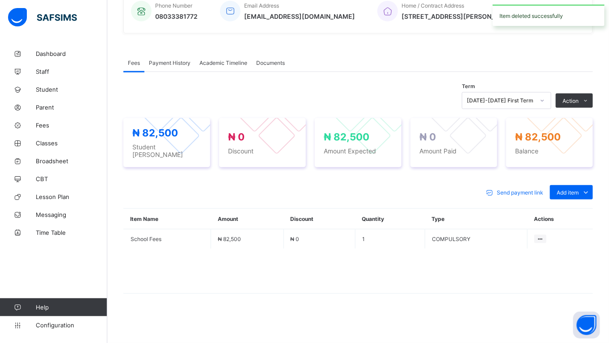
scroll to position [250, 0]
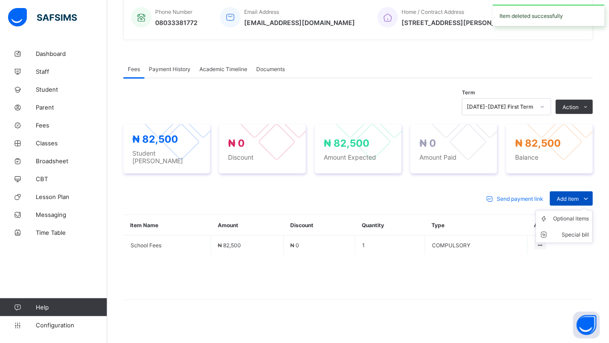
click at [575, 195] on span "Add item" at bounding box center [568, 198] width 22 height 7
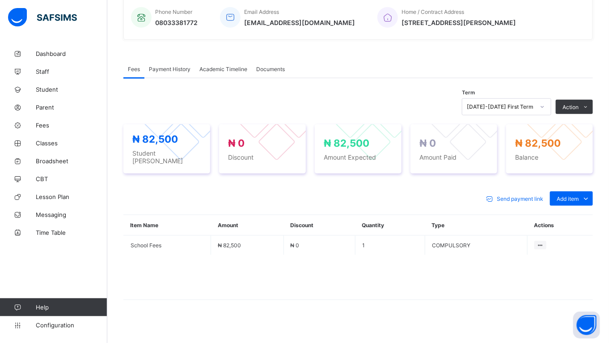
drag, startPoint x: 571, startPoint y: 213, endPoint x: 553, endPoint y: 215, distance: 17.5
click at [0, 0] on div "Optional items" at bounding box center [0, 0] width 0 height 0
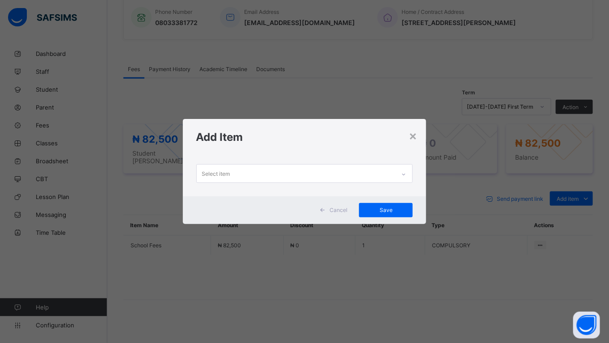
click at [262, 171] on div "Select item" at bounding box center [296, 173] width 199 height 17
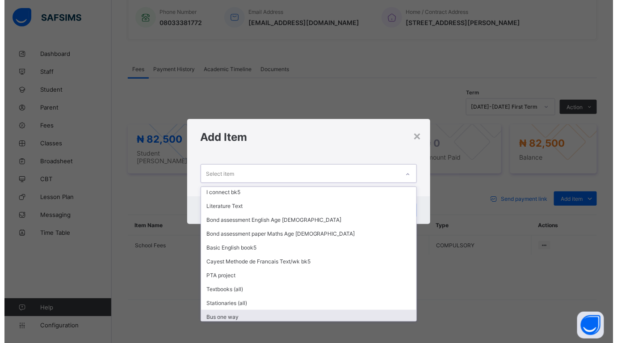
scroll to position [477, 0]
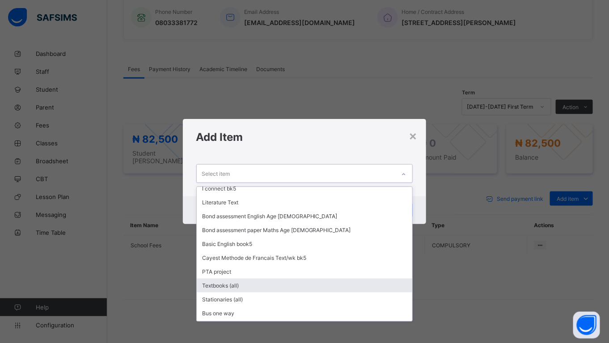
click at [284, 279] on div "Textbooks (all)" at bounding box center [305, 286] width 216 height 14
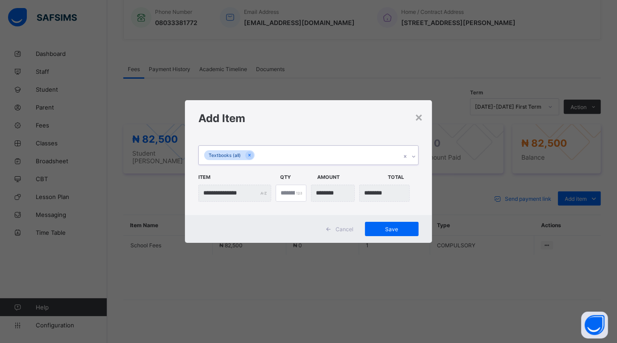
click at [280, 152] on div "Textbooks (all)" at bounding box center [300, 155] width 202 height 19
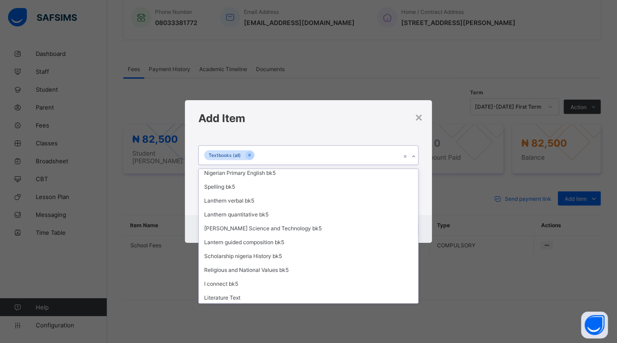
scroll to position [469, 0]
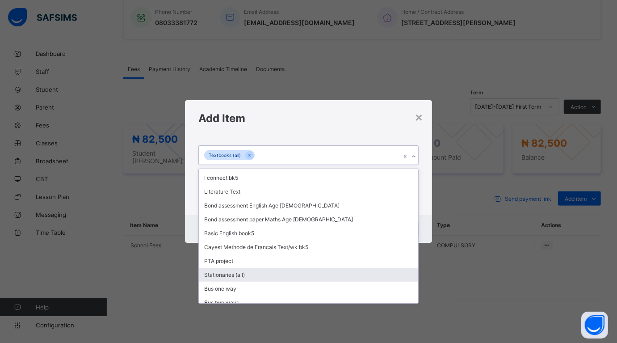
click at [224, 268] on div "Stationaries (all)" at bounding box center [308, 275] width 219 height 14
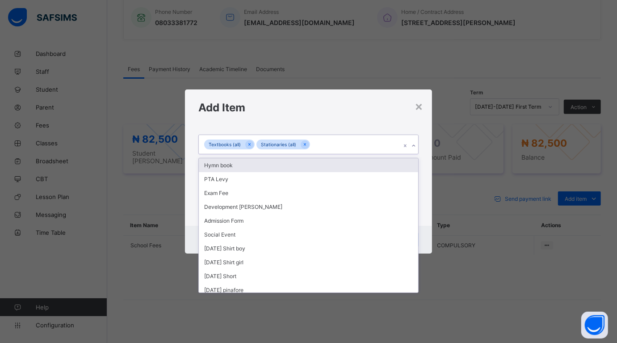
click at [317, 141] on div "Textbooks (all) Stationaries (all)" at bounding box center [300, 144] width 202 height 19
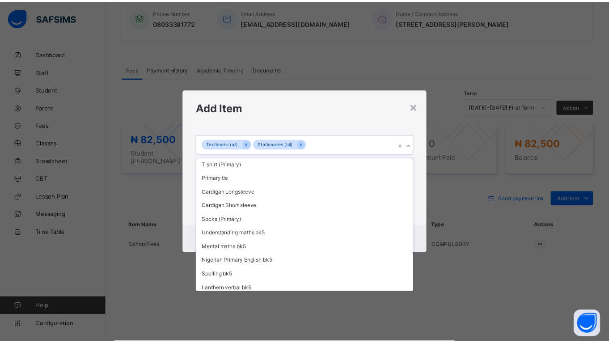
scroll to position [267, 0]
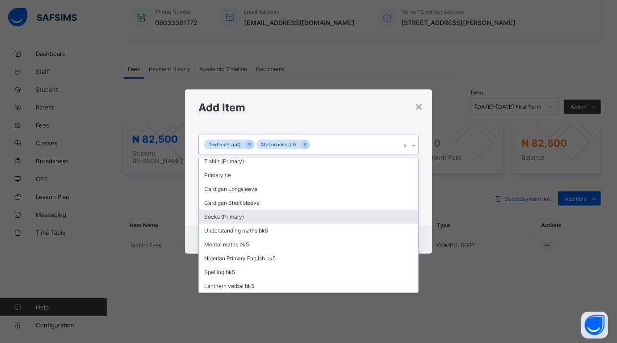
click at [300, 210] on div "Socks (Primary)" at bounding box center [308, 217] width 219 height 14
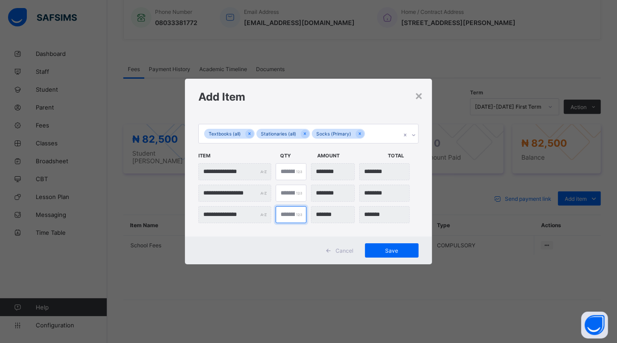
click at [290, 217] on input "*" at bounding box center [291, 214] width 31 height 17
type input "***"
type input "*"
type input "*******"
type input "*"
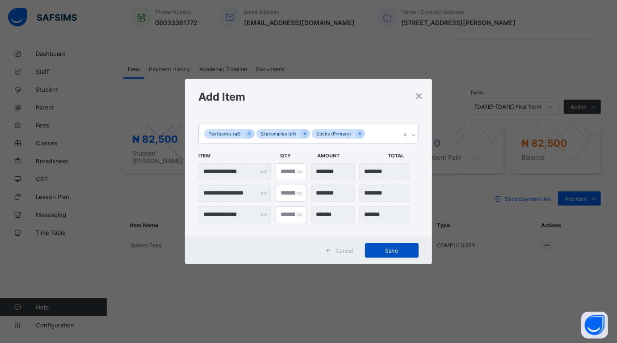
click at [387, 248] on span "Save" at bounding box center [392, 250] width 40 height 7
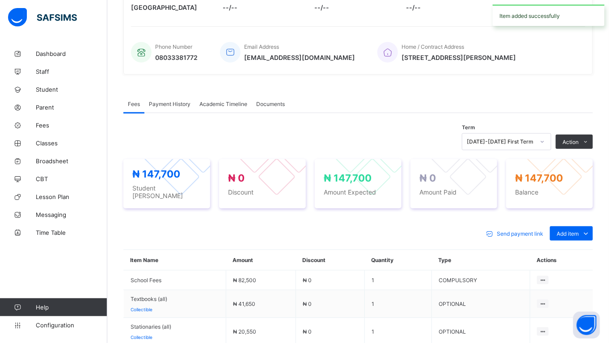
scroll to position [215, 0]
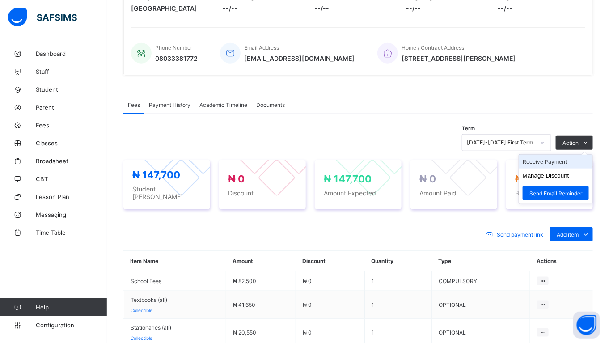
click at [554, 159] on li "Receive Payment" at bounding box center [555, 162] width 73 height 14
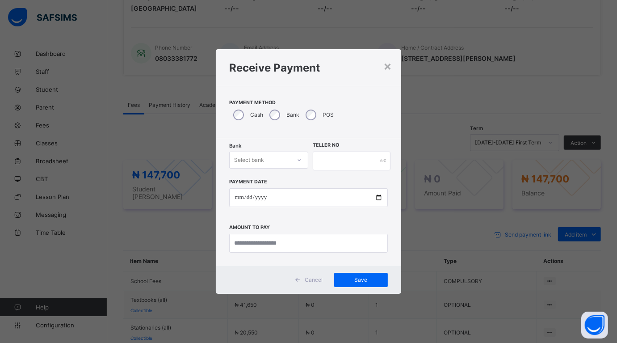
click at [289, 157] on div "Select bank" at bounding box center [260, 160] width 61 height 13
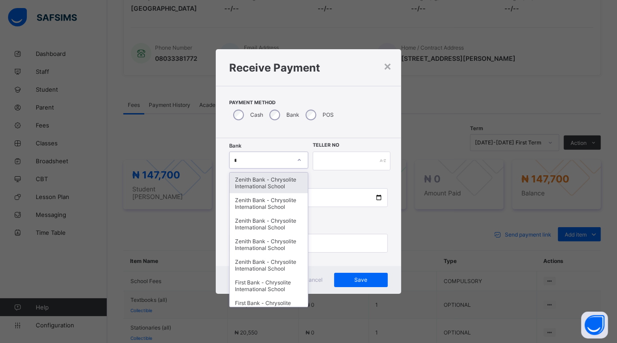
type input "**"
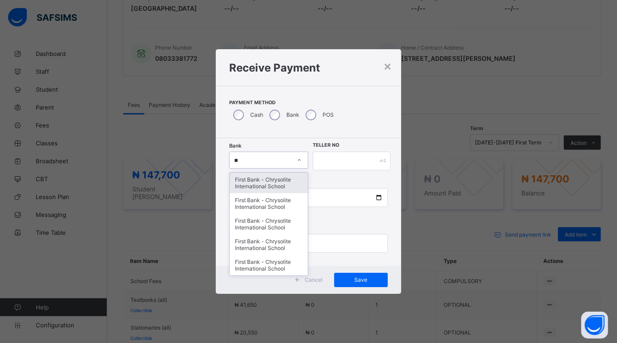
click at [288, 177] on div "First Bank - Chrysolite International School" at bounding box center [269, 183] width 78 height 21
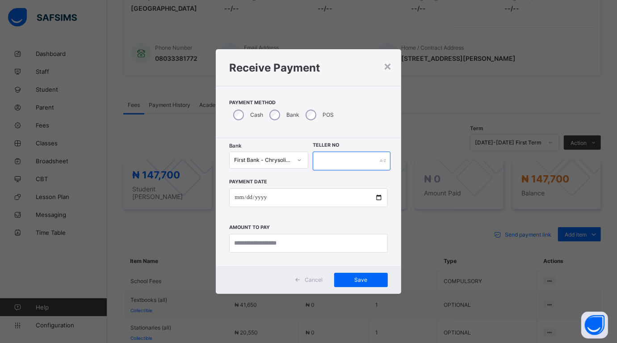
click at [323, 160] on input "text" at bounding box center [352, 161] width 78 height 19
type input "******"
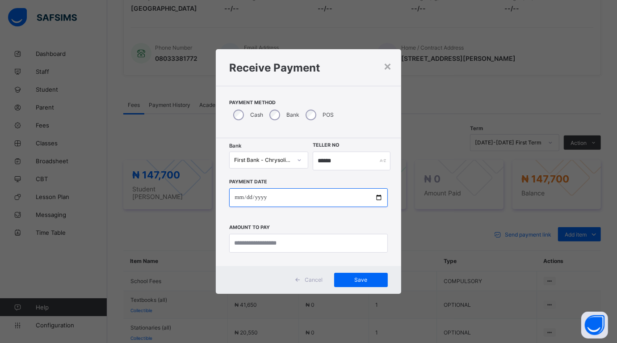
click at [299, 198] on input "date" at bounding box center [308, 197] width 158 height 19
click at [381, 195] on input "date" at bounding box center [308, 197] width 158 height 19
type input "**********"
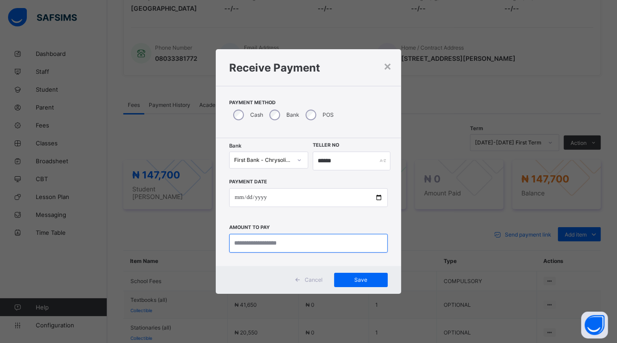
click at [254, 244] on input "currency" at bounding box center [308, 243] width 158 height 19
type input "*******"
click at [369, 278] on span "Save" at bounding box center [361, 279] width 40 height 7
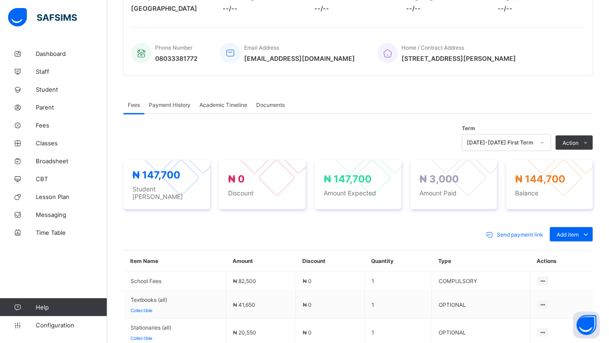
drag, startPoint x: 557, startPoint y: 159, endPoint x: 547, endPoint y: 161, distance: 10.5
click at [0, 0] on li "Receive Payment" at bounding box center [0, 0] width 0 height 0
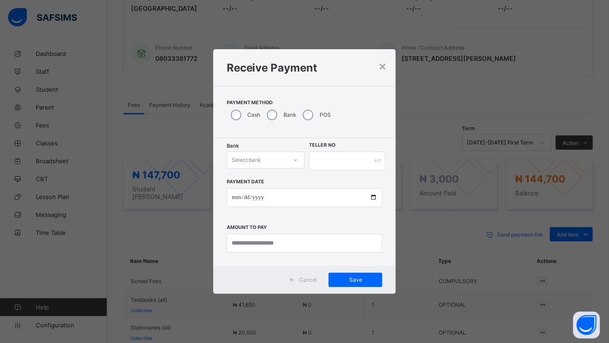
click at [293, 159] on icon at bounding box center [295, 160] width 5 height 9
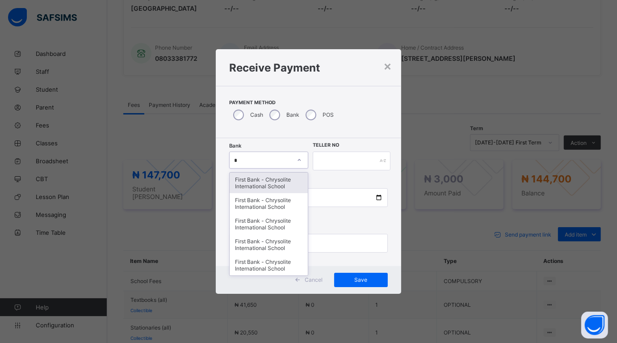
type input "**"
click at [282, 182] on div "First Bank - Chrysolite International School" at bounding box center [269, 183] width 78 height 21
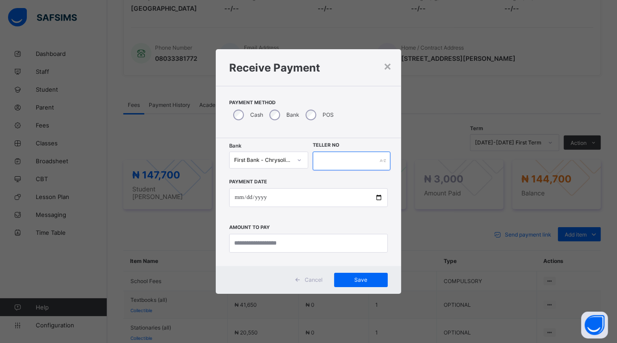
click at [327, 154] on input "text" at bounding box center [352, 161] width 78 height 19
type input "******"
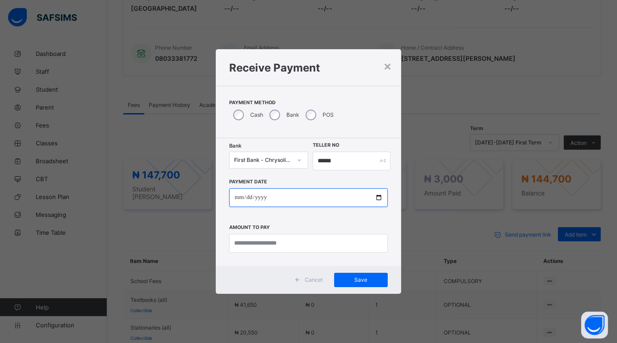
click at [380, 198] on input "date" at bounding box center [308, 197] width 158 height 19
type input "**********"
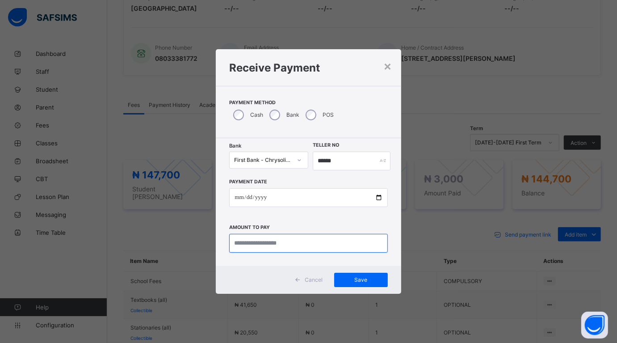
click at [272, 245] on input "currency" at bounding box center [308, 243] width 158 height 19
type input "********"
click at [356, 276] on div "Save" at bounding box center [361, 280] width 54 height 14
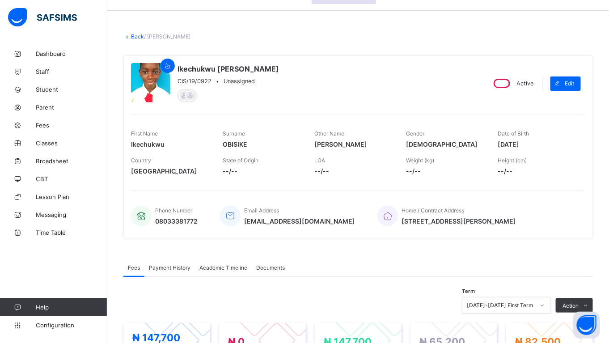
scroll to position [39, 0]
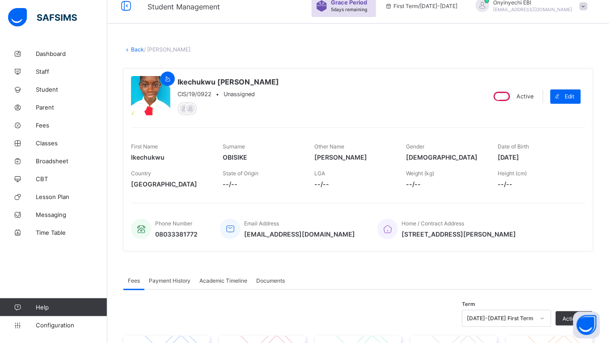
click at [133, 48] on link "Back" at bounding box center [137, 49] width 13 height 7
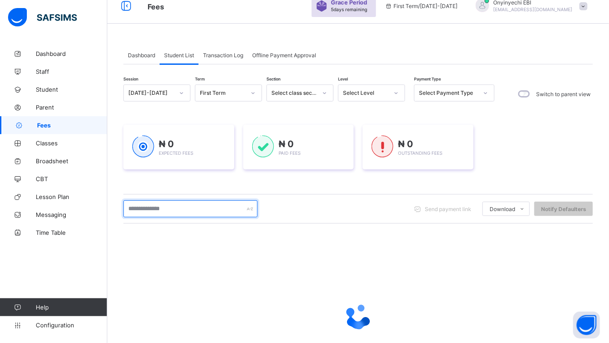
click at [167, 207] on input "text" at bounding box center [190, 208] width 134 height 17
click at [131, 204] on input "********" at bounding box center [190, 208] width 134 height 17
type input "*******"
click at [131, 209] on input "*******" at bounding box center [190, 208] width 134 height 17
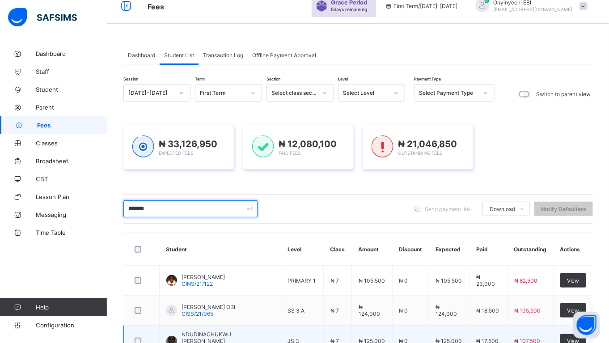
scroll to position [124, 0]
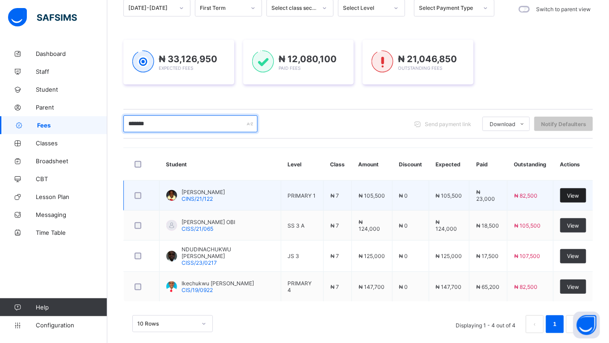
type input "*******"
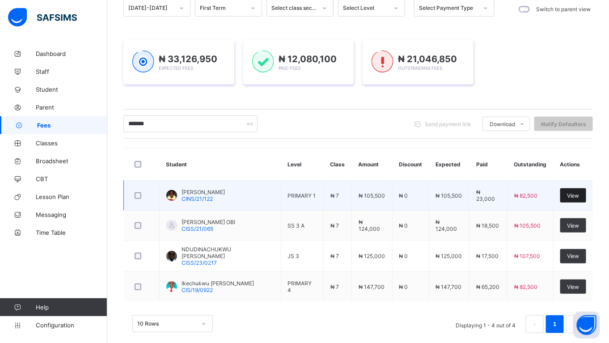
click at [577, 191] on div "View" at bounding box center [573, 195] width 26 height 14
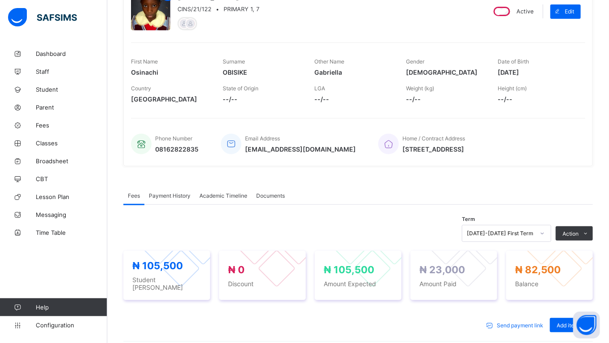
scroll to position [236, 0]
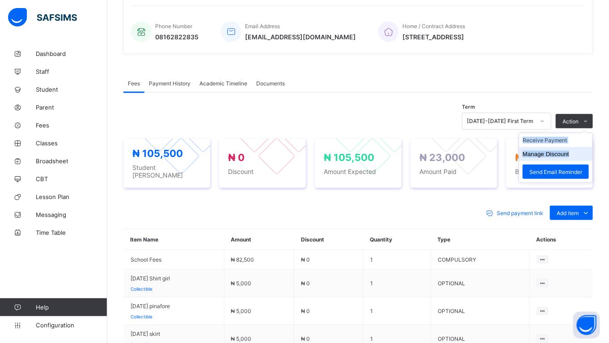
drag, startPoint x: 594, startPoint y: 117, endPoint x: 581, endPoint y: 148, distance: 33.7
click at [581, 128] on div "Action Receive Payment Manage Discount Send Email Reminder" at bounding box center [574, 121] width 37 height 14
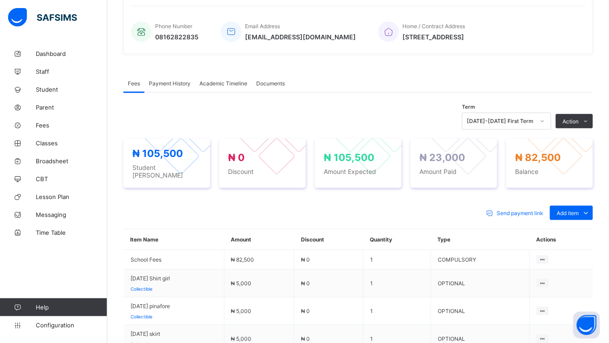
drag, startPoint x: 581, startPoint y: 148, endPoint x: 575, endPoint y: 140, distance: 10.7
click at [0, 0] on li "Receive Payment" at bounding box center [0, 0] width 0 height 0
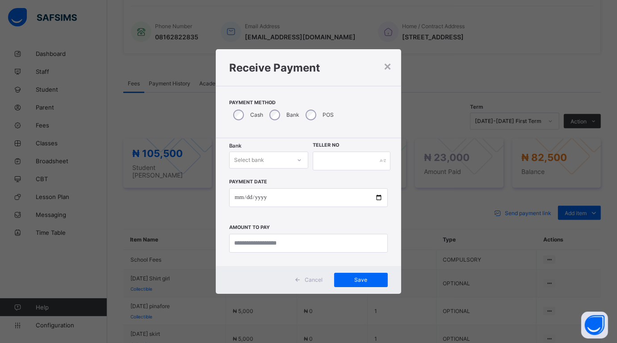
click at [279, 157] on div "Select bank" at bounding box center [260, 160] width 61 height 13
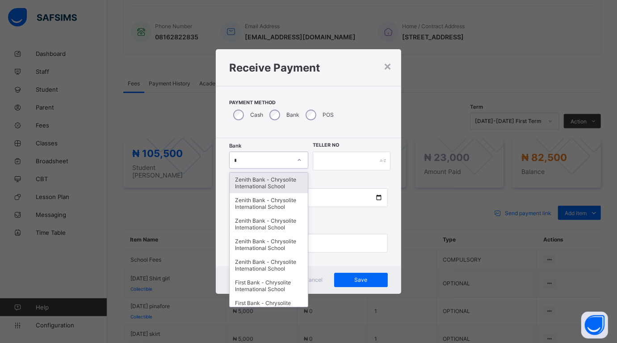
type input "**"
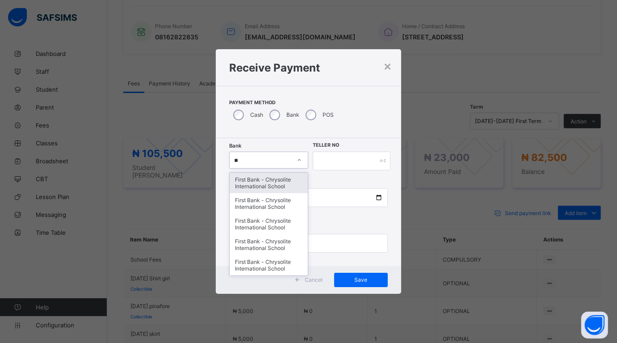
click at [269, 177] on div "First Bank - Chrysolite International School" at bounding box center [269, 183] width 78 height 21
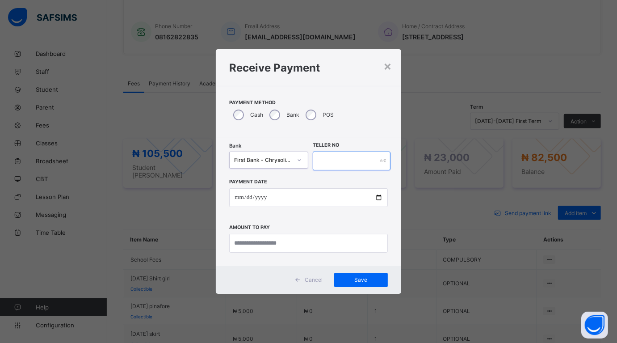
click at [324, 159] on input "text" at bounding box center [352, 161] width 78 height 19
type input "******"
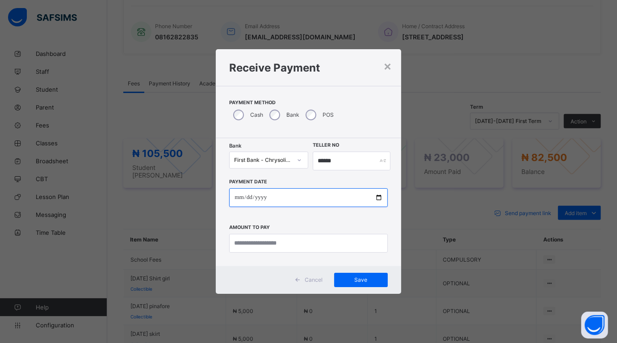
click at [379, 197] on input "date" at bounding box center [308, 197] width 158 height 19
type input "**********"
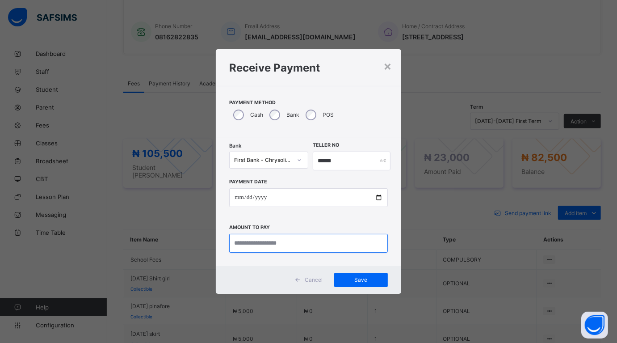
click at [277, 238] on input "currency" at bounding box center [308, 243] width 158 height 19
type input "********"
click at [355, 271] on div "Cancel Save" at bounding box center [308, 280] width 185 height 28
click at [356, 273] on div "Save" at bounding box center [361, 280] width 54 height 14
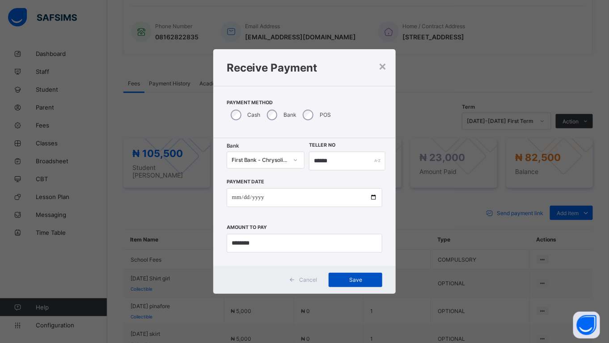
click at [350, 272] on div "Cancel Save" at bounding box center [304, 280] width 183 height 28
click at [348, 275] on div "Save" at bounding box center [356, 280] width 54 height 14
click at [350, 275] on div "Save" at bounding box center [356, 280] width 54 height 14
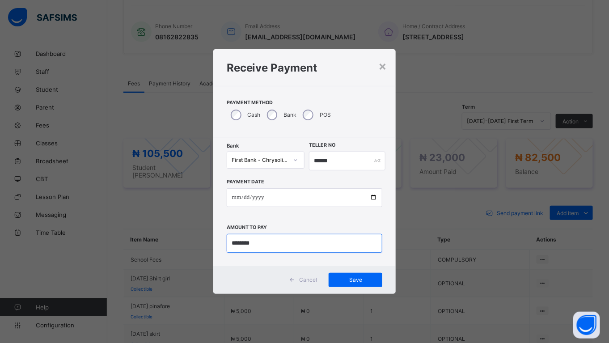
click at [275, 242] on input "currency" at bounding box center [305, 243] width 156 height 19
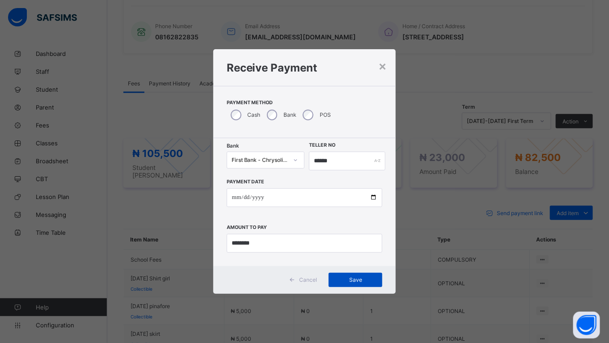
click at [366, 276] on div "Save" at bounding box center [356, 280] width 54 height 14
click at [356, 275] on div "Save" at bounding box center [356, 280] width 54 height 14
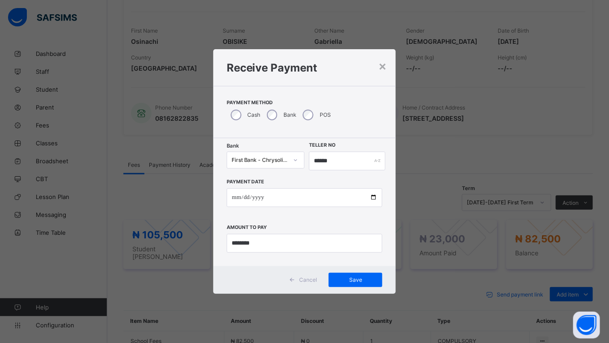
scroll to position [129, 0]
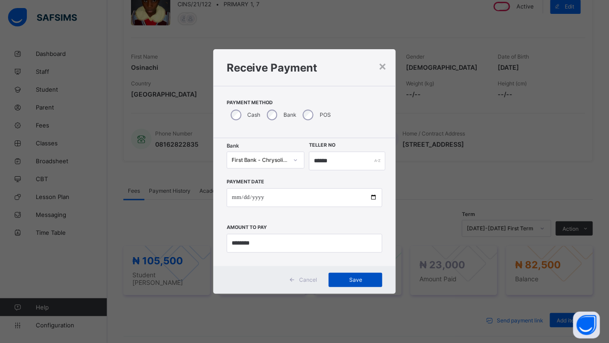
click at [350, 276] on div "Save" at bounding box center [356, 280] width 54 height 14
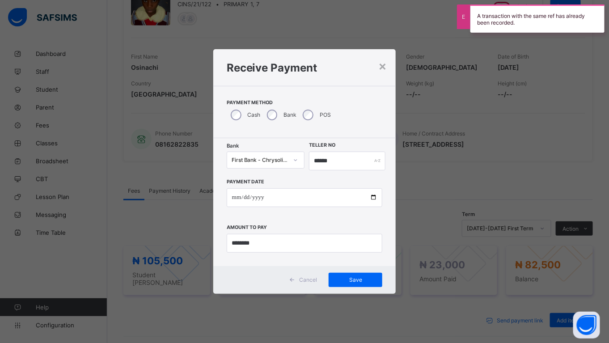
click at [378, 63] on h1 "Receive Payment" at bounding box center [305, 67] width 156 height 13
click at [385, 66] on div "×" at bounding box center [382, 65] width 8 height 15
